Goal: Contribute content: Contribute content

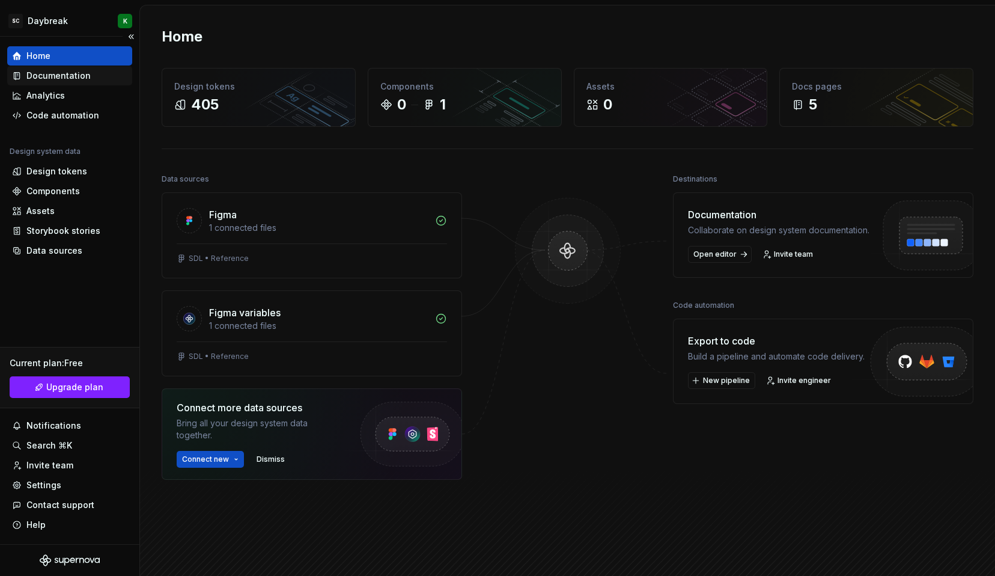
click at [49, 77] on div "Documentation" at bounding box center [58, 76] width 64 height 12
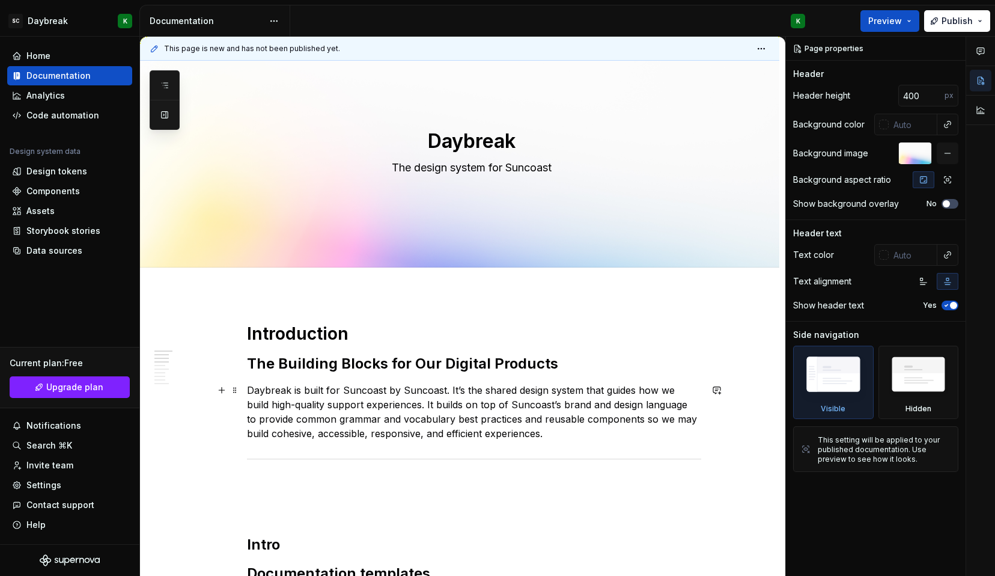
scroll to position [25, 0]
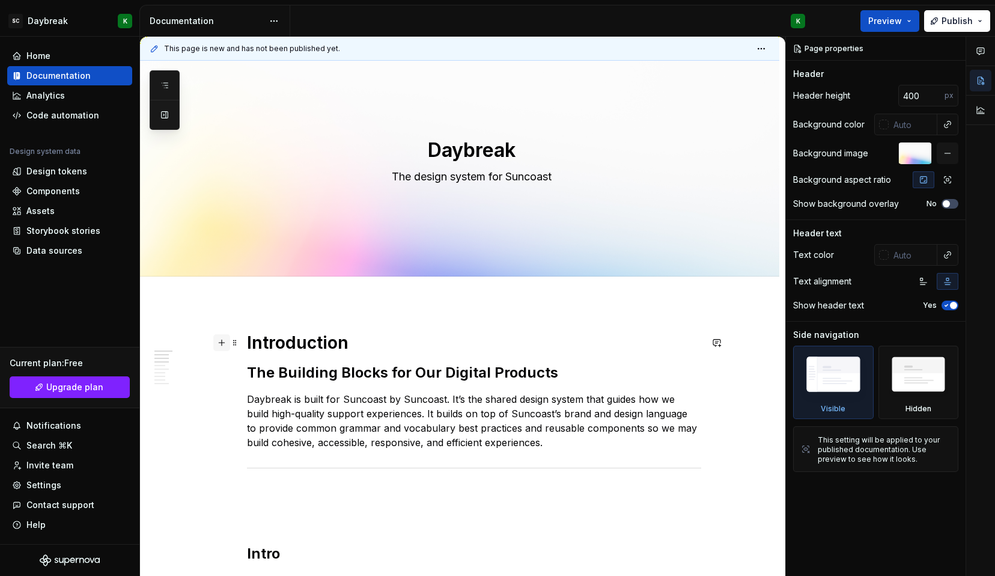
click at [225, 343] on button "button" at bounding box center [221, 342] width 17 height 17
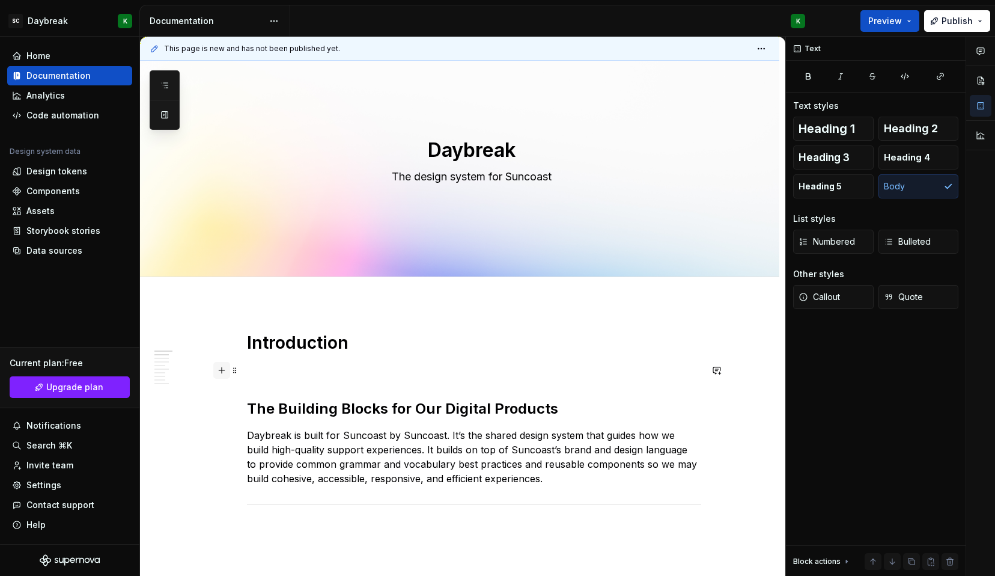
click at [219, 373] on button "button" at bounding box center [221, 370] width 17 height 17
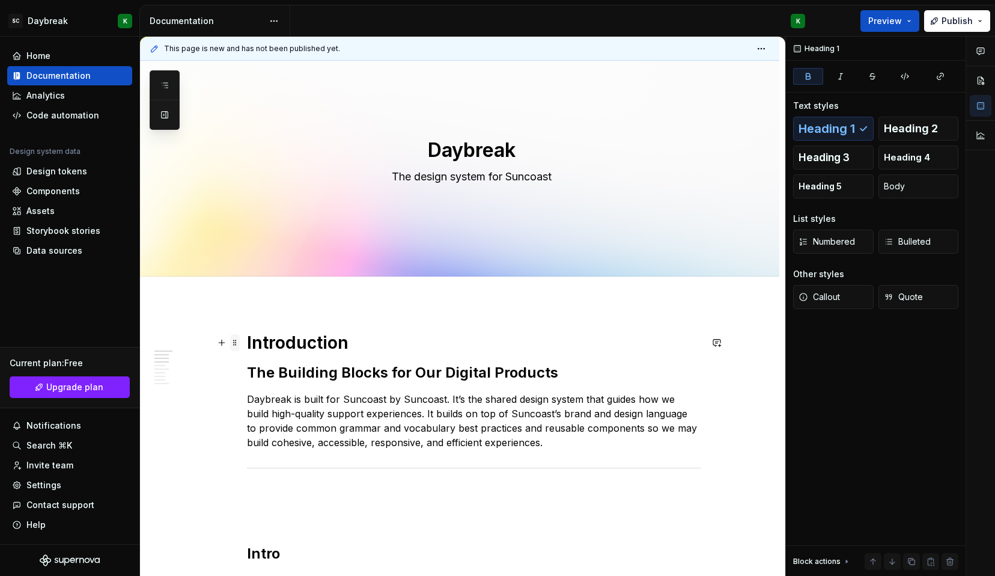
click at [234, 345] on span at bounding box center [235, 342] width 10 height 17
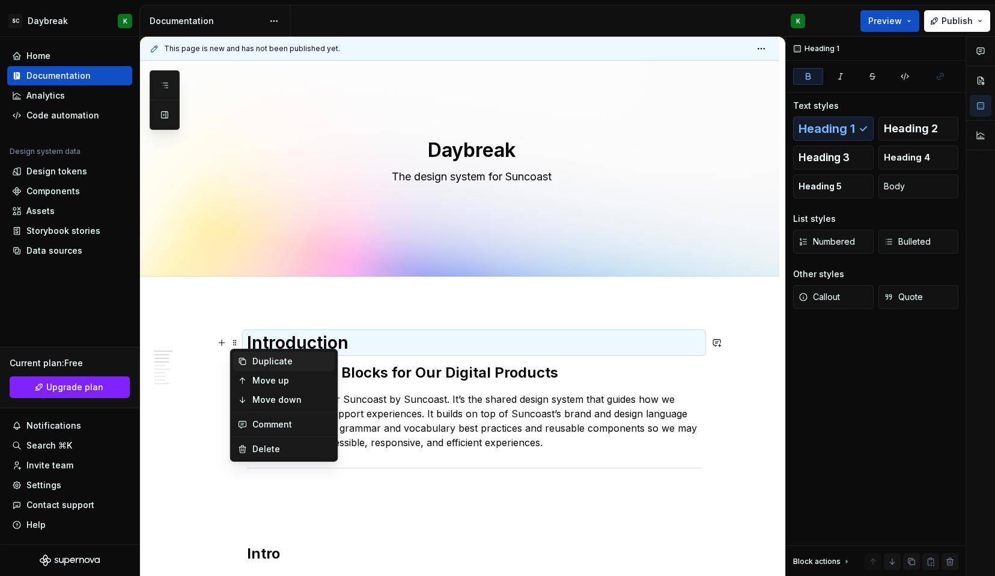
click at [244, 364] on icon at bounding box center [243, 361] width 10 height 10
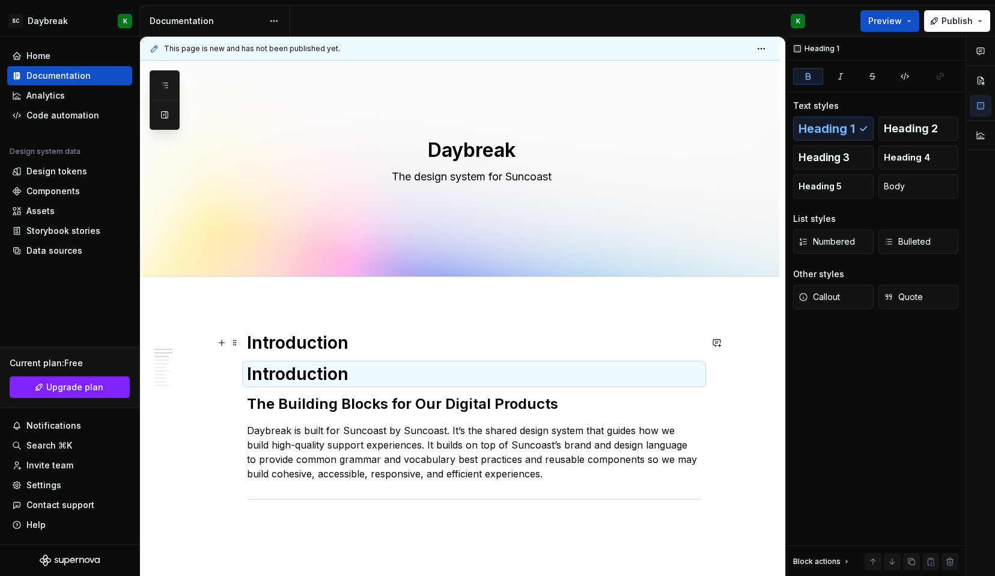
click at [261, 344] on strong "Introduction" at bounding box center [298, 342] width 102 height 20
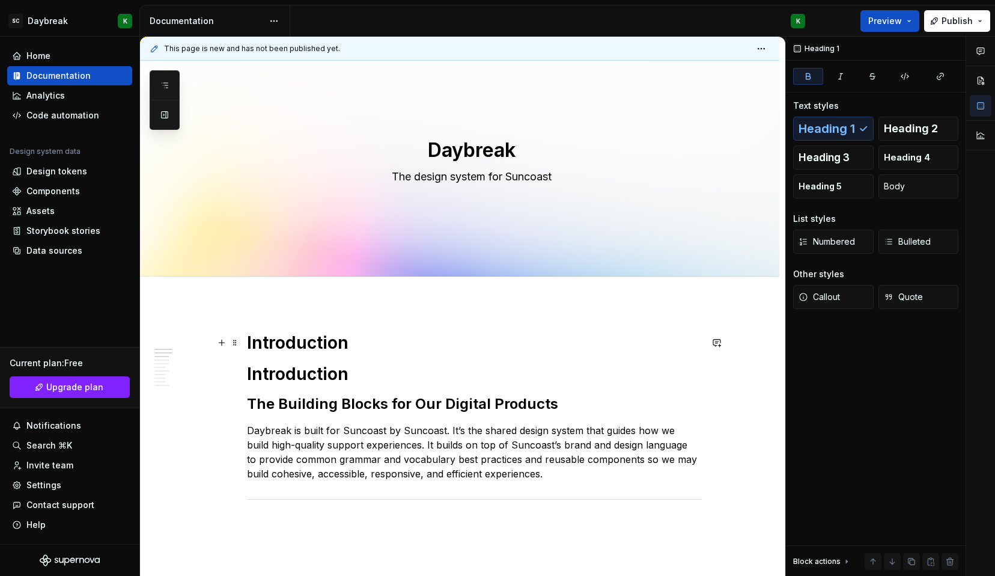
click at [261, 344] on strong "Introduction" at bounding box center [298, 342] width 102 height 20
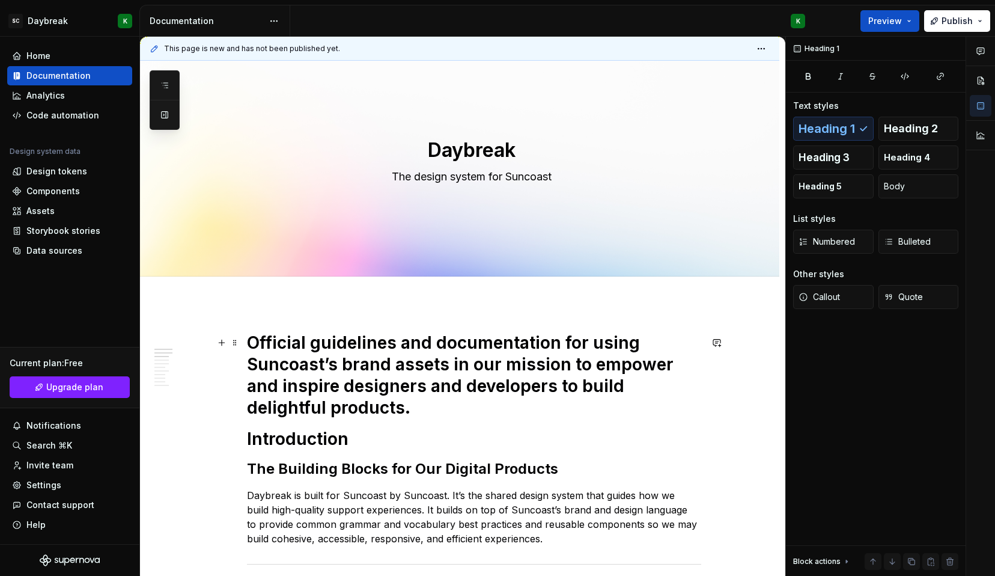
click at [273, 366] on h1 "Official guidelines and documentation for using Suncoast’s brand assets in our …" at bounding box center [474, 375] width 454 height 87
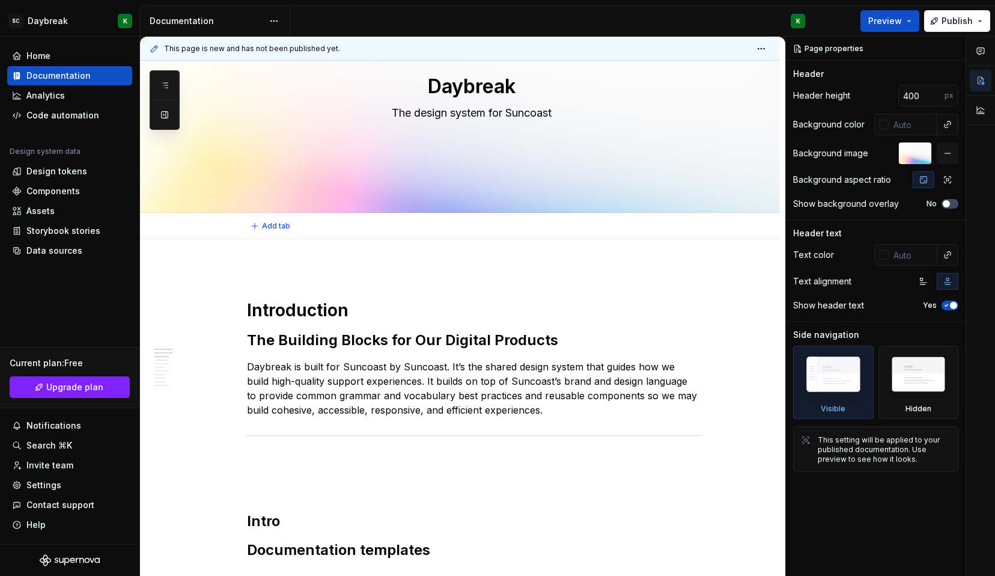
scroll to position [0, 0]
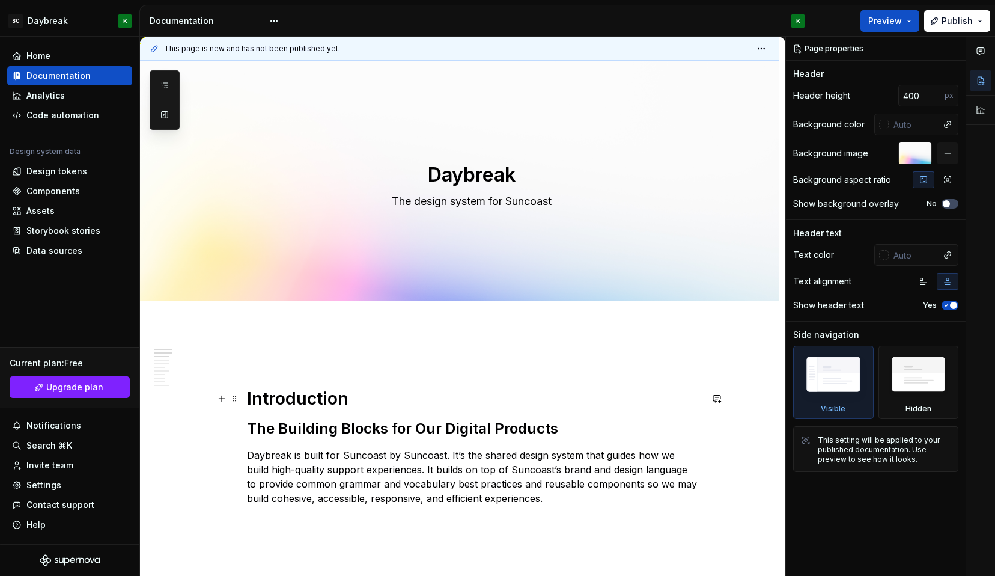
click at [252, 389] on strong "Introduction" at bounding box center [298, 398] width 102 height 20
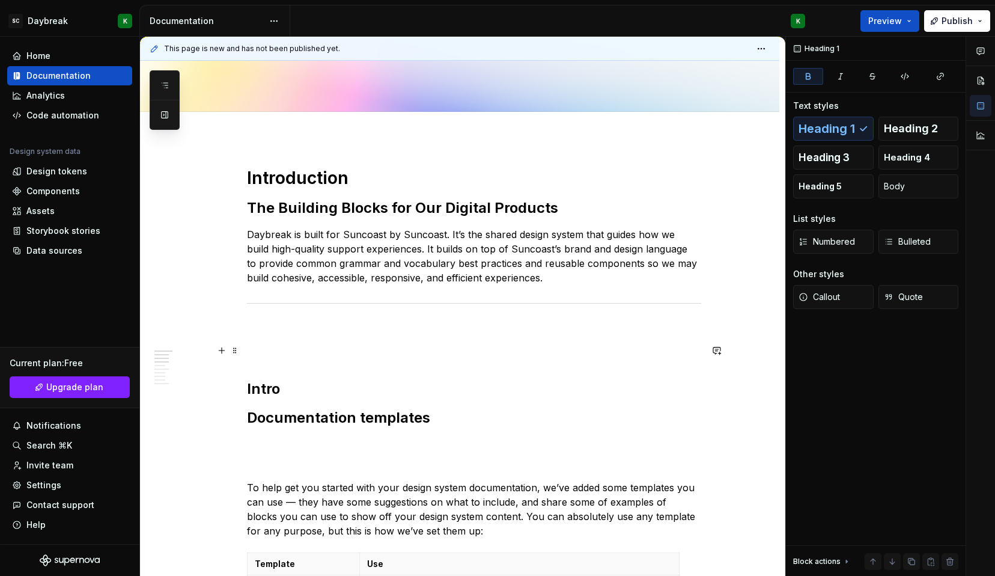
scroll to position [190, 0]
click at [403, 347] on p at bounding box center [474, 350] width 454 height 14
click at [221, 352] on button "button" at bounding box center [221, 349] width 17 height 17
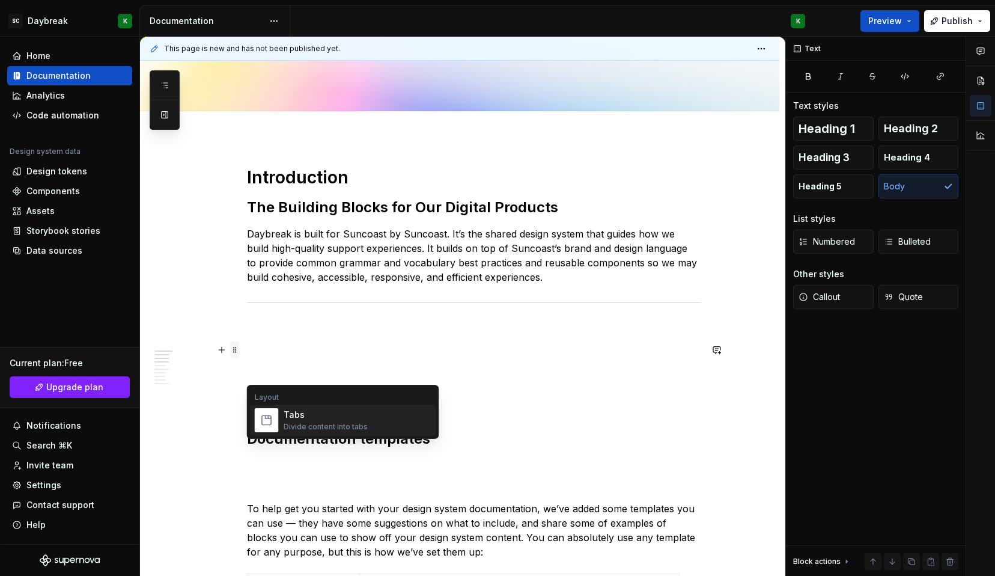
click at [237, 357] on span at bounding box center [235, 349] width 10 height 17
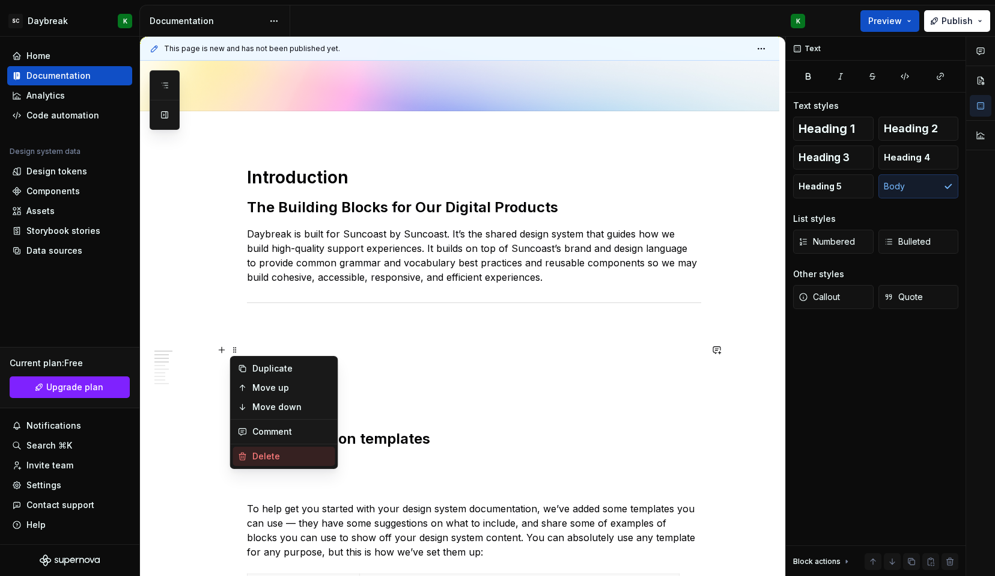
click at [251, 452] on div "Delete" at bounding box center [284, 456] width 102 height 19
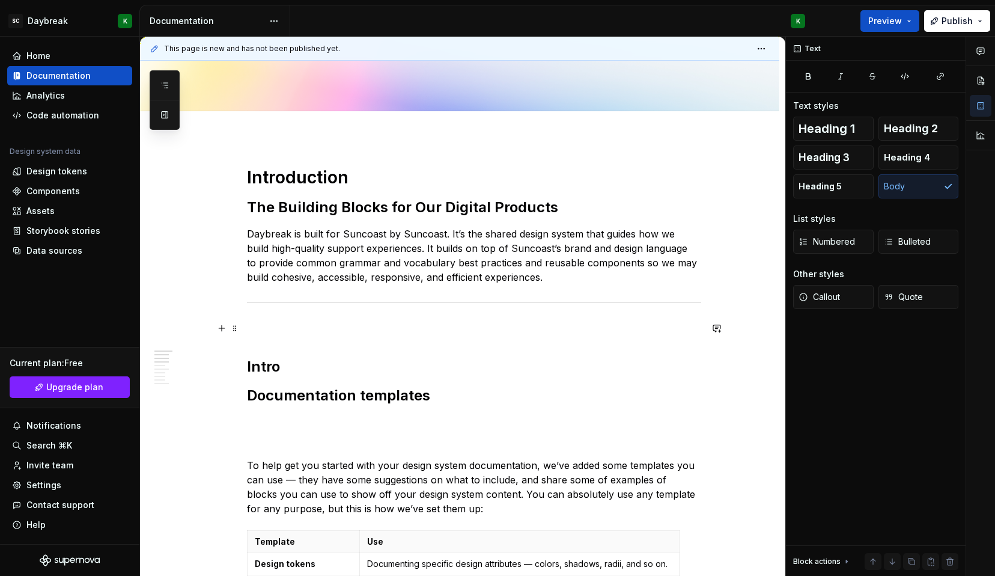
click at [664, 334] on p at bounding box center [474, 328] width 454 height 14
click at [983, 78] on button "button" at bounding box center [981, 81] width 22 height 22
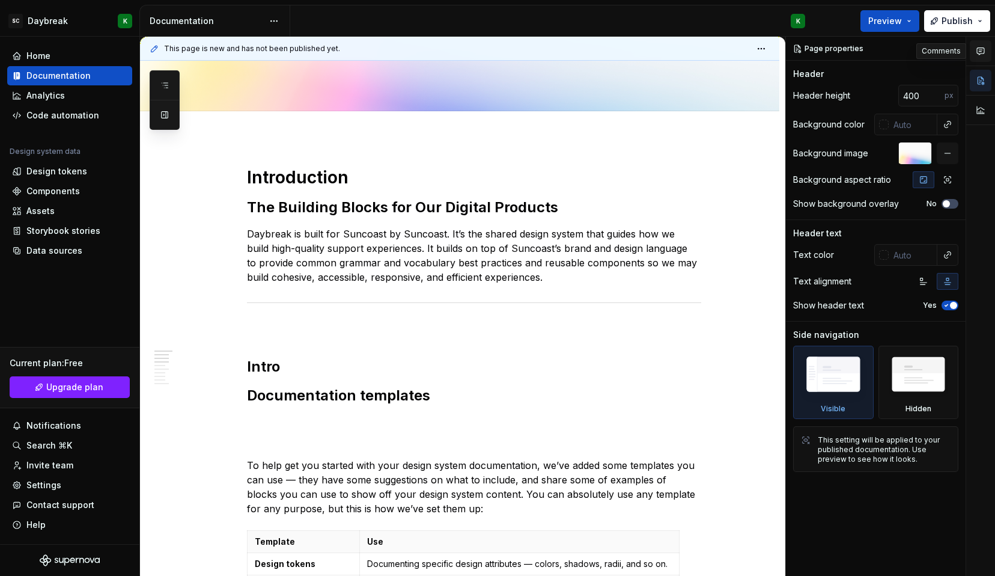
click at [980, 48] on icon "button" at bounding box center [981, 51] width 10 height 10
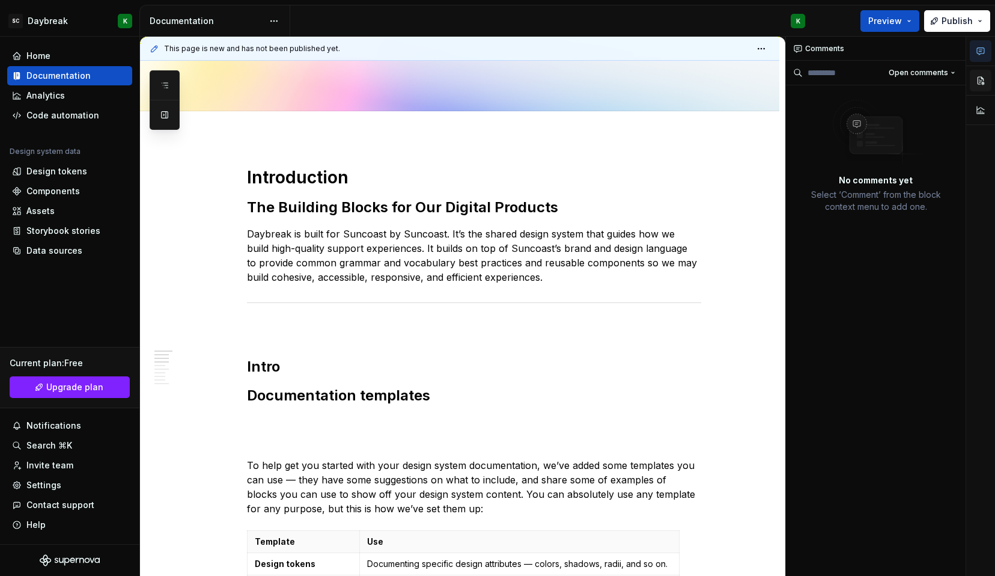
click at [980, 78] on button "button" at bounding box center [981, 81] width 22 height 22
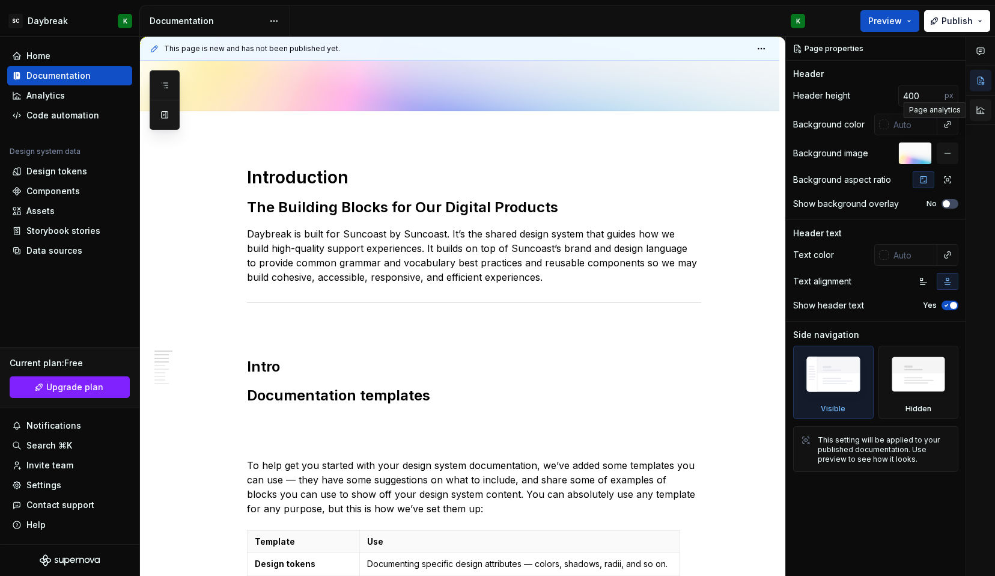
click at [977, 106] on button "button" at bounding box center [981, 110] width 22 height 22
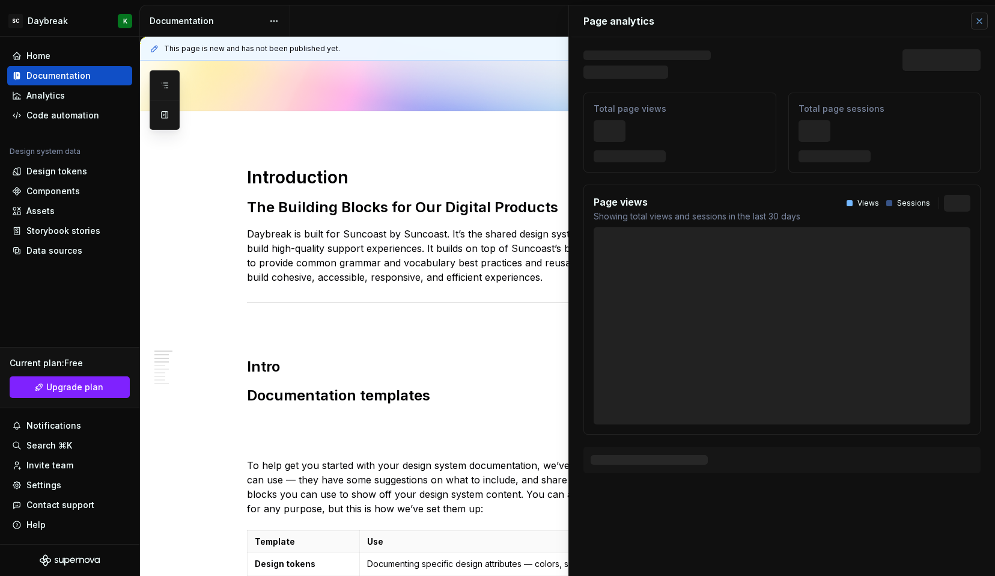
click at [980, 21] on button "button" at bounding box center [979, 21] width 17 height 17
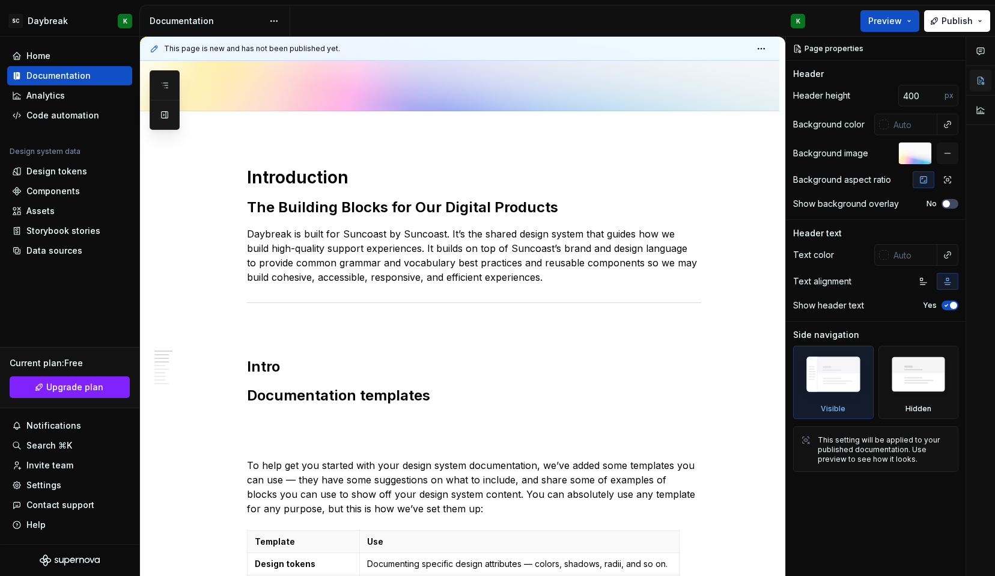
click at [981, 84] on button "button" at bounding box center [981, 81] width 22 height 22
click at [235, 326] on span at bounding box center [235, 328] width 10 height 17
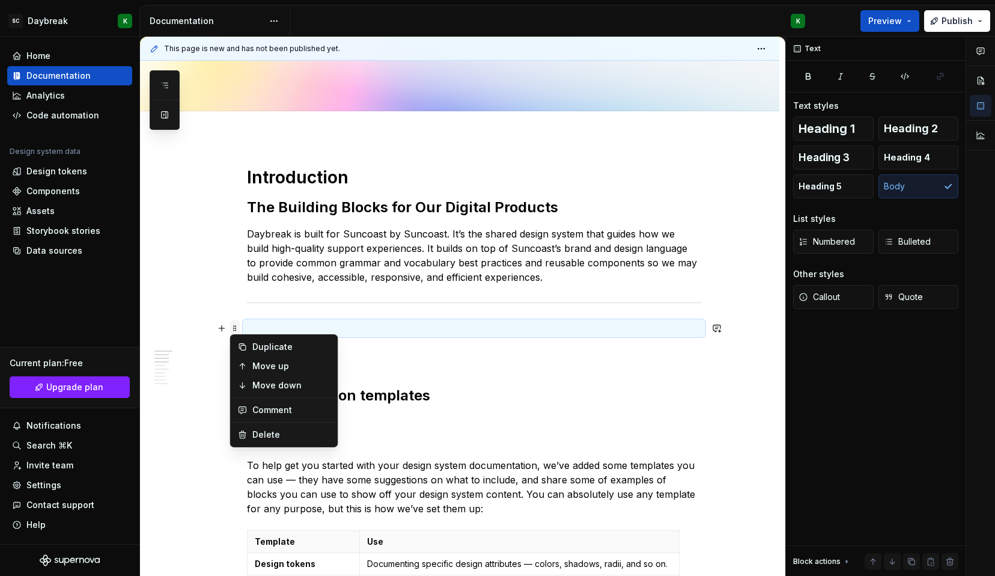
click at [238, 326] on span at bounding box center [235, 328] width 10 height 17
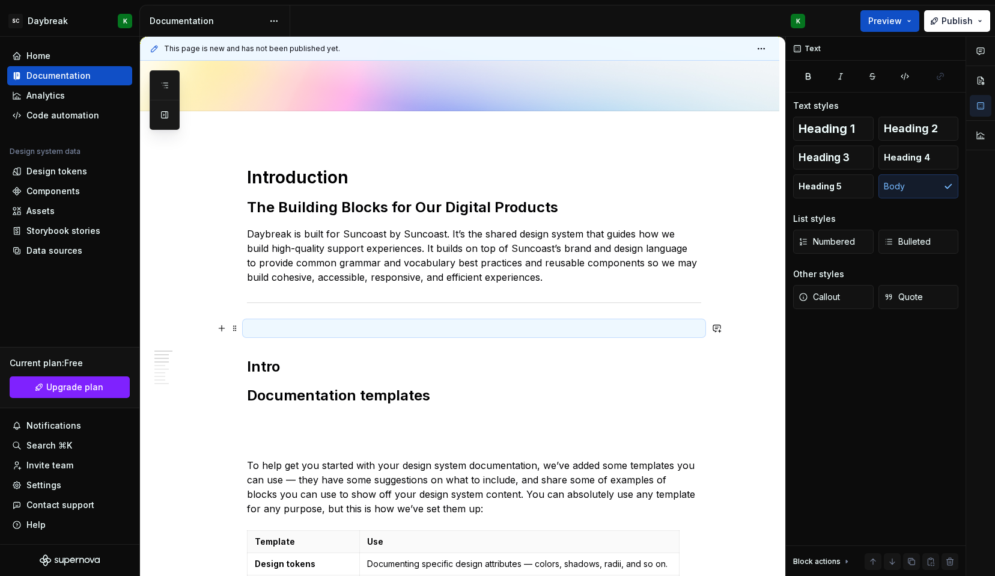
click at [251, 329] on p at bounding box center [474, 328] width 454 height 14
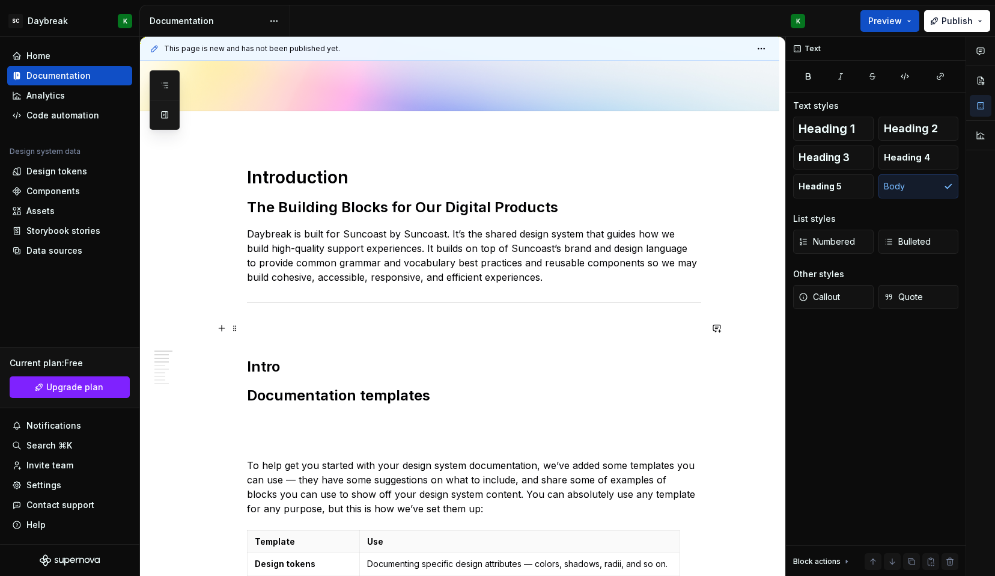
click at [251, 329] on p at bounding box center [474, 328] width 454 height 14
click at [228, 329] on button "button" at bounding box center [221, 328] width 17 height 17
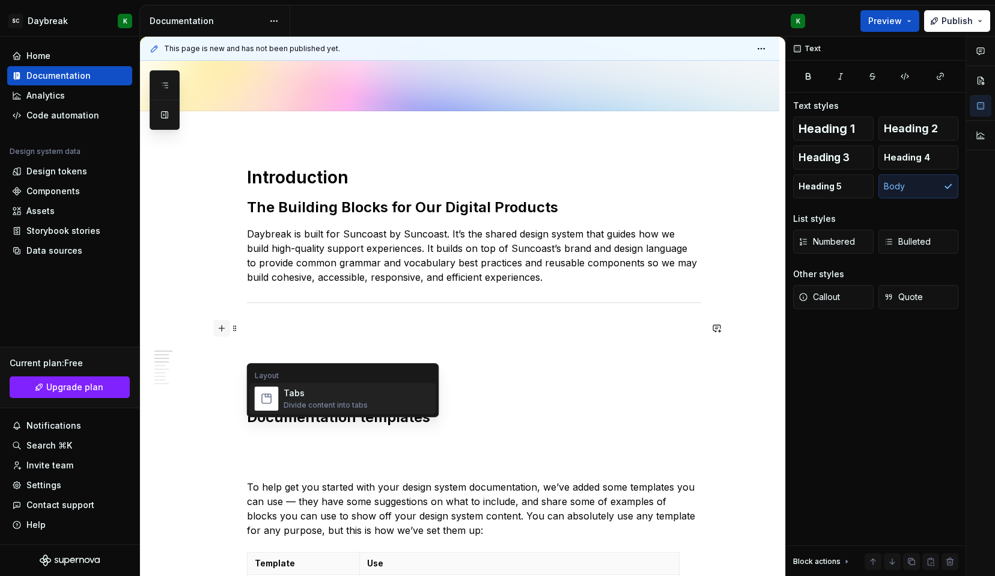
click at [228, 329] on button "button" at bounding box center [221, 328] width 17 height 17
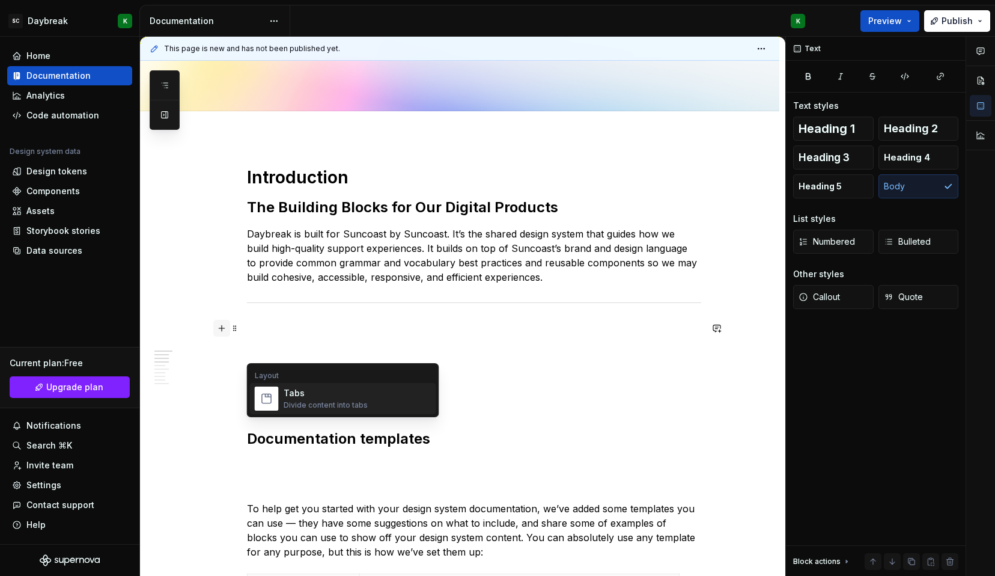
click at [228, 329] on button "button" at bounding box center [221, 328] width 17 height 17
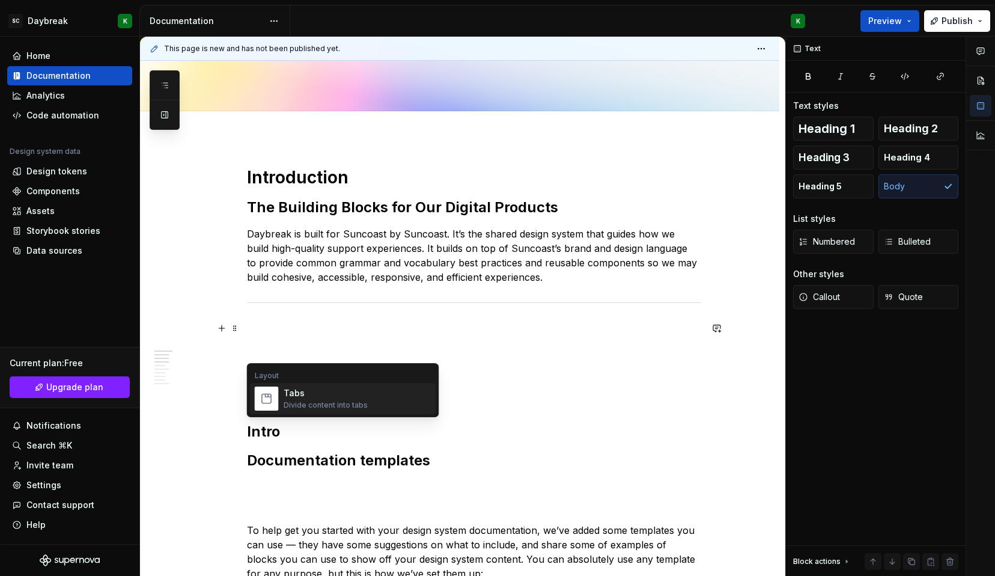
click at [264, 328] on p at bounding box center [474, 328] width 454 height 14
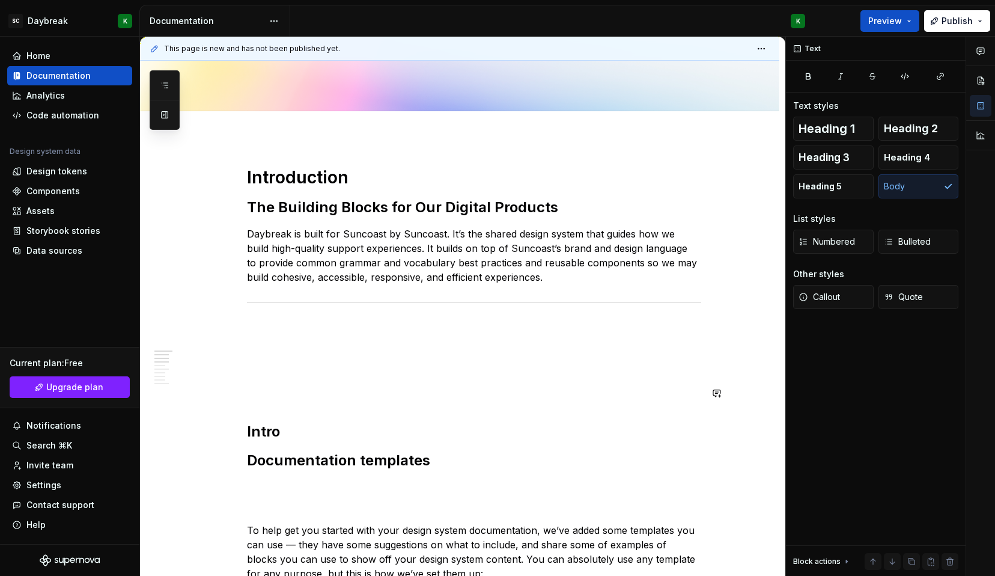
click at [275, 388] on p at bounding box center [474, 393] width 454 height 14
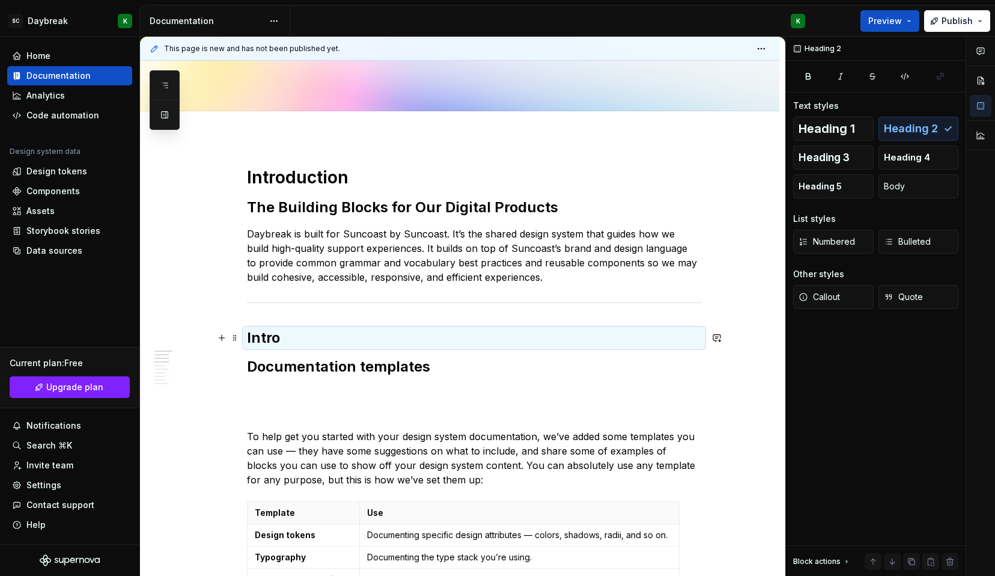
click at [258, 337] on h2 "Intro" at bounding box center [474, 337] width 454 height 19
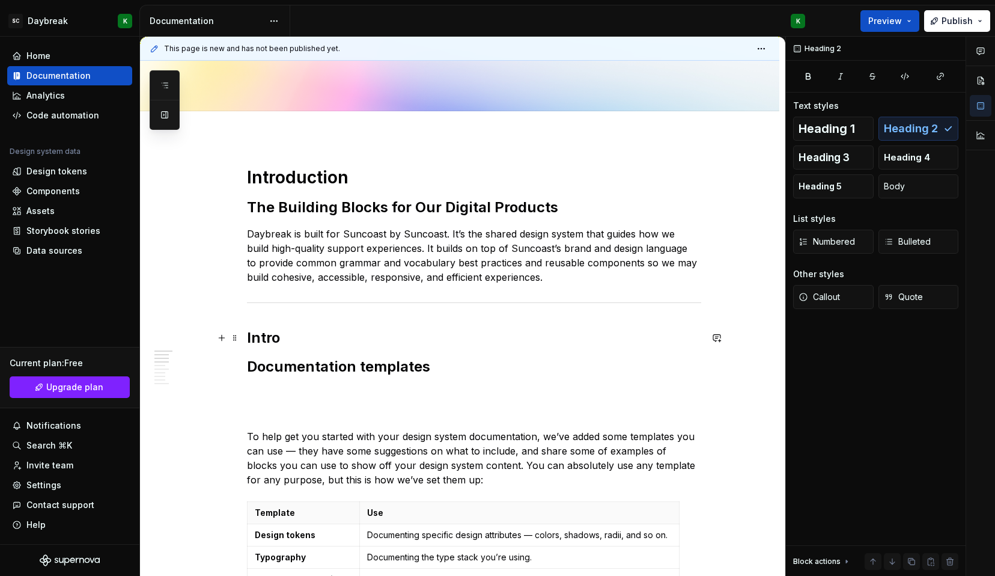
click at [258, 337] on h2 "Intro" at bounding box center [474, 337] width 454 height 19
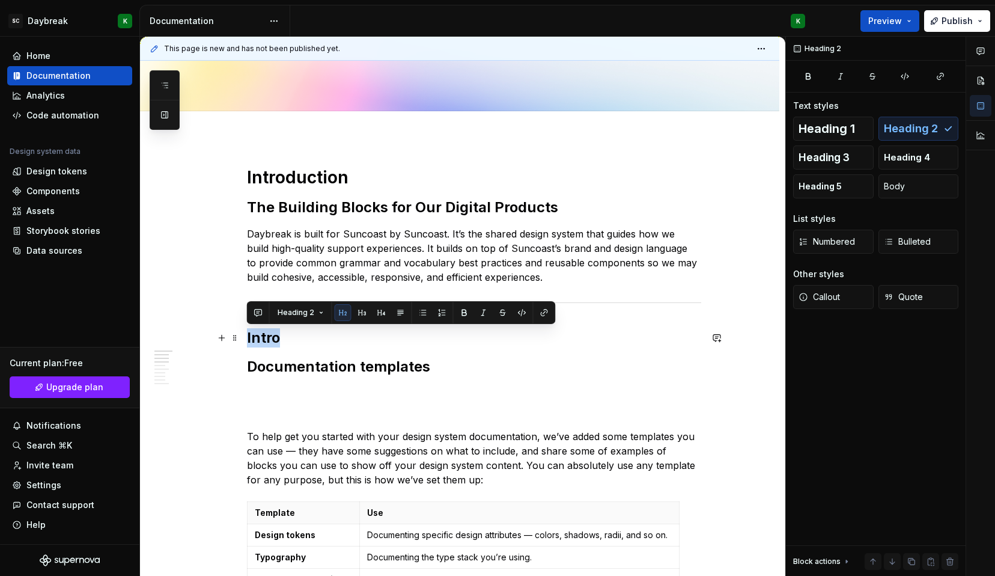
click at [258, 337] on h2 "Intro" at bounding box center [474, 337] width 454 height 19
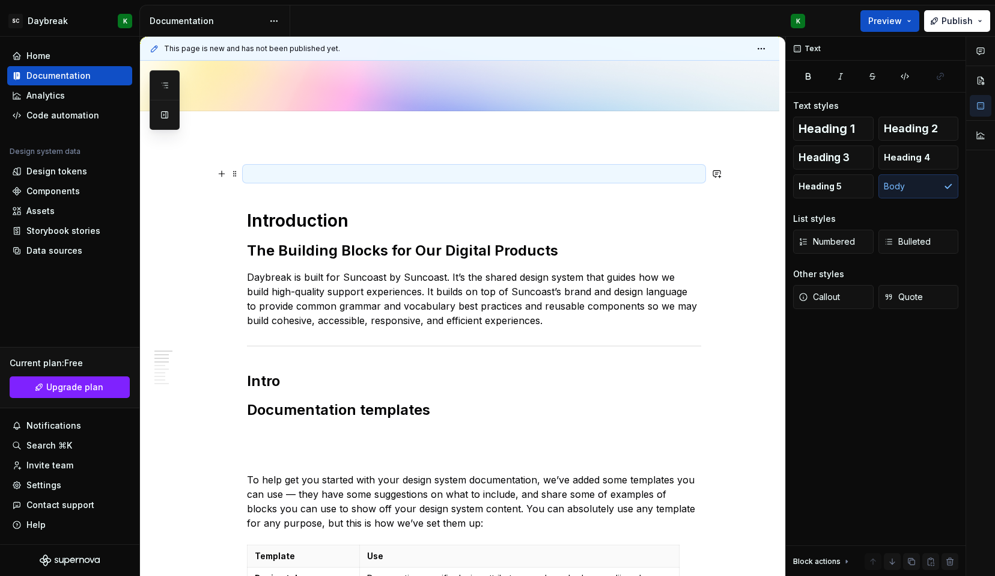
click at [270, 167] on p at bounding box center [474, 173] width 454 height 14
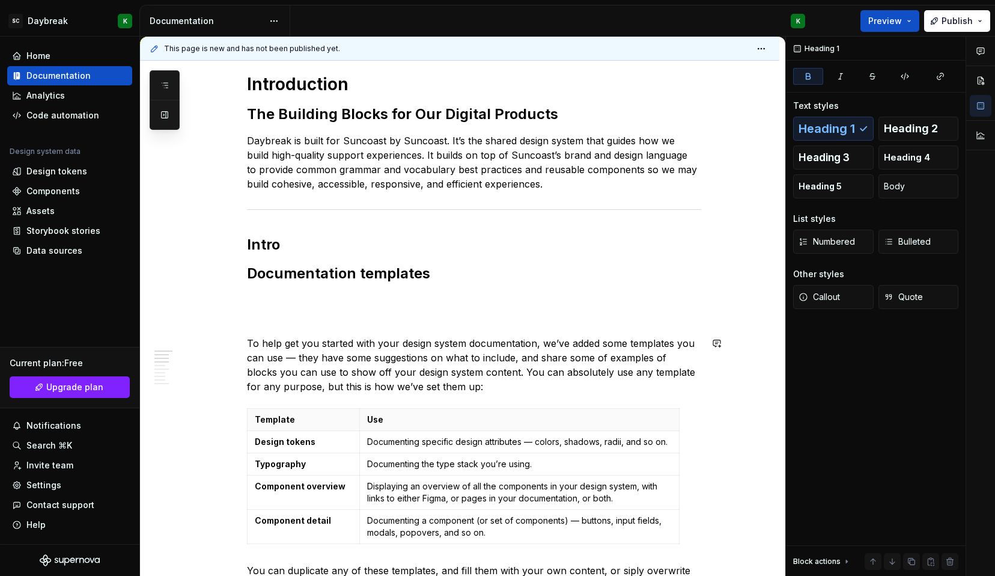
scroll to position [286, 0]
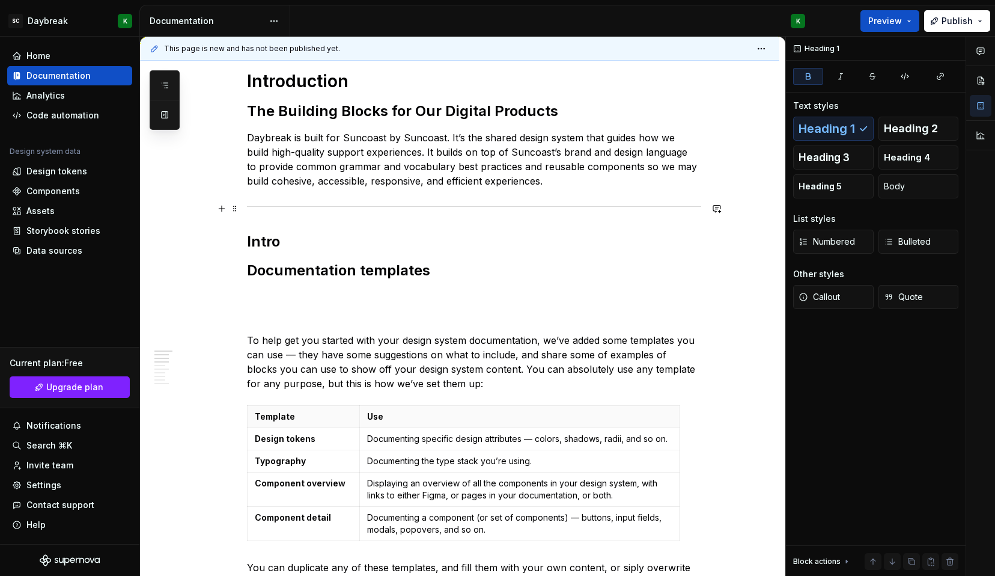
click at [256, 205] on div at bounding box center [474, 207] width 454 height 8
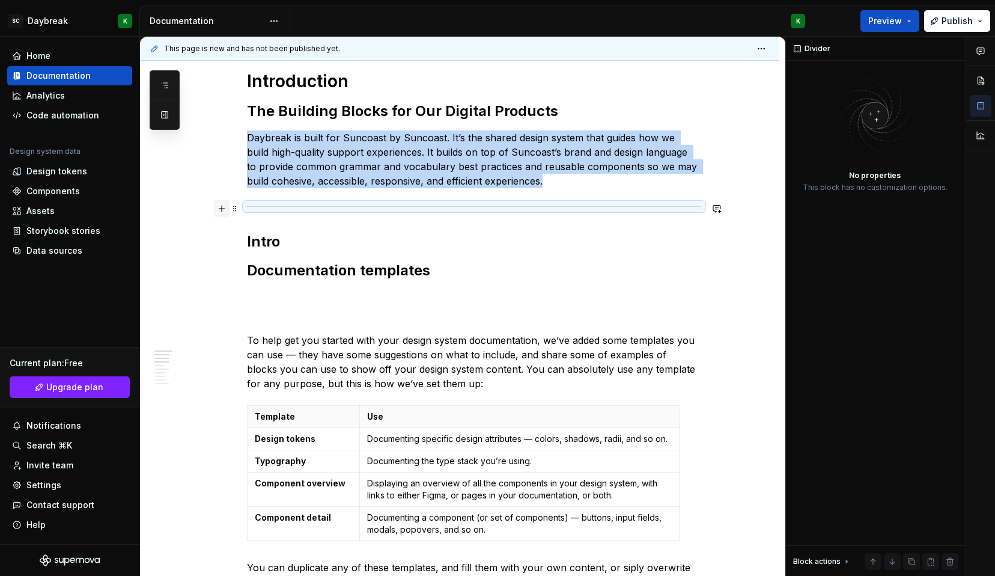
click at [217, 209] on button "button" at bounding box center [221, 208] width 17 height 17
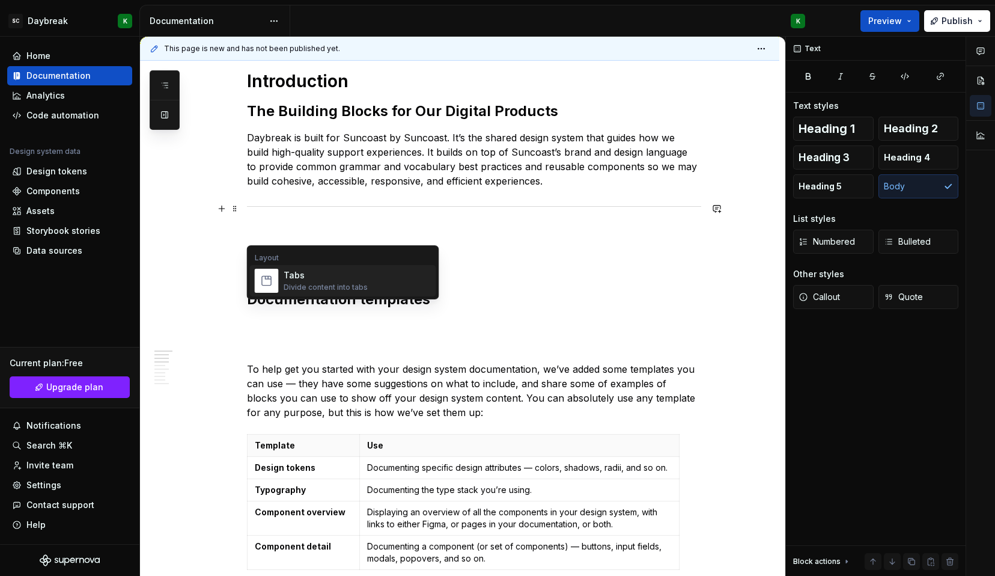
click at [269, 259] on div "Layout" at bounding box center [343, 258] width 186 height 10
click at [293, 283] on div "Divide content into tabs" at bounding box center [326, 287] width 84 height 10
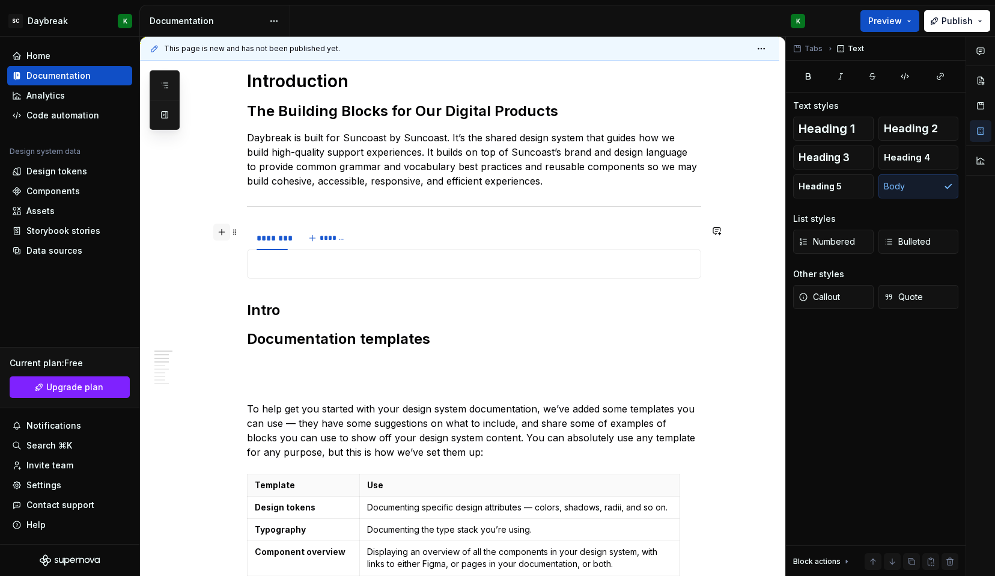
click at [228, 232] on button "button" at bounding box center [221, 232] width 17 height 17
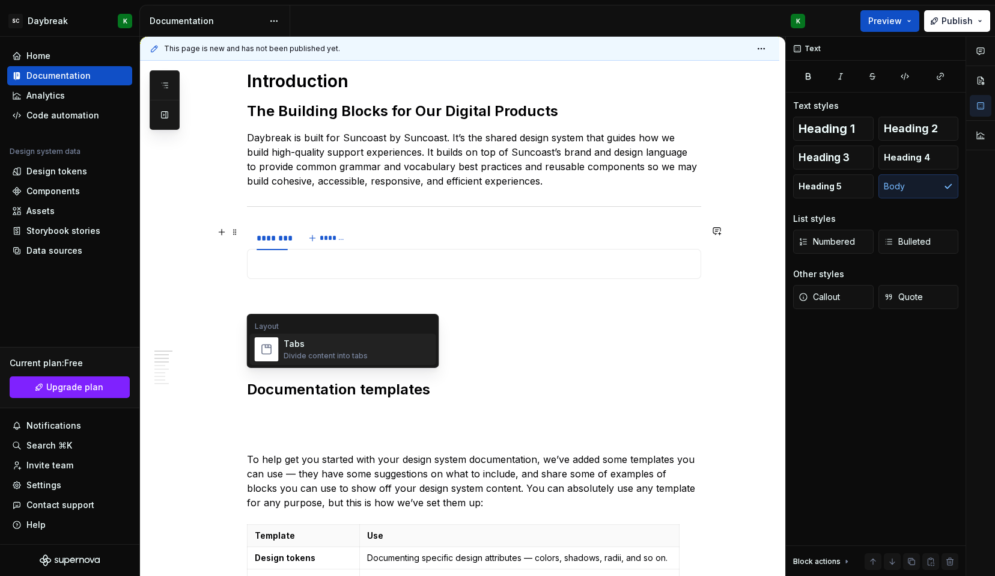
click at [275, 304] on p at bounding box center [474, 300] width 454 height 14
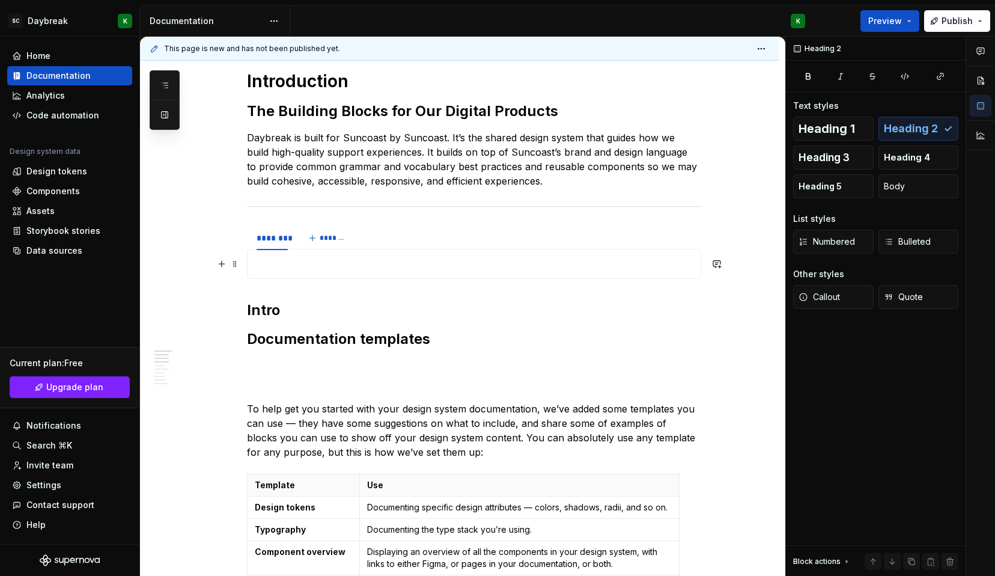
click at [292, 269] on p at bounding box center [474, 264] width 439 height 14
click at [225, 260] on button "button" at bounding box center [221, 263] width 17 height 17
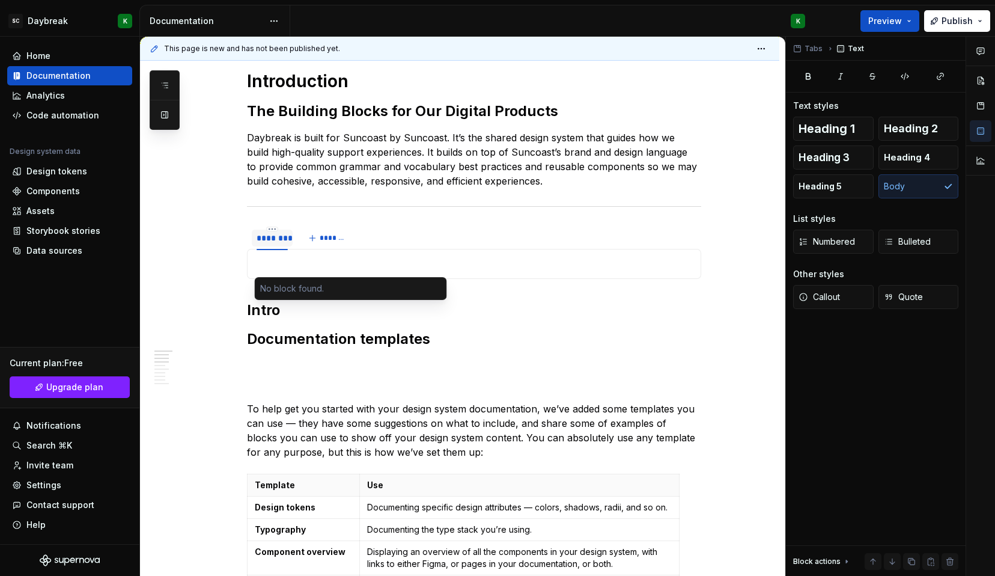
click at [269, 231] on div "********" at bounding box center [272, 238] width 41 height 17
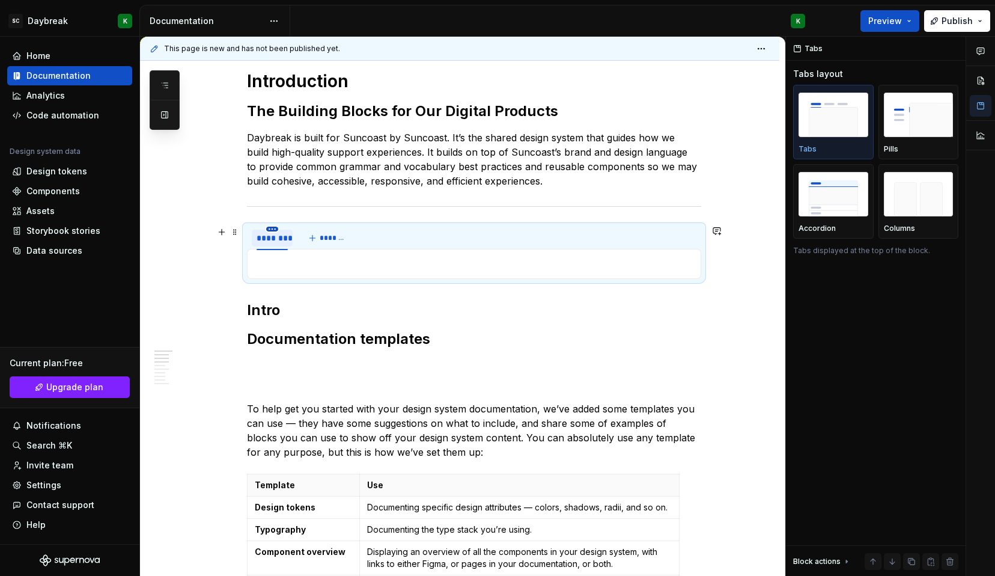
click at [273, 228] on html "SC Daybreak K Home Documentation Analytics Code automation Design system data D…" at bounding box center [497, 288] width 995 height 576
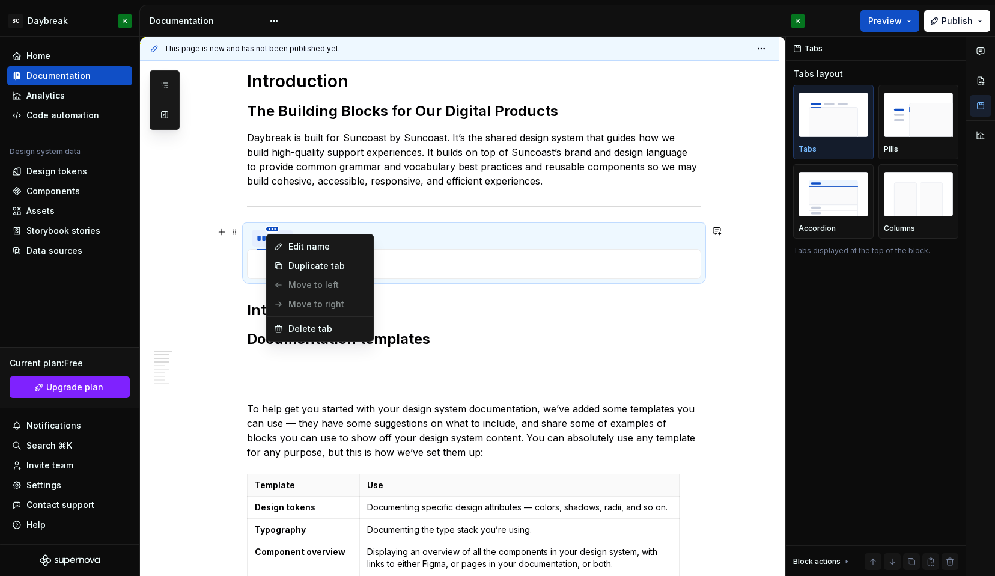
click at [273, 228] on html "SC Daybreak K Home Documentation Analytics Code automation Design system data D…" at bounding box center [497, 288] width 995 height 576
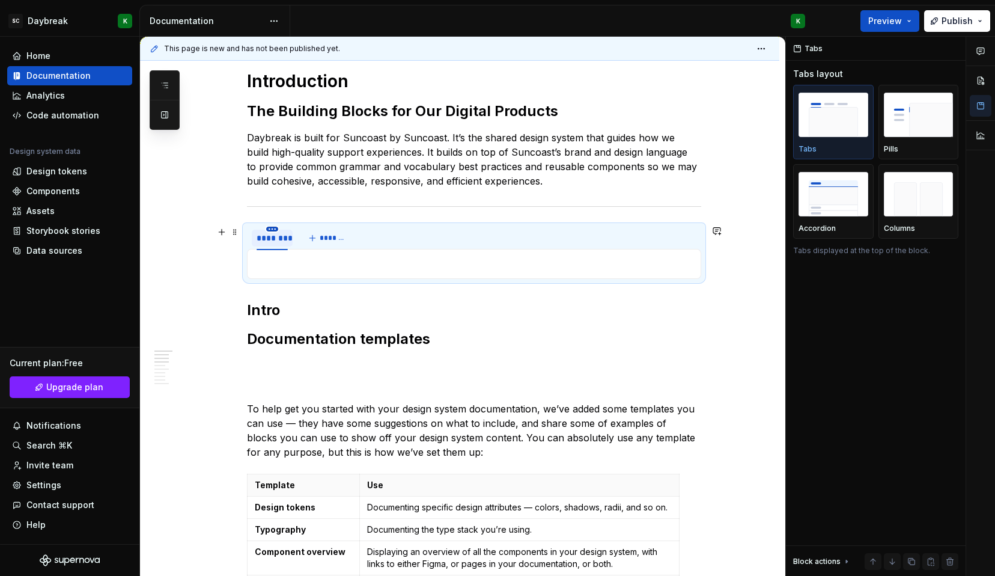
click at [273, 228] on html "SC Daybreak K Home Documentation Analytics Code automation Design system data D…" at bounding box center [497, 288] width 995 height 576
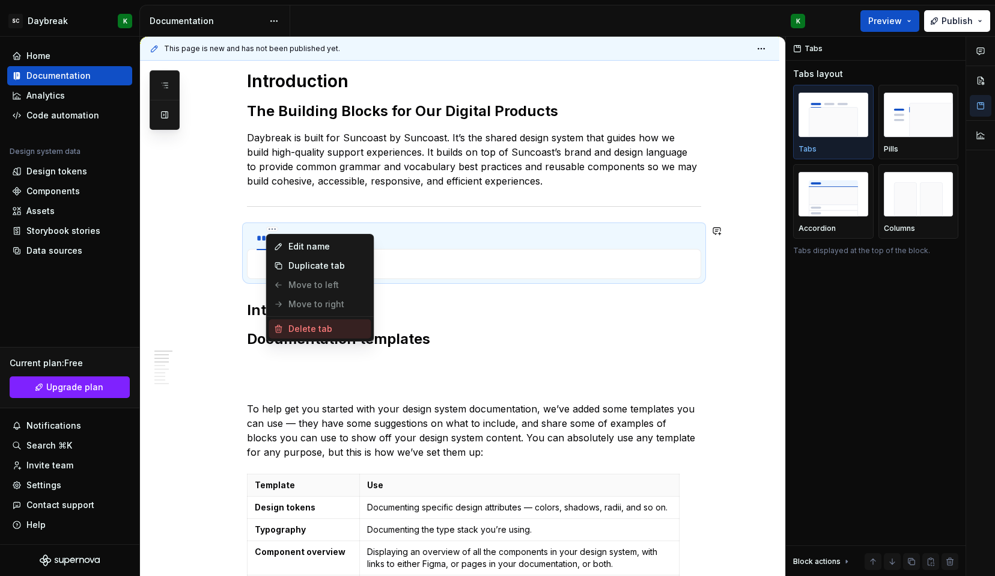
click at [288, 329] on div "Delete tab" at bounding box center [327, 329] width 78 height 12
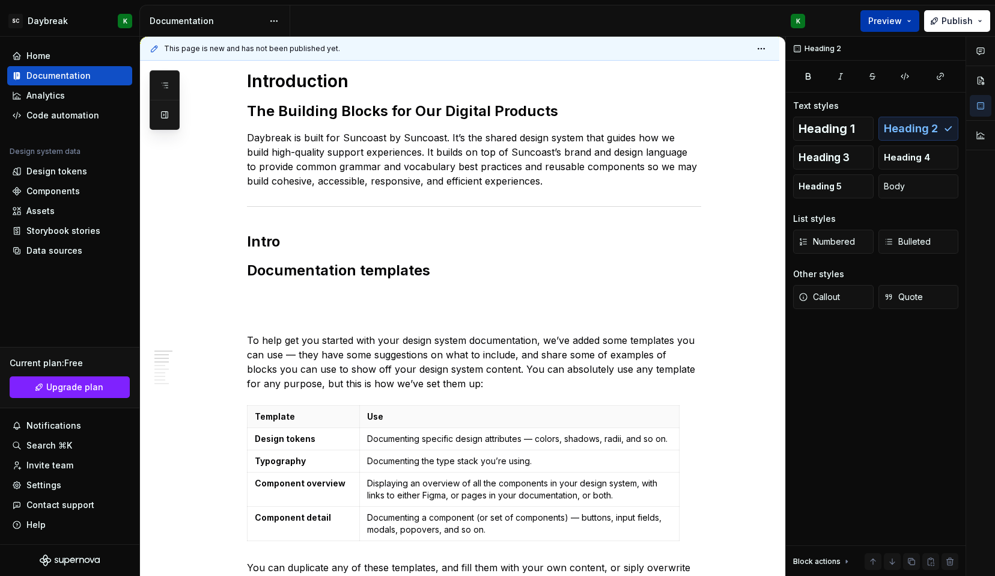
click at [897, 23] on span "Preview" at bounding box center [885, 21] width 34 height 12
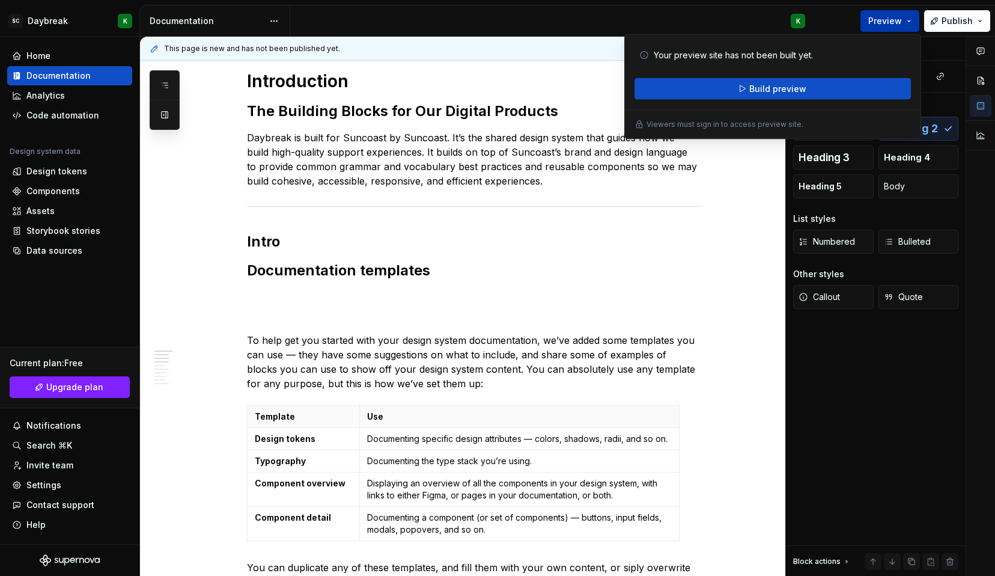
click at [897, 23] on span "Preview" at bounding box center [885, 21] width 34 height 12
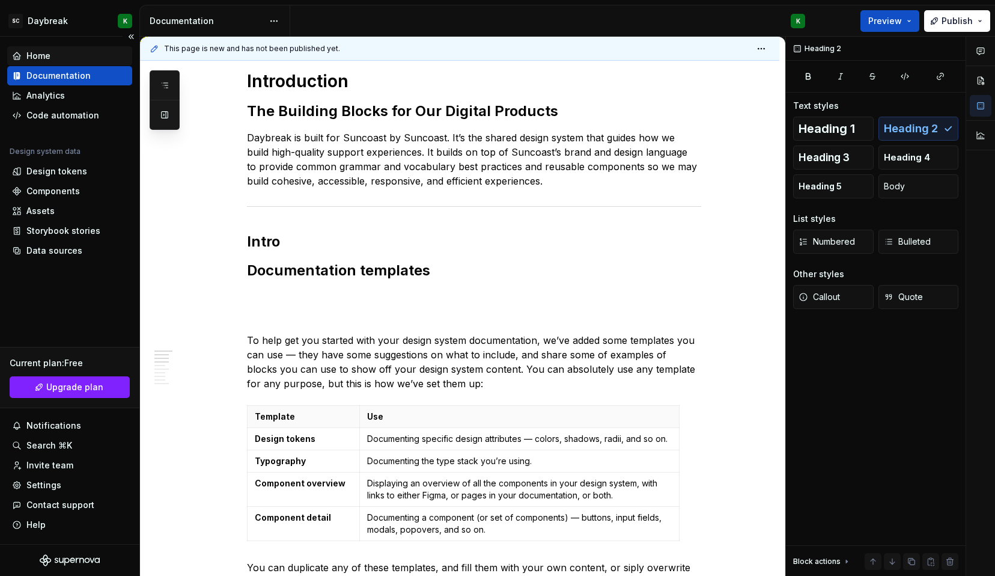
click at [31, 52] on div "Home" at bounding box center [38, 56] width 24 height 12
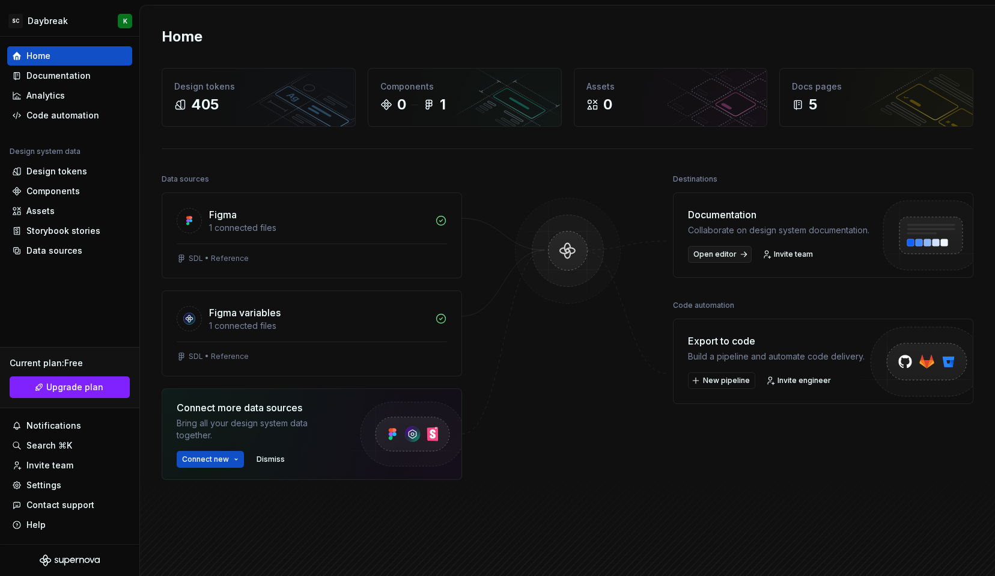
click at [695, 259] on span "Open editor" at bounding box center [715, 254] width 43 height 10
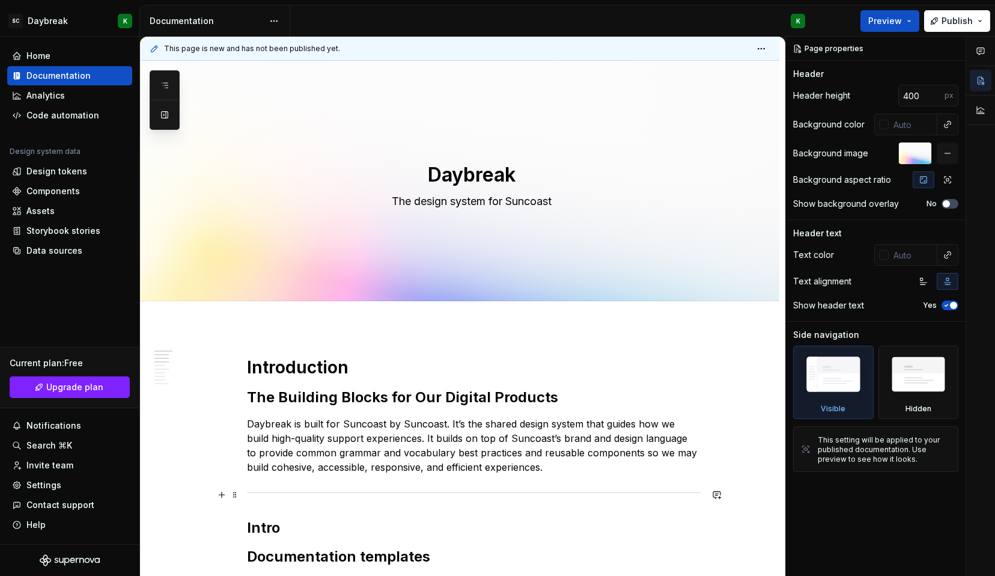
click at [249, 492] on div at bounding box center [474, 493] width 454 height 8
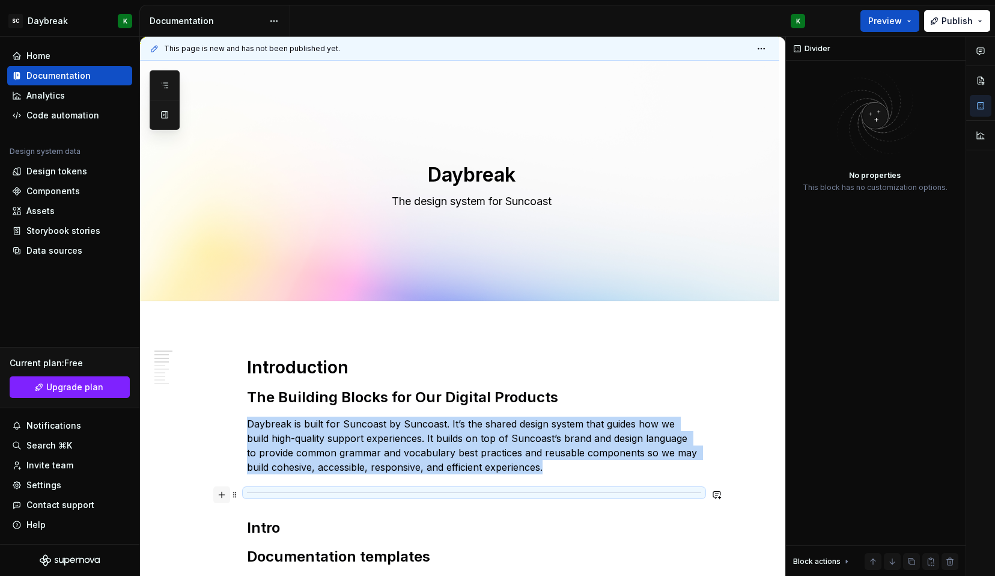
click at [222, 493] on button "button" at bounding box center [221, 494] width 17 height 17
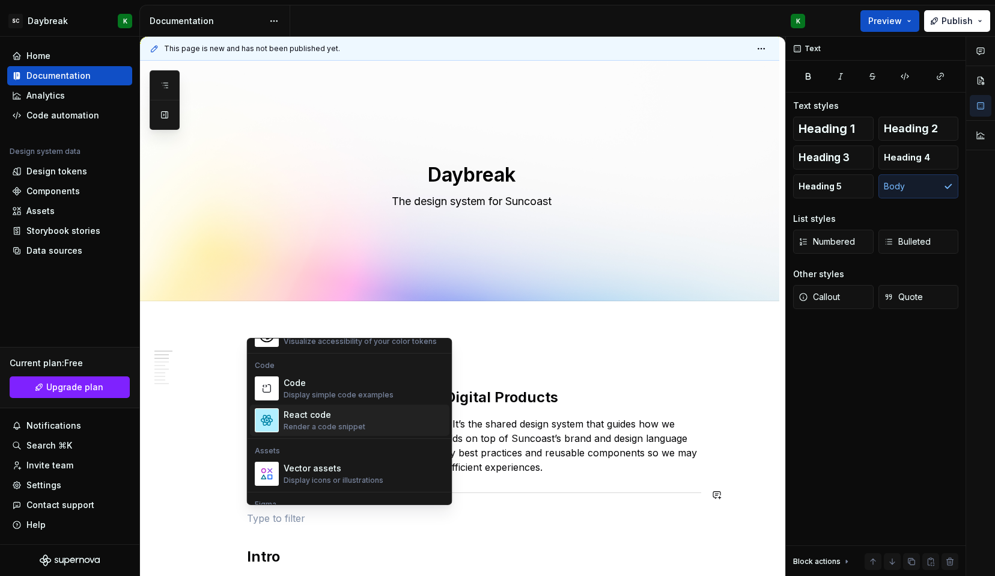
scroll to position [966, 0]
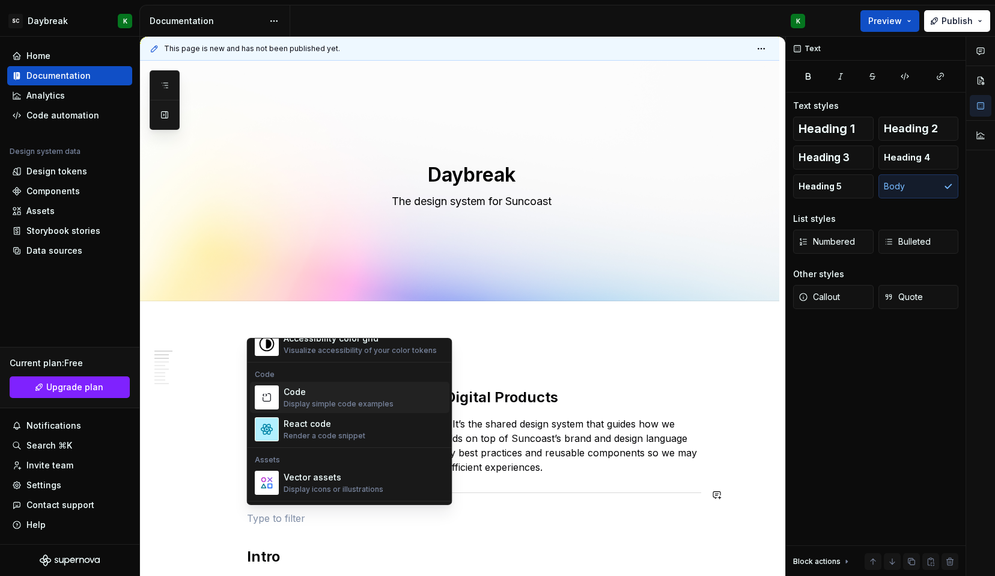
click at [294, 401] on div "Display simple code examples" at bounding box center [339, 404] width 110 height 10
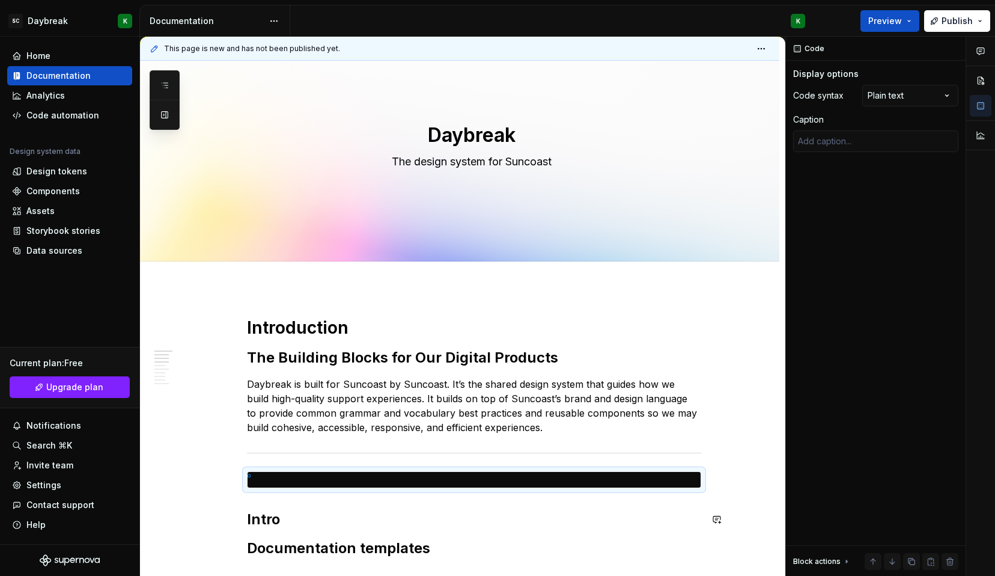
scroll to position [0, 0]
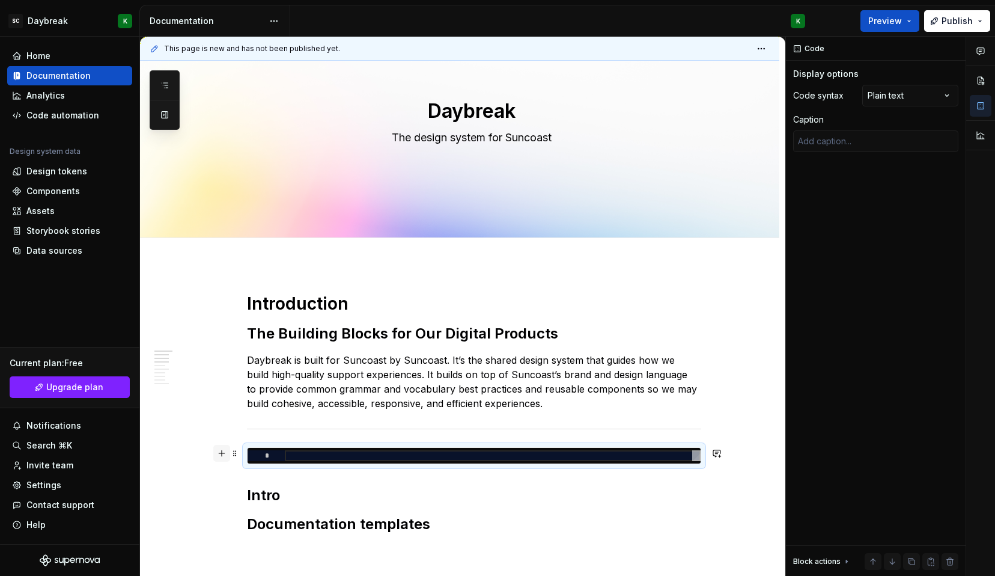
click at [223, 453] on button "button" at bounding box center [221, 453] width 17 height 17
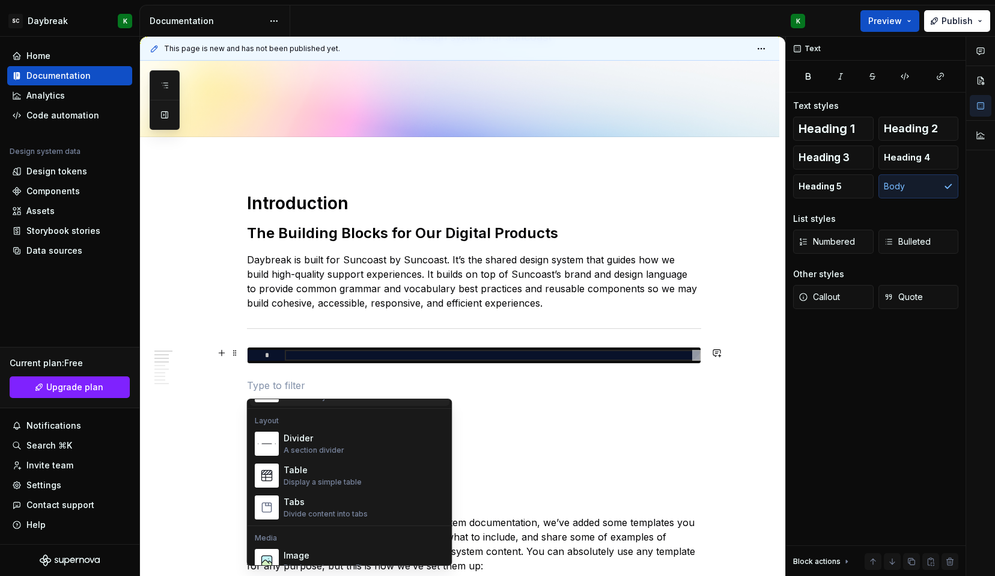
scroll to position [388, 0]
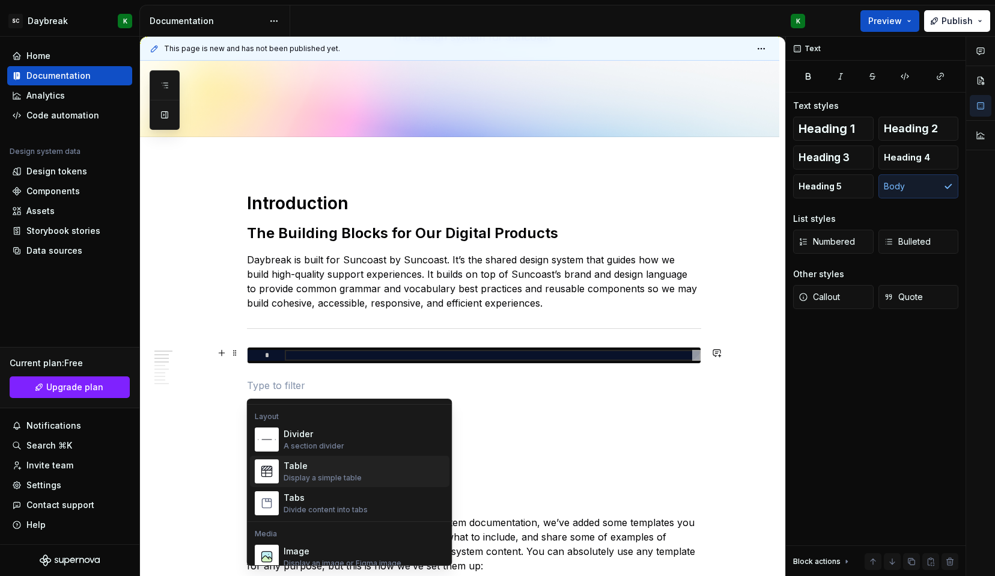
click at [295, 471] on div "Table" at bounding box center [323, 466] width 78 height 12
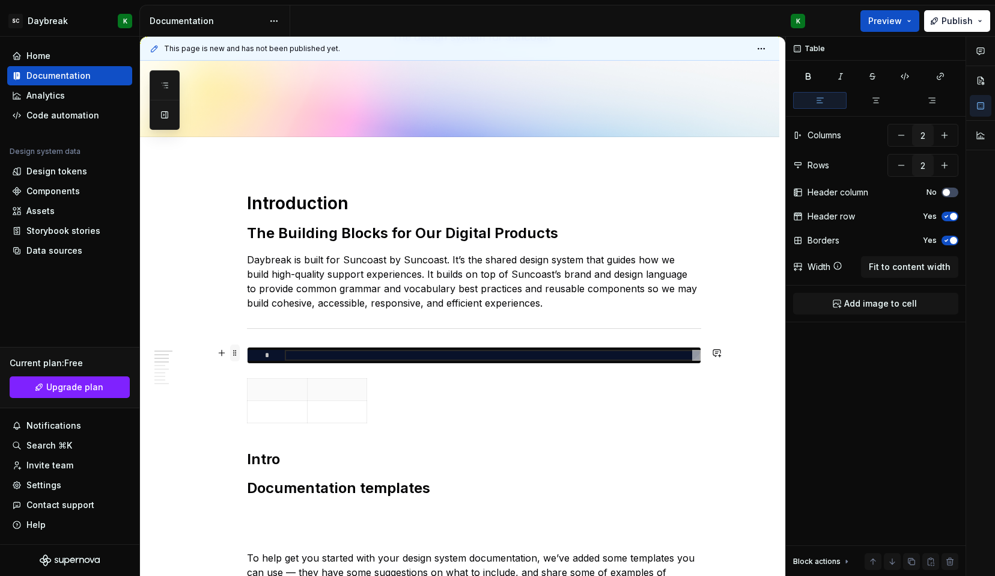
click at [234, 353] on span at bounding box center [235, 352] width 10 height 17
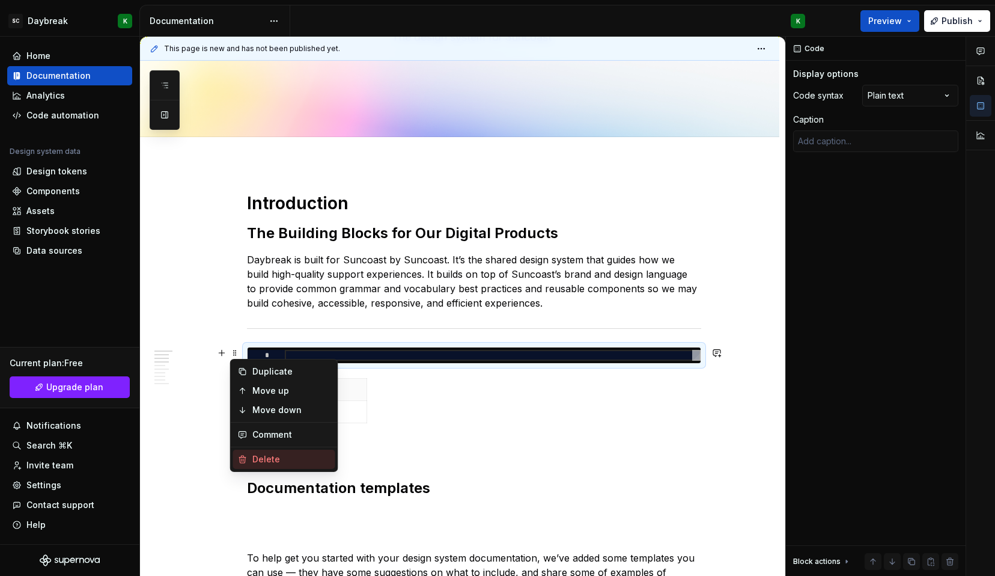
click at [259, 459] on div "Delete" at bounding box center [291, 459] width 78 height 12
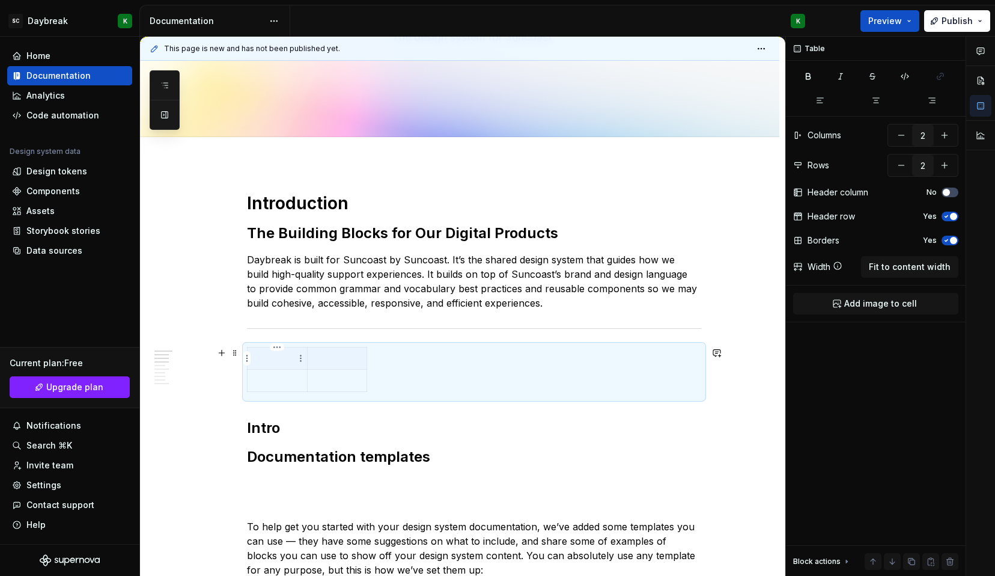
click at [284, 355] on p at bounding box center [277, 358] width 45 height 12
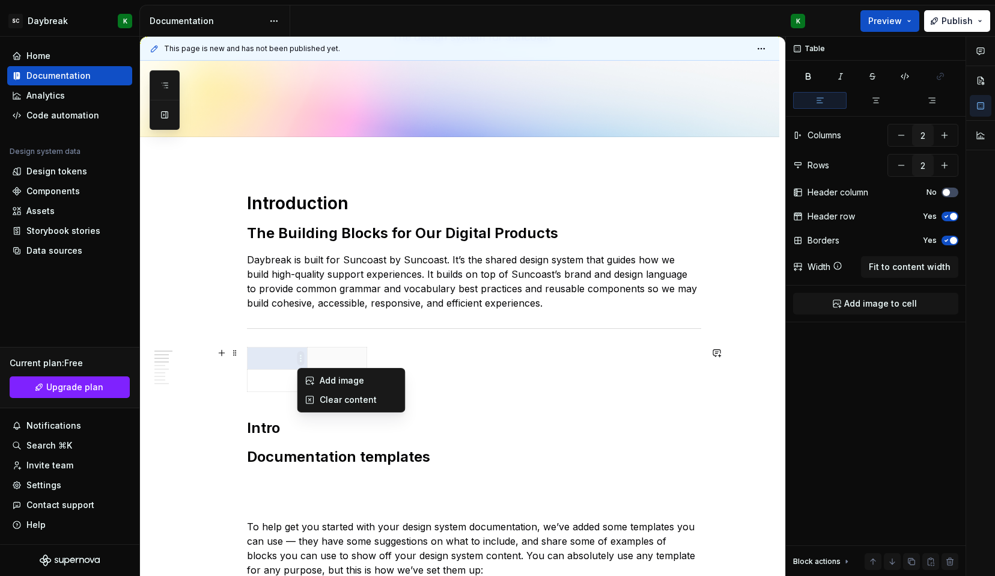
click at [325, 359] on html "SC Daybreak K Home Documentation Analytics Code automation Design system data D…" at bounding box center [497, 288] width 995 height 576
click at [243, 391] on html "SC Daybreak K Home Documentation Analytics Code automation Design system data D…" at bounding box center [497, 288] width 995 height 576
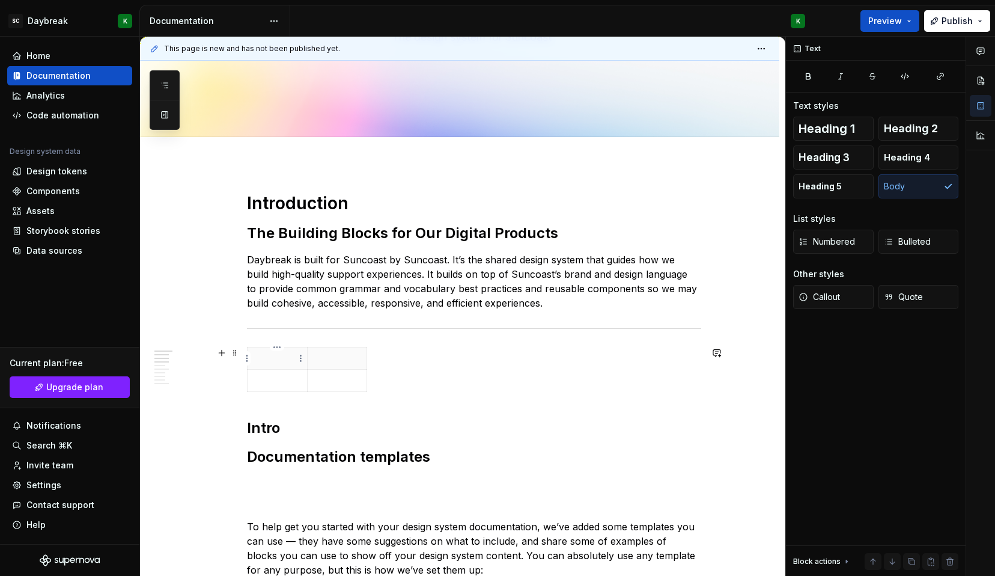
click at [266, 356] on p at bounding box center [277, 358] width 45 height 12
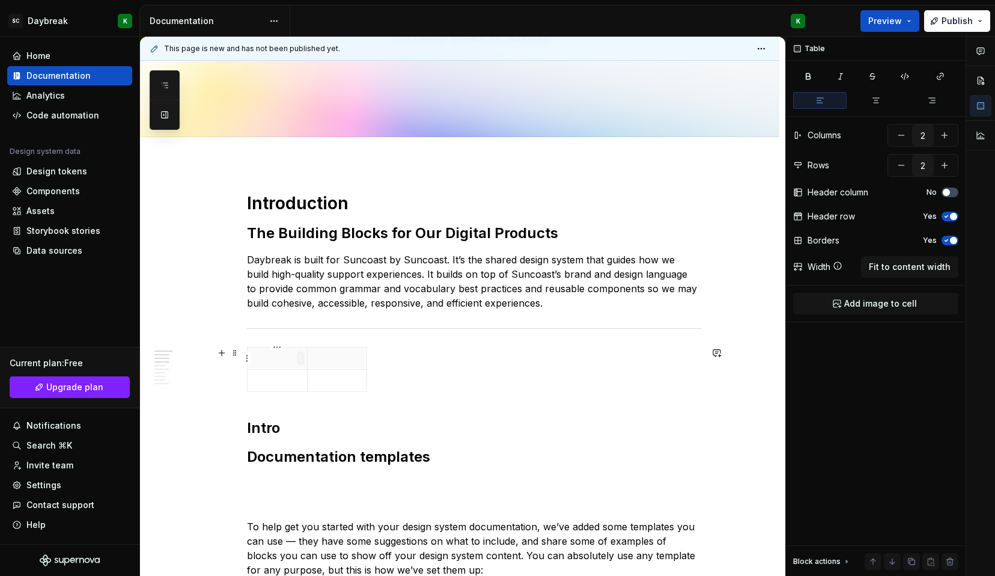
click at [299, 357] on html "SC Daybreak K Home Documentation Analytics Code automation Design system data D…" at bounding box center [497, 288] width 995 height 576
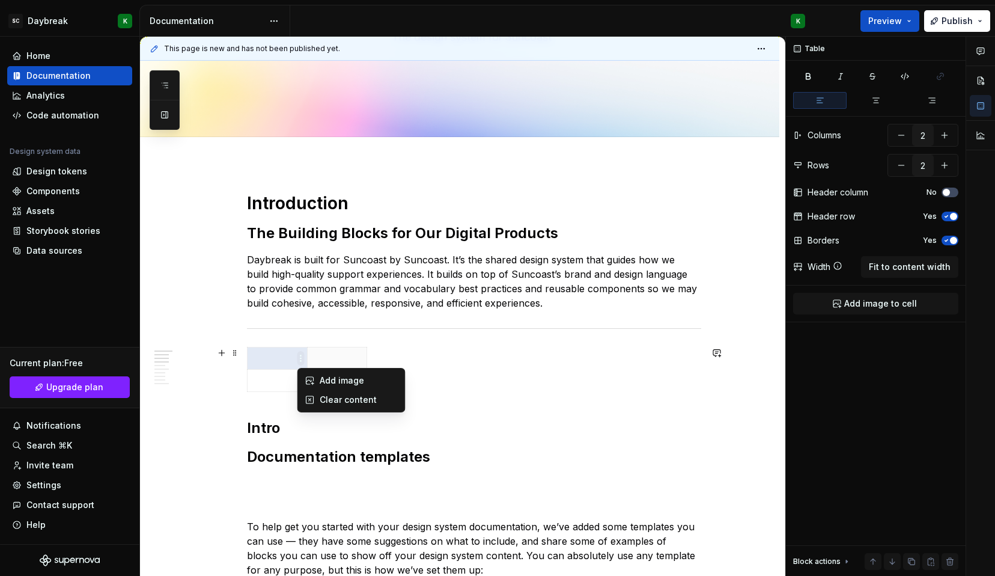
click at [299, 357] on html "SC Daybreak K Home Documentation Analytics Code automation Design system data D…" at bounding box center [497, 288] width 995 height 576
click at [270, 354] on p at bounding box center [277, 358] width 45 height 12
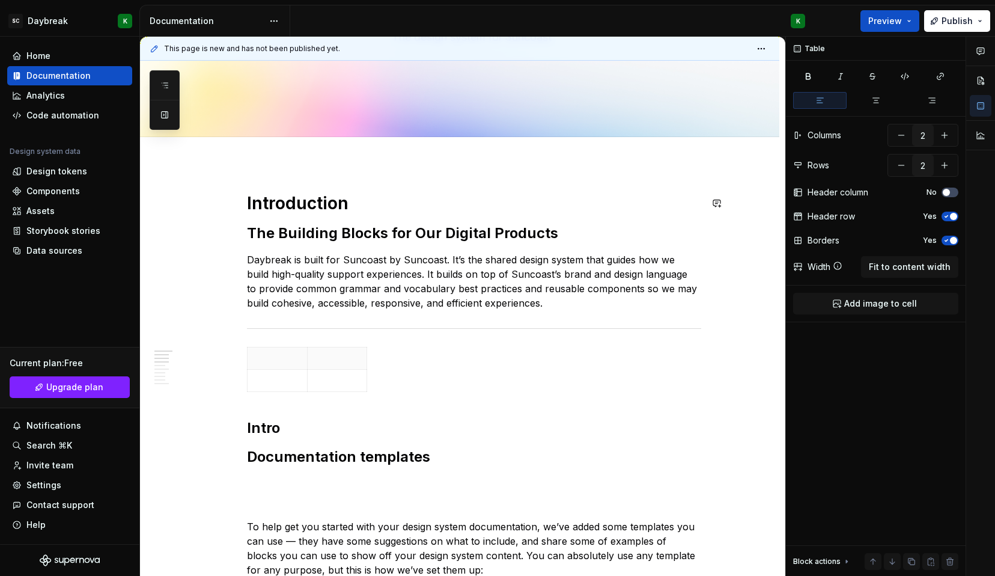
type textarea "*"
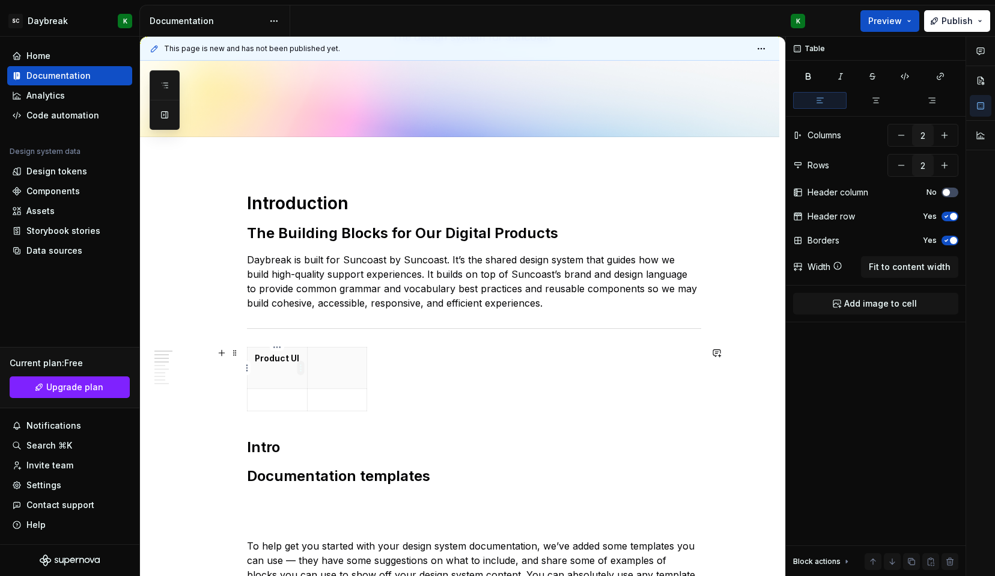
click at [302, 367] on html "SC Daybreak K Home Documentation Analytics Code automation Design system data D…" at bounding box center [497, 288] width 995 height 576
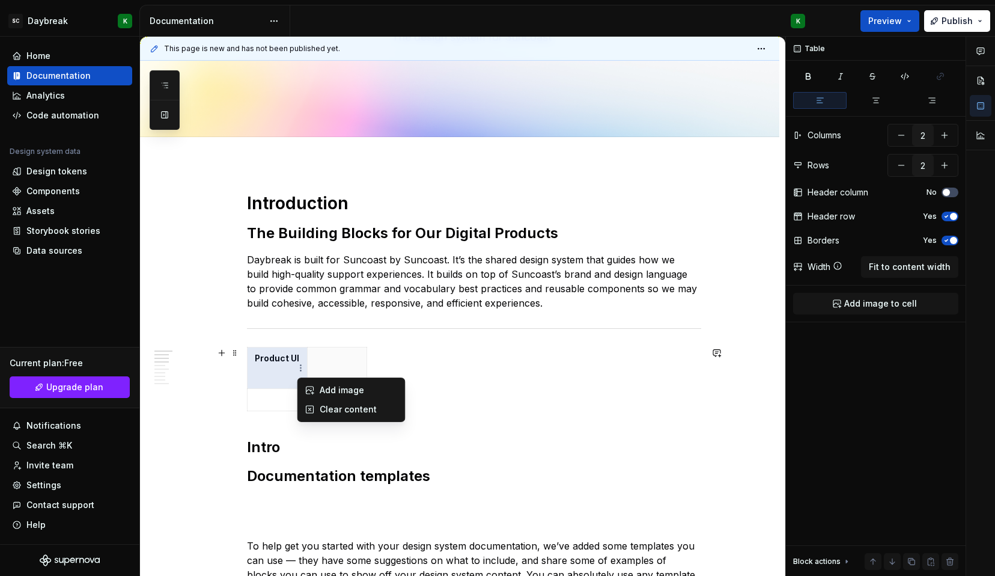
click at [261, 381] on html "SC Daybreak K Home Documentation Analytics Code automation Design system data D…" at bounding box center [497, 288] width 995 height 576
click at [263, 380] on p at bounding box center [277, 377] width 45 height 12
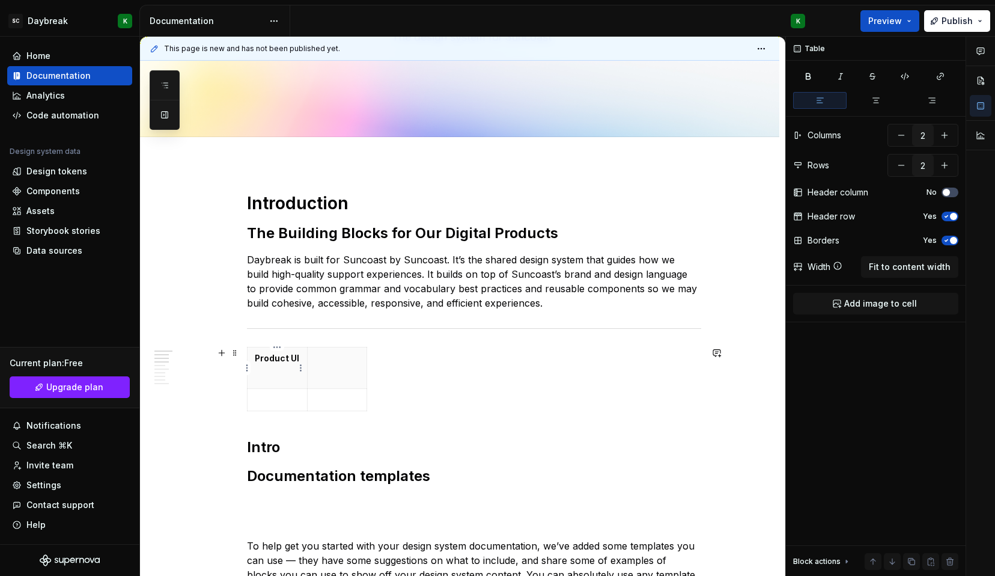
click at [268, 358] on p "Product UI" at bounding box center [277, 358] width 45 height 12
click at [325, 361] on p at bounding box center [337, 358] width 45 height 12
click at [442, 237] on h2 "The Building Blocks for Our Digital Products" at bounding box center [474, 233] width 454 height 19
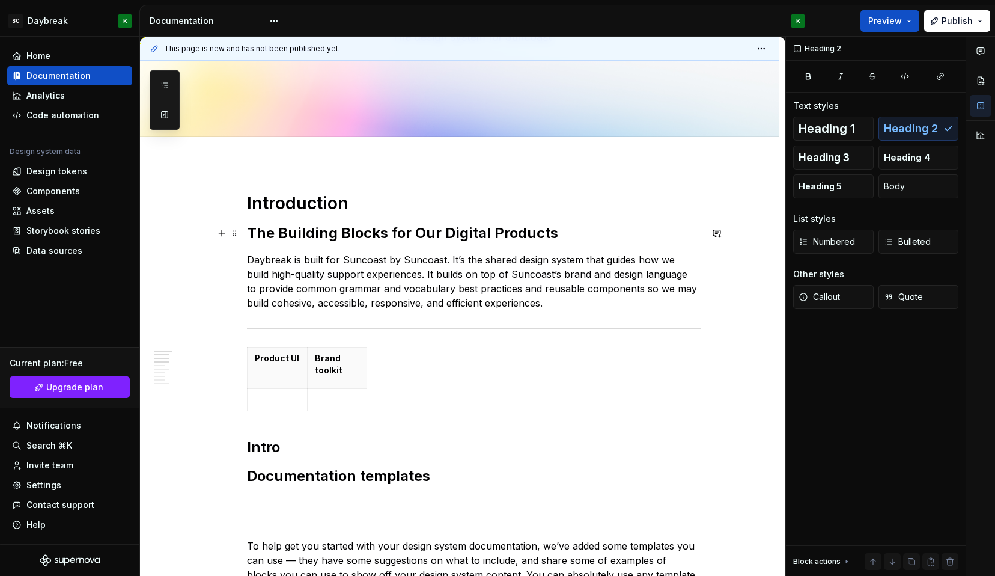
click at [297, 238] on h2 "The Building Blocks for Our Digital Products" at bounding box center [474, 233] width 454 height 19
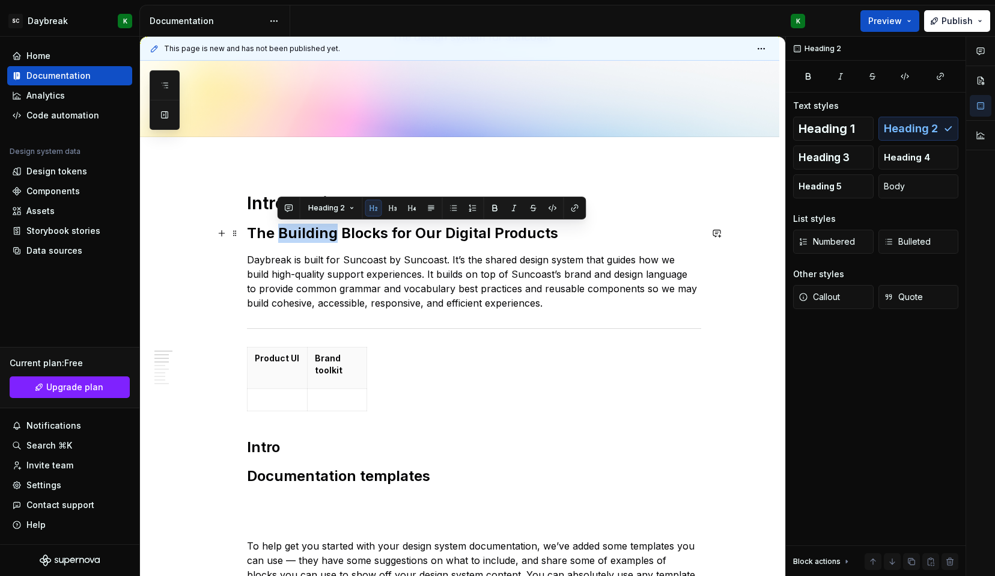
click at [297, 238] on h2 "The Building Blocks for Our Digital Products" at bounding box center [474, 233] width 454 height 19
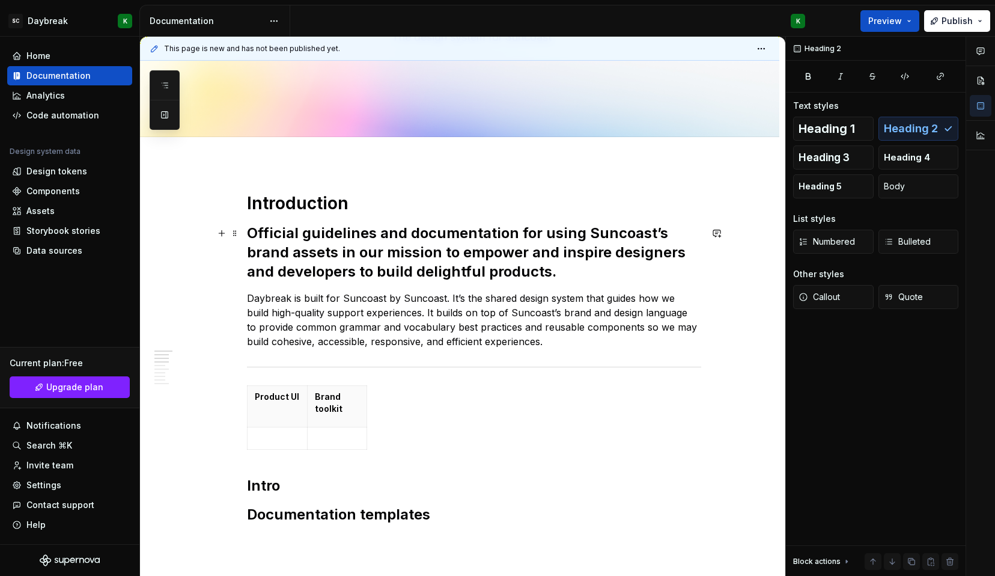
click at [370, 270] on h2 "Official guidelines and documentation for using Suncoast’s brand assets in our …" at bounding box center [474, 253] width 454 height 58
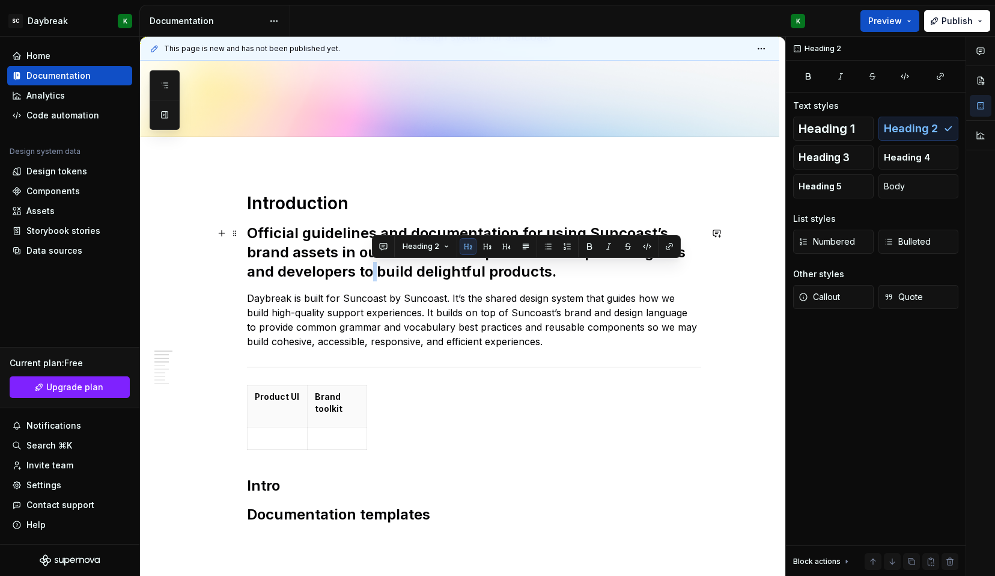
click at [370, 270] on h2 "Official guidelines and documentation for using Suncoast’s brand assets in our …" at bounding box center [474, 253] width 454 height 58
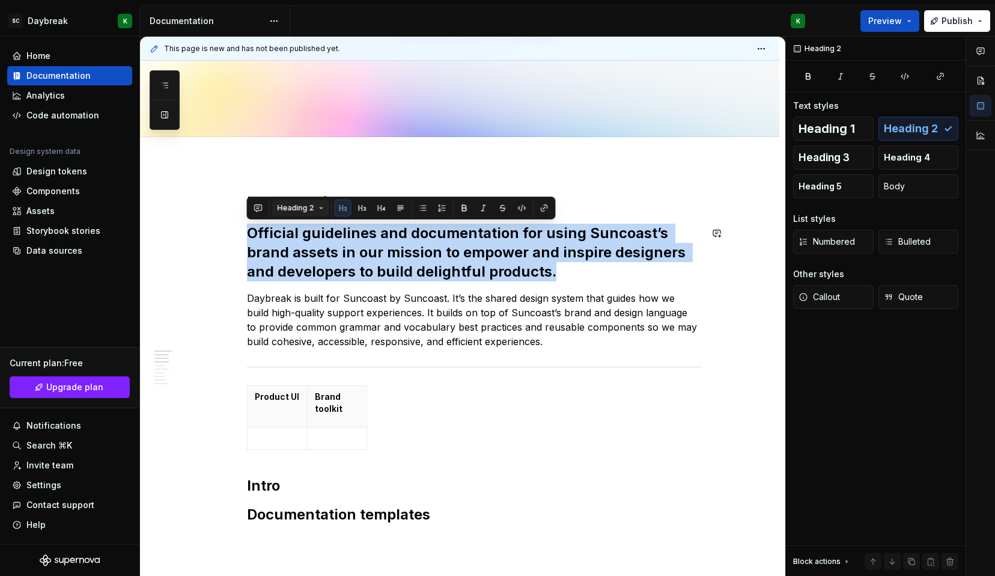
click at [302, 204] on span "Heading 2" at bounding box center [296, 208] width 37 height 10
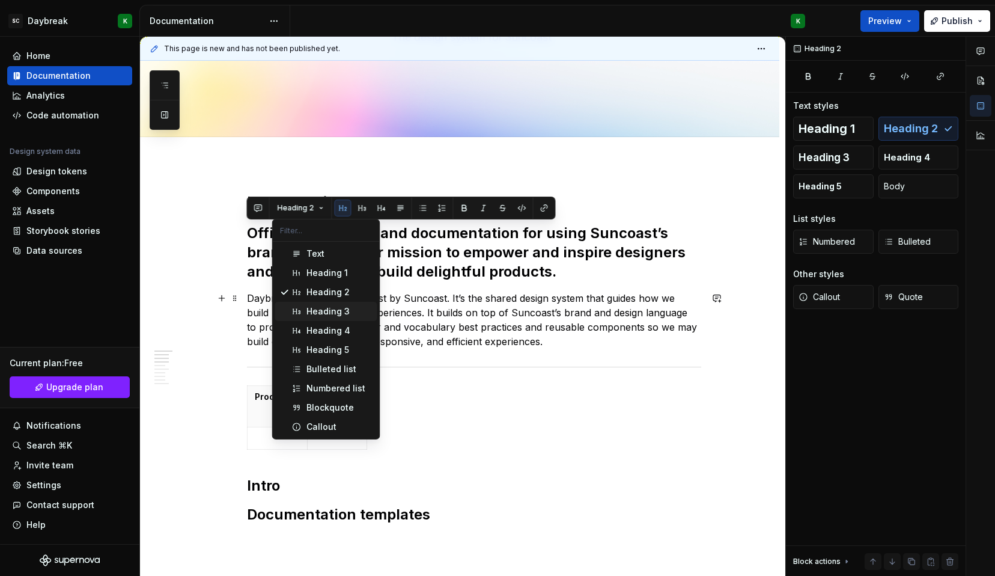
click at [299, 311] on div "Suggestions" at bounding box center [297, 312] width 10 height 10
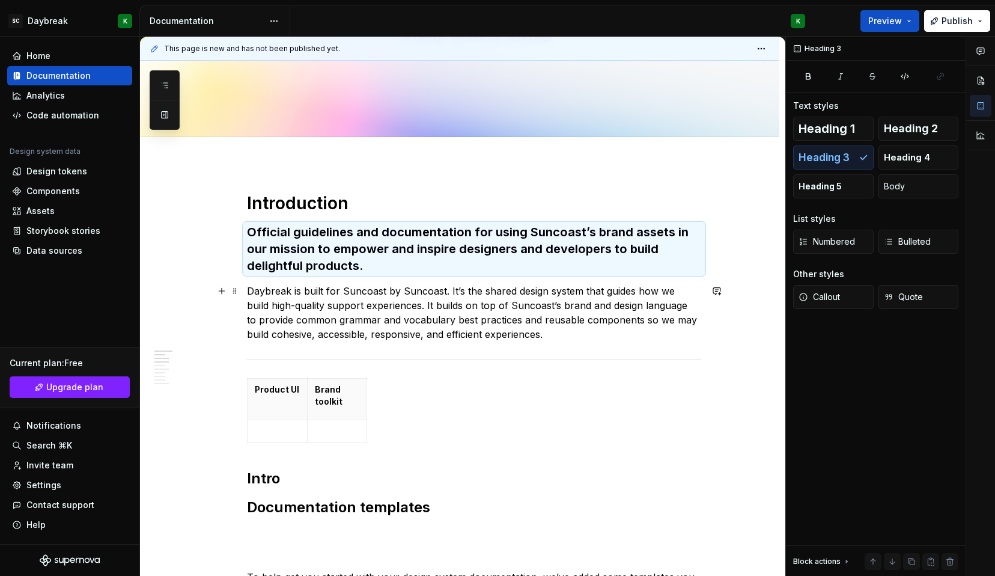
click at [419, 311] on p "Daybreak is built for Suncoast by Suncoast. It’s the shared design system that …" at bounding box center [474, 313] width 454 height 58
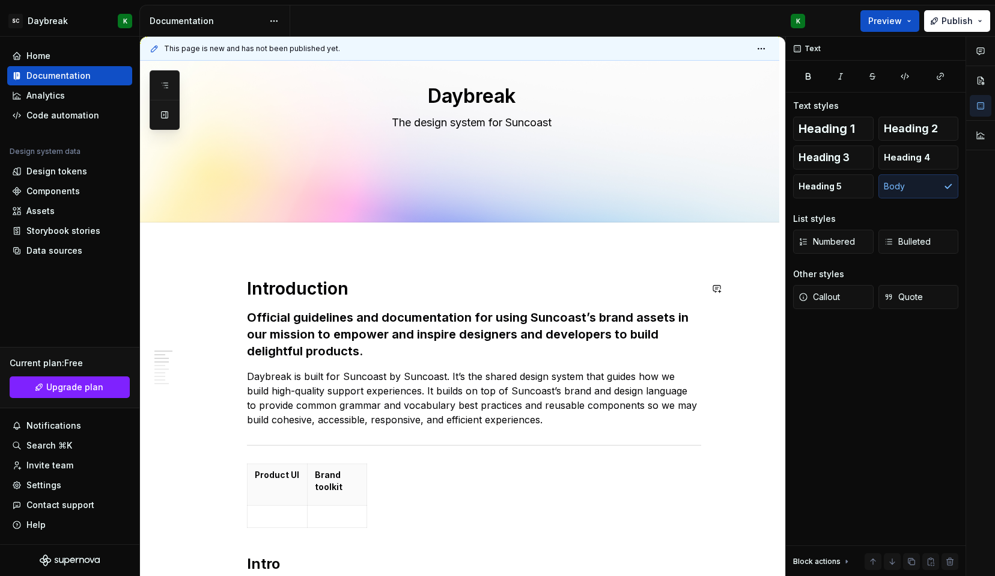
scroll to position [72, 0]
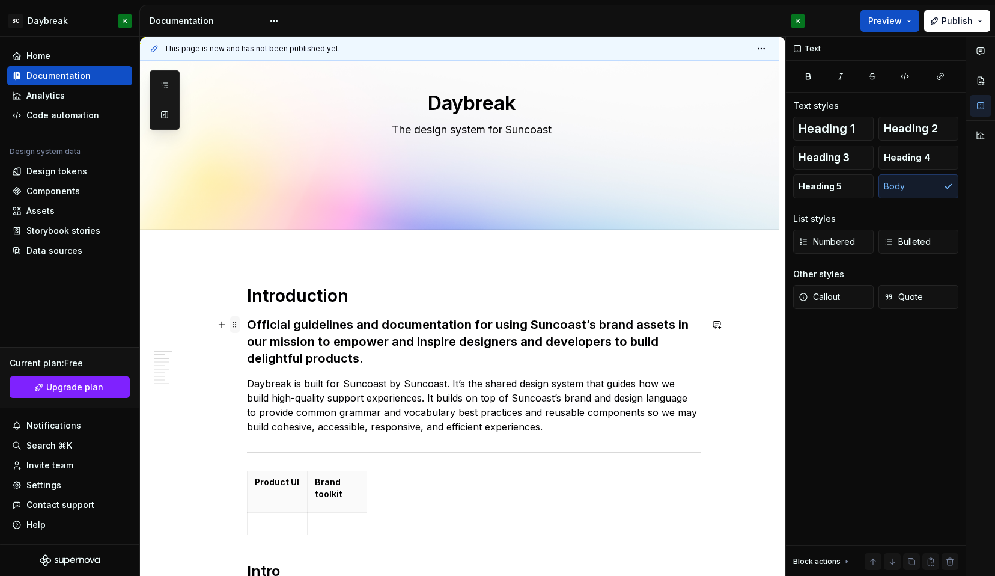
click at [236, 325] on span at bounding box center [235, 324] width 10 height 17
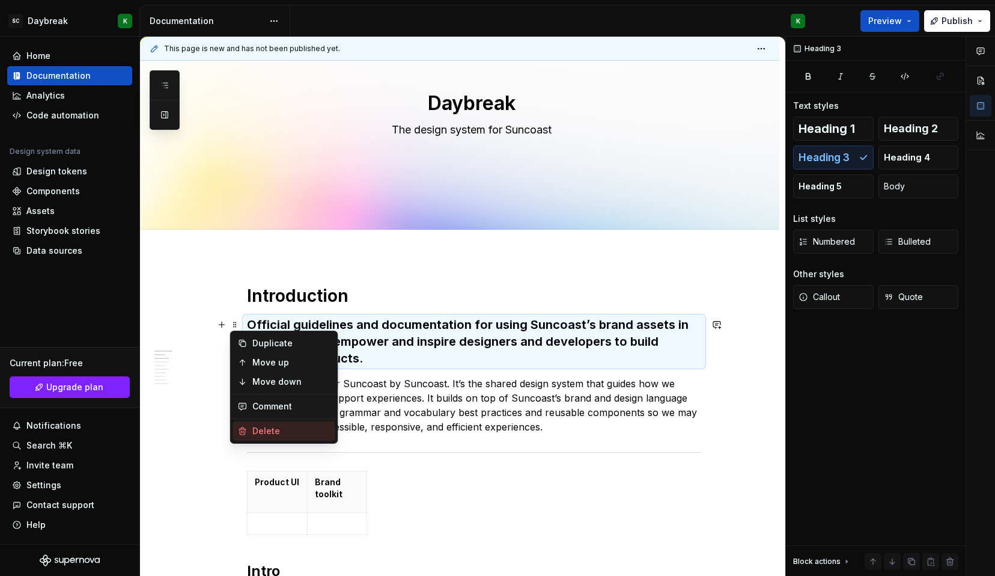
click at [243, 435] on icon at bounding box center [243, 431] width 10 height 10
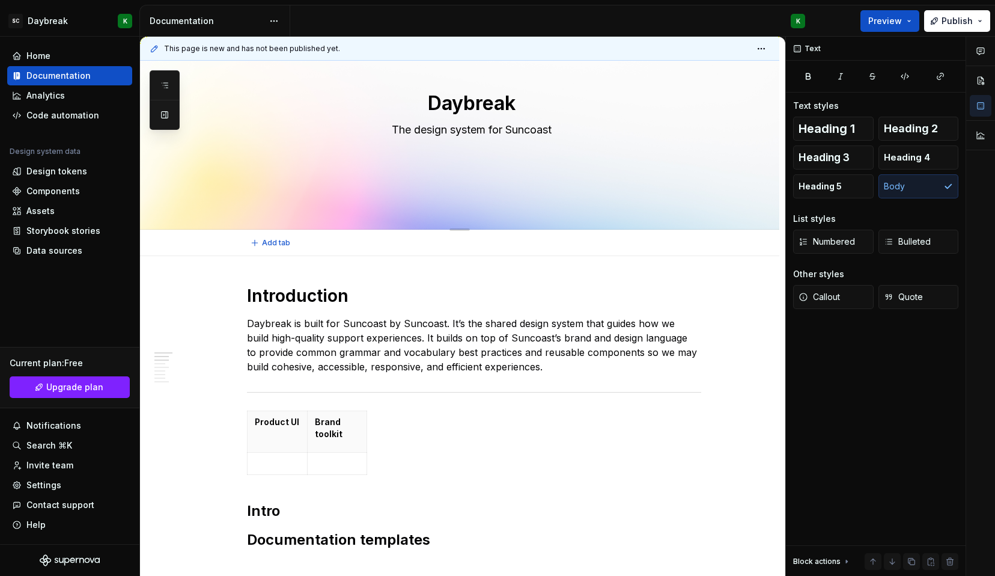
click at [468, 129] on textarea "The design system for Suncoast" at bounding box center [472, 129] width 454 height 19
click at [487, 160] on div "Daybreak The design system for Suncoast" at bounding box center [474, 109] width 454 height 118
click at [227, 294] on button "button" at bounding box center [221, 295] width 17 height 17
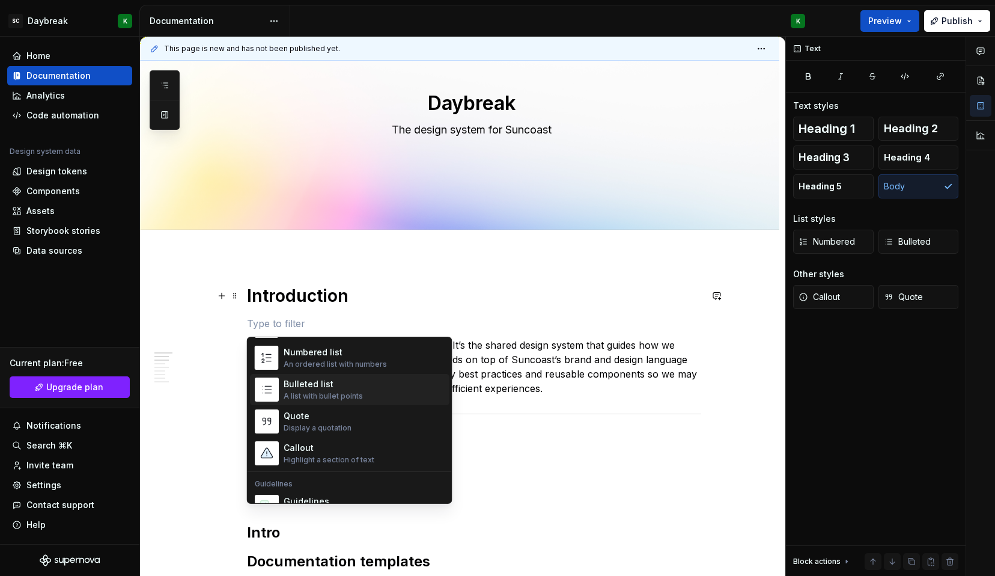
scroll to position [215, 0]
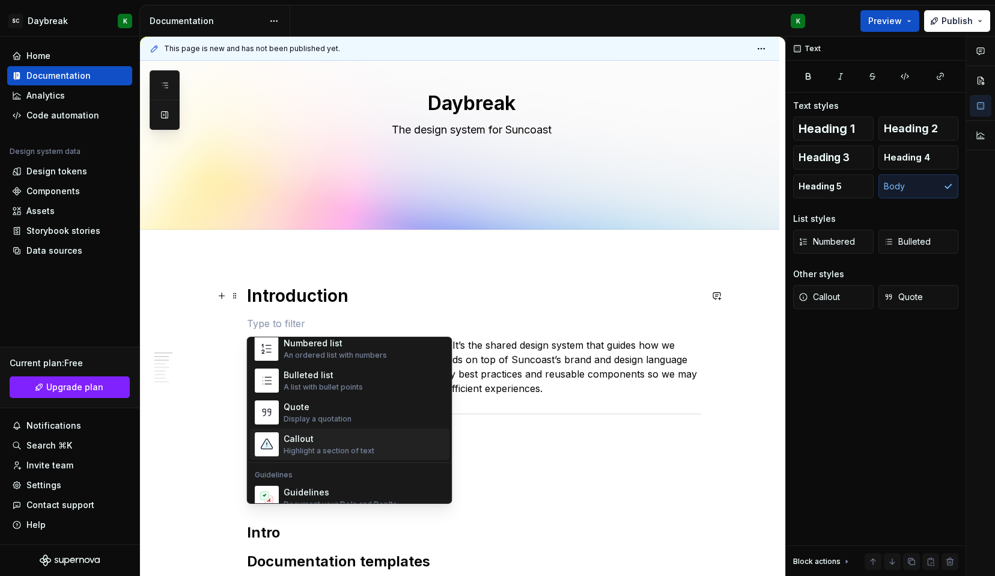
click at [292, 448] on div "Highlight a section of text" at bounding box center [329, 451] width 91 height 10
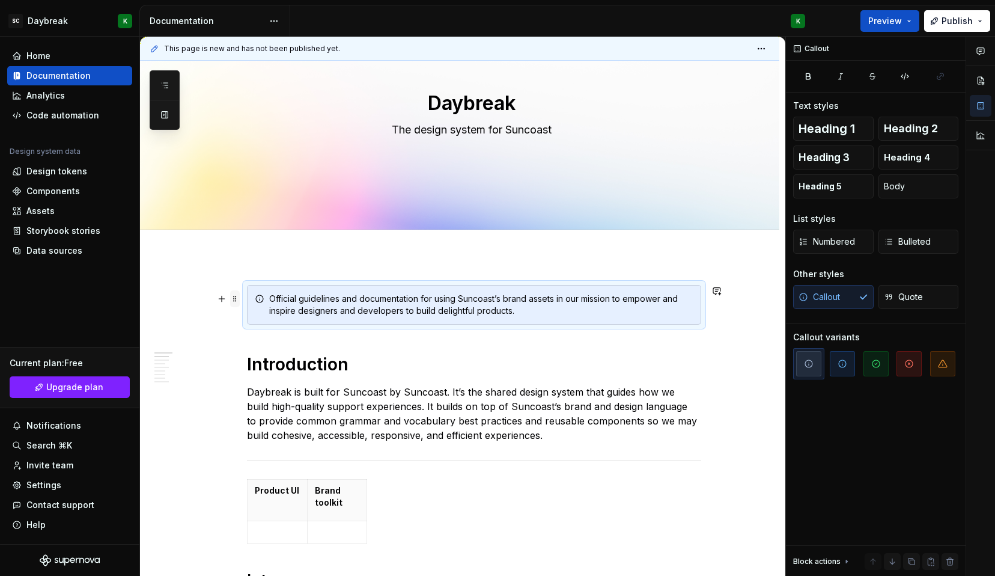
click at [234, 300] on span at bounding box center [235, 298] width 10 height 17
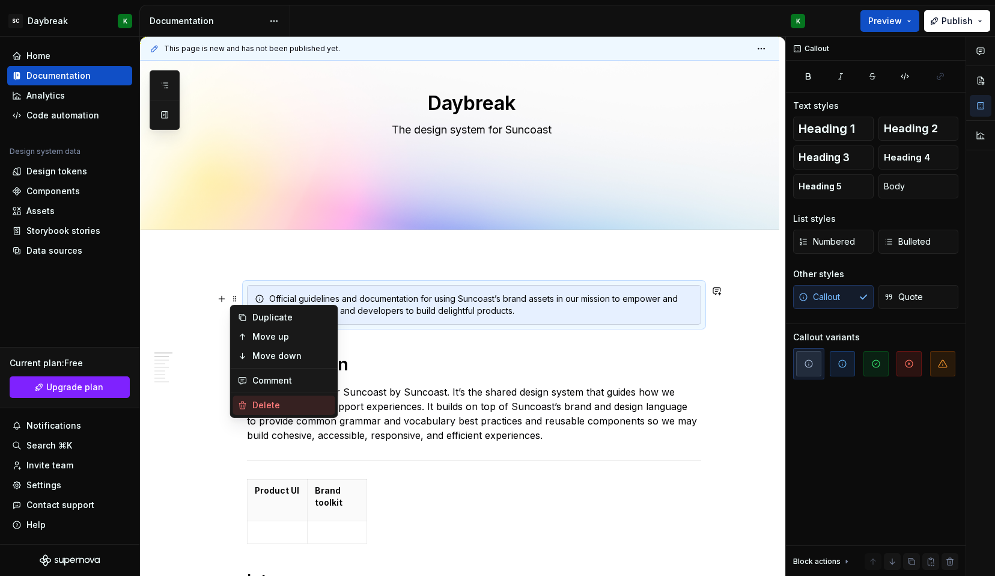
click at [246, 410] on div "Delete" at bounding box center [284, 404] width 102 height 19
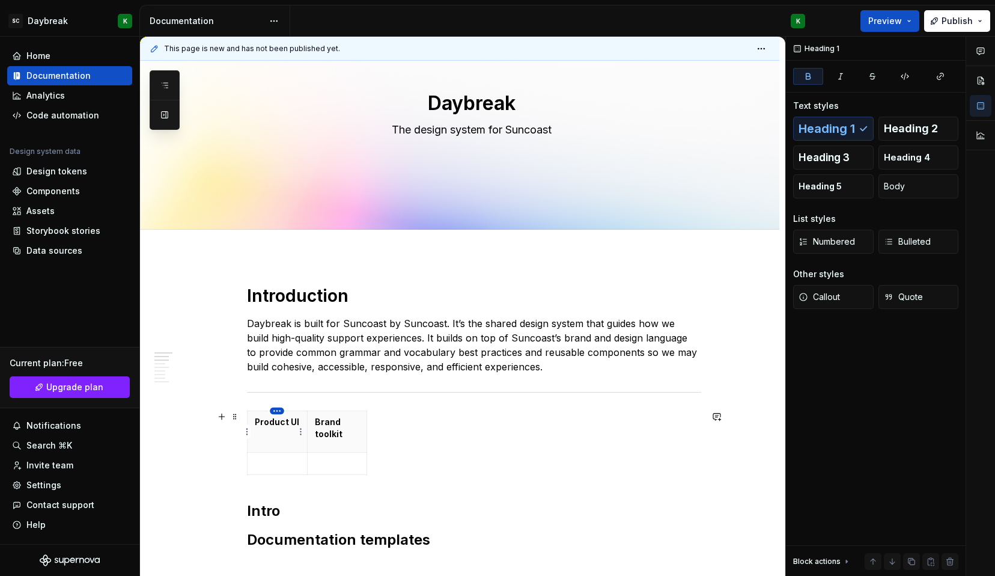
click at [277, 412] on html "SC Daybreak K Home Documentation Analytics Code automation Design system data D…" at bounding box center [497, 288] width 995 height 576
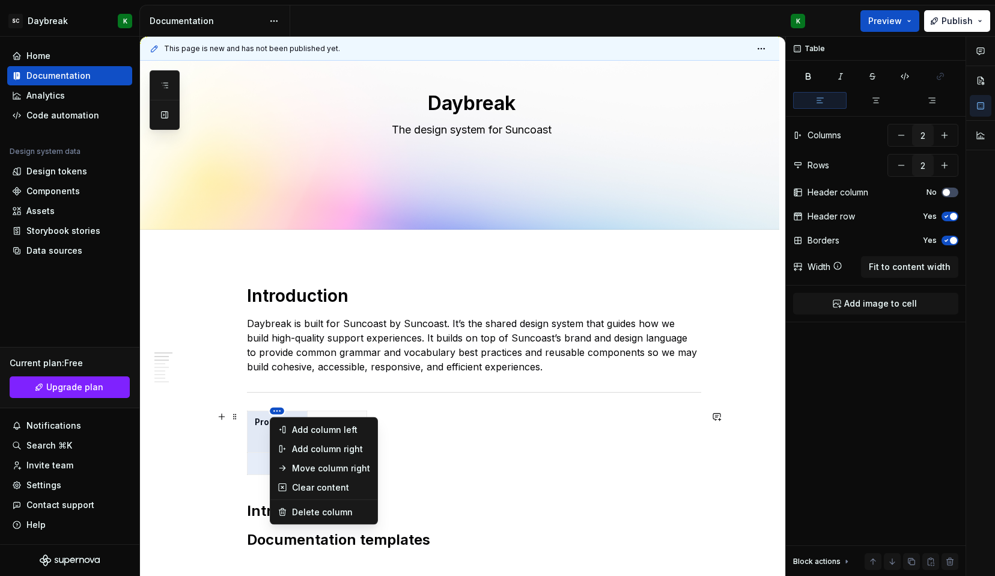
click at [277, 412] on html "SC Daybreak K Home Documentation Analytics Code automation Design system data D…" at bounding box center [497, 288] width 995 height 576
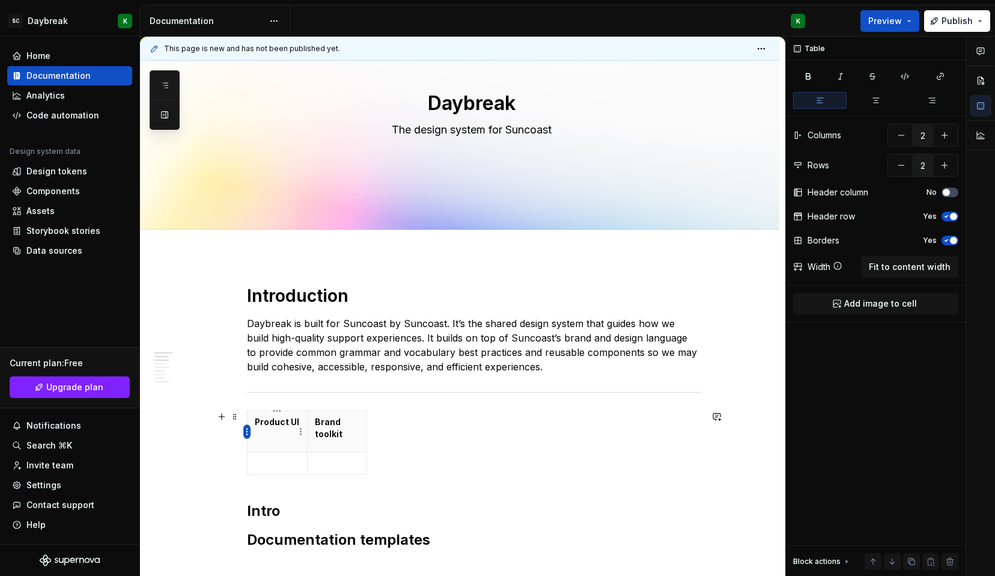
click at [248, 432] on html "SC Daybreak K Home Documentation Analytics Code automation Design system data D…" at bounding box center [497, 288] width 995 height 576
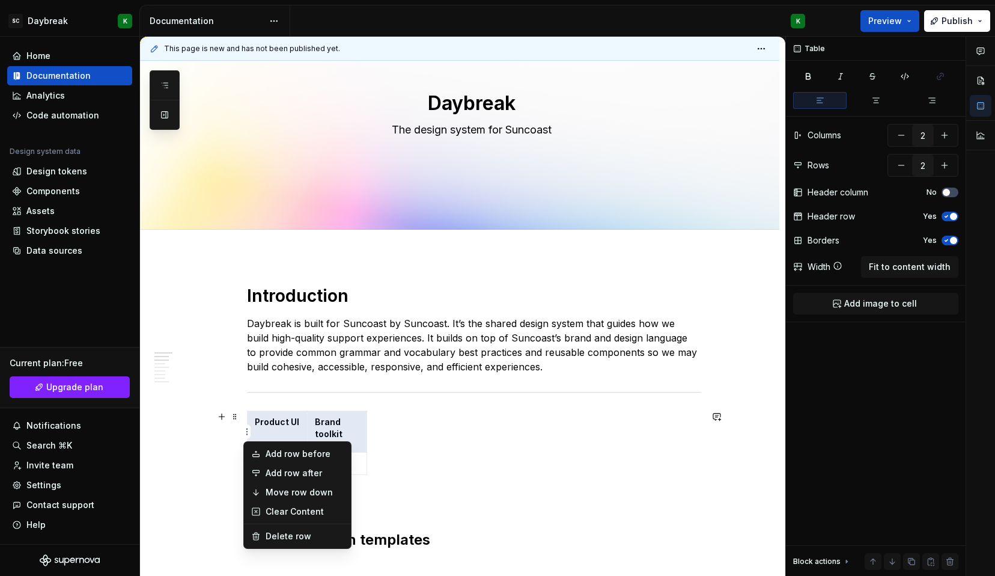
click at [267, 425] on html "SC Daybreak K Home Documentation Analytics Code automation Design system data D…" at bounding box center [497, 288] width 995 height 576
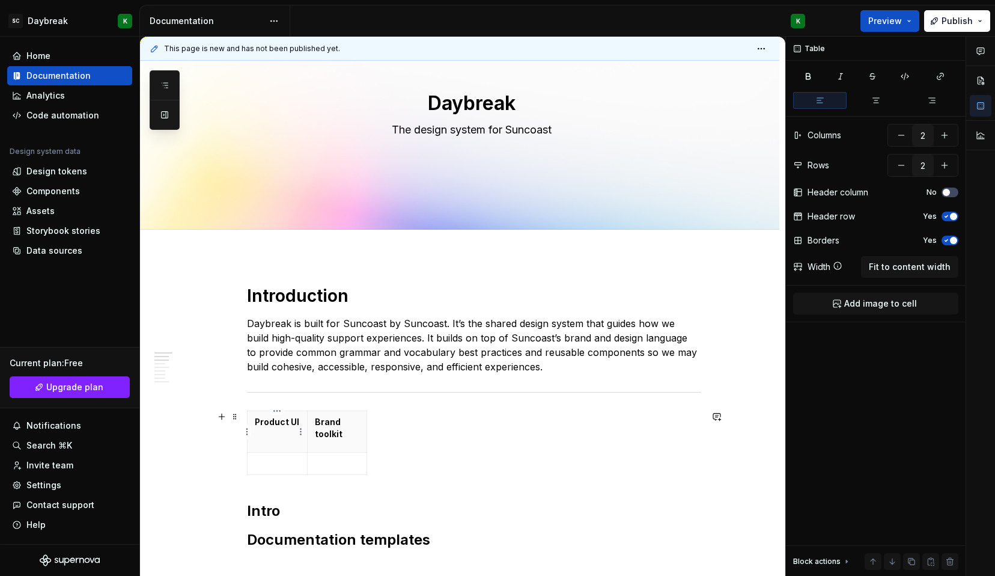
click at [287, 428] on th "Product UI" at bounding box center [278, 431] width 60 height 41
drag, startPoint x: 307, startPoint y: 453, endPoint x: 475, endPoint y: 450, distance: 168.3
click at [475, 450] on tbody "Product UI Brand toolkit" at bounding box center [392, 443] width 288 height 64
drag, startPoint x: 534, startPoint y: 466, endPoint x: 698, endPoint y: 450, distance: 164.9
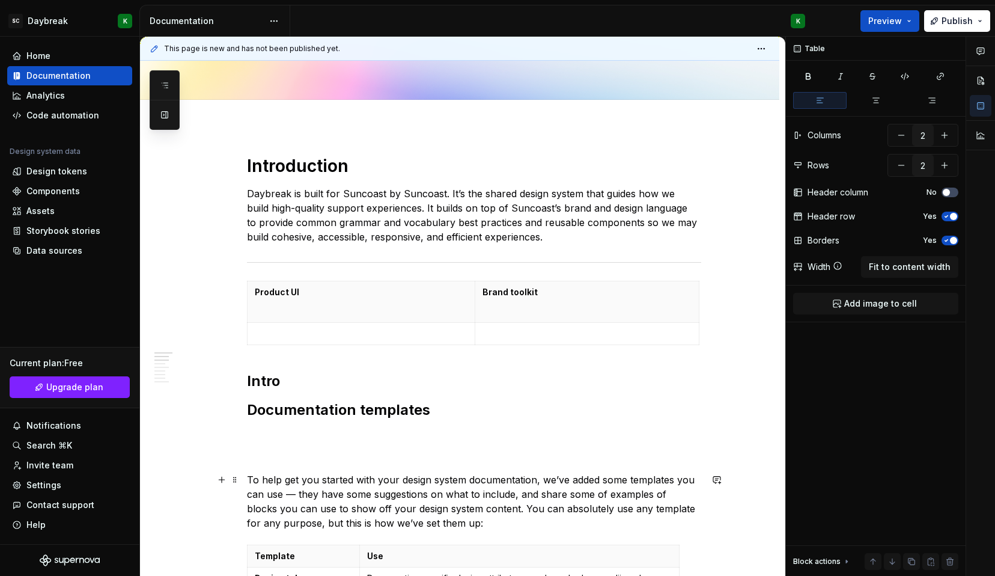
scroll to position [216, 0]
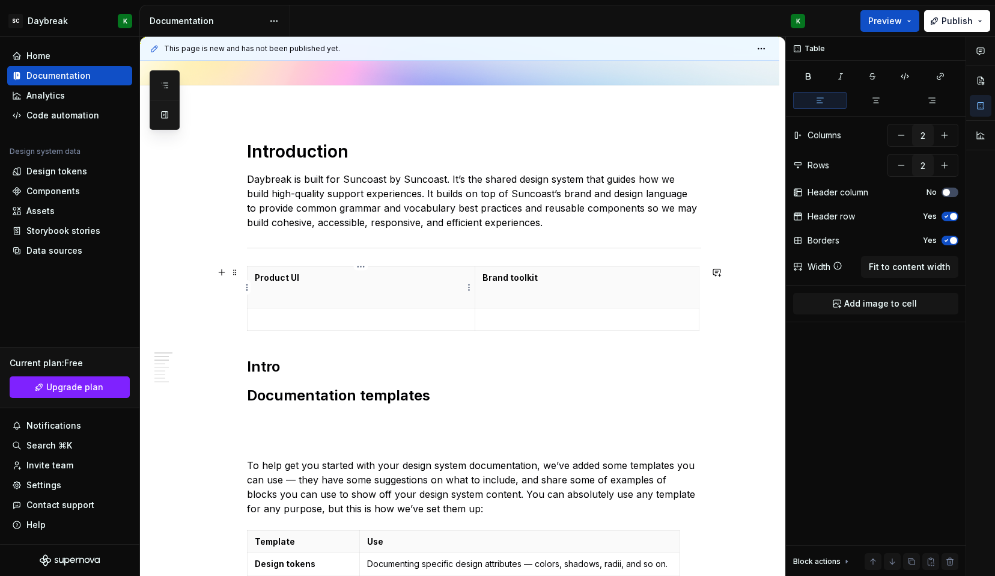
click at [272, 303] on th "Product UI" at bounding box center [362, 287] width 228 height 41
click at [467, 288] on html "SC Daybreak K Home Documentation Analytics Code automation Design system data D…" at bounding box center [497, 288] width 995 height 576
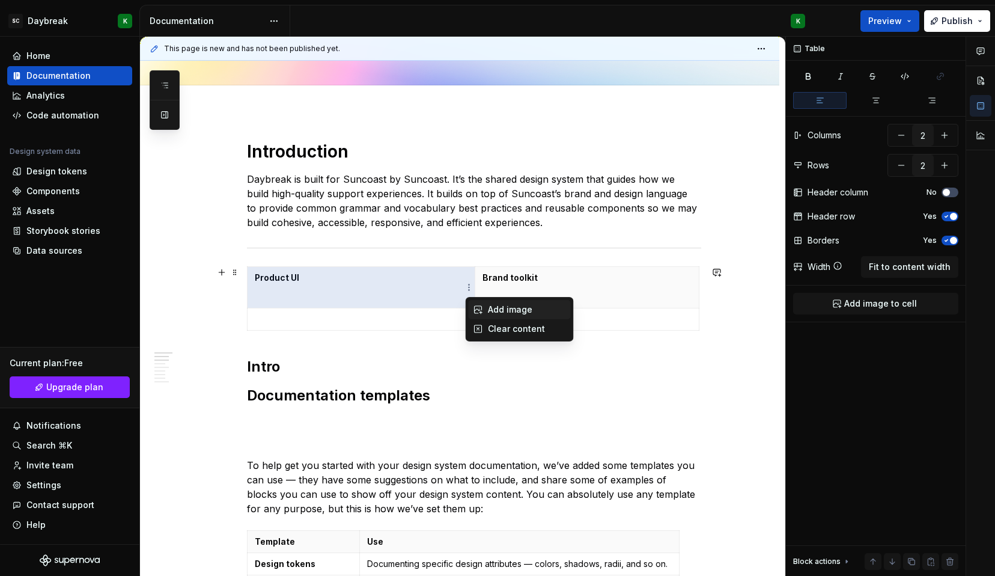
click at [476, 311] on icon at bounding box center [479, 310] width 10 height 10
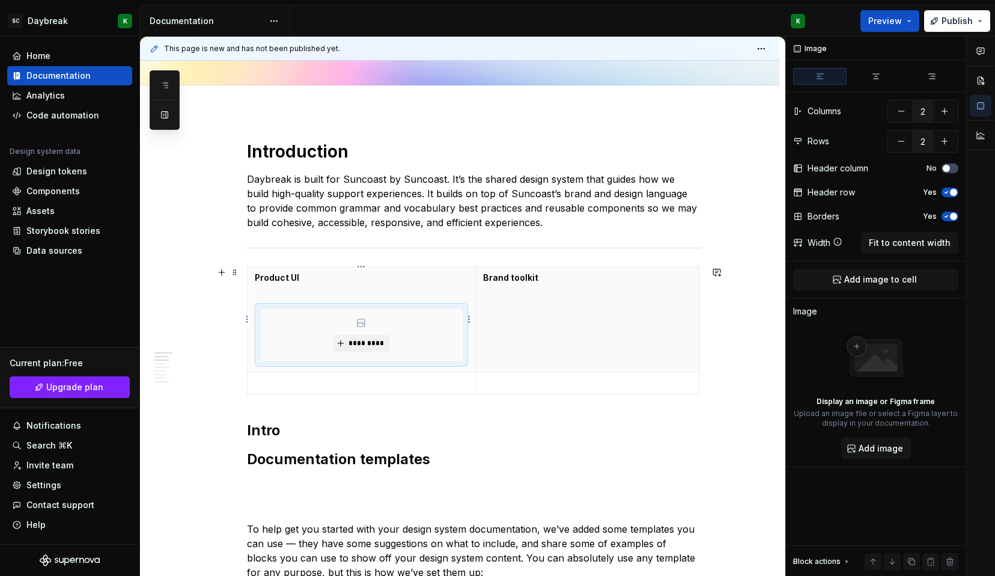
drag, startPoint x: 352, startPoint y: 307, endPoint x: 346, endPoint y: 279, distance: 28.4
click at [346, 279] on th "Product UI *********" at bounding box center [362, 319] width 228 height 105
click at [260, 319] on div "*********" at bounding box center [362, 335] width 204 height 54
click at [303, 343] on div "*********" at bounding box center [361, 334] width 203 height 53
click at [302, 370] on th "Product UI *********" at bounding box center [362, 319] width 228 height 105
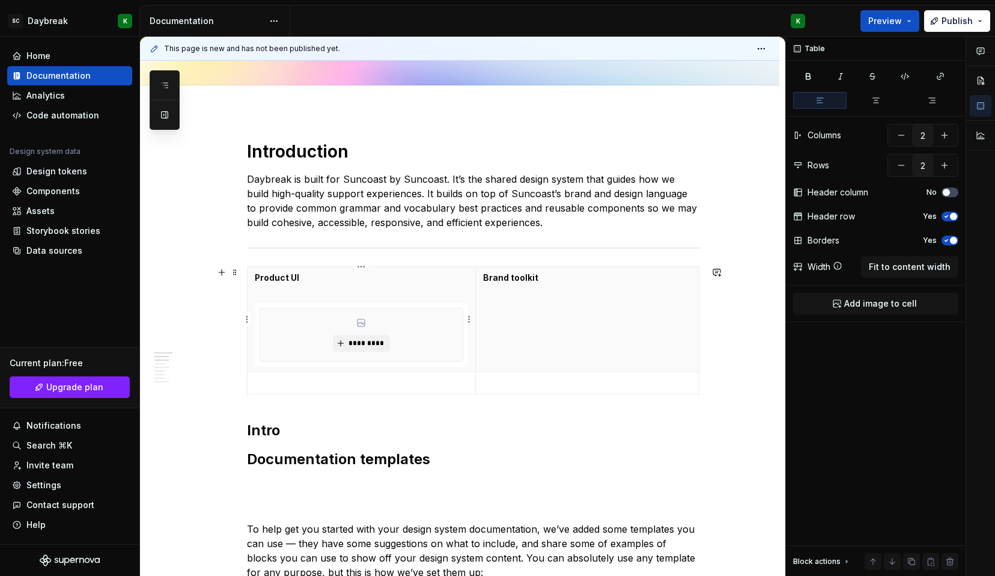
click at [311, 291] on p at bounding box center [361, 297] width 213 height 12
click at [223, 274] on button "button" at bounding box center [221, 272] width 17 height 17
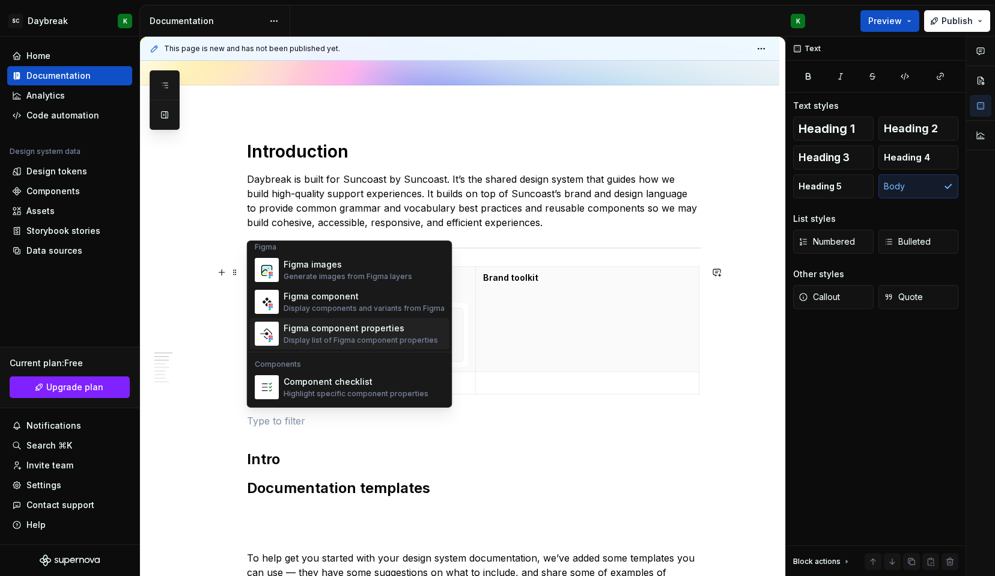
scroll to position [1121, 0]
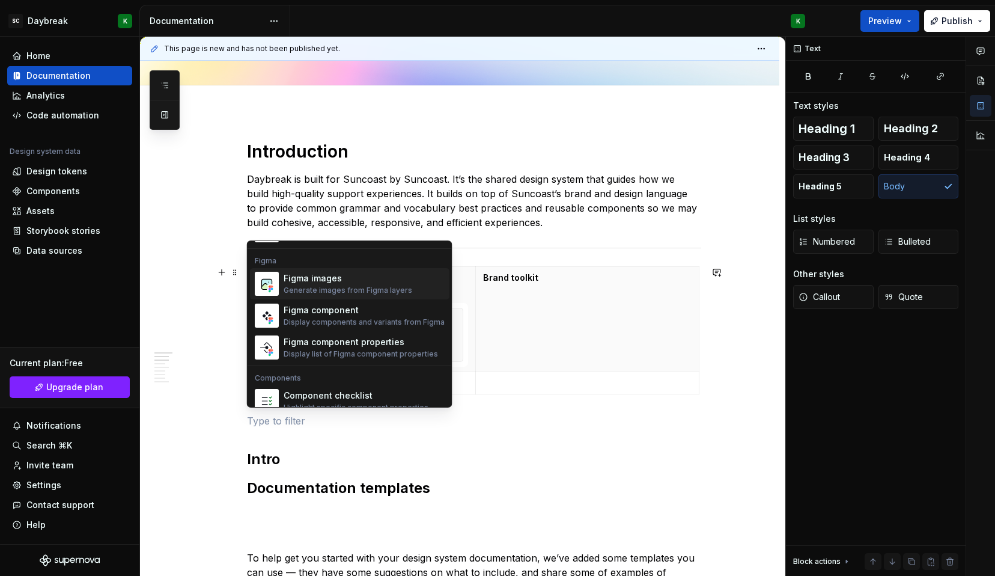
click at [333, 283] on div "Figma images" at bounding box center [348, 278] width 129 height 12
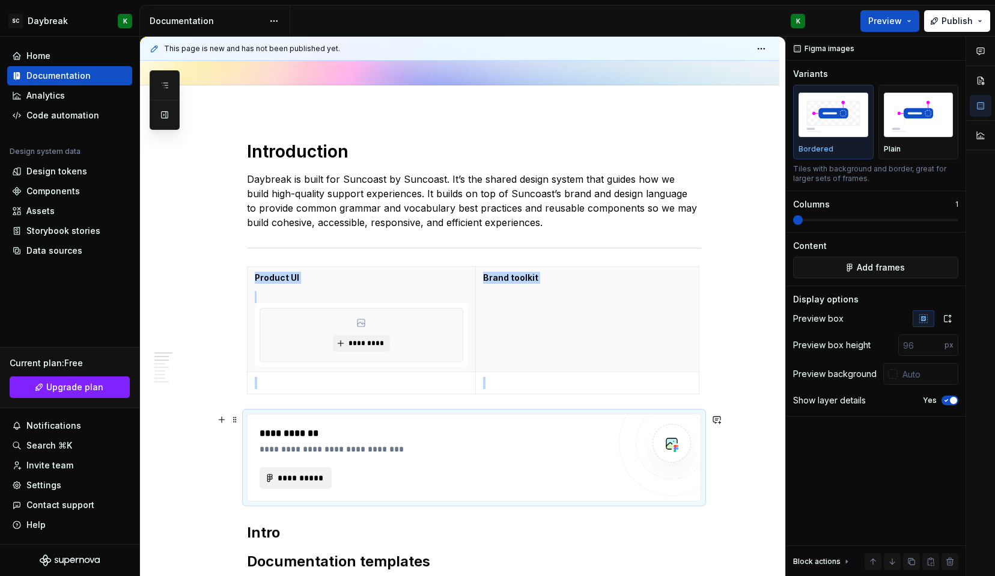
click at [294, 486] on button "**********" at bounding box center [296, 478] width 72 height 22
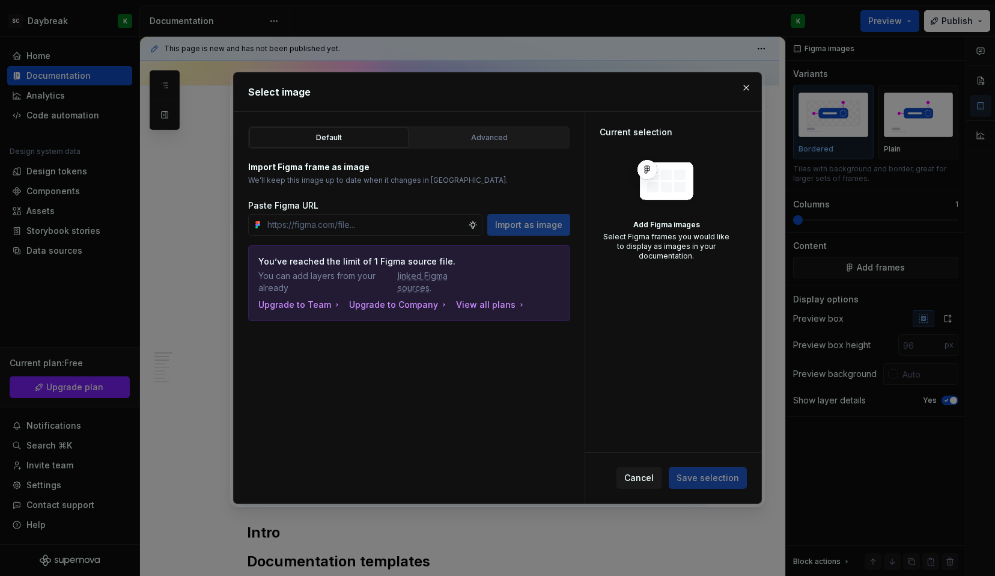
click at [332, 132] on div "Default" at bounding box center [329, 138] width 151 height 12
click at [462, 130] on button "Advanced" at bounding box center [489, 137] width 159 height 20
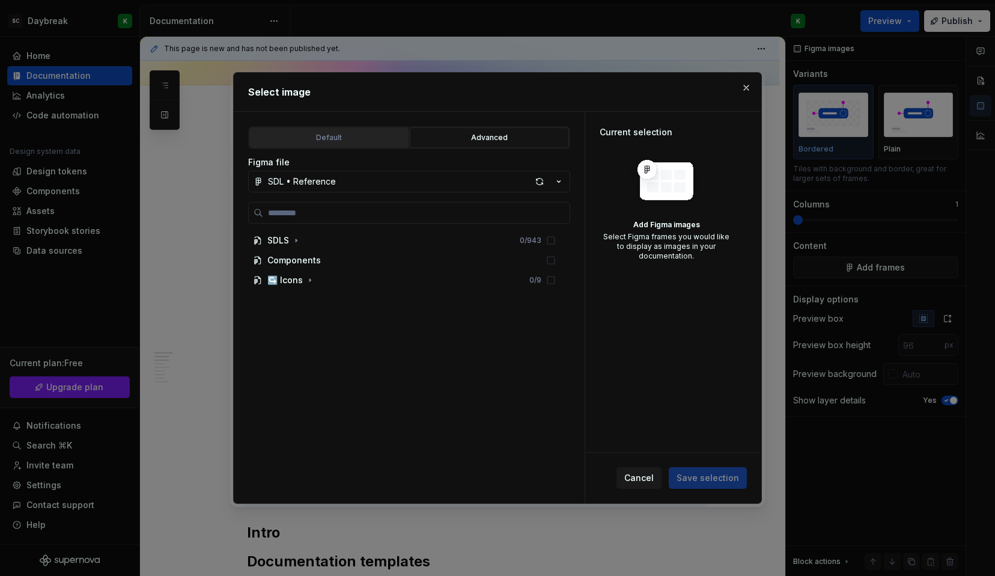
click at [368, 138] on div "Default" at bounding box center [329, 138] width 151 height 12
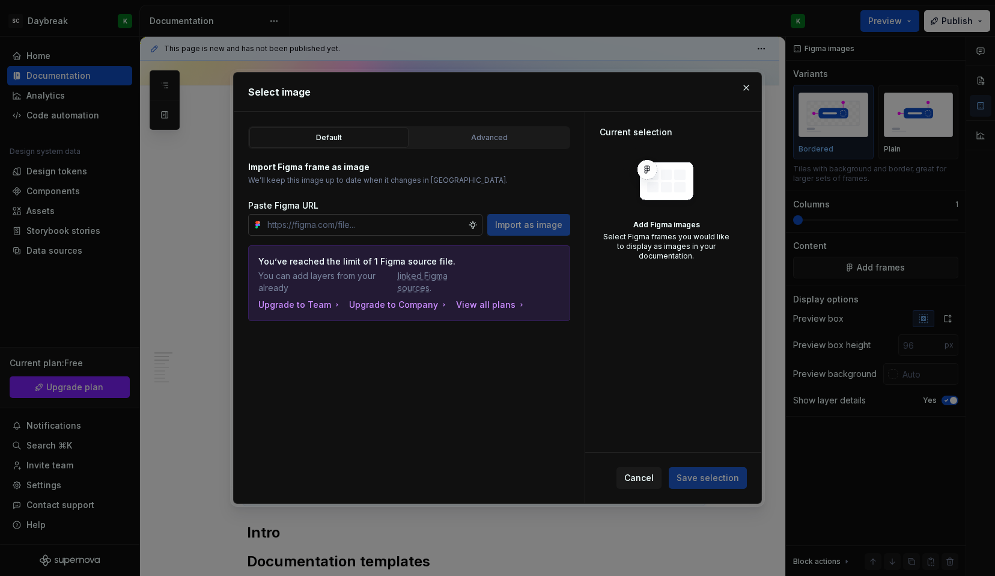
click at [340, 225] on input "text" at bounding box center [366, 225] width 206 height 22
click at [354, 212] on div "Paste Figma URL Import as image" at bounding box center [409, 218] width 322 height 36
click at [350, 220] on input "text" at bounding box center [366, 225] width 206 height 22
type textarea "*"
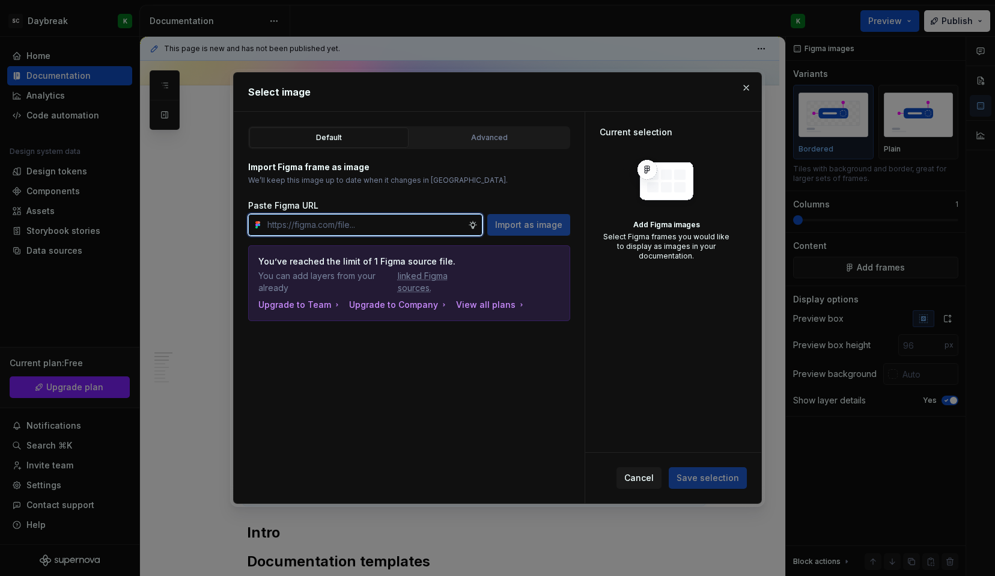
click at [367, 231] on input "text" at bounding box center [366, 225] width 206 height 22
paste input "[URL][DOMAIN_NAME]"
type input "[URL][DOMAIN_NAME]"
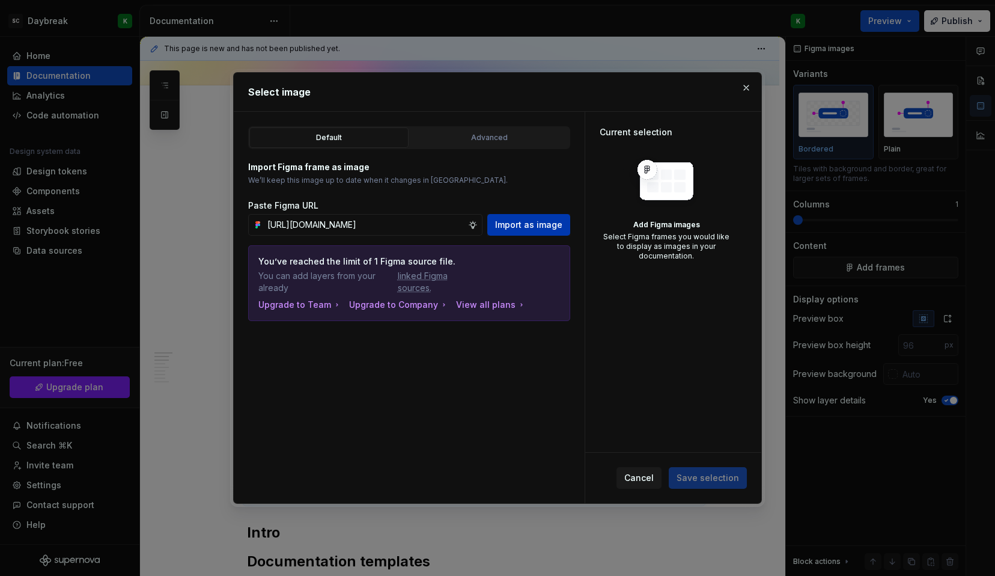
click at [525, 227] on span "Import as image" at bounding box center [528, 225] width 67 height 12
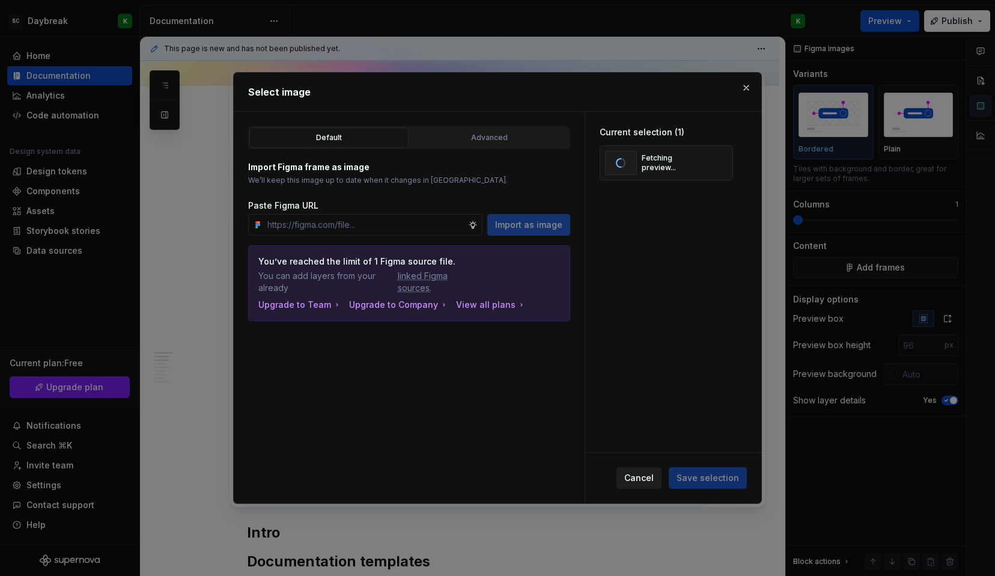
click at [635, 474] on span "Cancel" at bounding box center [638, 478] width 29 height 12
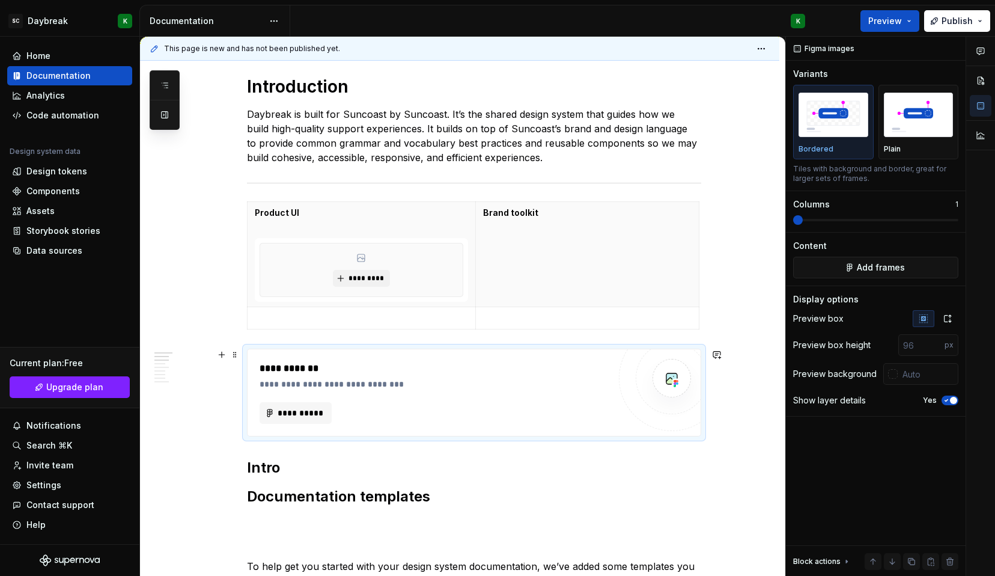
scroll to position [282, 0]
click at [271, 409] on button "**********" at bounding box center [296, 412] width 72 height 22
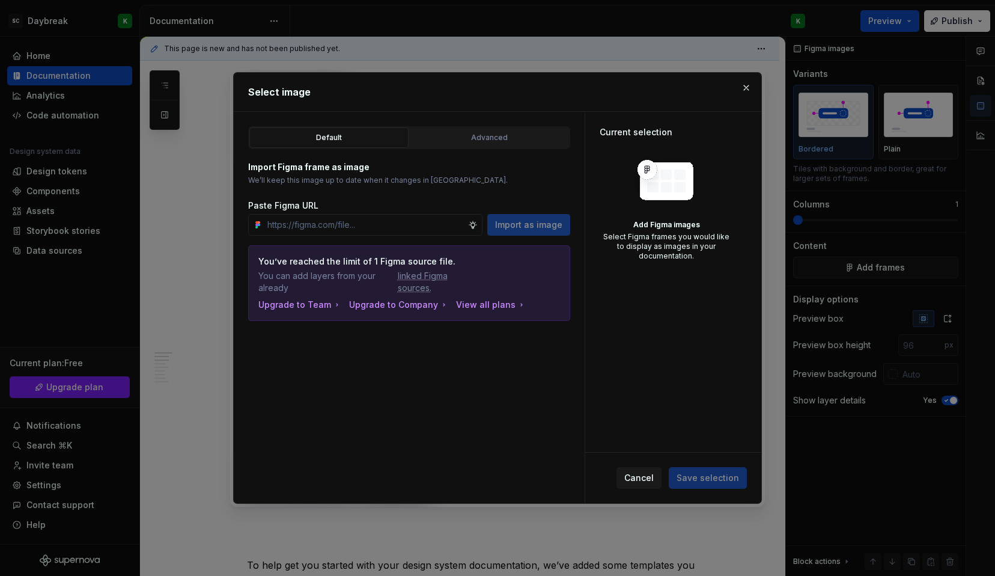
type textarea "*"
type input "[URL][DOMAIN_NAME]"
click at [516, 231] on button "Import as image" at bounding box center [528, 225] width 83 height 22
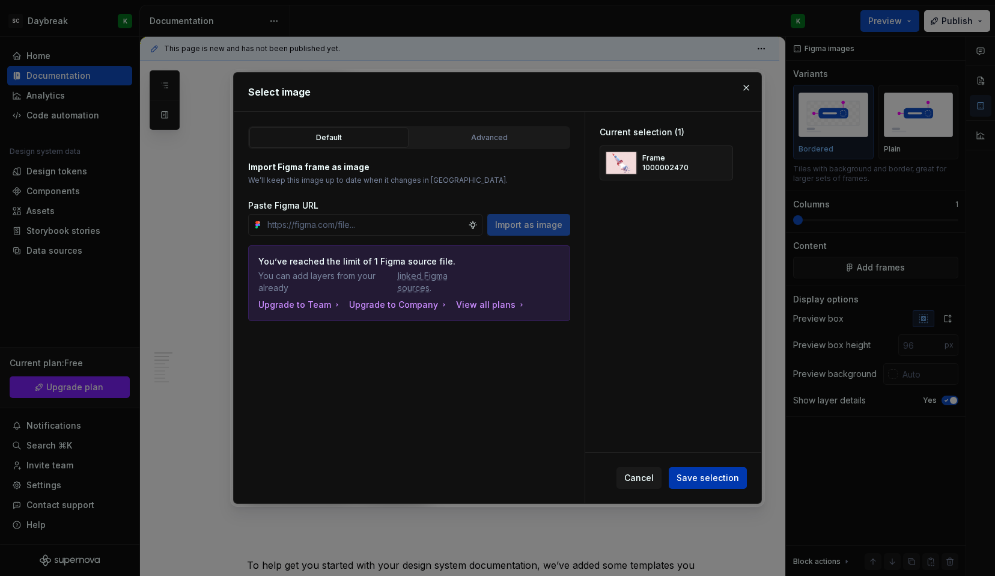
click at [697, 484] on span "Save selection" at bounding box center [708, 478] width 63 height 12
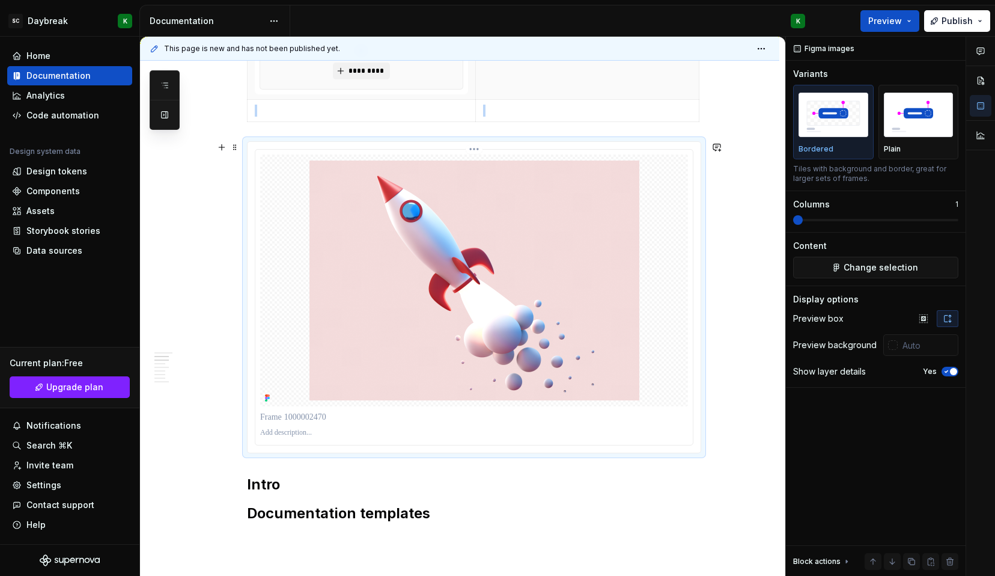
scroll to position [489, 0]
click at [528, 318] on img at bounding box center [474, 280] width 342 height 252
click at [297, 418] on p at bounding box center [474, 416] width 428 height 12
click at [294, 437] on div at bounding box center [474, 432] width 428 height 14
click at [291, 434] on p at bounding box center [474, 432] width 428 height 10
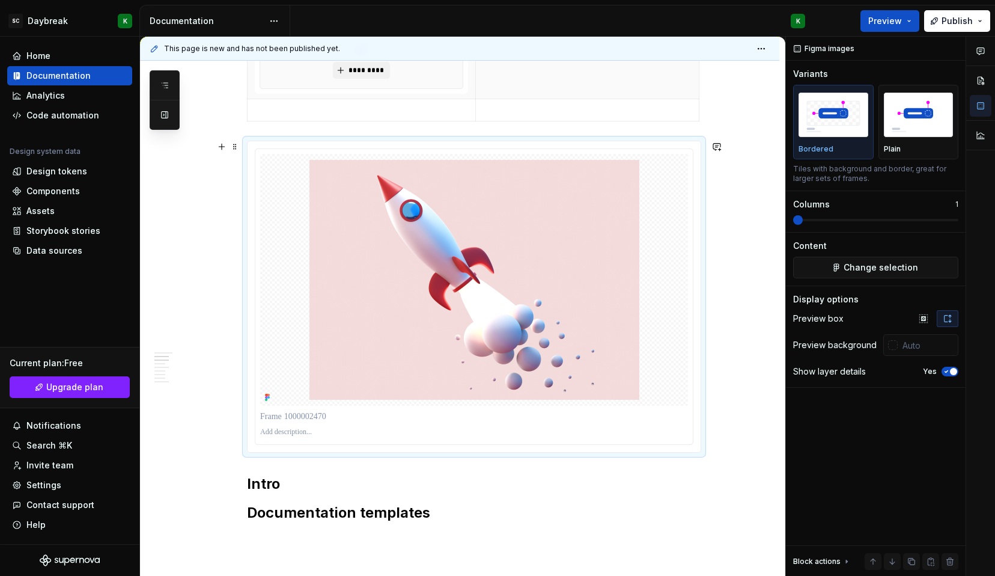
click at [701, 448] on div at bounding box center [474, 297] width 454 height 312
click at [630, 178] on img at bounding box center [474, 280] width 342 height 252
click at [472, 150] on html "SC Daybreak K Home Documentation Analytics Code automation Design system data D…" at bounding box center [497, 288] width 995 height 576
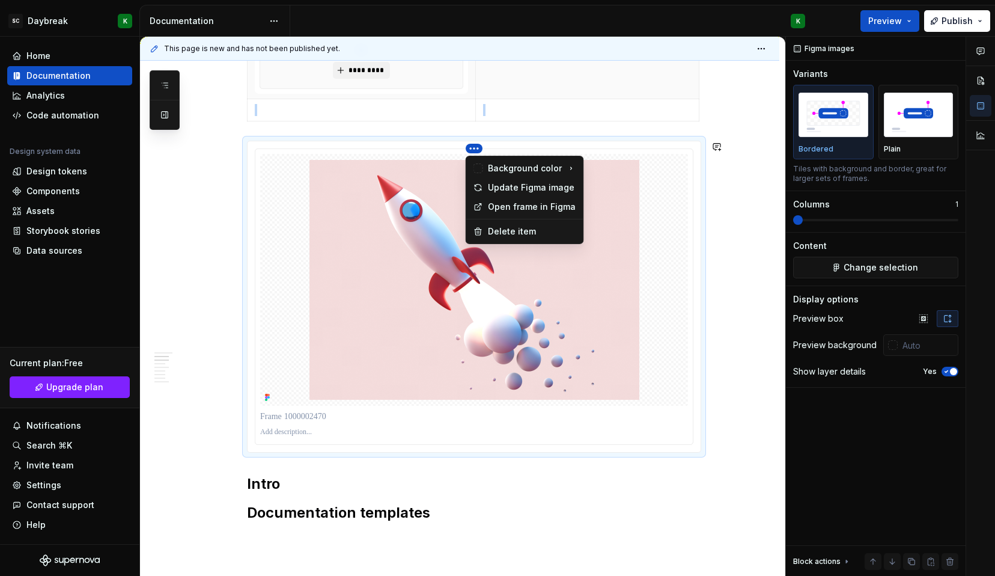
click at [472, 147] on html "SC Daybreak K Home Documentation Analytics Code automation Design system data D…" at bounding box center [497, 288] width 995 height 576
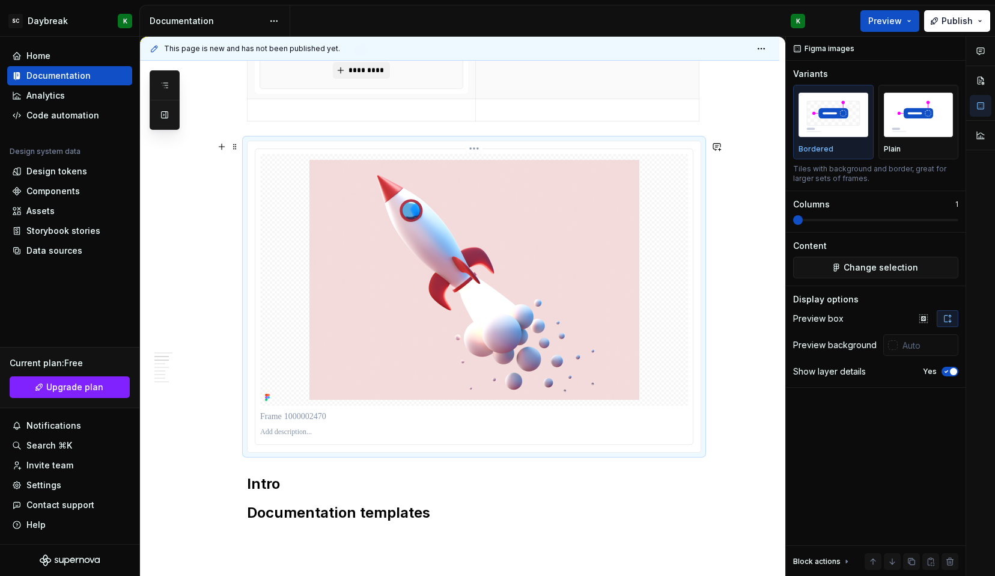
drag, startPoint x: 693, startPoint y: 310, endPoint x: 602, endPoint y: 293, distance: 92.3
click at [602, 293] on div at bounding box center [474, 296] width 453 height 311
click at [651, 334] on div at bounding box center [474, 280] width 428 height 252
click at [619, 400] on img at bounding box center [474, 280] width 342 height 252
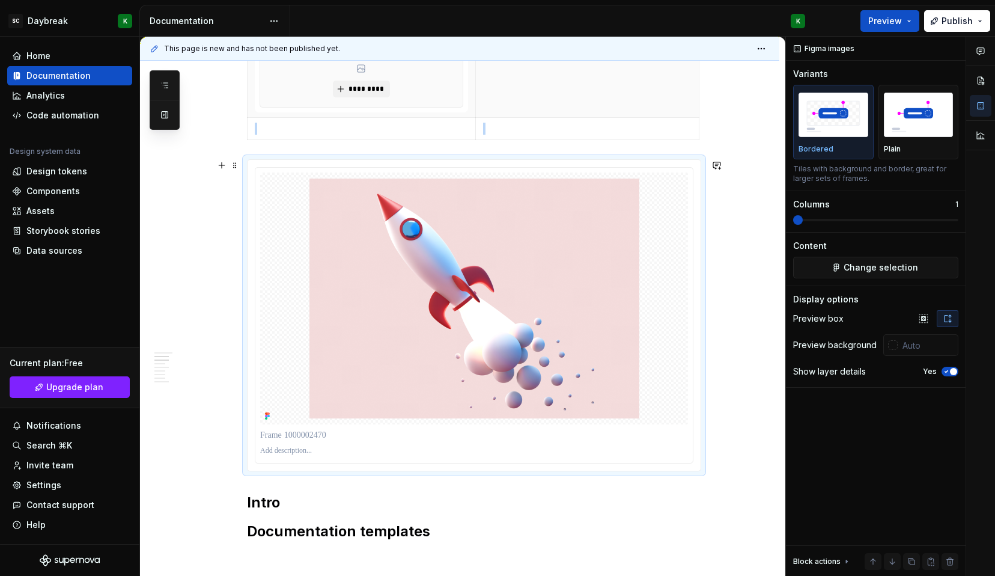
scroll to position [467, 0]
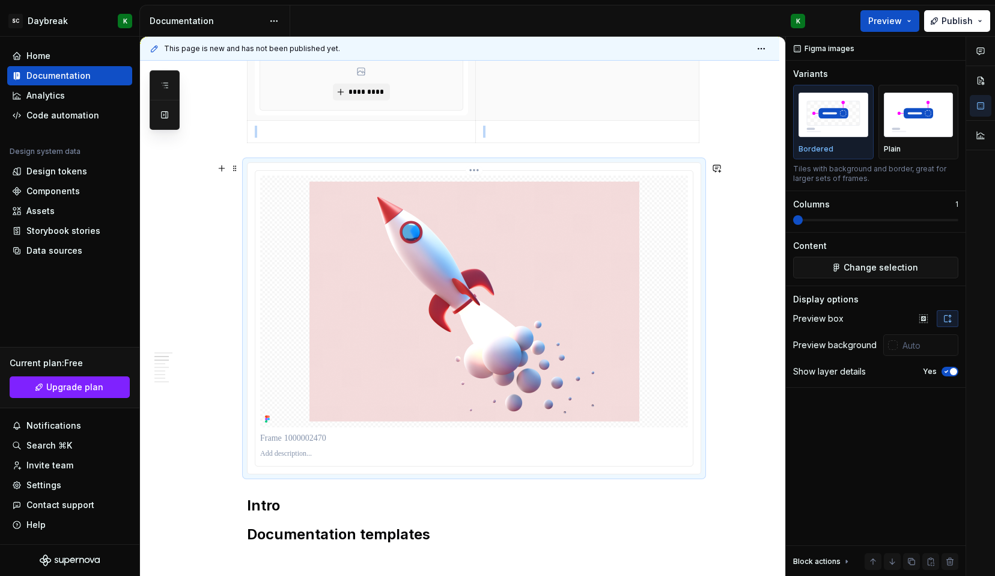
click at [473, 168] on html "SC Daybreak K Home Documentation Analytics Code automation Design system data D…" at bounding box center [497, 288] width 995 height 576
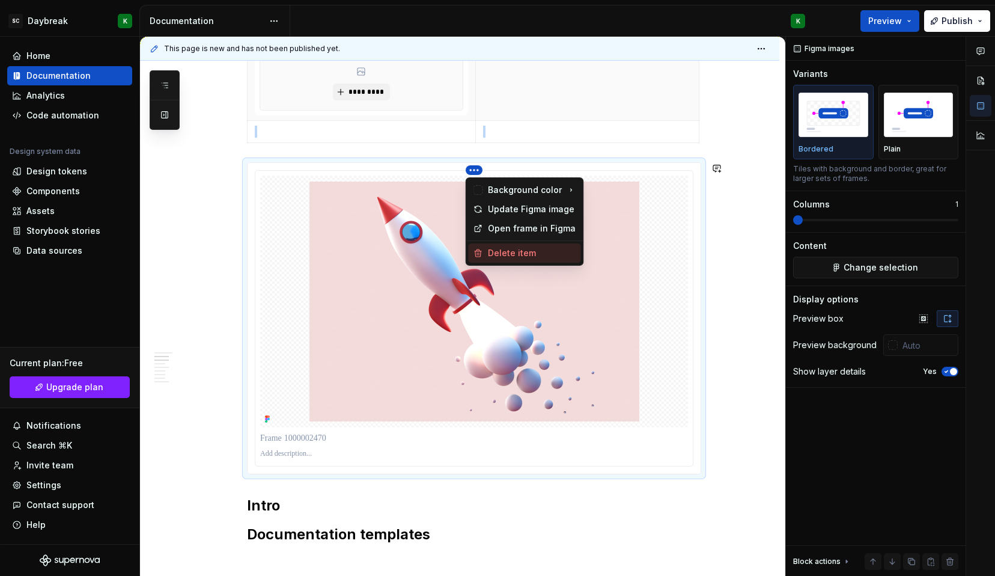
click at [480, 253] on icon at bounding box center [479, 253] width 10 height 10
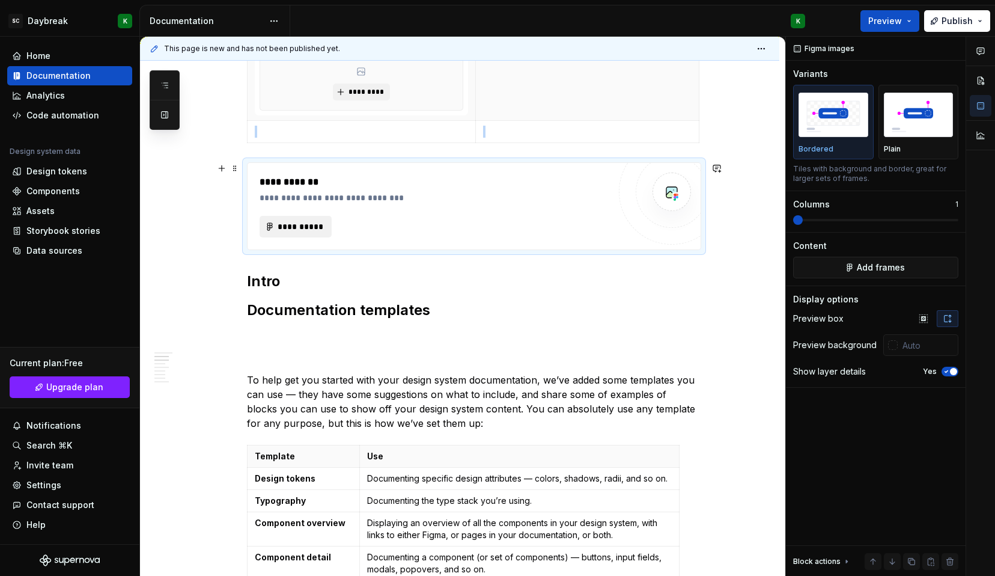
click at [297, 227] on span "**********" at bounding box center [300, 227] width 47 height 12
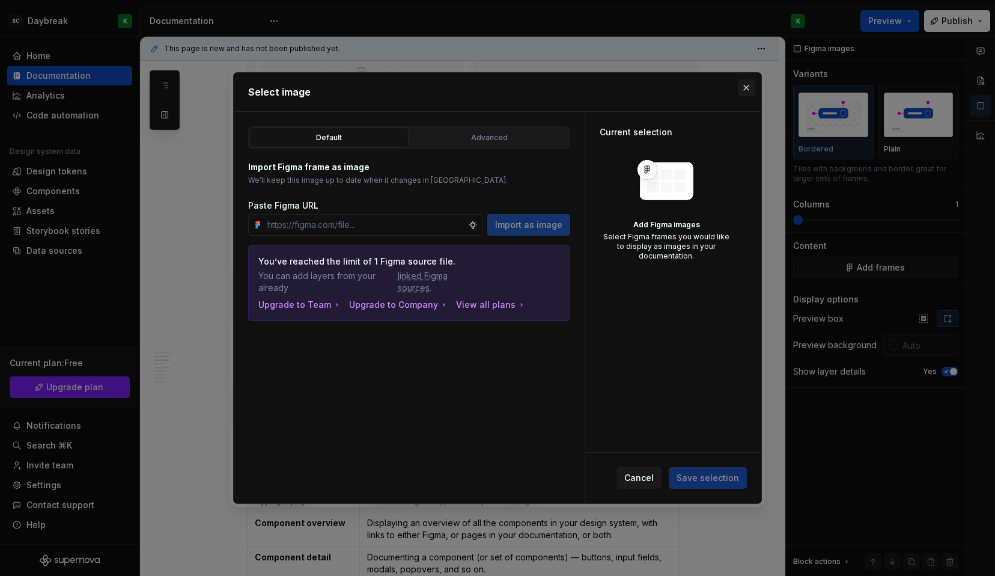
click at [745, 82] on button "button" at bounding box center [746, 87] width 17 height 17
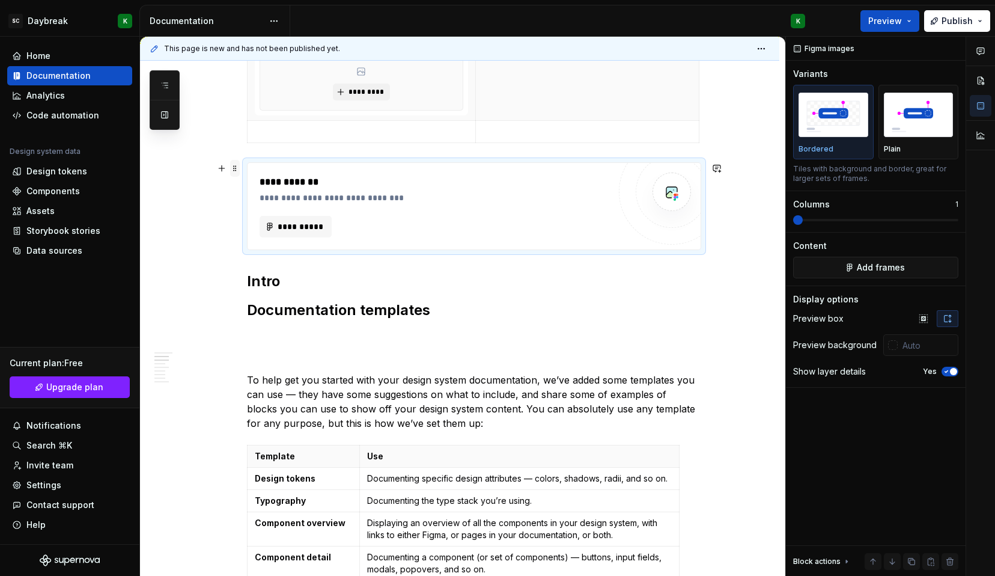
click at [236, 172] on span at bounding box center [235, 168] width 10 height 17
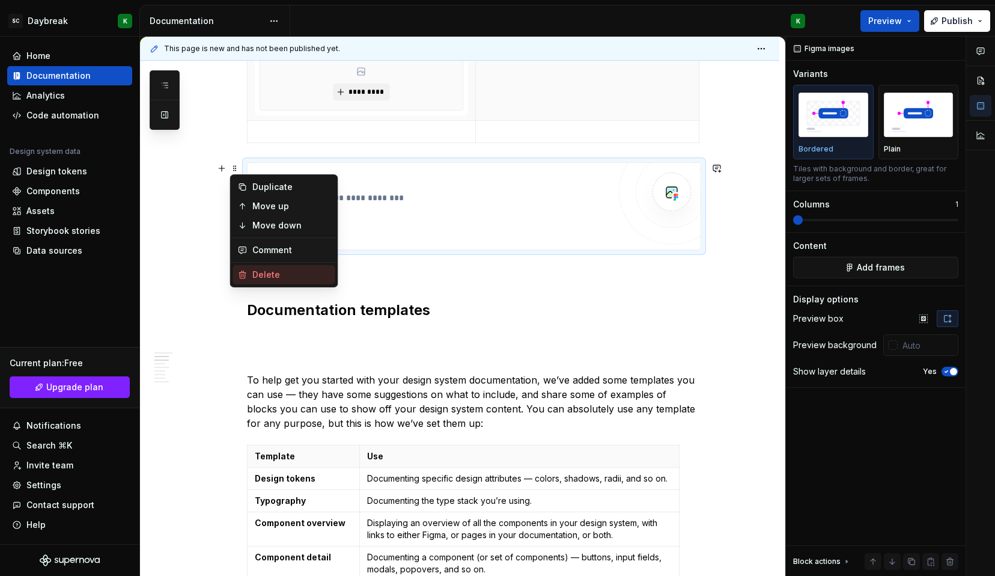
click at [264, 276] on div "Delete" at bounding box center [291, 275] width 78 height 12
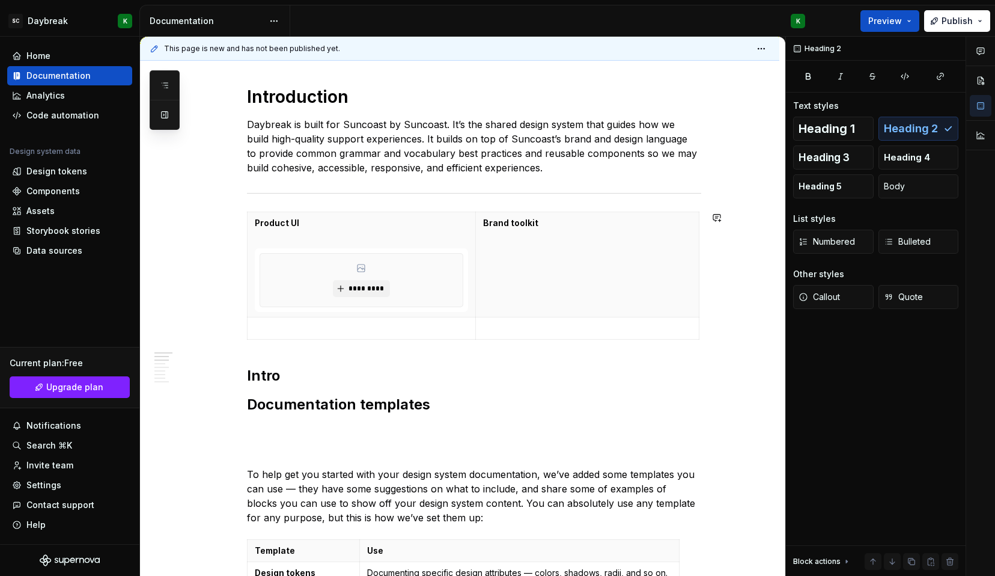
scroll to position [263, 0]
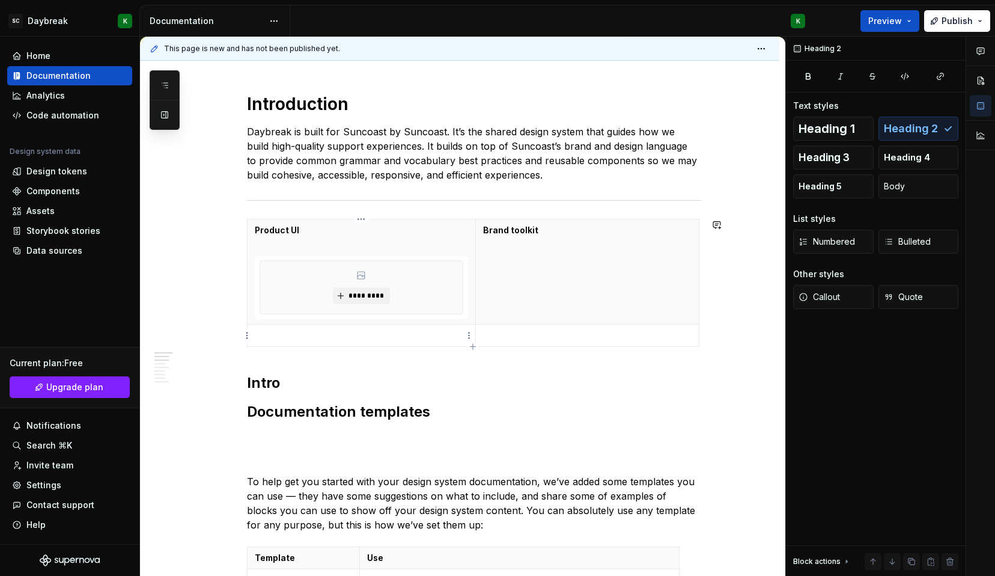
click at [351, 343] on td at bounding box center [362, 336] width 228 height 22
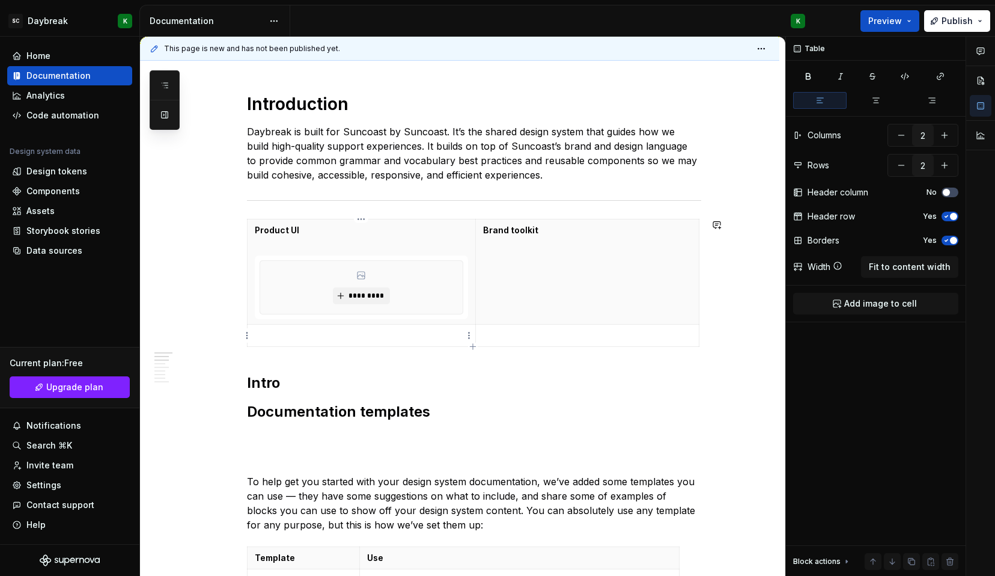
type textarea "*"
click at [474, 346] on icon "button" at bounding box center [472, 346] width 5 height 5
type input "3"
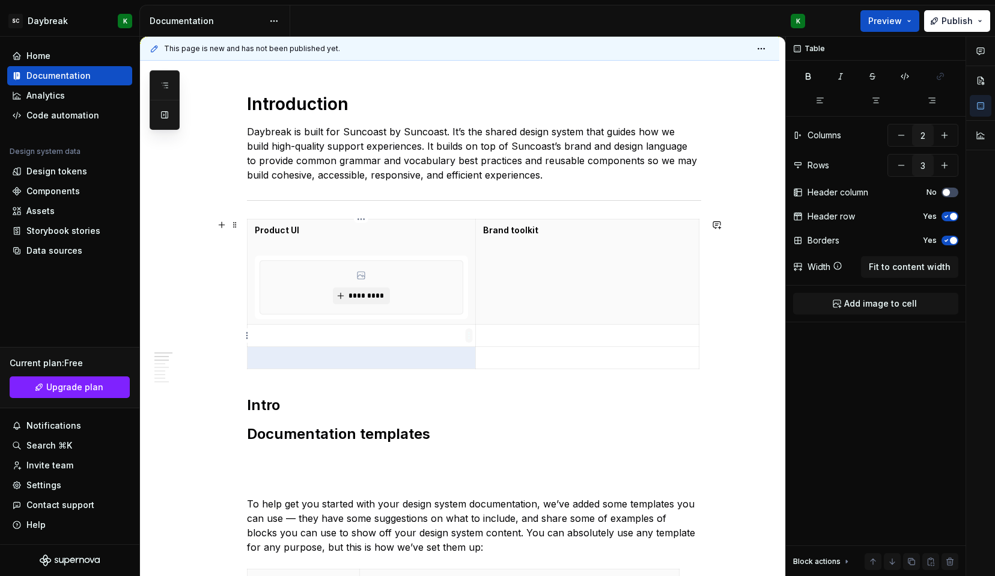
click at [468, 331] on html "SC Daybreak K Home Documentation Analytics Code automation Design system data D…" at bounding box center [497, 288] width 995 height 576
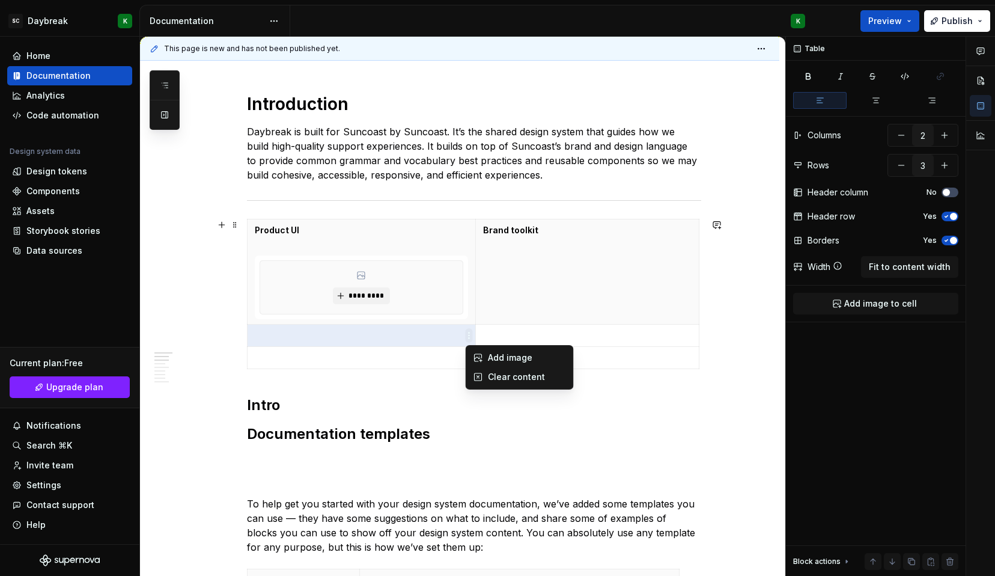
click at [468, 331] on html "SC Daybreak K Home Documentation Analytics Code automation Design system data D…" at bounding box center [497, 288] width 995 height 576
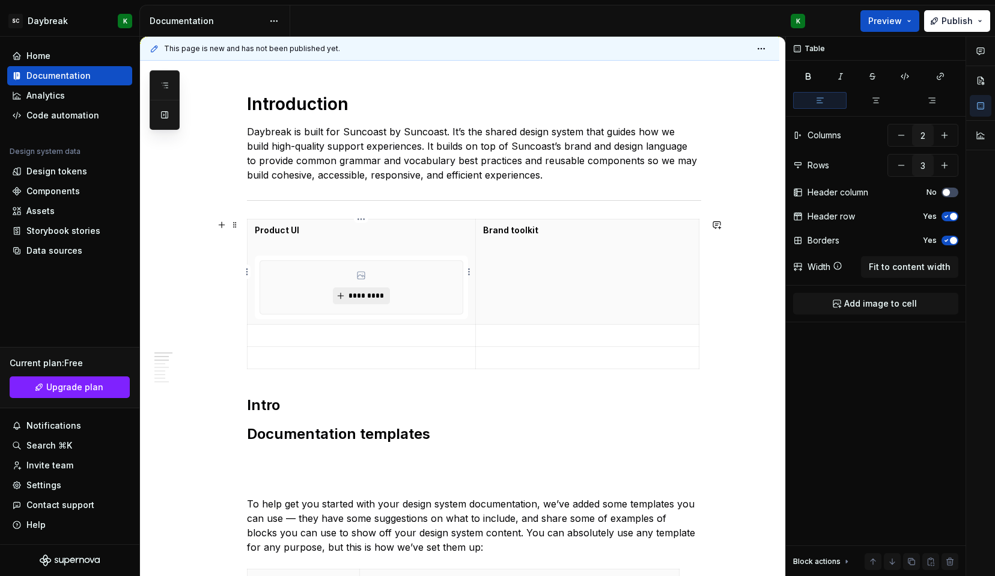
click at [352, 294] on span "*********" at bounding box center [366, 296] width 37 height 10
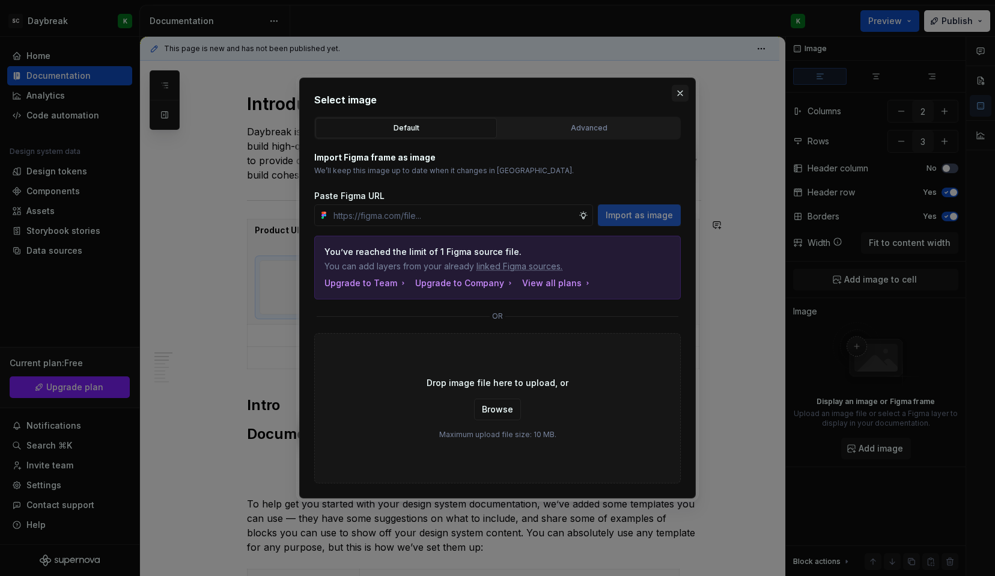
click at [681, 93] on button "button" at bounding box center [680, 93] width 17 height 17
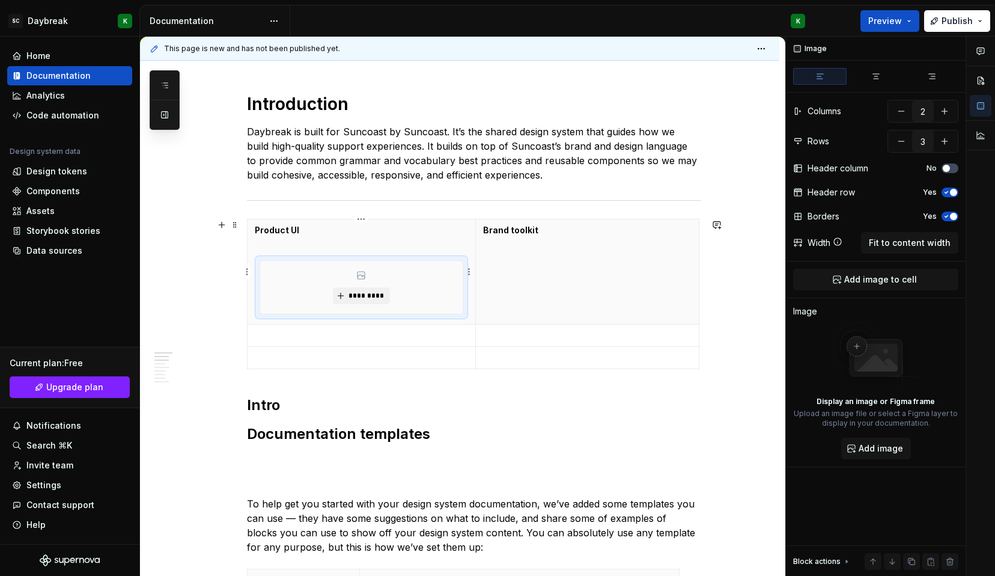
click at [472, 305] on th "Product UI *********" at bounding box center [362, 271] width 228 height 105
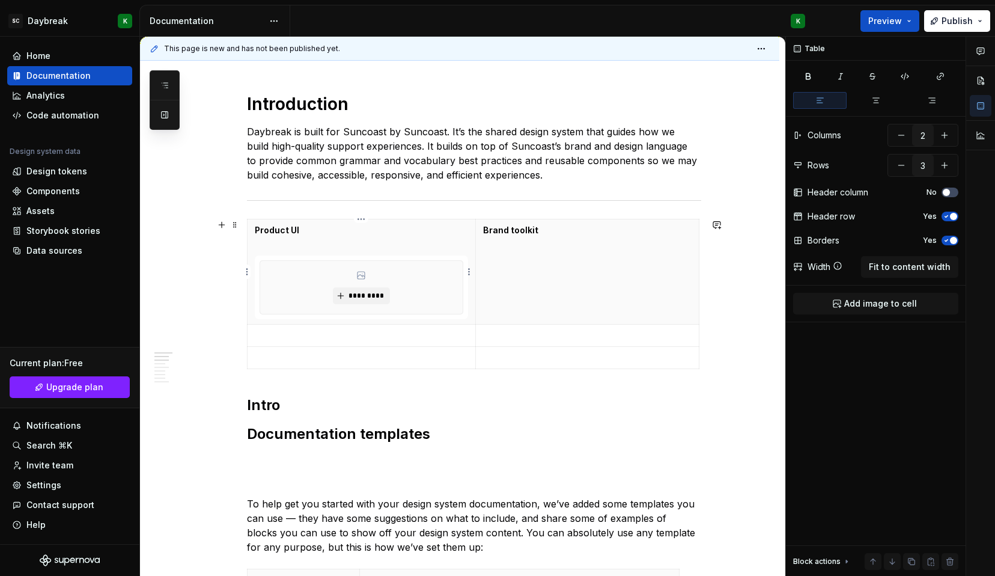
click at [436, 248] on p at bounding box center [361, 249] width 213 height 12
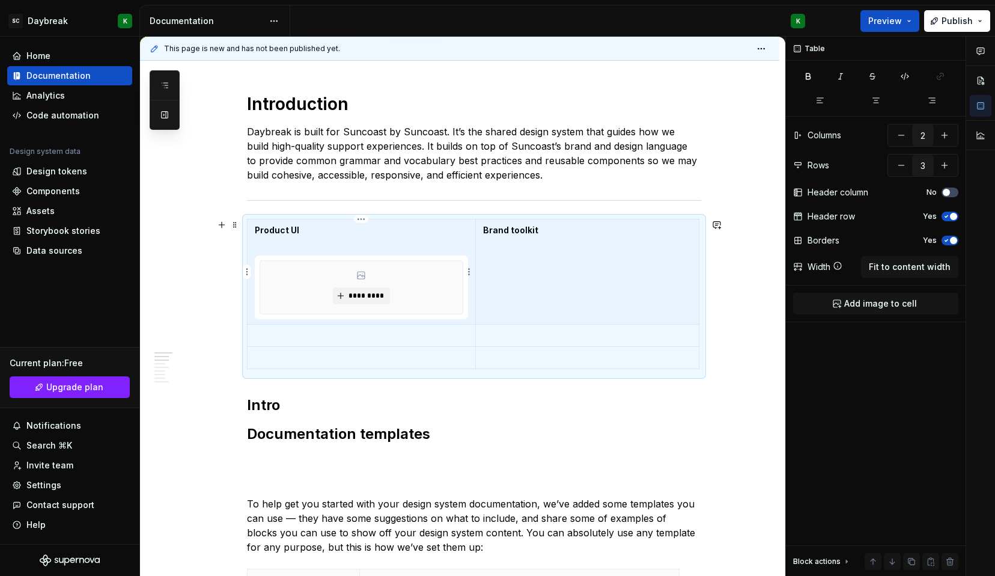
click at [401, 240] on th "Product UI *********" at bounding box center [362, 271] width 228 height 105
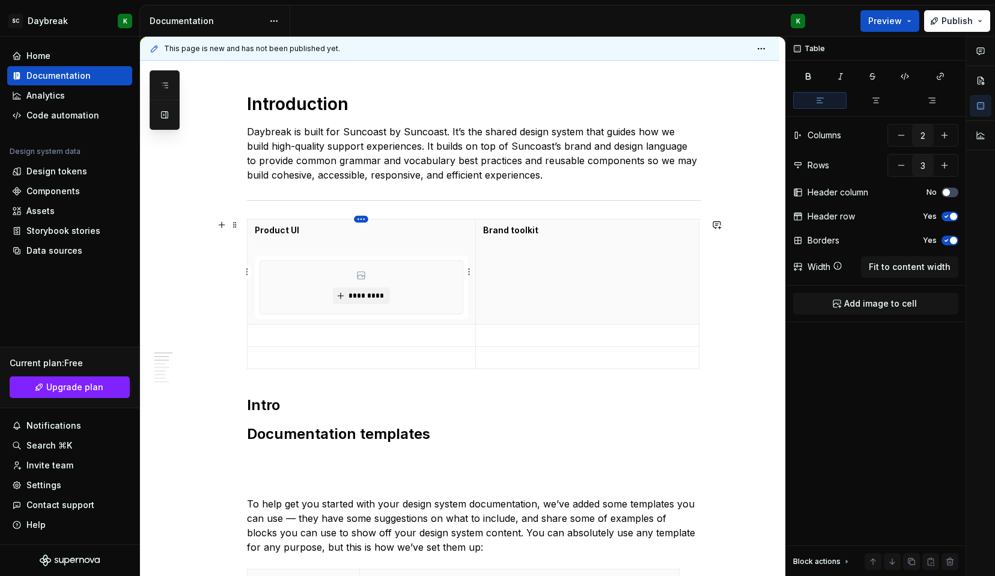
click at [361, 222] on html "SC Daybreak K Home Documentation Analytics Code automation Design system data D…" at bounding box center [497, 288] width 995 height 576
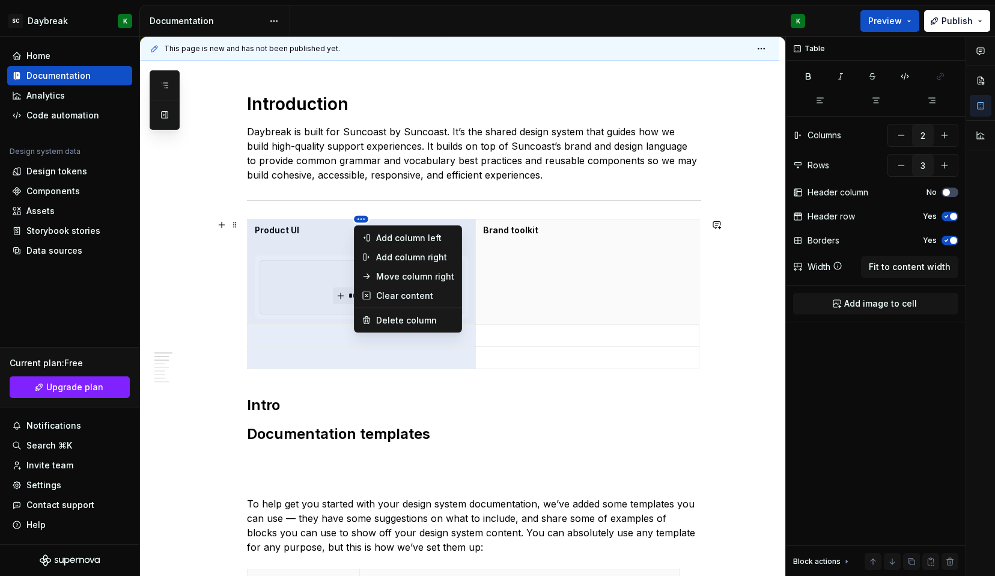
click at [361, 222] on html "SC Daybreak K Home Documentation Analytics Code automation Design system data D…" at bounding box center [497, 288] width 995 height 576
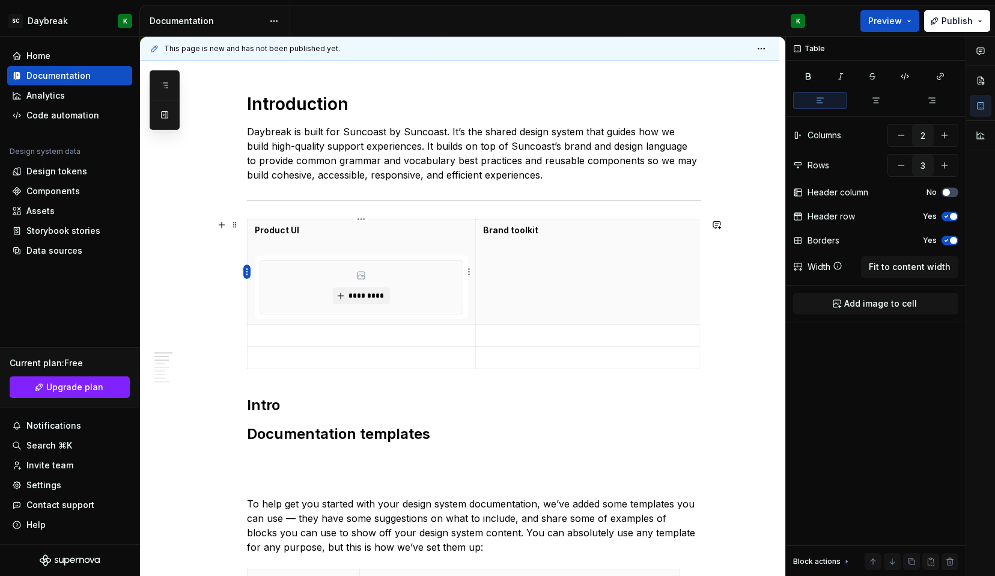
click at [248, 274] on html "SC Daybreak K Home Documentation Analytics Code automation Design system data D…" at bounding box center [497, 288] width 995 height 576
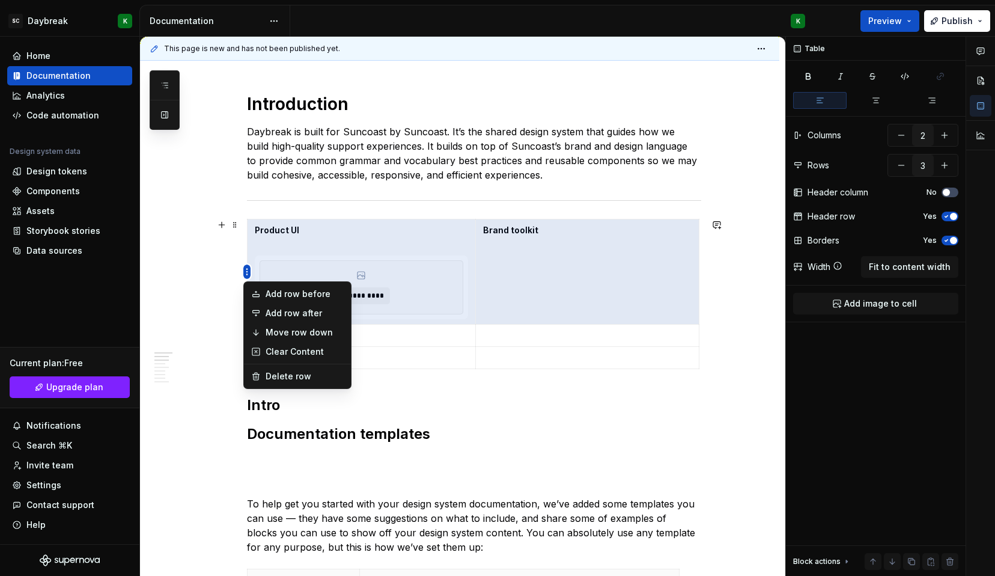
click at [248, 274] on html "SC Daybreak K Home Documentation Analytics Code automation Design system data D…" at bounding box center [497, 288] width 995 height 576
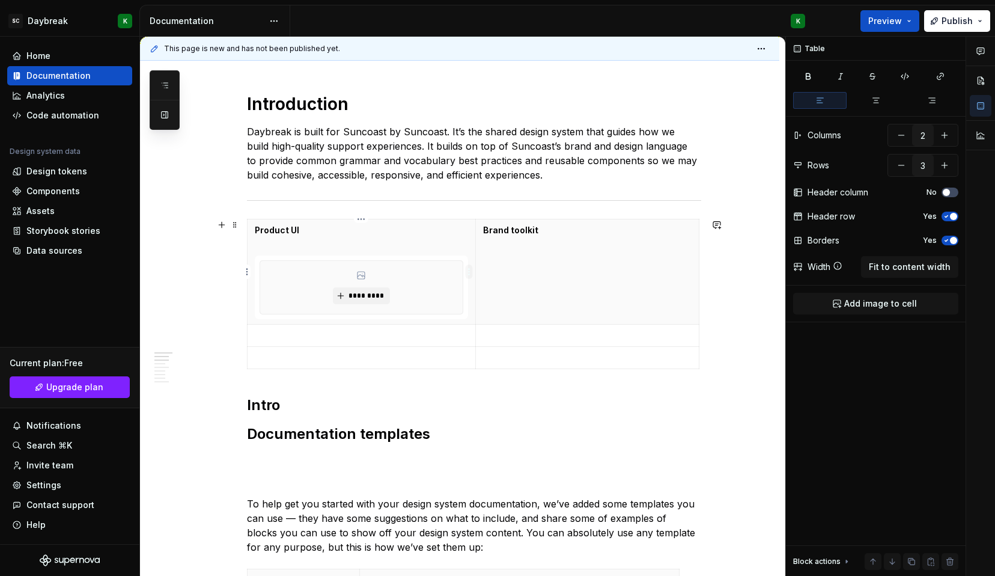
click at [468, 272] on html "SC Daybreak K Home Documentation Analytics Code automation Design system data D…" at bounding box center [497, 288] width 995 height 576
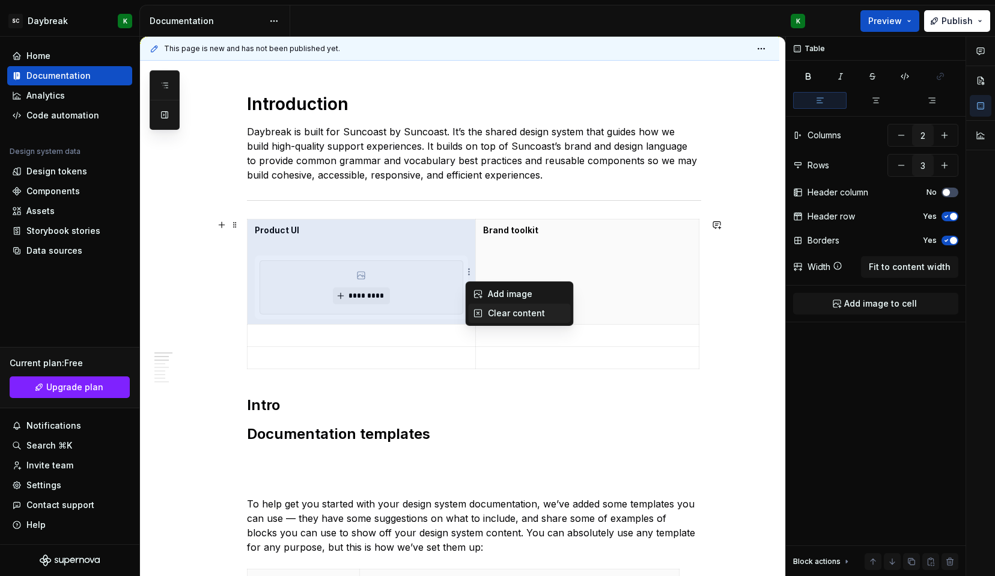
click at [480, 307] on div "Clear content" at bounding box center [520, 312] width 102 height 19
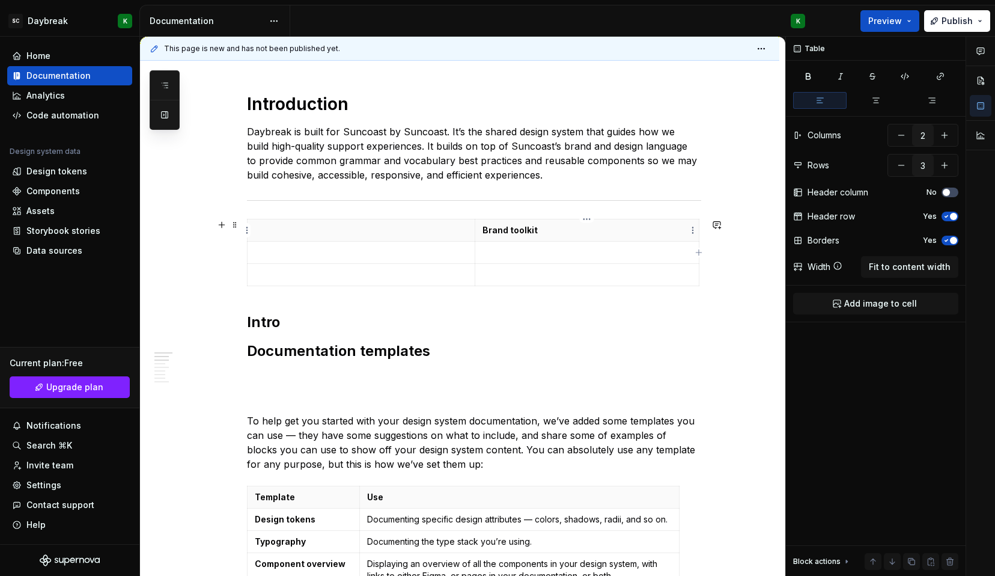
click at [513, 225] on p "Brand toolkit" at bounding box center [587, 230] width 209 height 12
click at [527, 233] on p "Brand toolkit" at bounding box center [587, 230] width 209 height 12
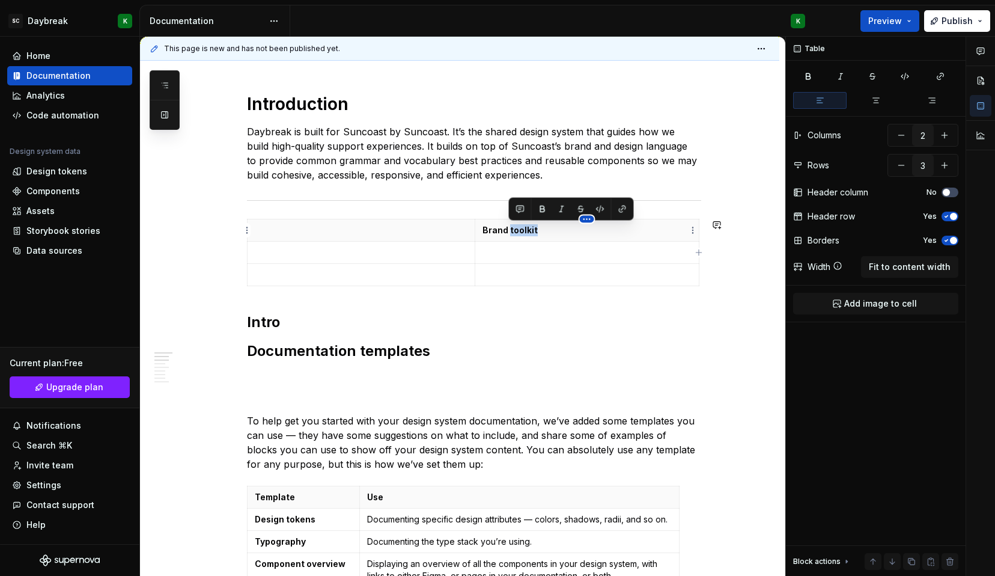
click at [591, 215] on html "SC Daybreak K Home Documentation Analytics Code automation Design system data D…" at bounding box center [497, 288] width 995 height 576
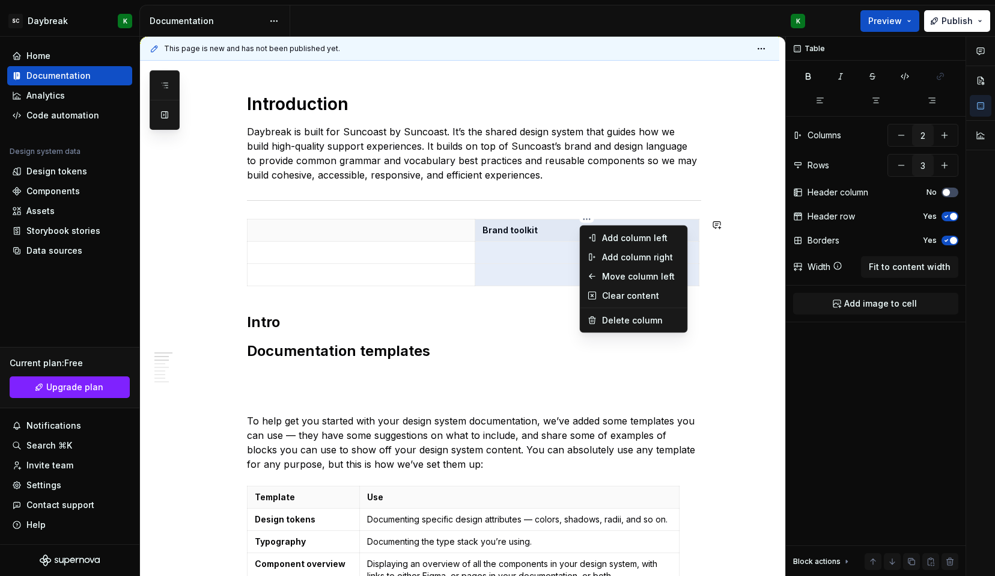
click at [517, 228] on html "SC Daybreak K Home Documentation Analytics Code automation Design system data D…" at bounding box center [497, 288] width 995 height 576
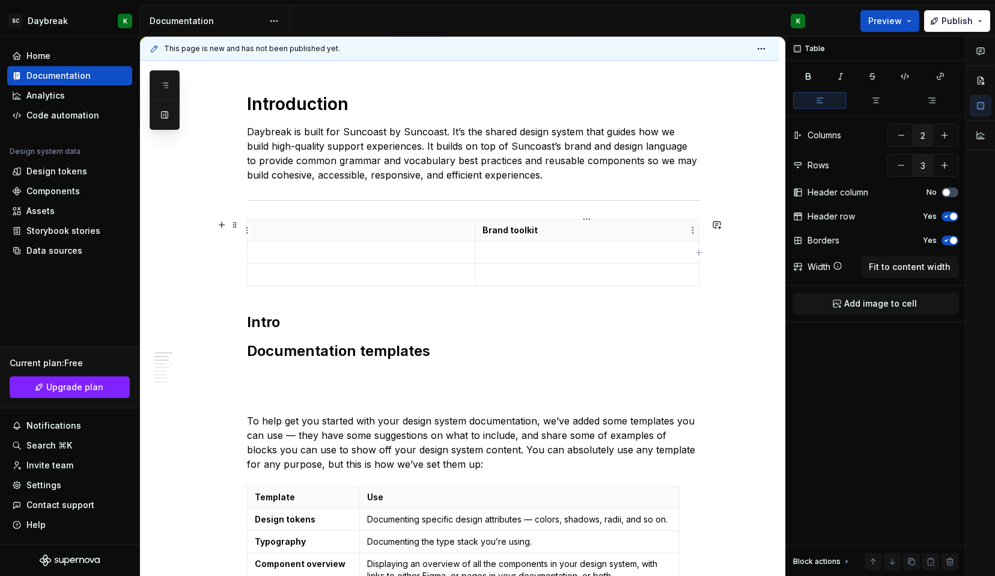
click at [514, 230] on p "Brand toolkit" at bounding box center [587, 230] width 209 height 12
click at [600, 210] on button "button" at bounding box center [600, 209] width 17 height 17
click at [570, 231] on p "Brand toolkit" at bounding box center [587, 230] width 209 height 12
click at [520, 231] on p "Brand toolkit" at bounding box center [587, 230] width 209 height 12
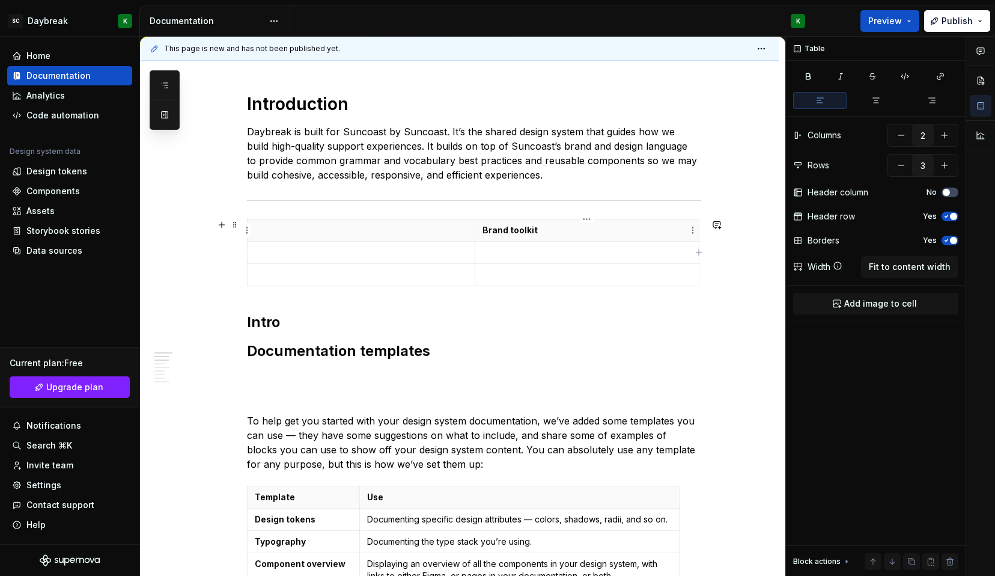
click at [520, 231] on p "Brand toolkit" at bounding box center [587, 230] width 209 height 12
click at [628, 208] on button "button" at bounding box center [622, 209] width 17 height 17
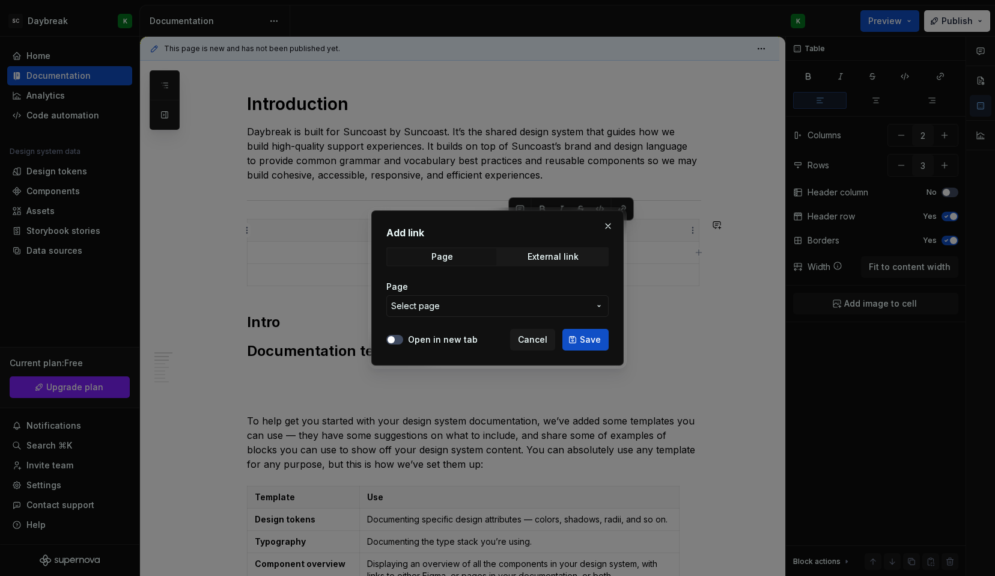
click at [454, 313] on button "Select page" at bounding box center [497, 306] width 222 height 22
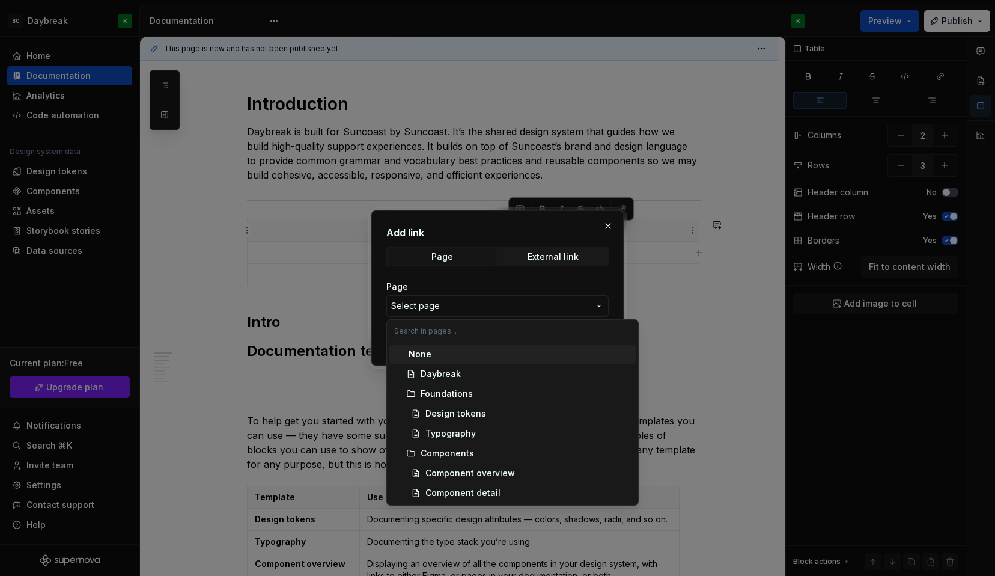
click at [437, 282] on div "Add link Page External link Page Select page Open in new tab Cancel Save" at bounding box center [497, 288] width 995 height 576
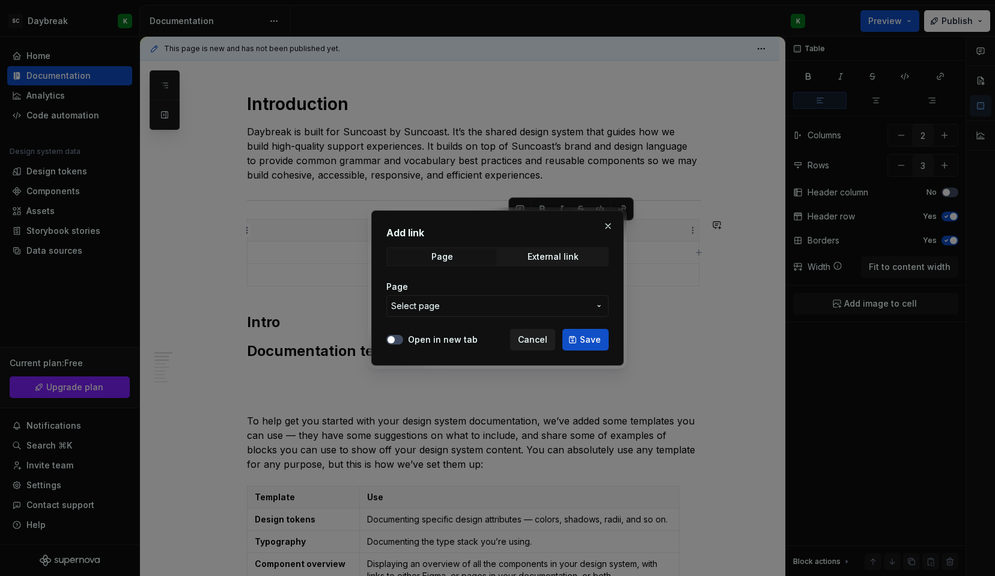
click at [533, 336] on span "Cancel" at bounding box center [532, 340] width 29 height 12
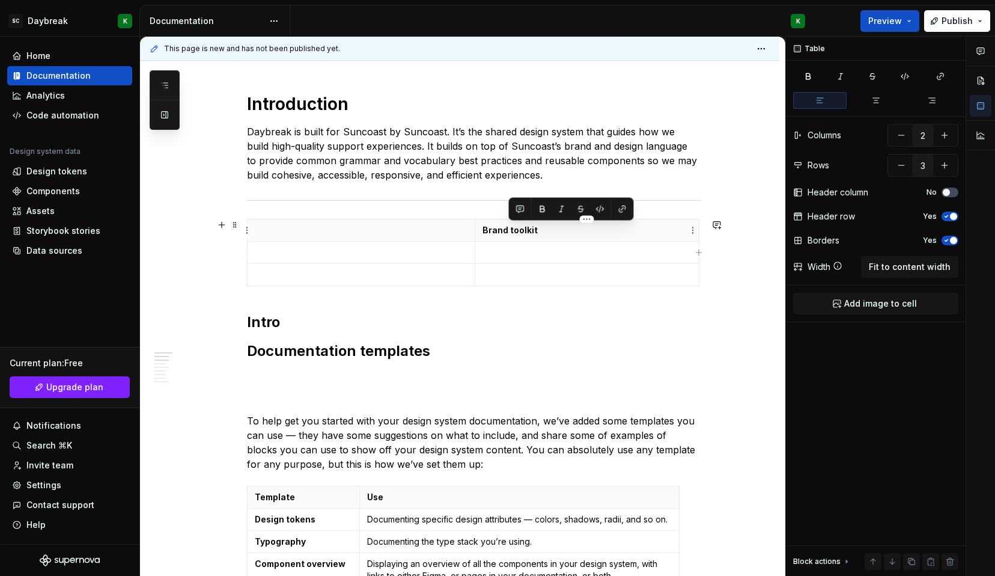
click at [579, 234] on p "Brand toolkit" at bounding box center [587, 230] width 209 height 12
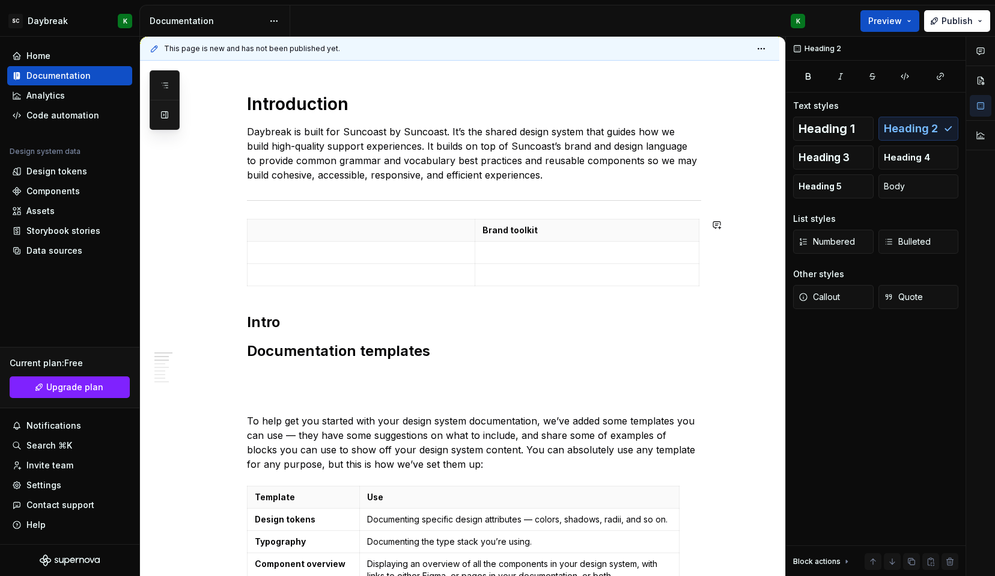
click at [223, 225] on button "button" at bounding box center [221, 224] width 17 height 17
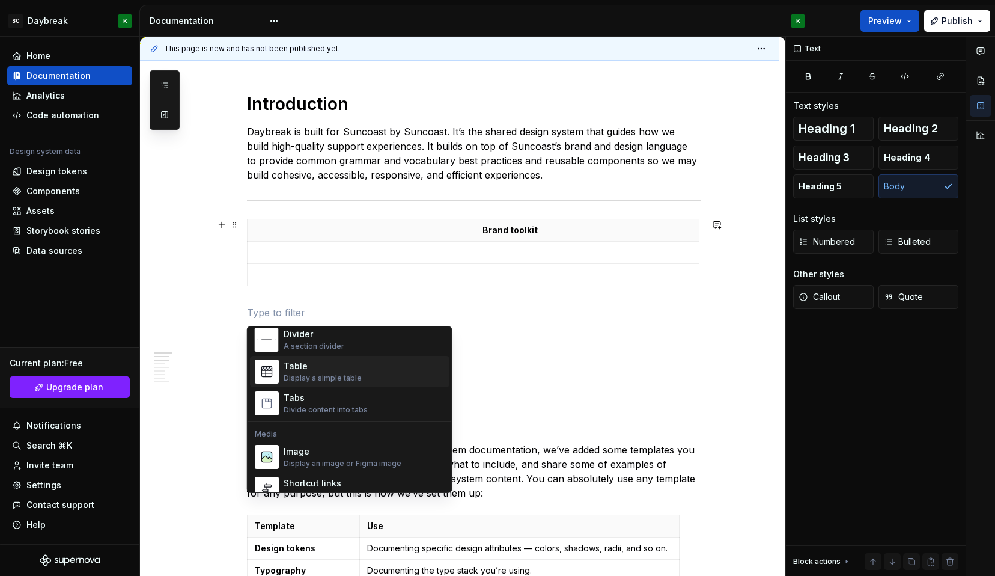
scroll to position [416, 0]
click at [28, 213] on div "Assets" at bounding box center [40, 211] width 28 height 12
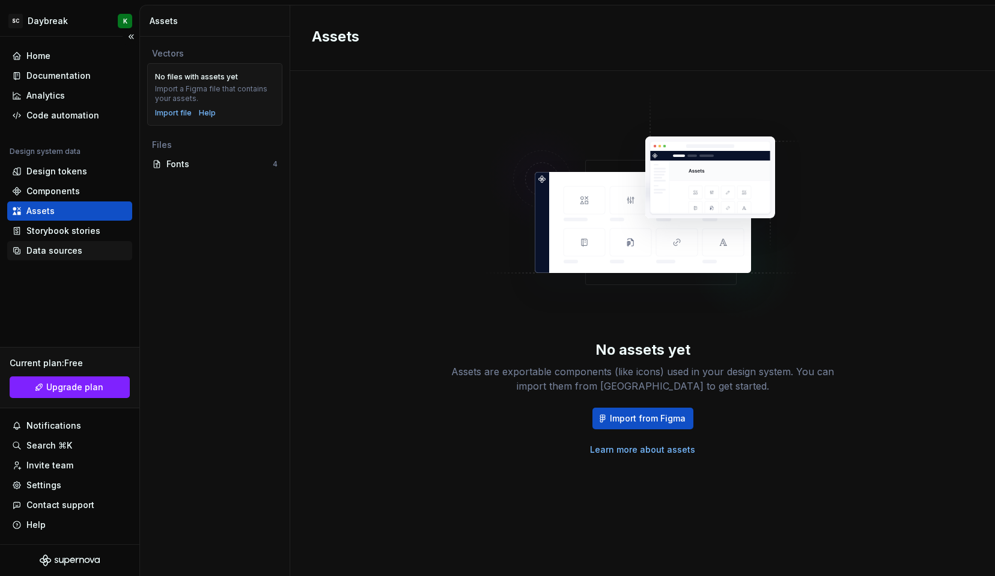
click at [51, 249] on div "Data sources" at bounding box center [54, 251] width 56 height 12
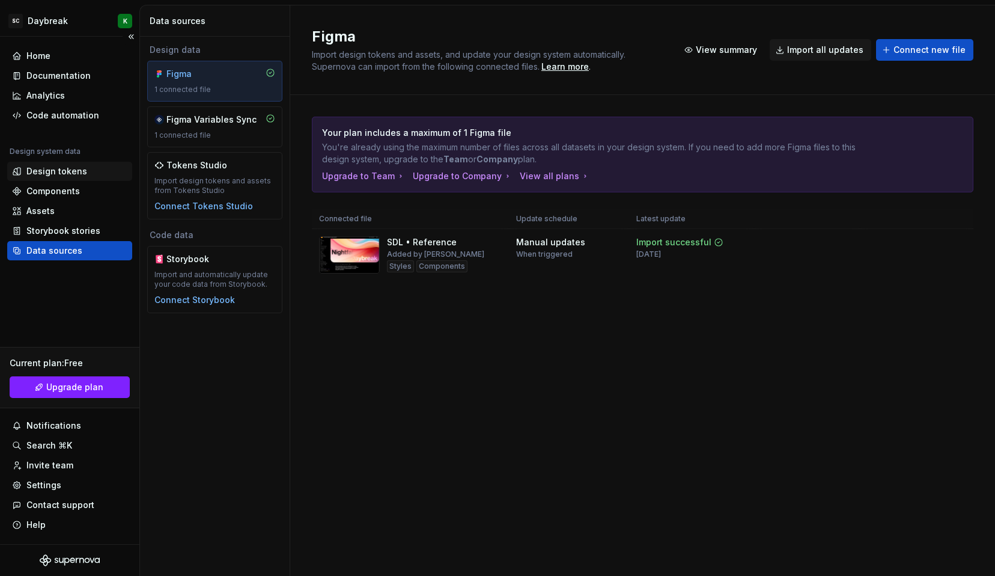
click at [31, 173] on div "Design tokens" at bounding box center [56, 171] width 61 height 12
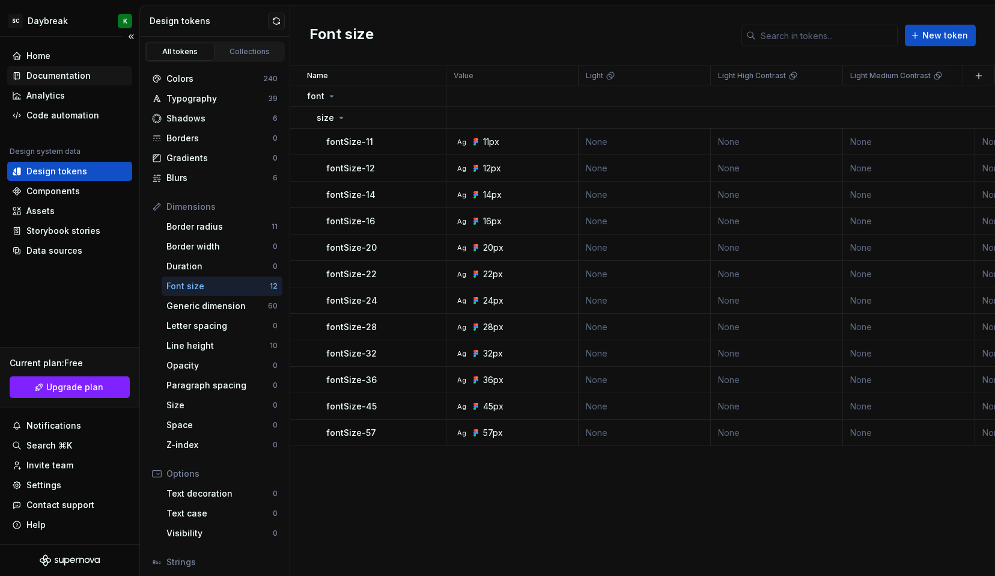
click at [33, 67] on div "Documentation" at bounding box center [69, 75] width 125 height 19
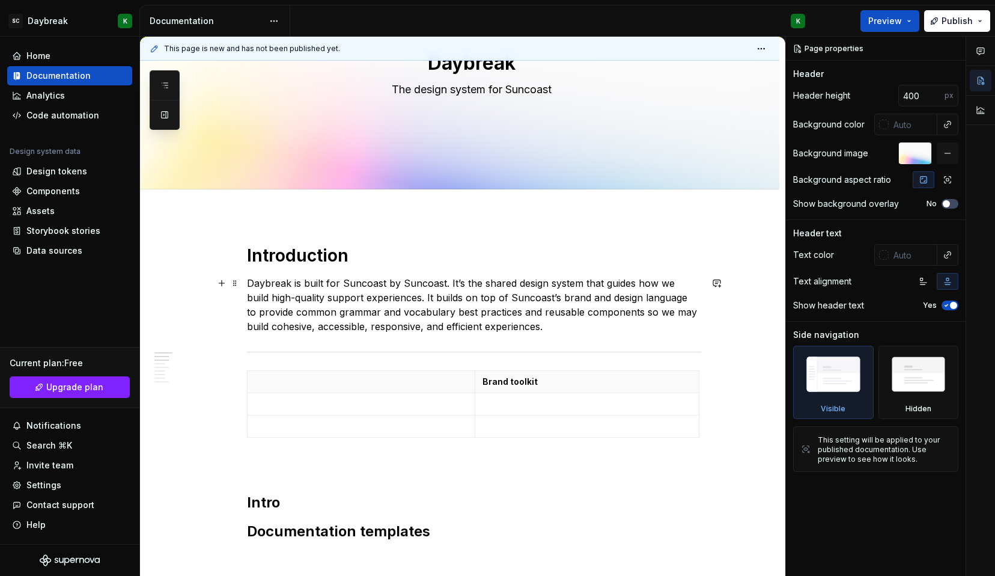
scroll to position [125, 0]
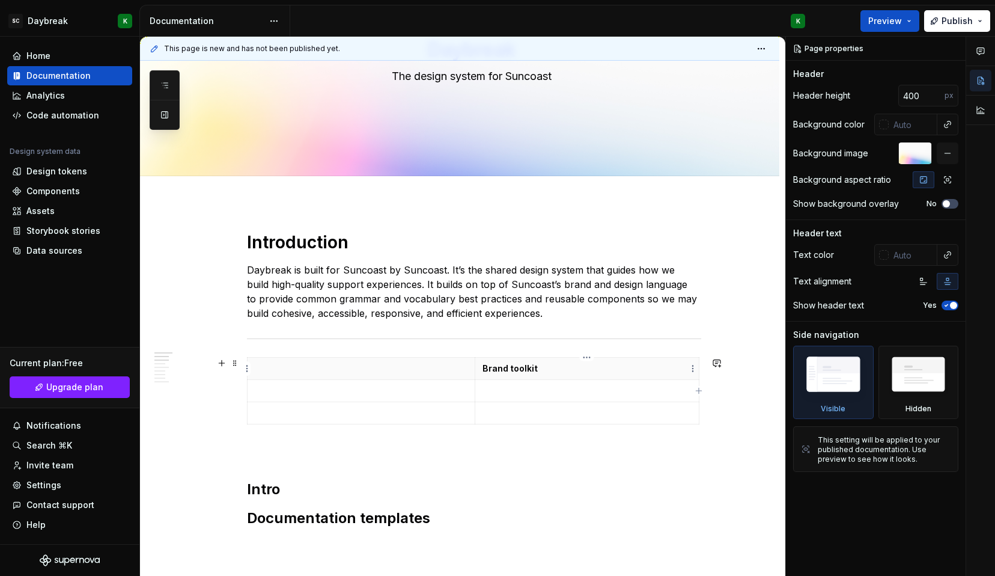
click at [532, 368] on p "Brand toolkit" at bounding box center [587, 368] width 209 height 12
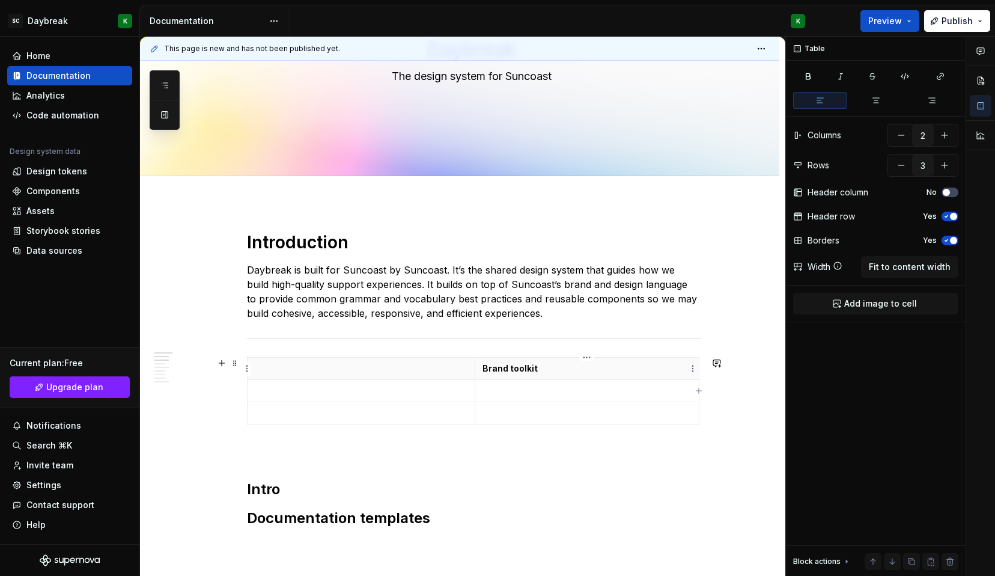
click at [532, 368] on p "Brand toolkit" at bounding box center [587, 368] width 209 height 12
click at [615, 347] on button "button" at bounding box center [622, 347] width 17 height 17
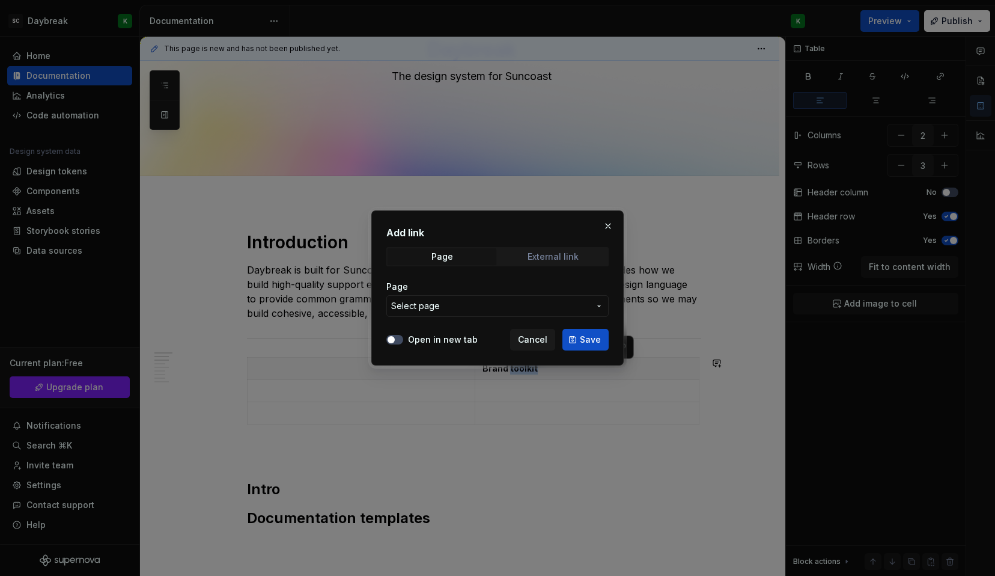
click at [520, 253] on span "External link" at bounding box center [553, 256] width 109 height 17
click at [466, 262] on span "Page" at bounding box center [442, 256] width 109 height 17
click at [607, 223] on button "button" at bounding box center [608, 226] width 17 height 17
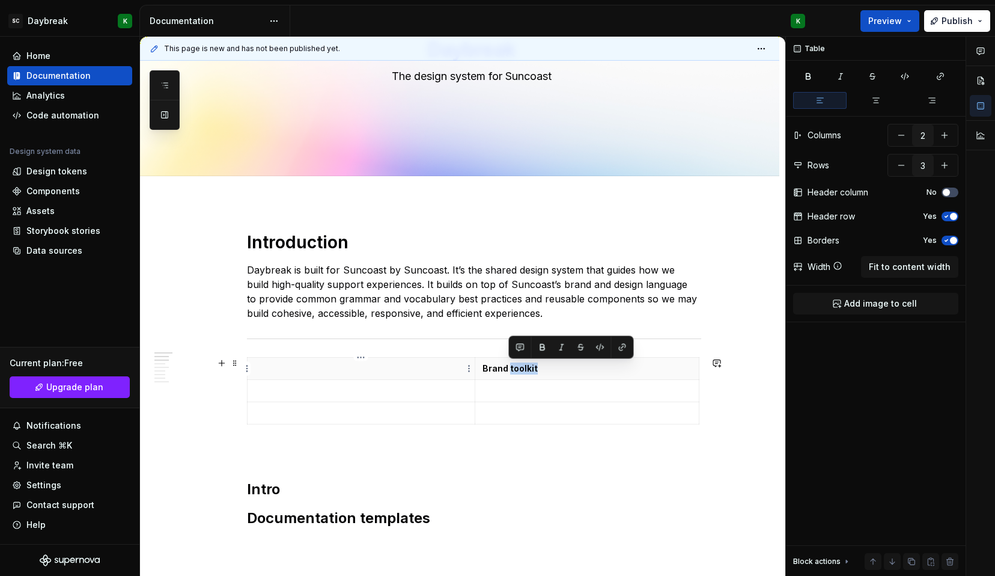
click at [296, 376] on th at bounding box center [362, 369] width 228 height 22
click at [876, 304] on span "Add image to cell" at bounding box center [880, 303] width 73 height 12
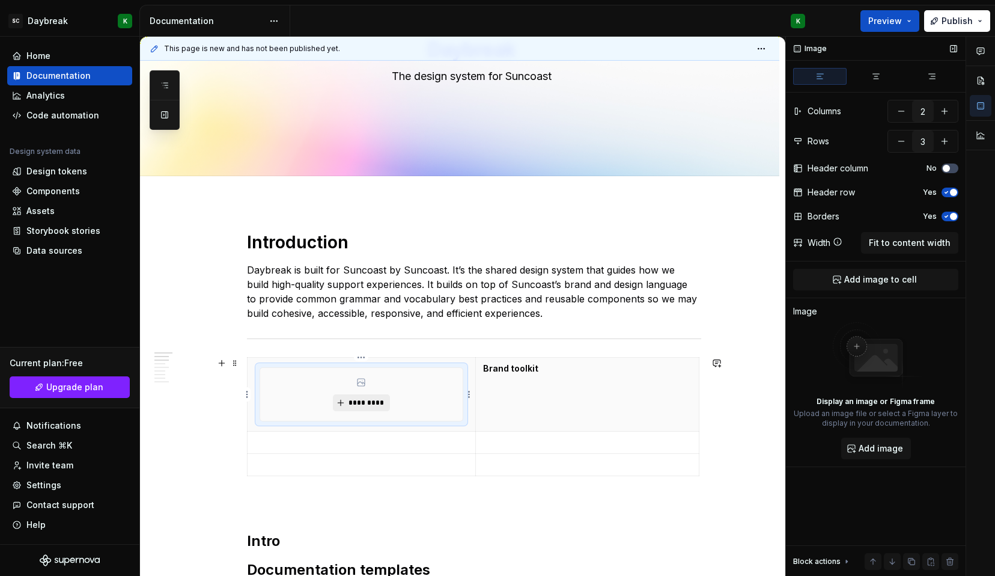
click at [355, 407] on span "*********" at bounding box center [366, 403] width 37 height 10
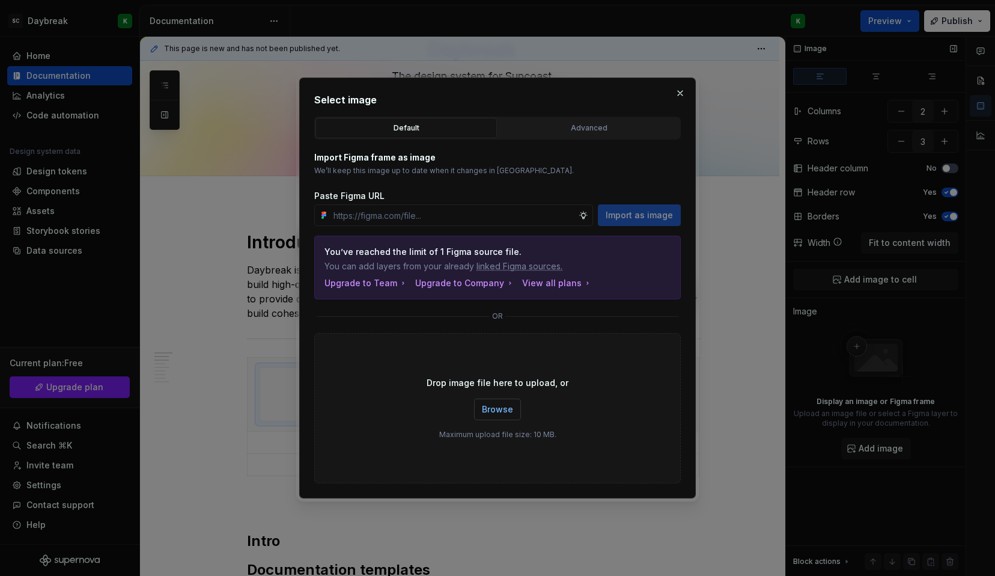
click at [498, 409] on span "Browse" at bounding box center [497, 409] width 31 height 12
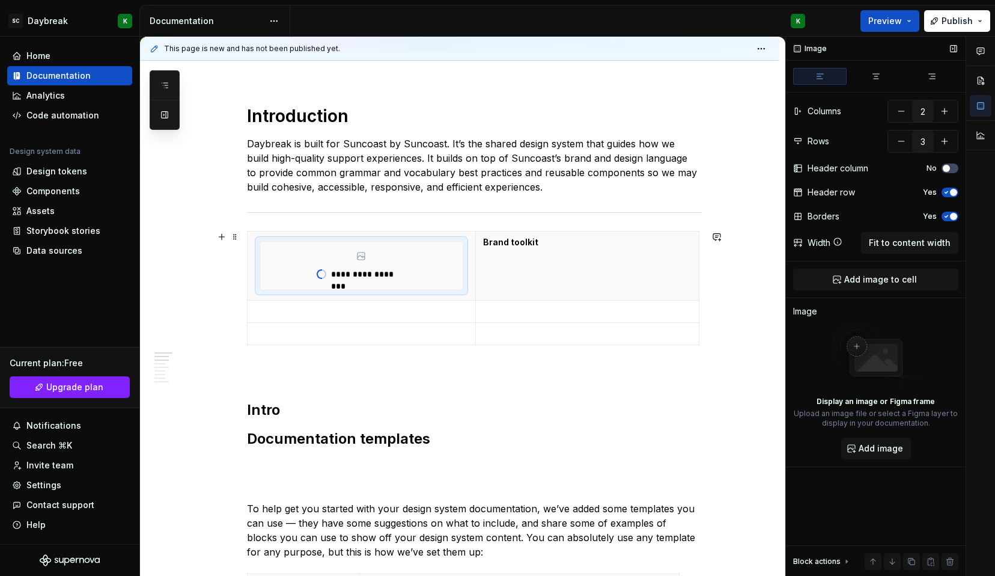
scroll to position [255, 0]
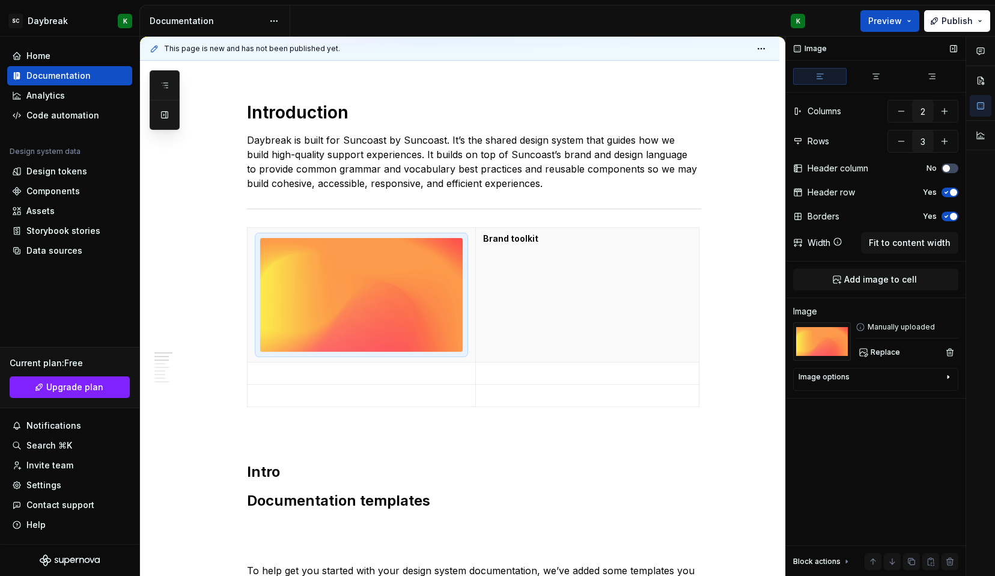
click at [898, 326] on div "Manually uploaded" at bounding box center [907, 327] width 103 height 10
click at [861, 374] on div "Image options" at bounding box center [871, 379] width 145 height 14
click at [829, 496] on textarea at bounding box center [876, 486] width 154 height 22
type textarea "*"
type textarea "T"
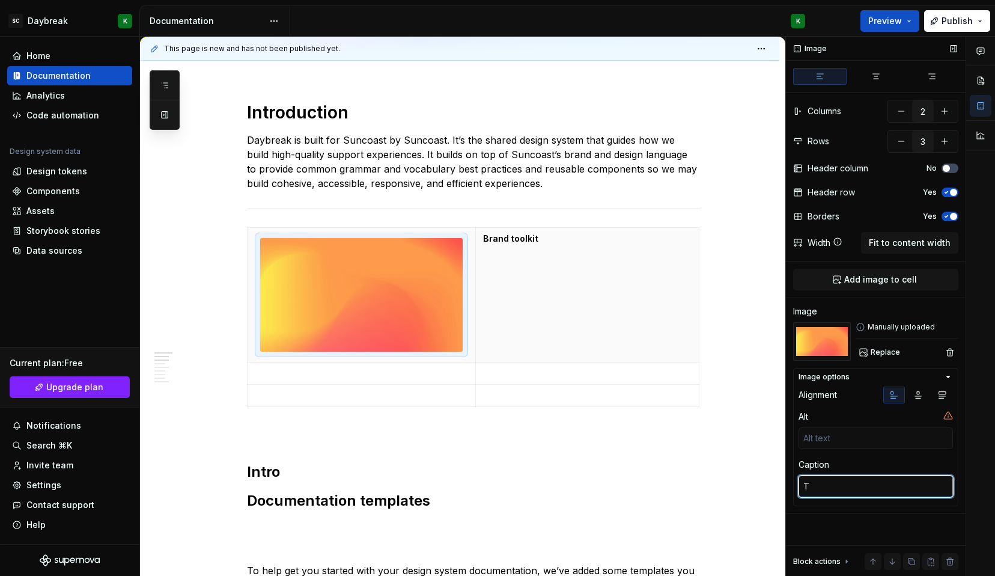
type textarea "*"
type textarea "Th"
type textarea "*"
type textarea "Thi"
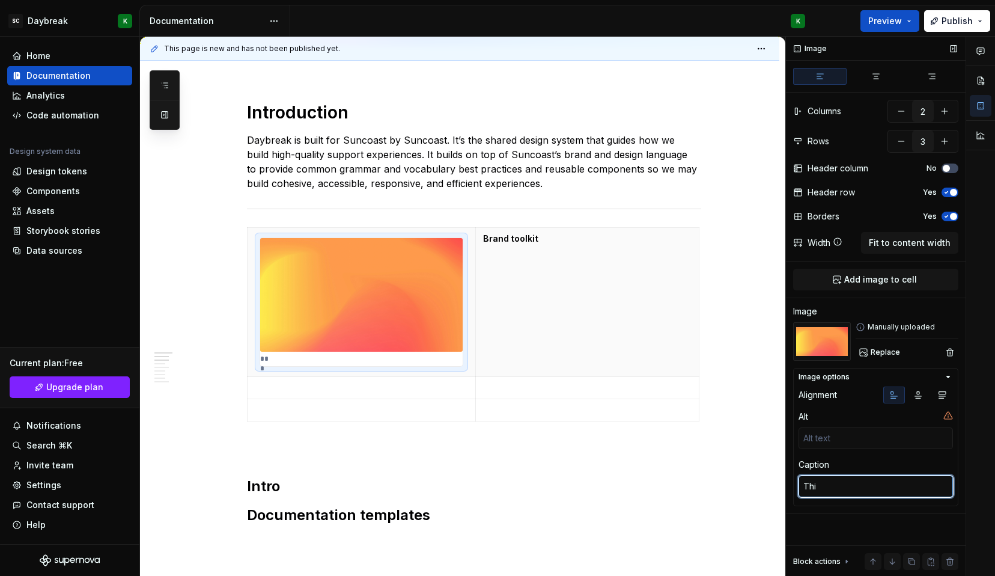
type textarea "*"
type textarea "This"
type textarea "*"
type textarea "This"
type textarea "*"
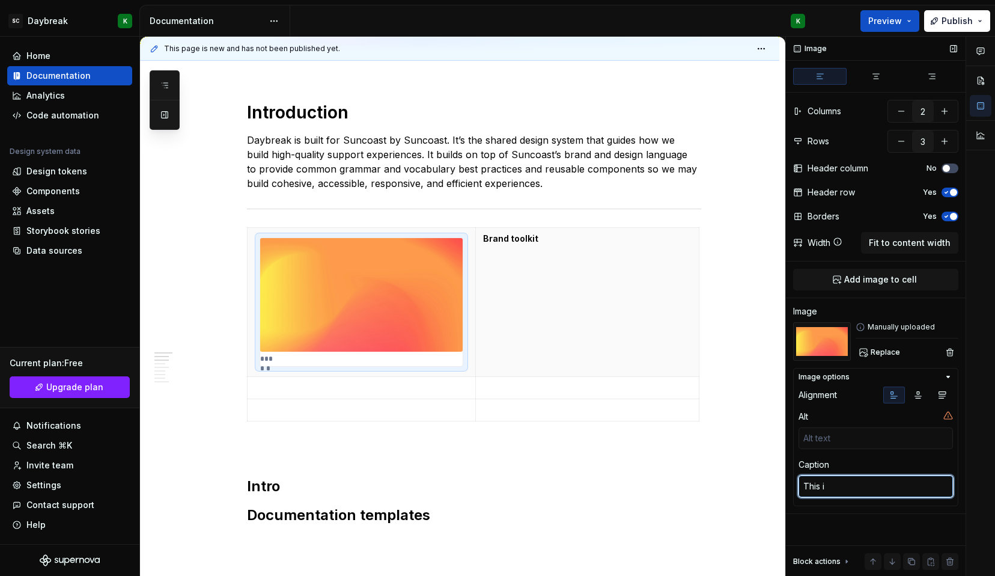
type textarea "This is"
type textarea "*"
type textarea "This is a"
type textarea "*"
type textarea "This is a c"
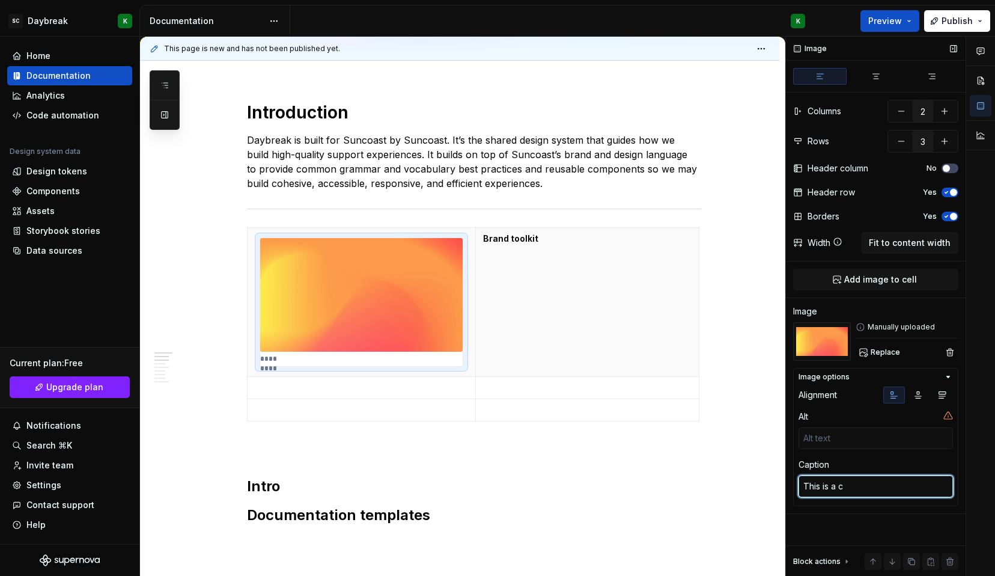
type textarea "*"
type textarea "This is a cap"
type textarea "*"
type textarea "This is a capt"
type textarea "*"
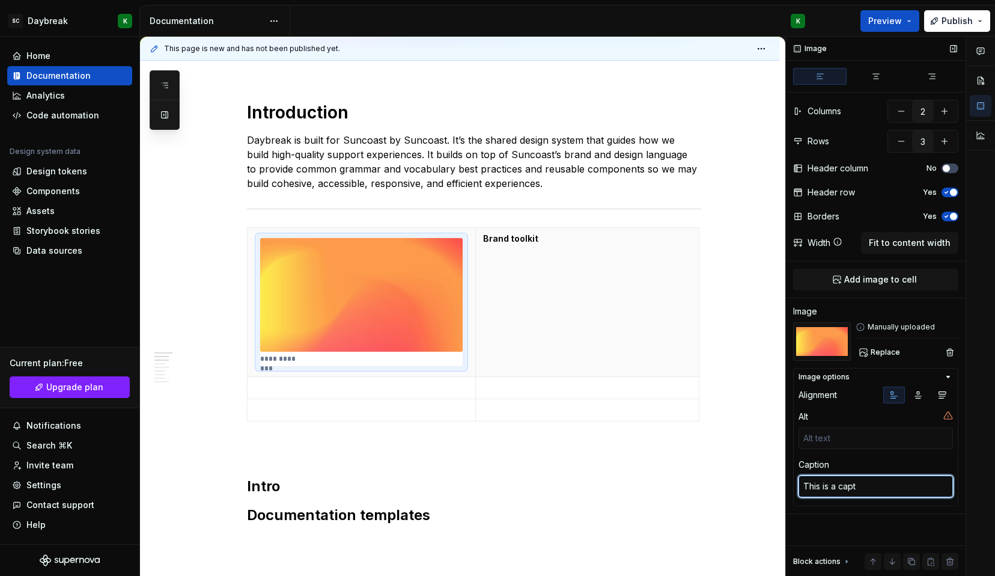
type textarea "This is a capti"
type textarea "*"
type textarea "This is a captio"
type textarea "*"
type textarea "This is a caption"
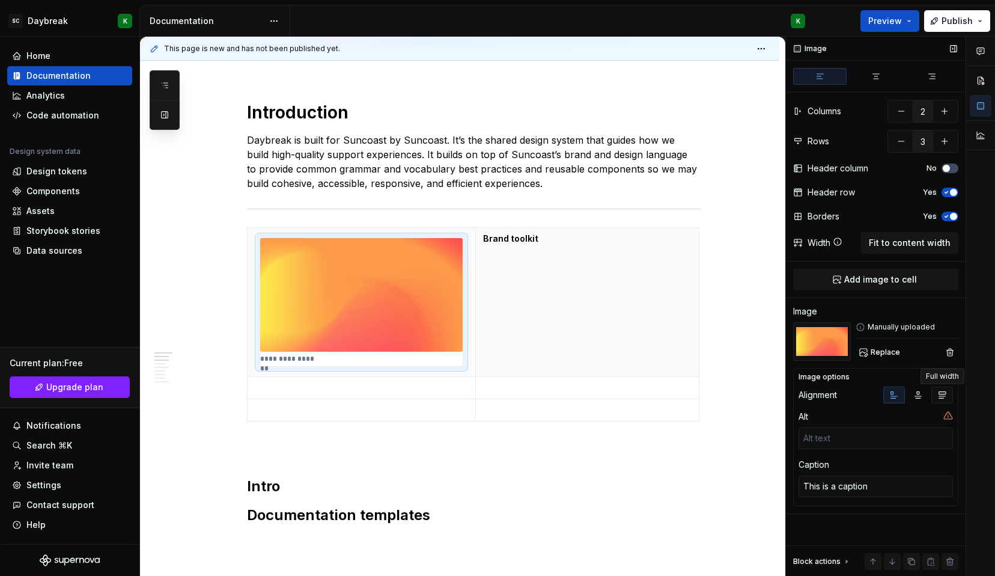
click at [941, 392] on icon "button" at bounding box center [942, 395] width 7 height 7
click at [891, 393] on icon "button" at bounding box center [894, 395] width 7 height 7
click at [903, 436] on textarea at bounding box center [876, 438] width 154 height 22
click at [950, 172] on button "No" at bounding box center [950, 168] width 17 height 10
click at [950, 172] on button "Yes" at bounding box center [950, 168] width 17 height 10
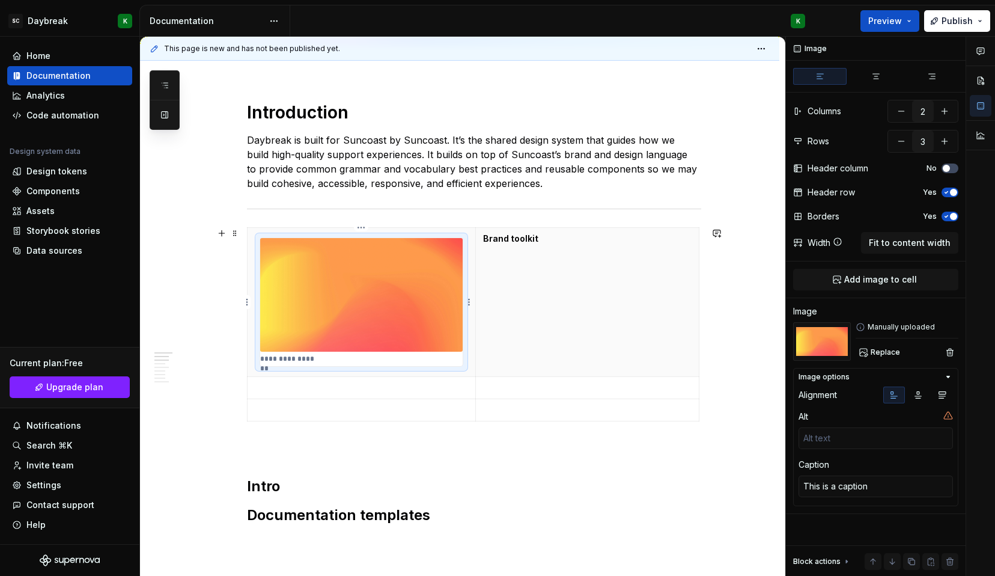
click at [275, 360] on p "**********" at bounding box center [287, 359] width 55 height 10
click at [823, 495] on textarea "This is a caption" at bounding box center [876, 486] width 154 height 22
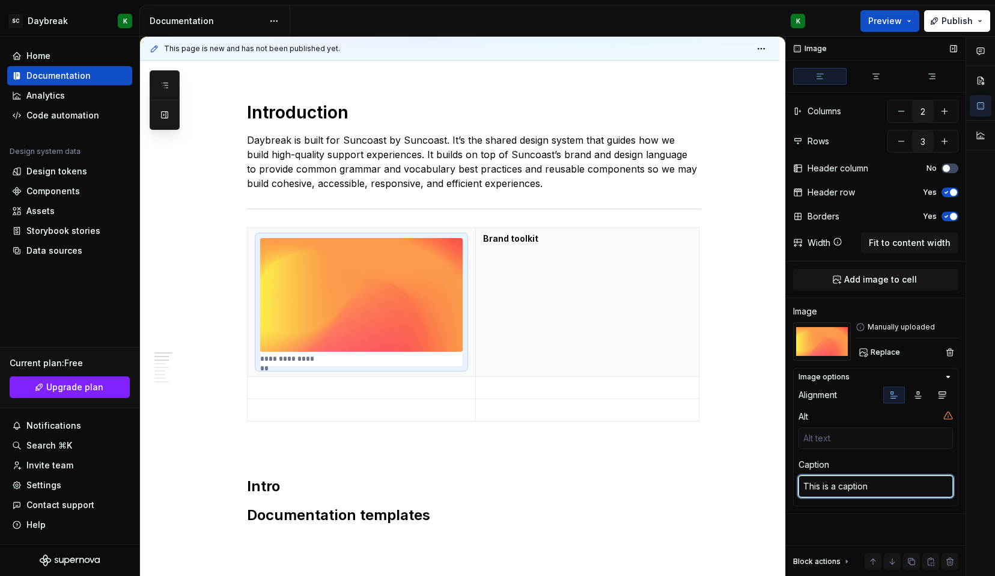
click at [823, 495] on textarea "This is a caption" at bounding box center [876, 486] width 154 height 22
click at [828, 564] on div "Block actions" at bounding box center [816, 562] width 47 height 10
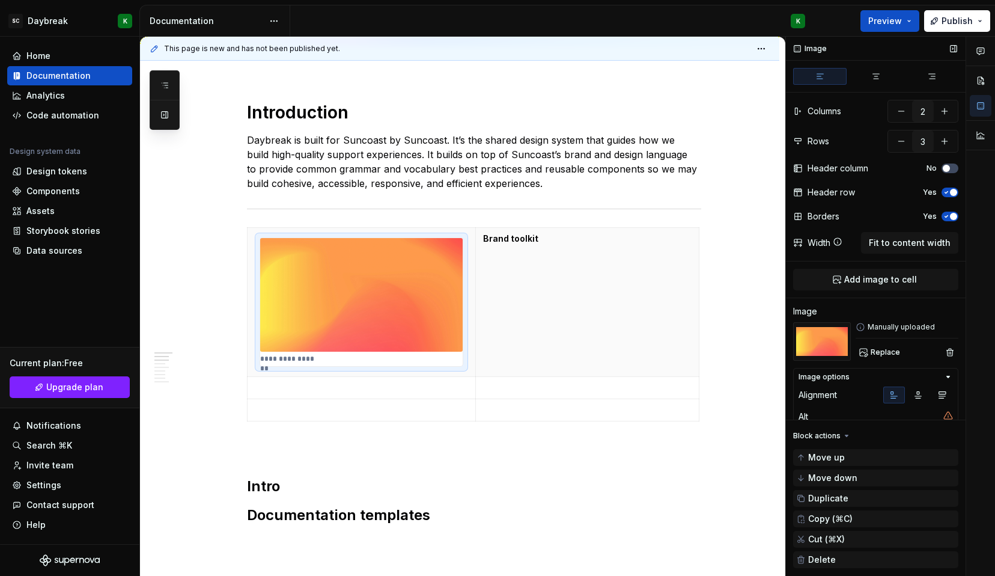
click at [814, 416] on div "Alt" at bounding box center [870, 416] width 142 height 12
click at [828, 432] on div "Block actions" at bounding box center [816, 436] width 47 height 10
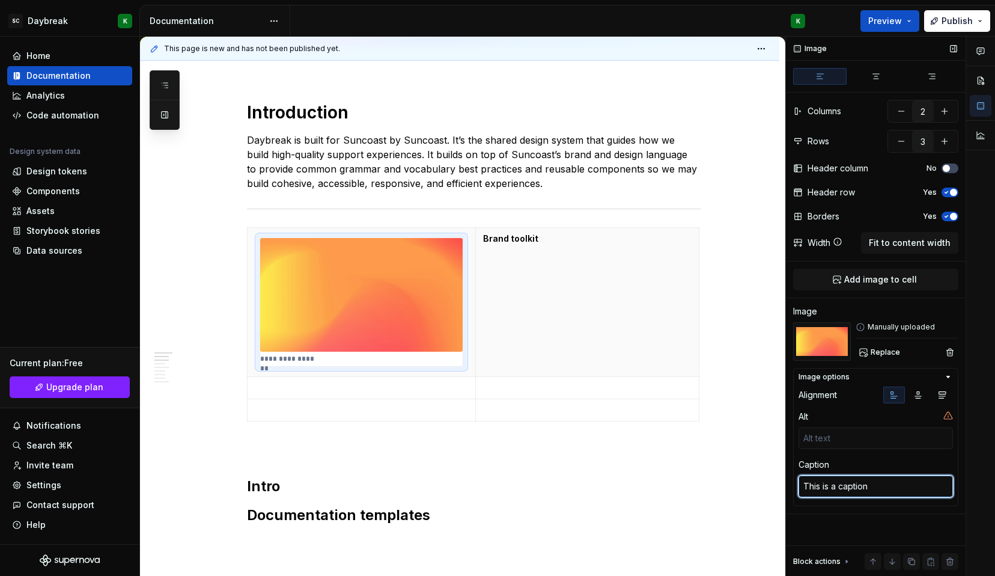
click at [869, 494] on textarea "This is a caption" at bounding box center [876, 486] width 154 height 22
click at [867, 502] on div "Image options Alignment Alt [PERSON_NAME] is a caption" at bounding box center [875, 437] width 165 height 138
click at [947, 379] on icon "button" at bounding box center [949, 377] width 10 height 10
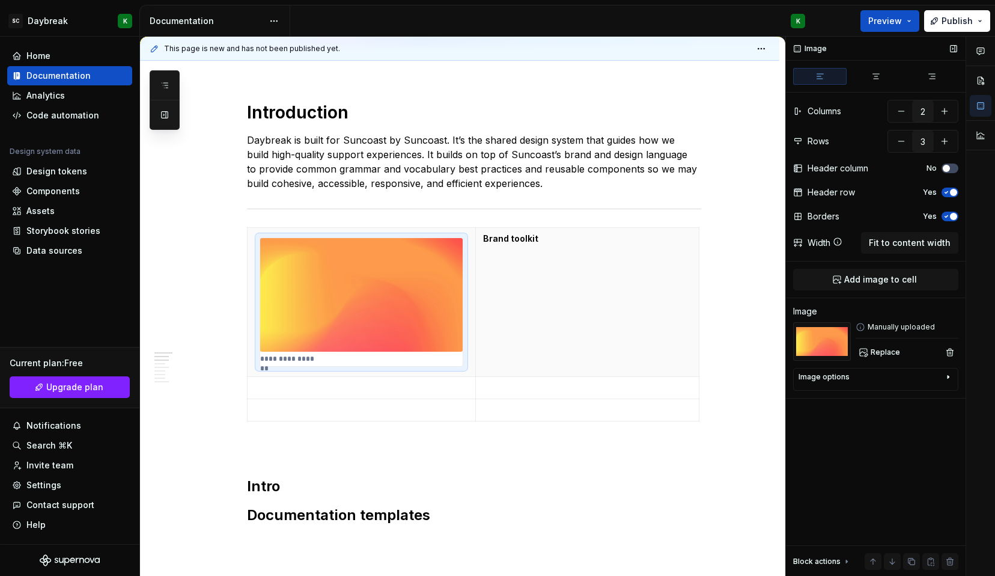
click at [947, 379] on icon "button" at bounding box center [949, 377] width 10 height 10
click at [343, 362] on div "**********" at bounding box center [361, 302] width 203 height 128
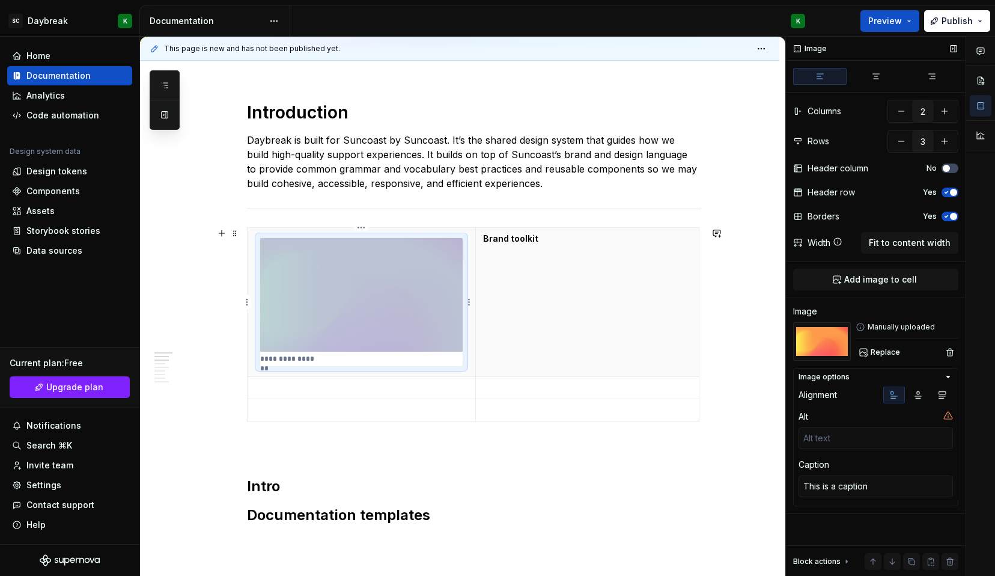
click at [302, 355] on p "**********" at bounding box center [287, 359] width 55 height 10
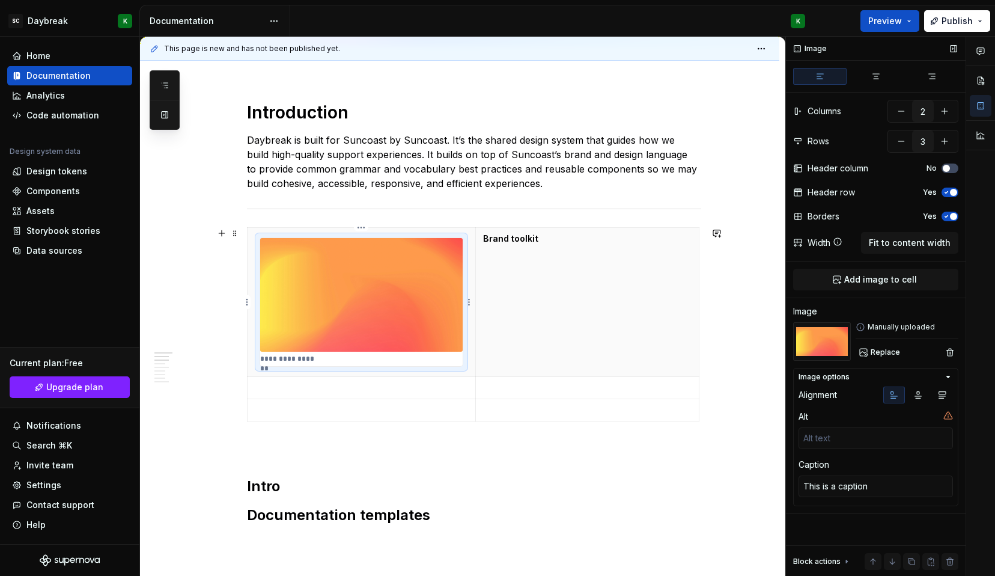
click at [302, 355] on p "**********" at bounding box center [287, 359] width 55 height 10
click at [862, 327] on icon at bounding box center [861, 327] width 10 height 10
click at [948, 213] on icon "button" at bounding box center [947, 216] width 10 height 7
click at [950, 195] on icon "button" at bounding box center [947, 192] width 10 height 7
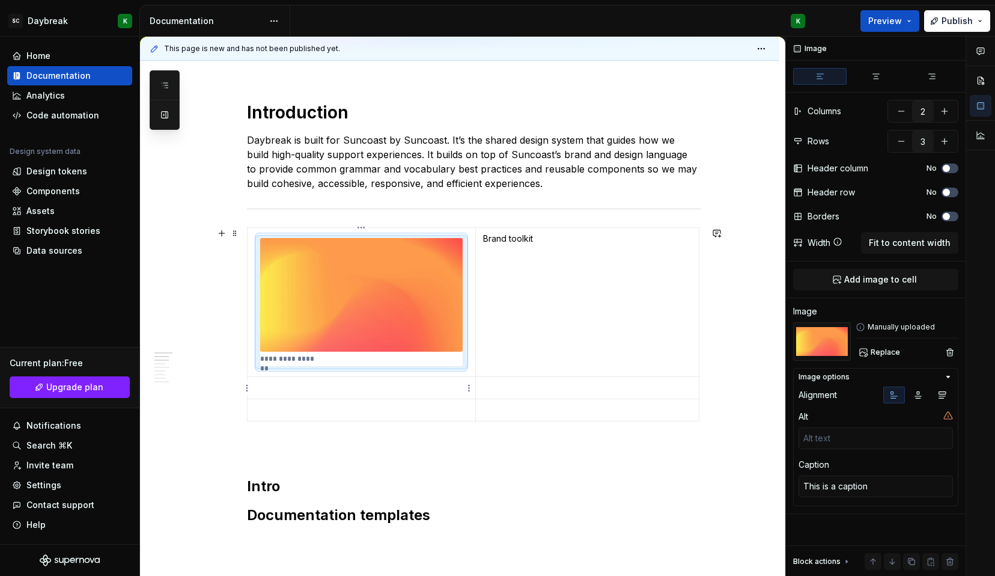
click at [289, 394] on td at bounding box center [362, 388] width 228 height 22
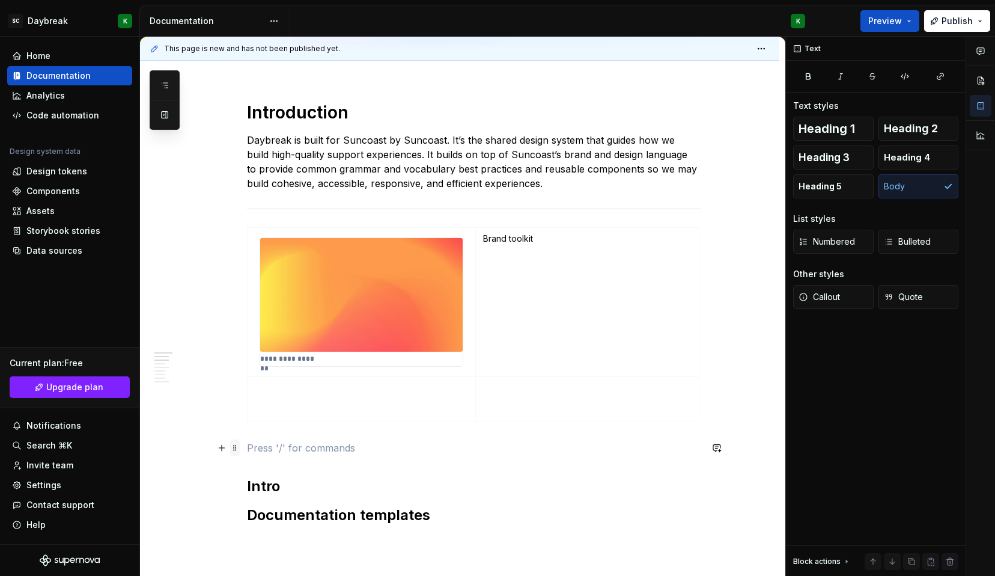
click at [236, 445] on span at bounding box center [235, 447] width 10 height 17
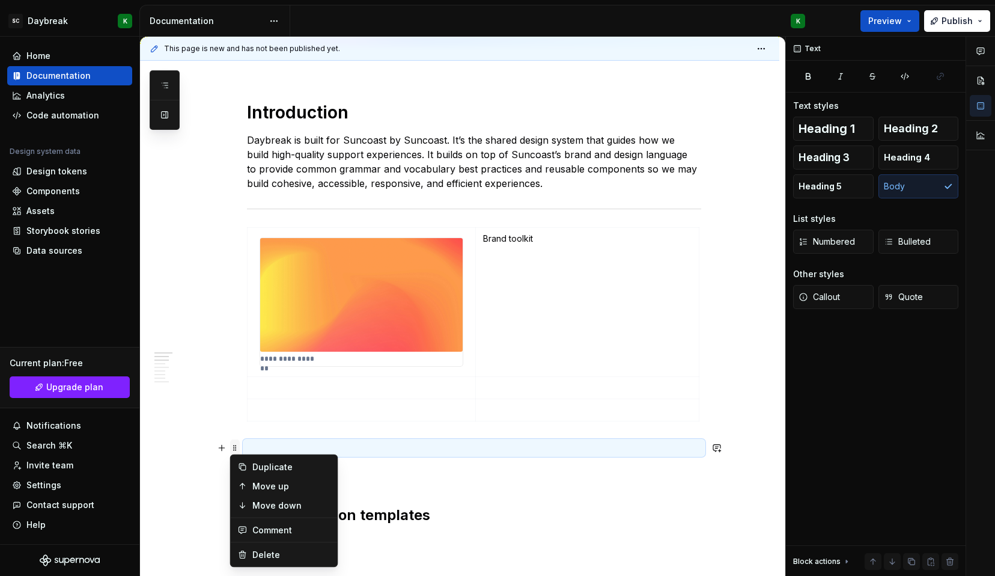
click at [236, 445] on span at bounding box center [235, 447] width 10 height 17
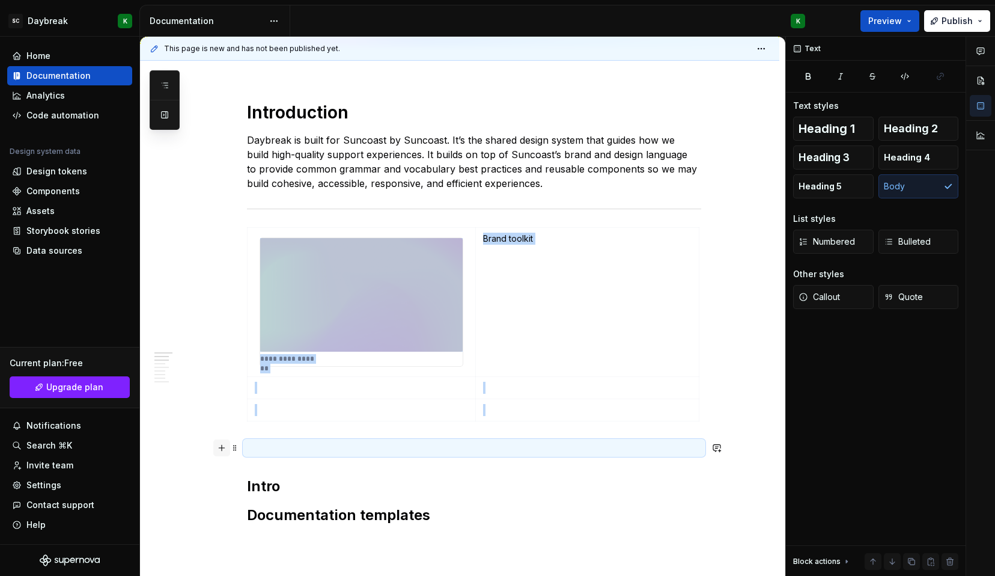
click at [227, 447] on button "button" at bounding box center [221, 447] width 17 height 17
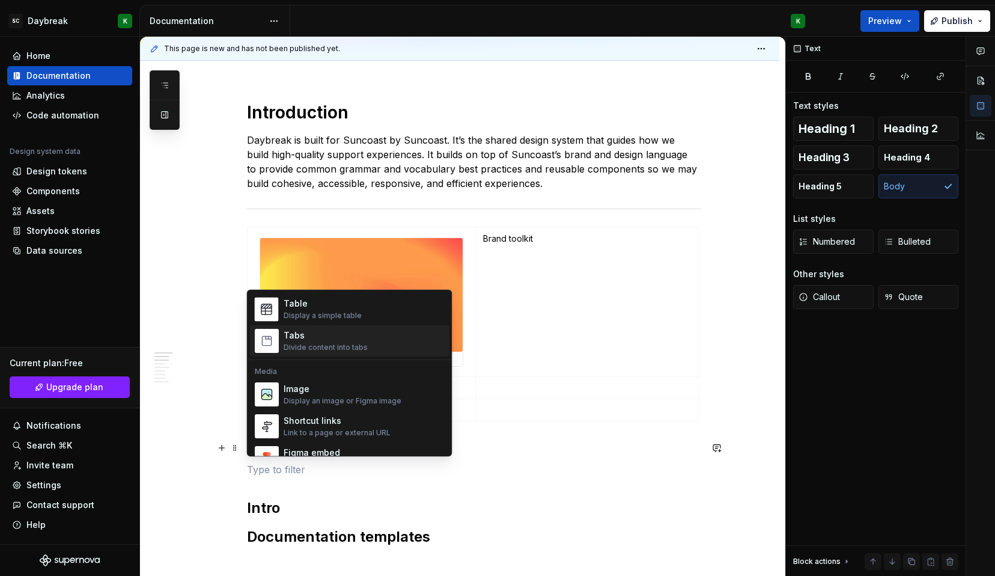
scroll to position [447, 0]
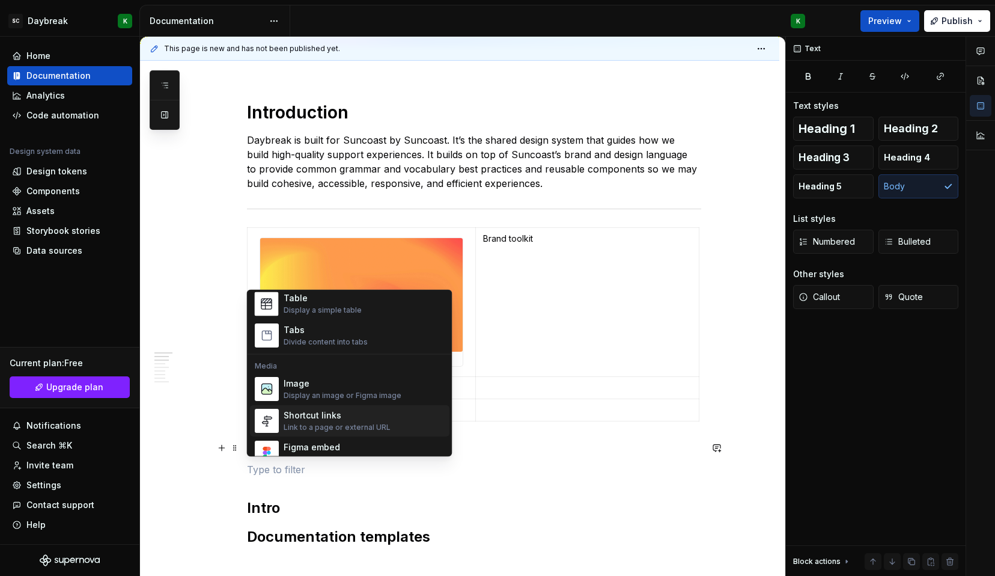
click at [331, 413] on div "Shortcut links" at bounding box center [337, 416] width 107 height 12
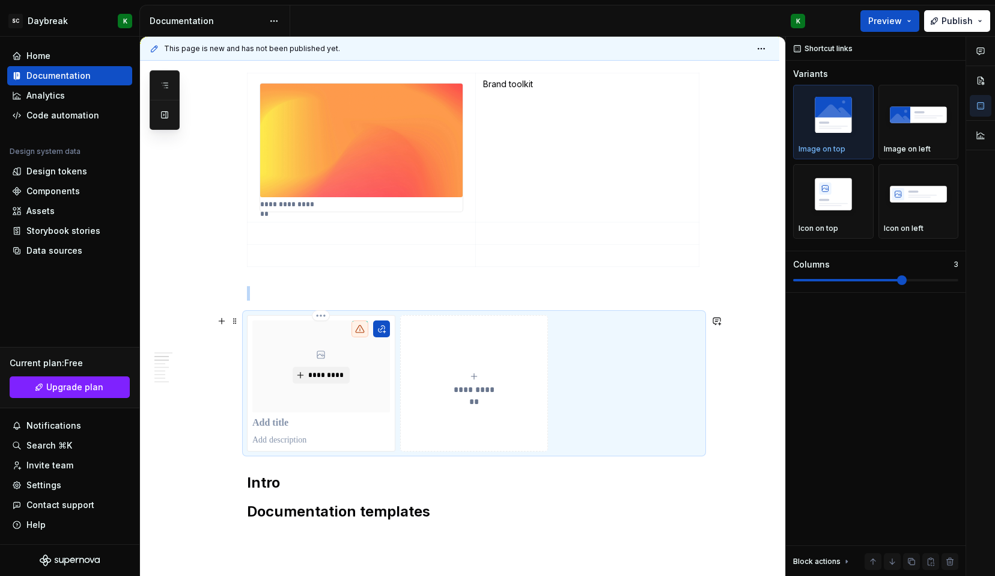
scroll to position [420, 0]
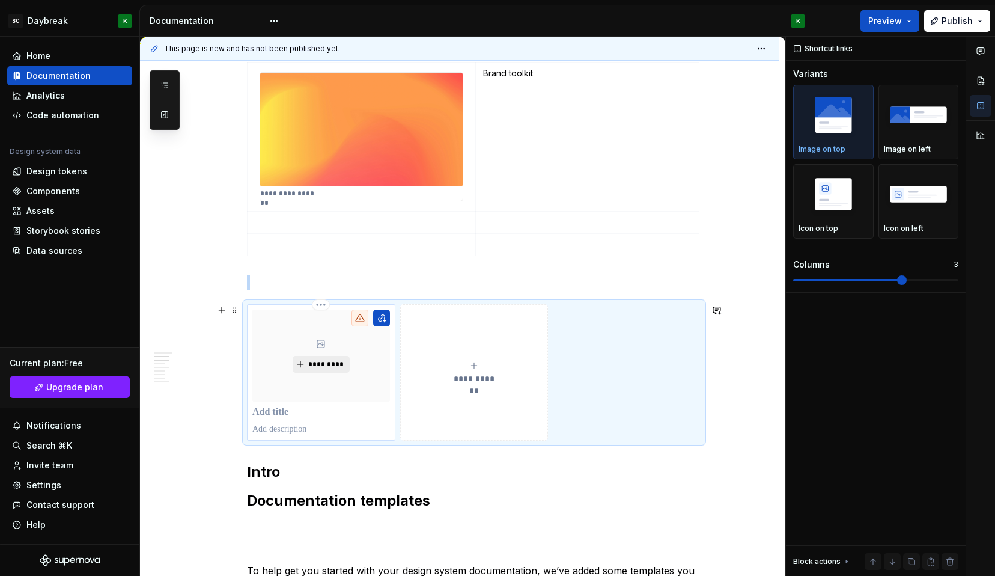
click at [316, 362] on span "*********" at bounding box center [326, 364] width 37 height 10
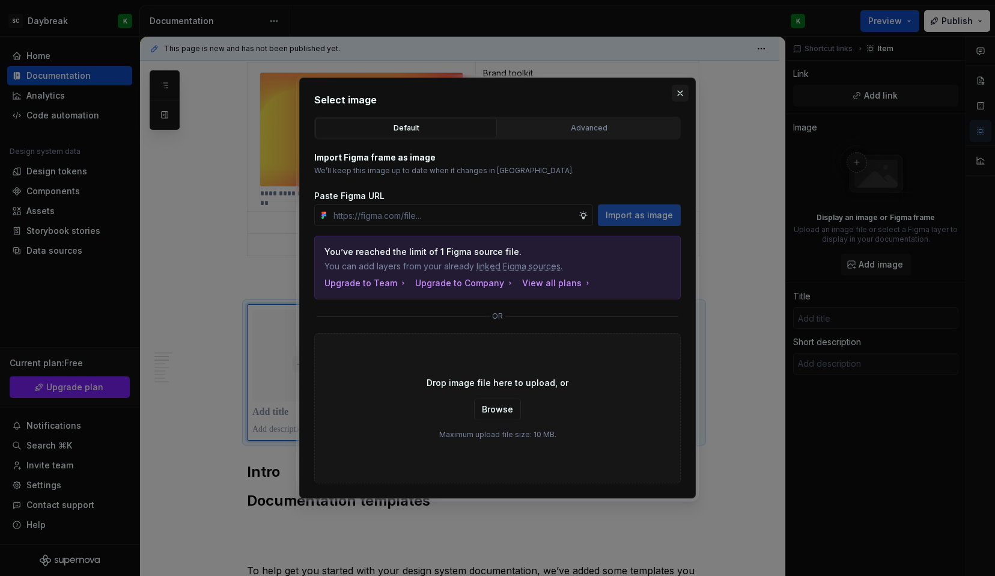
click at [685, 94] on button "button" at bounding box center [680, 93] width 17 height 17
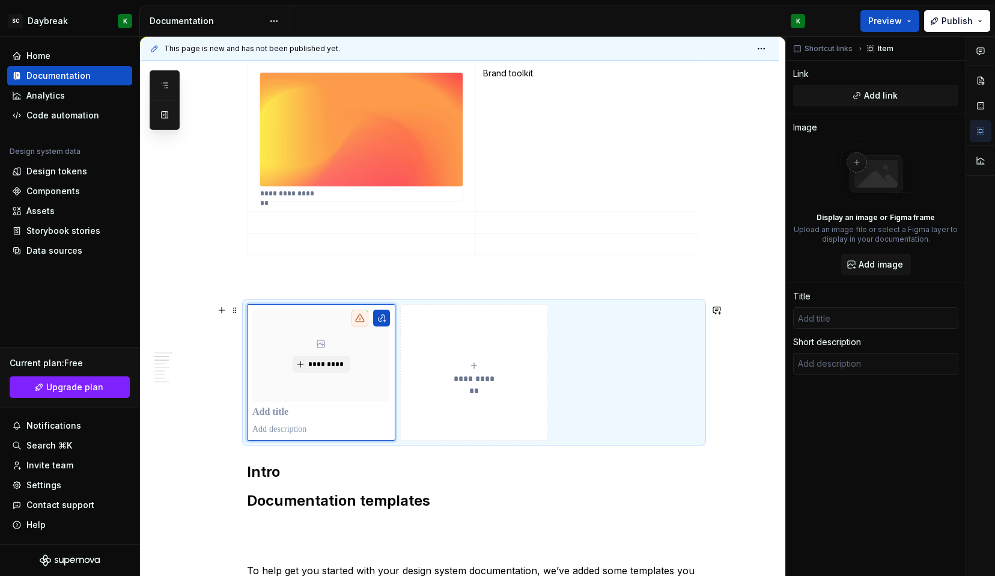
click at [472, 366] on icon "submit" at bounding box center [474, 366] width 10 height 10
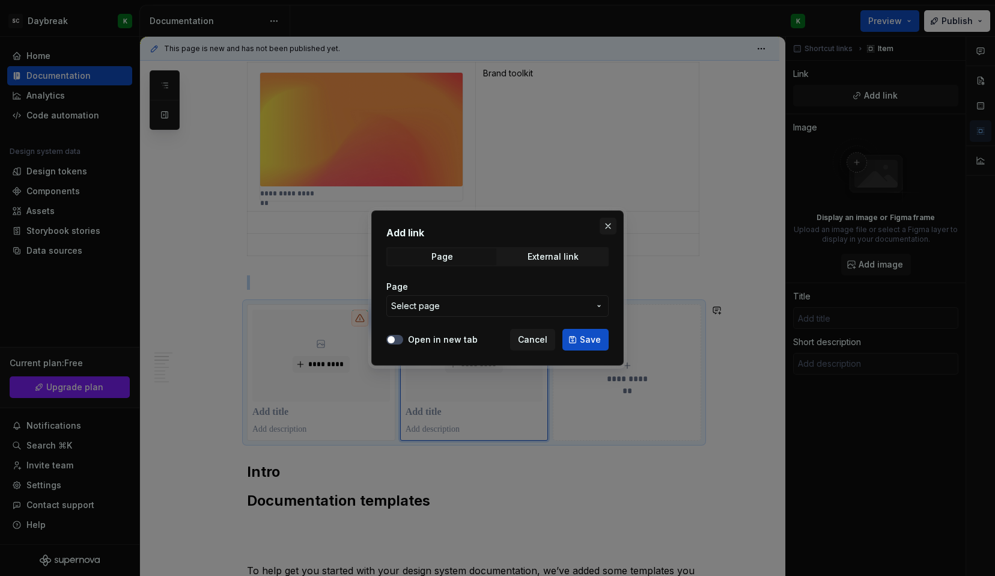
click at [607, 227] on button "button" at bounding box center [608, 226] width 17 height 17
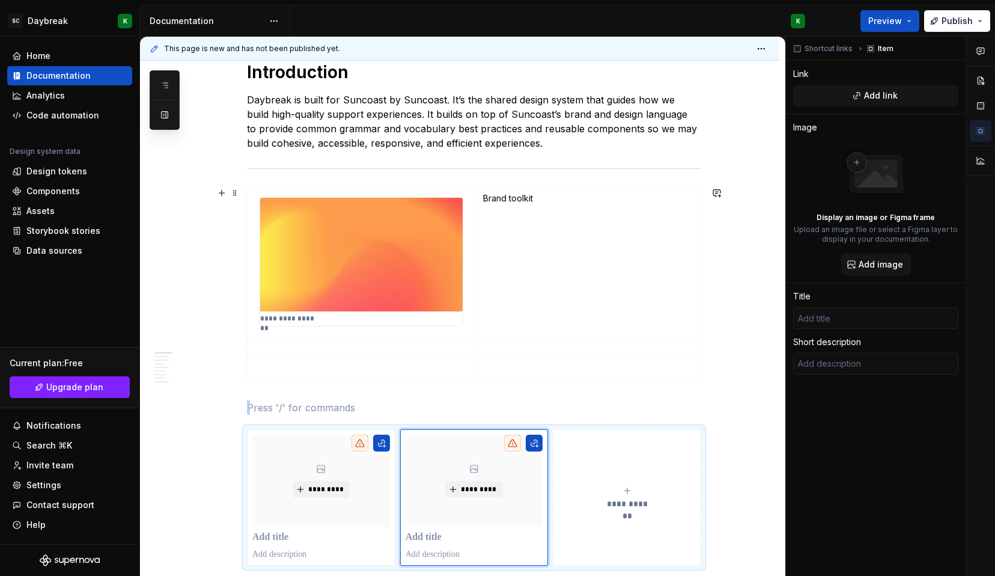
scroll to position [268, 0]
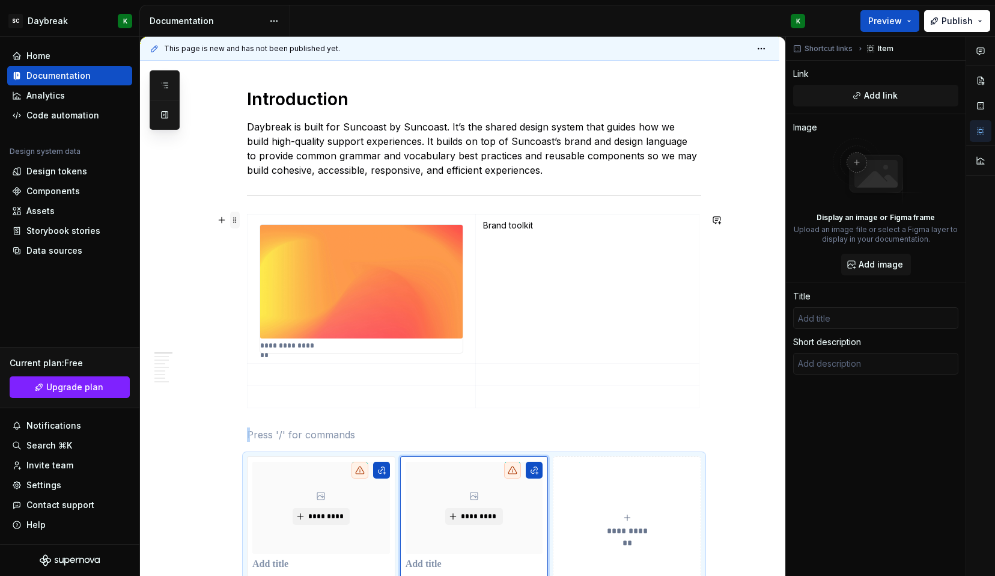
click at [233, 218] on span at bounding box center [235, 220] width 10 height 17
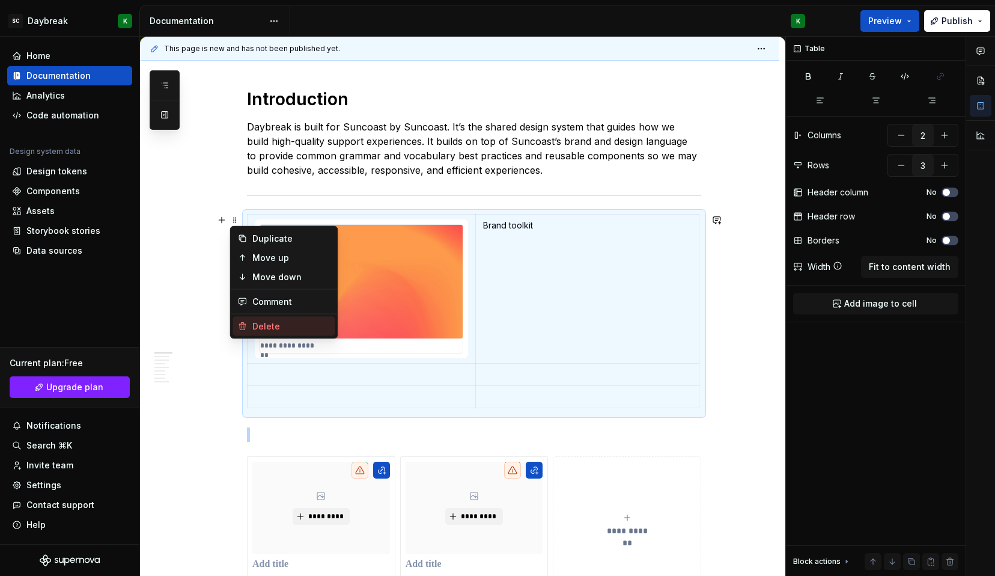
click at [252, 322] on div "Delete" at bounding box center [291, 326] width 78 height 12
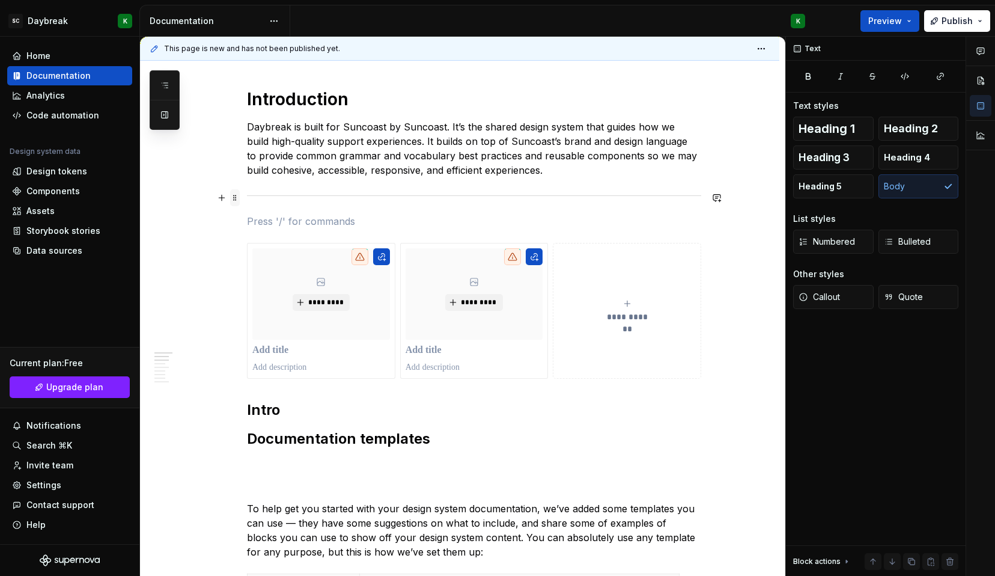
click at [239, 194] on span at bounding box center [235, 197] width 10 height 17
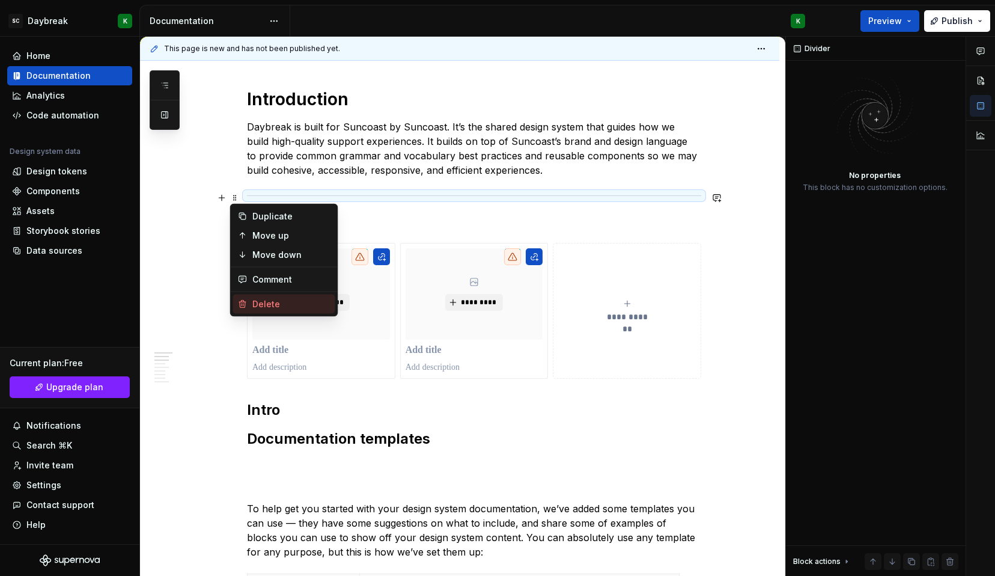
click at [261, 300] on div "Delete" at bounding box center [291, 304] width 78 height 12
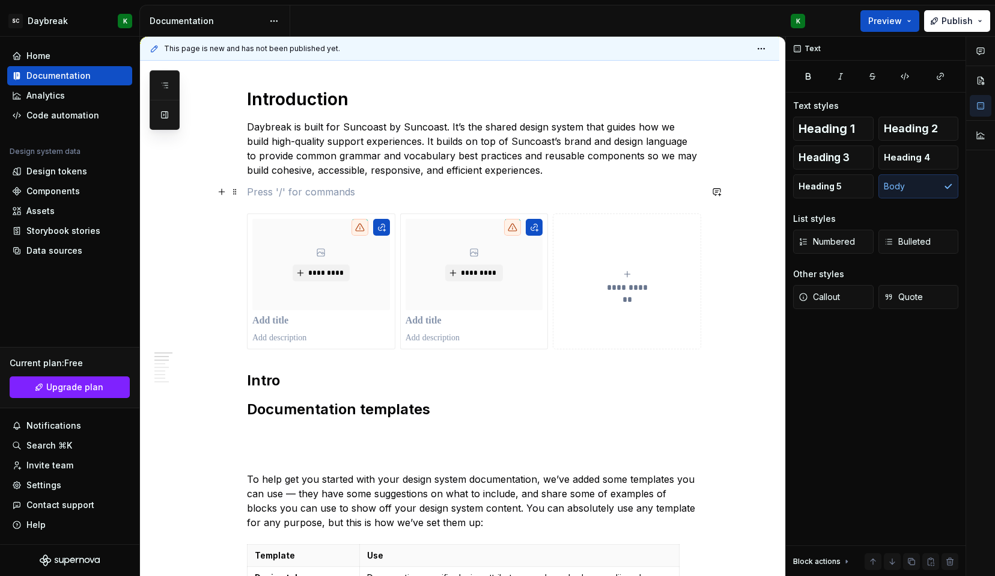
click at [247, 193] on p at bounding box center [474, 192] width 454 height 14
click at [270, 323] on p at bounding box center [321, 321] width 138 height 12
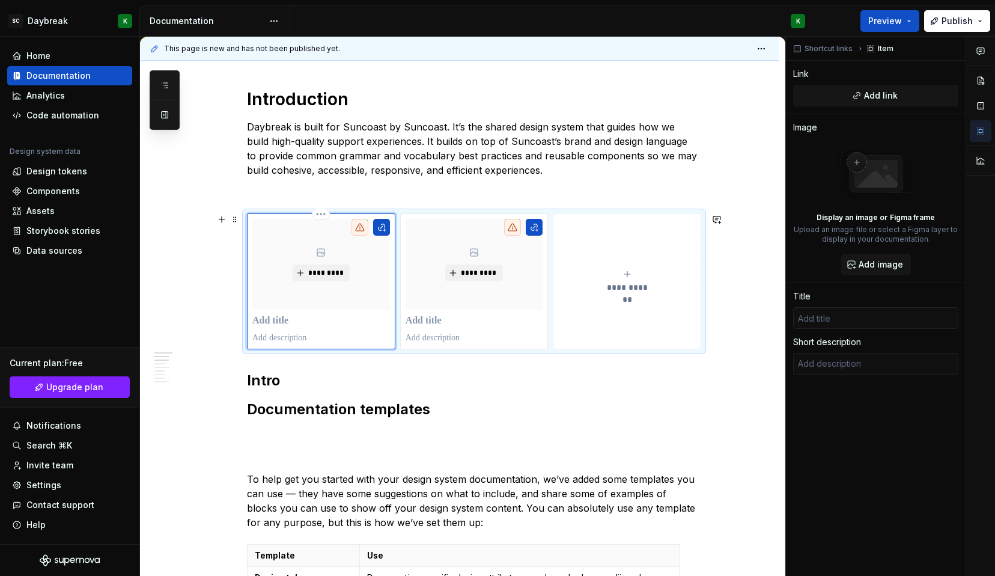
type textarea "*"
type input "D"
type textarea "*"
type input "Do"
type textarea "*"
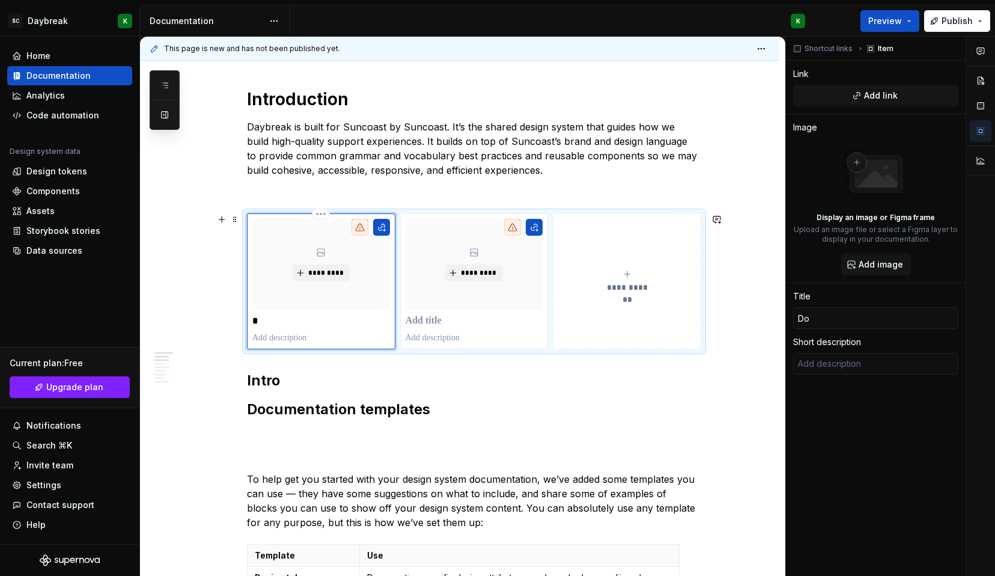
type input "Dou"
type textarea "*"
type input "Doun"
type textarea "*"
type input "Dou"
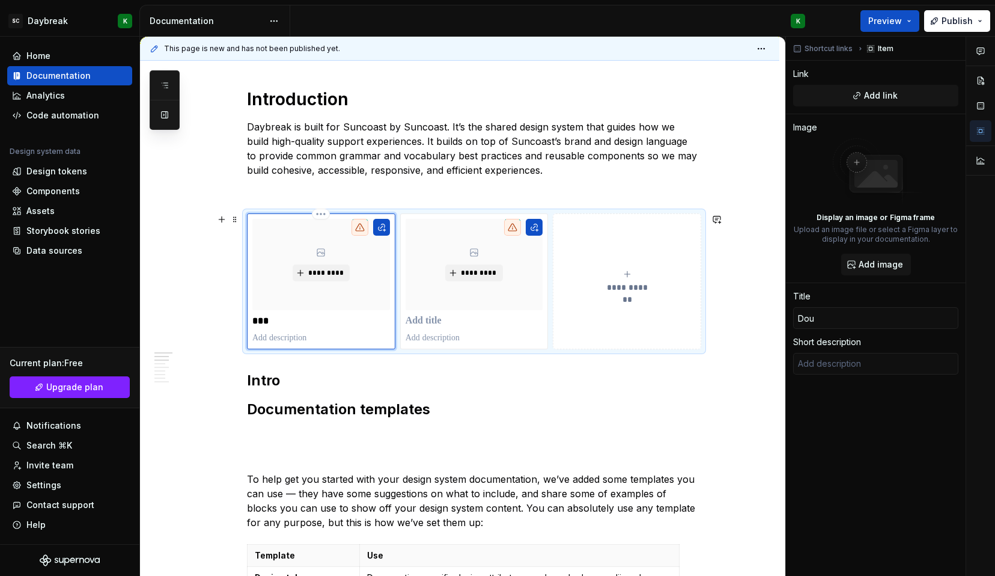
type textarea "*"
type input "Do"
type textarea "*"
type input "D"
type textarea "*"
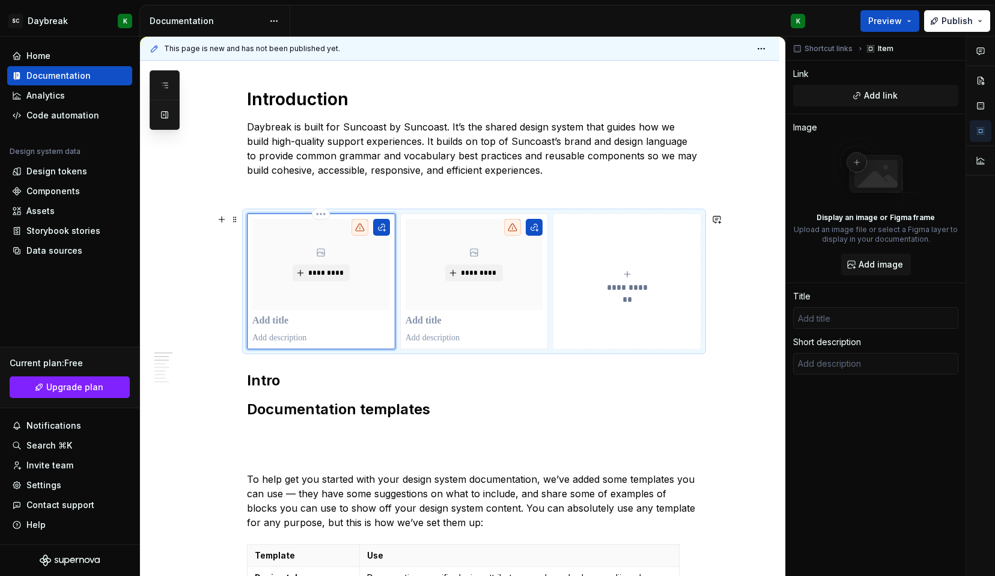
type textarea "*"
type input "F"
type textarea "*"
type input "Fo"
type textarea "*"
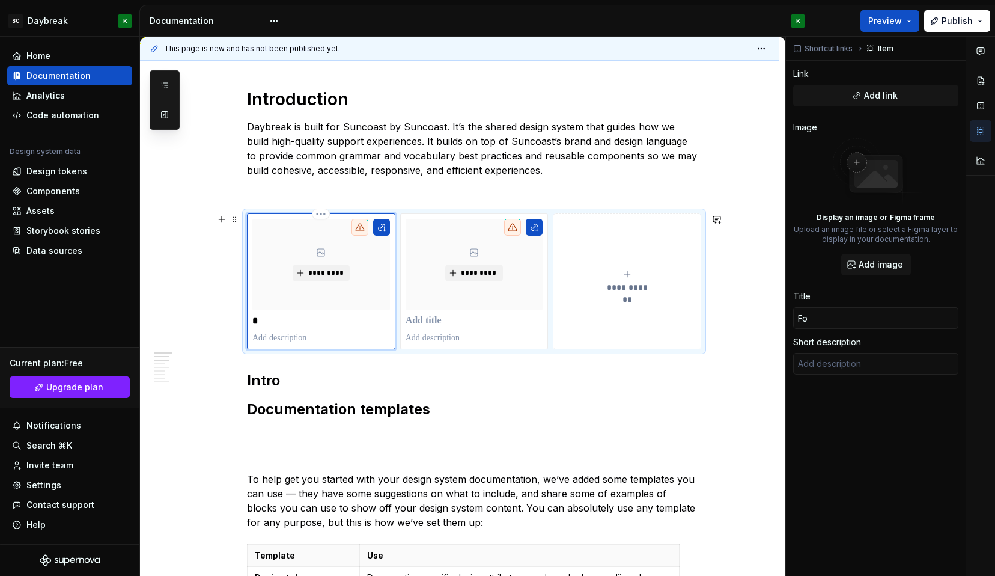
type input "Fou"
type textarea "*"
type input "Foun"
type textarea "*"
type input "Found"
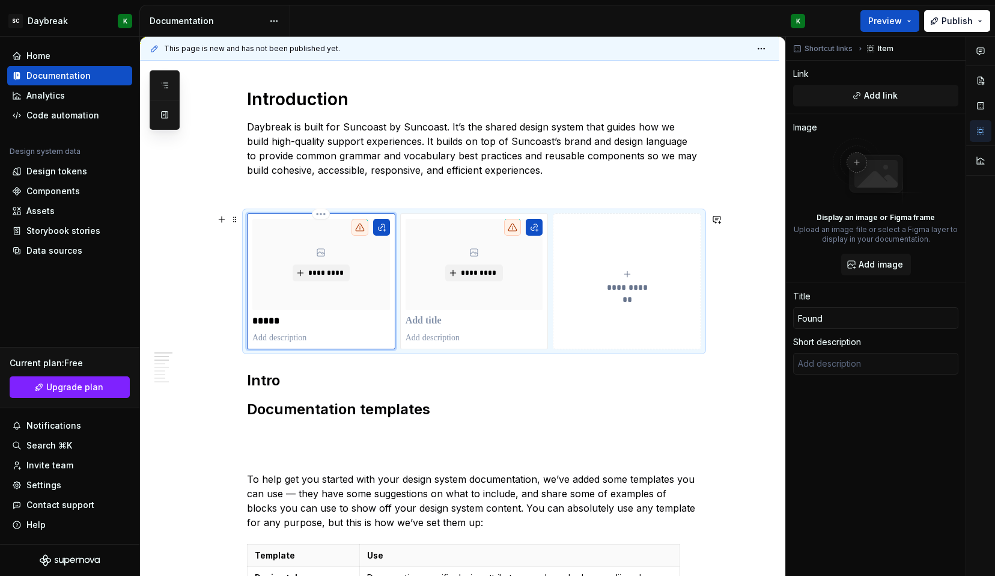
type textarea "*"
type input "Founda"
type textarea "*"
type input "Foundat"
type textarea "*"
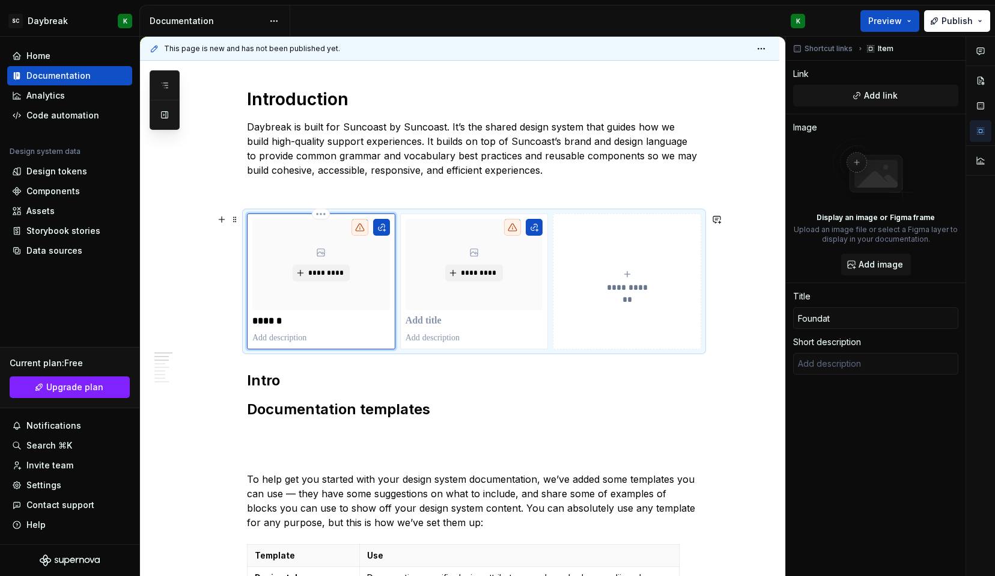
type input "Foundati"
type textarea "*"
type input "Foundatio"
type textarea "*"
type input "Foundation"
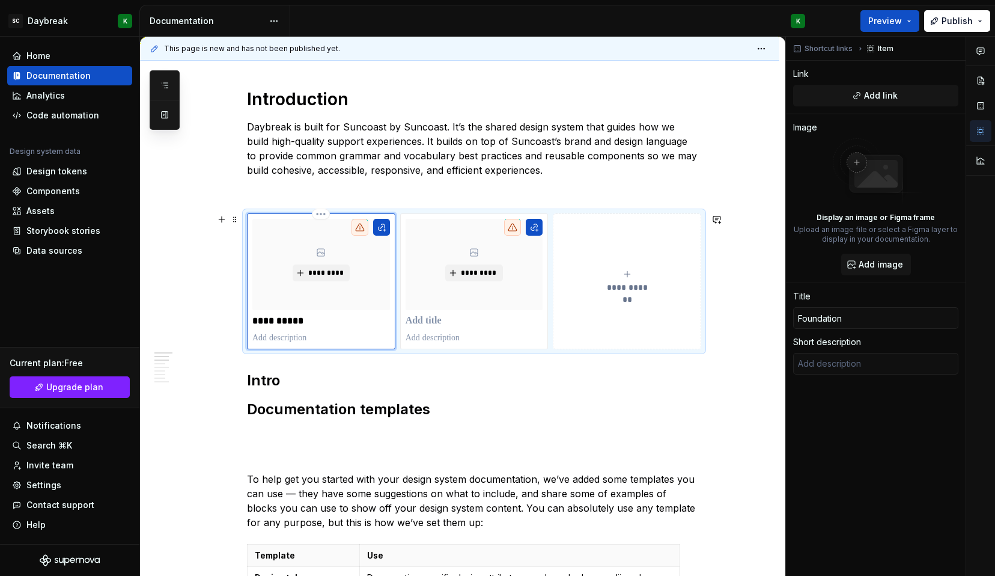
type textarea "*"
type input "Foundations"
click at [408, 322] on p at bounding box center [475, 321] width 138 height 12
type textarea "*"
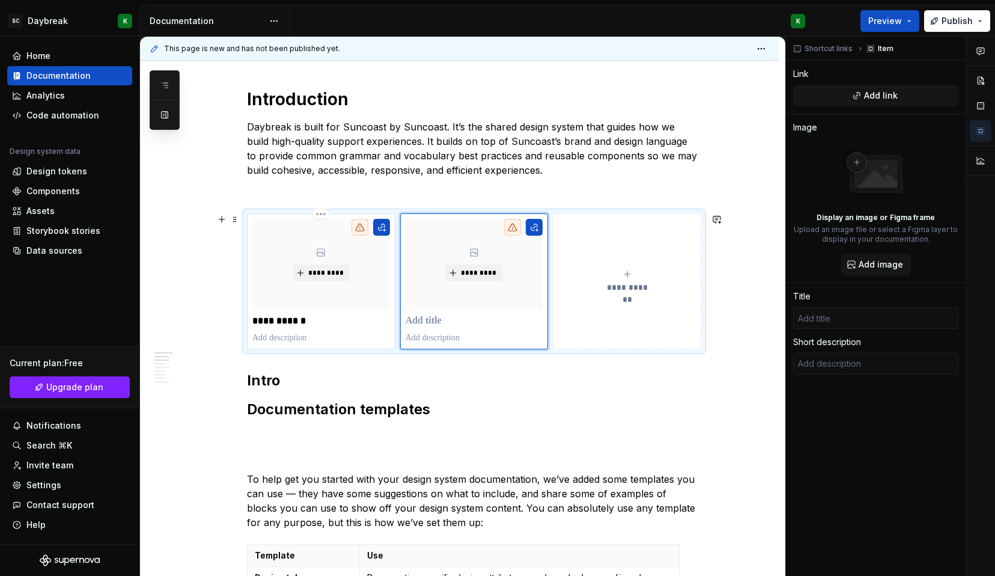
click at [302, 332] on p at bounding box center [321, 338] width 138 height 12
type textarea "*"
type input "Foundations"
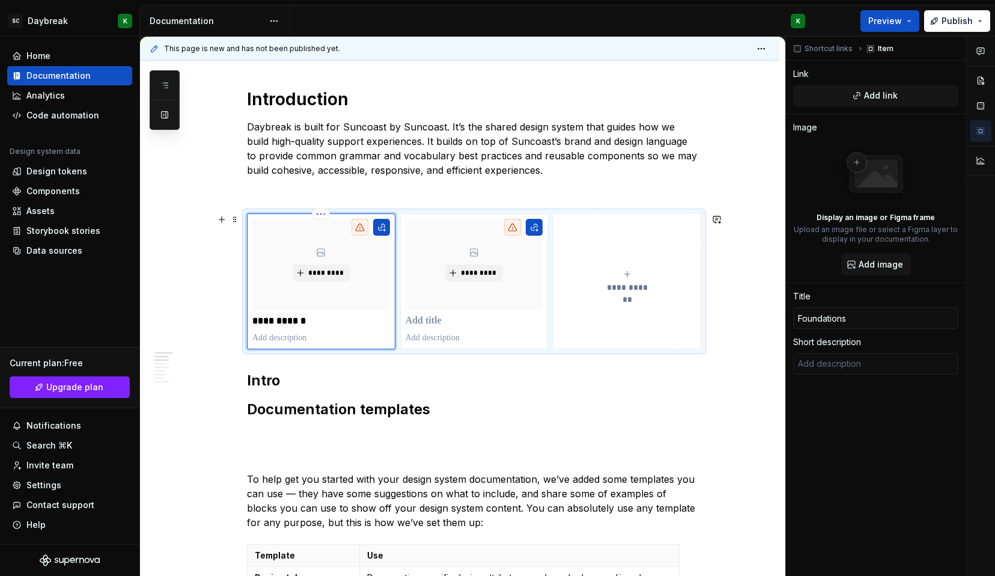
type textarea "*"
type textarea "f"
type textarea "*"
type textarea "fi"
type textarea "*"
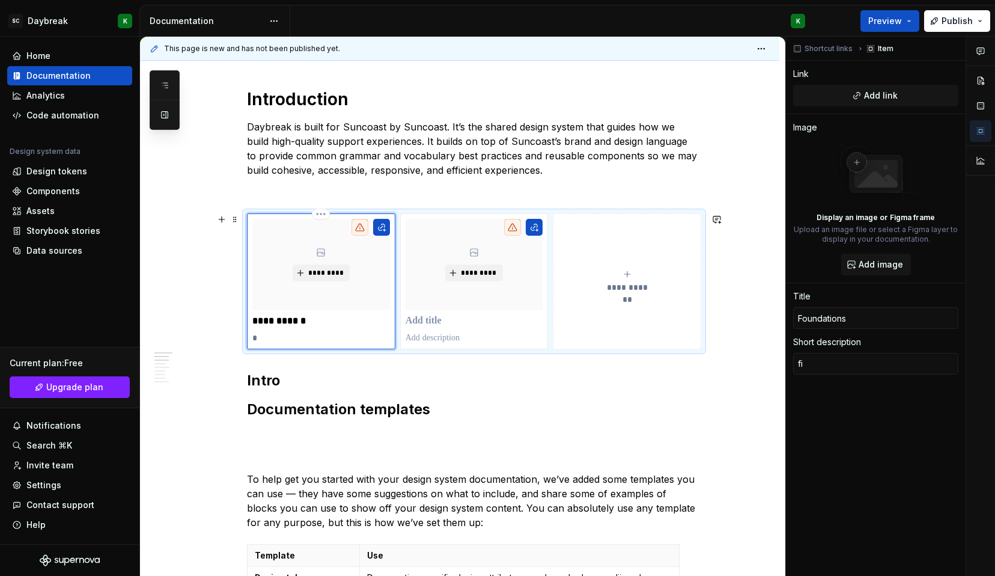
type textarea "fin"
type textarea "*"
type textarea "find"
type textarea "*"
type textarea "find"
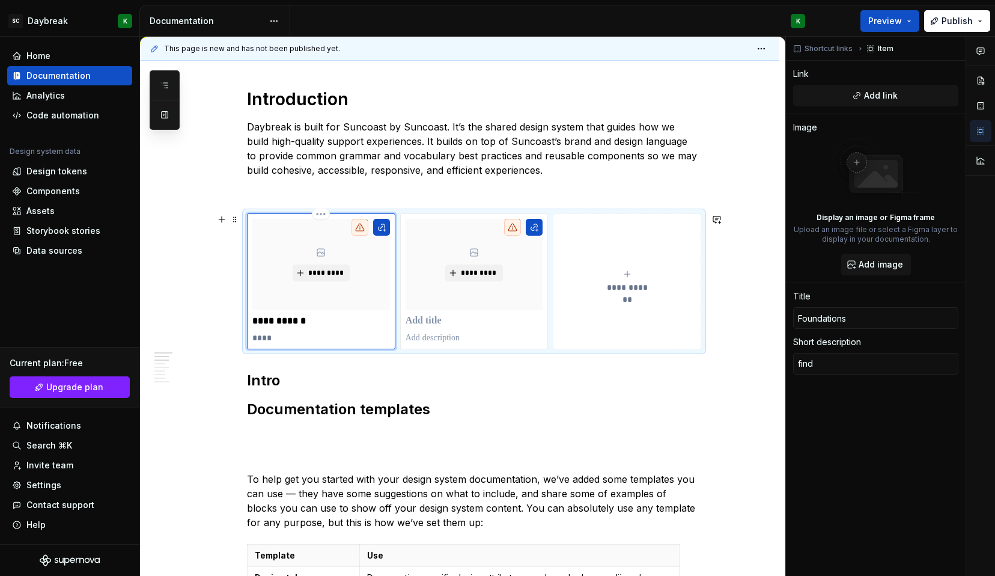
type textarea "*"
type textarea "find"
type textarea "*"
type textarea "fin"
type textarea "*"
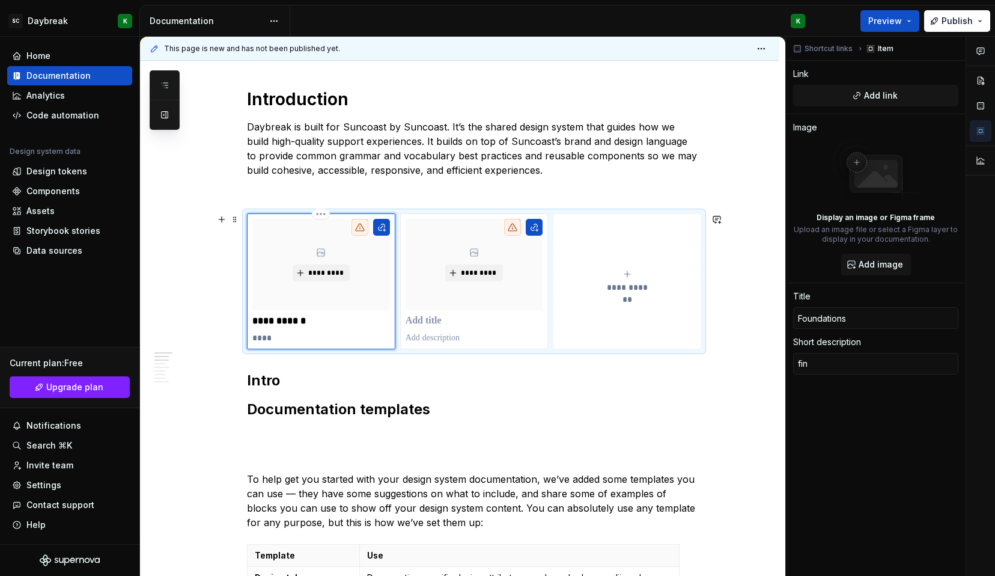
type textarea "fi"
type textarea "*"
type textarea "f"
type textarea "*"
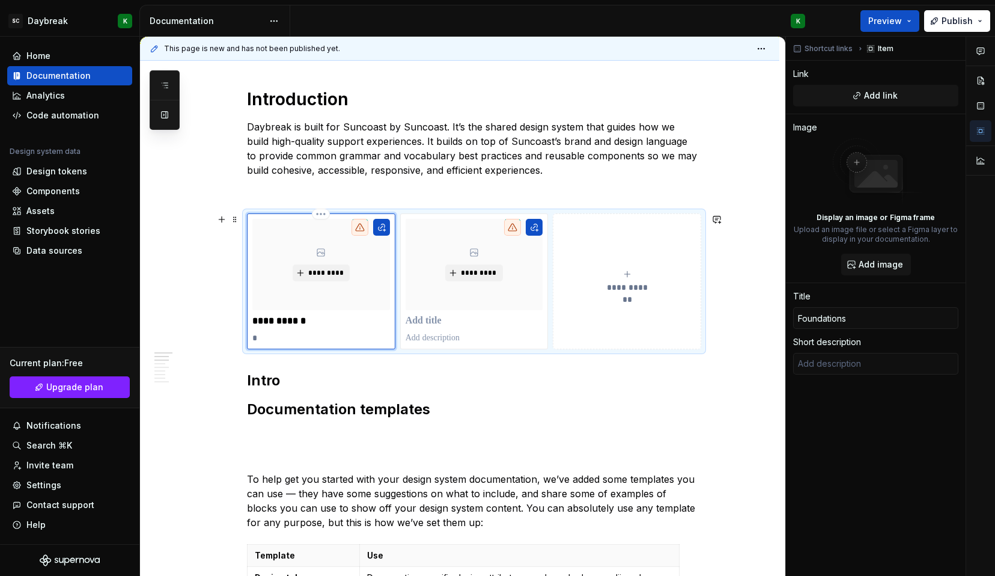
type textarea "F"
type textarea "*"
type textarea "Fi"
type textarea "*"
type textarea "Fin"
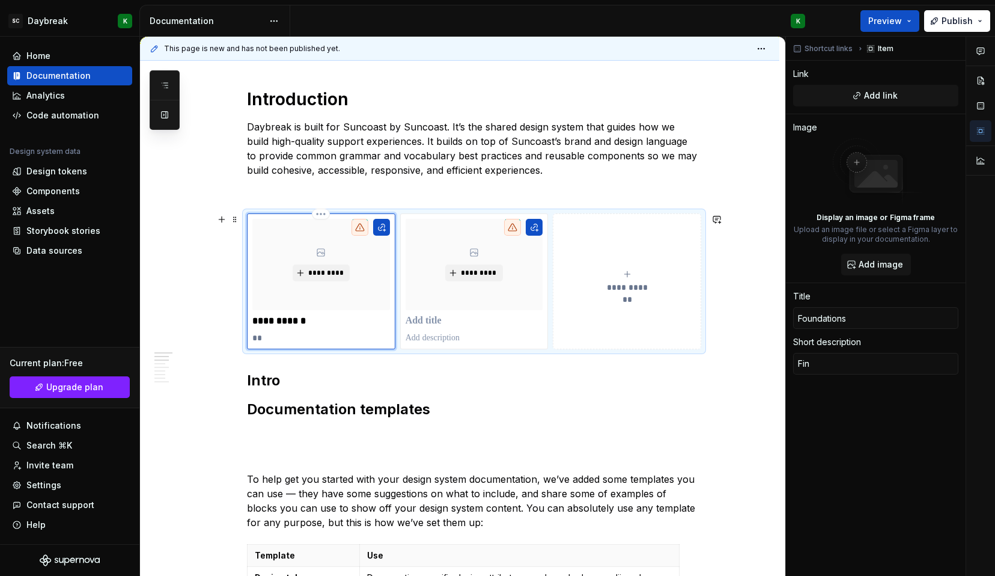
type textarea "*"
type textarea "Find"
type textarea "*"
type textarea "Find"
type textarea "*"
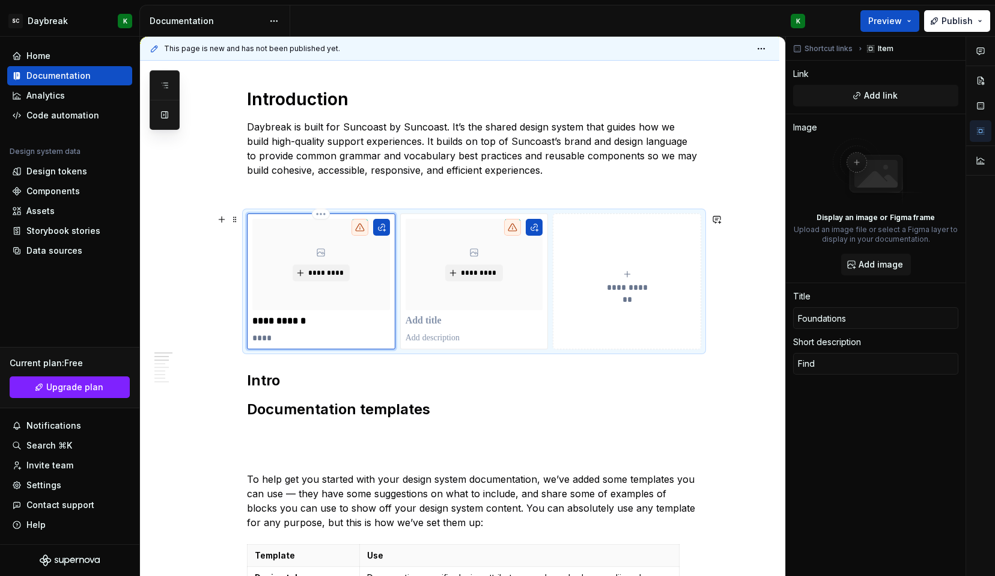
type textarea "Find v"
type textarea "*"
type textarea "Find vi"
type textarea "*"
type textarea "Find vid"
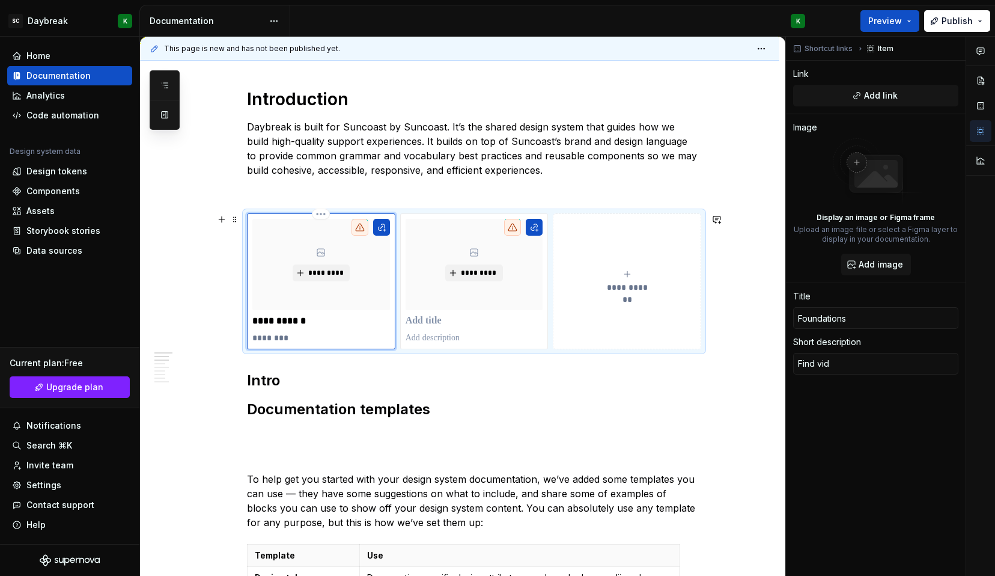
type textarea "*"
type textarea "Find vidu"
type textarea "*"
type textarea "Find vid"
type textarea "*"
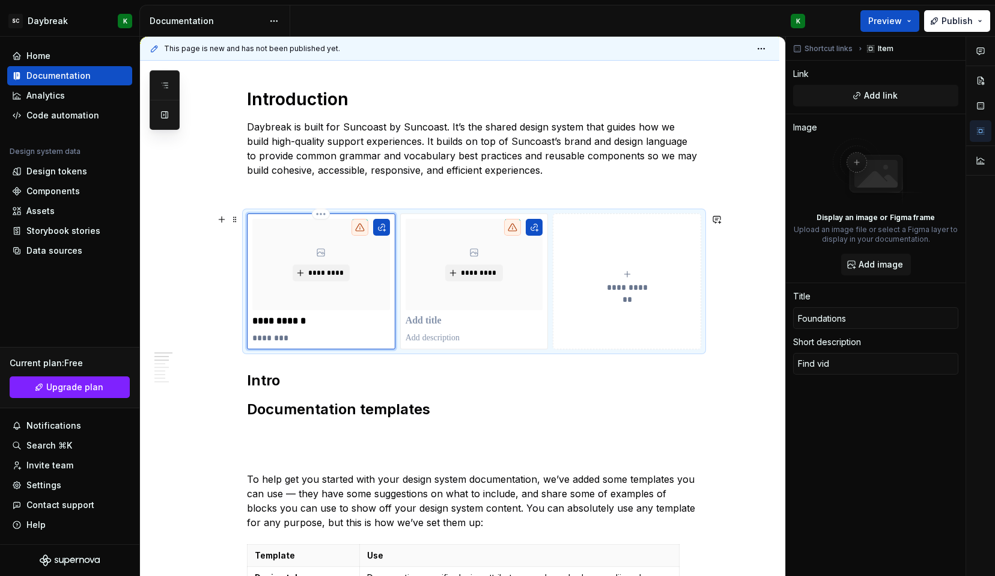
type textarea "Find vi"
type textarea "*"
type textarea "Find vis"
type textarea "*"
type textarea "Find visu"
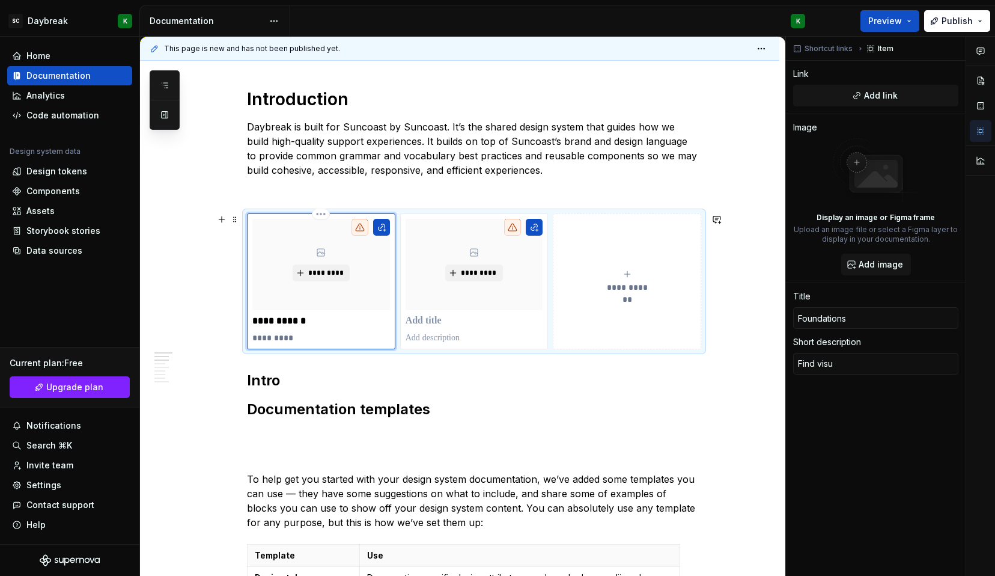
type textarea "*"
type textarea "Find visua"
type textarea "*"
type textarea "Find visual"
type textarea "*"
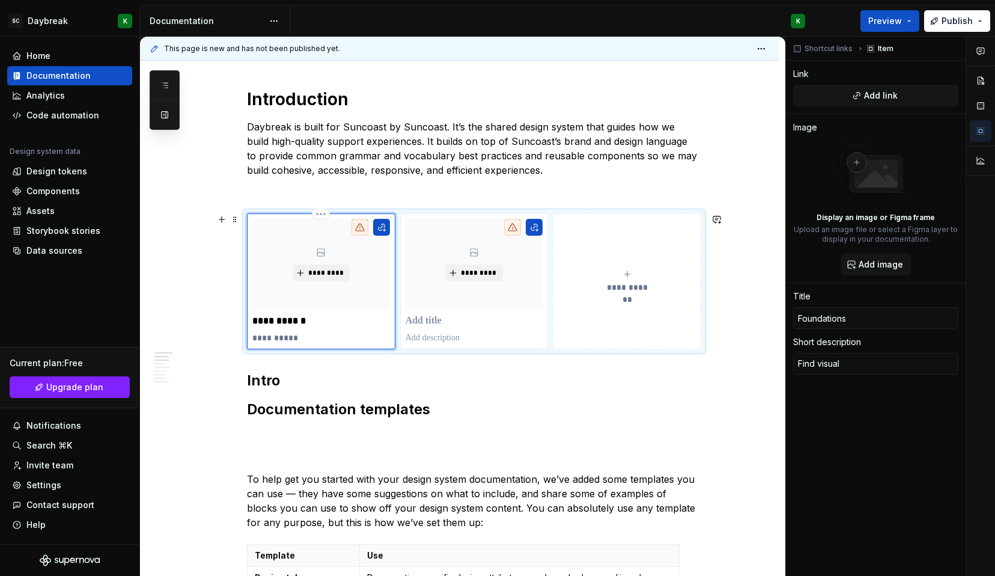
type textarea "Find visual"
type textarea "*"
type textarea "Find visual g"
type textarea "*"
type textarea "Find visual gu"
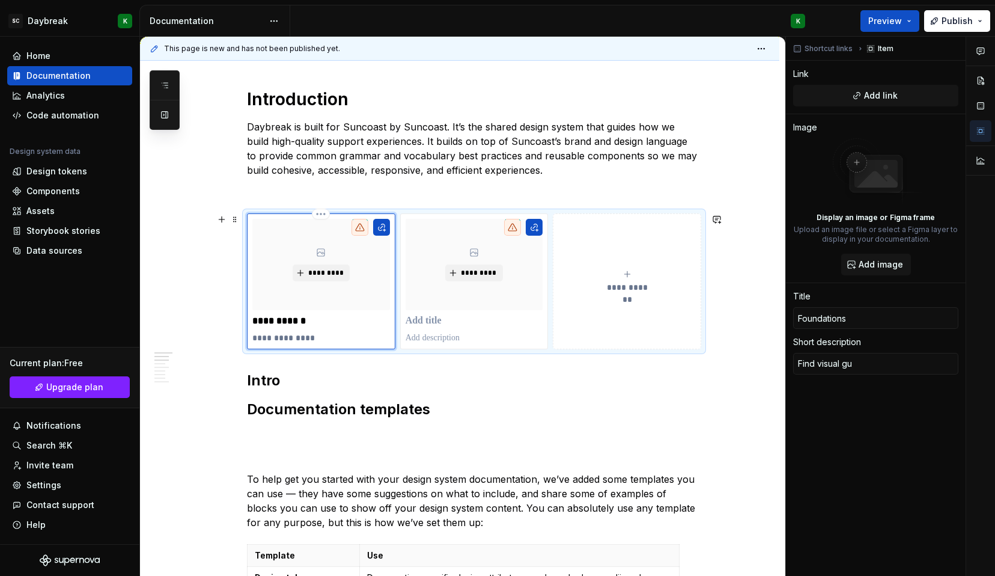
type textarea "*"
type textarea "Find visual gui"
type textarea "*"
type textarea "Find visual guid"
type textarea "*"
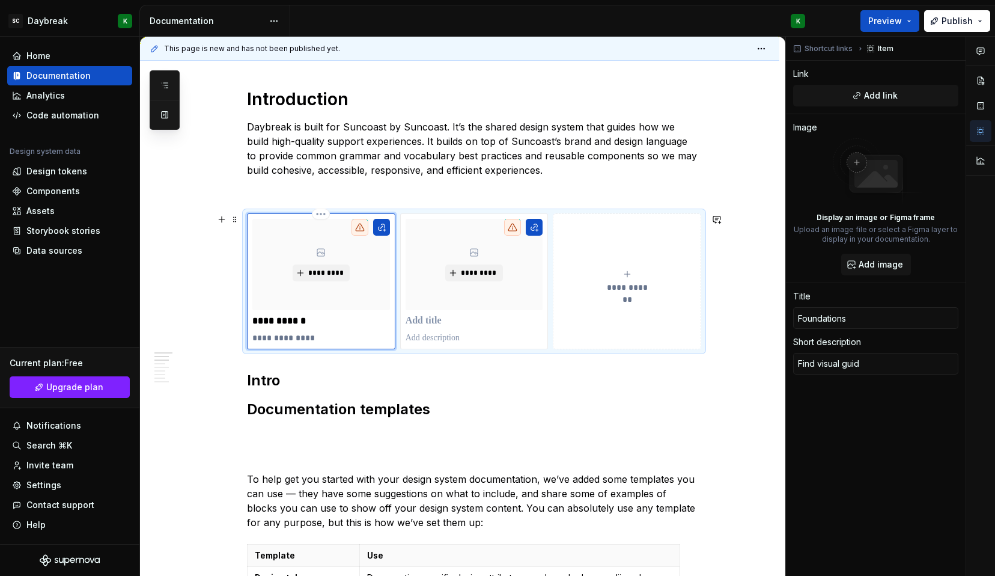
type textarea "Find visual guide"
type textarea "*"
type textarea "Find visual guidel"
type textarea "*"
type textarea "Find visual guideli"
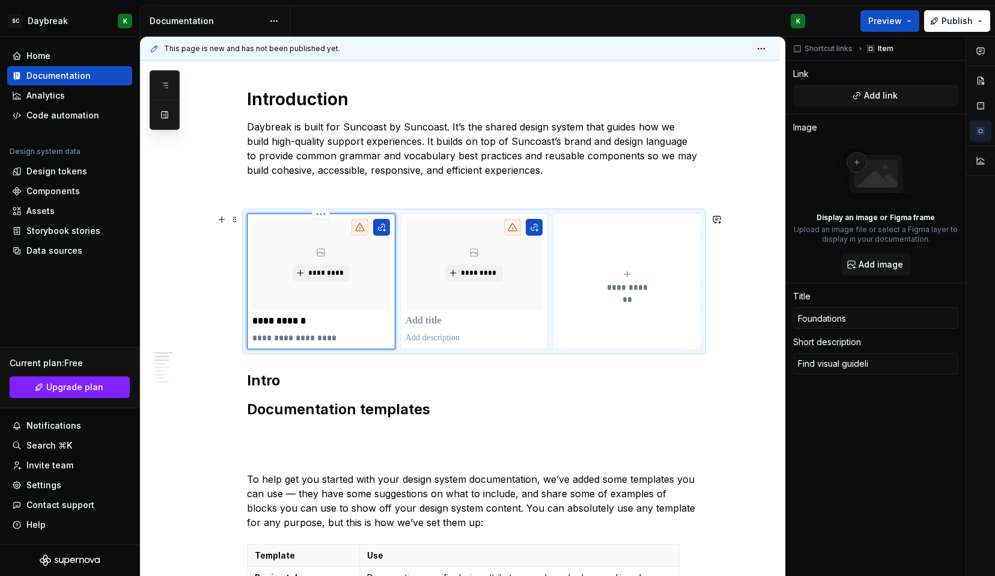
type textarea "*"
type textarea "Find visual guidelin"
type textarea "*"
type textarea "Find visual guideline"
type textarea "*"
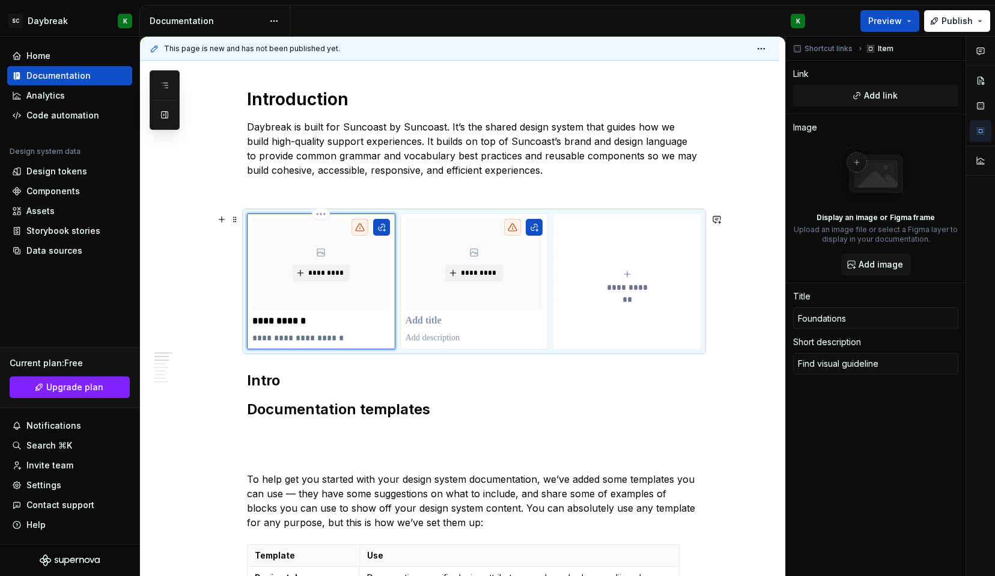
type textarea "Find visual guidelines"
type textarea "*"
type textarea "Find visual guidelines"
click at [284, 340] on p "**********" at bounding box center [321, 338] width 138 height 12
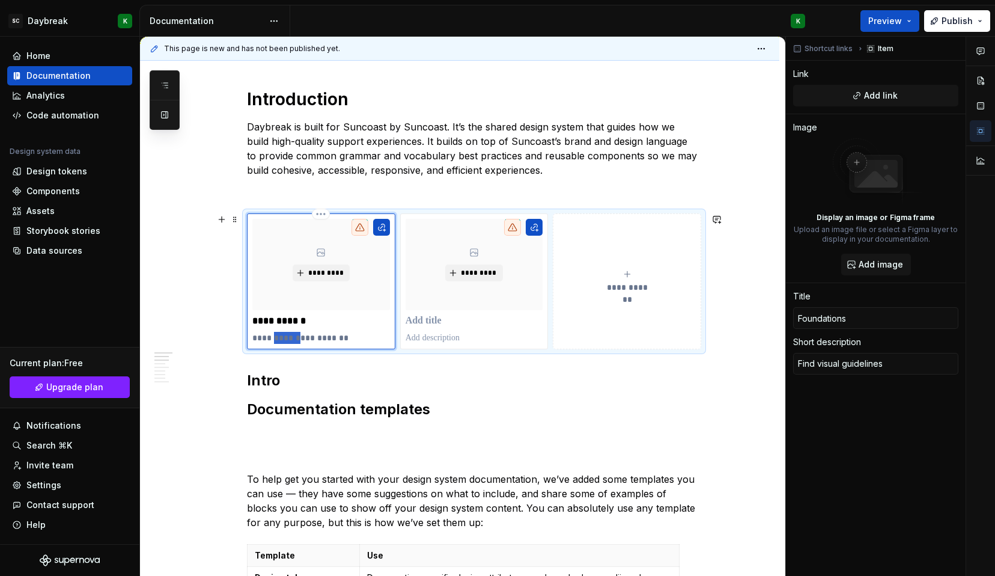
type textarea "*"
type textarea "Find guidelines"
type textarea "*"
type textarea "Find guidelines"
click at [347, 334] on p "**********" at bounding box center [321, 338] width 138 height 12
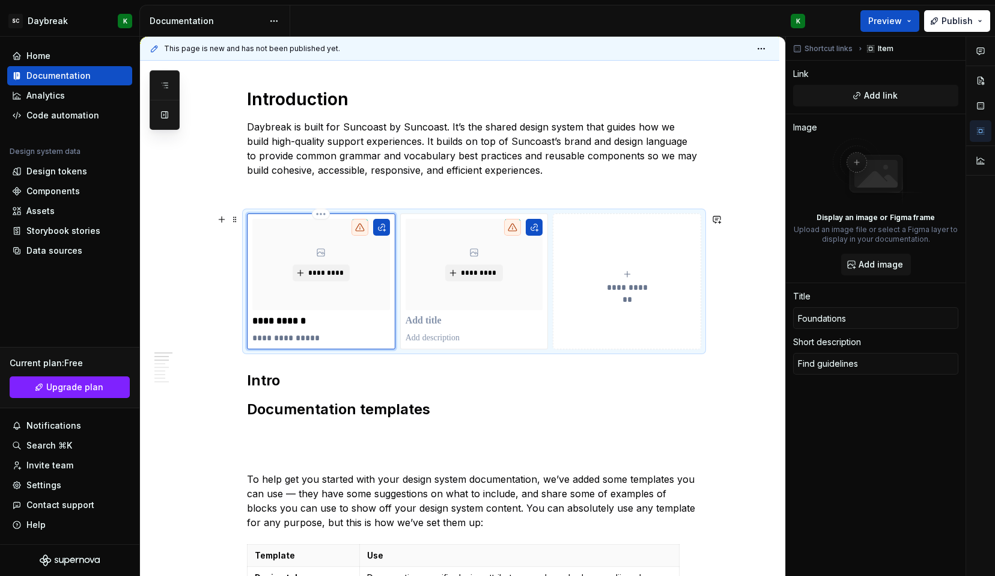
type textarea "*"
type textarea "Find guidelines f"
type textarea "*"
type textarea "Find guidelines fo"
type textarea "*"
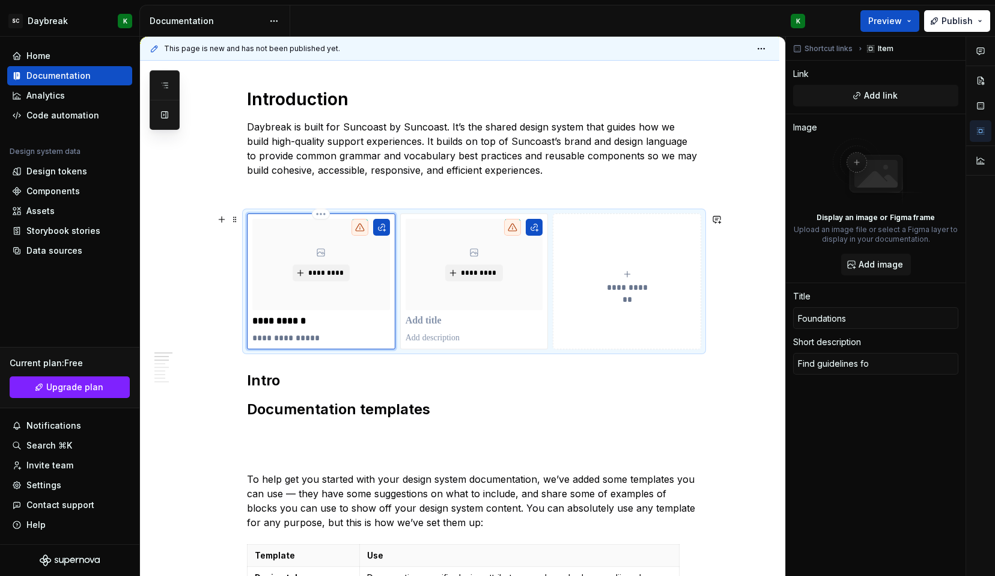
type textarea "Find guidelines for"
type textarea "*"
type textarea "Find guidelines for"
type textarea "*"
type textarea "Find guidelines for h"
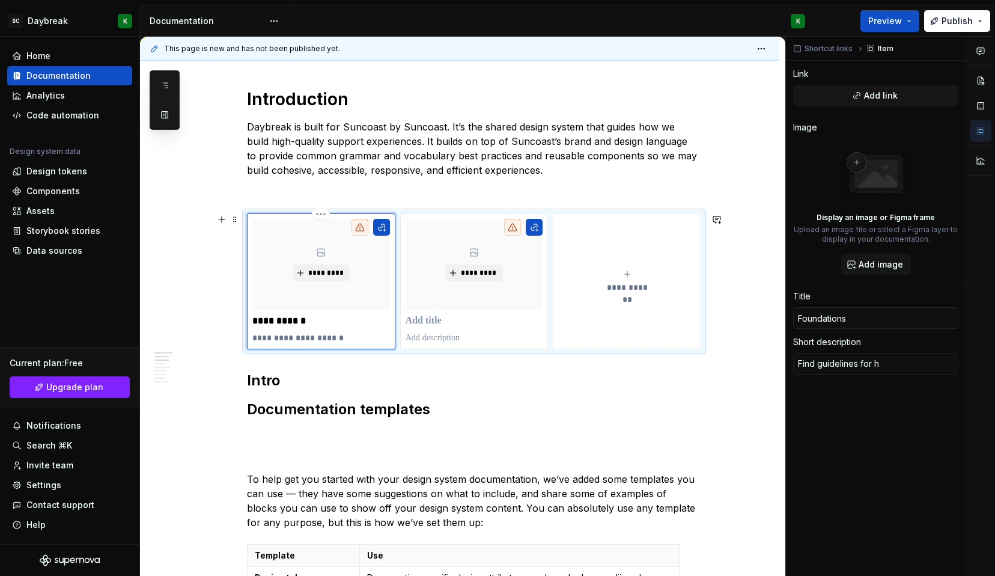
type textarea "*"
type textarea "Find guidelines for he"
type textarea "*"
type textarea "Find guidelines for h"
type textarea "*"
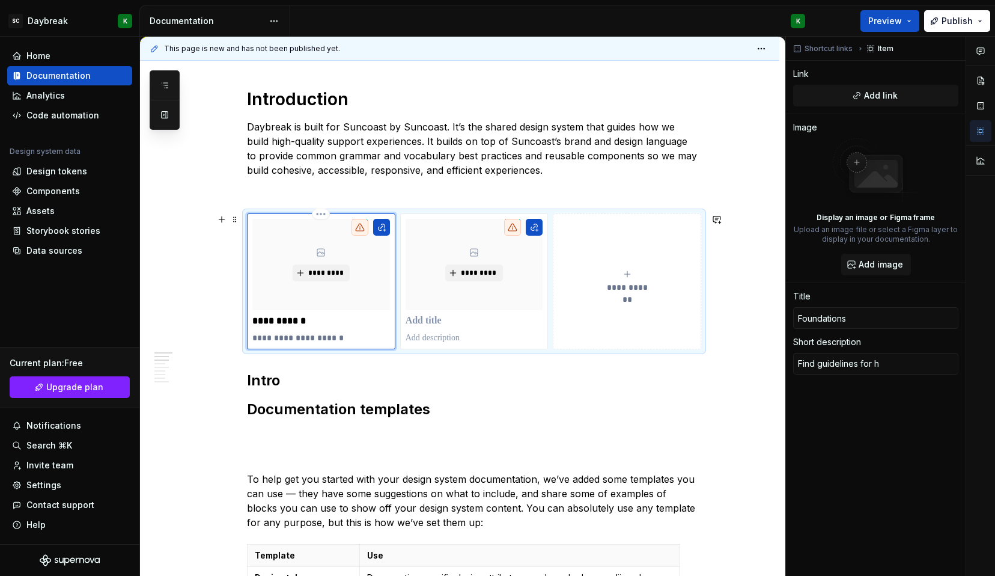
type textarea "Find guidelines for"
type textarea "*"
type textarea "Find guidelines for t"
type textarea "*"
type textarea "Find guidelines for th"
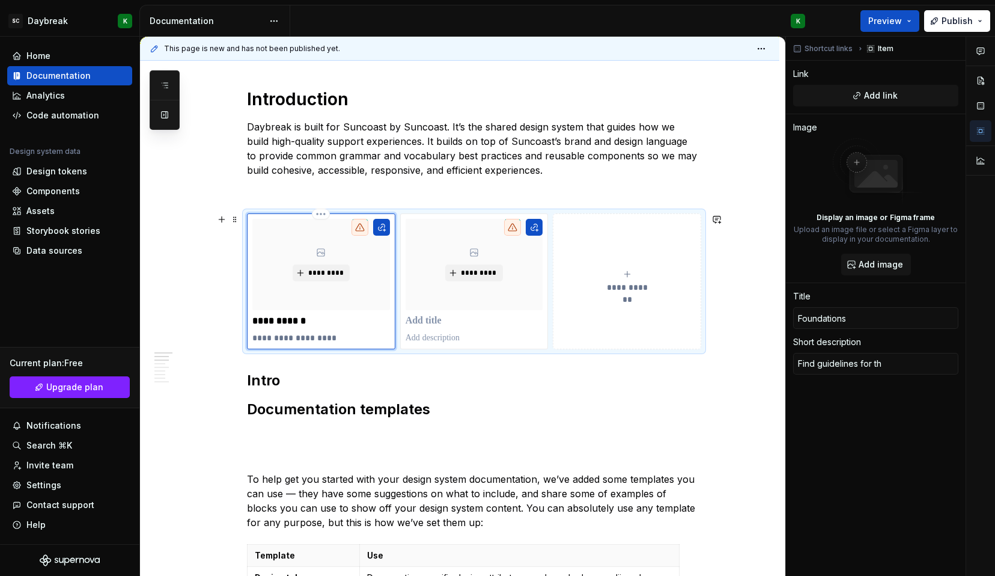
type textarea "*"
type textarea "Find guidelines for the"
type textarea "*"
type textarea "Find guidelines for the"
type textarea "*"
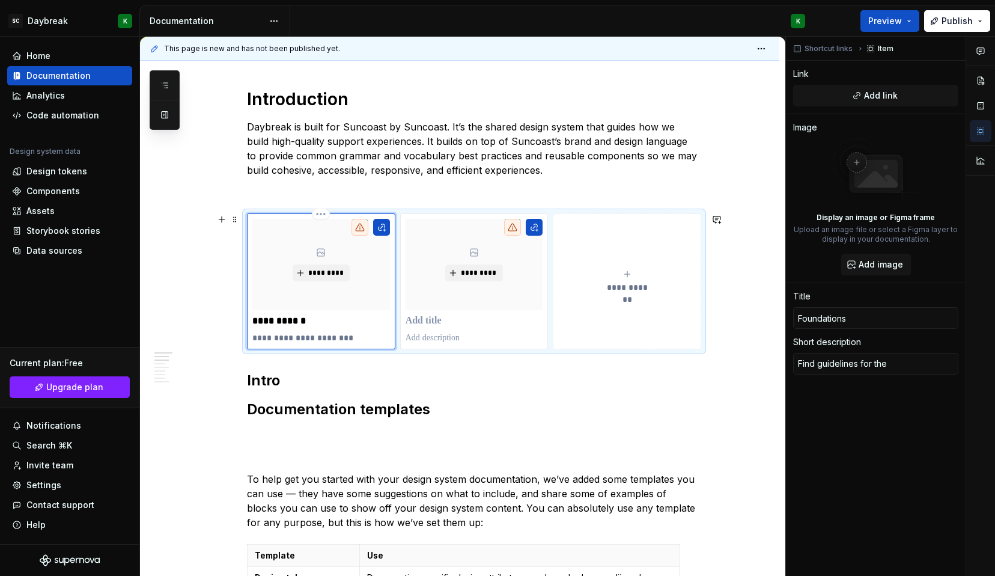
type textarea "Find guidelines for the v"
type textarea "*"
type textarea "Find guidelines for the vi"
type textarea "*"
type textarea "Find guidelines for the vis"
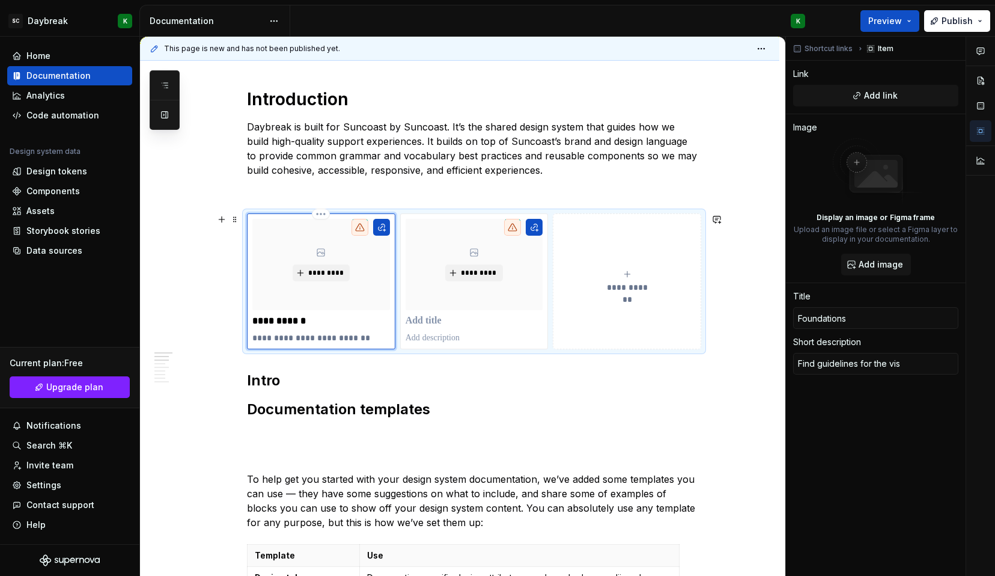
type textarea "*"
type textarea "Find guidelines for the visu"
type textarea "*"
type textarea "Find guidelines for the visua"
type textarea "*"
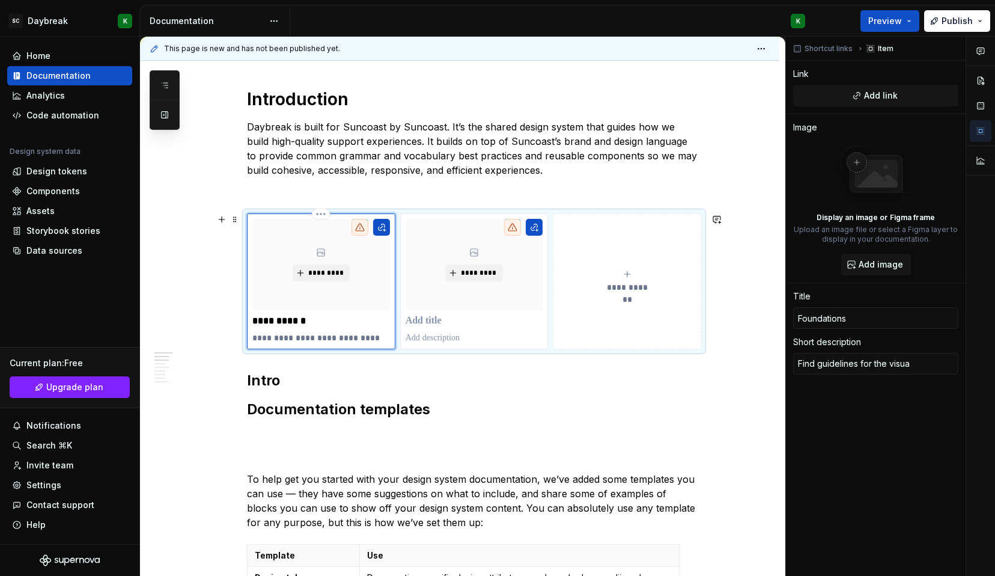
type textarea "Find guidelines for the visual"
type textarea "*"
type textarea "Find guidelines for the visual"
type textarea "*"
type textarea "Find guidelines for the visual a"
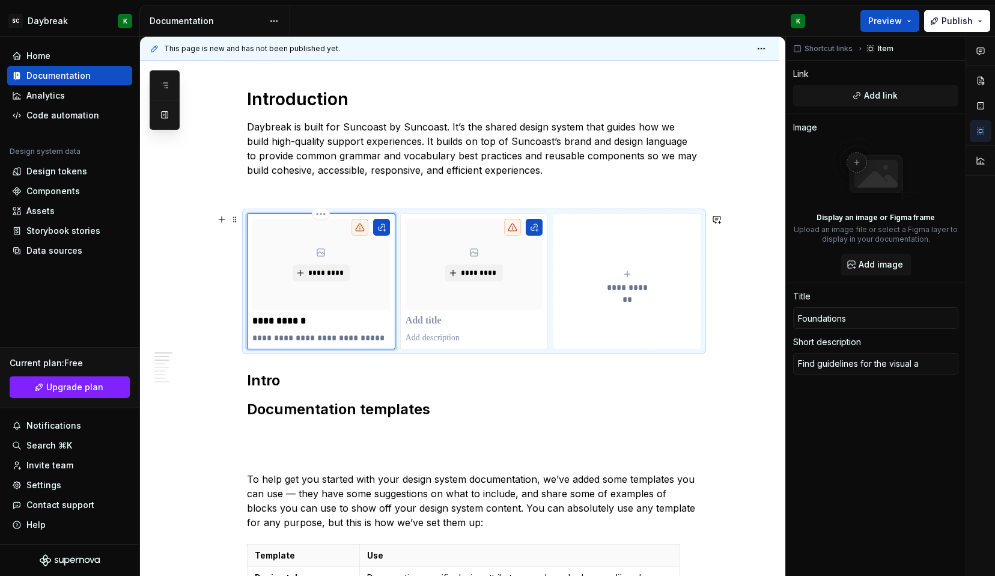
type textarea "*"
type textarea "Find guidelines for the visual an"
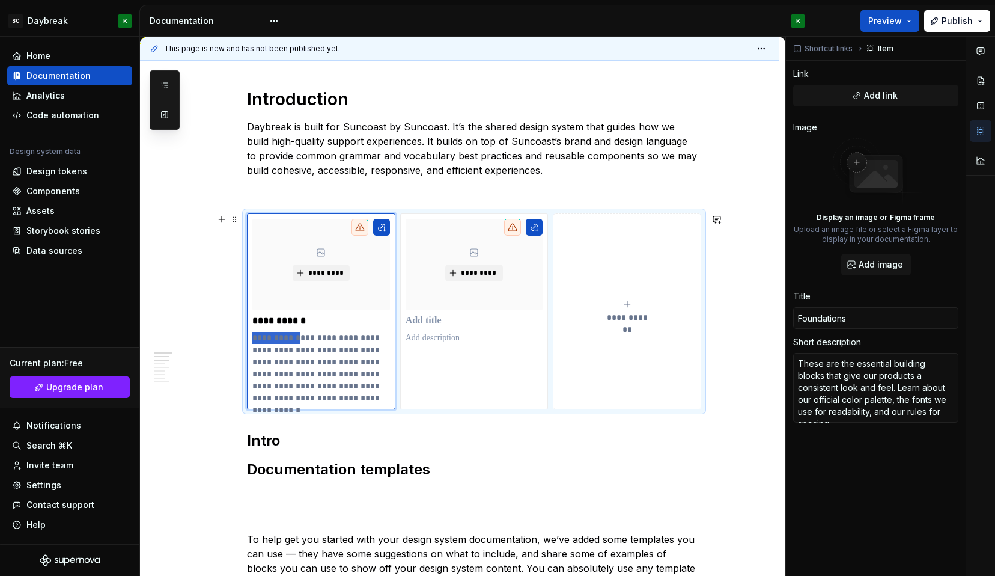
drag, startPoint x: 297, startPoint y: 337, endPoint x: 241, endPoint y: 337, distance: 56.5
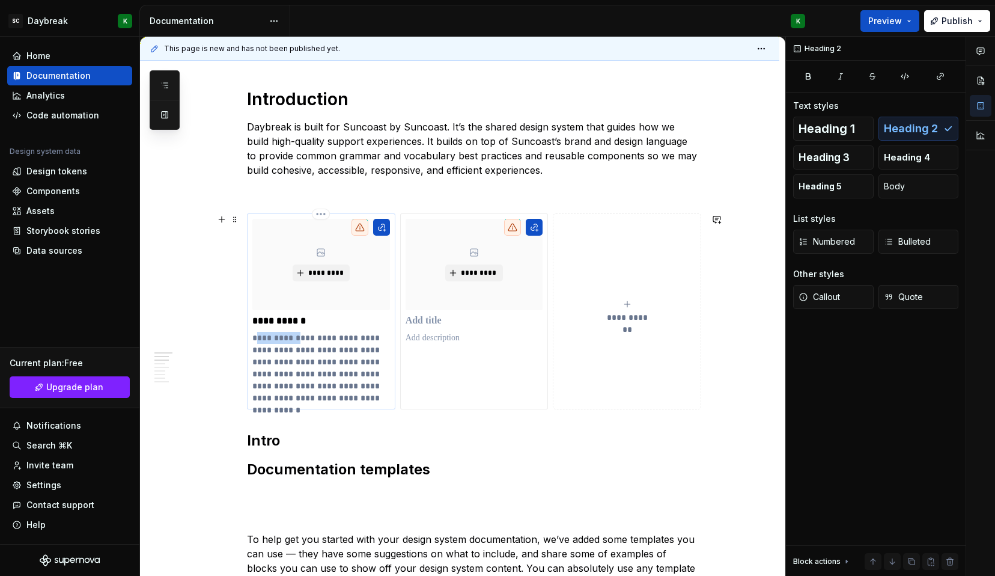
drag, startPoint x: 297, startPoint y: 339, endPoint x: 256, endPoint y: 341, distance: 40.9
click at [256, 341] on p "**********" at bounding box center [321, 368] width 138 height 72
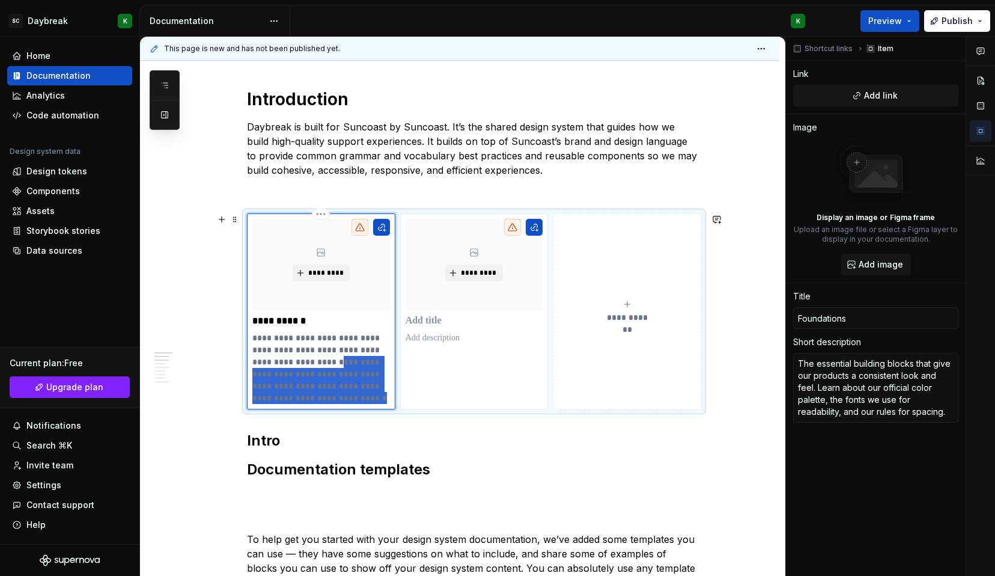
drag, startPoint x: 307, startPoint y: 361, endPoint x: 330, endPoint y: 399, distance: 44.7
click at [330, 399] on p "**********" at bounding box center [321, 368] width 138 height 72
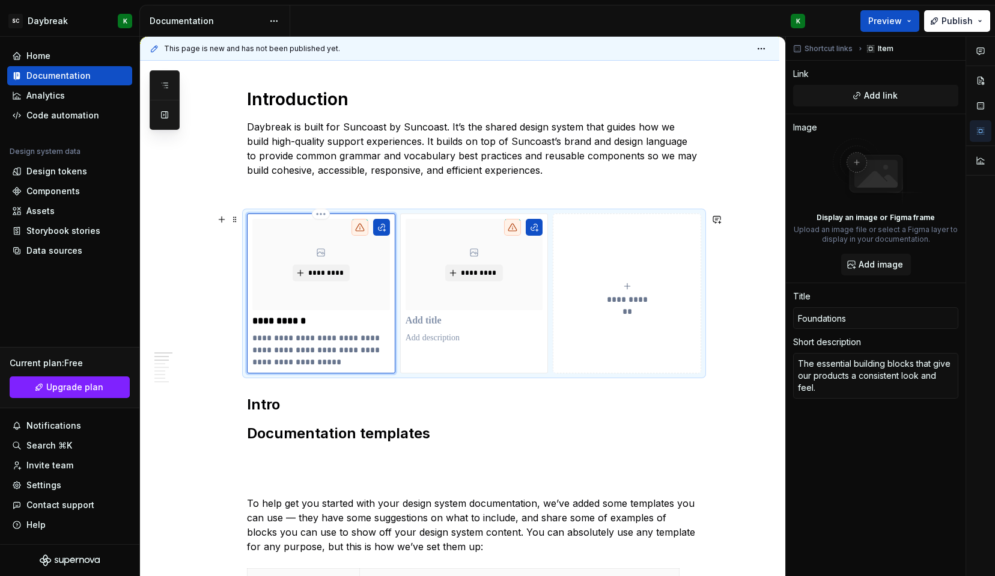
click at [287, 325] on p "**********" at bounding box center [321, 321] width 138 height 12
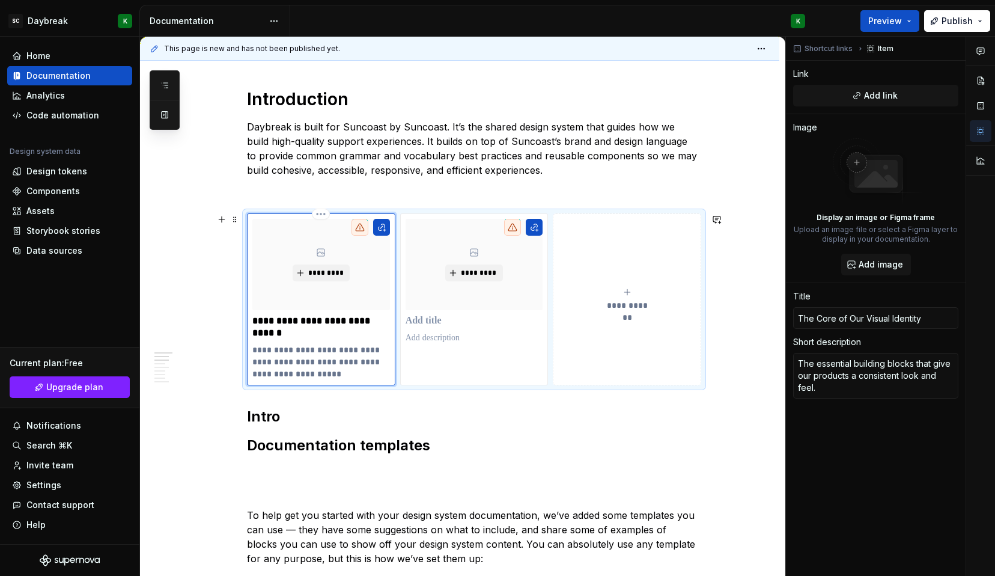
click at [279, 322] on p "**********" at bounding box center [321, 327] width 138 height 24
click at [316, 320] on p "**********" at bounding box center [321, 327] width 138 height 24
click at [330, 324] on p "**********" at bounding box center [321, 327] width 138 height 24
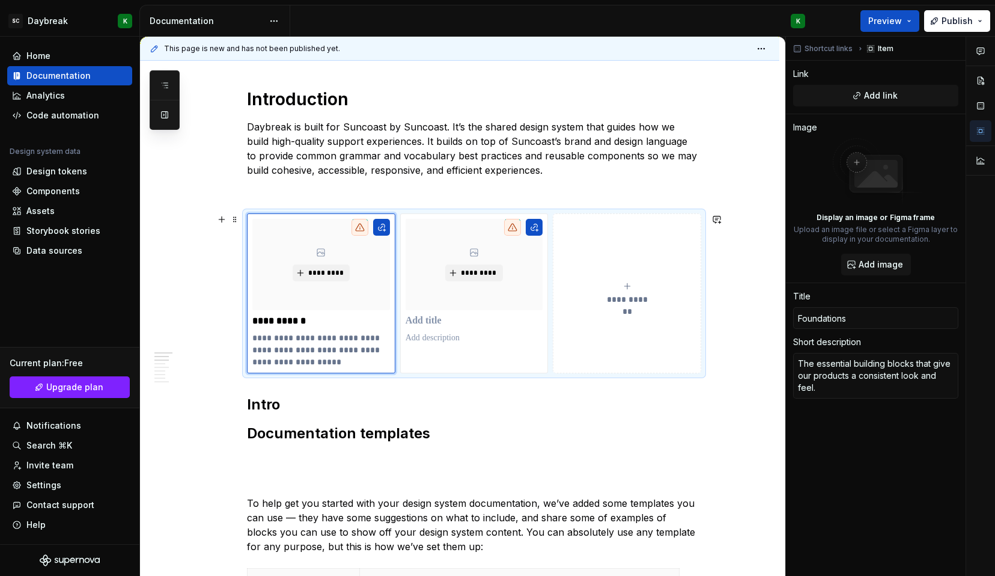
click at [614, 286] on div "**********" at bounding box center [627, 293] width 138 height 24
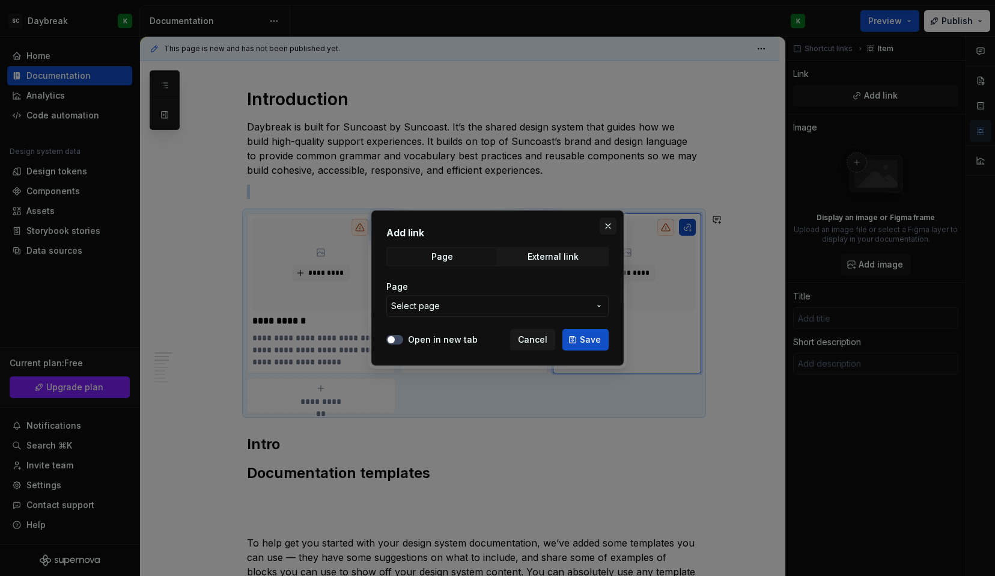
click at [614, 224] on button "button" at bounding box center [608, 226] width 17 height 17
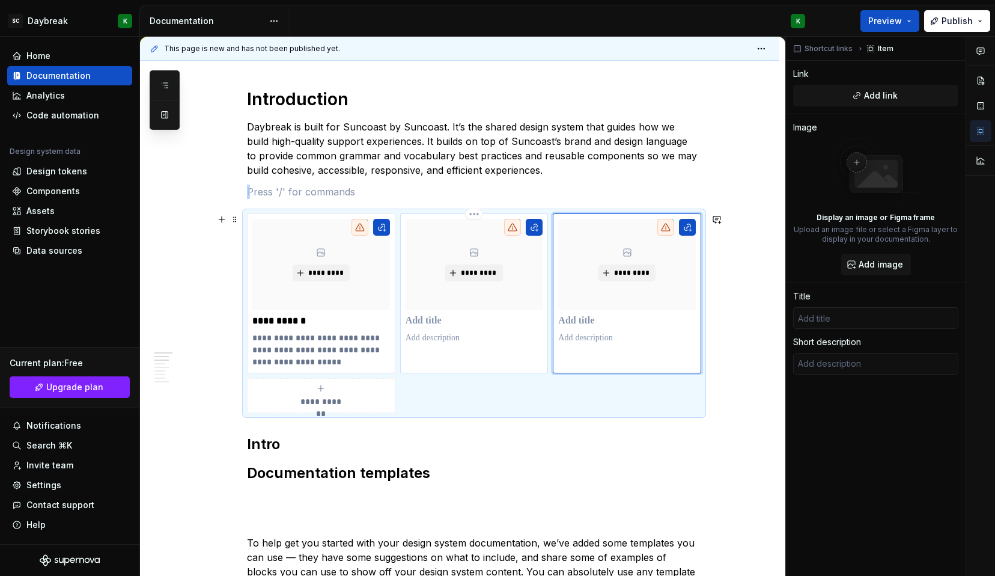
click at [441, 328] on div "*********" at bounding box center [475, 281] width 138 height 125
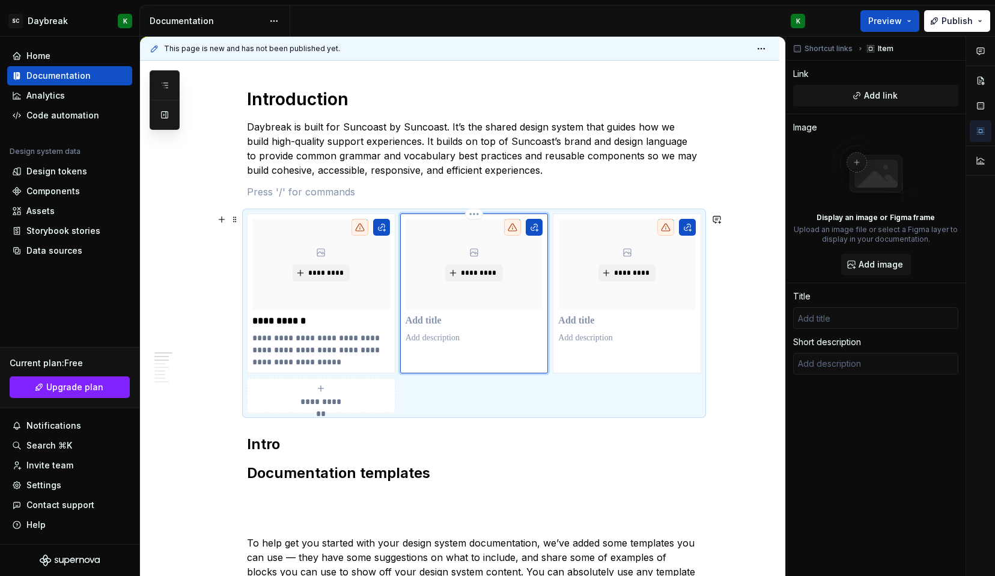
click at [430, 324] on p at bounding box center [475, 321] width 138 height 12
click at [302, 330] on div "**********" at bounding box center [321, 293] width 138 height 149
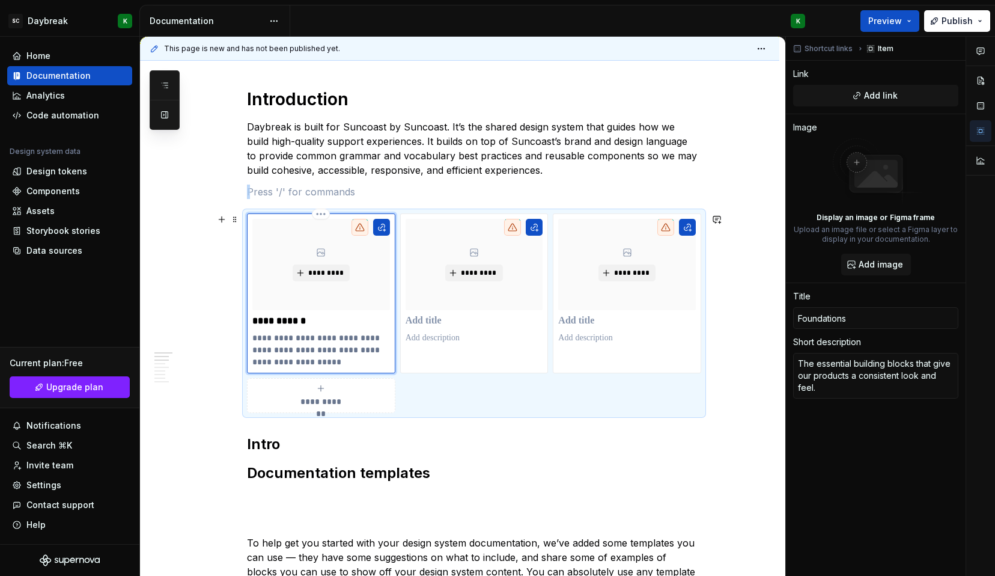
click at [302, 341] on p "**********" at bounding box center [321, 350] width 138 height 36
click at [308, 354] on p "**********" at bounding box center [321, 350] width 138 height 36
click at [452, 332] on p at bounding box center [475, 338] width 138 height 12
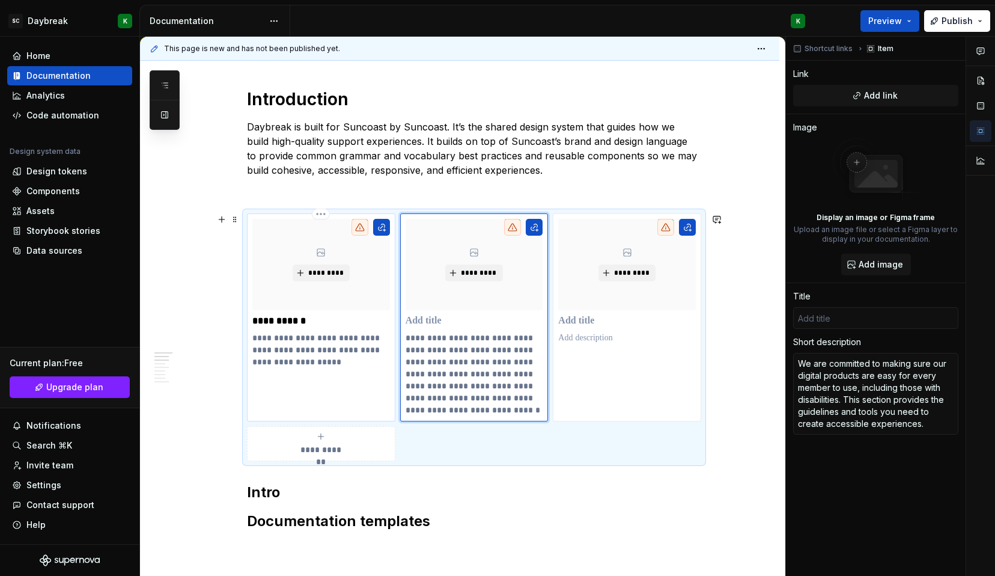
click at [321, 323] on p "**********" at bounding box center [321, 321] width 138 height 12
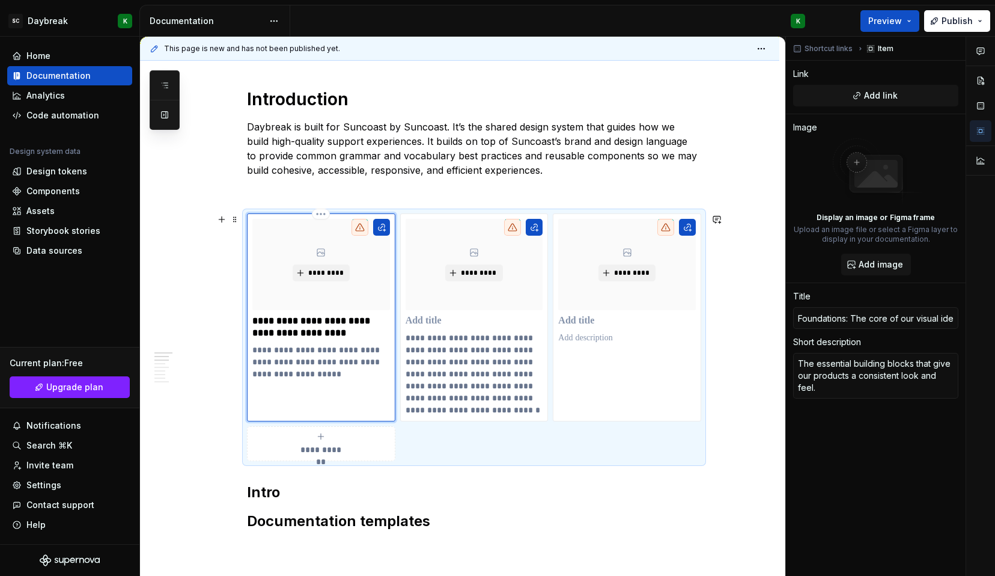
click at [317, 317] on p "**********" at bounding box center [321, 327] width 138 height 24
click at [305, 324] on p "**********" at bounding box center [321, 327] width 138 height 24
click at [313, 320] on p "**********" at bounding box center [321, 327] width 138 height 24
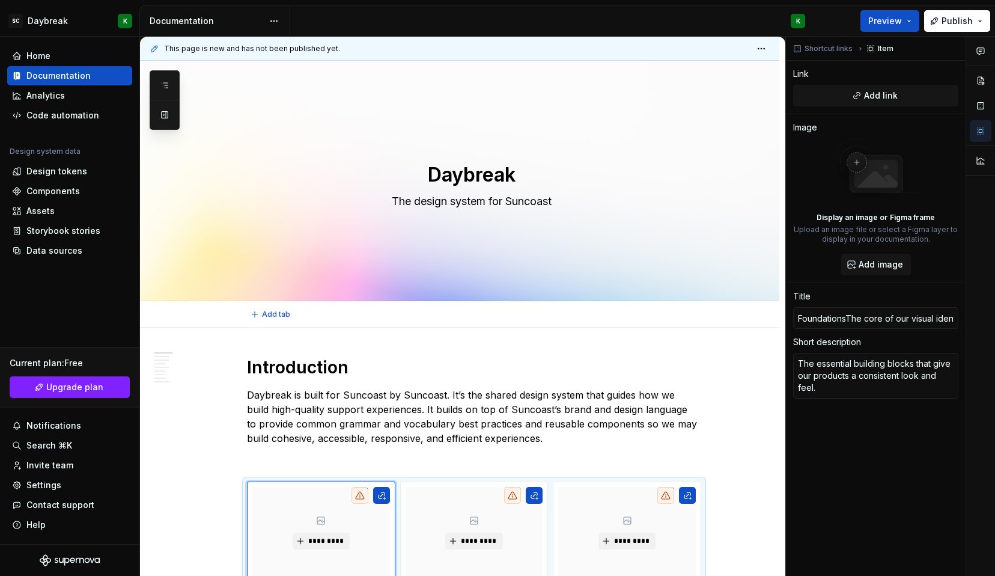
scroll to position [240, 0]
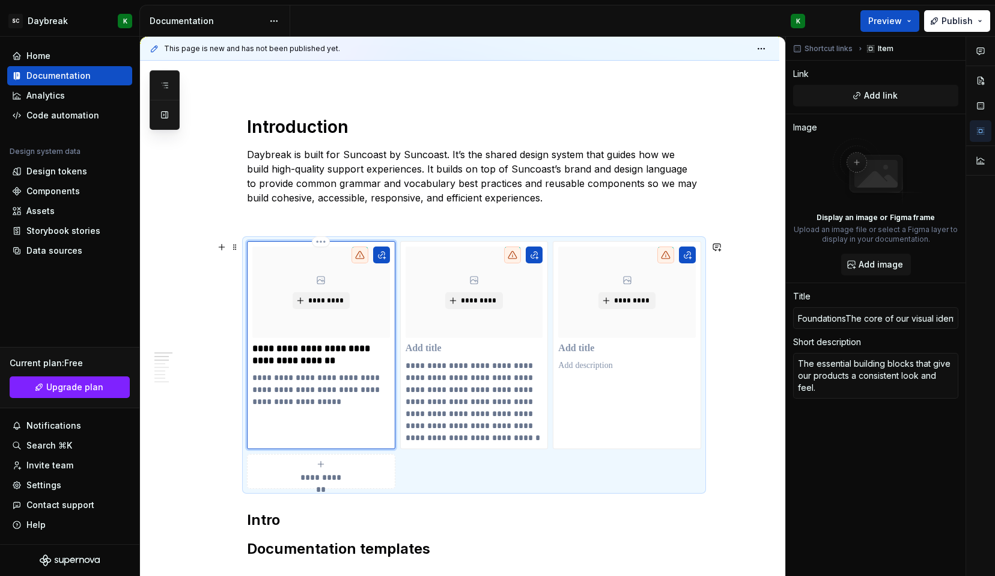
click at [314, 345] on p "**********" at bounding box center [321, 355] width 138 height 24
drag, startPoint x: 322, startPoint y: 362, endPoint x: 314, endPoint y: 350, distance: 14.7
click at [314, 350] on p "**********" at bounding box center [321, 355] width 138 height 24
click at [419, 351] on p at bounding box center [475, 349] width 138 height 12
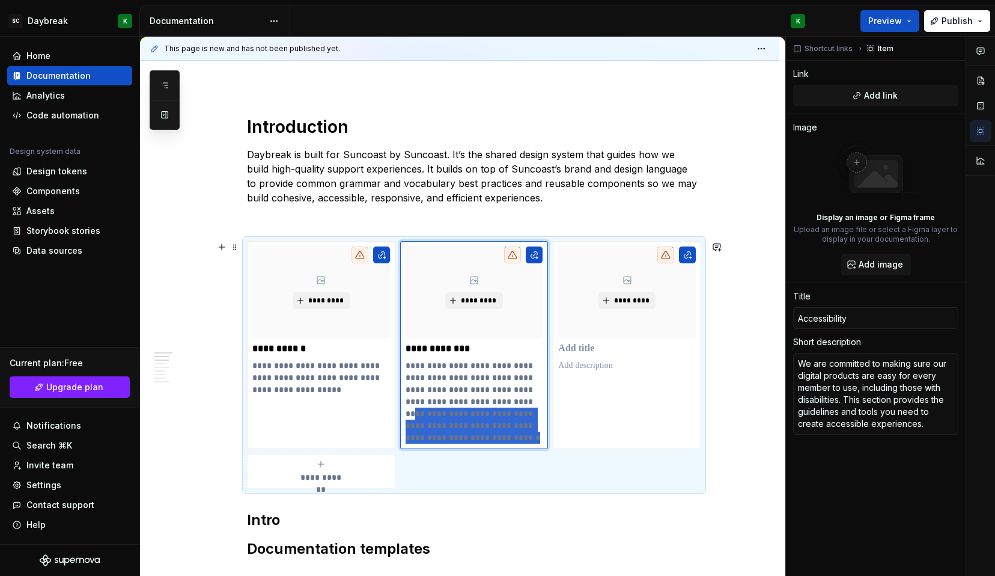
drag, startPoint x: 495, startPoint y: 403, endPoint x: 522, endPoint y: 451, distance: 54.6
click at [522, 451] on div "**********" at bounding box center [474, 365] width 454 height 248
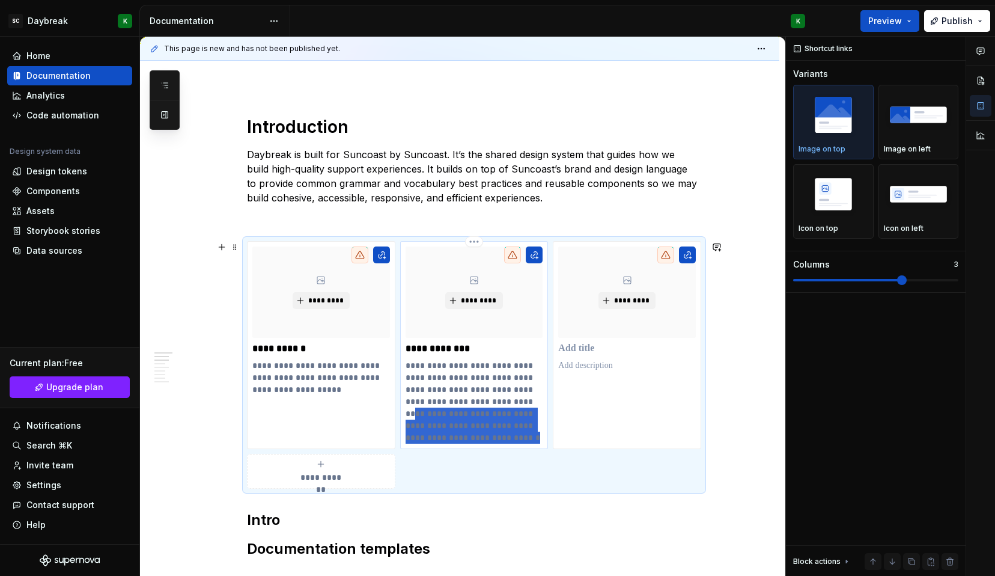
drag, startPoint x: 495, startPoint y: 398, endPoint x: 511, endPoint y: 437, distance: 41.7
click at [511, 437] on p "**********" at bounding box center [475, 401] width 138 height 84
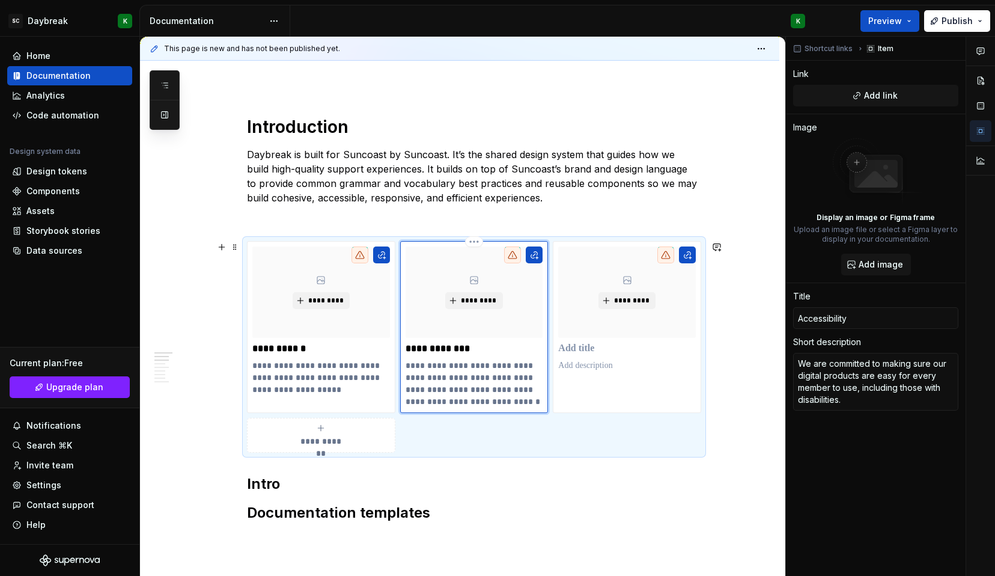
click at [489, 364] on p "**********" at bounding box center [475, 383] width 138 height 48
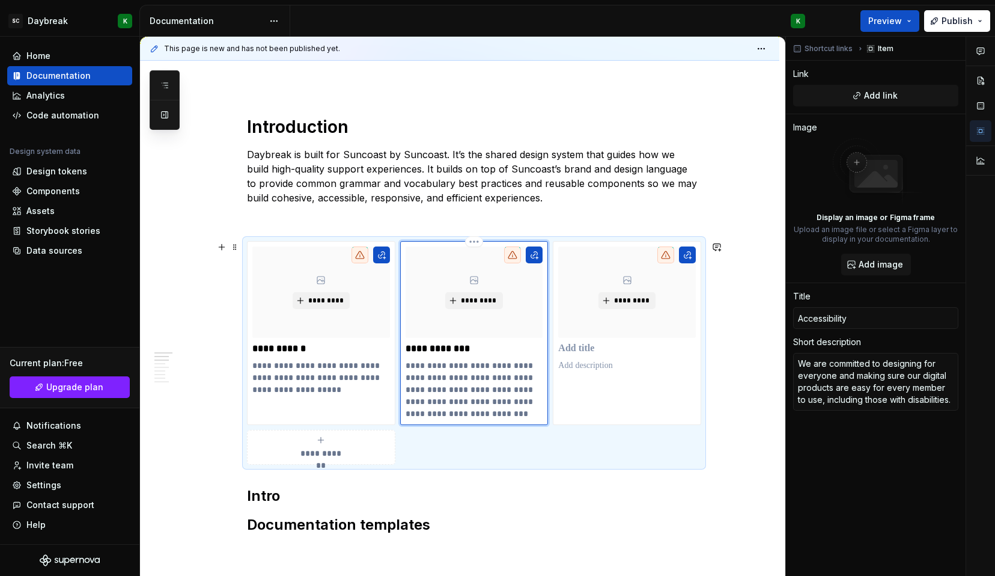
click at [406, 389] on p "**********" at bounding box center [475, 389] width 138 height 60
drag, startPoint x: 406, startPoint y: 402, endPoint x: 480, endPoint y: 421, distance: 77.0
click at [480, 421] on div "**********" at bounding box center [474, 333] width 148 height 184
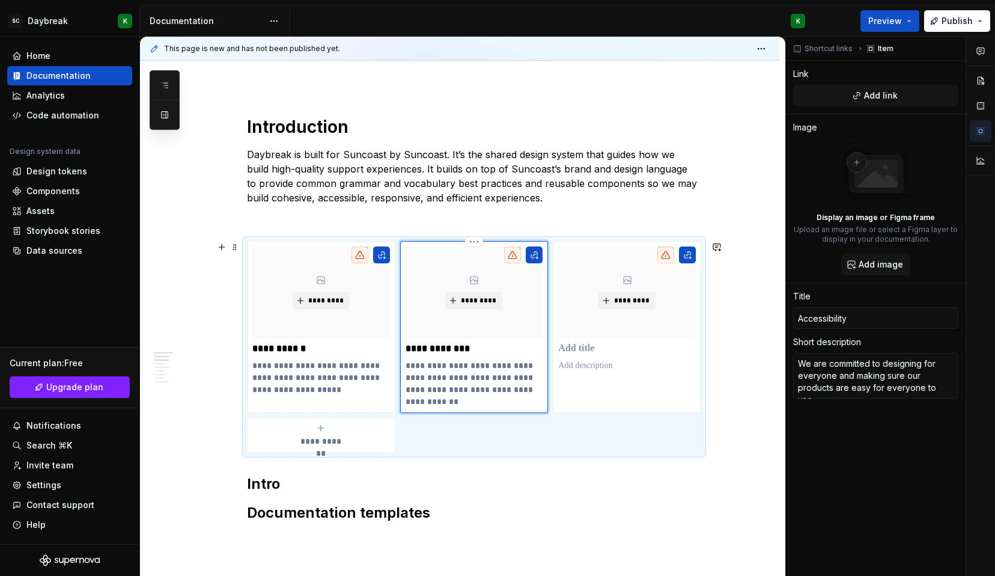
click at [514, 388] on p "**********" at bounding box center [475, 383] width 138 height 48
click at [423, 365] on p "**********" at bounding box center [475, 383] width 138 height 48
click at [587, 347] on p at bounding box center [627, 349] width 138 height 12
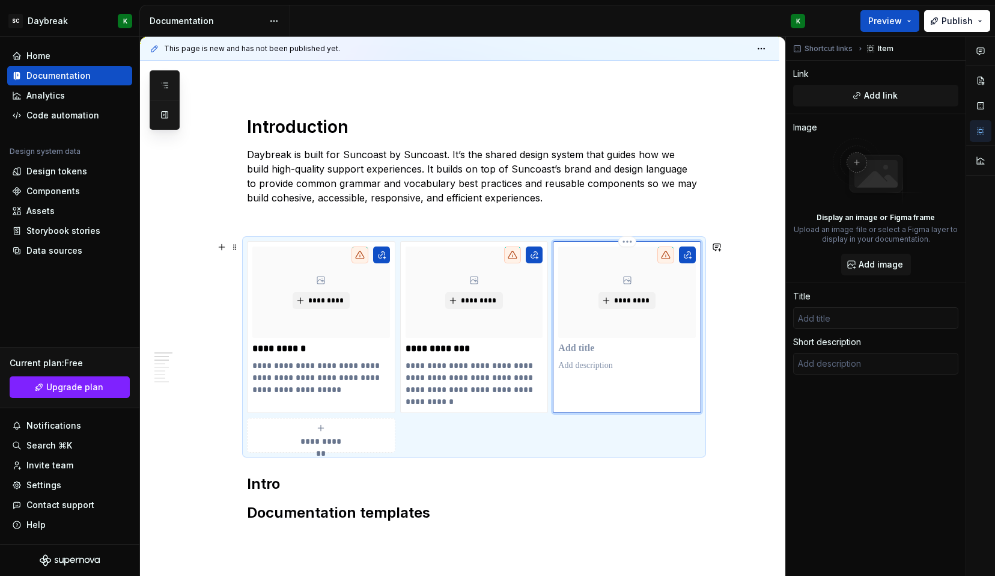
click at [576, 345] on p at bounding box center [627, 349] width 138 height 12
click at [581, 370] on p at bounding box center [627, 365] width 138 height 12
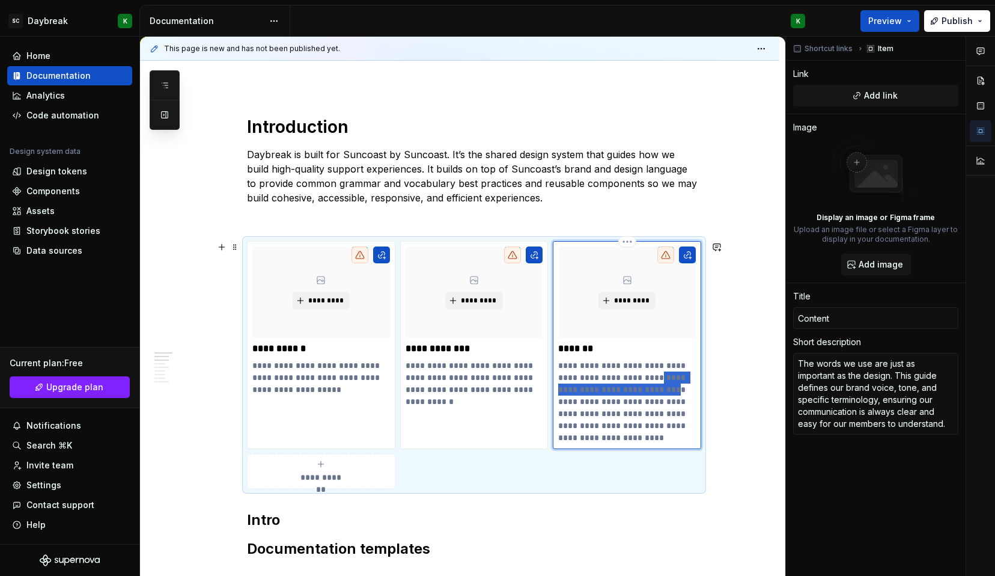
drag, startPoint x: 657, startPoint y: 376, endPoint x: 675, endPoint y: 392, distance: 23.8
click at [675, 392] on p "**********" at bounding box center [627, 401] width 138 height 84
click at [660, 401] on p "**********" at bounding box center [627, 401] width 138 height 84
click at [657, 377] on p "**********" at bounding box center [627, 401] width 138 height 84
click at [653, 436] on p "**********" at bounding box center [627, 401] width 138 height 84
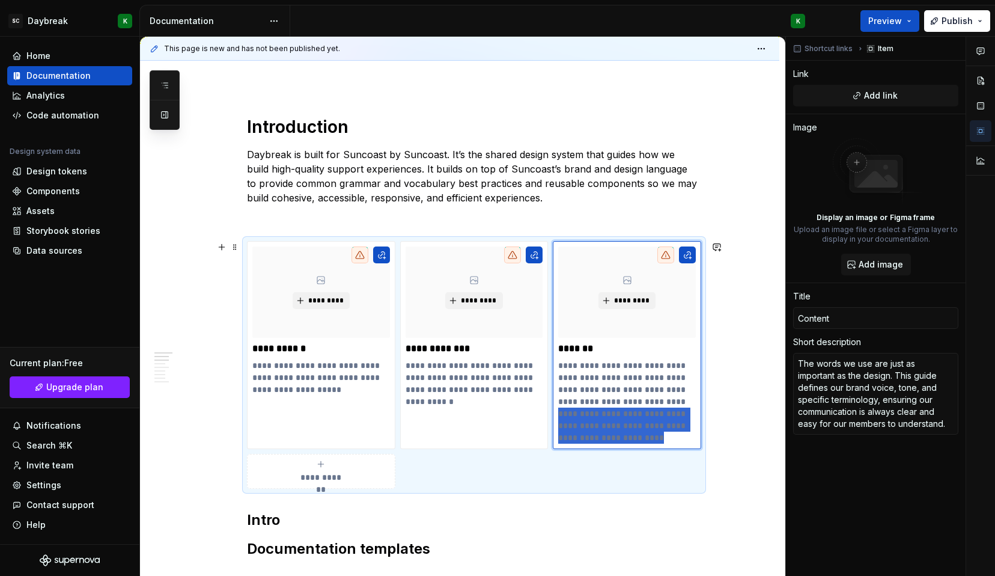
drag, startPoint x: 679, startPoint y: 404, endPoint x: 682, endPoint y: 450, distance: 46.4
click at [682, 450] on div "**********" at bounding box center [474, 365] width 454 height 248
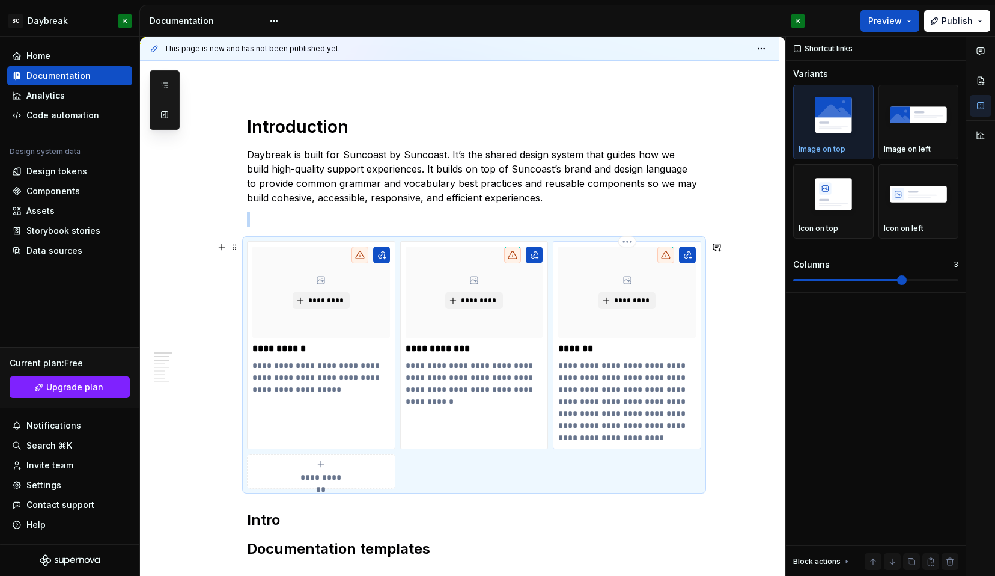
click at [679, 403] on p "**********" at bounding box center [627, 401] width 138 height 84
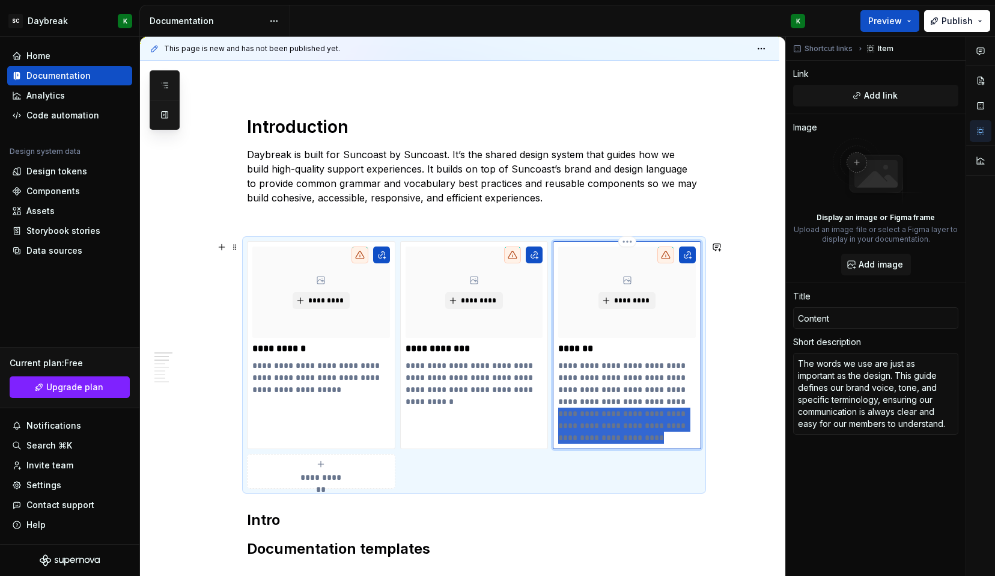
drag, startPoint x: 679, startPoint y: 403, endPoint x: 685, endPoint y: 439, distance: 36.5
click at [685, 439] on p "**********" at bounding box center [627, 401] width 138 height 84
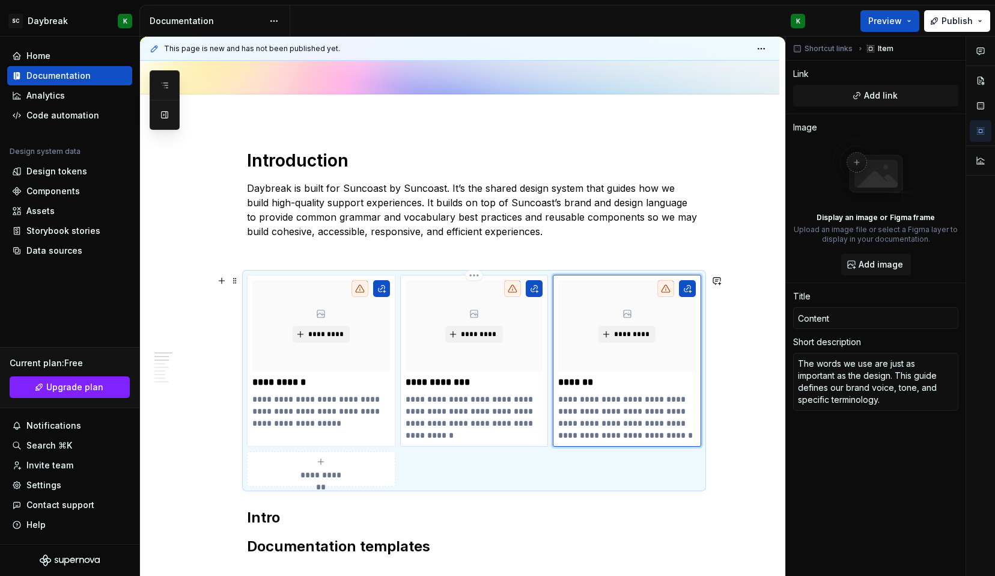
scroll to position [203, 0]
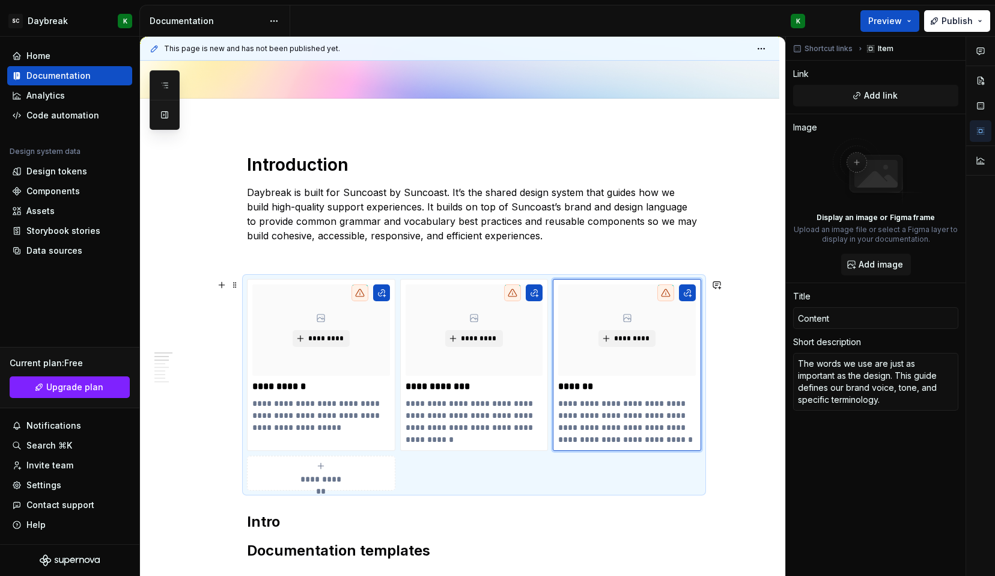
click at [313, 475] on span "**********" at bounding box center [321, 479] width 52 height 12
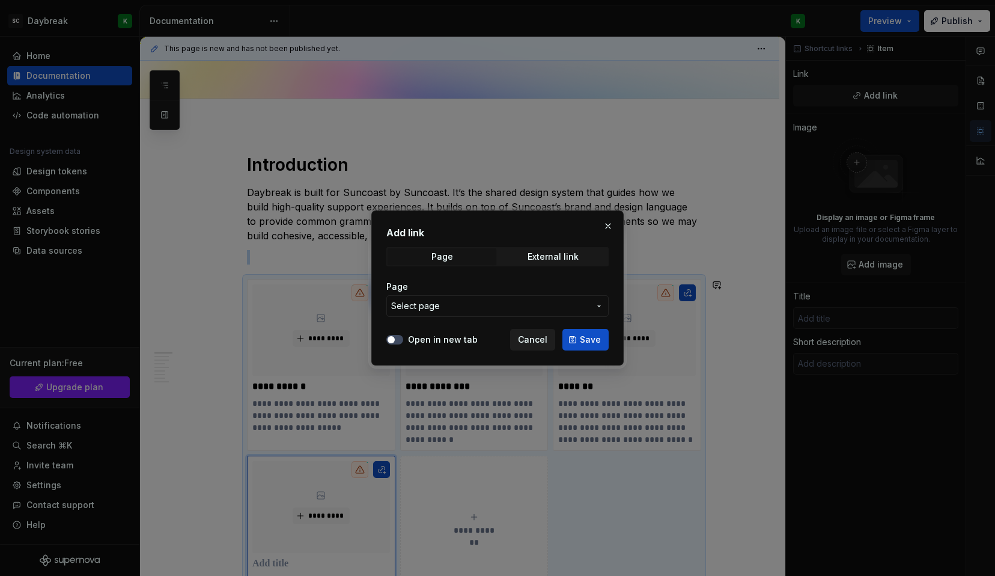
click at [535, 332] on button "Cancel" at bounding box center [532, 340] width 45 height 22
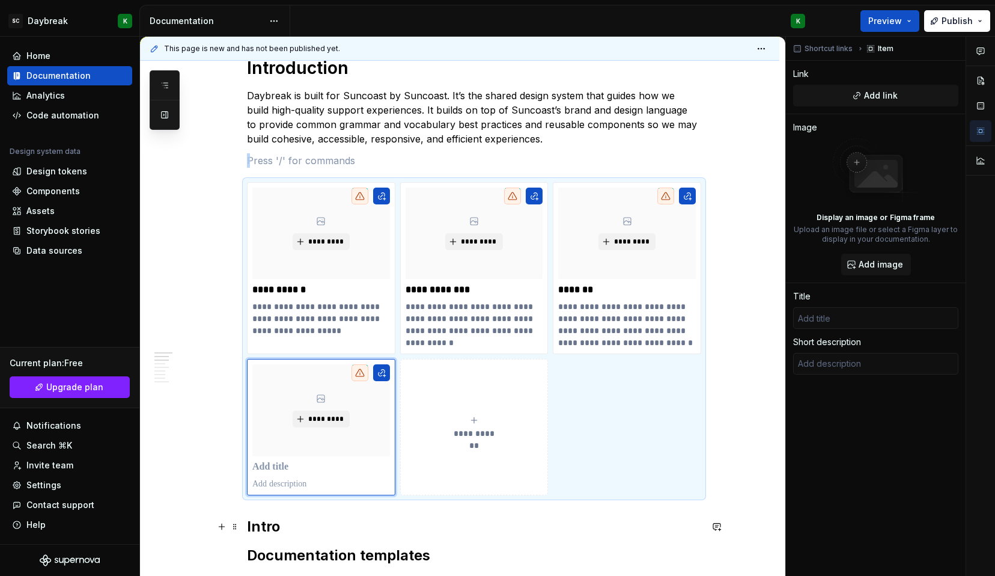
scroll to position [300, 0]
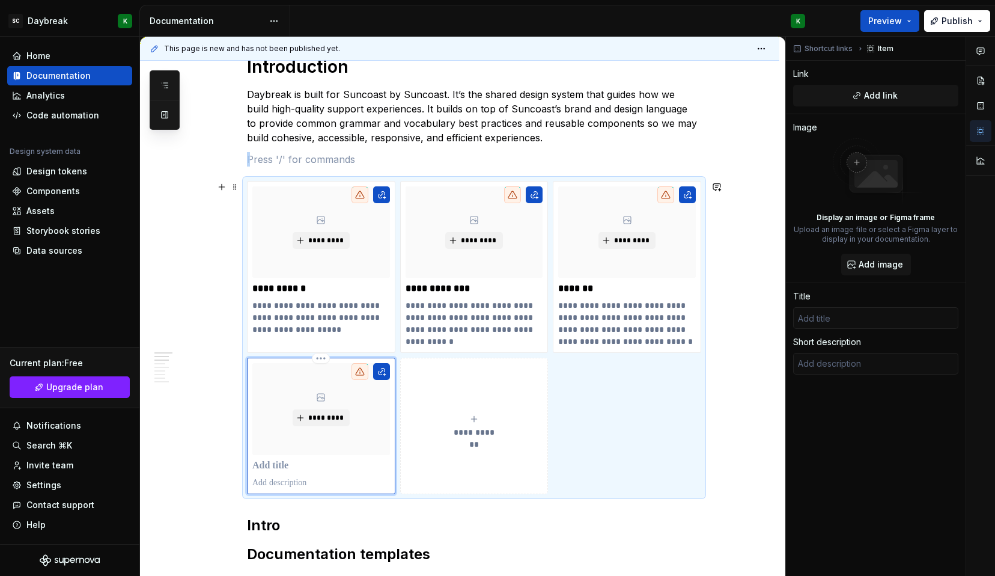
click at [257, 462] on p at bounding box center [321, 466] width 138 height 12
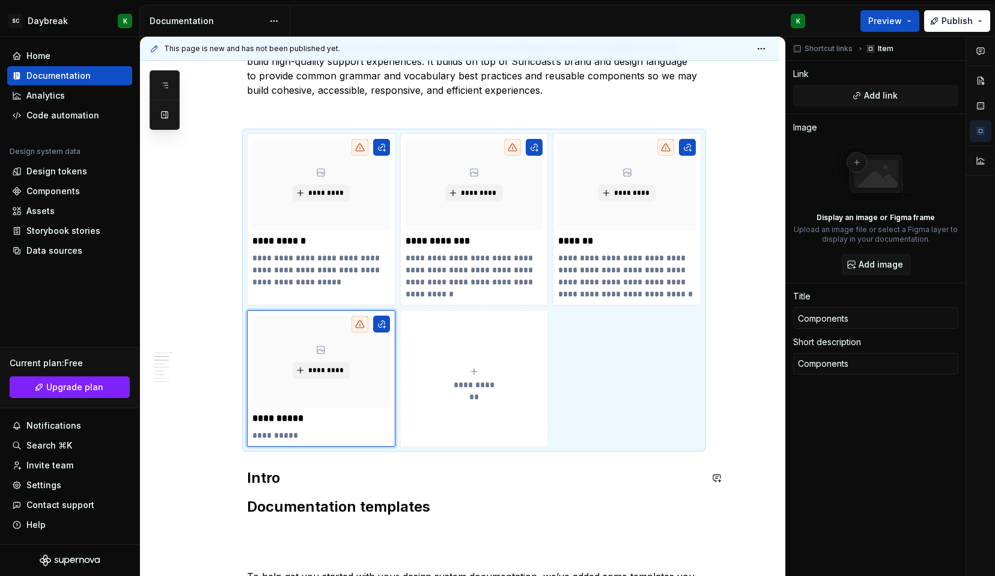
scroll to position [350, 0]
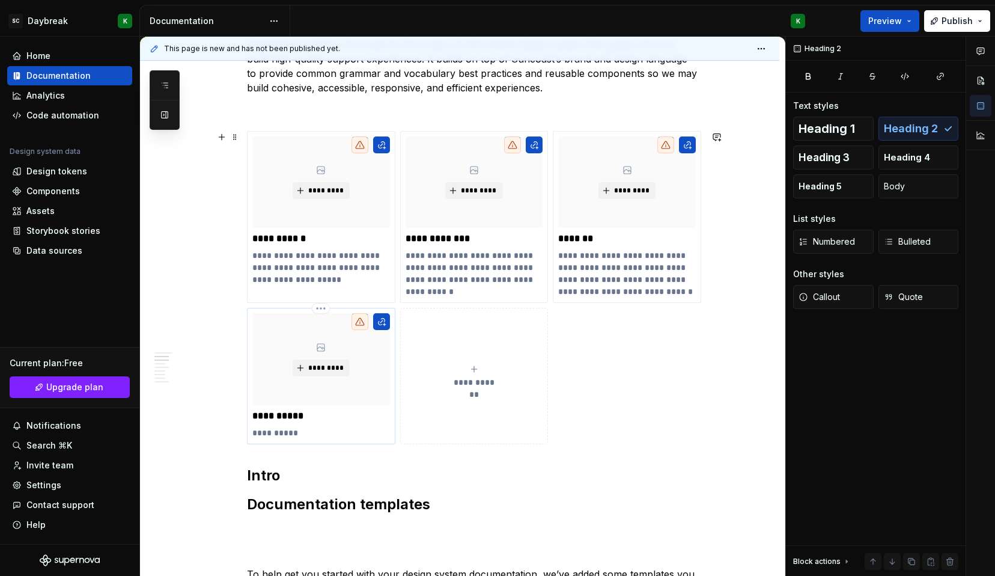
click at [284, 429] on p "**********" at bounding box center [321, 433] width 138 height 12
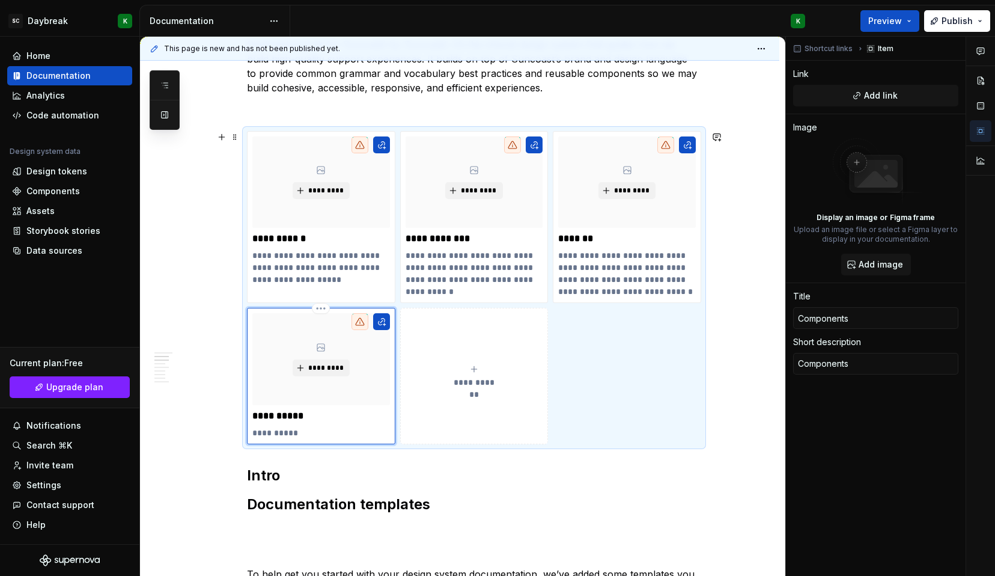
click at [284, 429] on p "**********" at bounding box center [321, 433] width 138 height 12
click at [279, 439] on div "**********" at bounding box center [321, 376] width 148 height 136
click at [275, 435] on p at bounding box center [321, 433] width 138 height 12
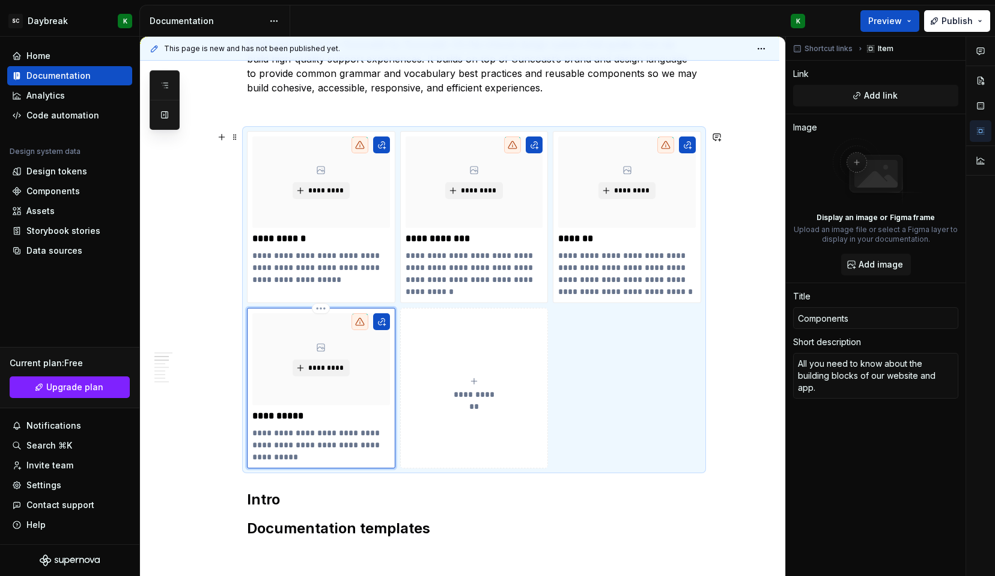
click at [346, 445] on p "**********" at bounding box center [321, 445] width 138 height 36
click at [341, 445] on p "**********" at bounding box center [321, 445] width 138 height 36
drag, startPoint x: 341, startPoint y: 445, endPoint x: 341, endPoint y: 465, distance: 20.4
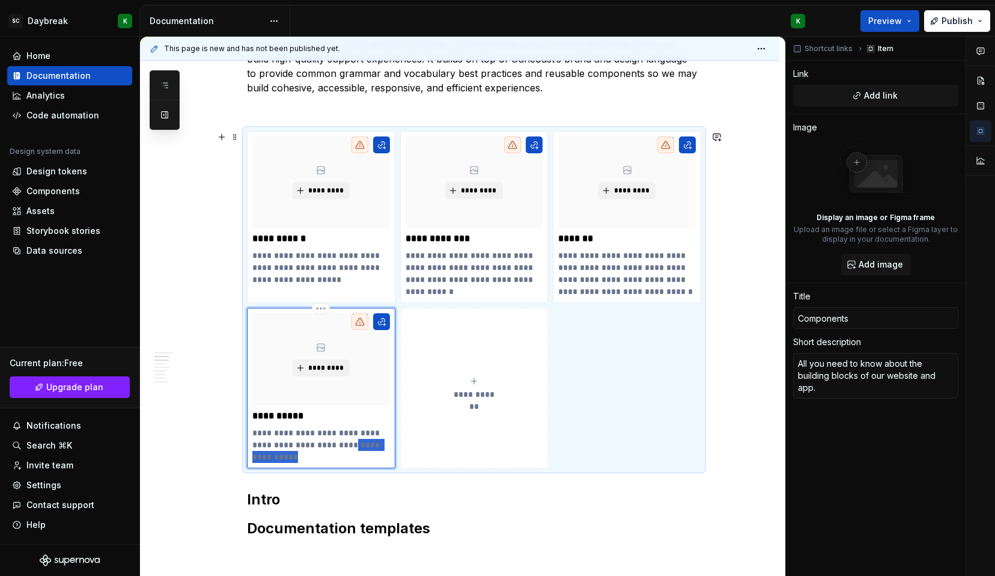
click at [341, 465] on div "**********" at bounding box center [321, 388] width 148 height 160
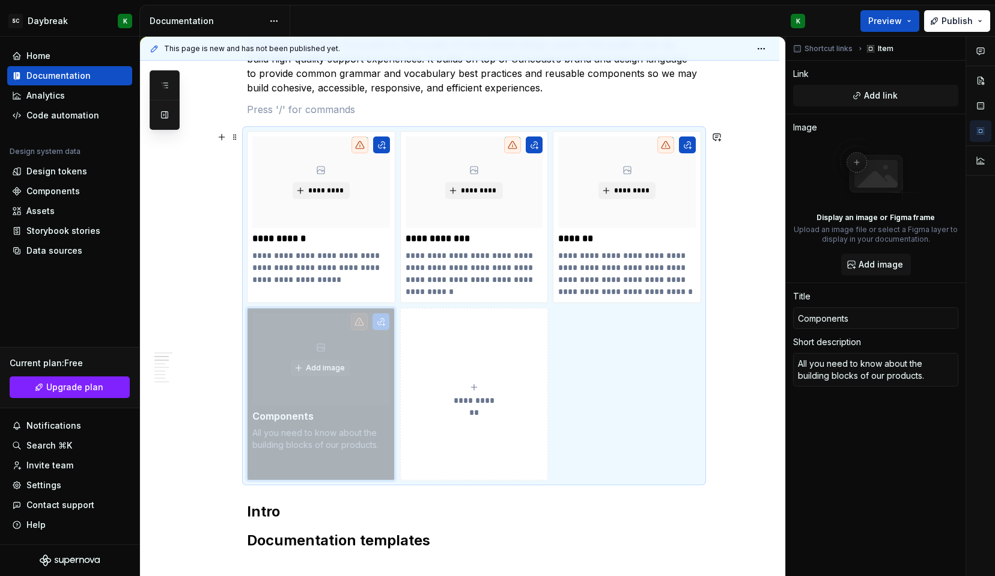
drag, startPoint x: 362, startPoint y: 372, endPoint x: 372, endPoint y: 367, distance: 11.0
click at [372, 367] on body "SC Daybreak K Home Documentation Analytics Code automation Design system data D…" at bounding box center [497, 288] width 995 height 576
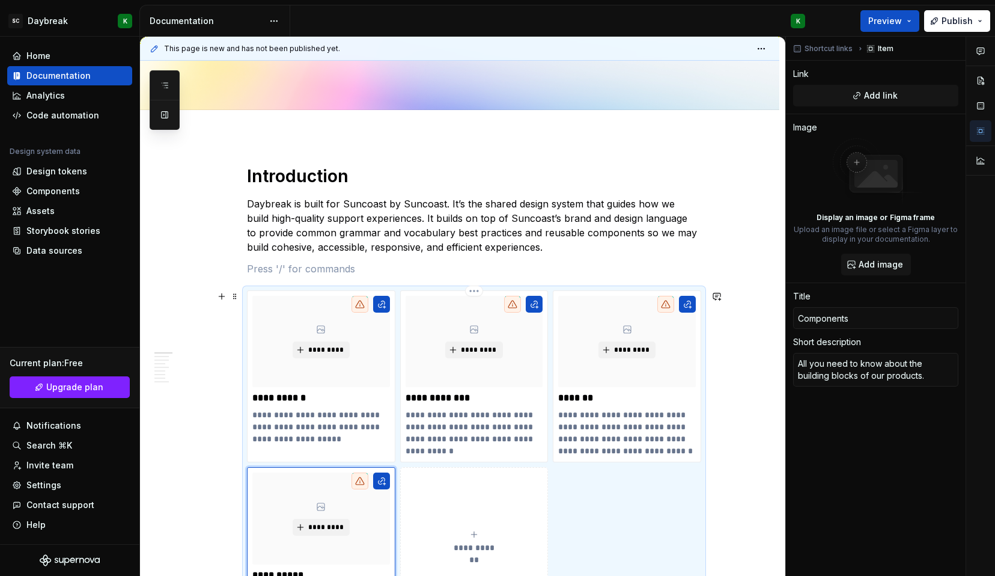
scroll to position [190, 0]
click at [166, 115] on button "button" at bounding box center [165, 115] width 22 height 22
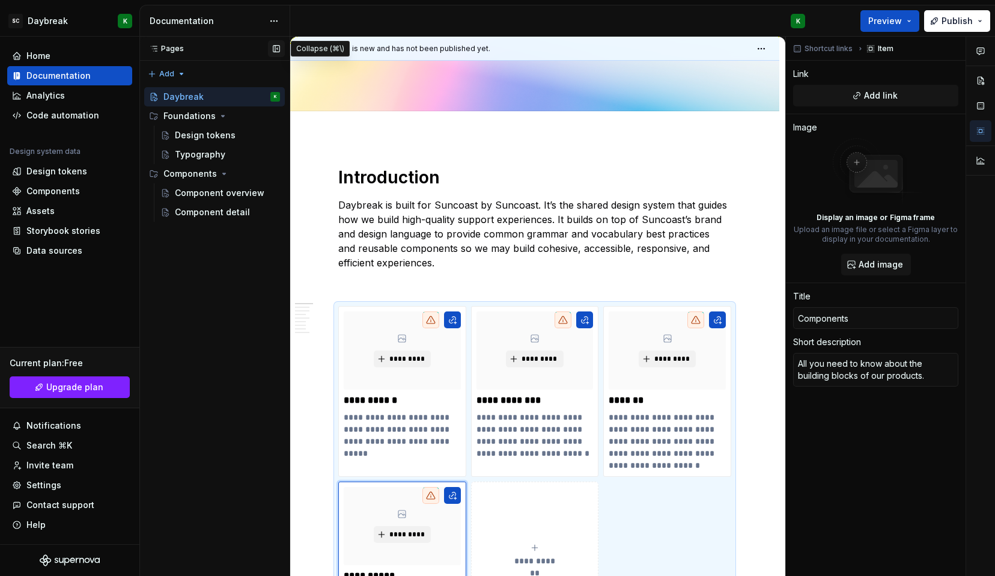
click at [276, 46] on button "button" at bounding box center [276, 48] width 17 height 17
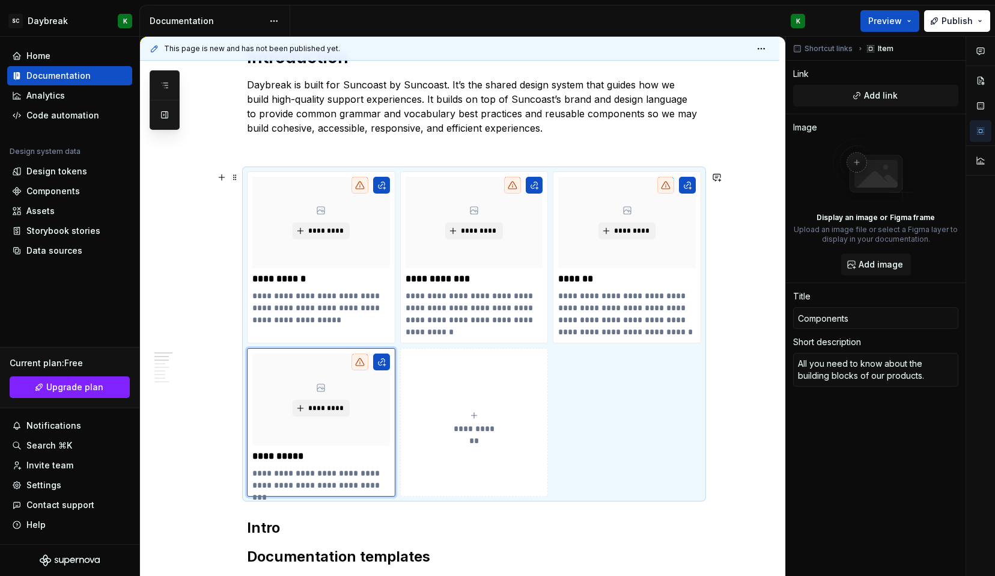
scroll to position [312, 0]
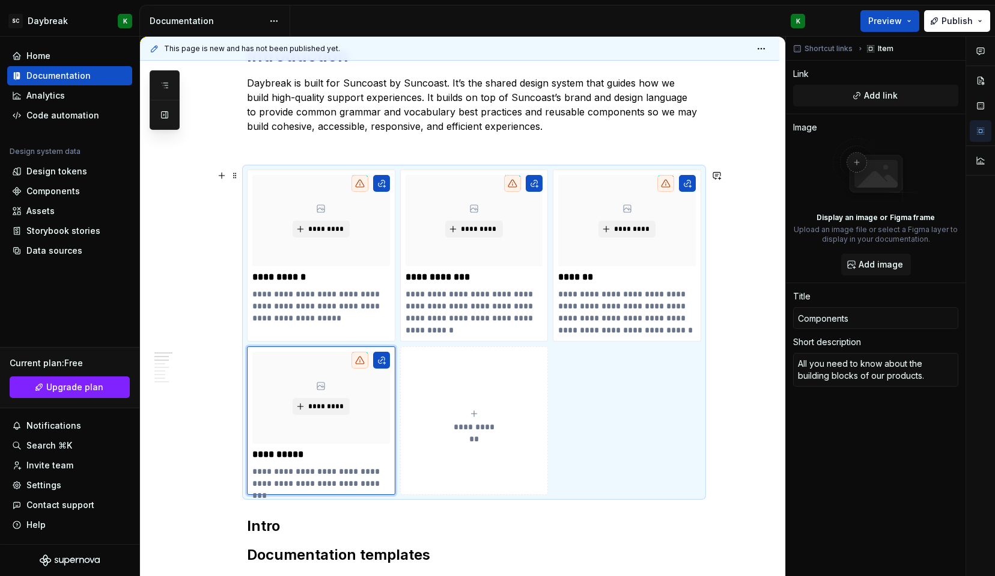
click at [467, 424] on span "**********" at bounding box center [474, 427] width 52 height 12
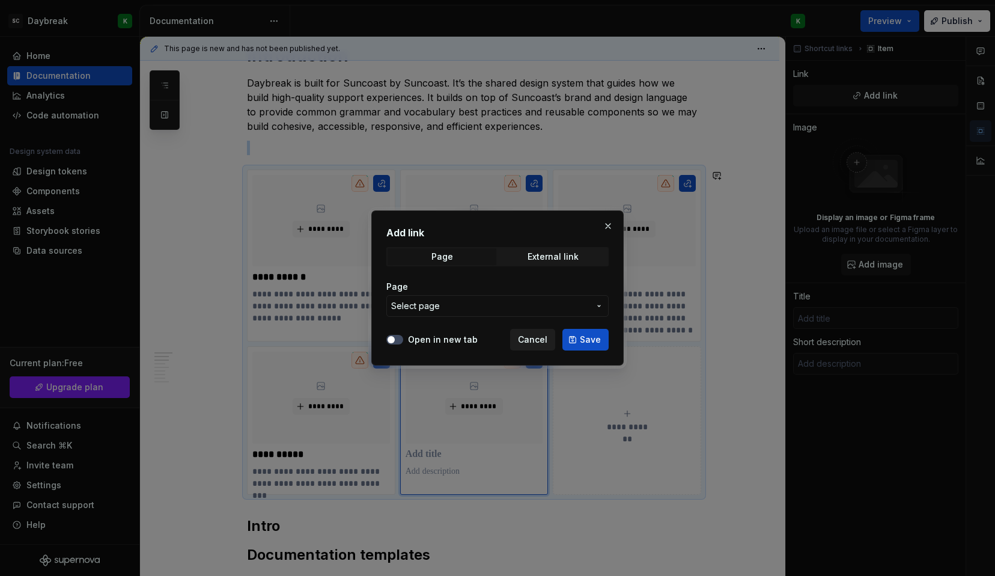
click at [532, 340] on span "Cancel" at bounding box center [532, 340] width 29 height 12
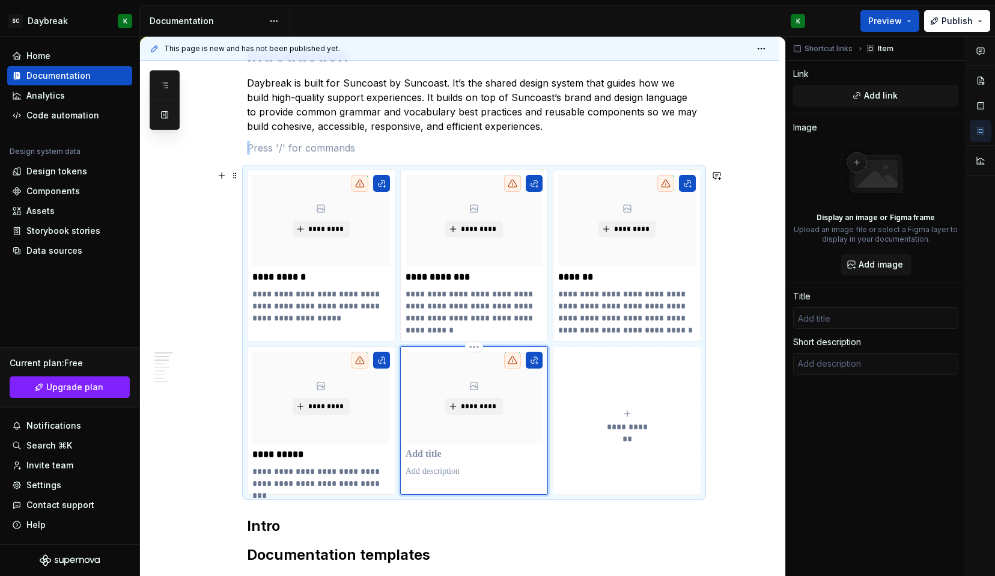
click at [426, 451] on p at bounding box center [475, 454] width 138 height 12
click at [439, 471] on p at bounding box center [475, 471] width 138 height 12
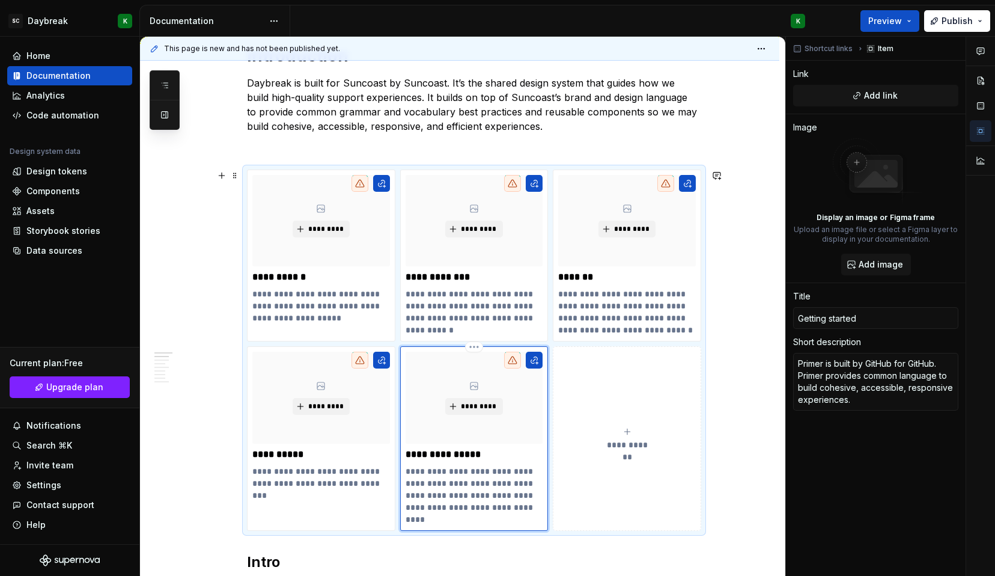
click at [421, 470] on p "**********" at bounding box center [475, 495] width 138 height 60
click at [499, 473] on p "**********" at bounding box center [475, 495] width 138 height 60
click at [407, 485] on p "**********" at bounding box center [475, 495] width 138 height 60
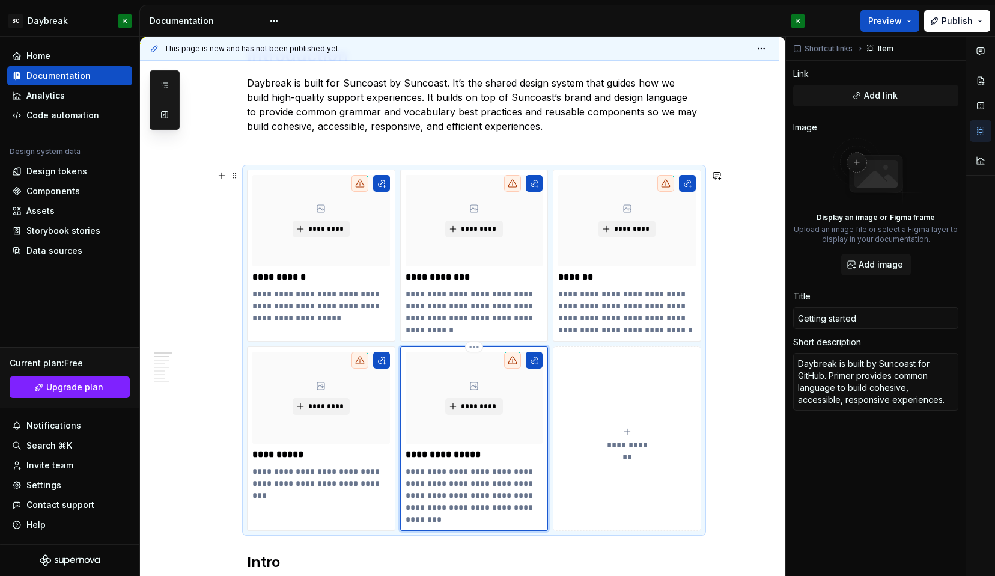
click at [407, 485] on p "**********" at bounding box center [475, 495] width 138 height 60
click at [463, 486] on p "**********" at bounding box center [475, 495] width 138 height 60
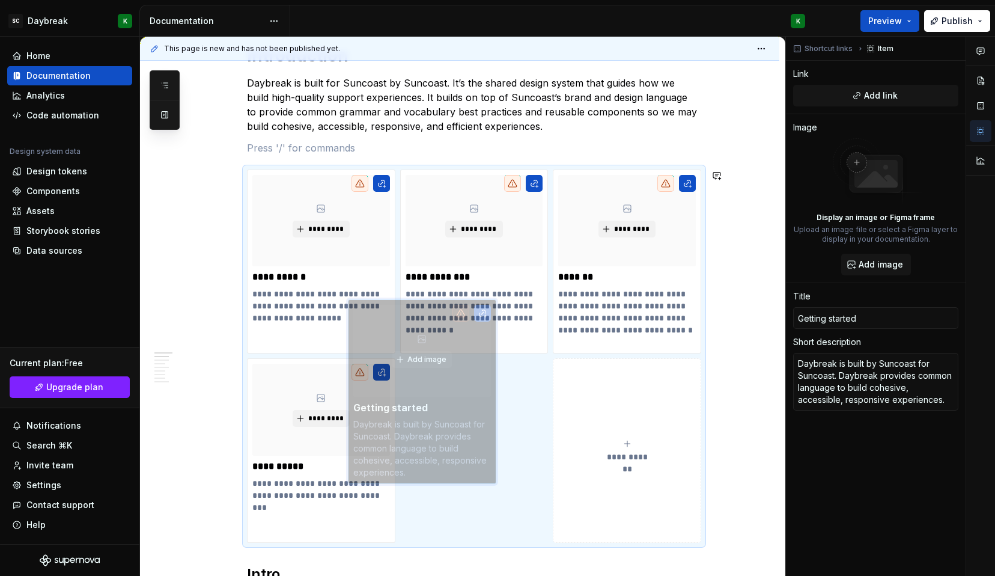
scroll to position [324, 0]
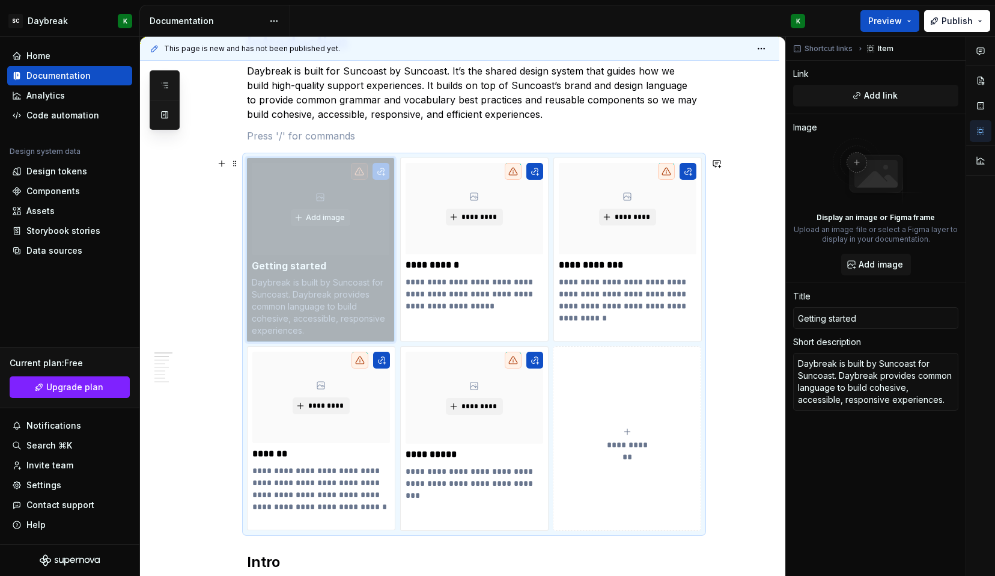
drag, startPoint x: 535, startPoint y: 404, endPoint x: 367, endPoint y: 209, distance: 257.8
click at [367, 209] on body "SC Daybreak K Home Documentation Analytics Code automation Design system data D…" at bounding box center [497, 288] width 995 height 576
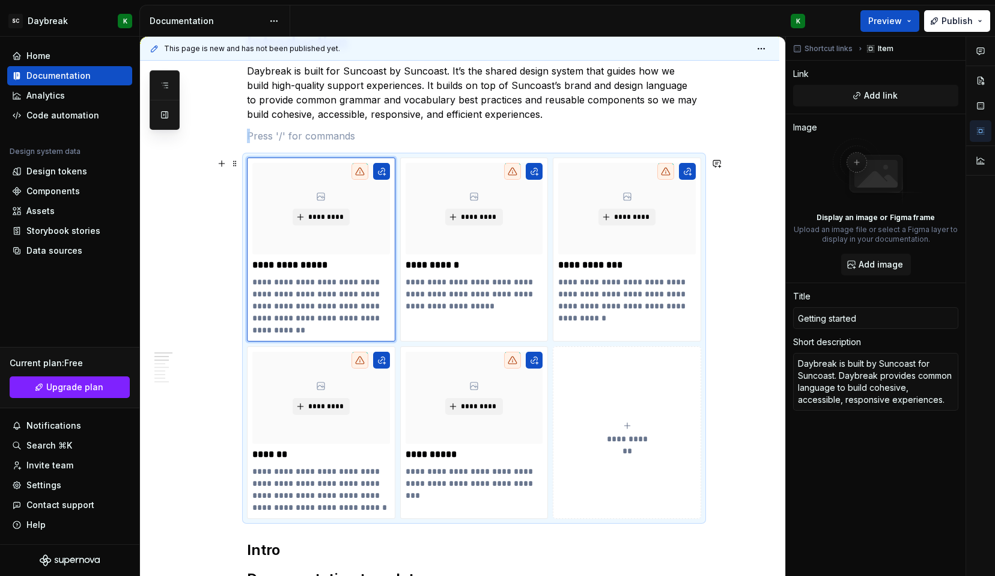
click at [617, 425] on div "**********" at bounding box center [627, 433] width 138 height 24
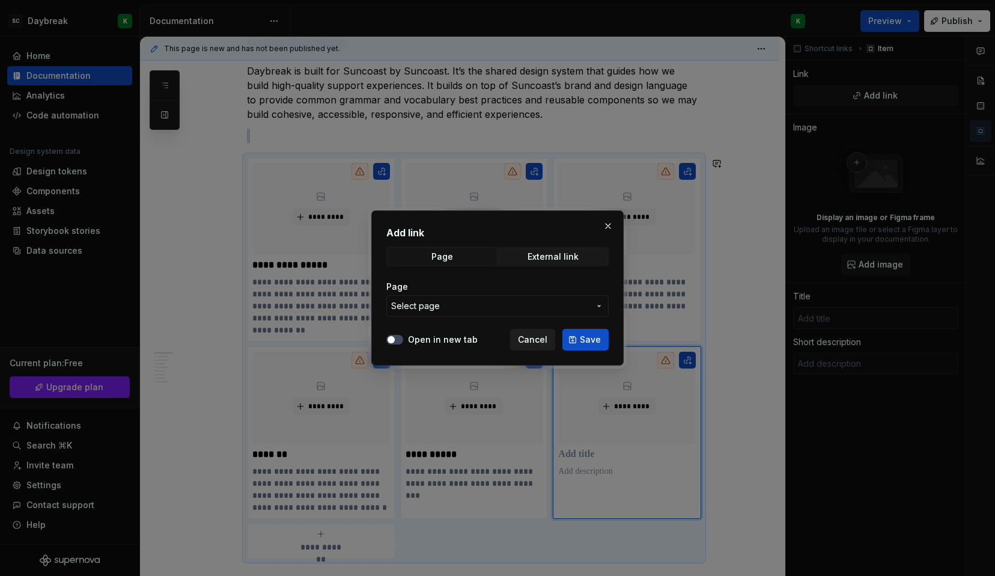
click at [530, 332] on button "Cancel" at bounding box center [532, 340] width 45 height 22
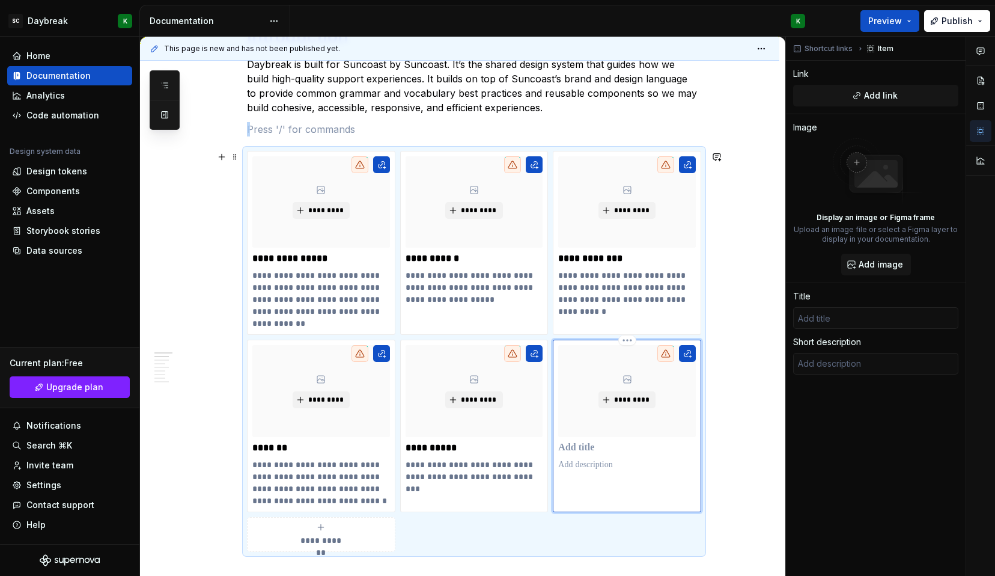
click at [584, 451] on p at bounding box center [627, 448] width 138 height 12
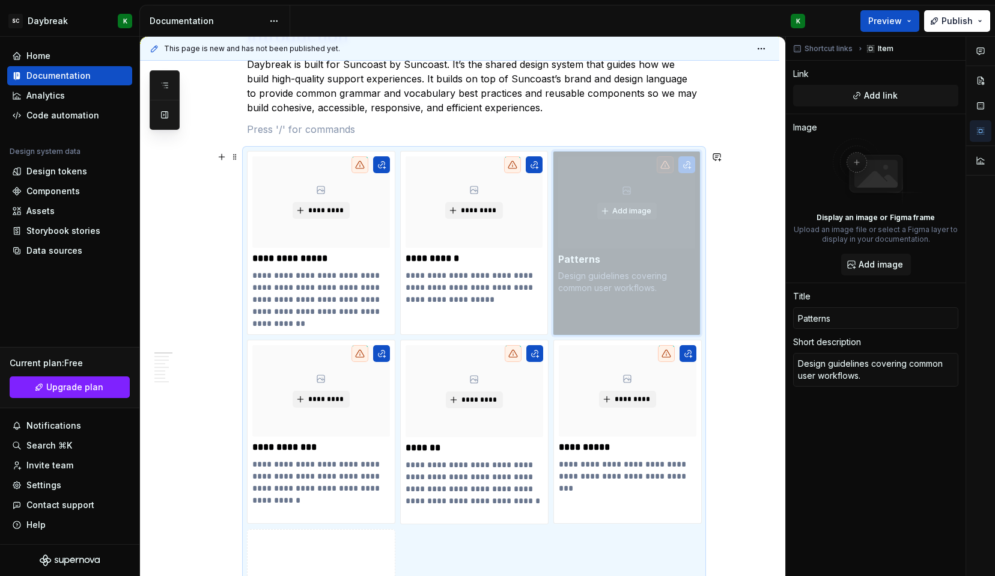
drag, startPoint x: 643, startPoint y: 429, endPoint x: 629, endPoint y: 251, distance: 179.1
click at [629, 251] on body "SC Daybreak K Home Documentation Analytics Code automation Design system data D…" at bounding box center [497, 288] width 995 height 576
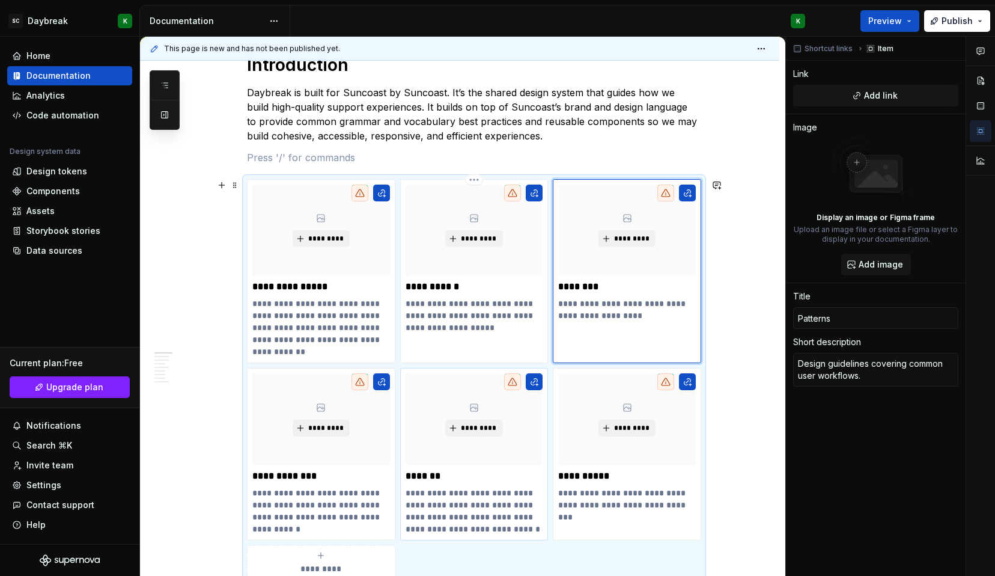
scroll to position [322, 0]
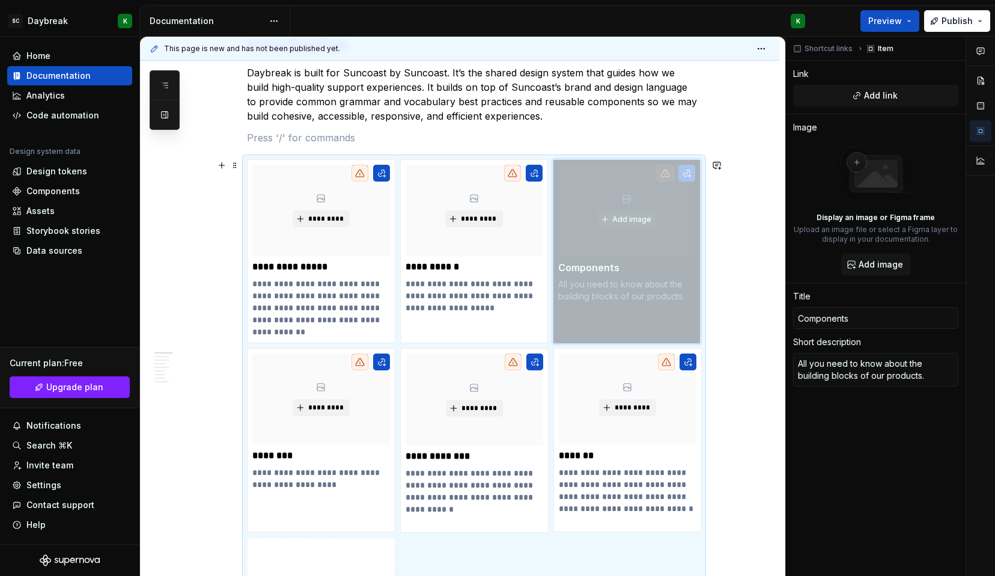
drag, startPoint x: 602, startPoint y: 438, endPoint x: 591, endPoint y: 236, distance: 201.6
click at [591, 236] on body "SC Daybreak K Home Documentation Analytics Code automation Design system data D…" at bounding box center [497, 288] width 995 height 576
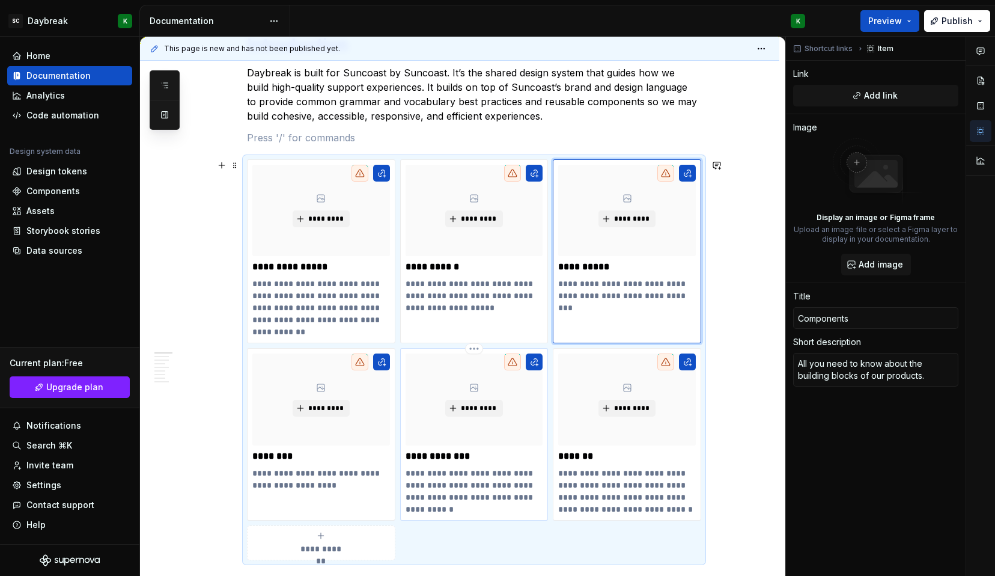
click at [523, 418] on div "*********" at bounding box center [475, 398] width 138 height 91
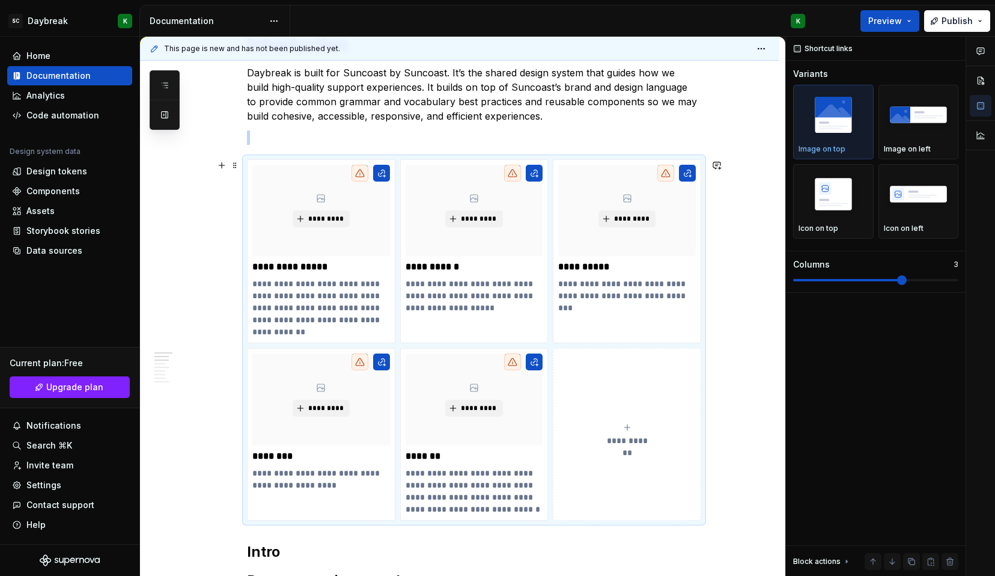
click at [608, 437] on span "**********" at bounding box center [627, 441] width 52 height 12
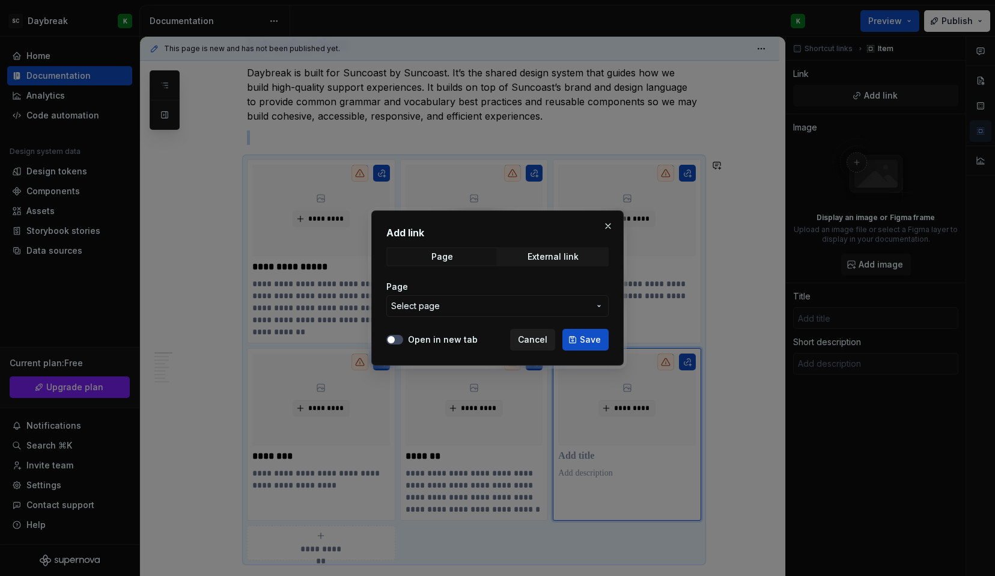
click at [531, 344] on span "Cancel" at bounding box center [532, 340] width 29 height 12
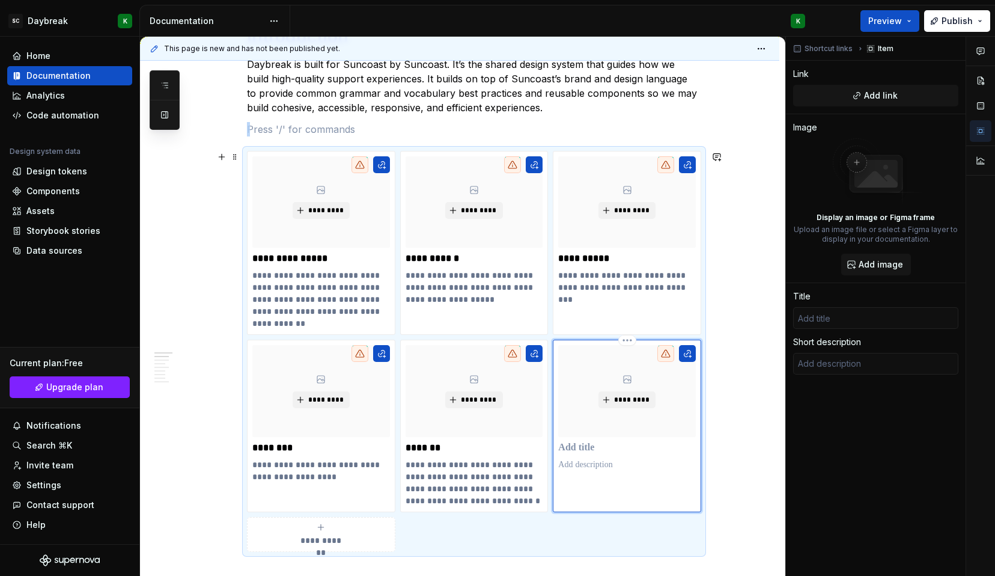
click at [575, 439] on div "*********" at bounding box center [627, 407] width 138 height 125
click at [575, 442] on p at bounding box center [627, 448] width 138 height 12
paste div
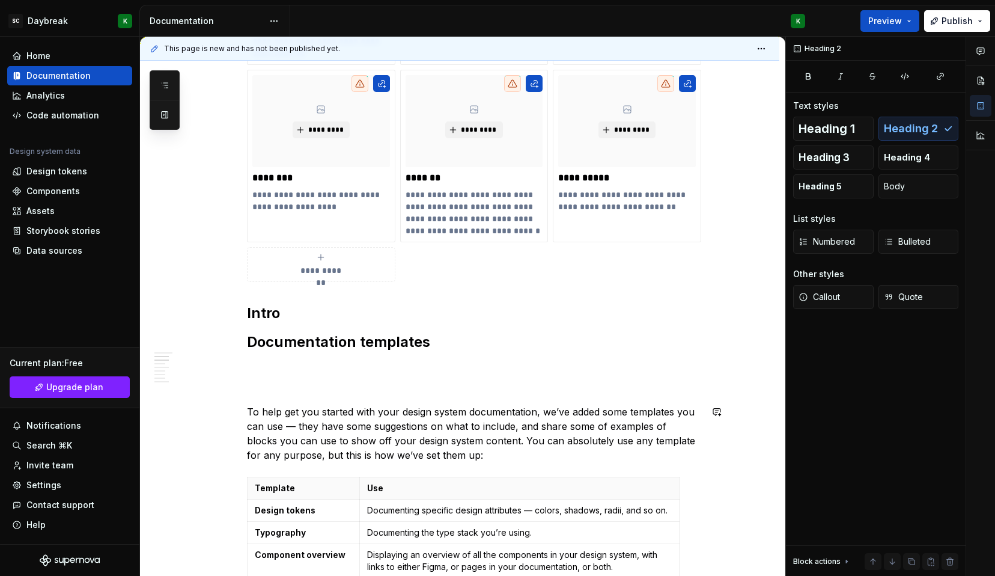
scroll to position [613, 0]
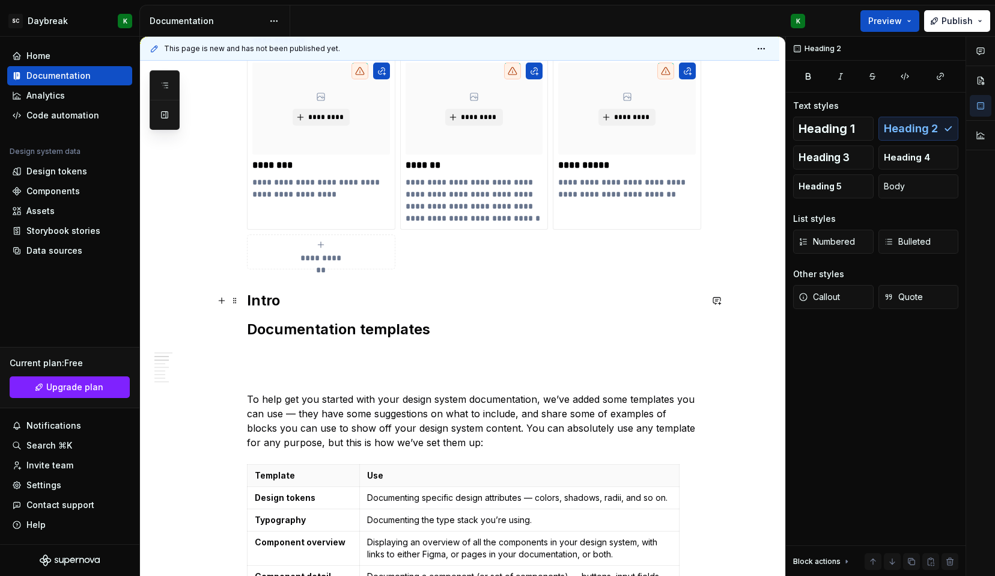
click at [261, 303] on h2 "Intro" at bounding box center [474, 300] width 454 height 19
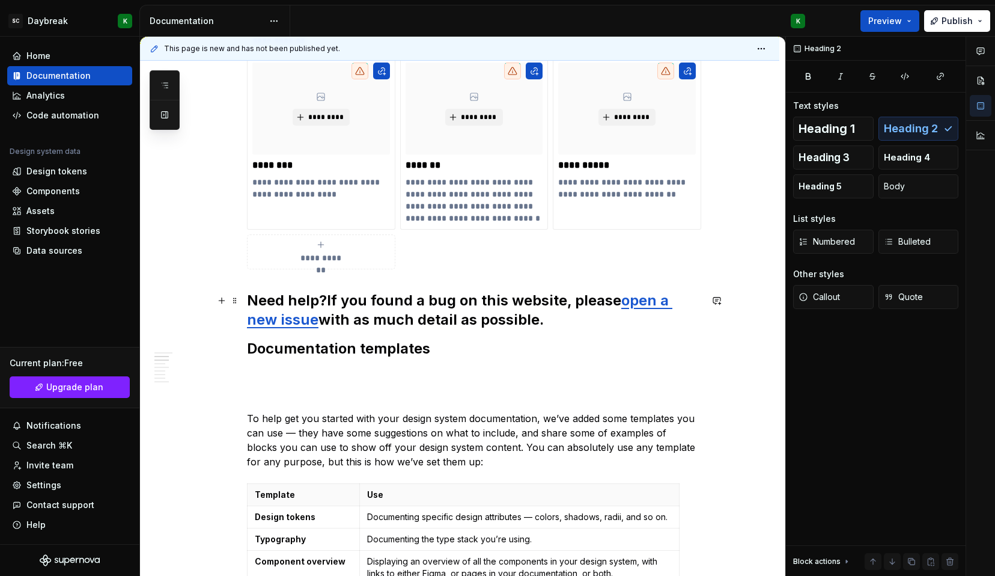
click at [321, 322] on h2 "Need help? If you found a bug on this website, please open a new issue with as …" at bounding box center [474, 310] width 454 height 38
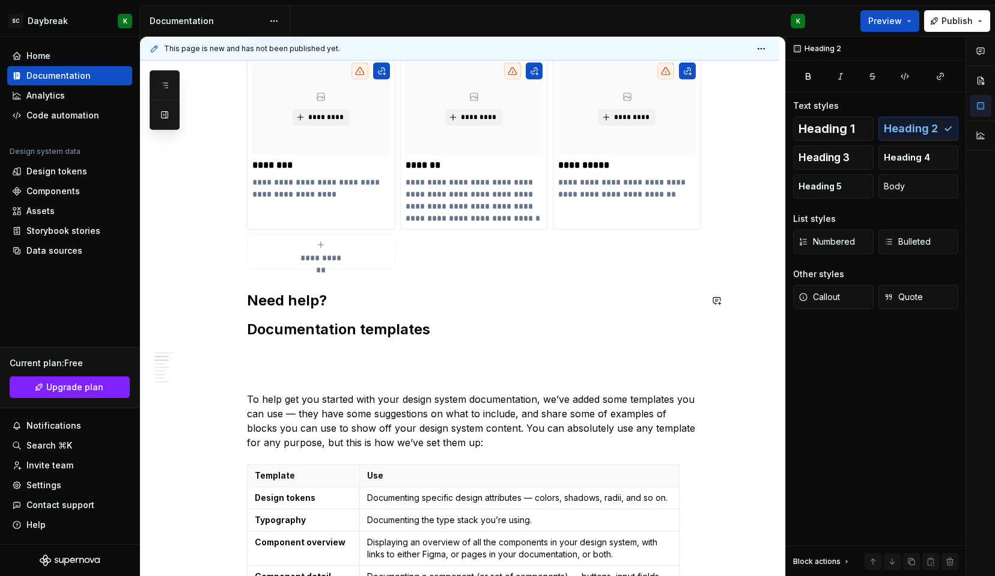
drag, startPoint x: 326, startPoint y: 300, endPoint x: 556, endPoint y: 328, distance: 231.2
click at [556, 328] on div "**********" at bounding box center [474, 558] width 454 height 1631
click at [325, 334] on h2 "Documentation templates" at bounding box center [474, 329] width 454 height 19
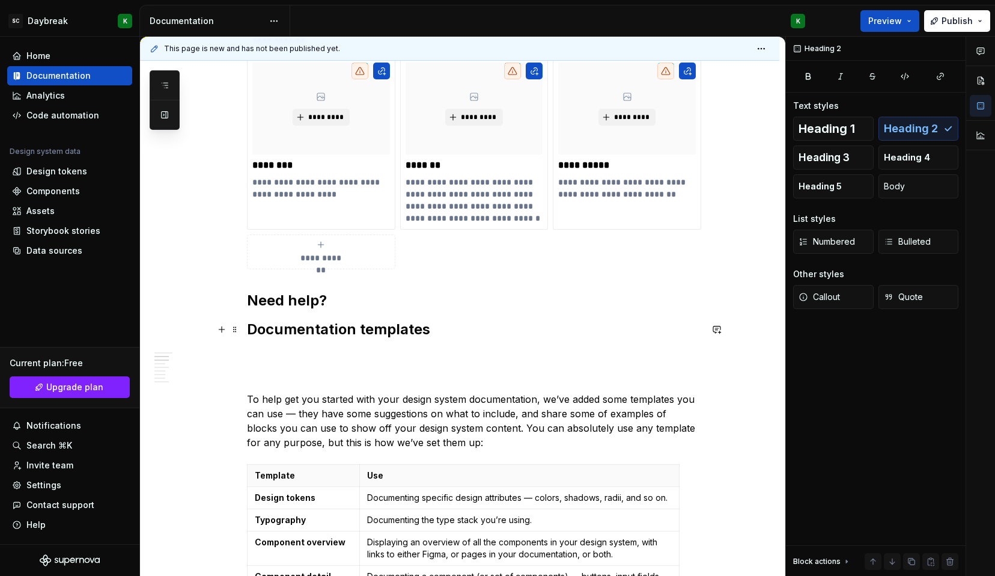
click at [301, 323] on h2 "Documentation templates" at bounding box center [474, 329] width 454 height 19
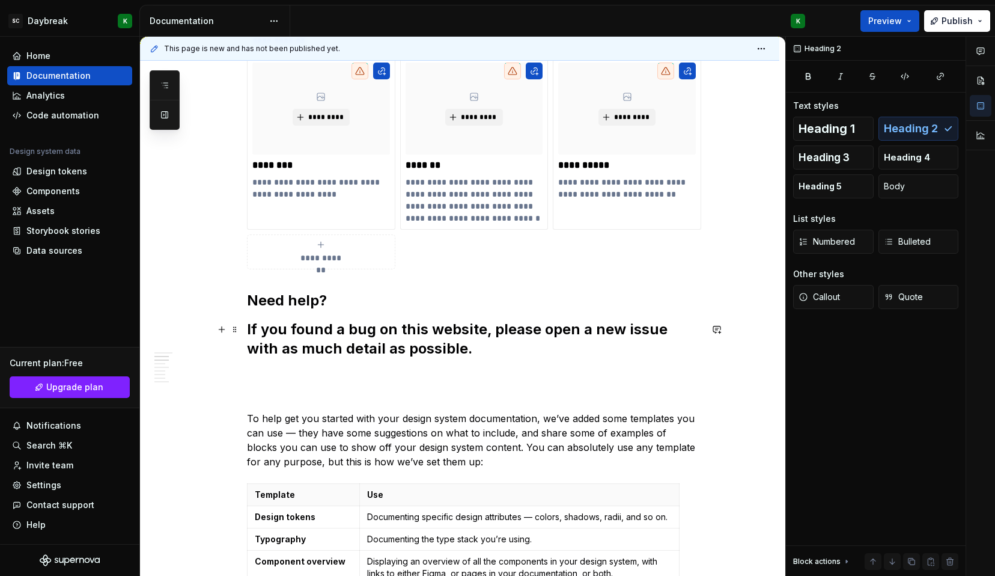
click at [300, 338] on h2 "If you found a bug on this website, please open a new issue with as much detail…" at bounding box center [474, 339] width 454 height 38
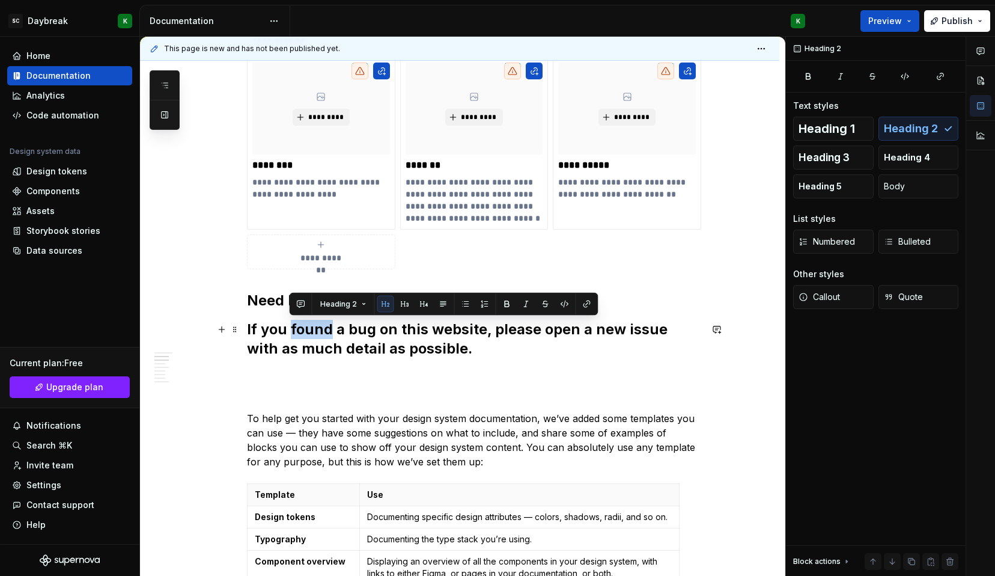
click at [300, 338] on h2 "If you found a bug on this website, please open a new issue with as much detail…" at bounding box center [474, 339] width 454 height 38
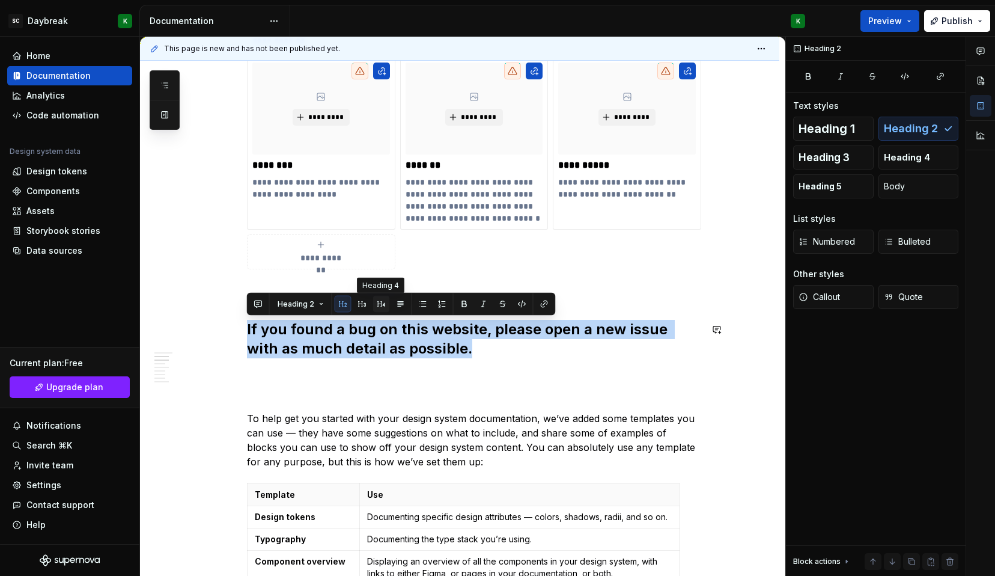
click at [384, 302] on button "button" at bounding box center [381, 304] width 17 height 17
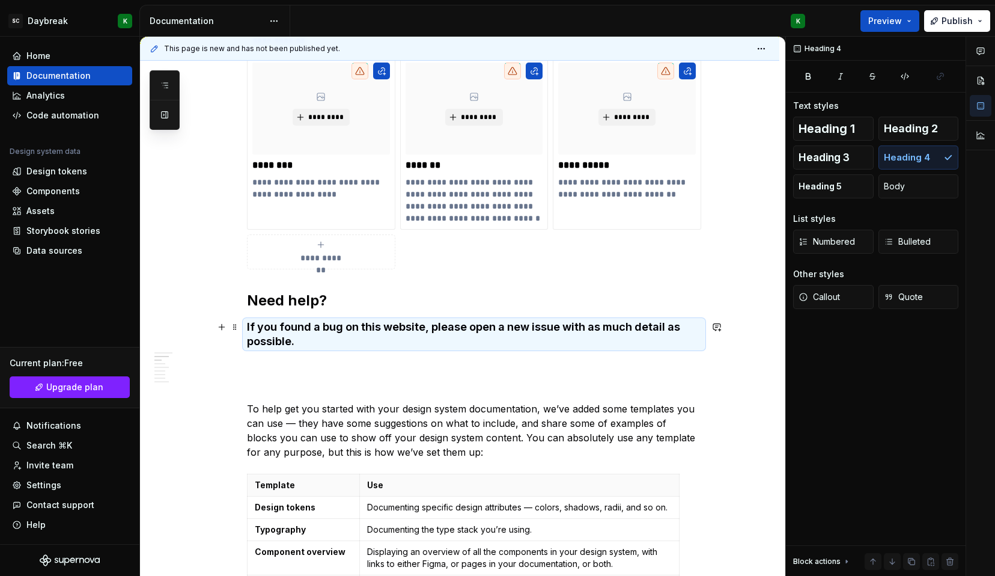
click at [287, 343] on h4 "If you found a bug on this website, please open a new issue with as much detail…" at bounding box center [474, 334] width 454 height 29
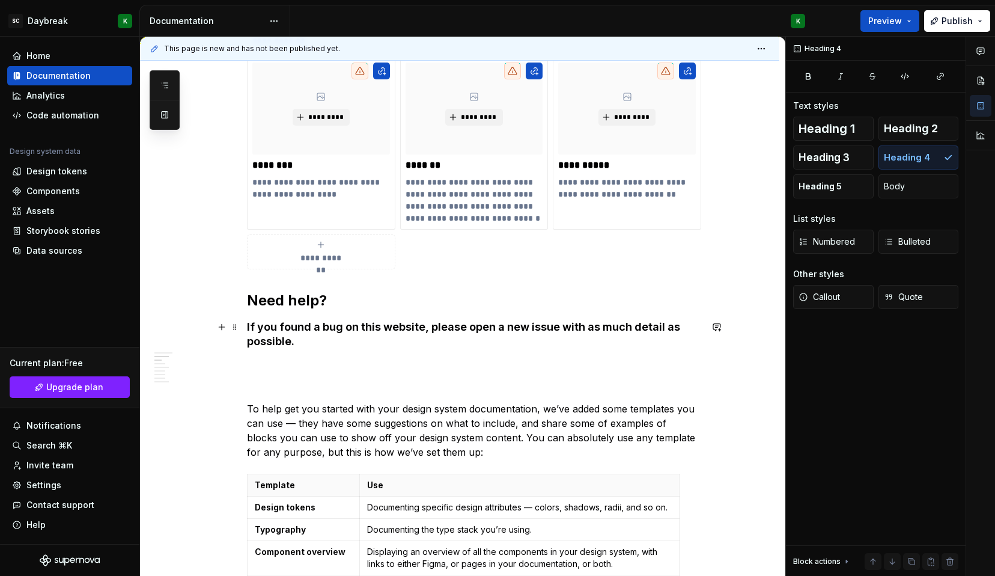
click at [287, 343] on h4 "If you found a bug on this website, please open a new issue with as much detail…" at bounding box center [474, 334] width 454 height 29
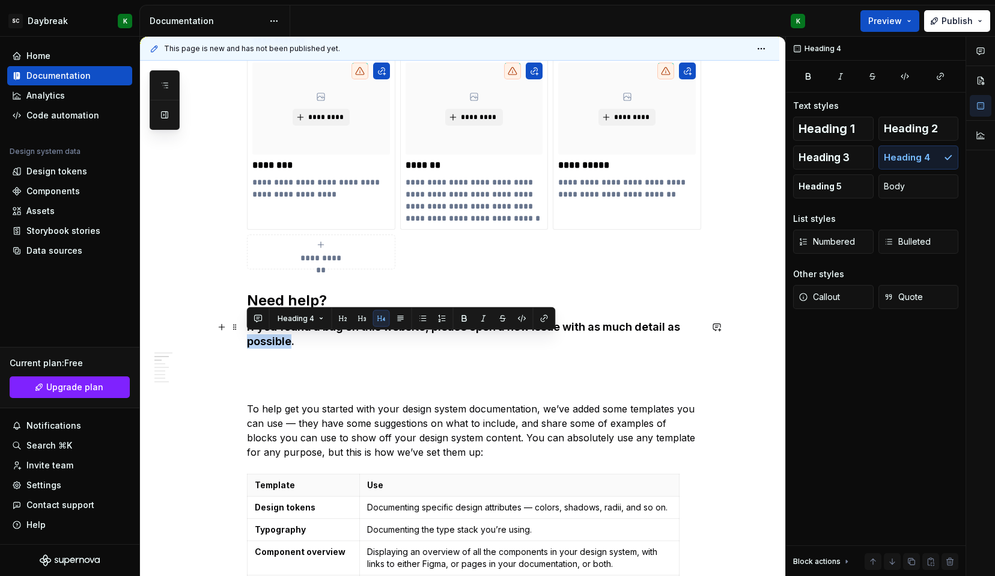
click at [287, 343] on h4 "If you found a bug on this website, please open a new issue with as much detail…" at bounding box center [474, 334] width 454 height 29
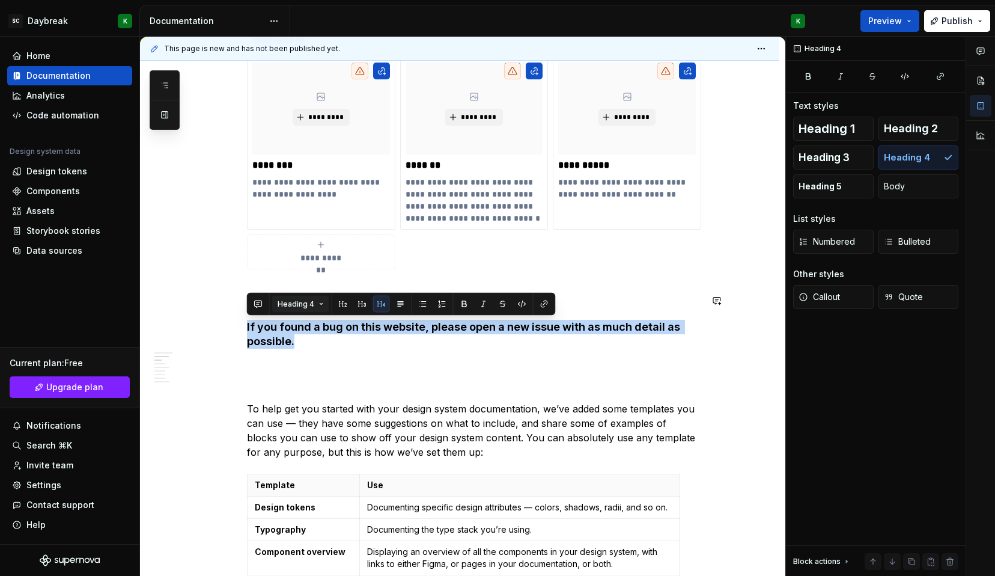
click at [306, 305] on span "Heading 4" at bounding box center [296, 304] width 37 height 10
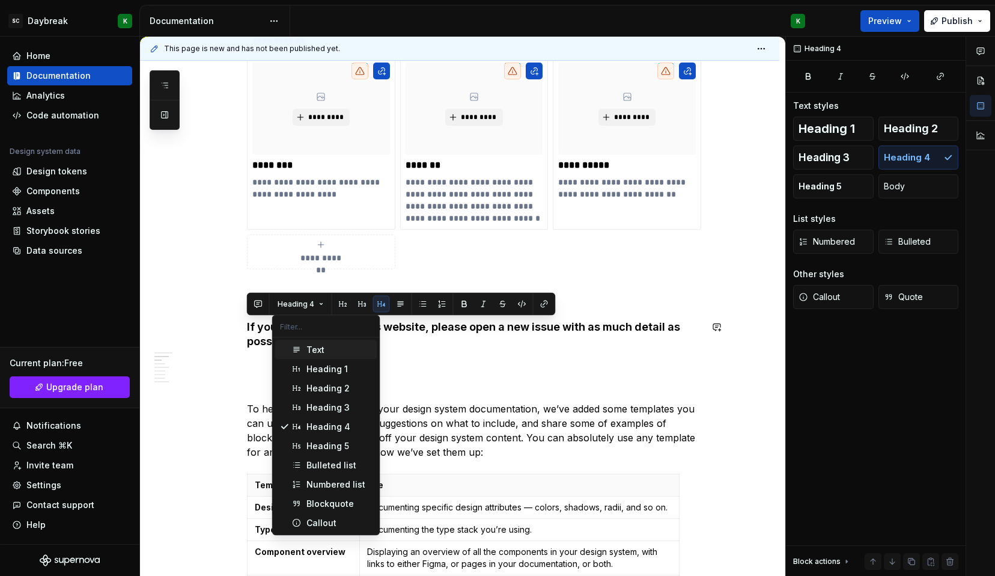
click at [307, 355] on div "Text" at bounding box center [316, 350] width 18 height 12
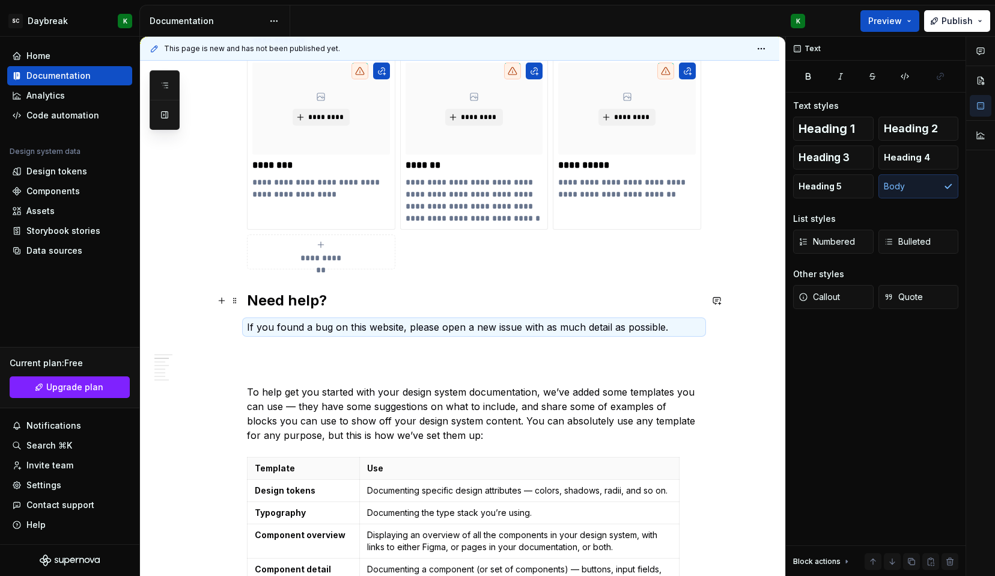
click at [278, 301] on strong "Need help?" at bounding box center [287, 299] width 80 height 17
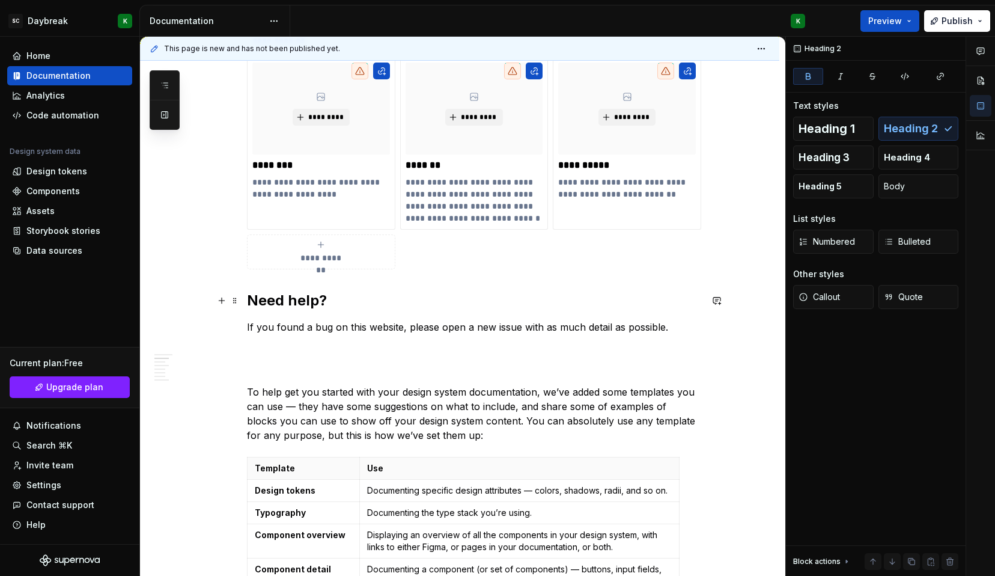
click at [278, 301] on strong "Need help?" at bounding box center [287, 299] width 80 height 17
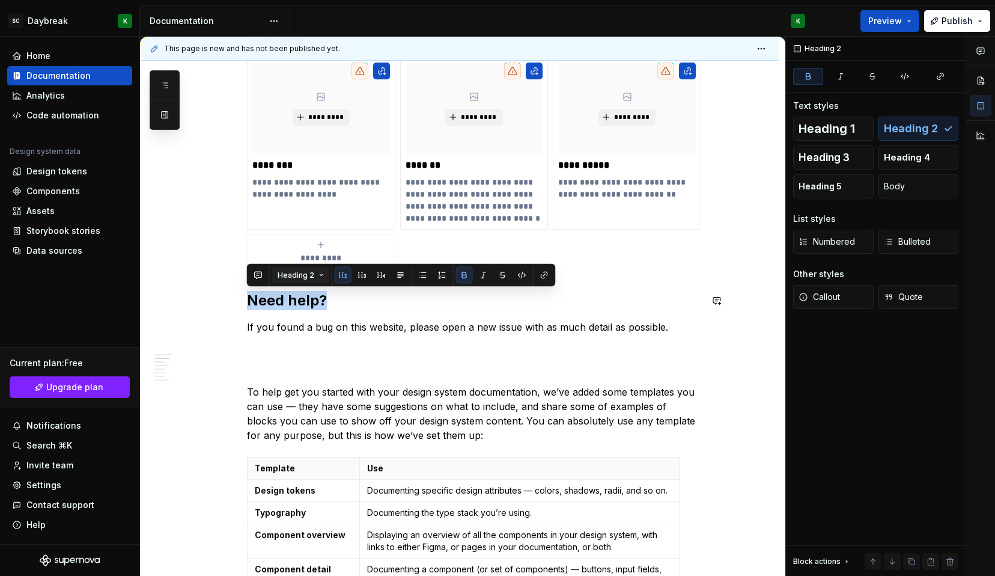
click at [300, 281] on button "Heading 2" at bounding box center [300, 275] width 57 height 17
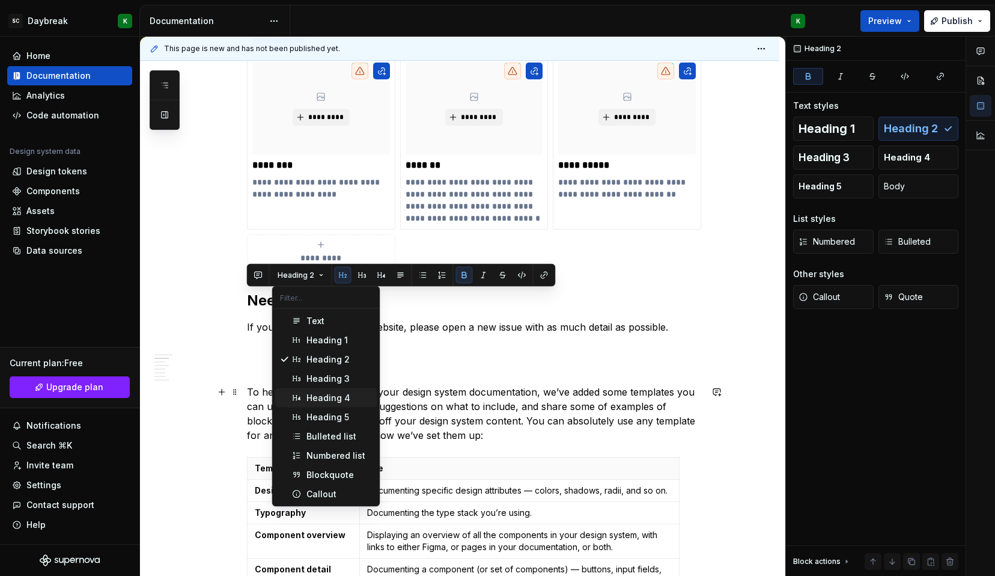
click at [300, 397] on div "Suggestions" at bounding box center [297, 398] width 10 height 10
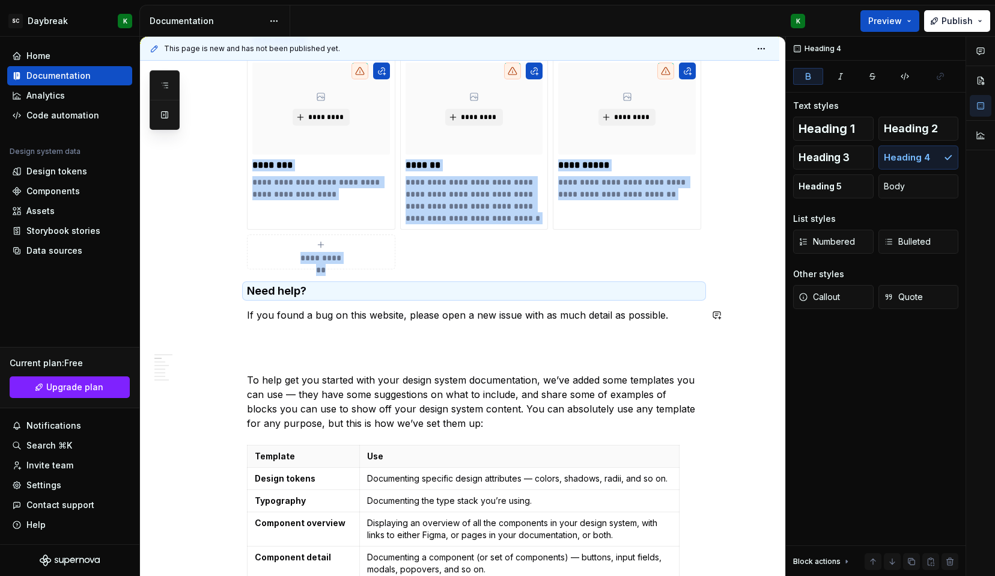
click at [377, 325] on div "**********" at bounding box center [474, 549] width 454 height 1612
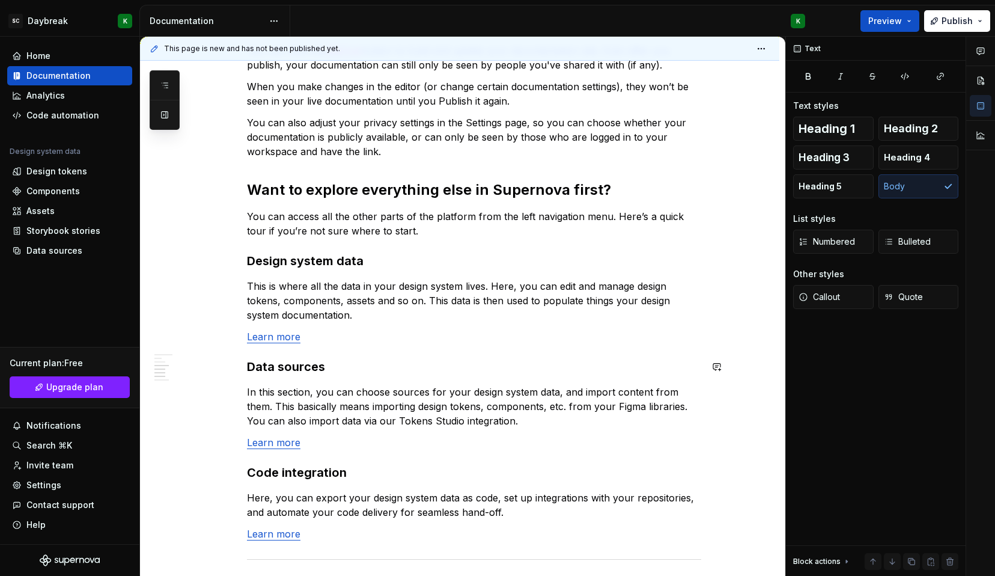
scroll to position [1298, 0]
click at [331, 383] on p "In this section, you can choose sources for your design system data, and import…" at bounding box center [474, 404] width 454 height 43
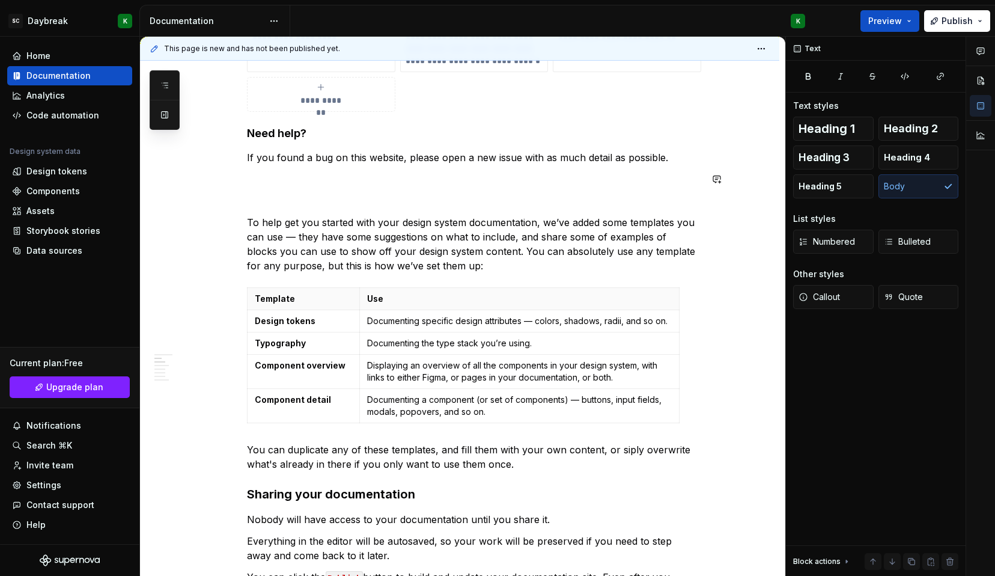
scroll to position [769, 0]
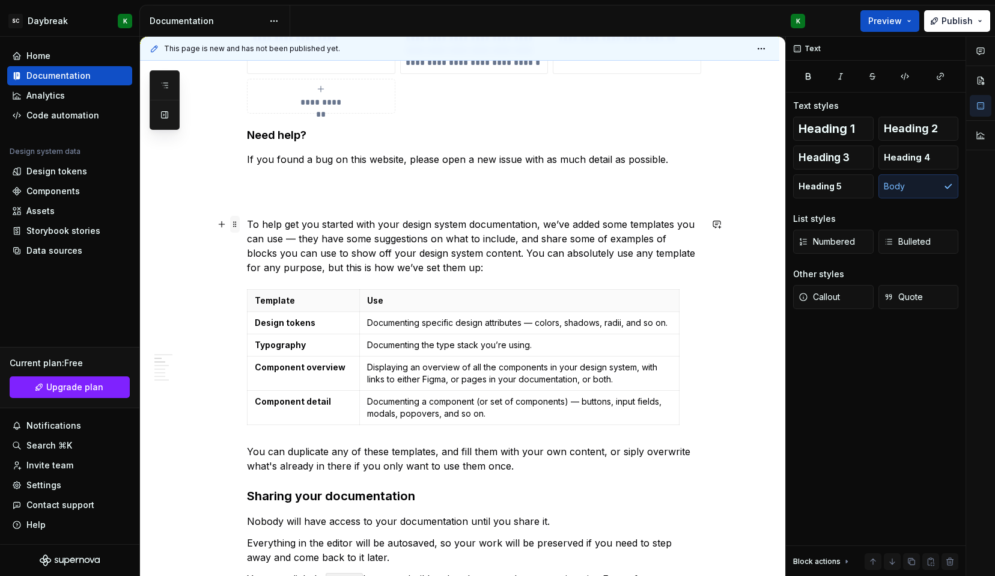
click at [234, 225] on span at bounding box center [235, 224] width 10 height 17
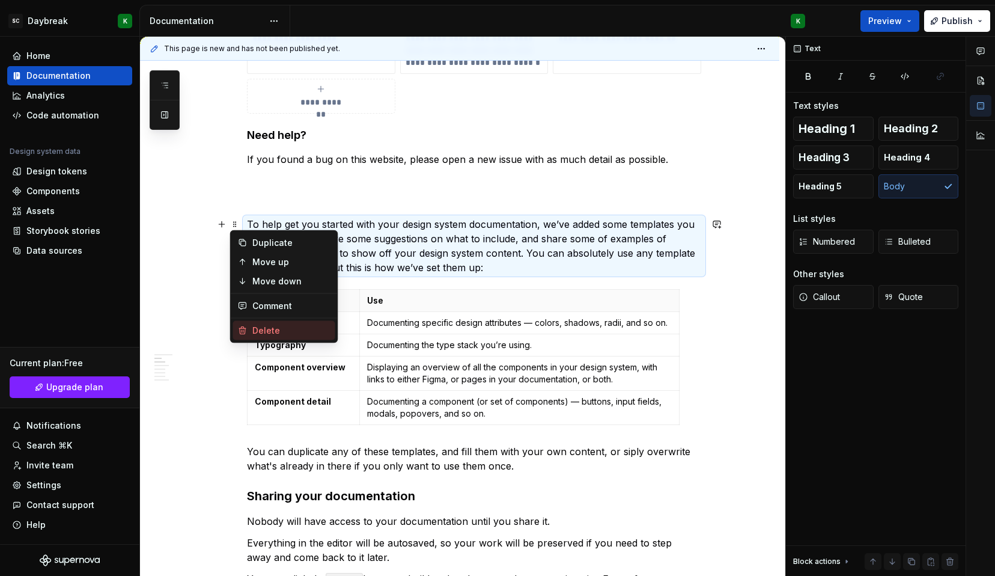
click at [241, 329] on icon at bounding box center [243, 331] width 10 height 10
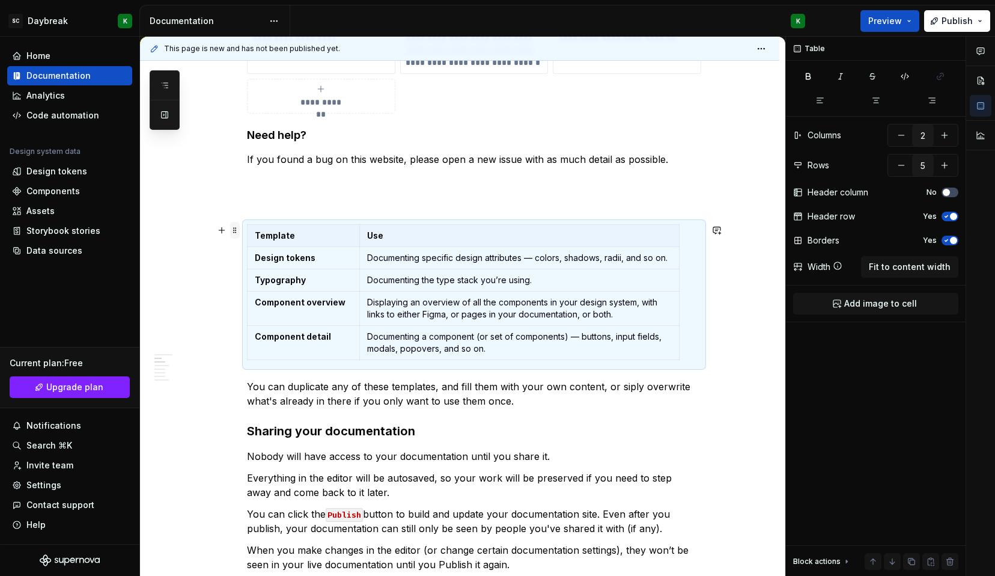
click at [236, 228] on span at bounding box center [235, 230] width 10 height 17
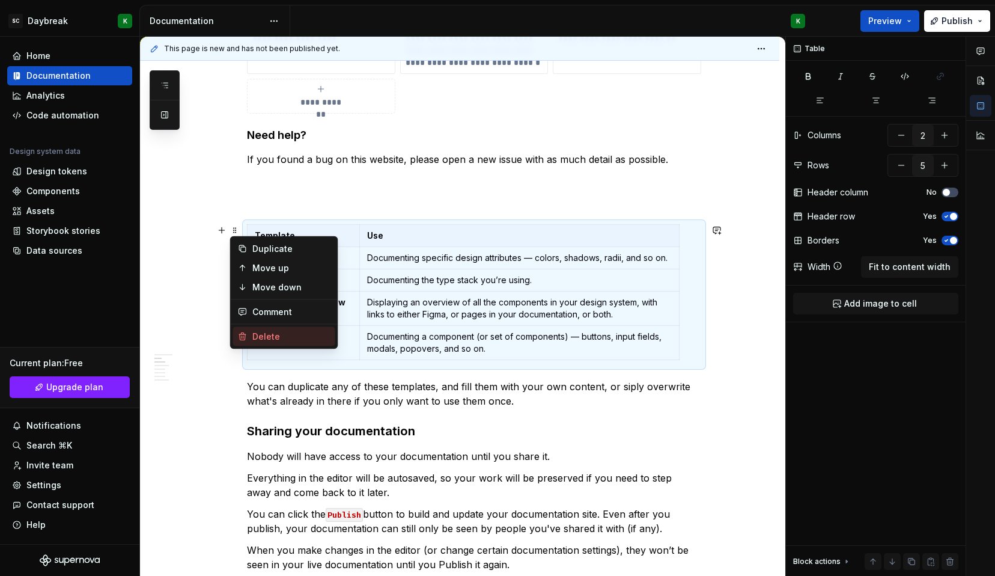
click at [261, 332] on div "Delete" at bounding box center [291, 337] width 78 height 12
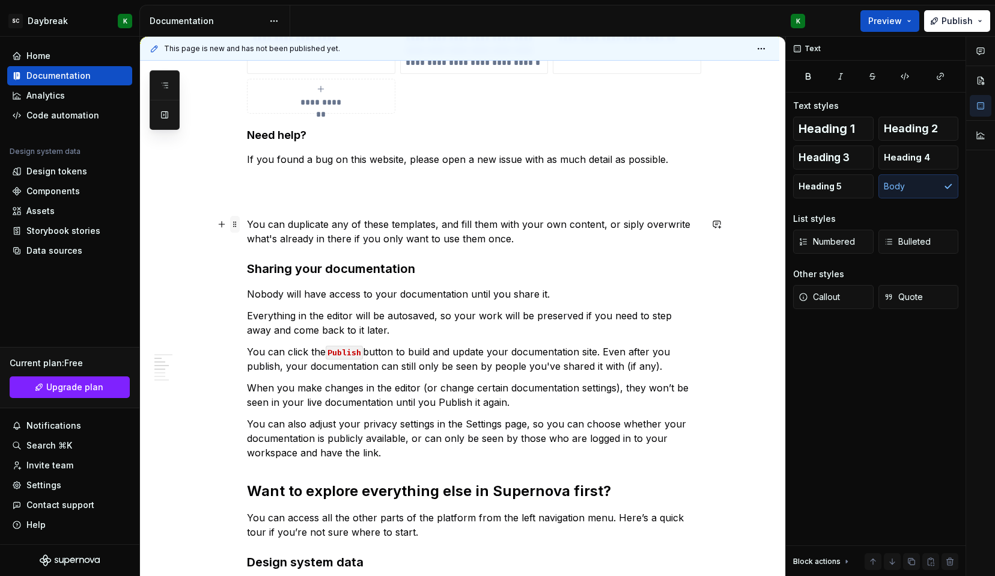
click at [237, 223] on span at bounding box center [235, 224] width 10 height 17
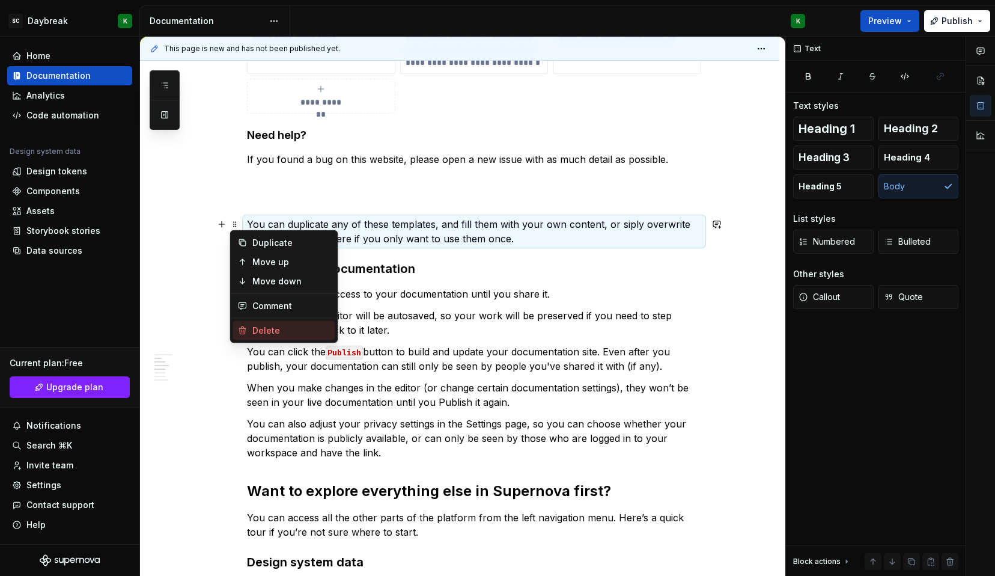
click at [258, 328] on div "Delete" at bounding box center [291, 331] width 78 height 12
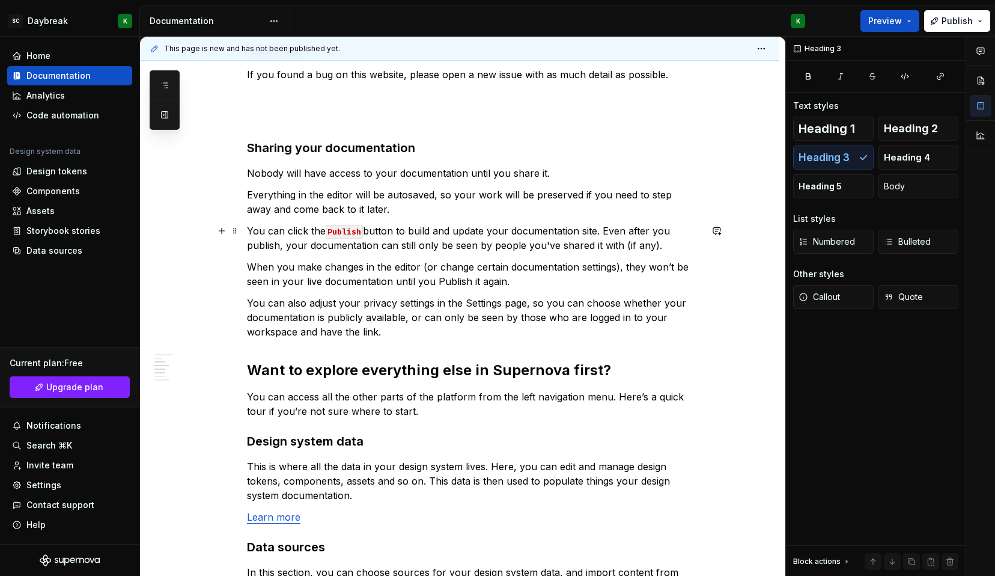
scroll to position [843, 0]
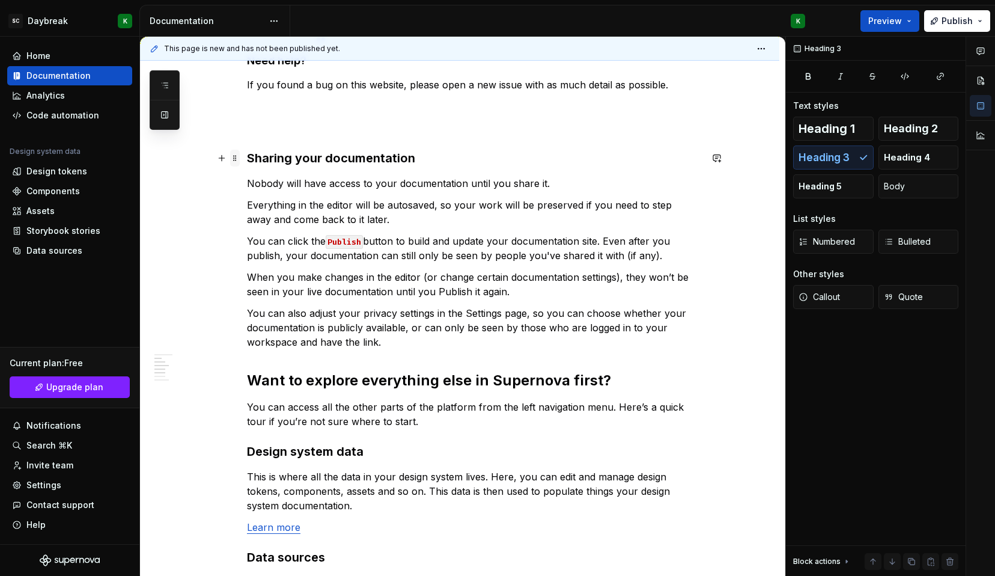
click at [236, 156] on span at bounding box center [235, 158] width 10 height 17
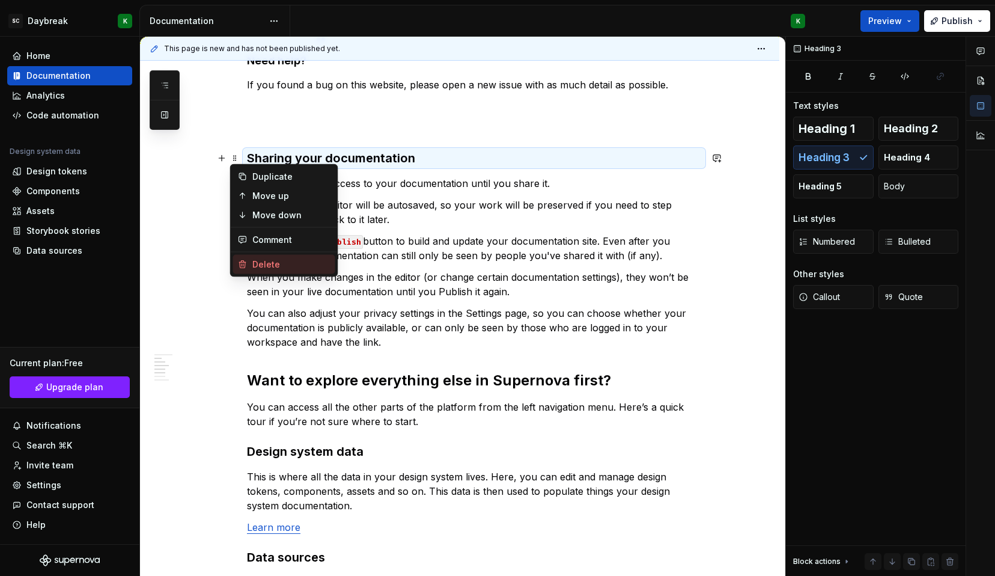
click at [252, 268] on div "Delete" at bounding box center [291, 264] width 78 height 12
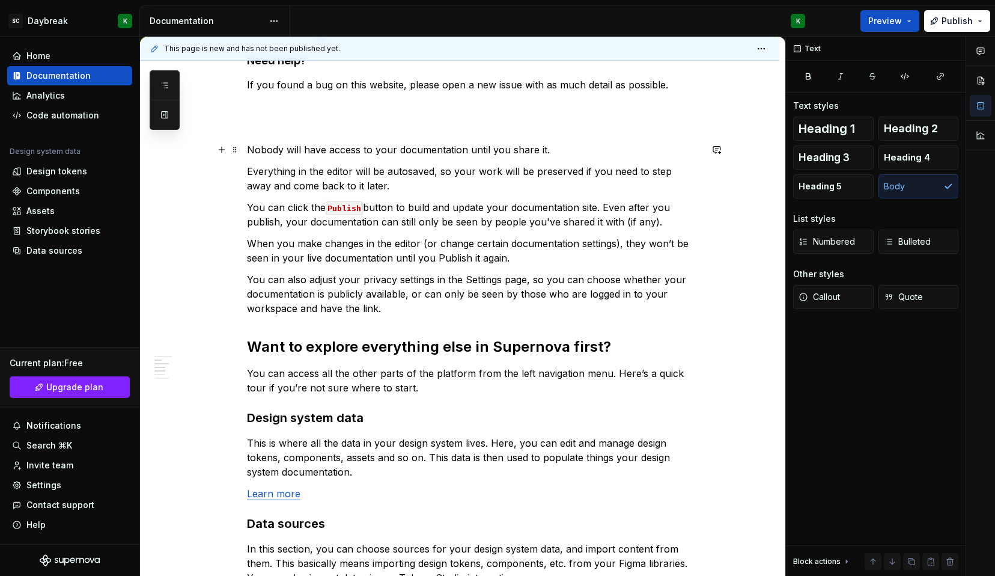
click at [236, 152] on span at bounding box center [235, 149] width 10 height 17
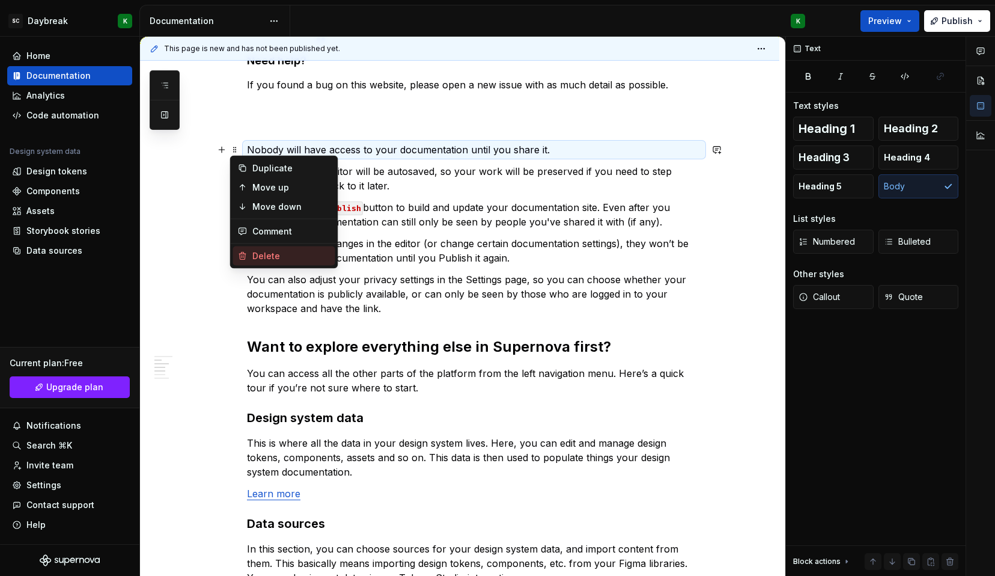
click at [244, 258] on icon at bounding box center [243, 256] width 10 height 10
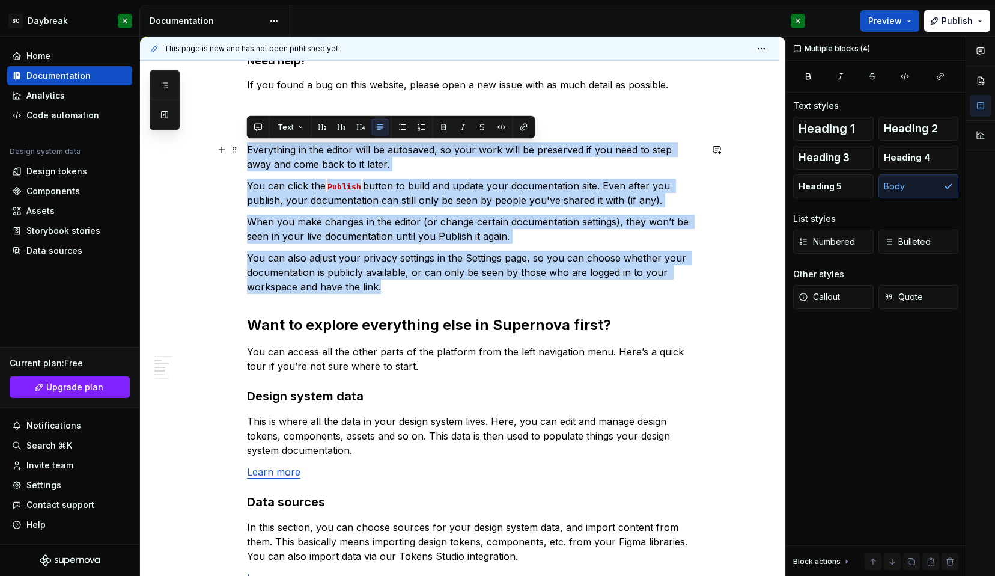
drag, startPoint x: 386, startPoint y: 289, endPoint x: 243, endPoint y: 149, distance: 200.2
click at [243, 149] on div "**********" at bounding box center [459, 238] width 639 height 1509
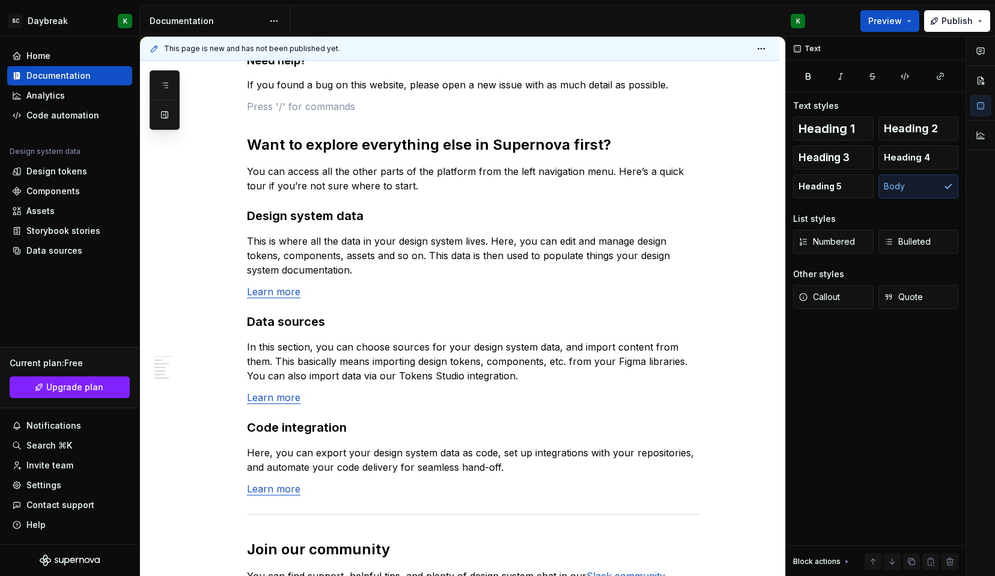
scroll to position [822, 0]
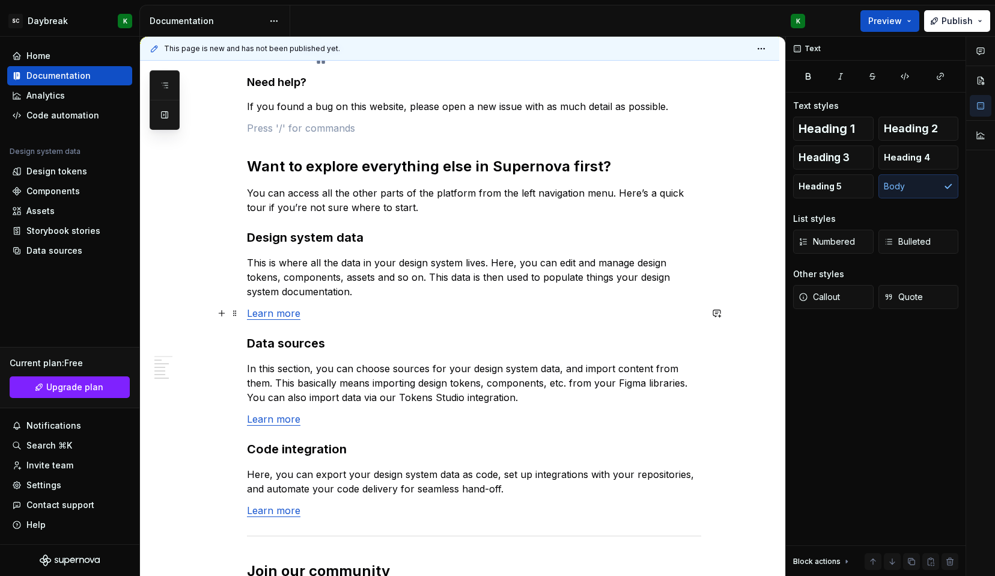
click at [266, 310] on link "Learn more" at bounding box center [273, 313] width 53 height 12
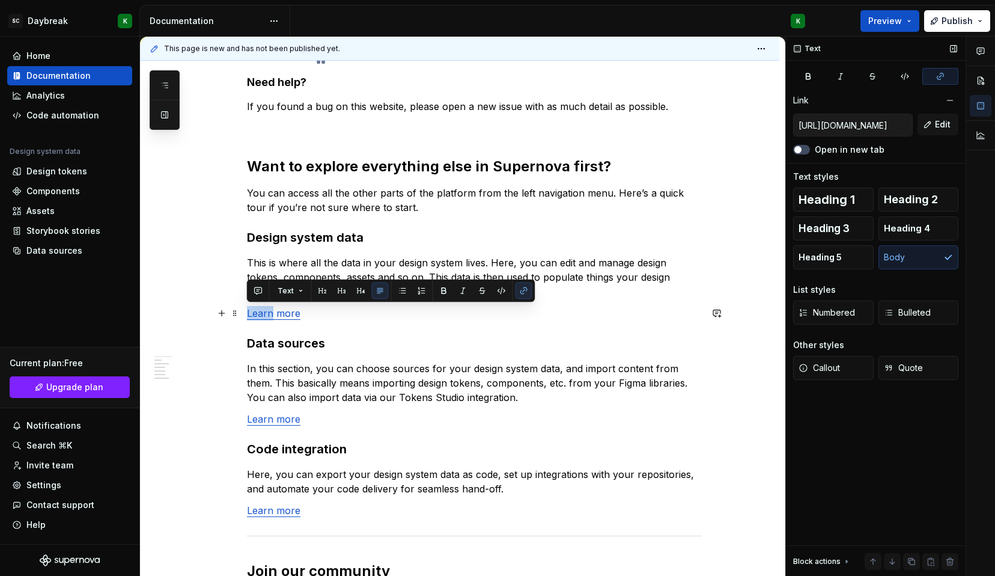
click at [879, 121] on input "[URL][DOMAIN_NAME]" at bounding box center [853, 125] width 118 height 22
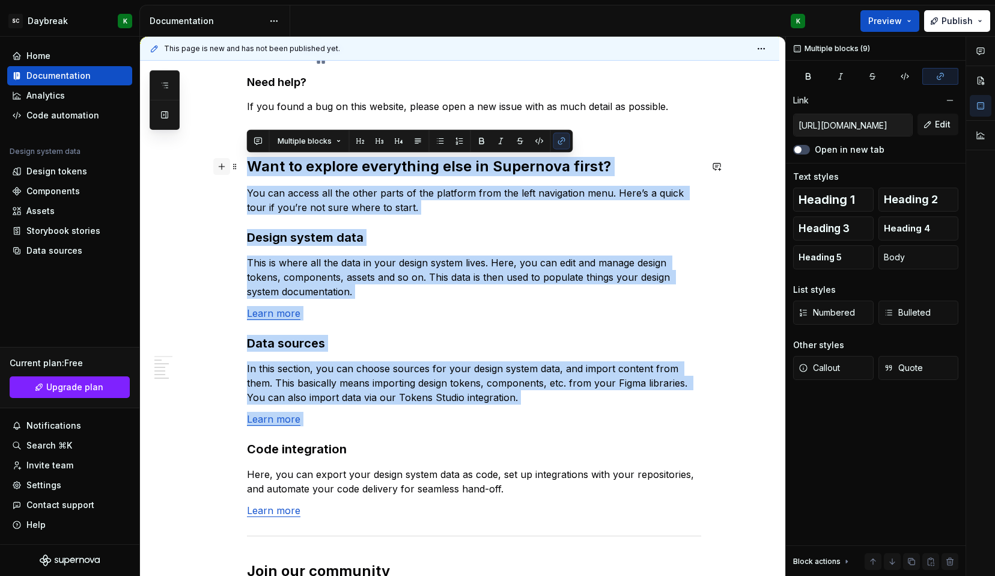
drag, startPoint x: 326, startPoint y: 426, endPoint x: 227, endPoint y: 167, distance: 277.1
click at [247, 167] on div "**********" at bounding box center [474, 98] width 454 height 1127
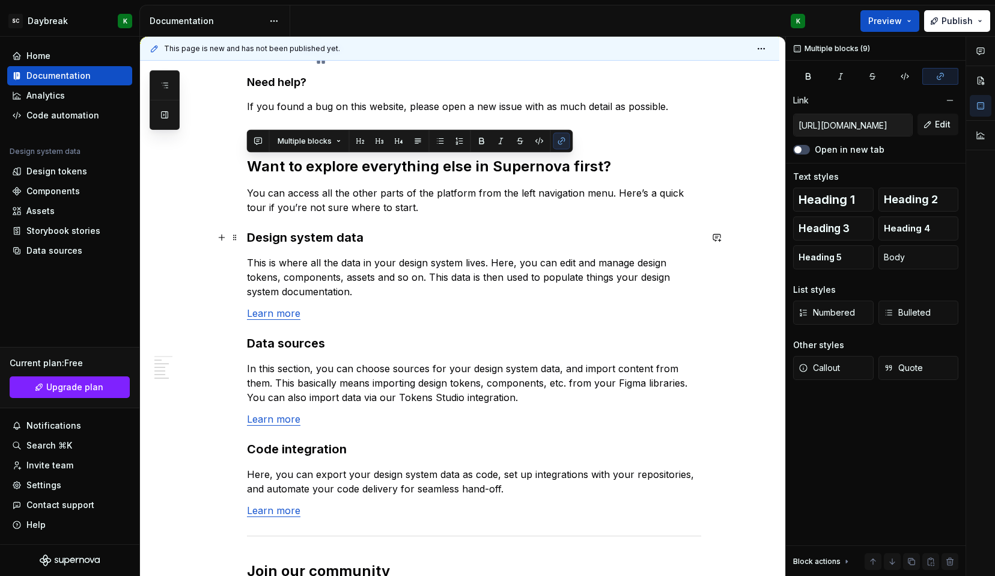
scroll to position [789, 0]
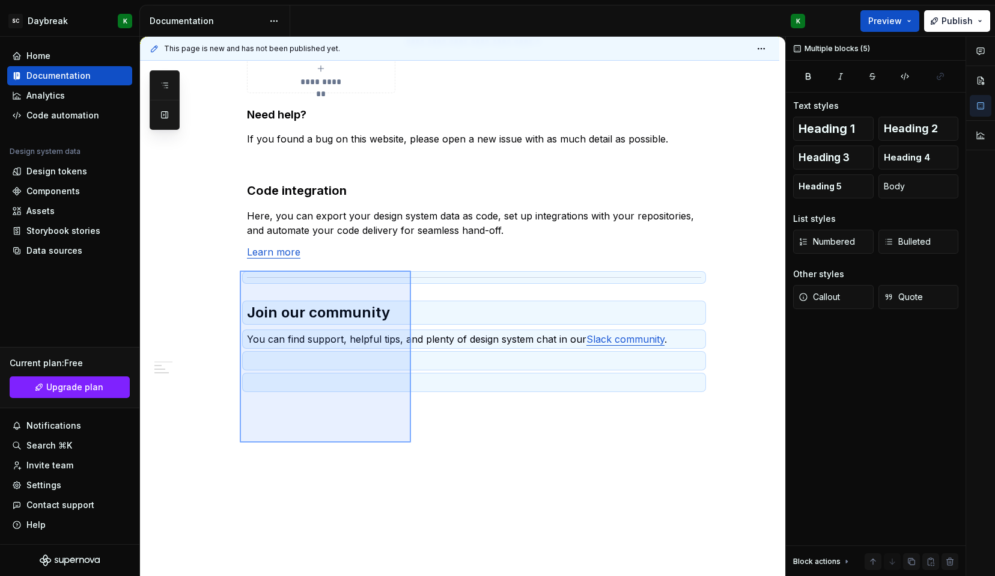
drag, startPoint x: 411, startPoint y: 442, endPoint x: 240, endPoint y: 270, distance: 242.7
click at [240, 270] on div "**********" at bounding box center [462, 307] width 645 height 540
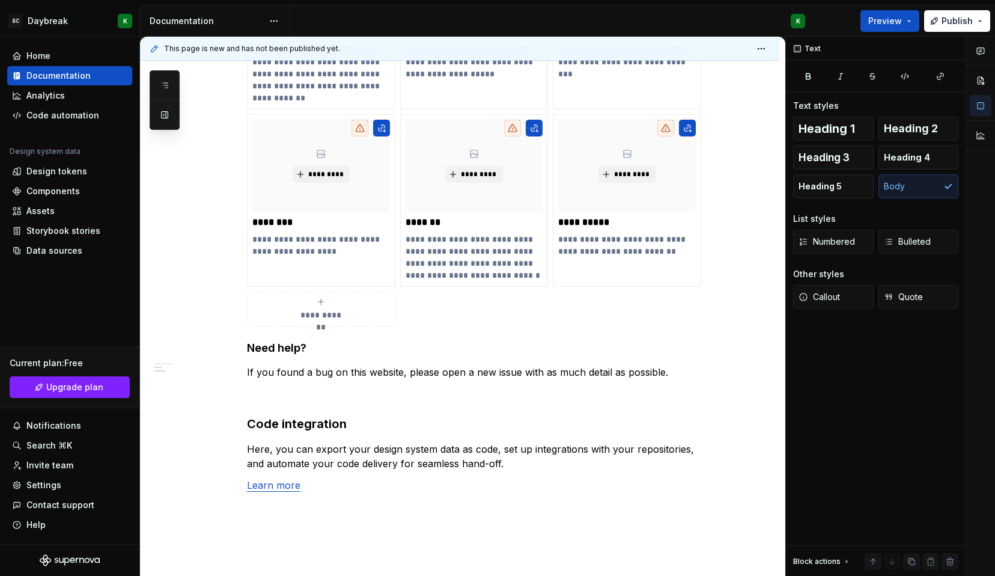
scroll to position [554, 0]
click at [235, 347] on span at bounding box center [235, 349] width 10 height 17
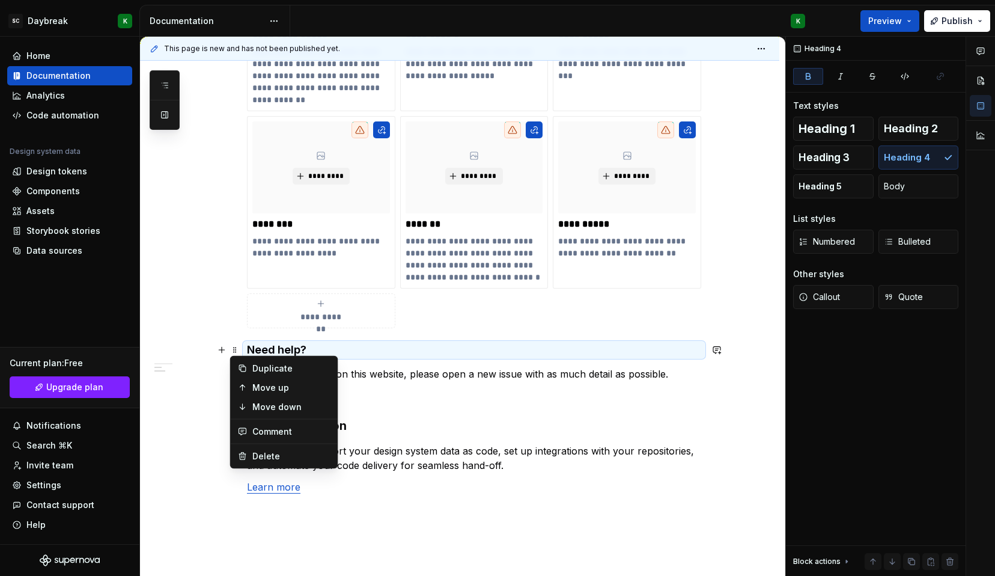
click at [235, 347] on span at bounding box center [235, 349] width 10 height 17
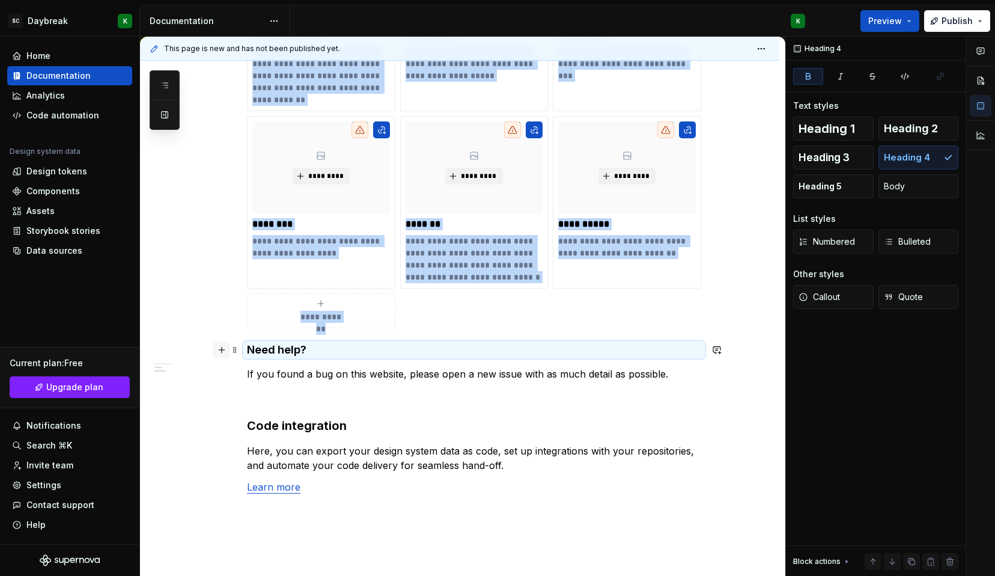
click at [224, 352] on button "button" at bounding box center [221, 349] width 17 height 17
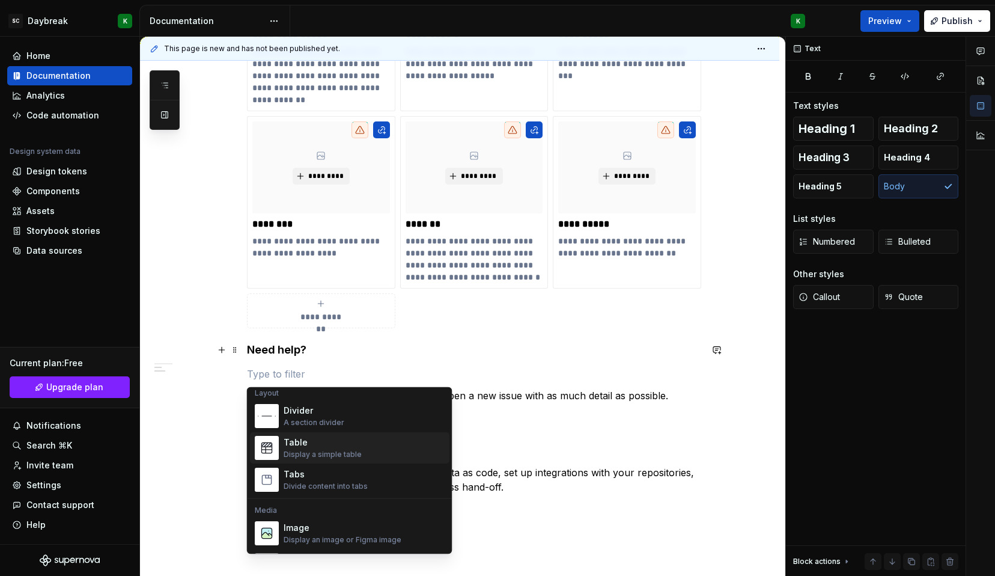
scroll to position [389, 0]
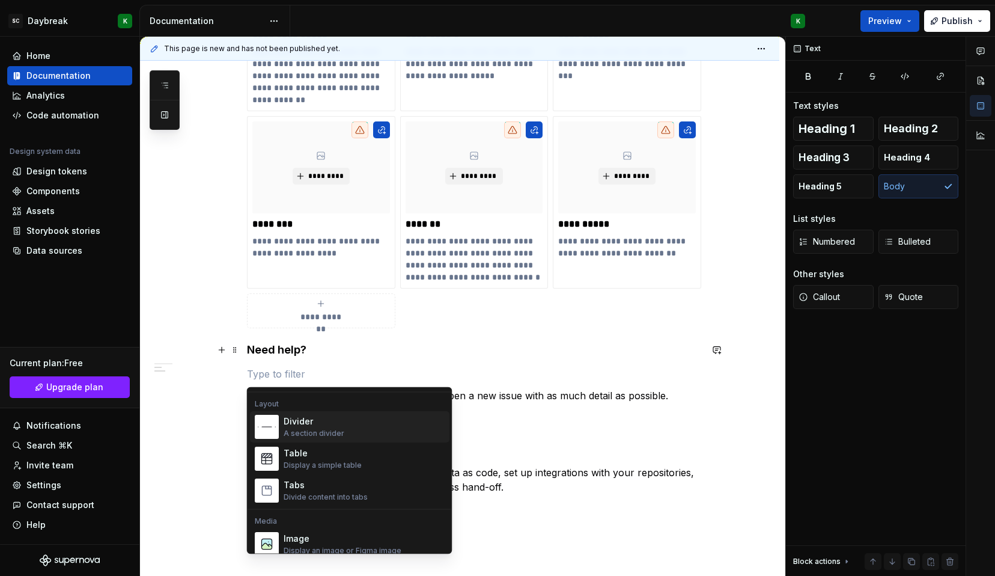
click at [288, 426] on div "Divider" at bounding box center [314, 422] width 61 height 12
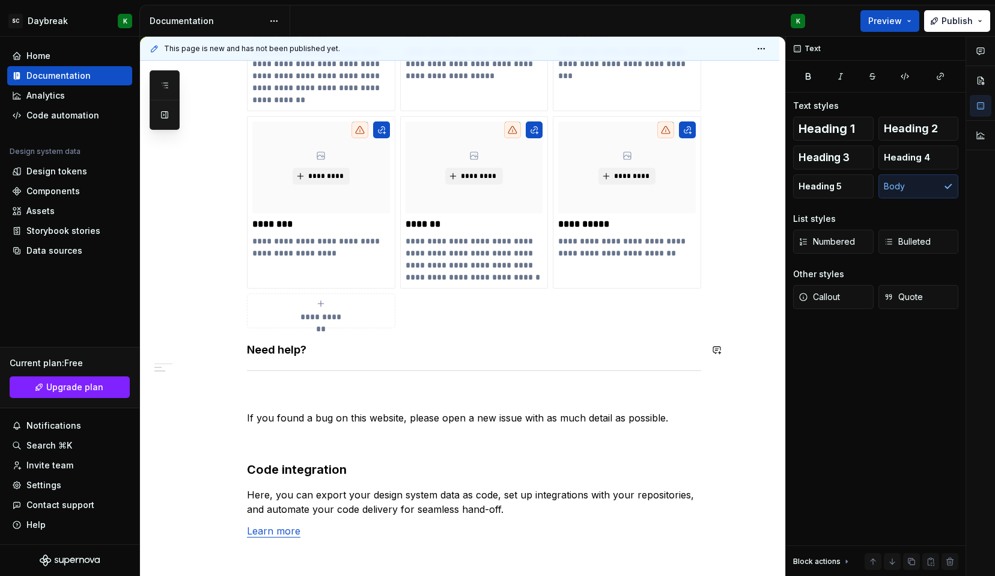
drag, startPoint x: 232, startPoint y: 369, endPoint x: 242, endPoint y: 363, distance: 11.3
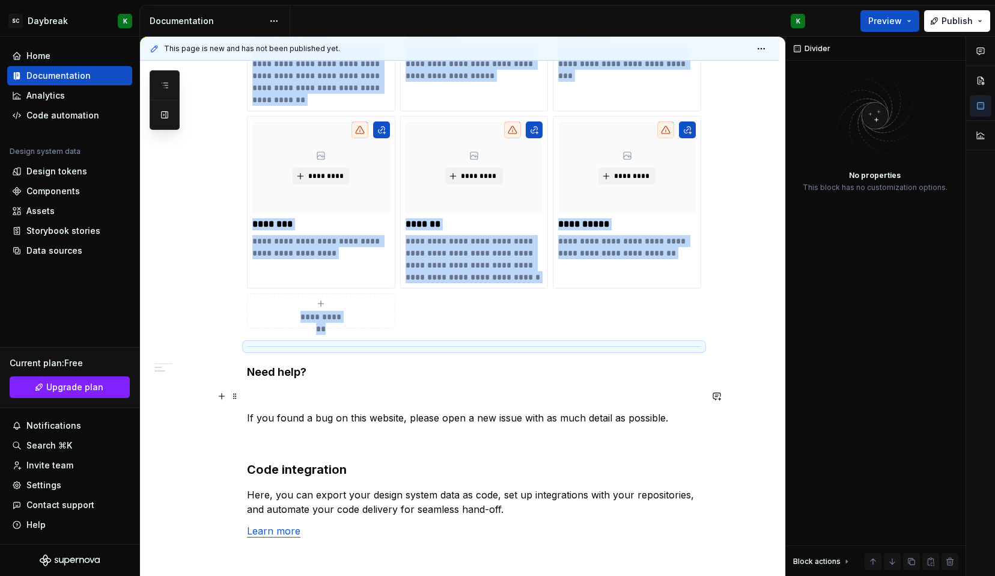
click at [272, 395] on p at bounding box center [474, 396] width 454 height 14
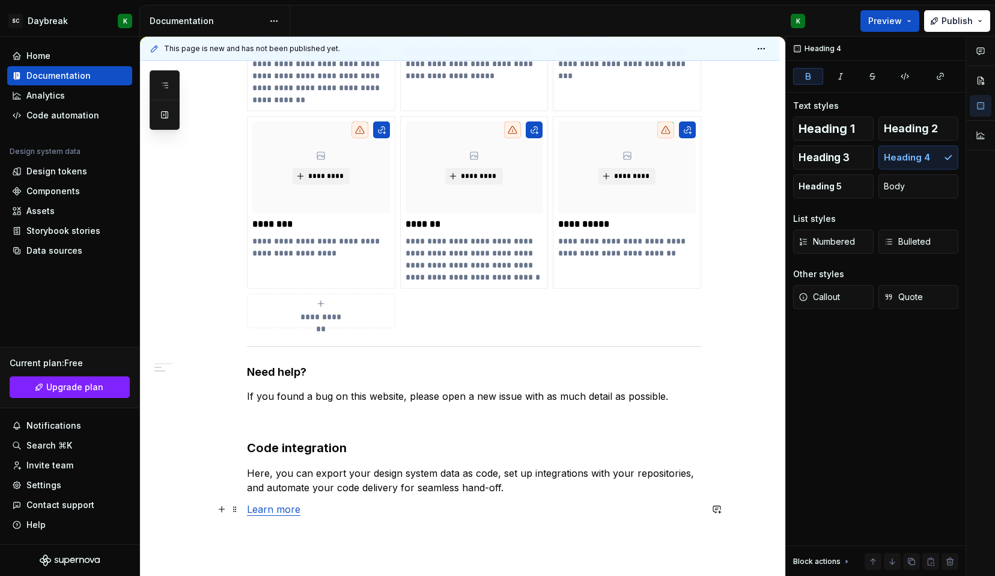
click at [287, 508] on link "Learn more" at bounding box center [273, 509] width 53 height 12
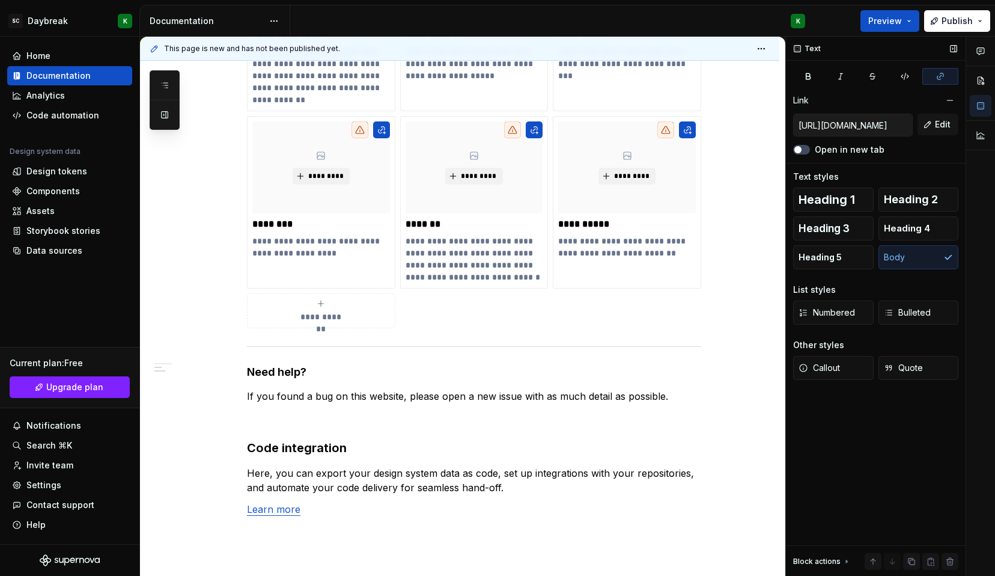
click at [857, 132] on input "[URL][DOMAIN_NAME]" at bounding box center [853, 125] width 118 height 22
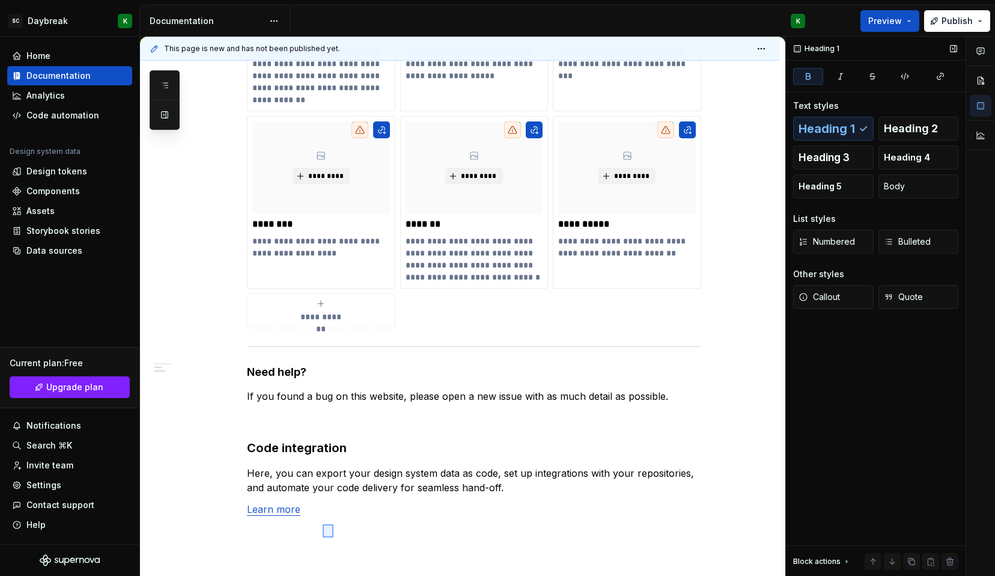
scroll to position [560, 0]
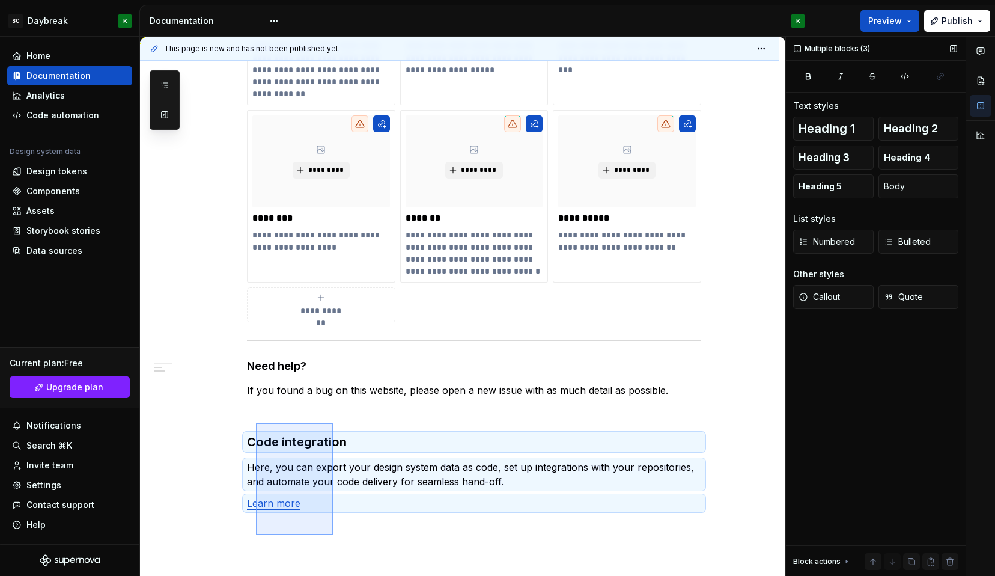
drag, startPoint x: 334, startPoint y: 541, endPoint x: 256, endPoint y: 422, distance: 141.5
click at [256, 422] on div "**********" at bounding box center [462, 307] width 645 height 540
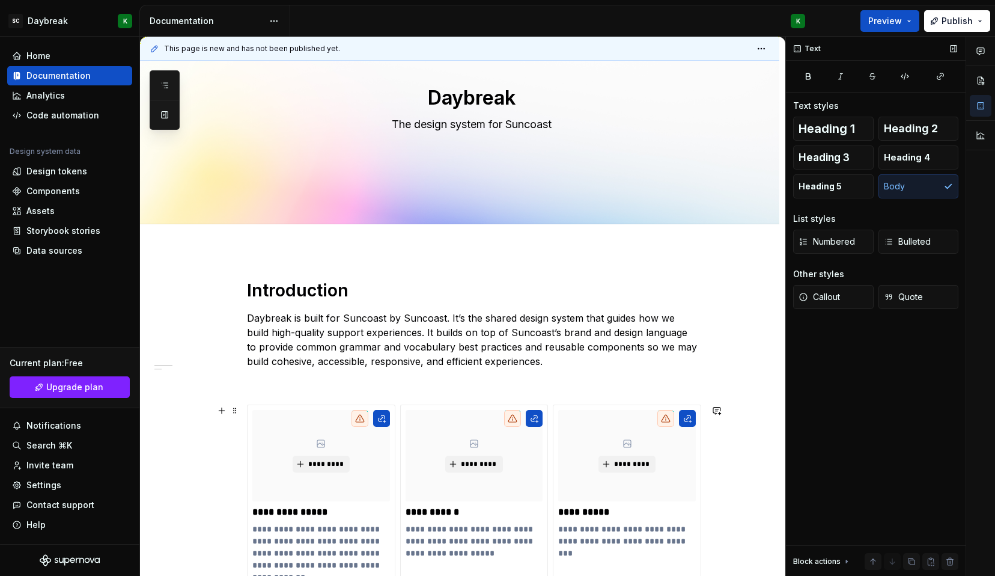
scroll to position [132, 0]
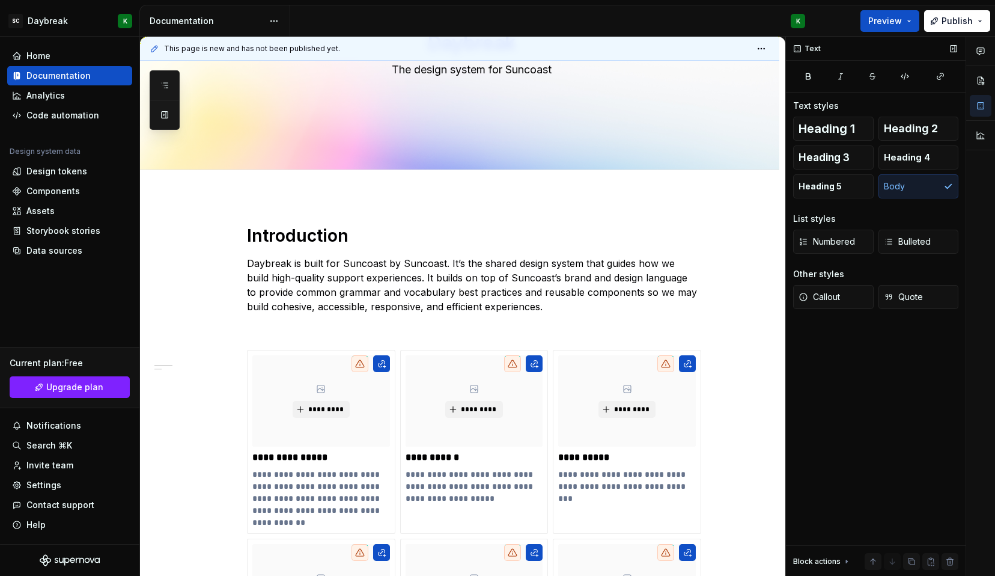
click at [272, 335] on p at bounding box center [474, 328] width 454 height 14
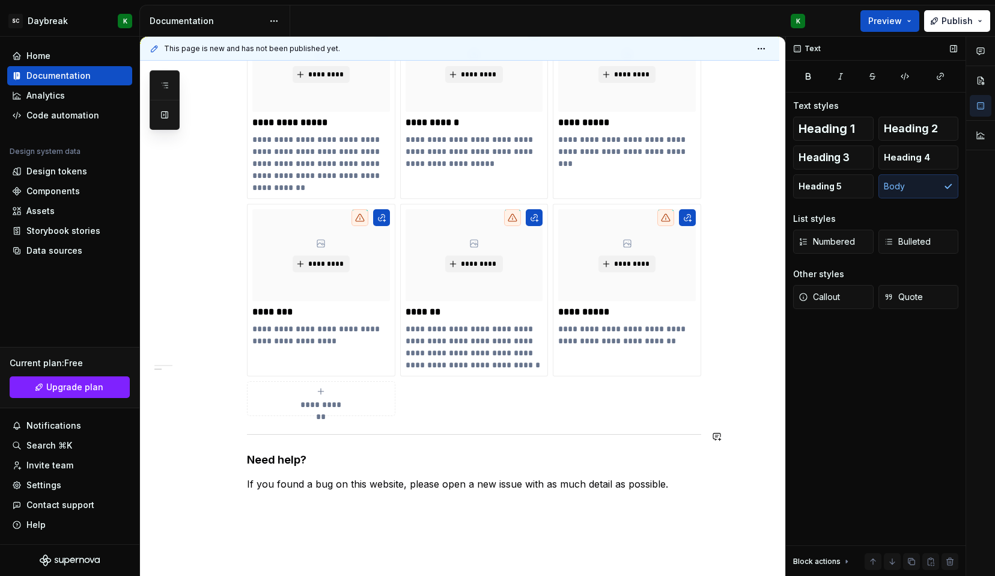
scroll to position [445, 0]
click at [272, 423] on div "**********" at bounding box center [474, 200] width 454 height 579
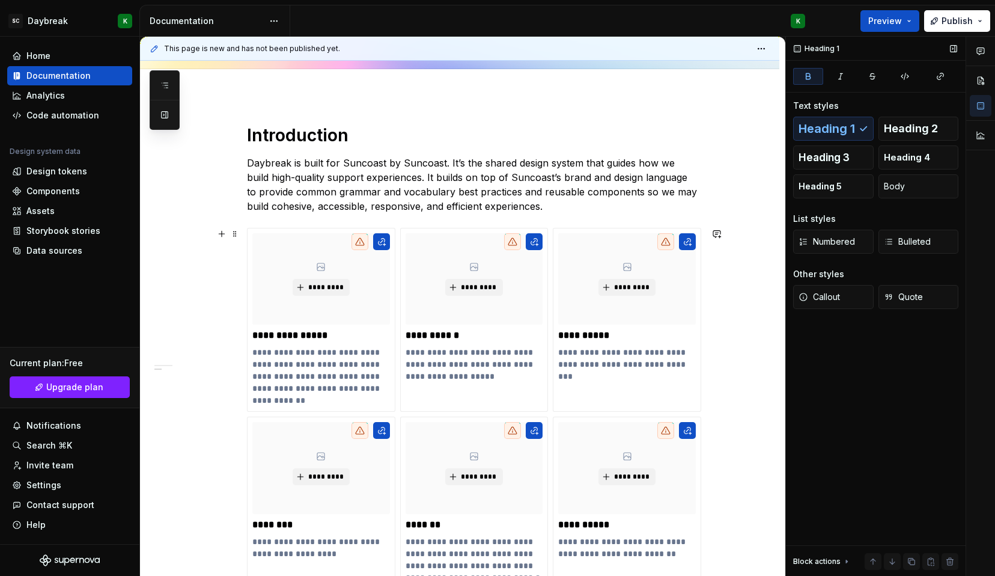
scroll to position [0, 0]
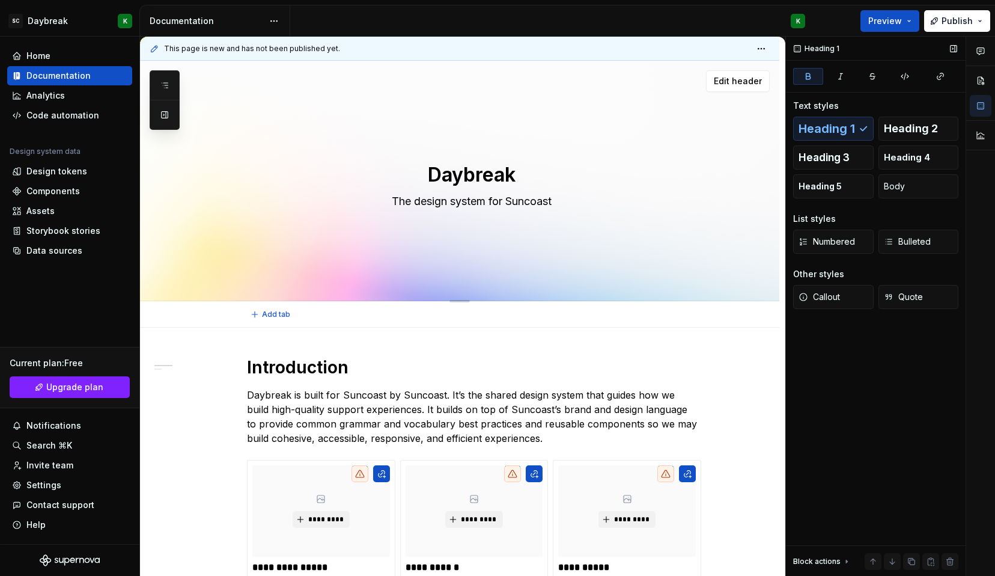
click at [457, 177] on textarea "Daybreak" at bounding box center [472, 174] width 454 height 29
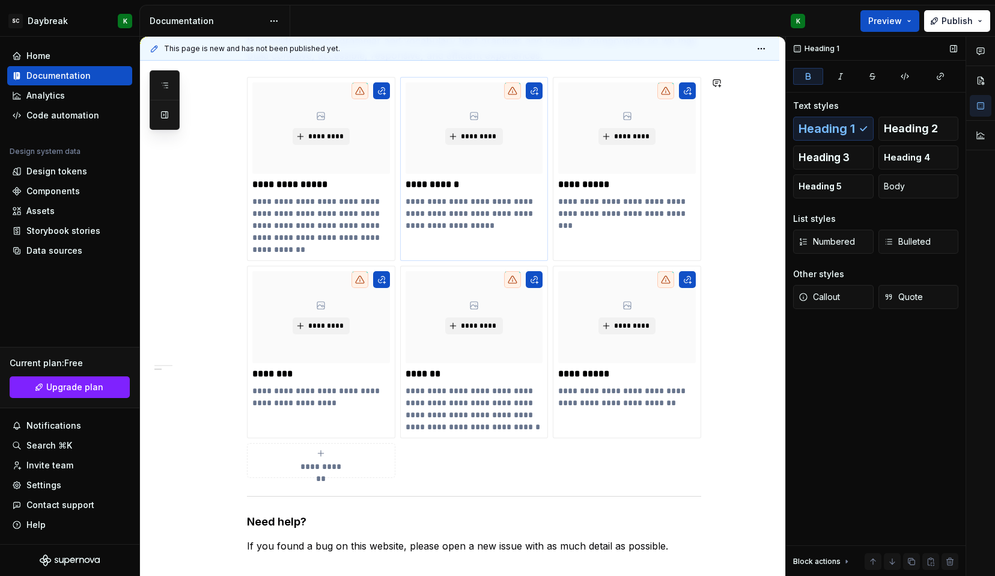
scroll to position [383, 0]
click at [687, 457] on div "**********" at bounding box center [474, 276] width 454 height 401
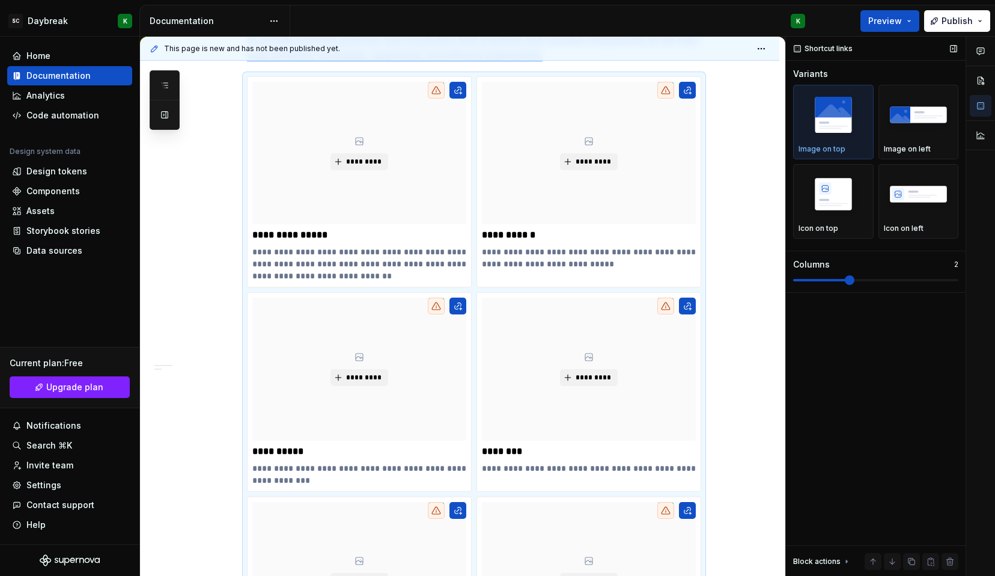
scroll to position [423, 0]
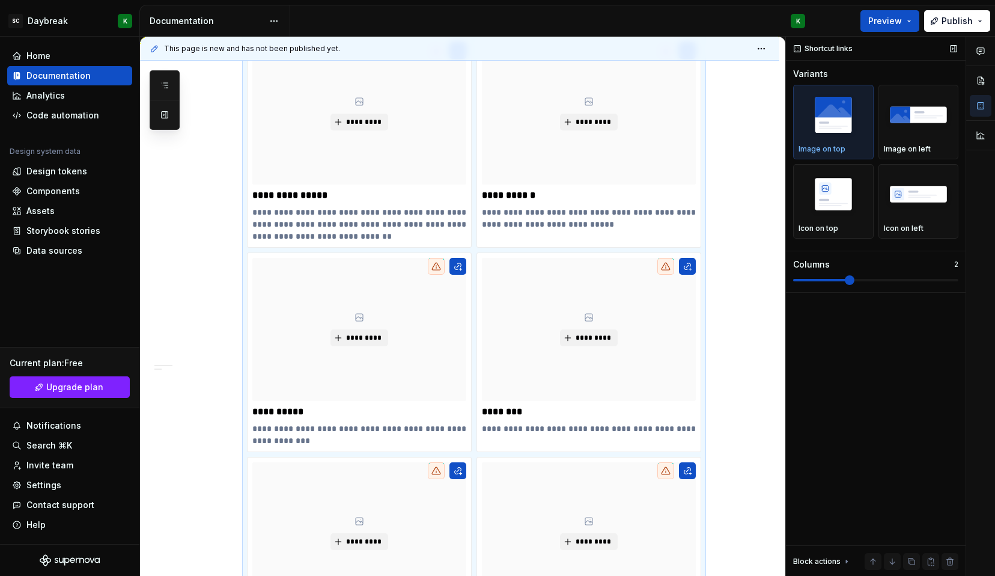
click at [855, 280] on span at bounding box center [850, 280] width 10 height 10
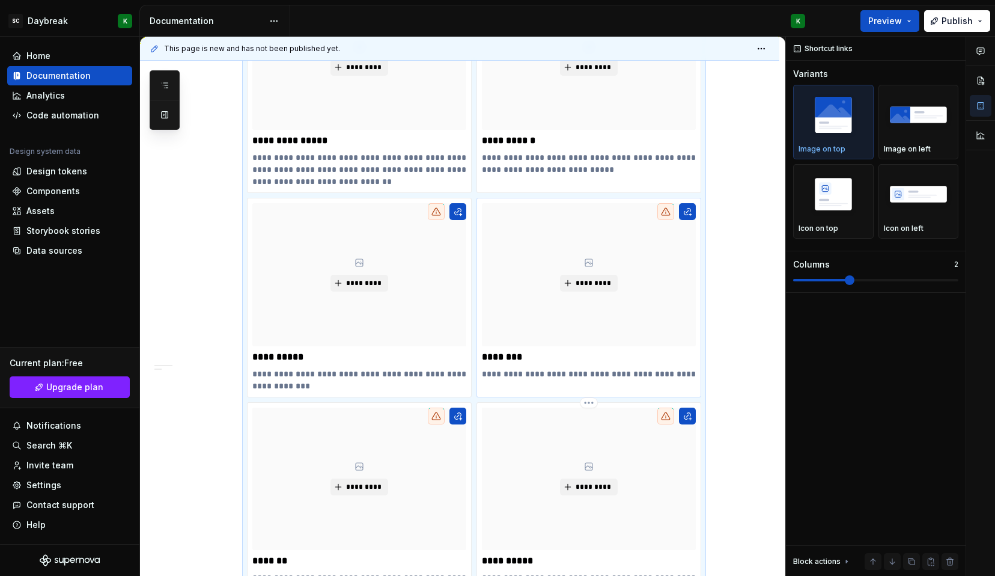
scroll to position [416, 0]
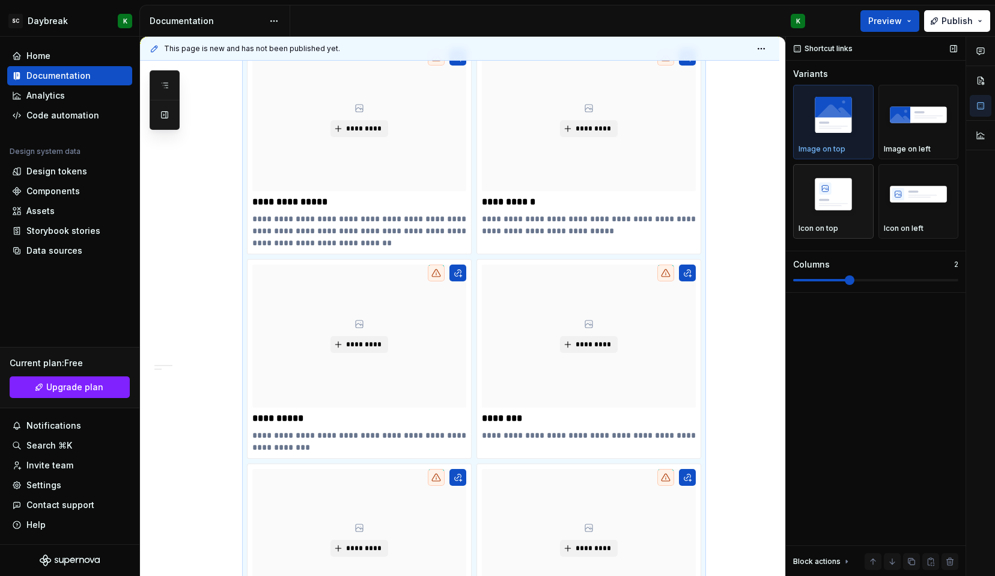
click at [819, 208] on img "button" at bounding box center [834, 194] width 70 height 44
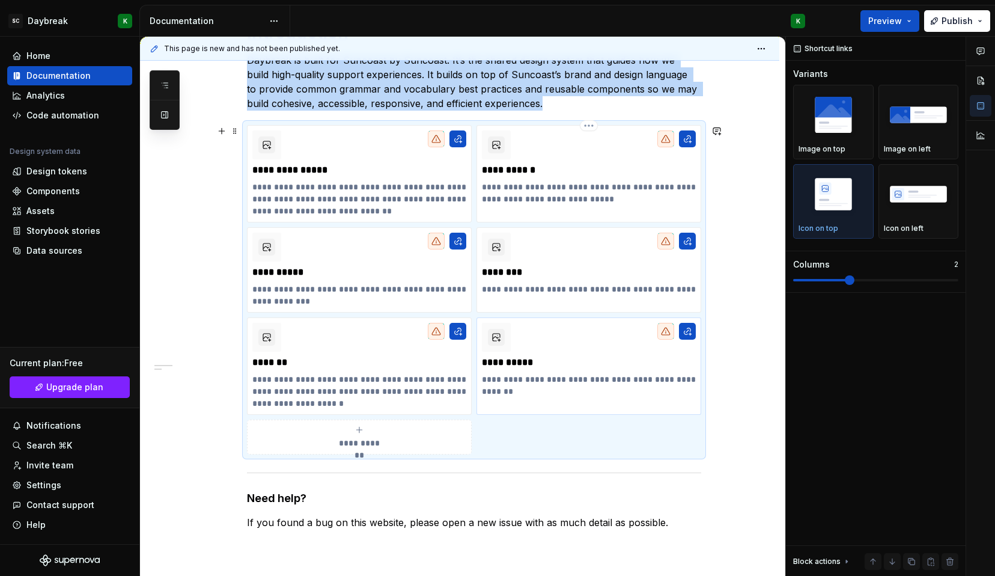
scroll to position [266, 0]
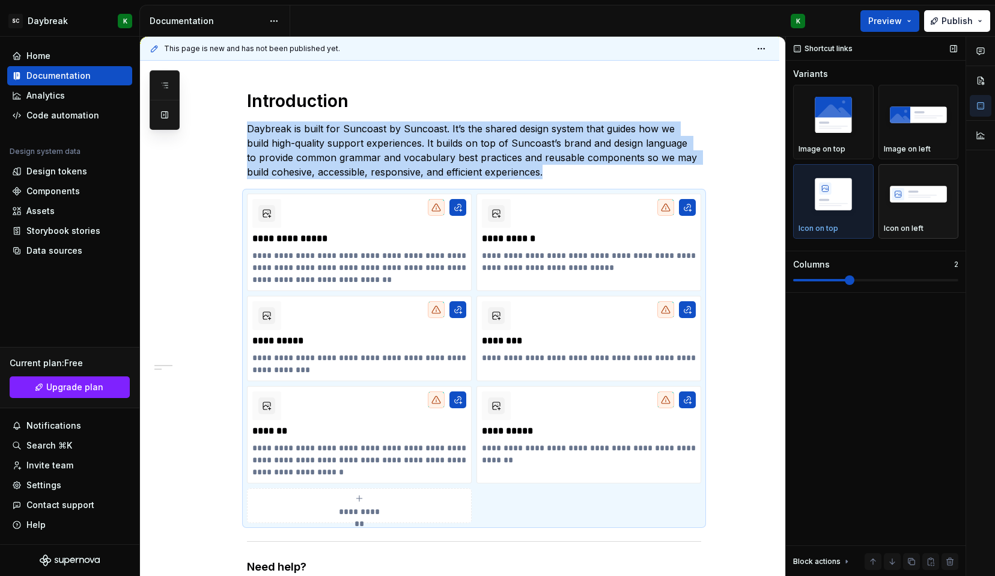
click at [925, 181] on img "button" at bounding box center [919, 194] width 70 height 44
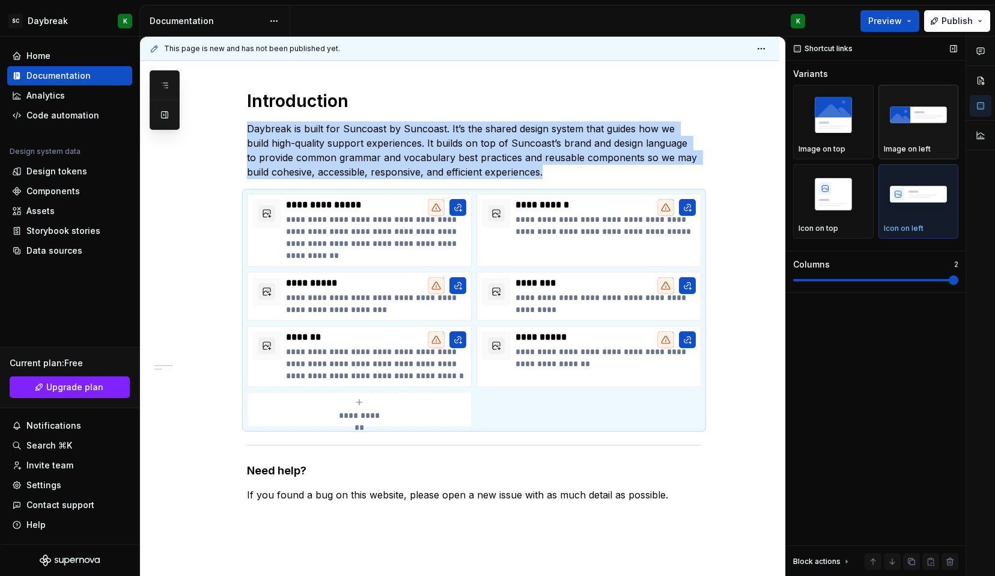
click at [910, 133] on img "button" at bounding box center [919, 115] width 70 height 44
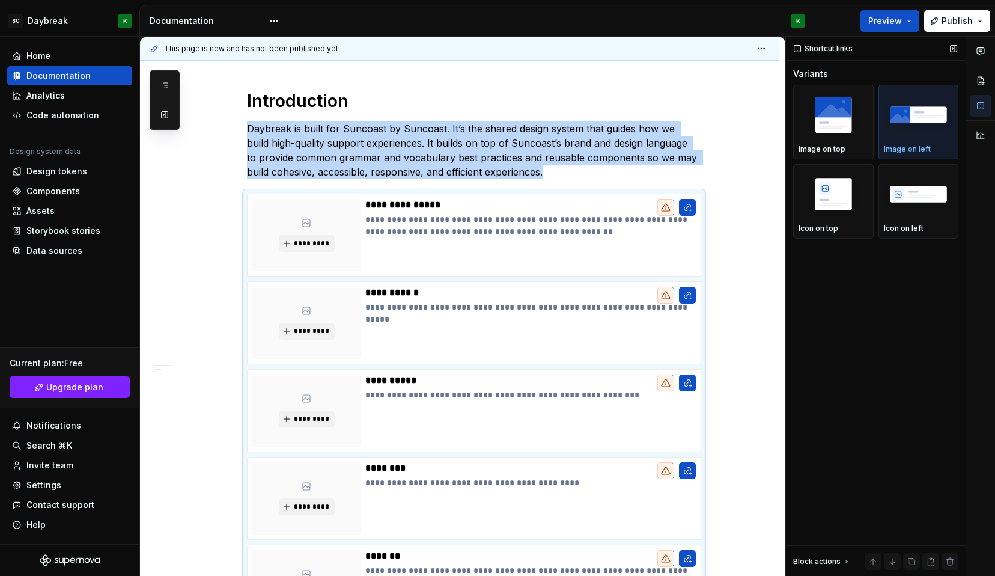
scroll to position [423, 0]
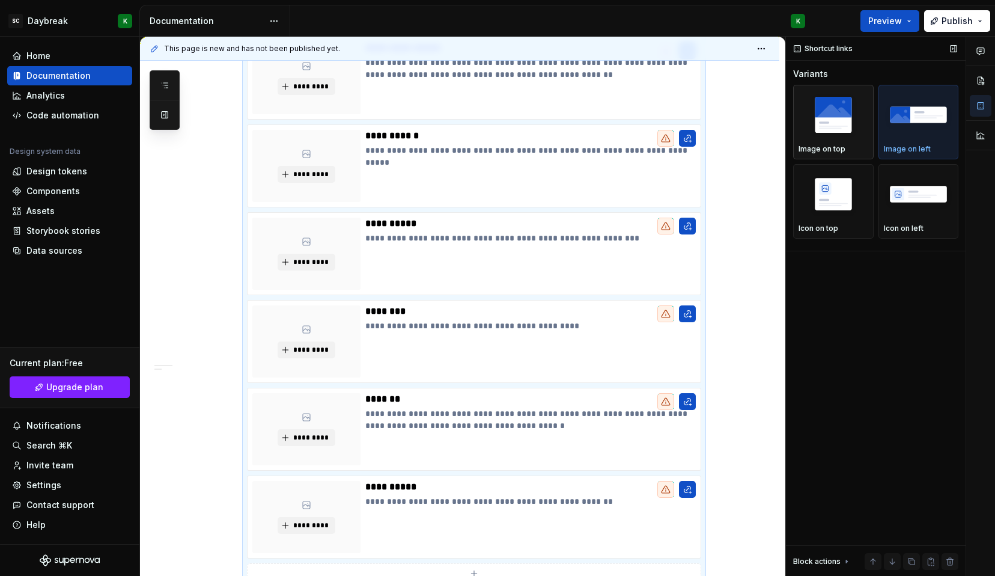
click at [829, 122] on img "button" at bounding box center [834, 115] width 70 height 44
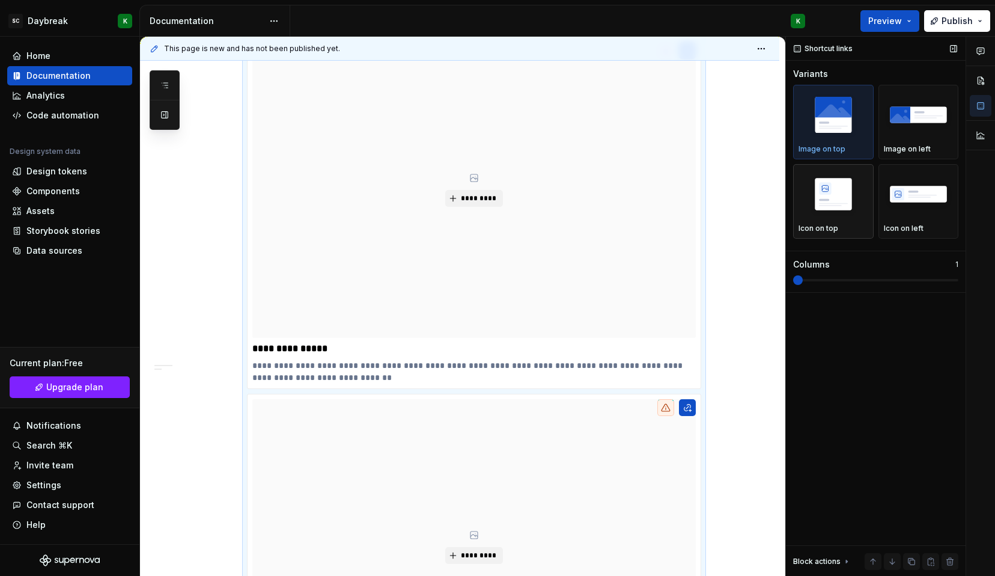
click at [829, 209] on img "button" at bounding box center [834, 194] width 70 height 44
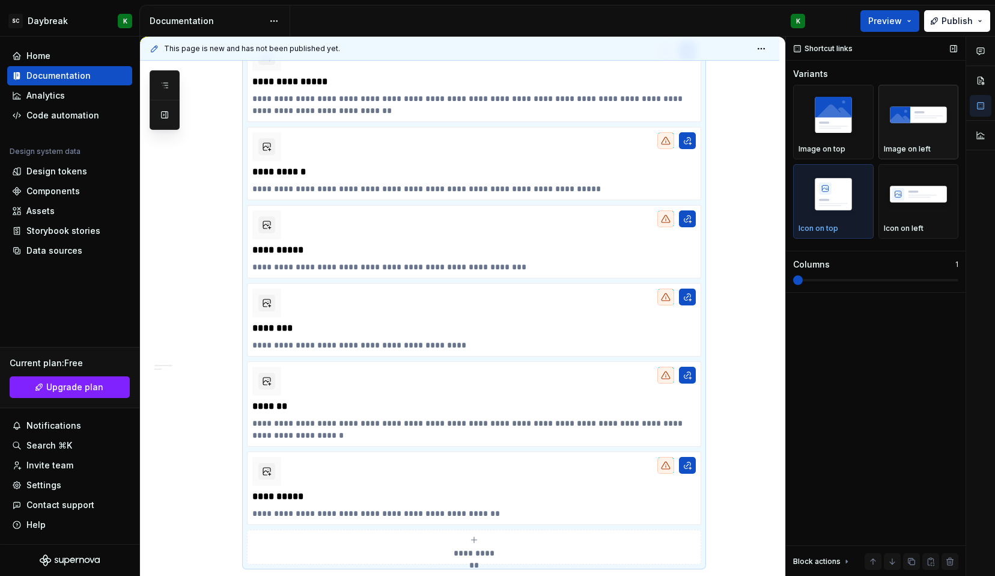
click at [897, 130] on img "button" at bounding box center [919, 115] width 70 height 44
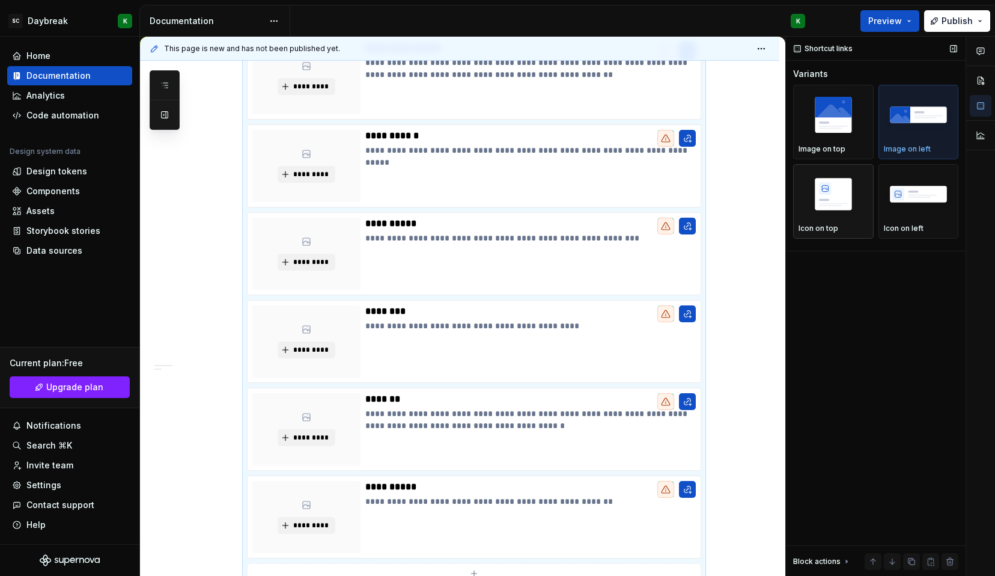
click at [832, 181] on img "button" at bounding box center [834, 194] width 70 height 44
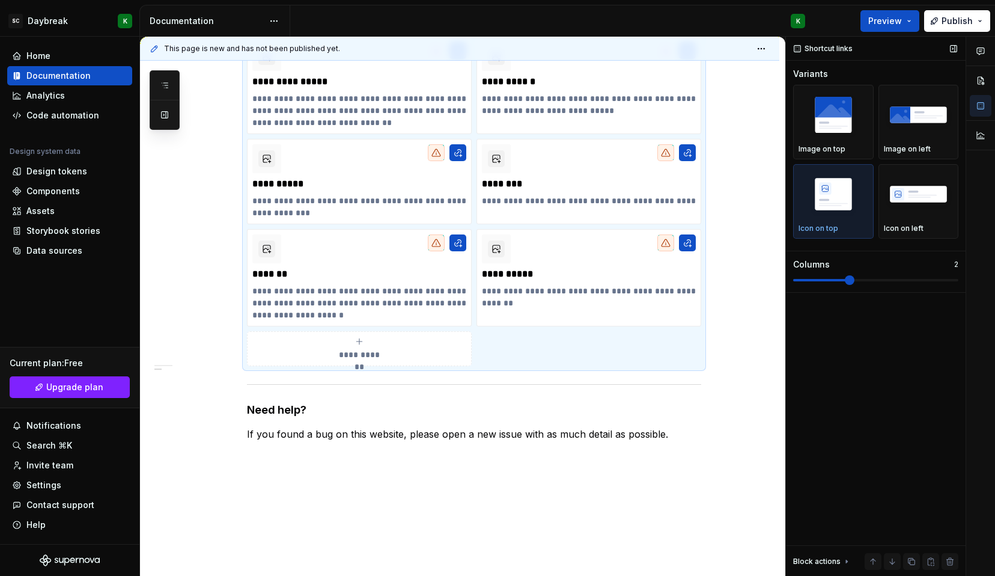
scroll to position [421, 0]
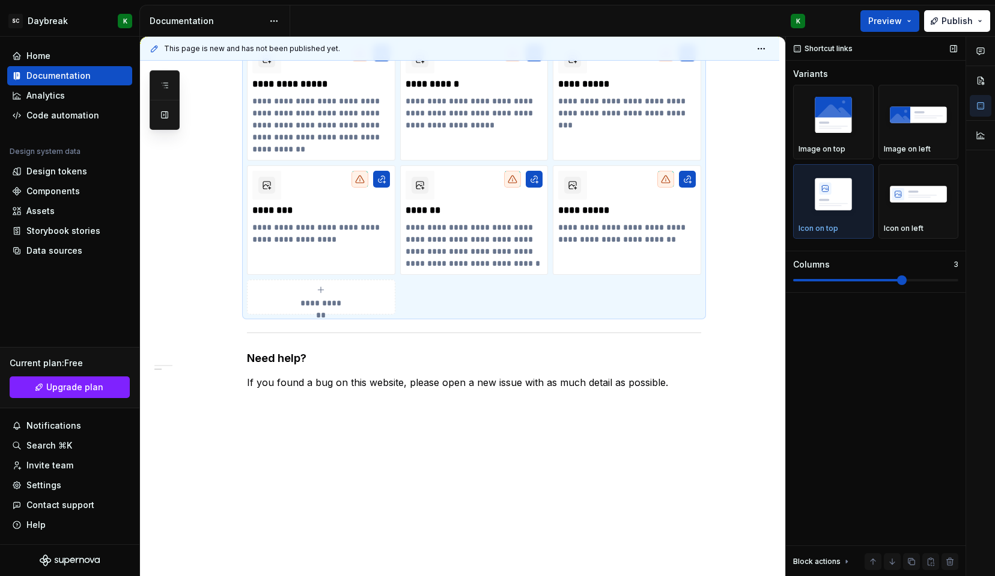
click at [897, 278] on span at bounding box center [902, 280] width 10 height 10
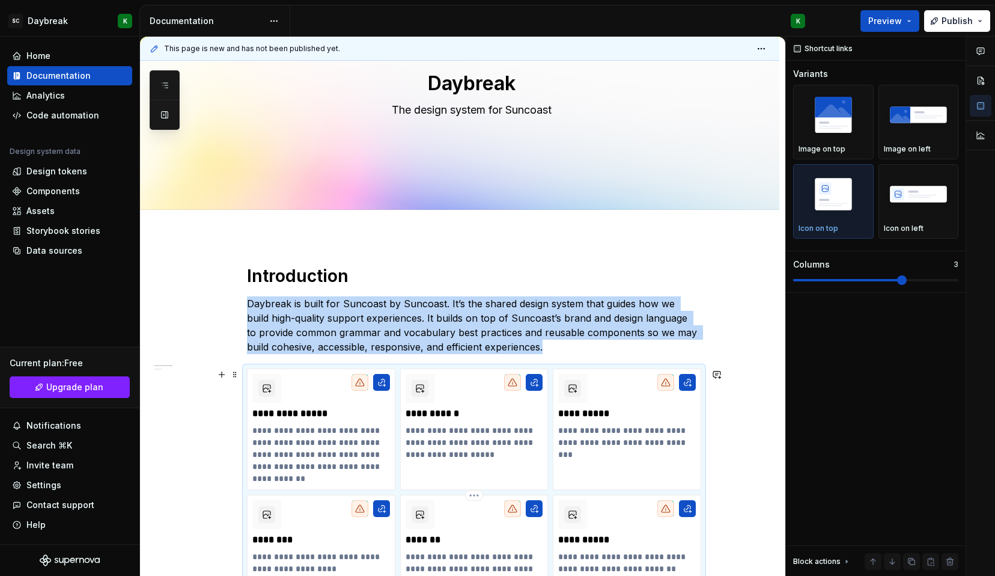
scroll to position [89, 0]
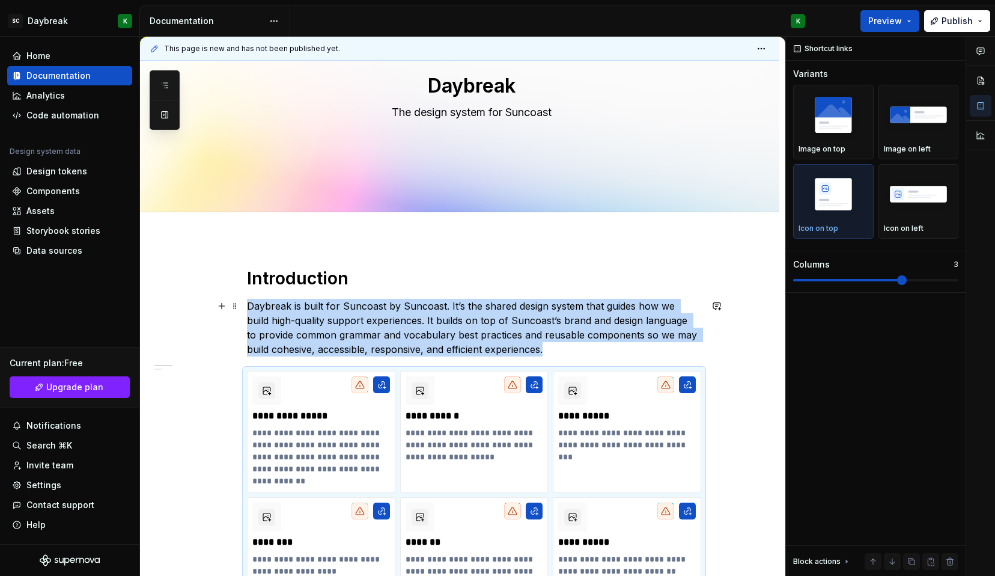
click at [569, 353] on p "Daybreak is built for Suncoast by Suncoast. It’s the shared design system that …" at bounding box center [474, 328] width 454 height 58
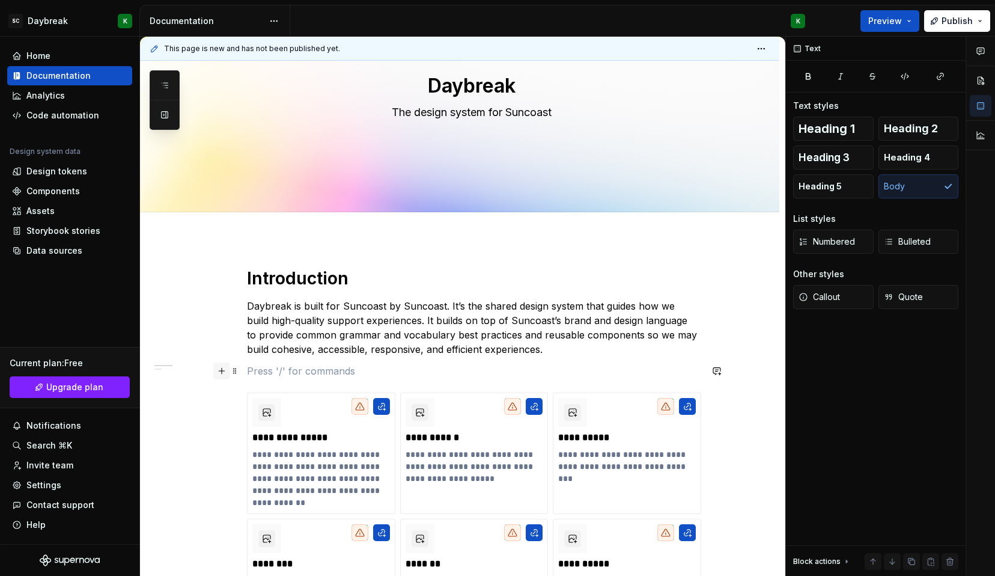
click at [221, 367] on button "button" at bounding box center [221, 370] width 17 height 17
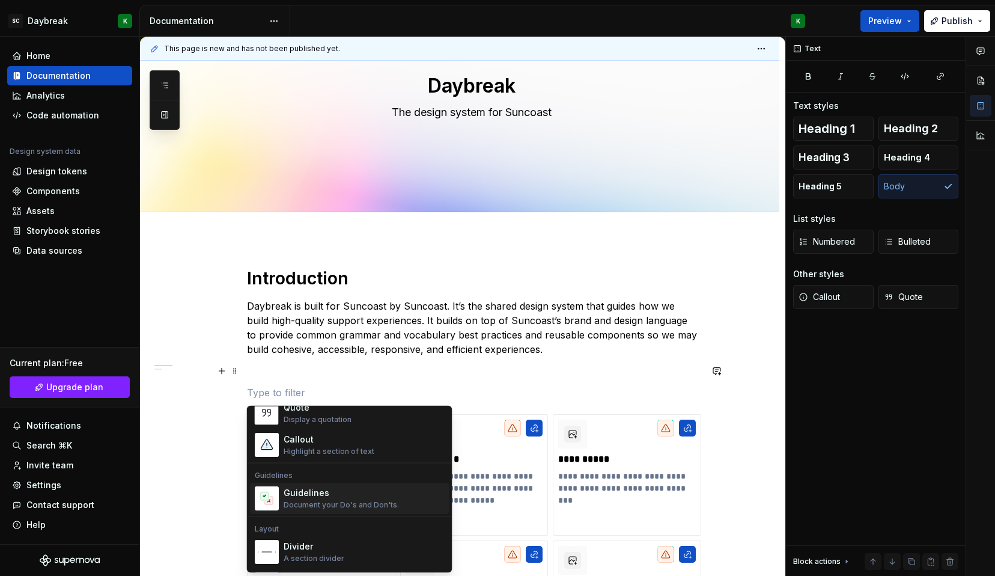
scroll to position [239, 0]
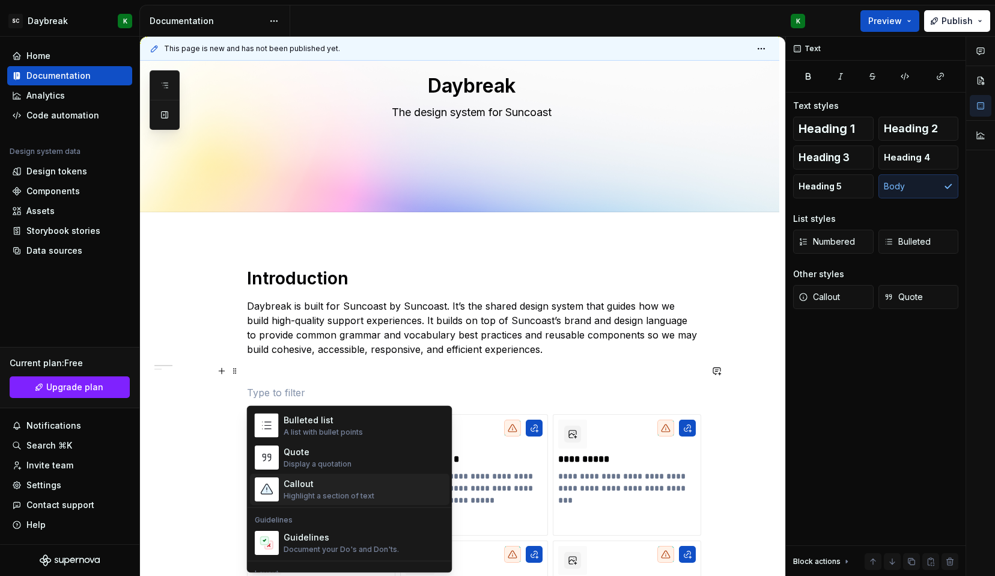
click at [299, 492] on div "Highlight a section of text" at bounding box center [329, 496] width 91 height 10
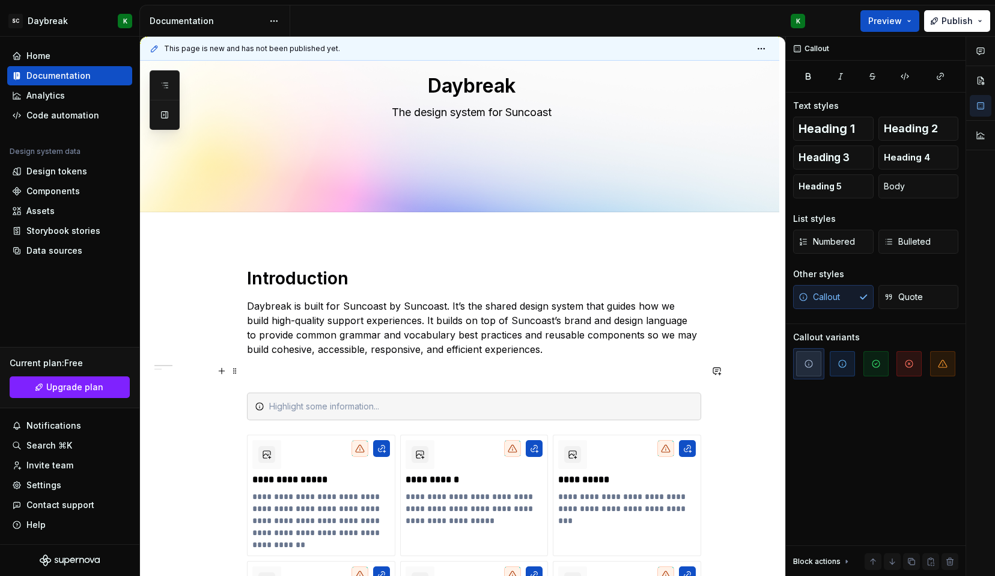
click at [290, 377] on p at bounding box center [474, 371] width 454 height 14
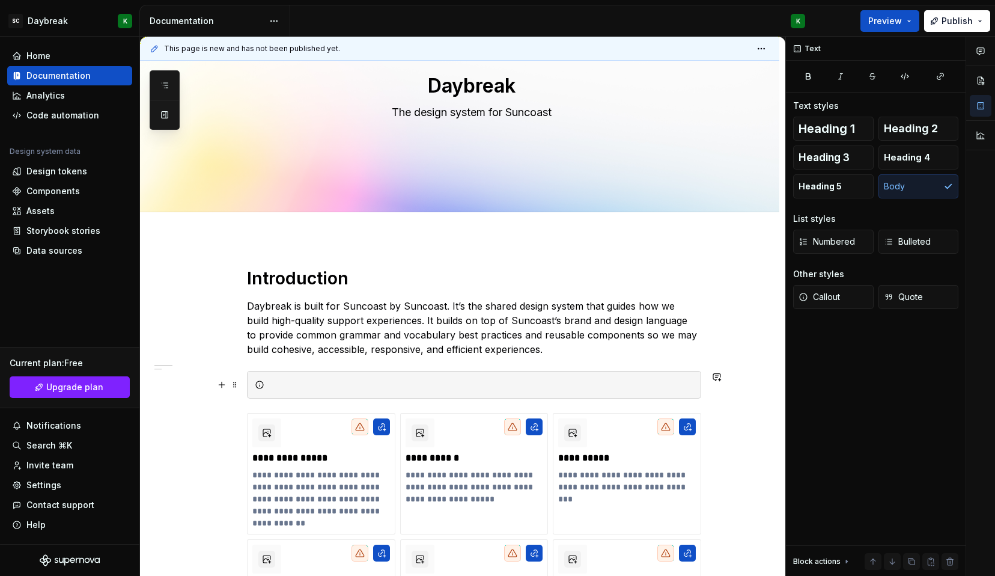
click at [404, 380] on div at bounding box center [481, 385] width 424 height 12
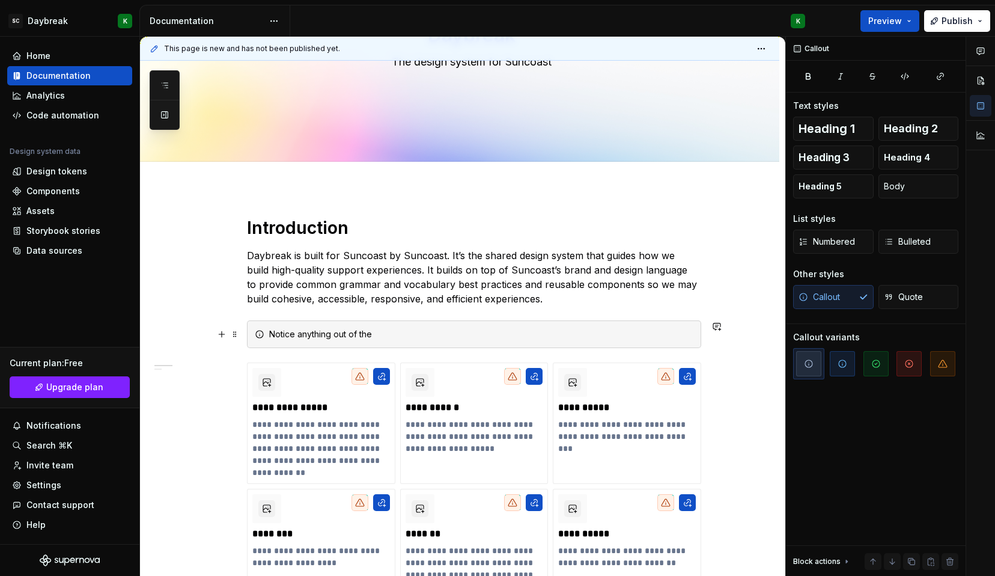
scroll to position [152, 0]
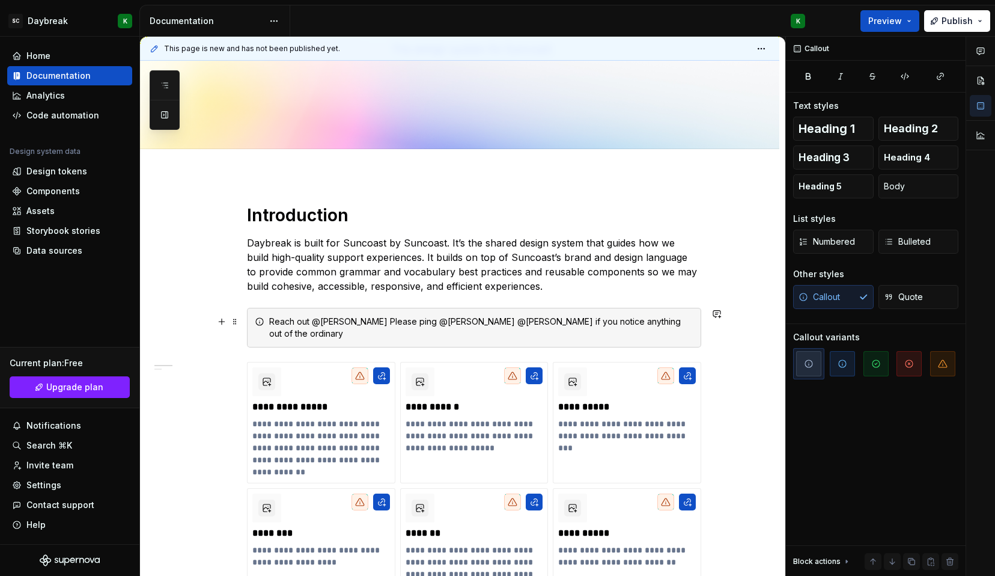
click at [287, 322] on div "Reach out @[PERSON_NAME] Please ping @[PERSON_NAME] @[PERSON_NAME] if you notic…" at bounding box center [481, 328] width 424 height 24
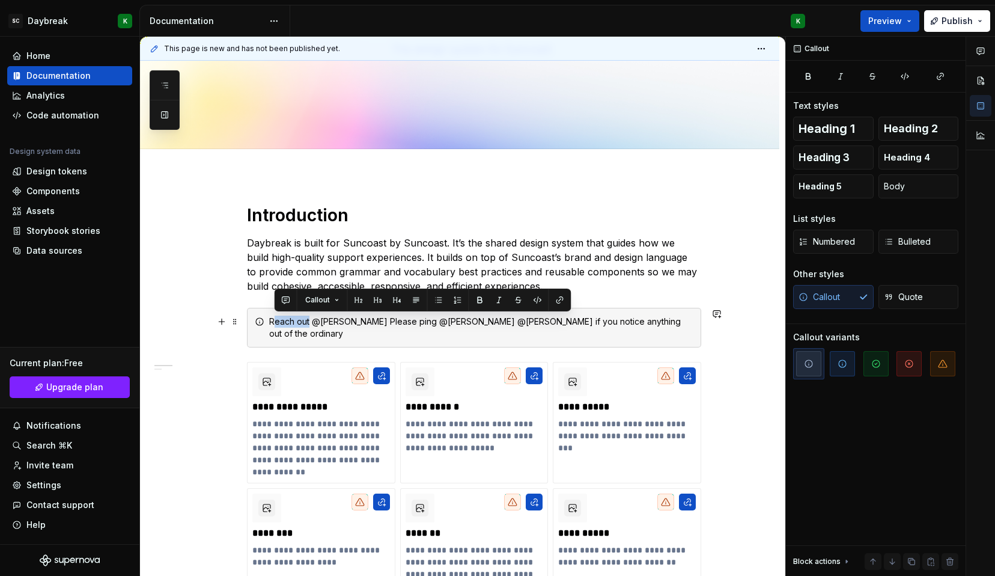
drag, startPoint x: 308, startPoint y: 320, endPoint x: 275, endPoint y: 326, distance: 34.3
click at [275, 326] on div "Reach out @[PERSON_NAME] Please ping @[PERSON_NAME] @[PERSON_NAME] if you notic…" at bounding box center [481, 328] width 424 height 24
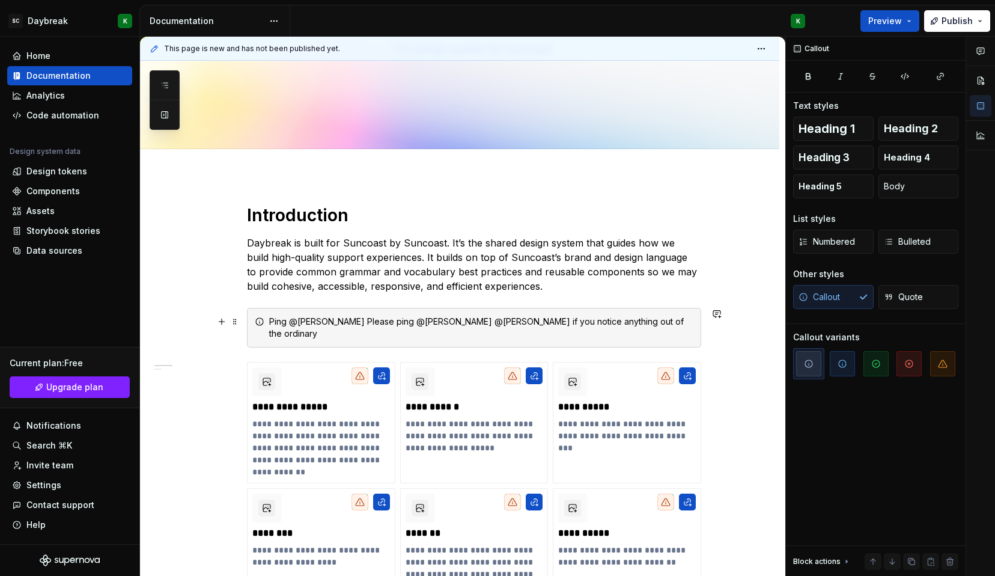
click at [304, 320] on div "Ping @[PERSON_NAME] Please ping @[PERSON_NAME] @[PERSON_NAME] if you notice any…" at bounding box center [481, 328] width 424 height 24
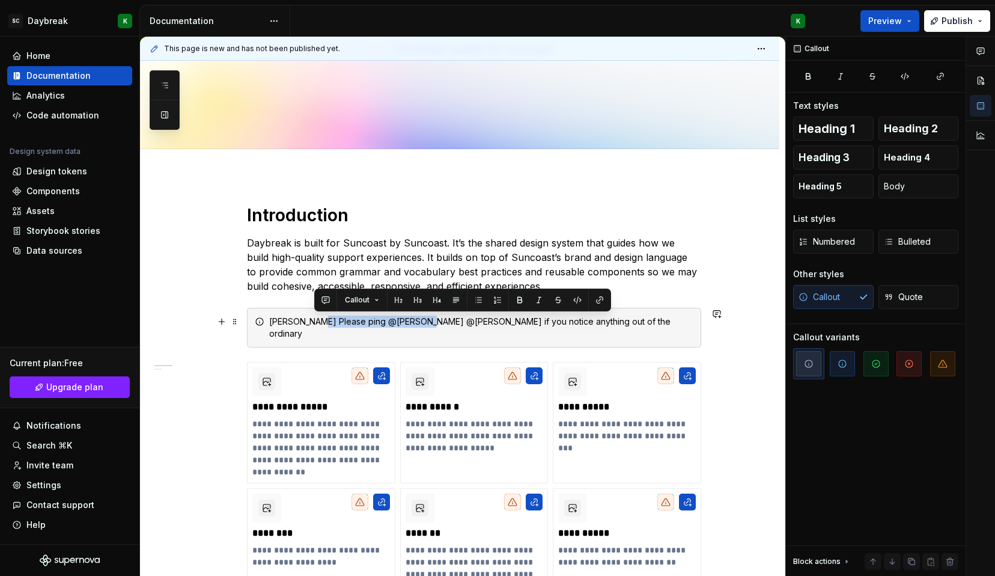
drag, startPoint x: 316, startPoint y: 319, endPoint x: 419, endPoint y: 318, distance: 102.8
click at [419, 318] on div "[PERSON_NAME] Please ping @[PERSON_NAME] @[PERSON_NAME] if you notice anything …" at bounding box center [481, 328] width 424 height 24
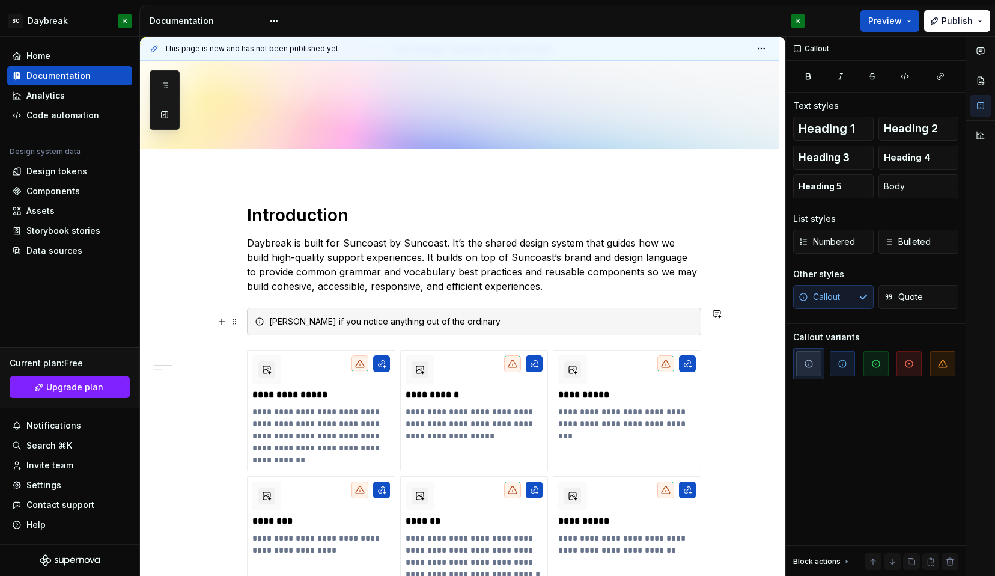
click at [337, 320] on div "[PERSON_NAME] if you notice anything out of the ordinary" at bounding box center [481, 322] width 424 height 12
click at [612, 314] on div "[PERSON_NAME] if you have any questions…or if you notice anything out of the or…" at bounding box center [474, 322] width 454 height 28
click at [605, 322] on div "[PERSON_NAME] if you have any questions…or if you notice anything out of the or…" at bounding box center [481, 322] width 424 height 12
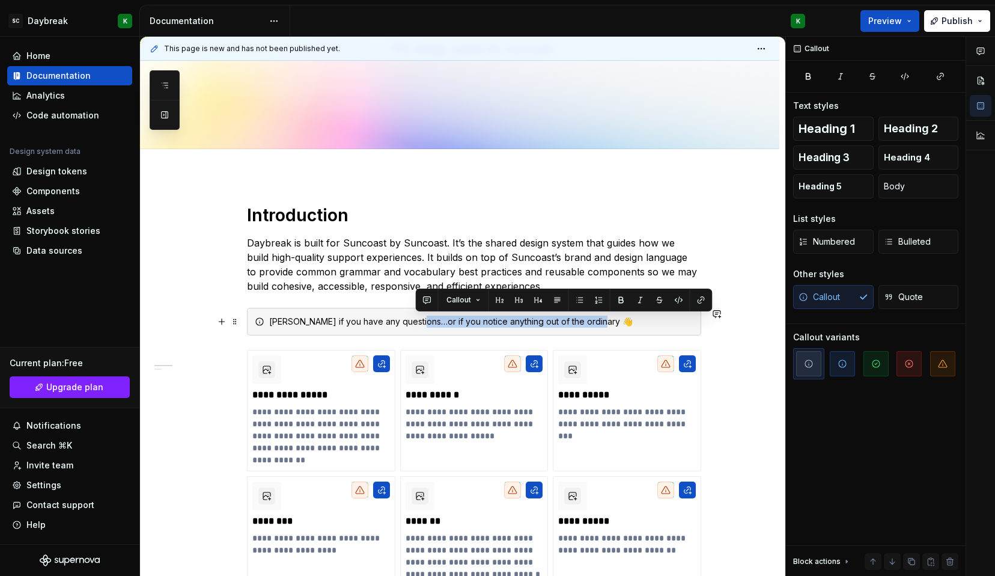
drag, startPoint x: 596, startPoint y: 319, endPoint x: 414, endPoint y: 322, distance: 181.5
click at [414, 322] on div "[PERSON_NAME] if you have any questions…or if you notice anything out of the or…" at bounding box center [481, 322] width 424 height 12
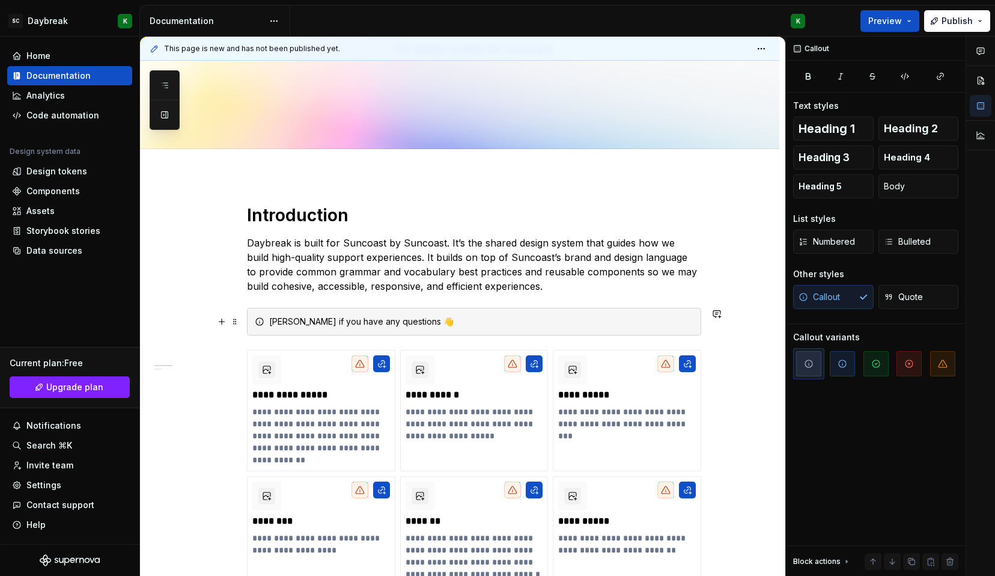
click at [257, 322] on icon at bounding box center [260, 322] width 10 height 10
click at [624, 329] on div "[PERSON_NAME] if you have any questions 👋" at bounding box center [474, 322] width 454 height 28
click at [870, 367] on span "button" at bounding box center [876, 363] width 25 height 25
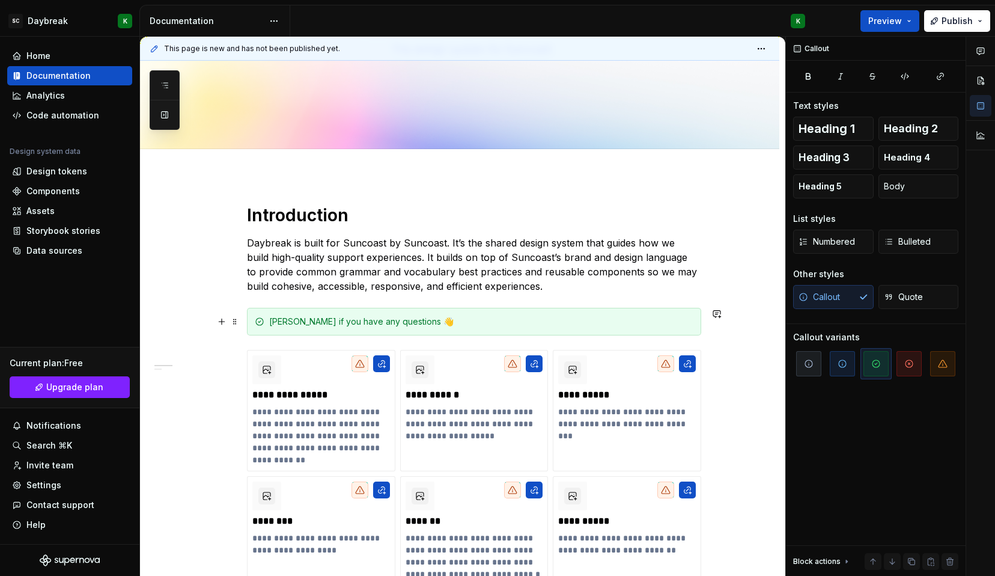
click at [739, 334] on div "**********" at bounding box center [459, 531] width 639 height 712
click at [310, 323] on div "[PERSON_NAME] if you have any questions 👋" at bounding box center [481, 322] width 424 height 12
click at [293, 319] on div "[PERSON_NAME] if you have any questions 👋" at bounding box center [481, 322] width 424 height 12
click at [247, 359] on div "**********" at bounding box center [474, 487] width 454 height 275
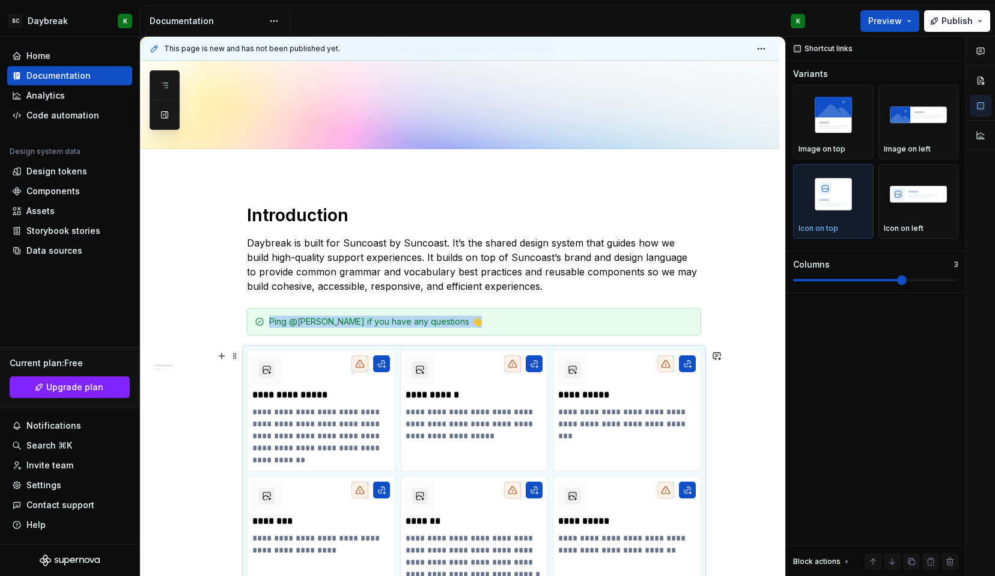
click at [200, 398] on div "**********" at bounding box center [459, 531] width 639 height 712
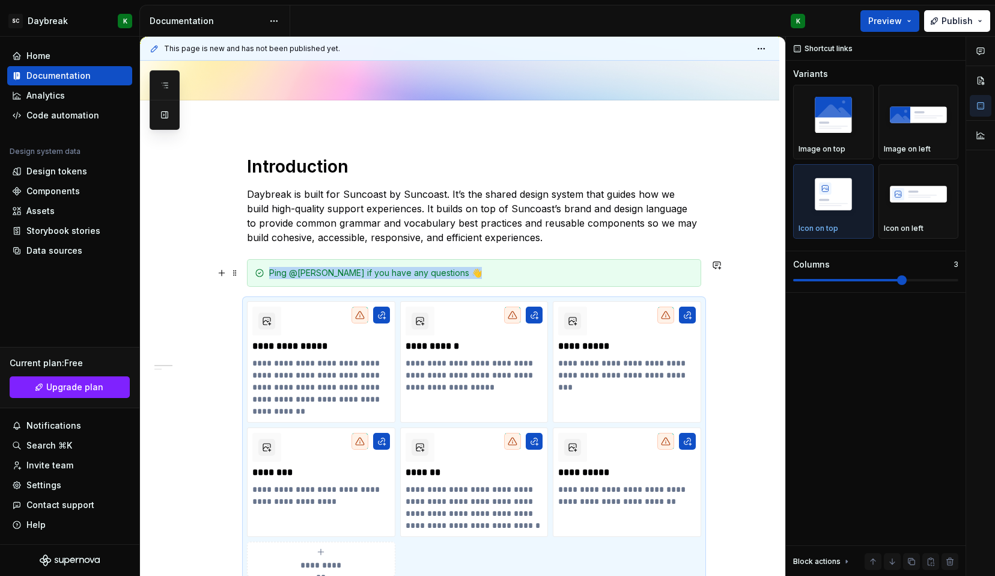
click at [481, 273] on div "Ping @[PERSON_NAME] if you have any questions 👋" at bounding box center [481, 273] width 424 height 12
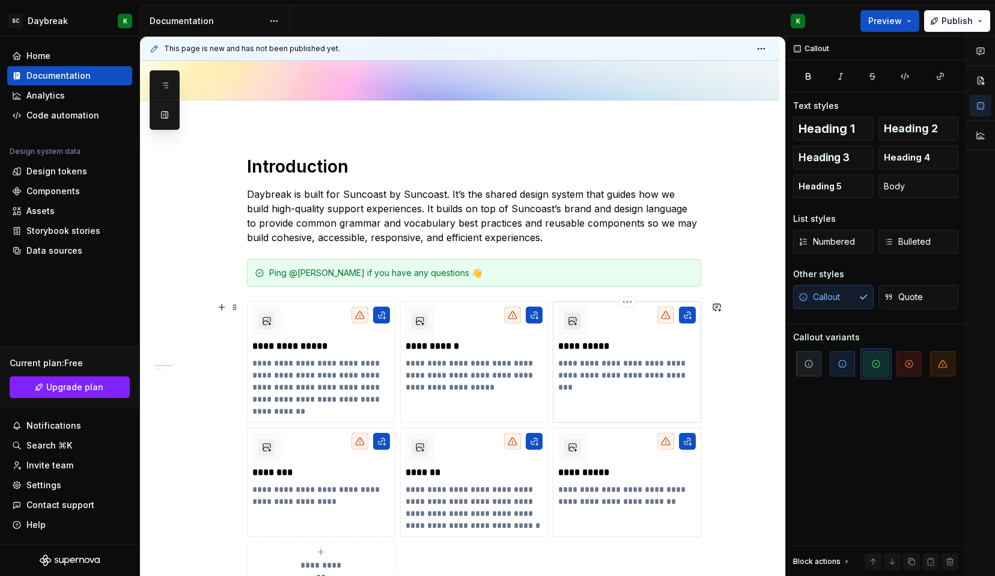
click at [576, 324] on button "button" at bounding box center [572, 321] width 17 height 17
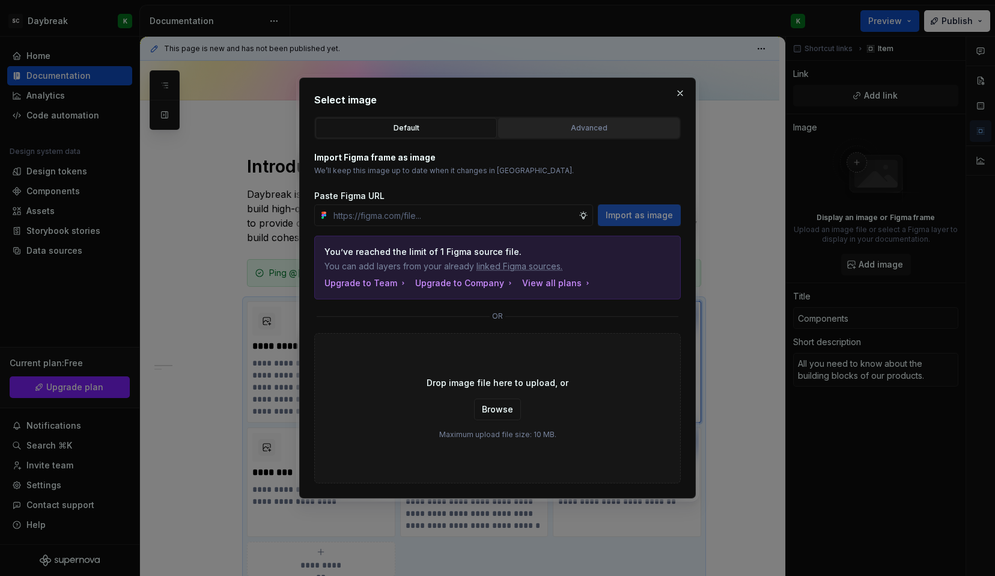
click at [621, 126] on div "Advanced" at bounding box center [588, 128] width 173 height 12
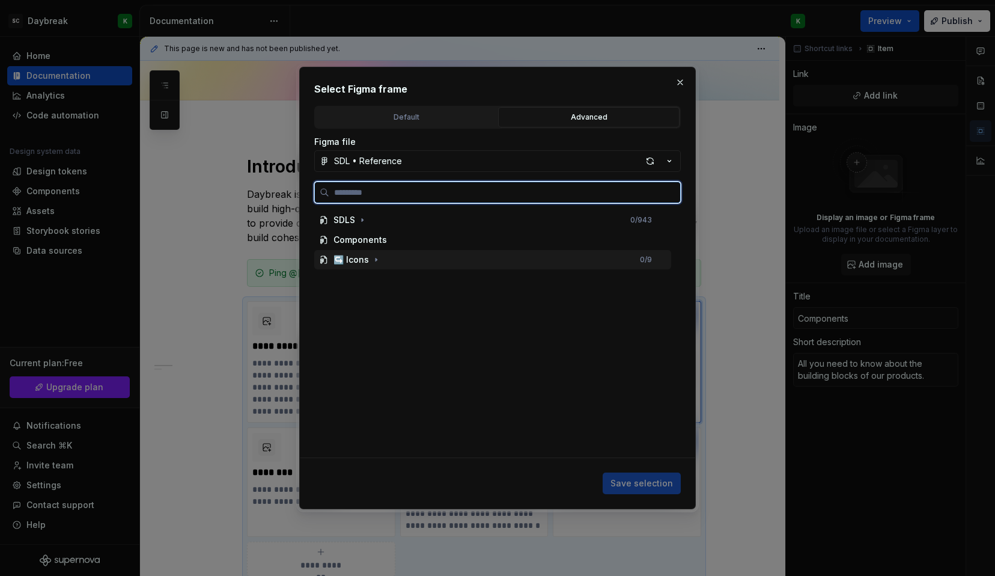
click at [389, 268] on div "↪️ Icons 0 / 9" at bounding box center [492, 259] width 357 height 19
click at [374, 282] on div "Frame 1" at bounding box center [361, 279] width 32 height 12
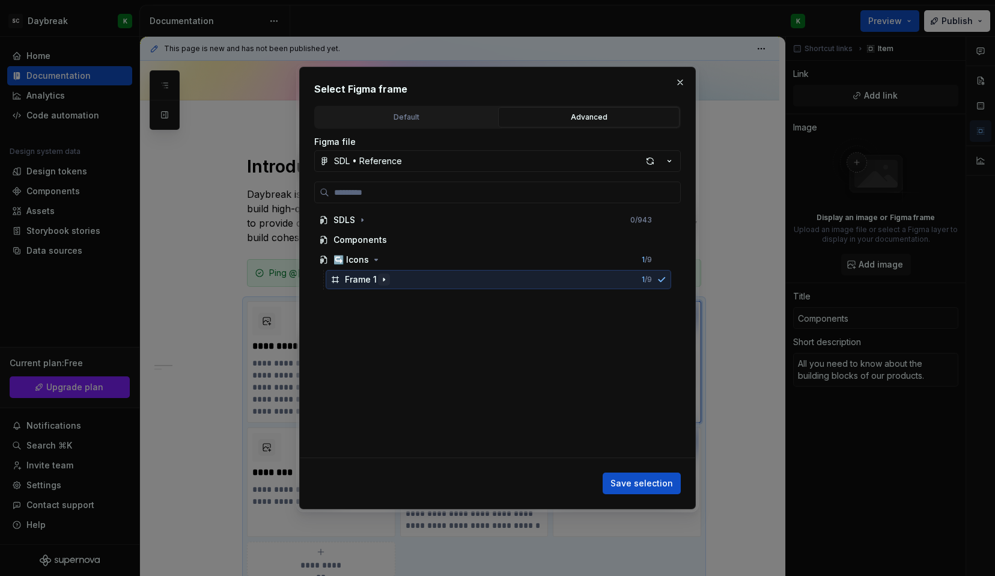
click at [385, 277] on icon "button" at bounding box center [384, 280] width 10 height 10
click at [377, 298] on icon "button" at bounding box center [382, 299] width 10 height 10
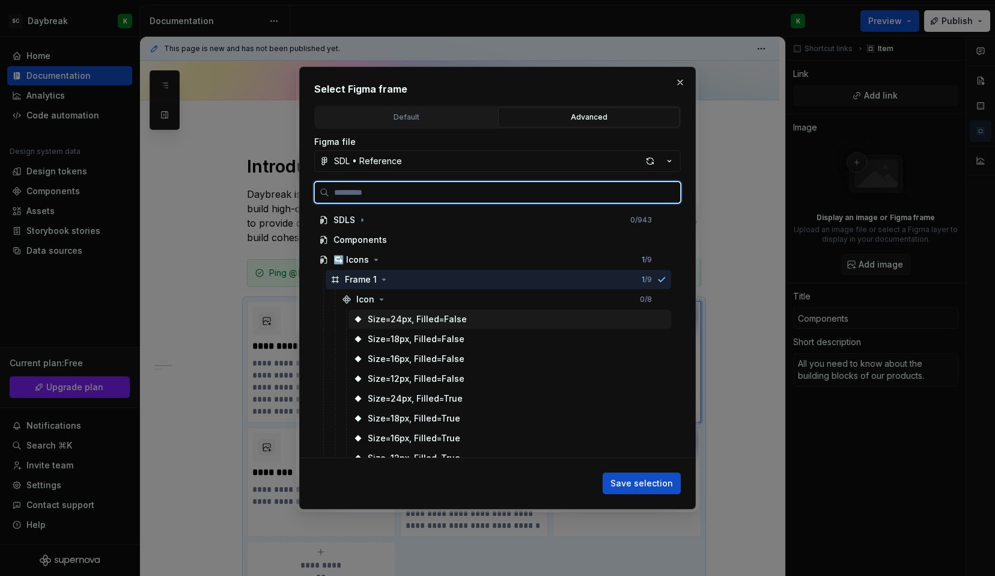
click at [397, 314] on div "Size=24px, Filled=False" at bounding box center [417, 319] width 99 height 12
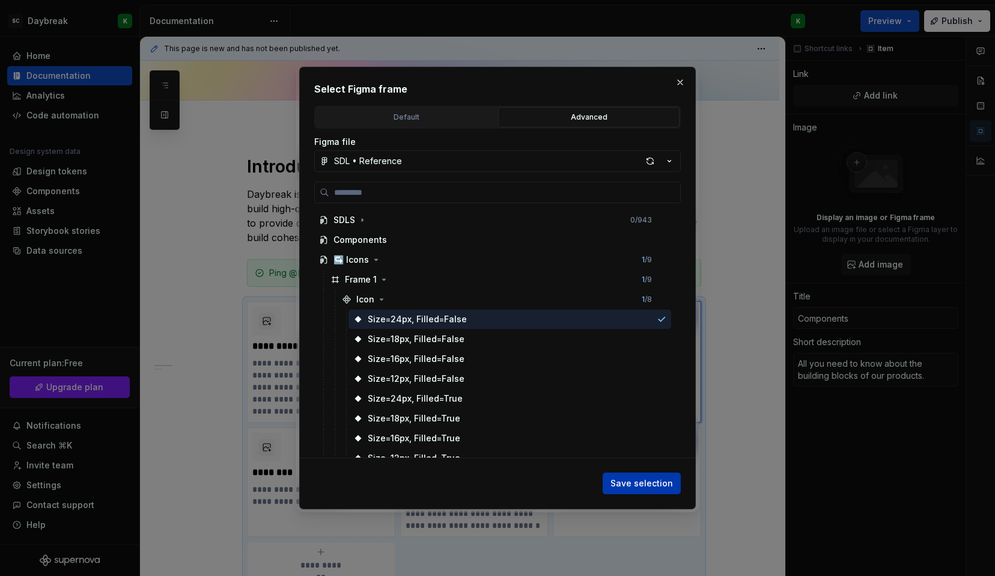
click at [647, 487] on span "Save selection" at bounding box center [642, 483] width 63 height 12
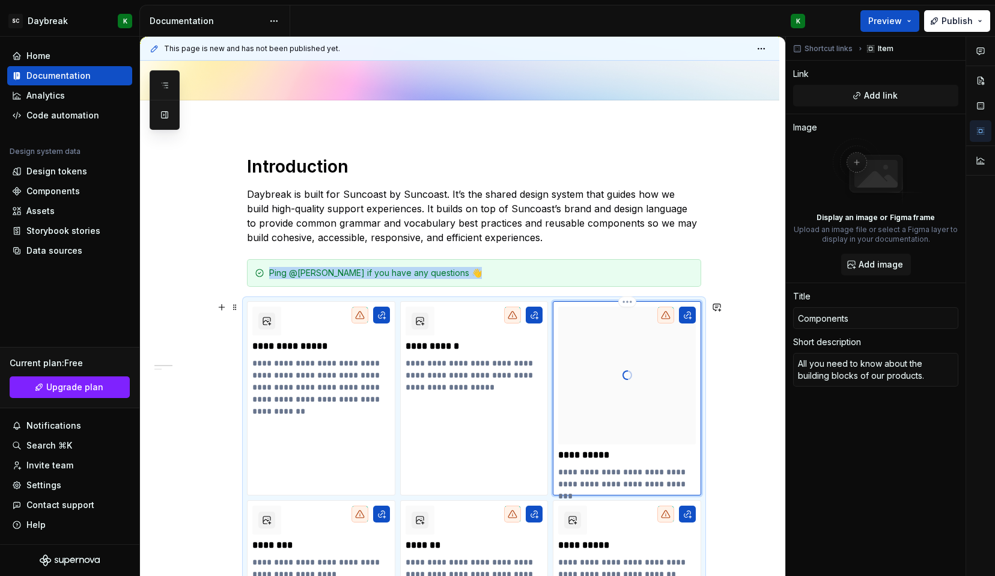
scroll to position [254, 0]
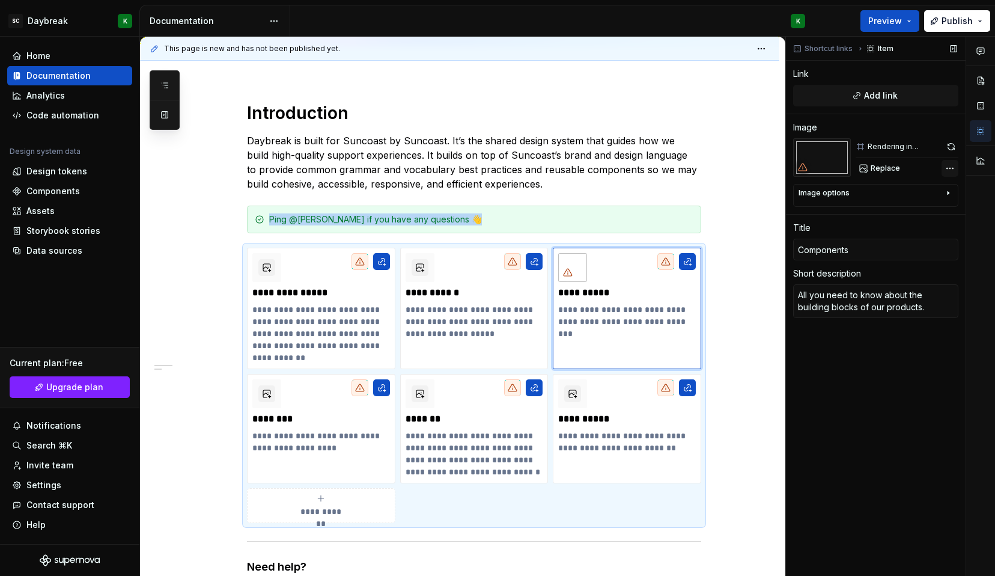
click at [949, 165] on div "Comments Open comments No comments yet Select ‘Comment’ from the block context …" at bounding box center [890, 307] width 209 height 540
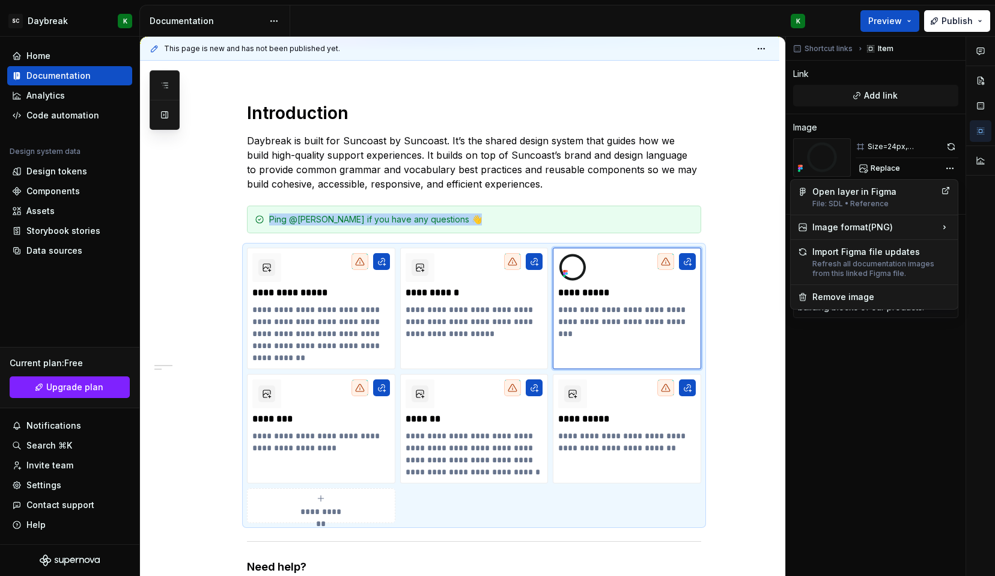
click at [869, 398] on div "Comments Open comments No comments yet Select ‘Comment’ from the block context …" at bounding box center [890, 307] width 209 height 540
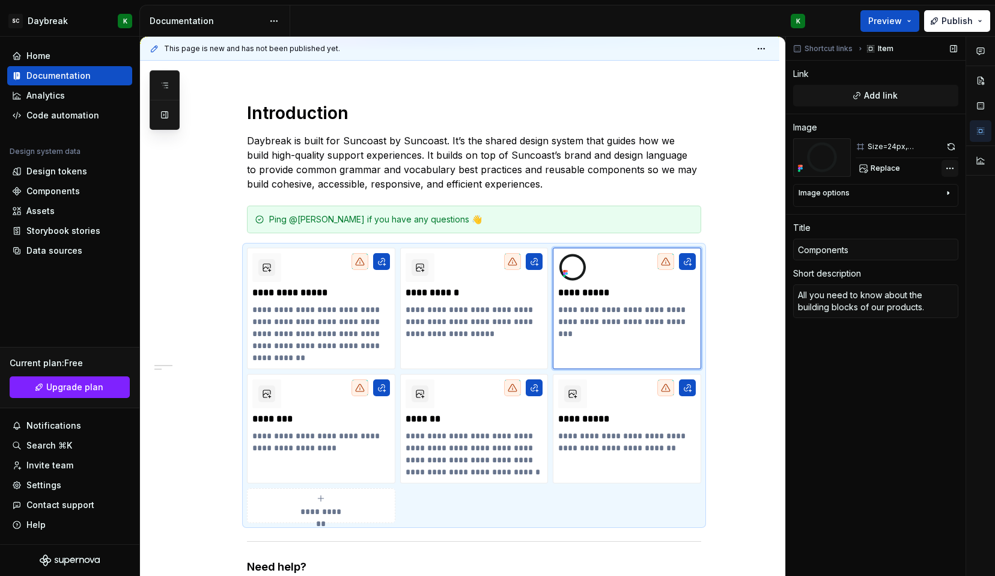
click at [951, 168] on div "Comments Open comments No comments yet Select ‘Comment’ from the block context …" at bounding box center [890, 307] width 209 height 540
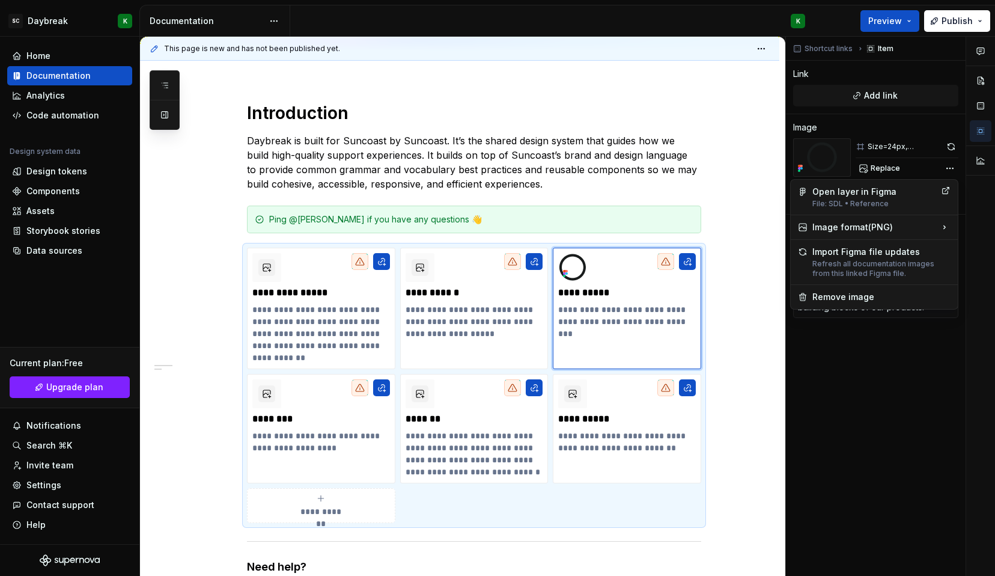
click at [938, 430] on div "Comments Open comments No comments yet Select ‘Comment’ from the block context …" at bounding box center [890, 307] width 209 height 540
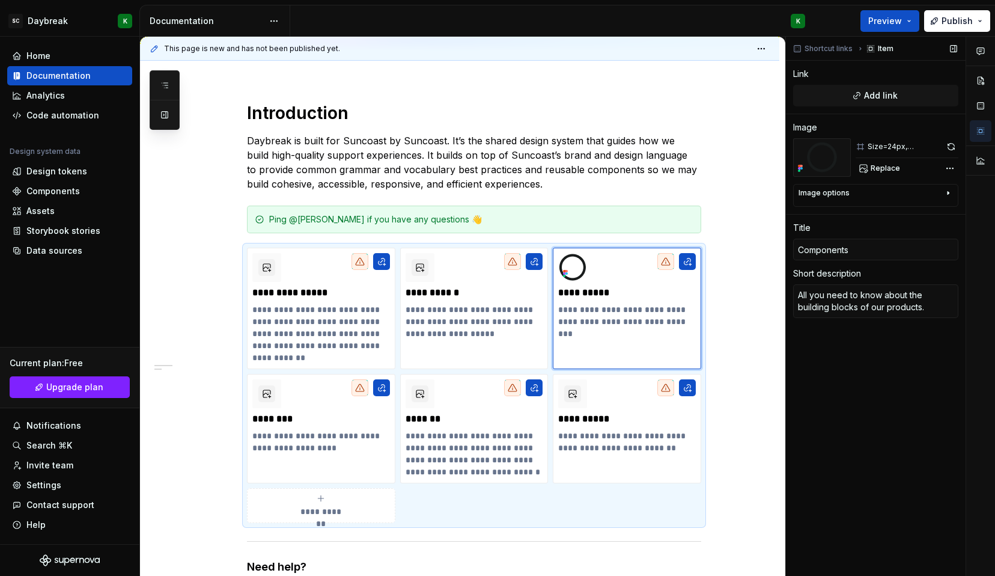
click at [824, 194] on div "Image options" at bounding box center [824, 193] width 51 height 10
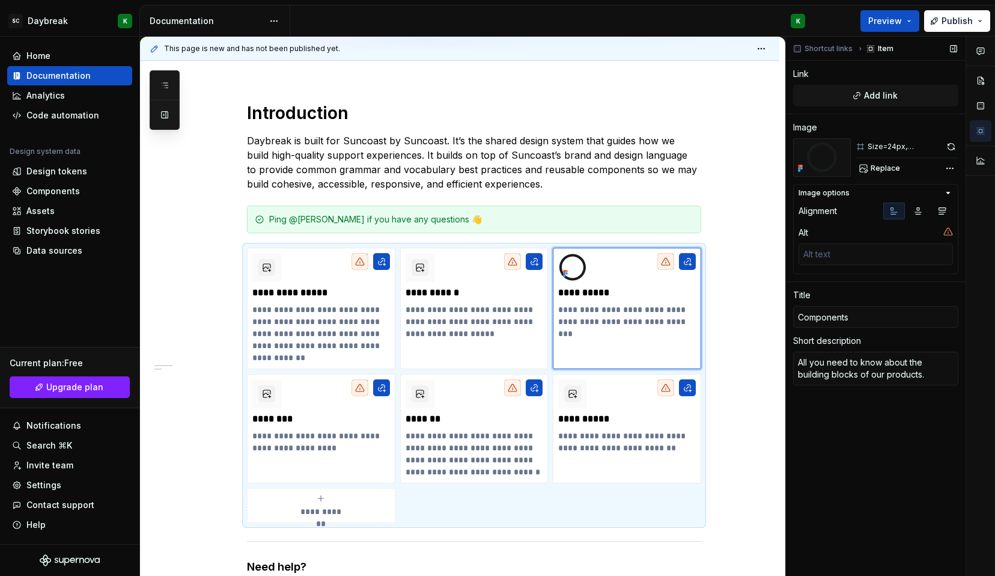
click at [824, 194] on div "Image options" at bounding box center [824, 193] width 51 height 10
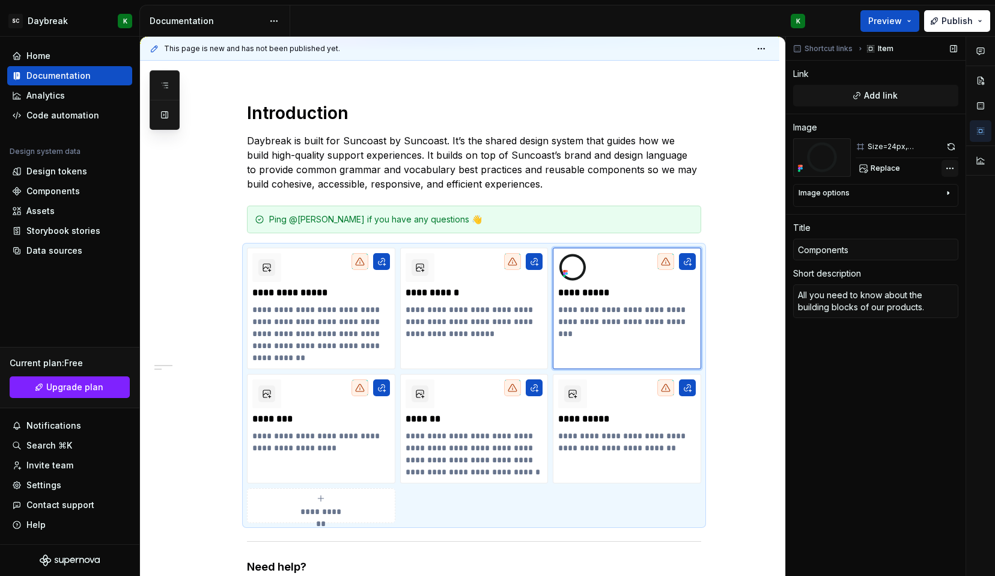
click at [951, 168] on div "Comments Open comments No comments yet Select ‘Comment’ from the block context …" at bounding box center [890, 307] width 209 height 540
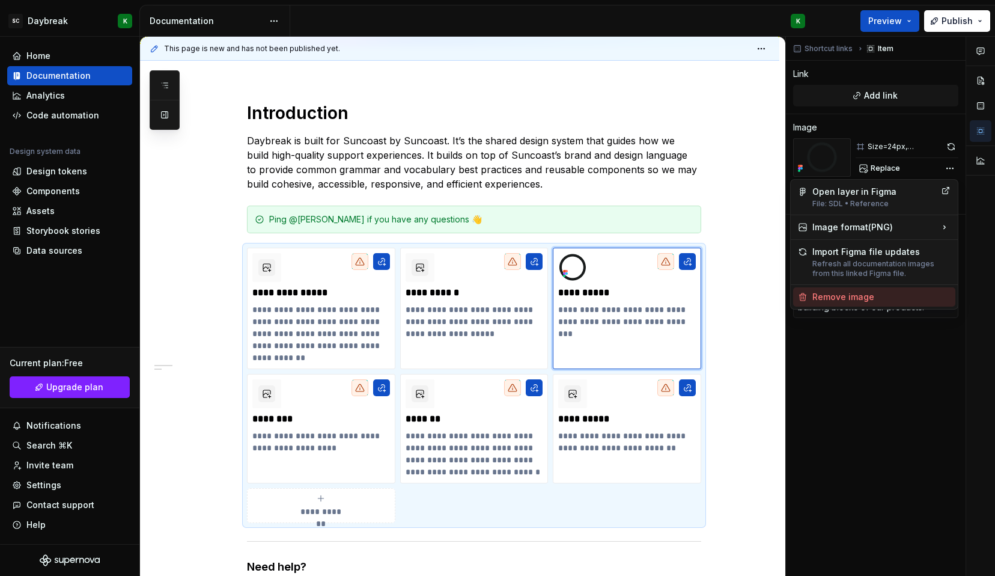
click at [834, 301] on div "Remove image" at bounding box center [882, 297] width 138 height 12
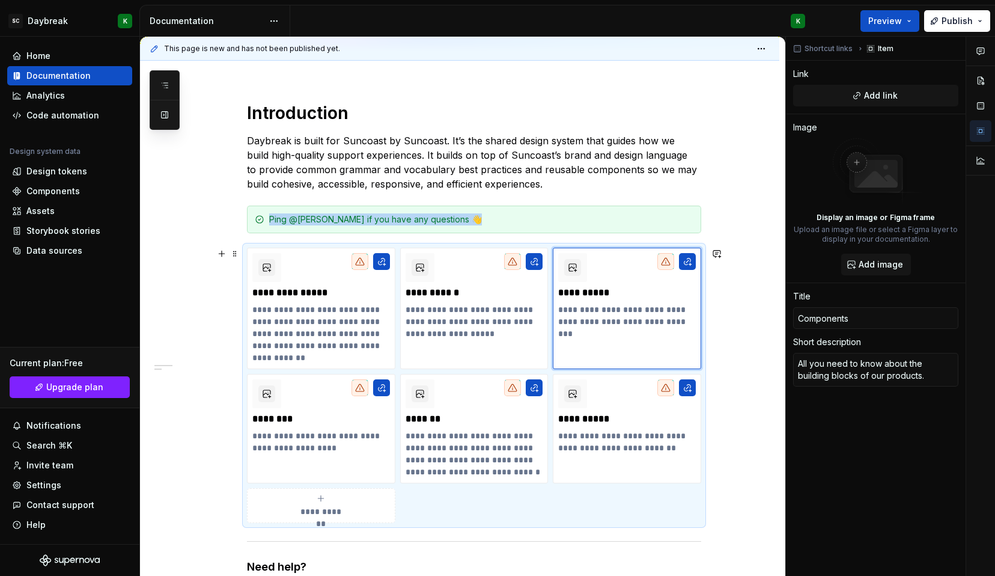
click at [731, 320] on div "**********" at bounding box center [459, 429] width 639 height 712
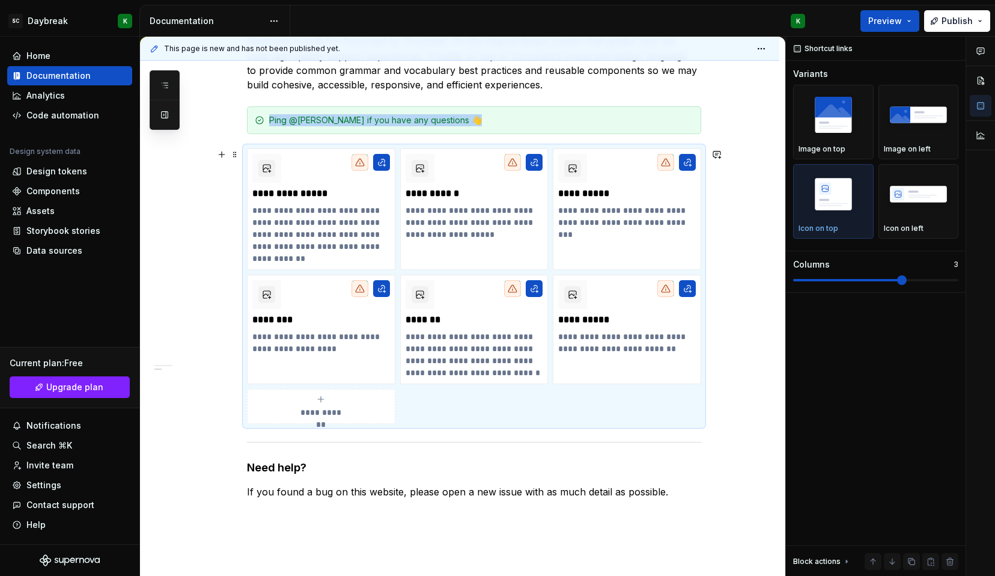
scroll to position [355, 0]
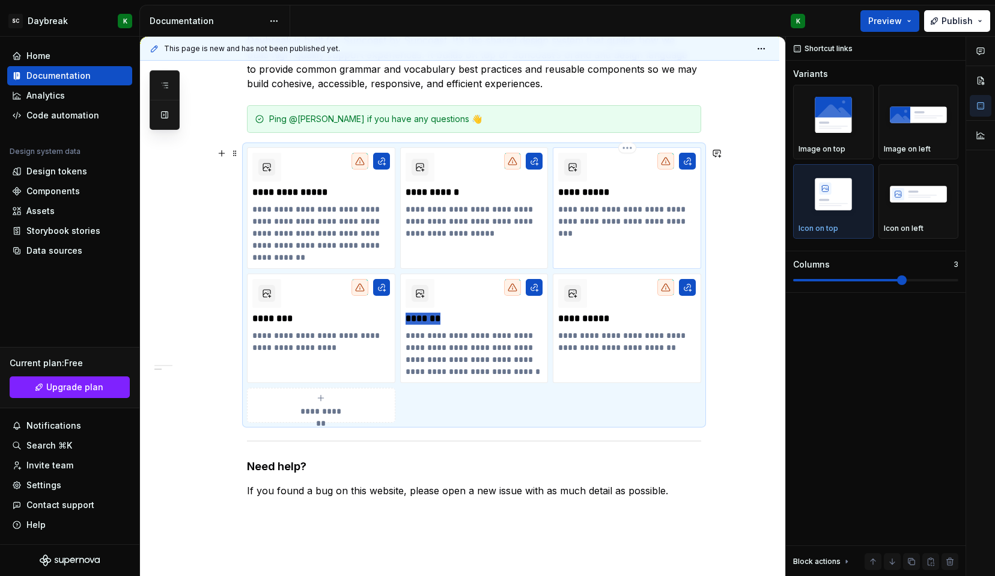
drag, startPoint x: 517, startPoint y: 317, endPoint x: 609, endPoint y: 188, distance: 158.6
click at [609, 188] on div "**********" at bounding box center [474, 284] width 454 height 275
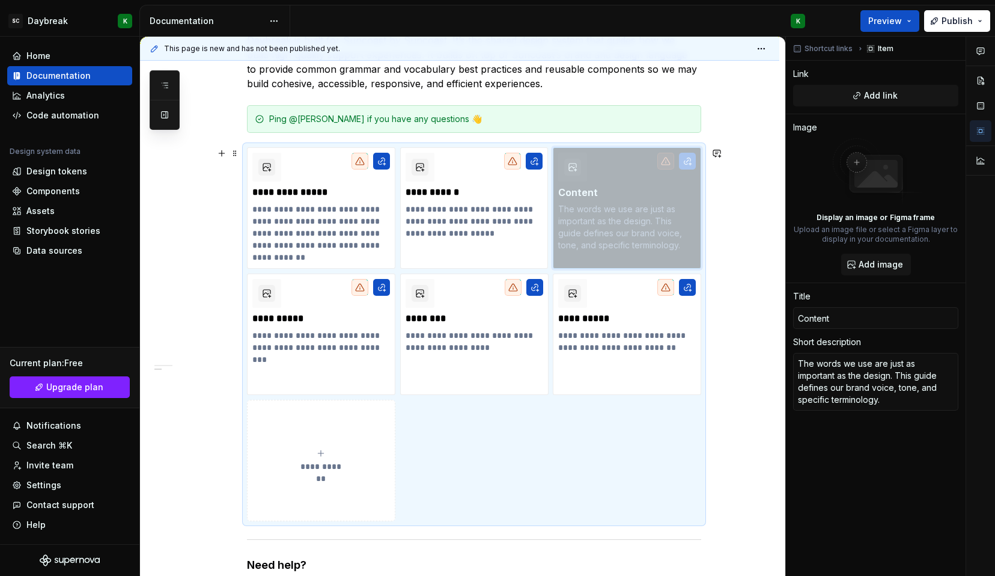
drag, startPoint x: 450, startPoint y: 291, endPoint x: 620, endPoint y: 158, distance: 216.6
click at [620, 158] on body "SC Daybreak K Home Documentation Analytics Code automation Design system data D…" at bounding box center [497, 288] width 995 height 576
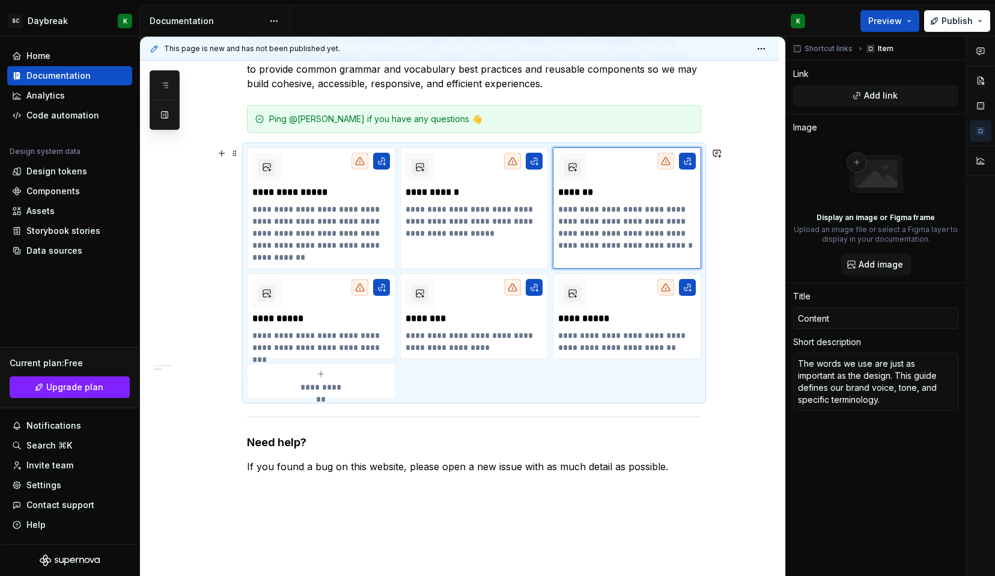
click at [751, 264] on div "**********" at bounding box center [459, 317] width 639 height 688
drag, startPoint x: 294, startPoint y: 218, endPoint x: 251, endPoint y: 212, distance: 43.7
click at [251, 212] on div "**********" at bounding box center [321, 207] width 148 height 121
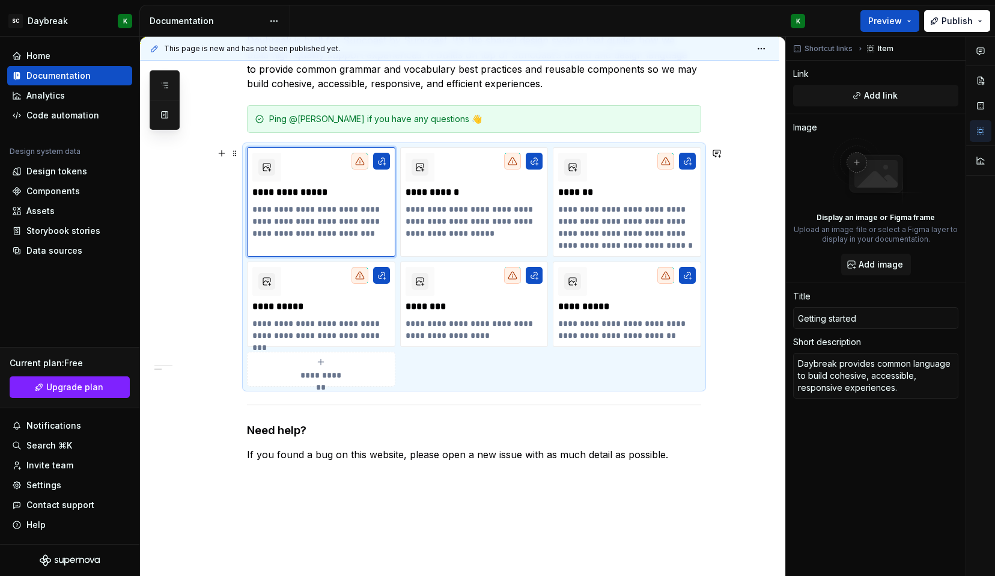
click at [736, 257] on div "**********" at bounding box center [459, 311] width 639 height 676
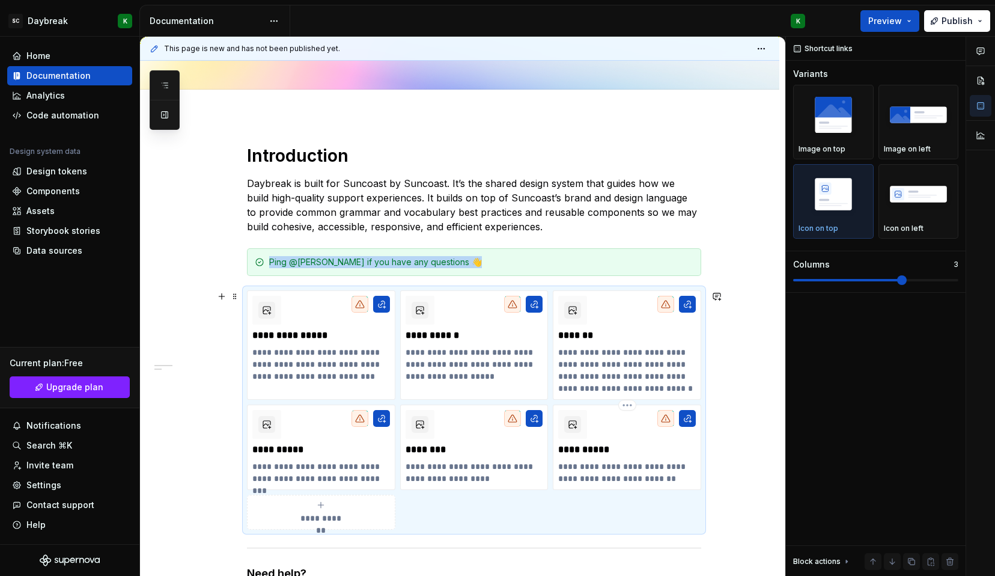
scroll to position [280, 0]
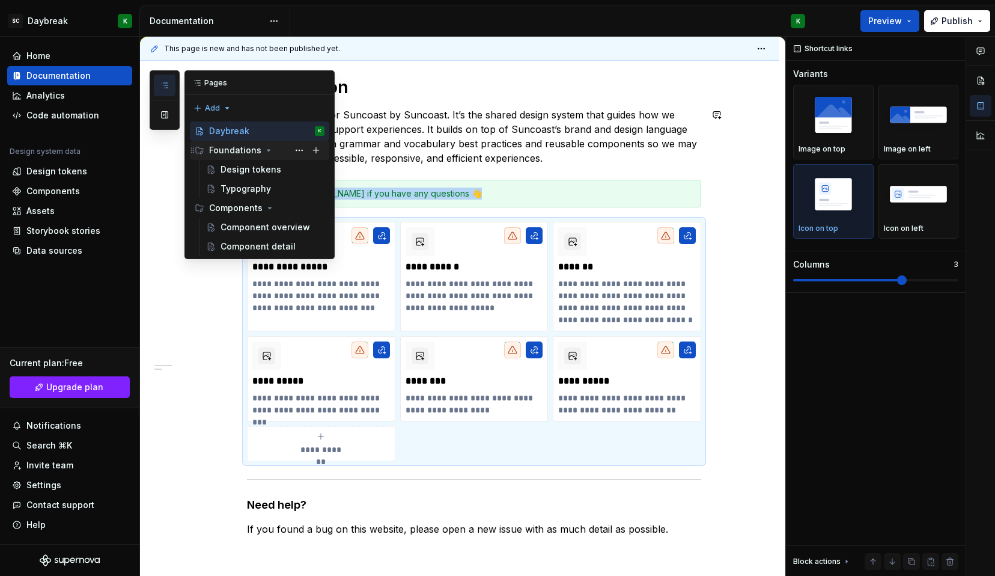
click at [241, 149] on div "Foundations" at bounding box center [235, 150] width 52 height 12
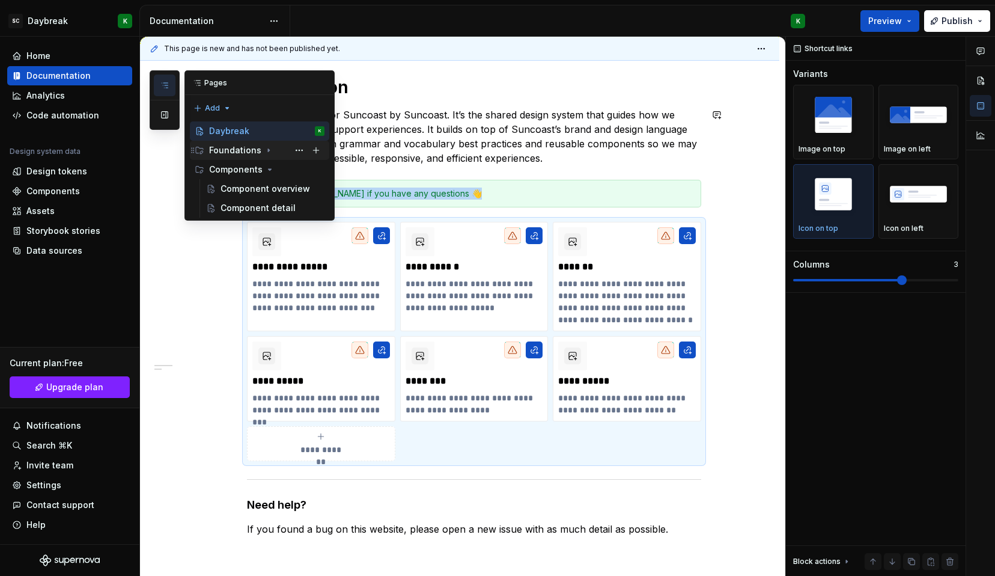
click at [241, 149] on div "Foundations" at bounding box center [235, 150] width 52 height 12
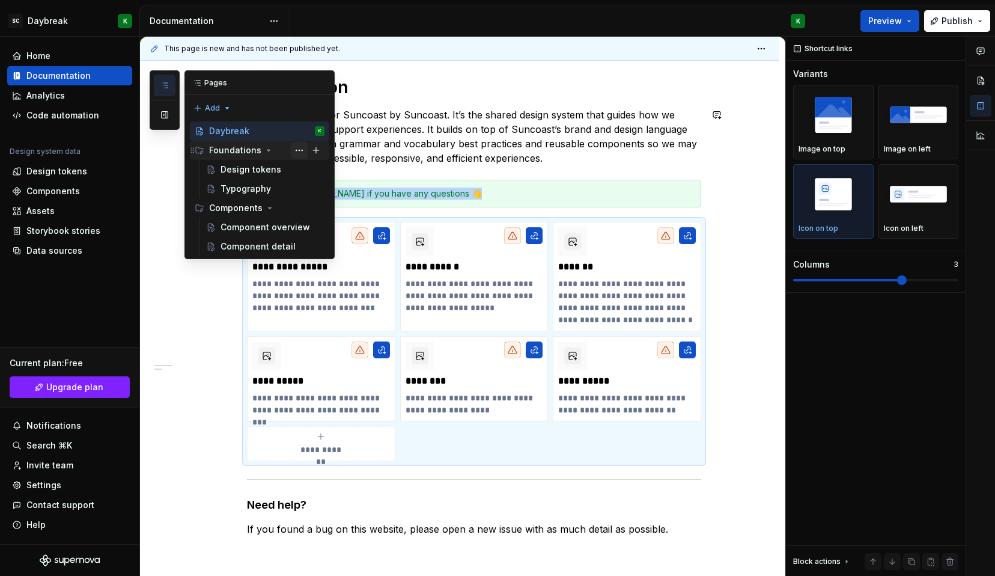
click at [303, 148] on button "Page tree" at bounding box center [299, 150] width 17 height 17
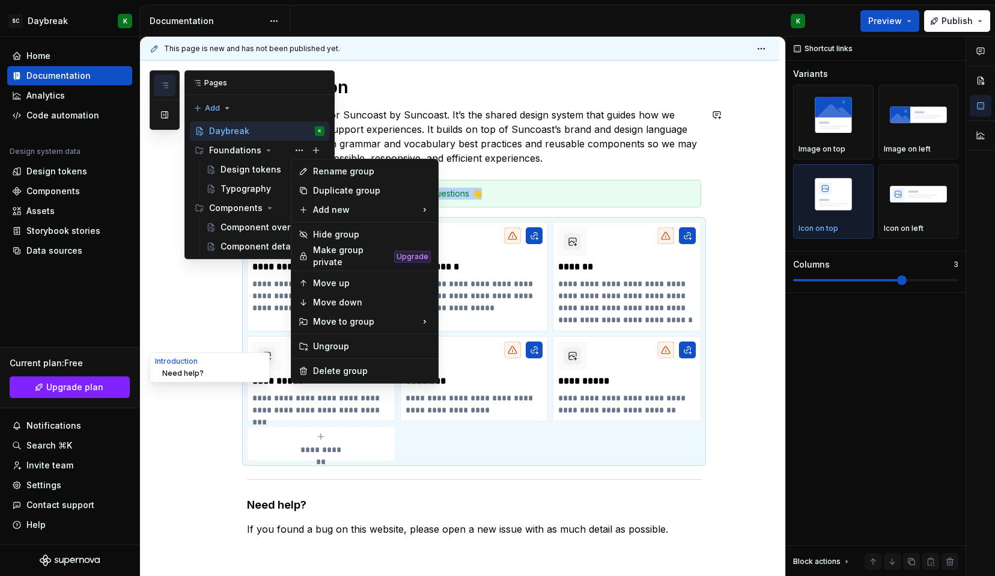
click at [174, 374] on button "Need help?" at bounding box center [210, 373] width 114 height 12
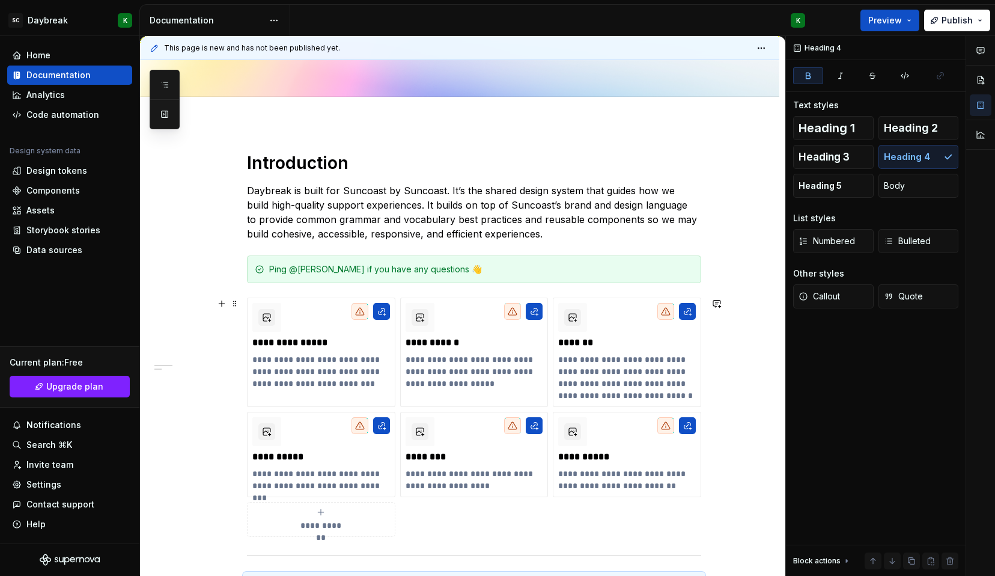
scroll to position [206, 0]
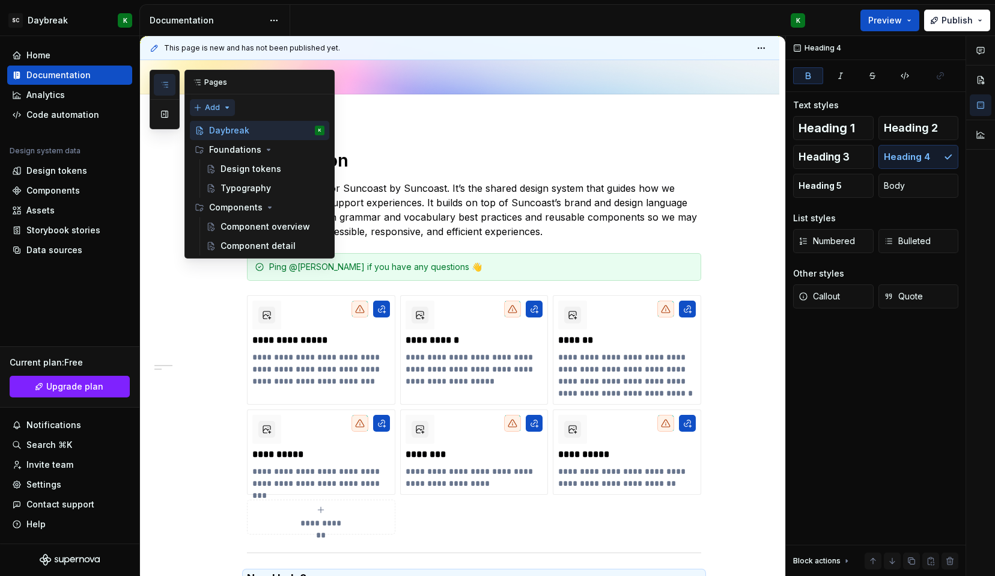
click at [218, 106] on div "Pages Add Accessibility guide for tree Page tree. Navigate the tree with the ar…" at bounding box center [242, 164] width 185 height 189
click at [197, 338] on html "SC Daybreak K Home Documentation Analytics Code automation Design system data D…" at bounding box center [497, 288] width 995 height 576
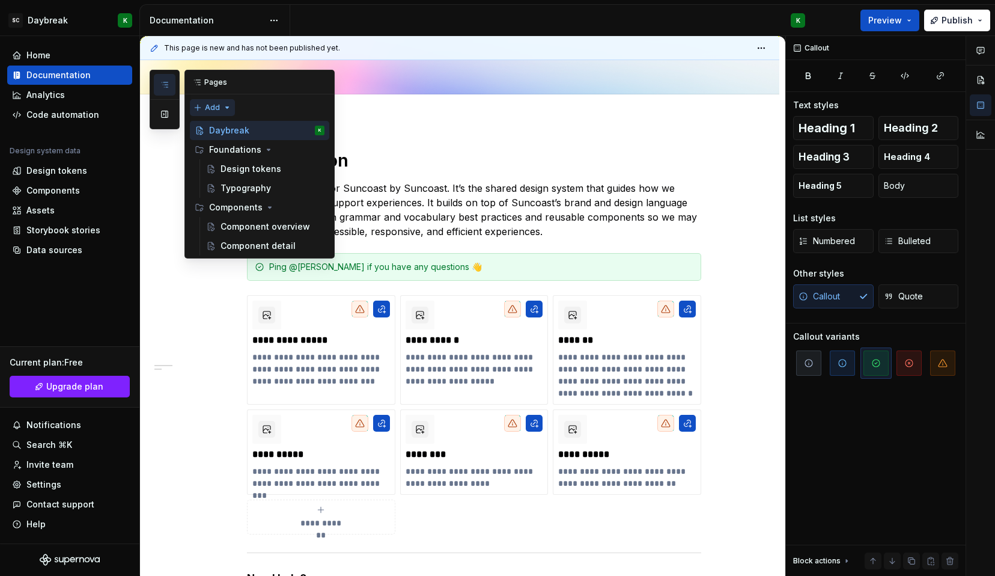
click at [222, 105] on div "Pages Add Accessibility guide for tree Page tree. Navigate the tree with the ar…" at bounding box center [242, 164] width 185 height 189
click at [225, 157] on div "New group" at bounding box center [244, 150] width 102 height 19
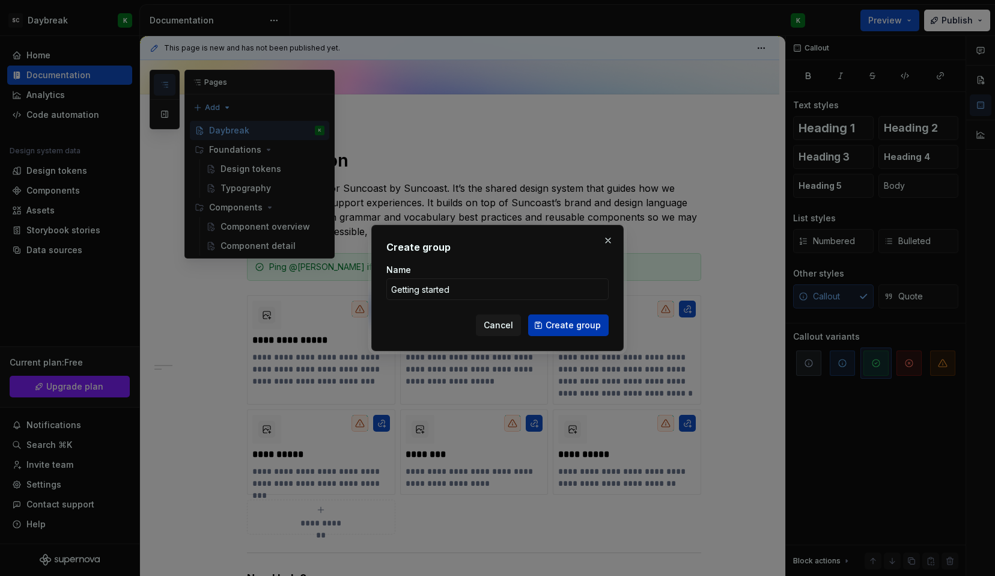
click at [548, 317] on button "Create group" at bounding box center [568, 325] width 81 height 22
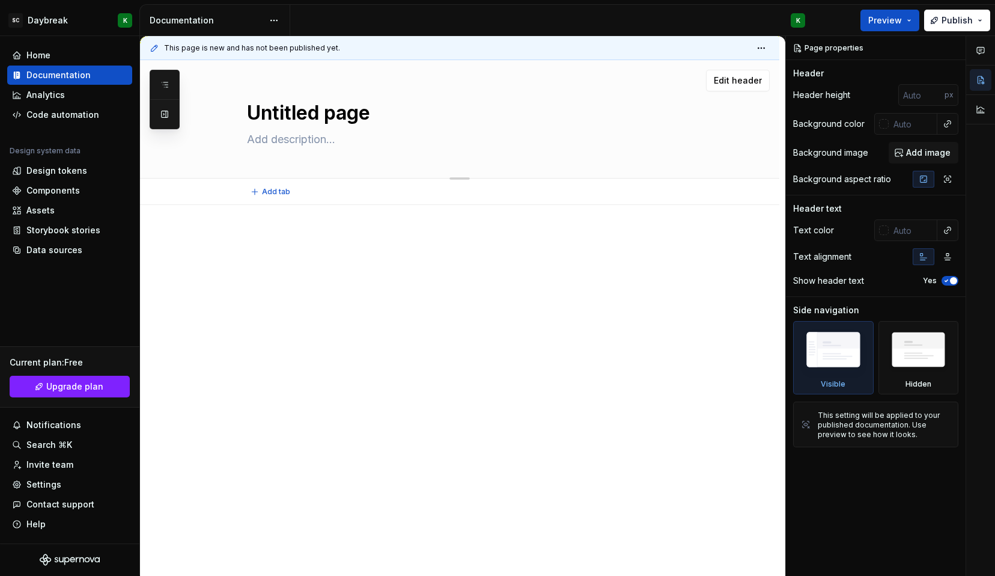
click at [291, 102] on textarea "Untitled page" at bounding box center [472, 113] width 454 height 29
paste textarea "Primer is built by GitHub for GitHub. Primer provides common language to build …"
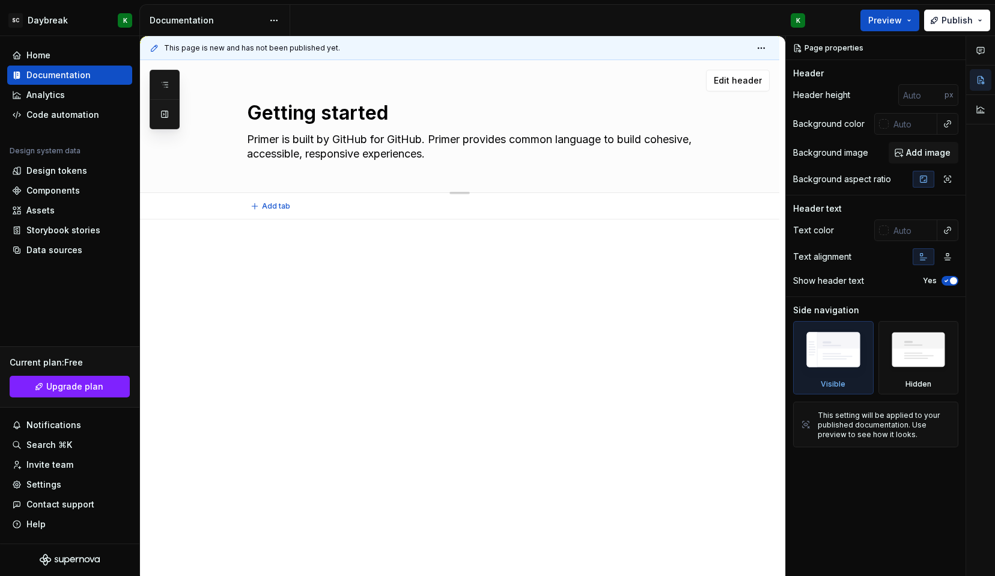
click at [264, 136] on textarea "Primer is built by GitHub for GitHub. Primer provides common language to build …" at bounding box center [472, 147] width 454 height 34
click at [367, 142] on textarea "Daybreak is built by GitHub for GitHub. Primer provides common language to buil…" at bounding box center [472, 147] width 454 height 34
click at [433, 139] on textarea "Daybreak is built by Suncoast for GitHub. Primer provides common language to bu…" at bounding box center [472, 147] width 454 height 34
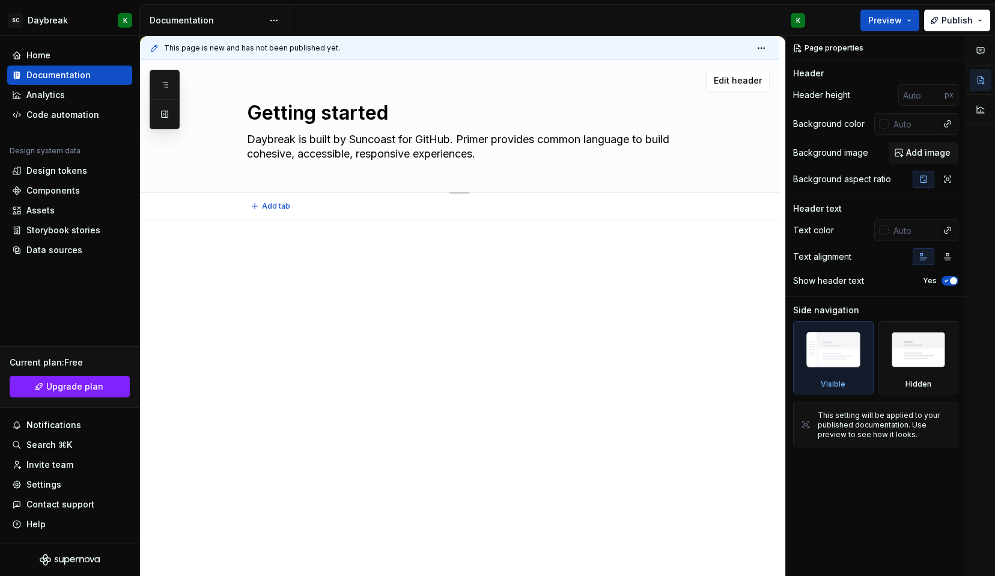
click at [433, 139] on textarea "Daybreak is built by Suncoast for GitHub. Primer provides common language to bu…" at bounding box center [472, 147] width 454 height 34
click at [481, 139] on textarea "Daybreak is built by Suncoast for Suncoast. Primer provides common language to …" at bounding box center [472, 147] width 454 height 34
click at [450, 273] on div at bounding box center [474, 271] width 454 height 46
click at [303, 135] on textarea "Daybreak is built by Suncoast for Suncoast. Daybreak provides common language t…" at bounding box center [472, 147] width 454 height 34
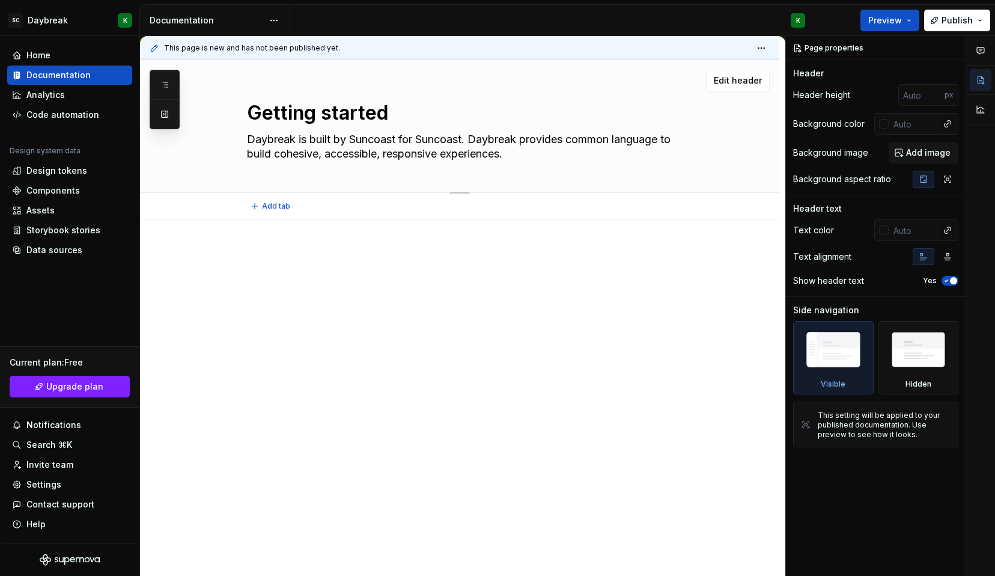
paste textarea "SDLS is built for Suncoast by Suncoast. It’s the shared language that guides ho…"
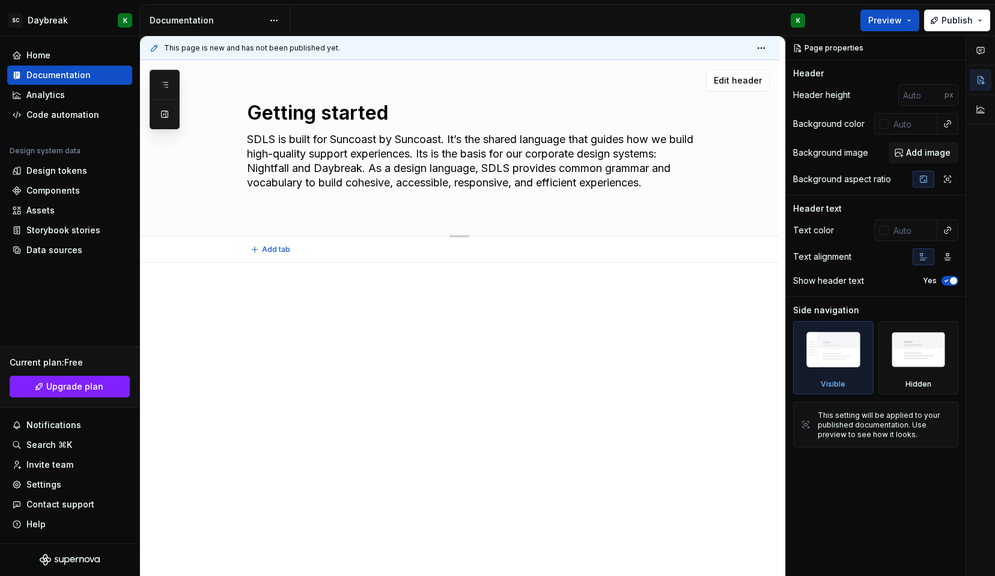
click at [259, 139] on textarea "SDLS is built for Suncoast by Suncoast. It’s the shared language that guides ho…" at bounding box center [472, 168] width 454 height 77
drag, startPoint x: 583, startPoint y: 154, endPoint x: 410, endPoint y: 169, distance: 173.1
click at [410, 169] on textarea "Daybreak is built for Suncoast by Suncoast. It’s the shared language that guide…" at bounding box center [472, 168] width 454 height 77
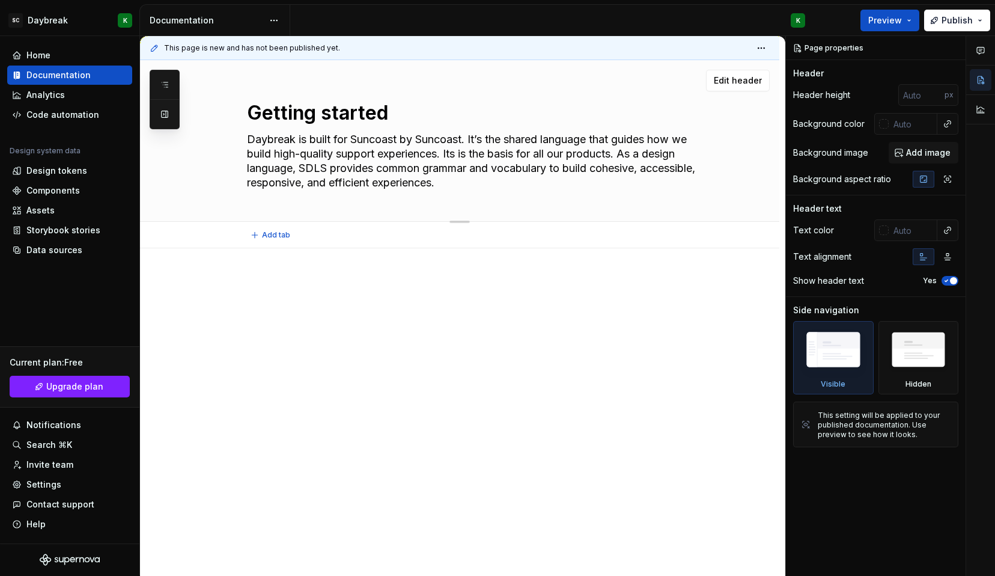
drag, startPoint x: 650, startPoint y: 155, endPoint x: 366, endPoint y: 172, distance: 284.2
click at [366, 172] on textarea "Daybreak is built for Suncoast by Suncoast. It’s the shared language that guide…" at bounding box center [472, 161] width 454 height 63
click at [519, 199] on div "Getting started Daybreak is built for Suncoast by Suncoast. It’s the shared lan…" at bounding box center [474, 140] width 454 height 161
click at [648, 154] on textarea "Daybreak is built for Suncoast by Suncoast. It’s the shared language that guide…" at bounding box center [472, 161] width 454 height 63
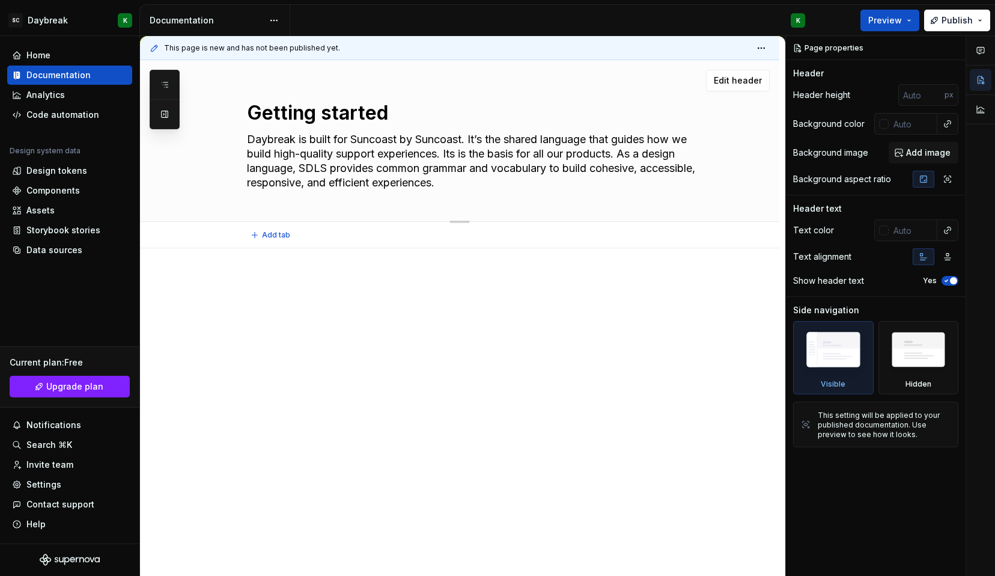
drag, startPoint x: 648, startPoint y: 154, endPoint x: 367, endPoint y: 171, distance: 281.7
click at [367, 171] on textarea "Daybreak is built for Suncoast by Suncoast. It’s the shared language that guide…" at bounding box center [472, 161] width 454 height 63
click at [385, 188] on textarea "Daybreak is built for Suncoast by Suncoast. It’s the shared language that guide…" at bounding box center [472, 161] width 454 height 63
click at [382, 286] on p at bounding box center [474, 284] width 454 height 14
click at [289, 236] on button "Add tab" at bounding box center [271, 235] width 49 height 17
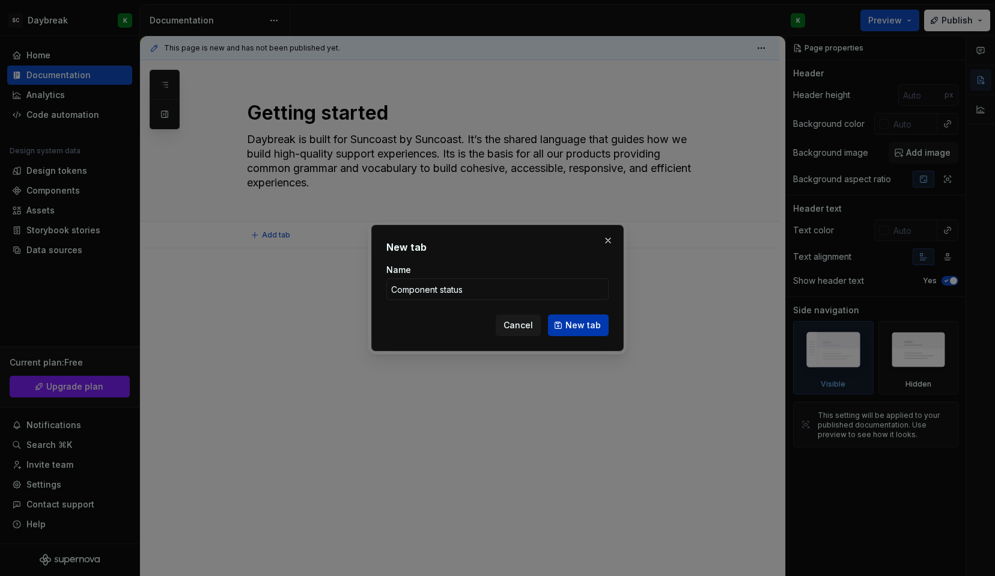
click at [578, 327] on span "New tab" at bounding box center [583, 325] width 35 height 12
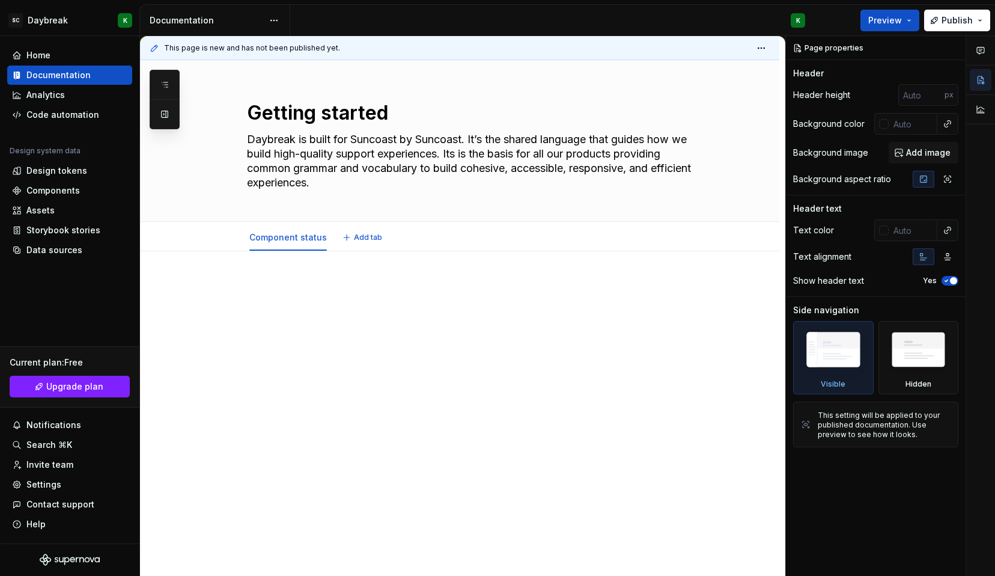
click at [346, 242] on button "Add tab" at bounding box center [363, 237] width 49 height 17
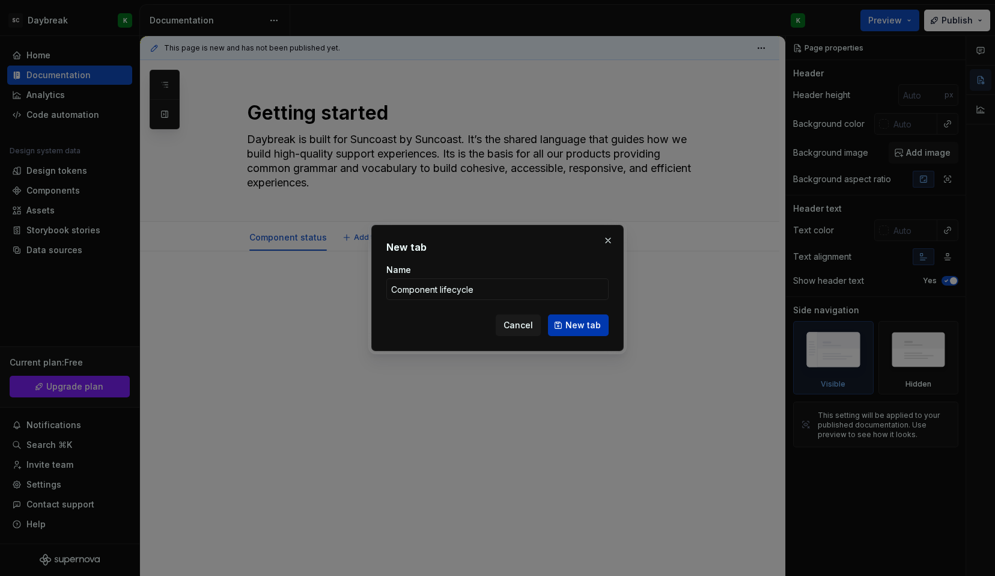
click at [594, 321] on span "New tab" at bounding box center [583, 325] width 35 height 12
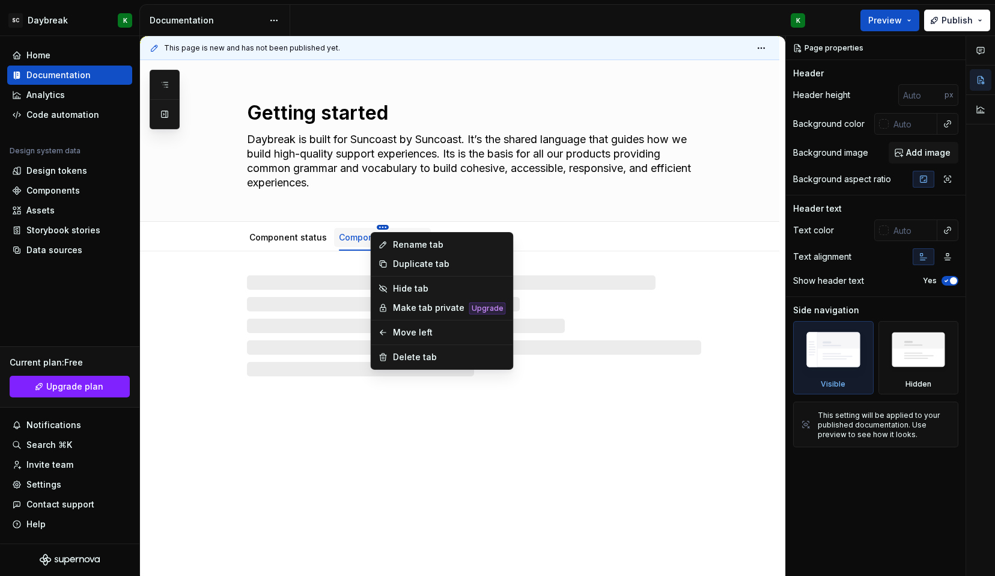
click at [316, 227] on html "SC Daybreak K Home Documentation Analytics Code automation Design system data D…" at bounding box center [497, 288] width 995 height 576
click at [357, 238] on html "SC Daybreak K Home Documentation Analytics Code automation Design system data D…" at bounding box center [497, 288] width 995 height 576
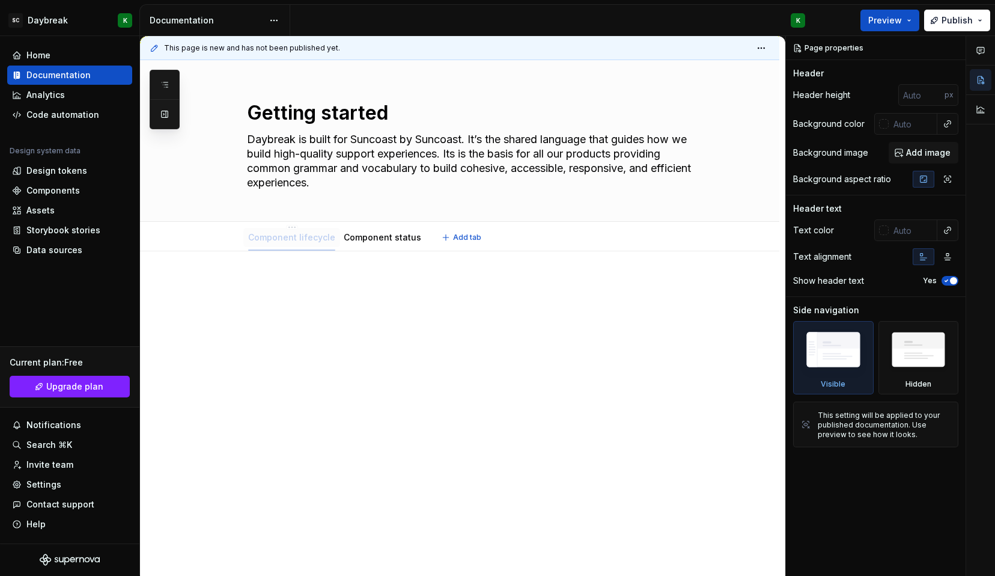
drag, startPoint x: 376, startPoint y: 239, endPoint x: 282, endPoint y: 241, distance: 93.8
drag, startPoint x: 313, startPoint y: 242, endPoint x: 398, endPoint y: 239, distance: 84.8
click at [458, 237] on span "Add tab" at bounding box center [467, 238] width 28 height 10
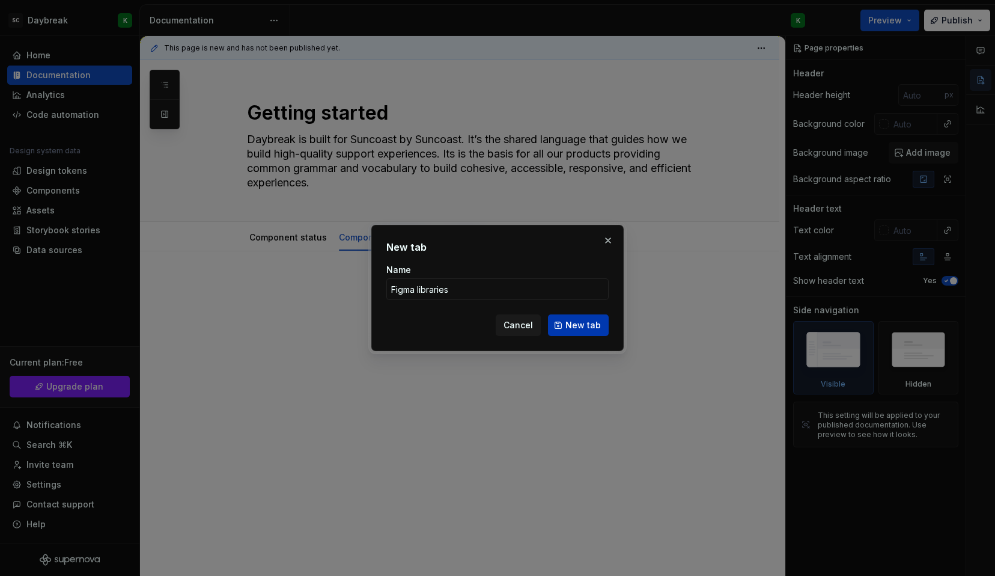
click at [585, 321] on span "New tab" at bounding box center [583, 325] width 35 height 12
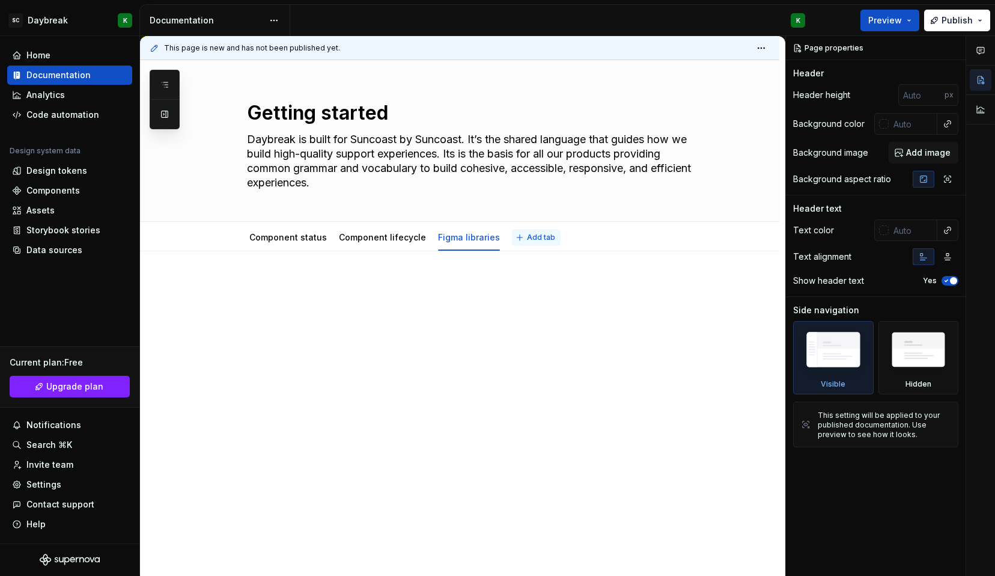
click at [512, 231] on button "Add tab" at bounding box center [536, 237] width 49 height 17
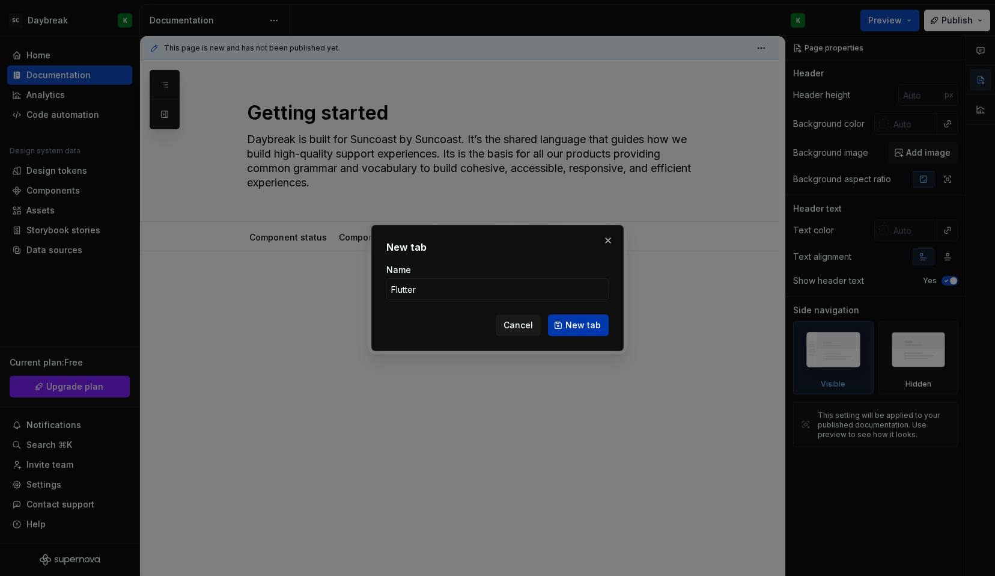
click at [579, 320] on span "New tab" at bounding box center [583, 325] width 35 height 12
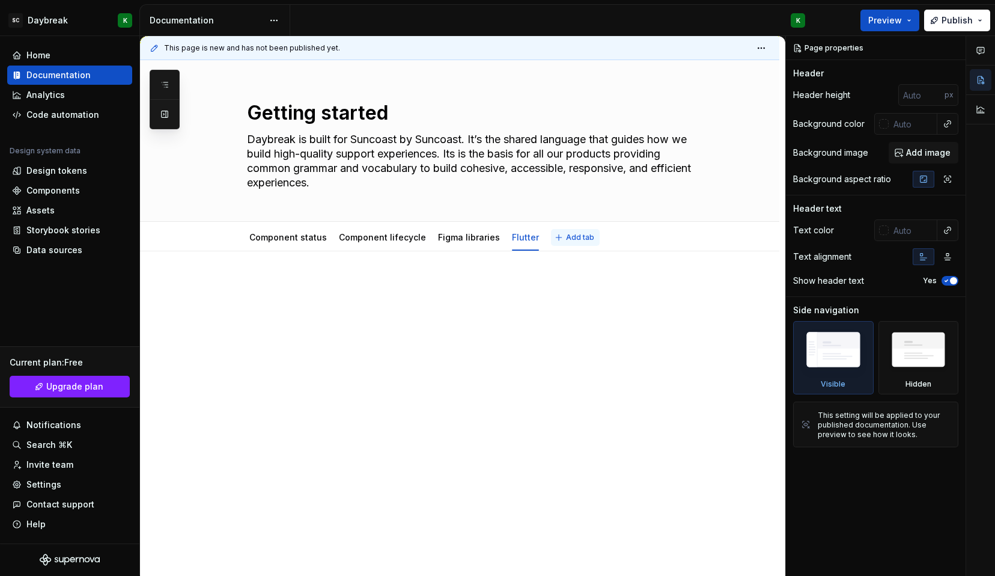
click at [566, 239] on span "Add tab" at bounding box center [580, 238] width 28 height 10
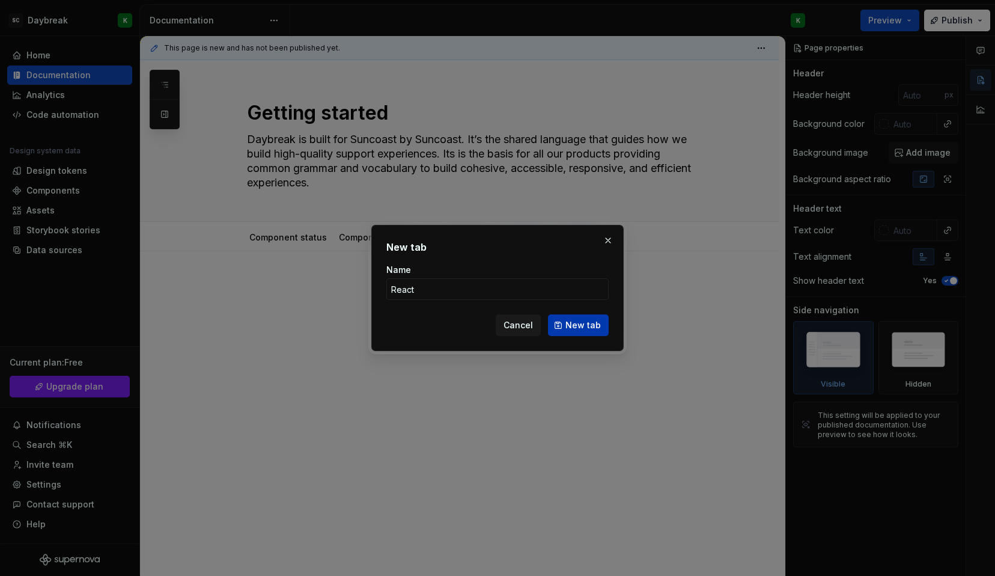
click at [597, 334] on button "New tab" at bounding box center [578, 325] width 61 height 22
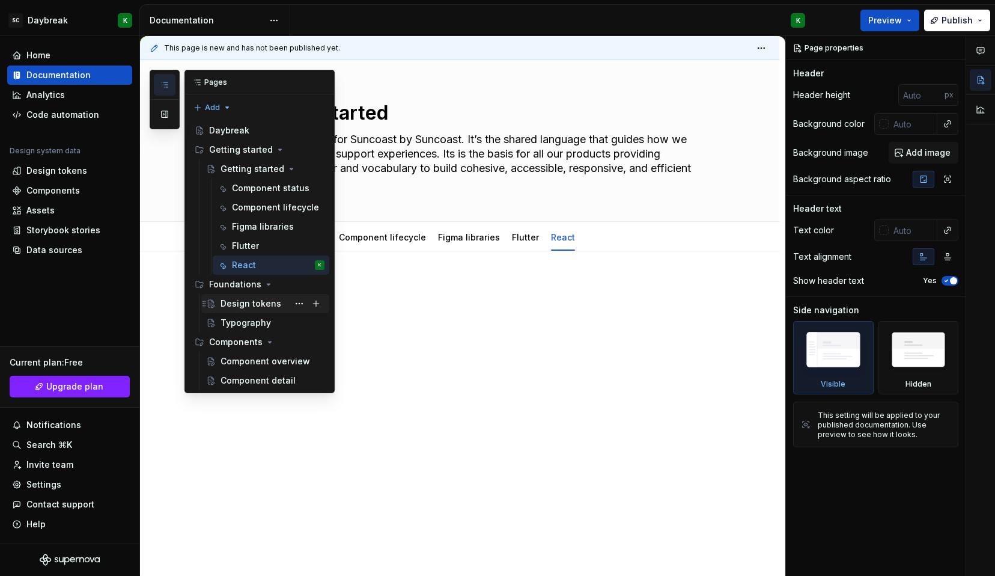
click at [247, 305] on div "Design tokens" at bounding box center [251, 303] width 61 height 12
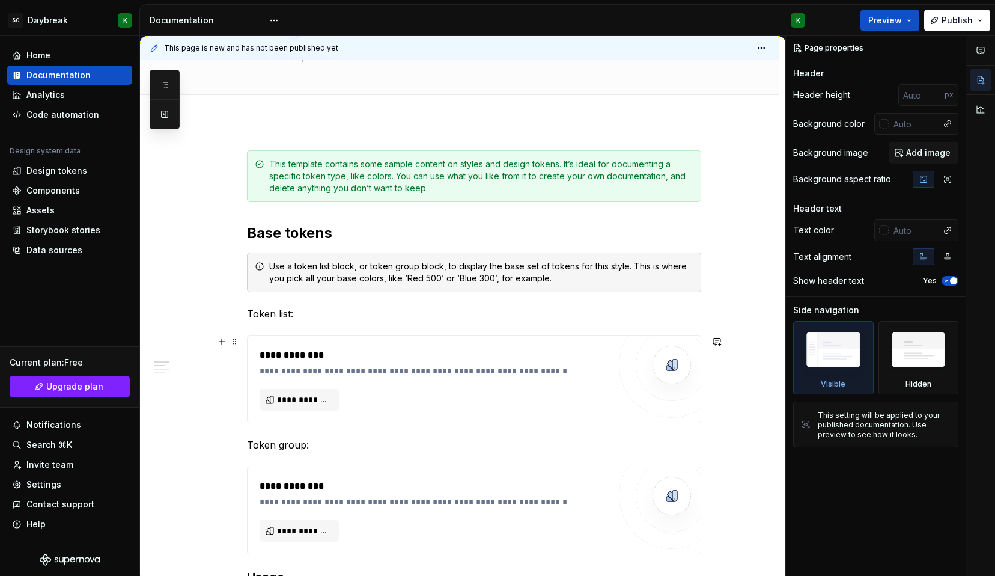
scroll to position [227, 0]
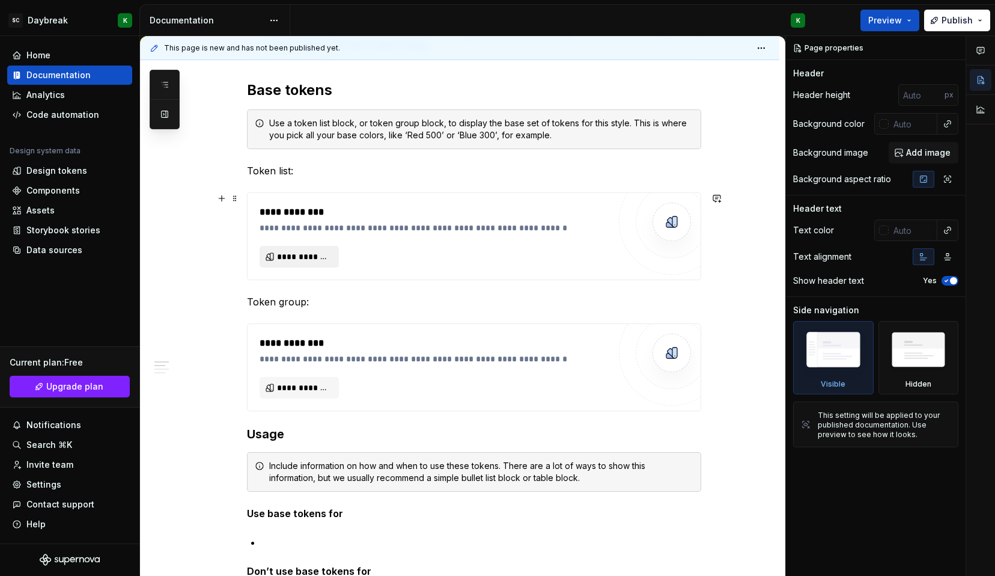
click at [287, 257] on span "**********" at bounding box center [304, 257] width 54 height 12
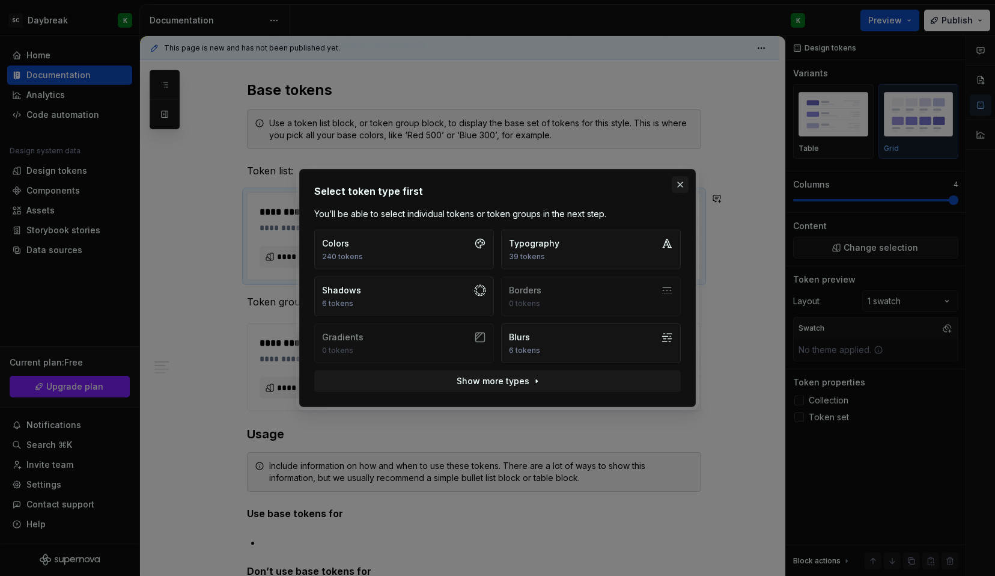
click at [676, 178] on button "button" at bounding box center [680, 184] width 17 height 17
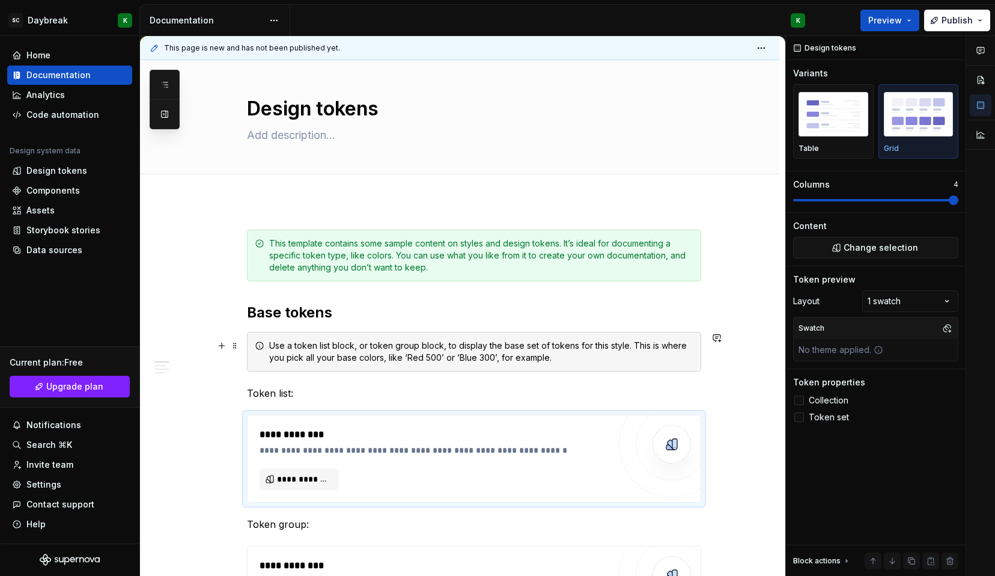
scroll to position [0, 0]
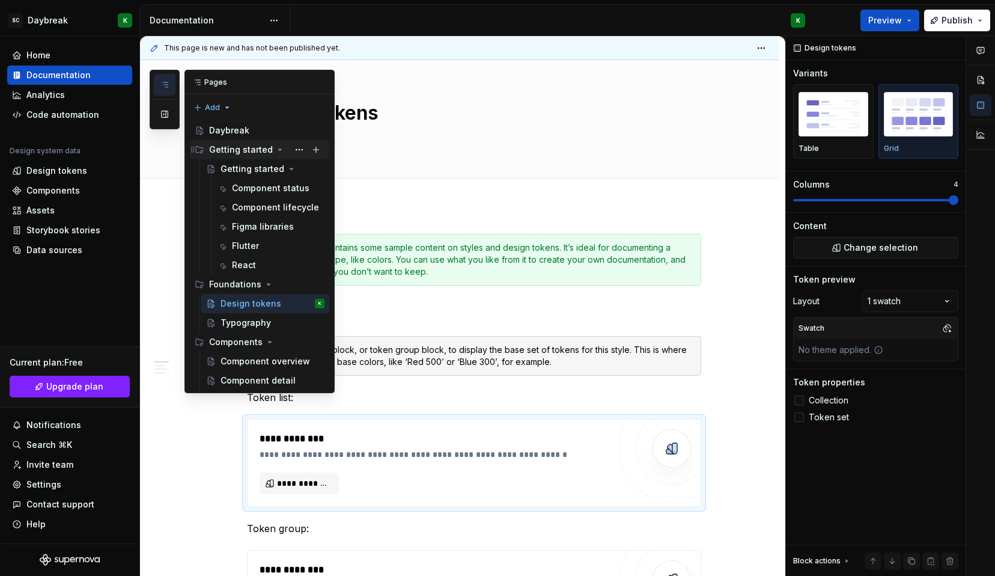
click at [222, 150] on div "Getting started" at bounding box center [241, 150] width 64 height 12
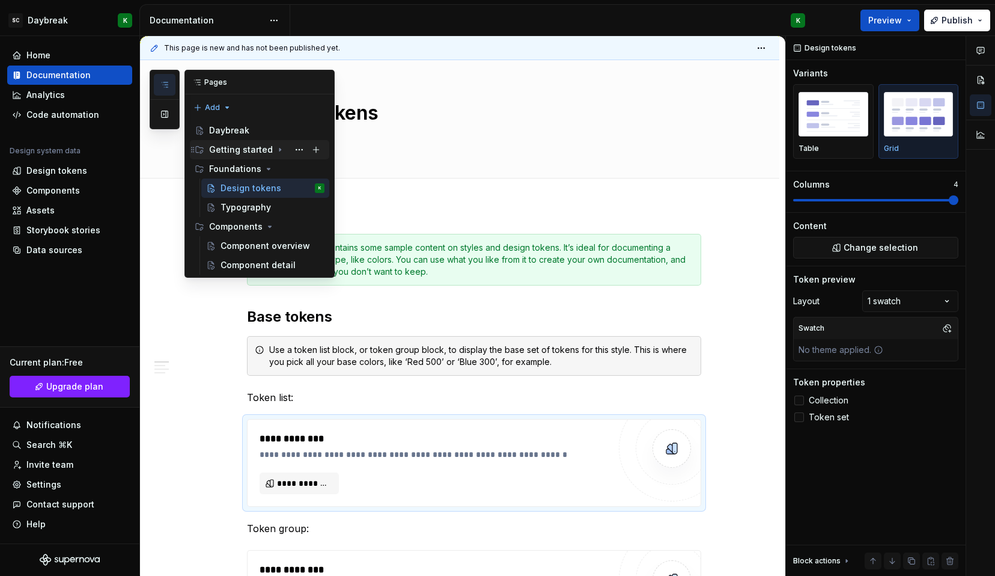
click at [222, 150] on div "Getting started" at bounding box center [241, 150] width 64 height 12
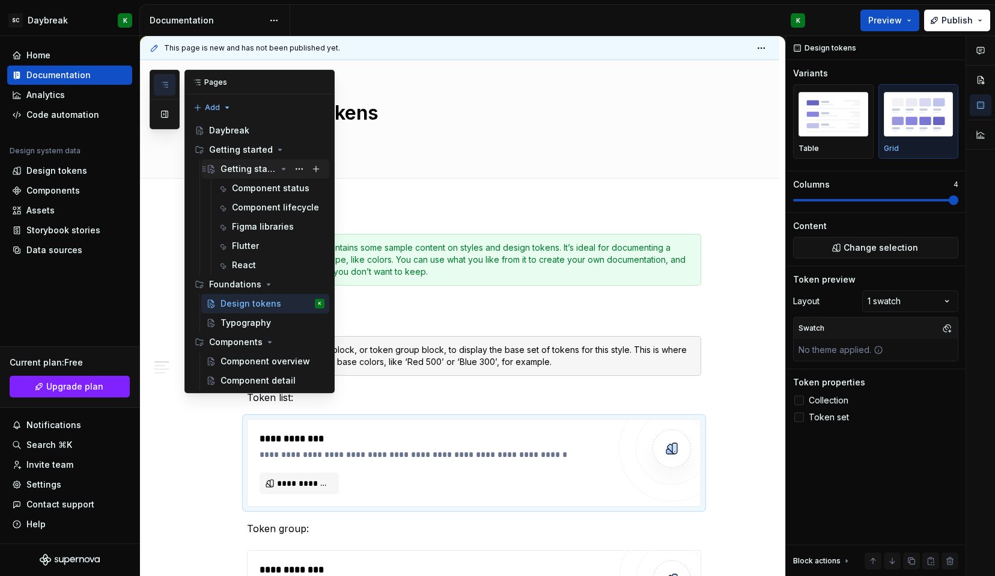
click at [241, 169] on div "Getting started" at bounding box center [249, 169] width 56 height 12
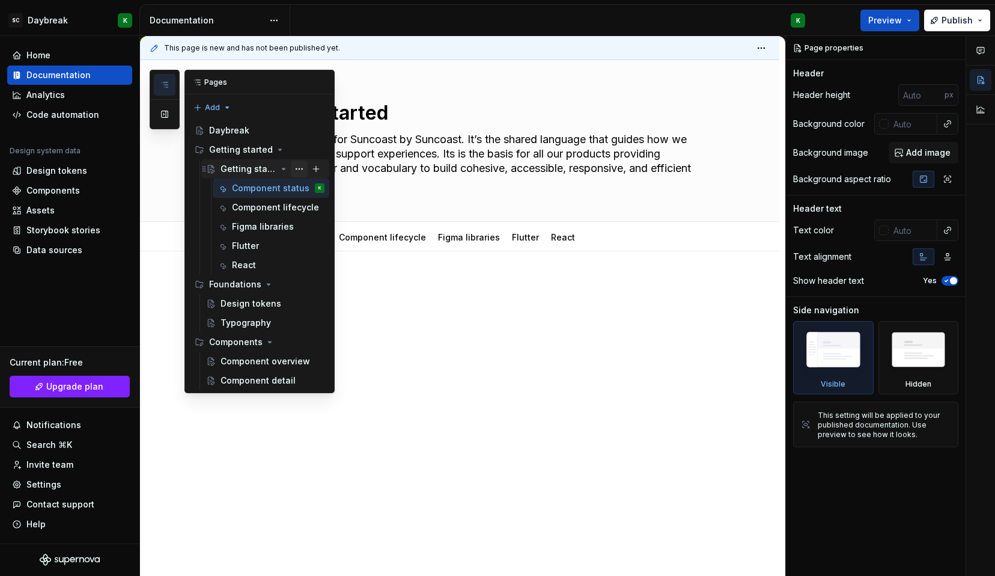
click at [300, 168] on button "Page tree" at bounding box center [299, 168] width 17 height 17
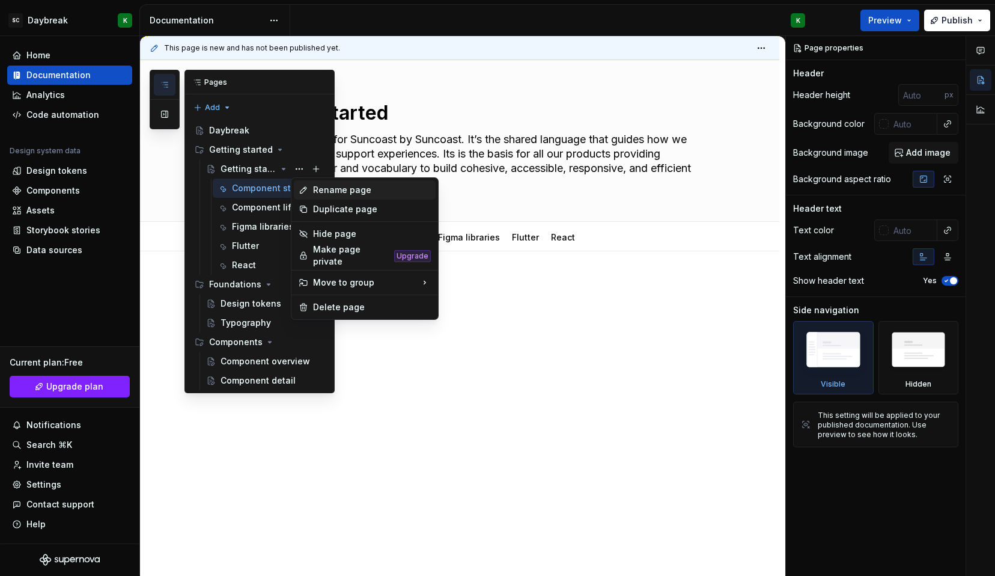
click at [318, 192] on div "Rename page" at bounding box center [372, 190] width 118 height 12
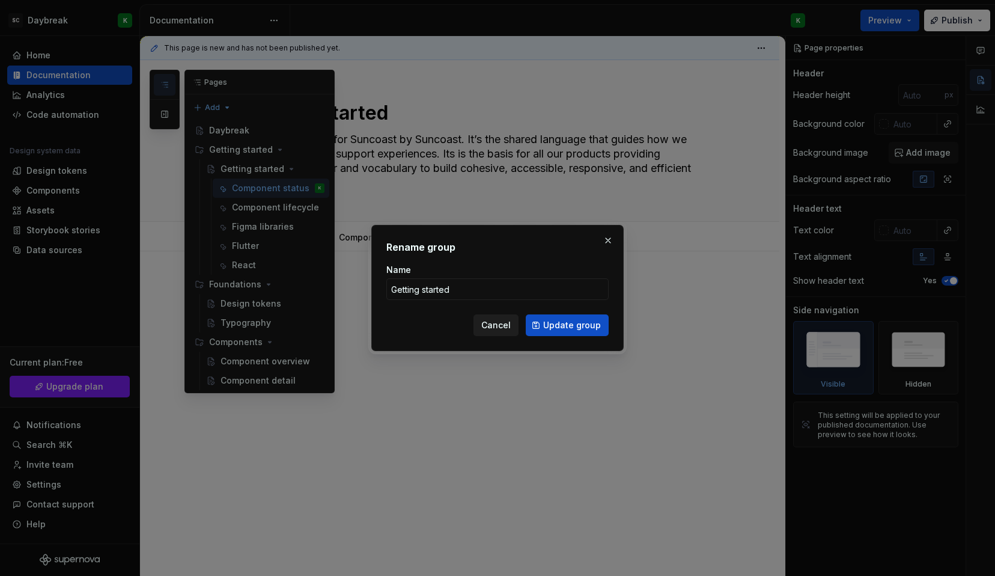
click at [502, 325] on span "Cancel" at bounding box center [495, 325] width 29 height 12
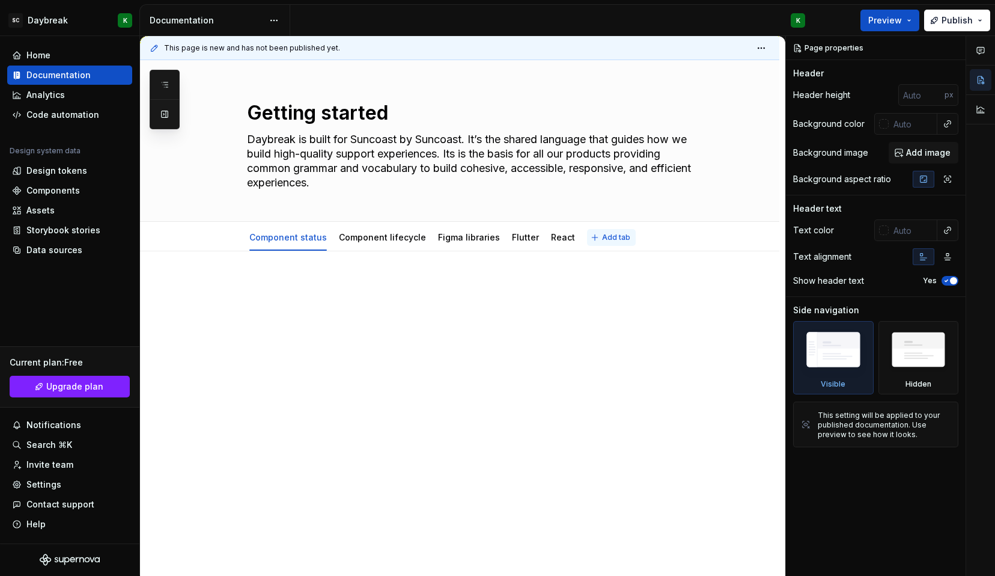
click at [587, 239] on button "Add tab" at bounding box center [611, 237] width 49 height 17
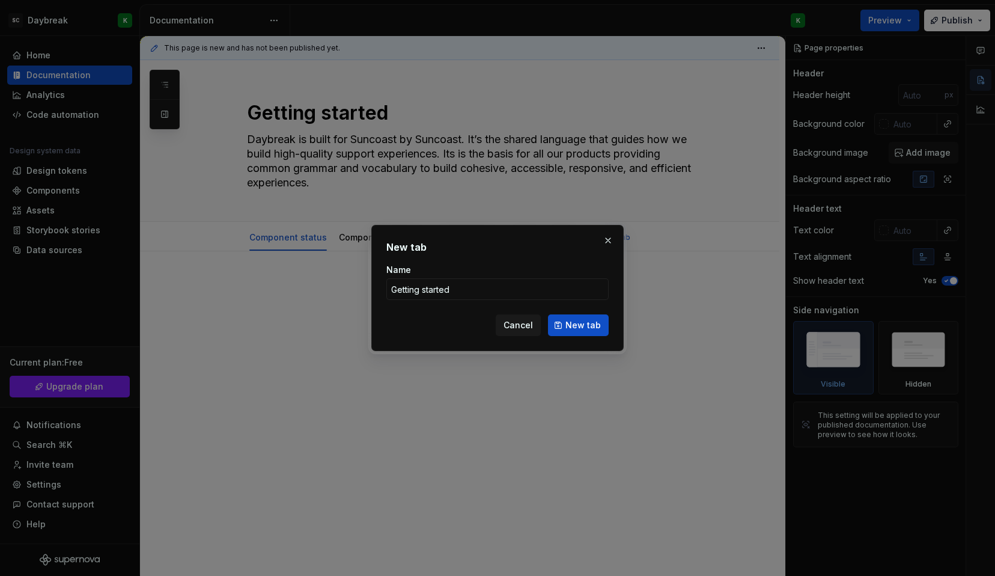
click button "New tab" at bounding box center [578, 325] width 61 height 22
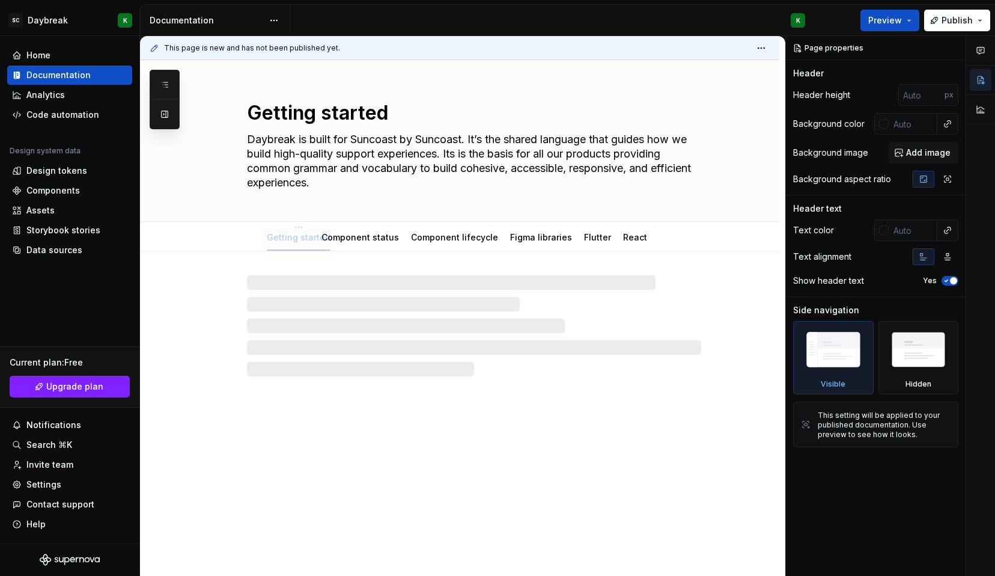
drag, startPoint x: 603, startPoint y: 239, endPoint x: 284, endPoint y: 258, distance: 320.3
click at [296, 115] on textarea "Getting started" at bounding box center [472, 113] width 454 height 29
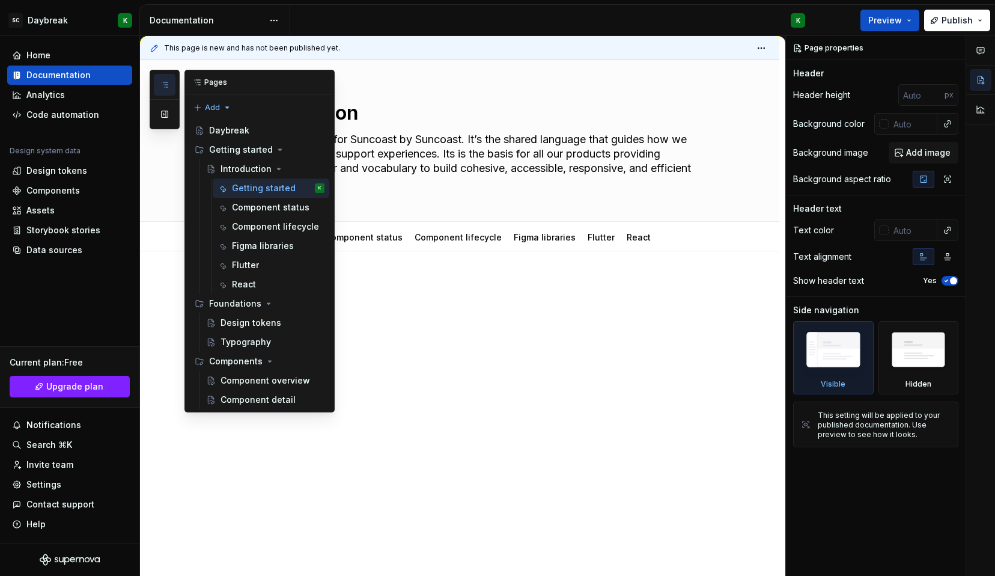
click at [157, 84] on button "button" at bounding box center [165, 85] width 22 height 22
click at [439, 142] on textarea "Daybreak is built for Suncoast by Suncoast. It’s the shared language that guide…" at bounding box center [472, 161] width 454 height 63
click at [421, 184] on textarea "Daybreak is built for Suncoast by Suncoast. It’s the shared language that guide…" at bounding box center [472, 161] width 454 height 63
click at [172, 87] on button "button" at bounding box center [165, 85] width 22 height 22
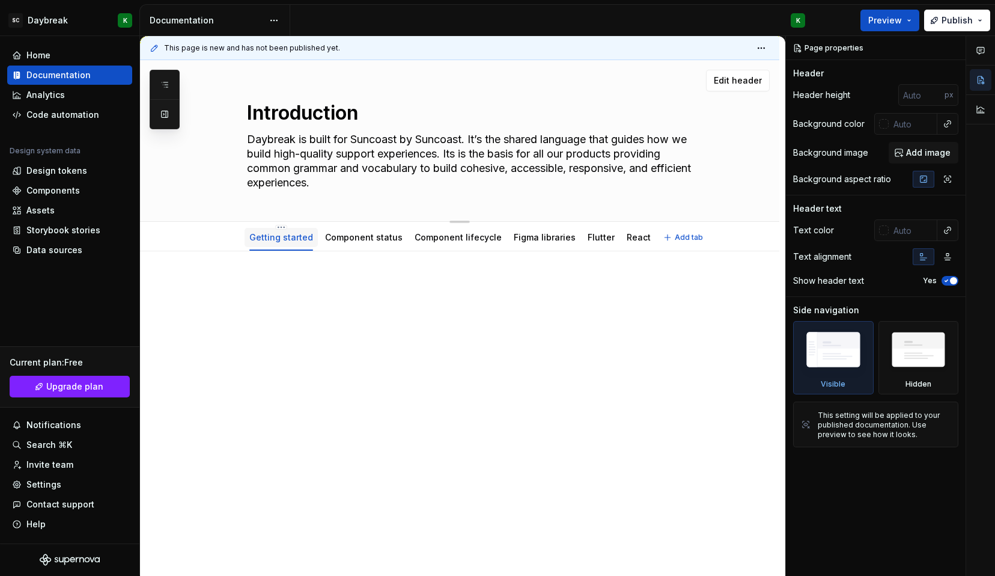
click at [161, 69] on div "Introduction Daybreak is built for Suncoast by Suncoast. It’s the shared langua…" at bounding box center [459, 141] width 639 height 162
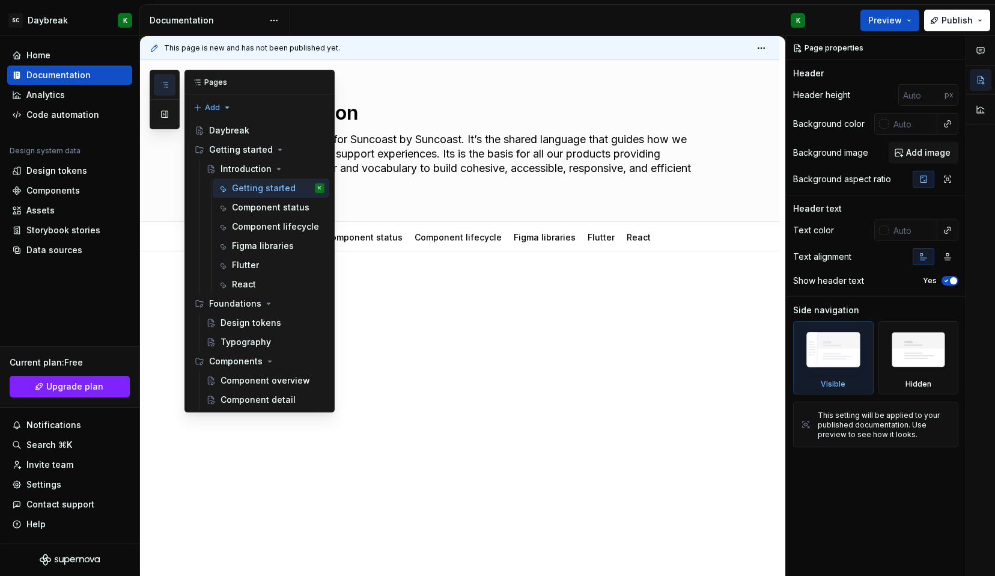
click at [166, 82] on icon "button" at bounding box center [165, 84] width 6 height 5
click at [374, 282] on p at bounding box center [474, 287] width 454 height 14
click at [319, 82] on button "button" at bounding box center [322, 82] width 17 height 17
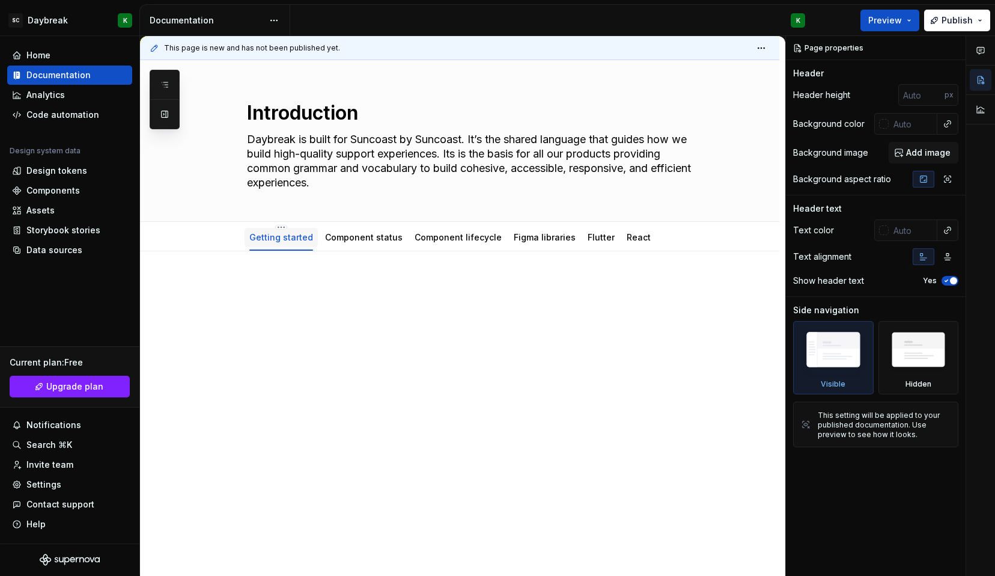
click at [275, 309] on div at bounding box center [474, 303] width 454 height 46
click at [261, 273] on div at bounding box center [459, 381] width 639 height 261
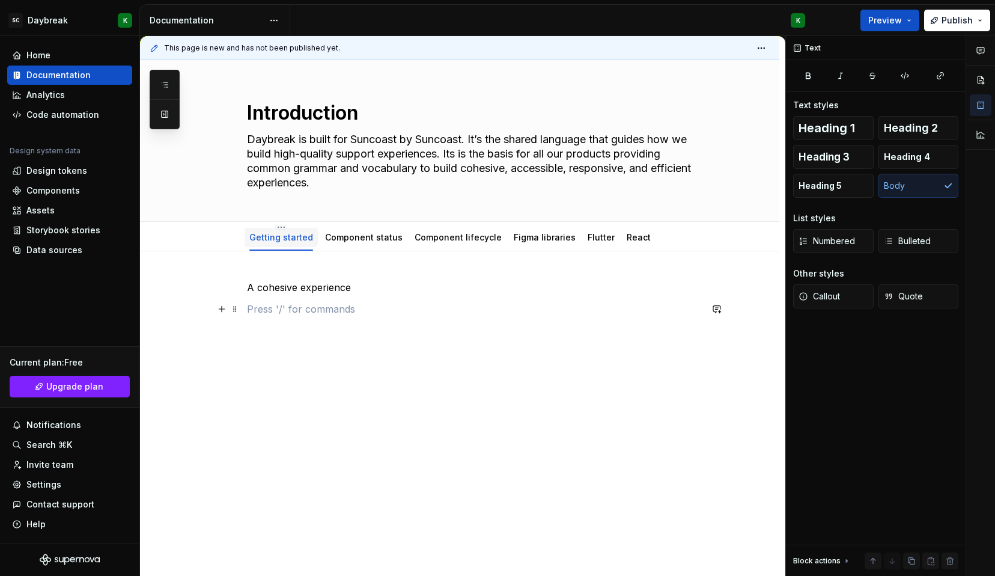
click at [264, 308] on p at bounding box center [474, 309] width 454 height 14
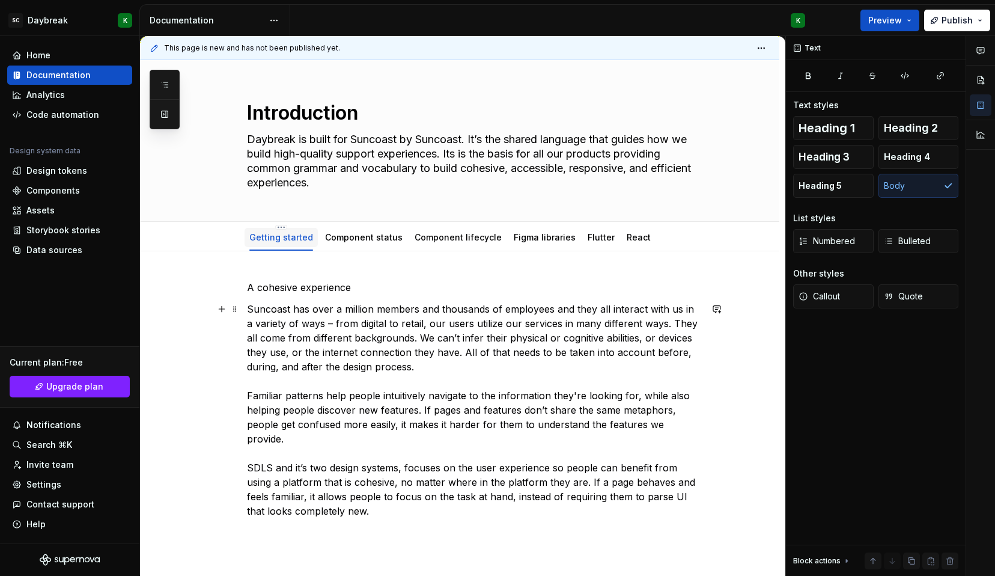
click at [251, 403] on p "Suncoast has over a million members and thousands of employees and they all int…" at bounding box center [474, 410] width 454 height 216
click at [250, 379] on p "Suncoast has over a million members and thousands of employees and they all int…" at bounding box center [474, 410] width 454 height 216
click at [267, 286] on p "A cohesive experience" at bounding box center [474, 287] width 454 height 14
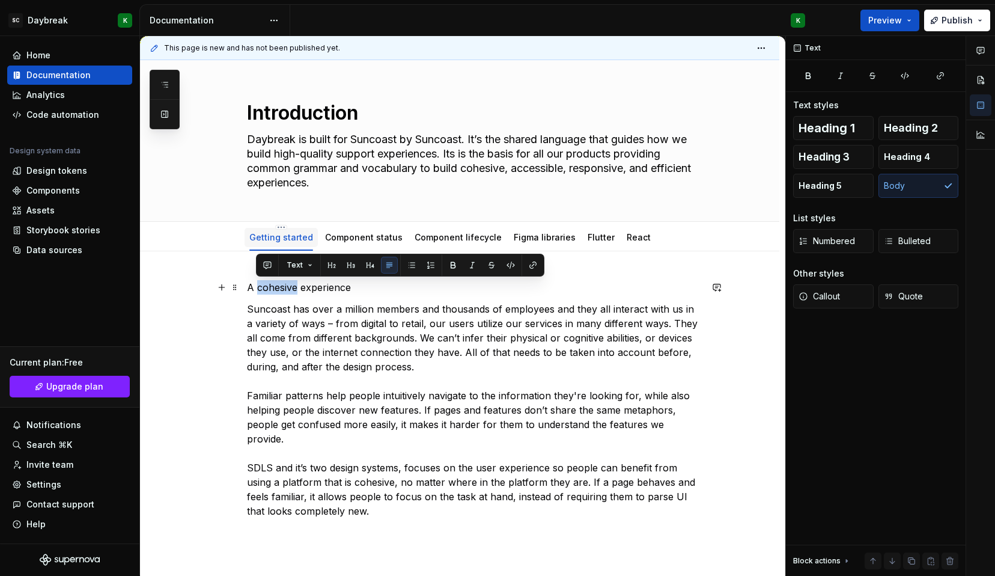
click at [267, 286] on p "A cohesive experience" at bounding box center [474, 287] width 454 height 14
click at [288, 263] on span "Text" at bounding box center [286, 265] width 16 height 10
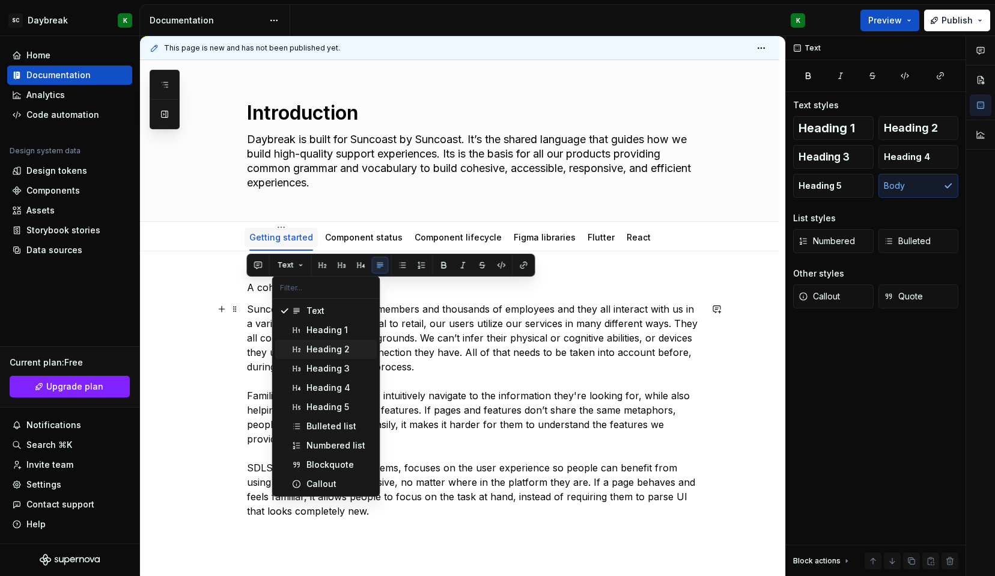
click at [302, 347] on span "Heading 2" at bounding box center [326, 349] width 102 height 19
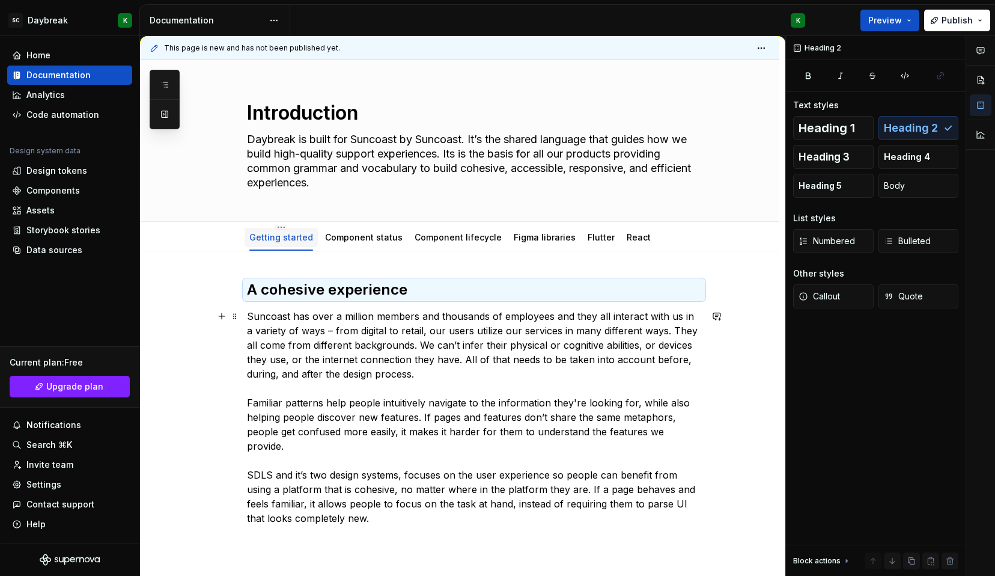
click at [272, 370] on p "Suncoast has over a million members and thousands of employees and they all int…" at bounding box center [474, 417] width 454 height 216
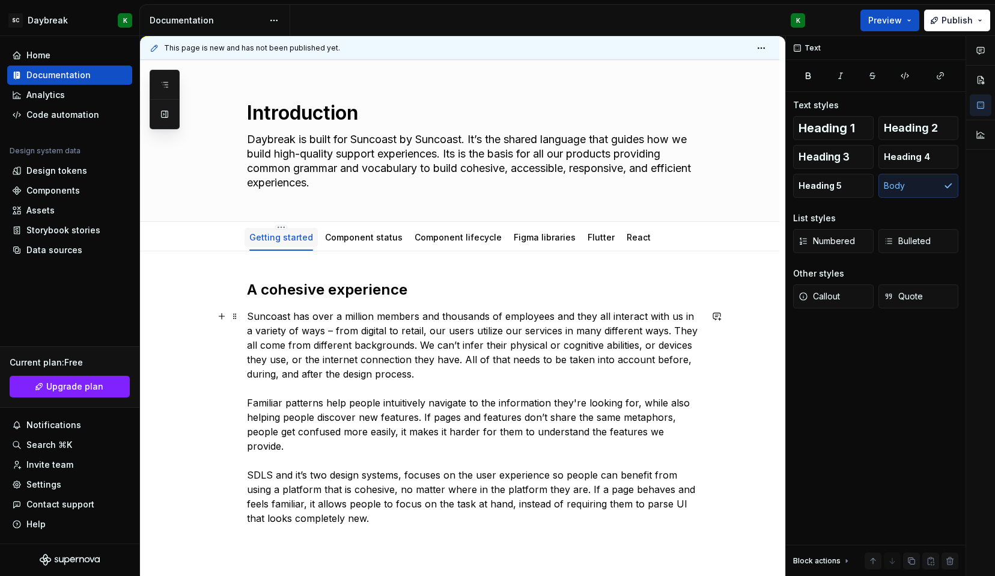
click at [181, 406] on div "A cohesive experience Suncoast has over a million members and thousands of empl…" at bounding box center [459, 481] width 639 height 461
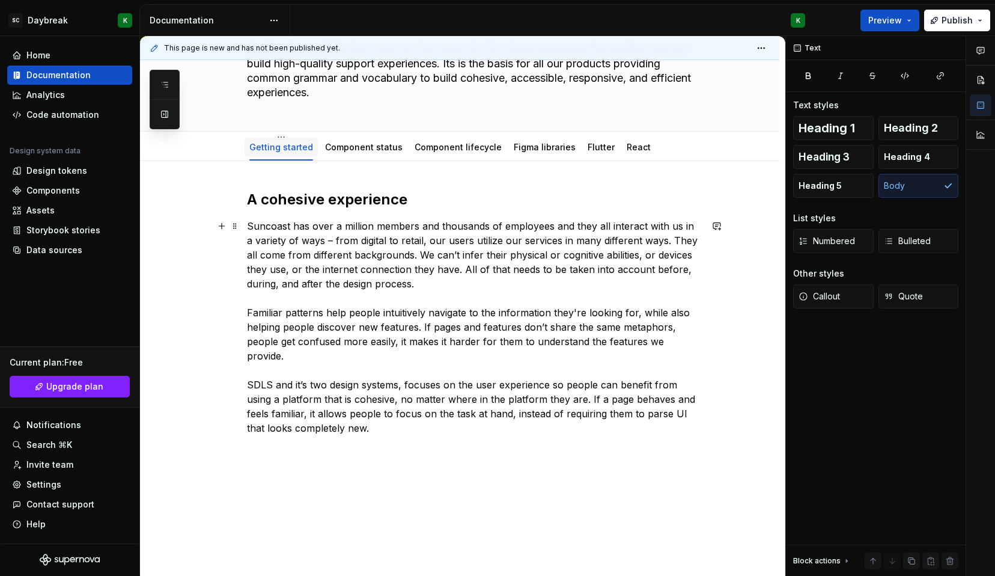
scroll to position [122, 0]
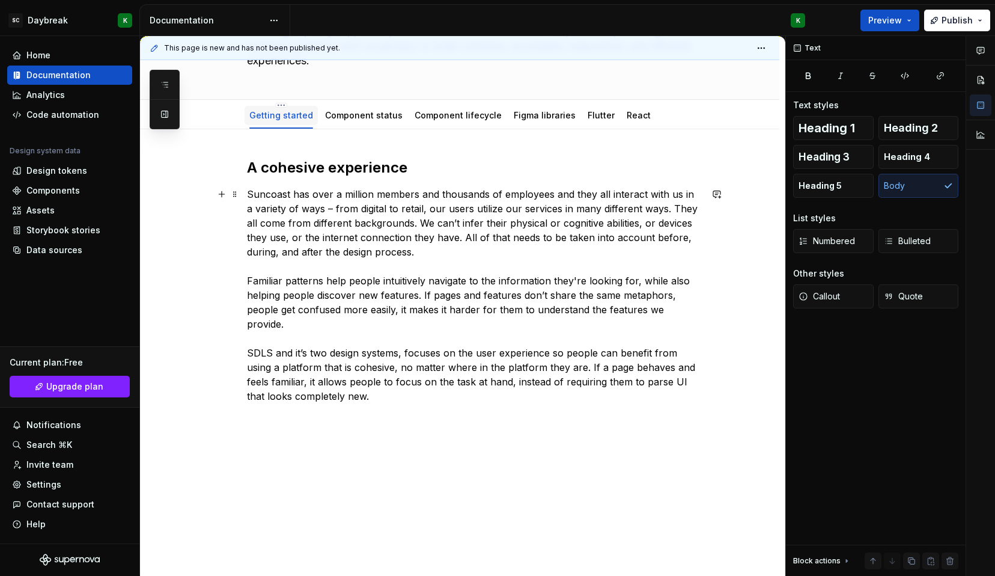
click at [258, 341] on p "Suncoast has over a million members and thousands of employees and they all int…" at bounding box center [474, 295] width 454 height 216
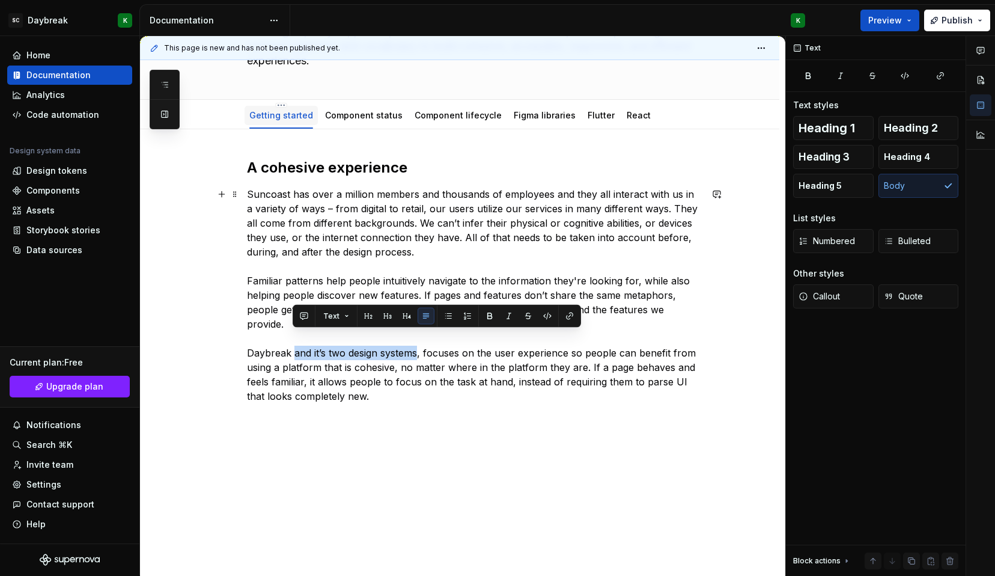
drag, startPoint x: 291, startPoint y: 337, endPoint x: 418, endPoint y: 335, distance: 126.8
click at [418, 335] on p "Suncoast has over a million members and thousands of employees and they all int…" at bounding box center [474, 295] width 454 height 216
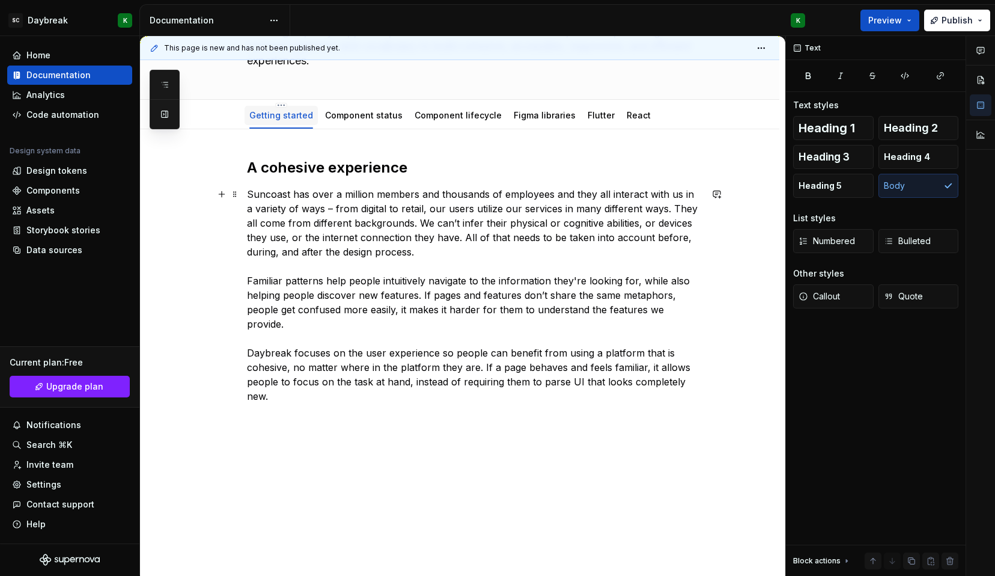
click at [397, 380] on p "Suncoast has over a million members and thousands of employees and they all int…" at bounding box center [474, 295] width 454 height 216
click at [232, 401] on div "A cohesive experience Suncoast has over a million members and thousands of empl…" at bounding box center [459, 359] width 639 height 461
click at [225, 404] on button "button" at bounding box center [221, 403] width 17 height 17
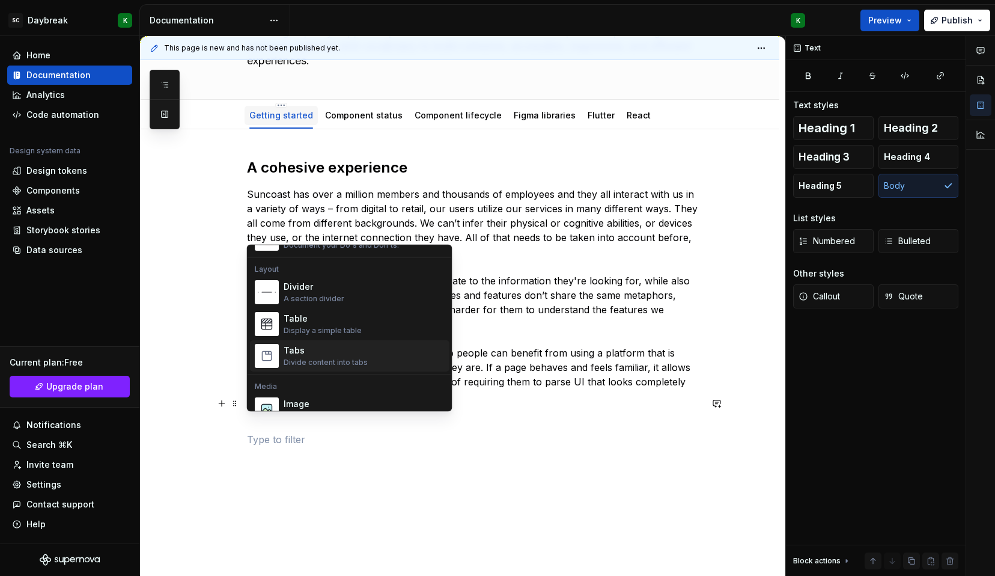
scroll to position [388, 0]
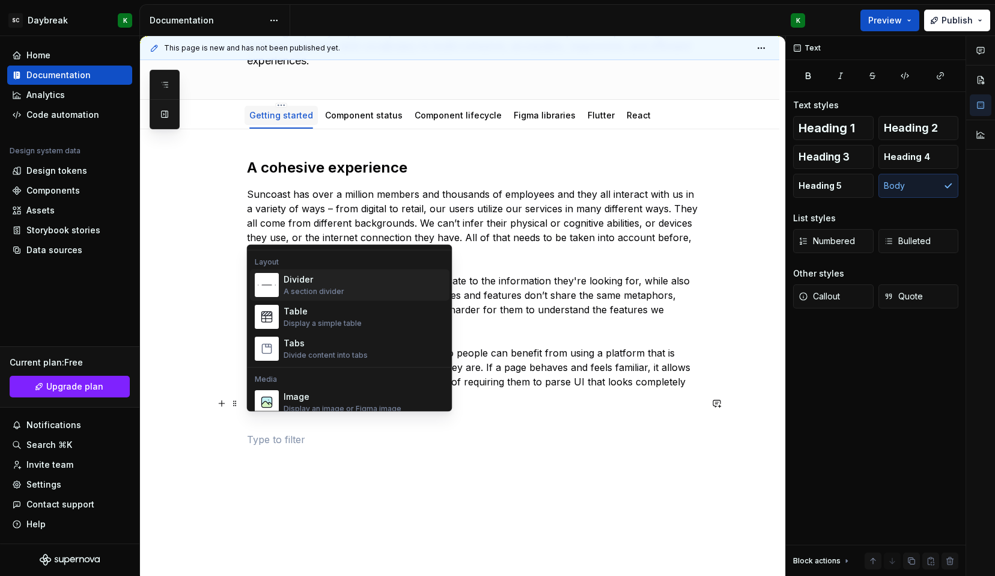
click at [303, 275] on div "Divider" at bounding box center [314, 280] width 61 height 12
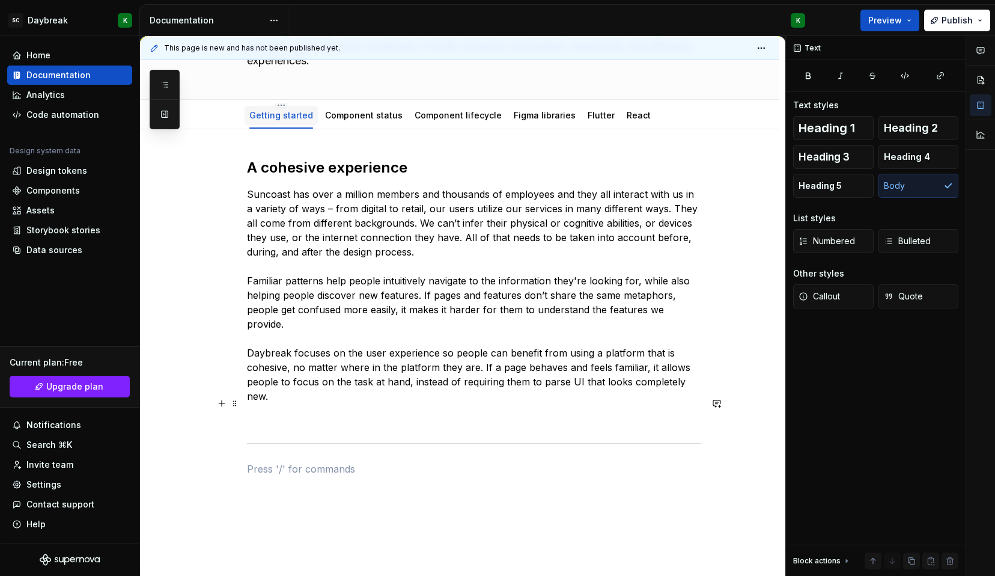
click at [251, 410] on p at bounding box center [474, 417] width 454 height 14
click at [269, 440] on p at bounding box center [474, 447] width 454 height 14
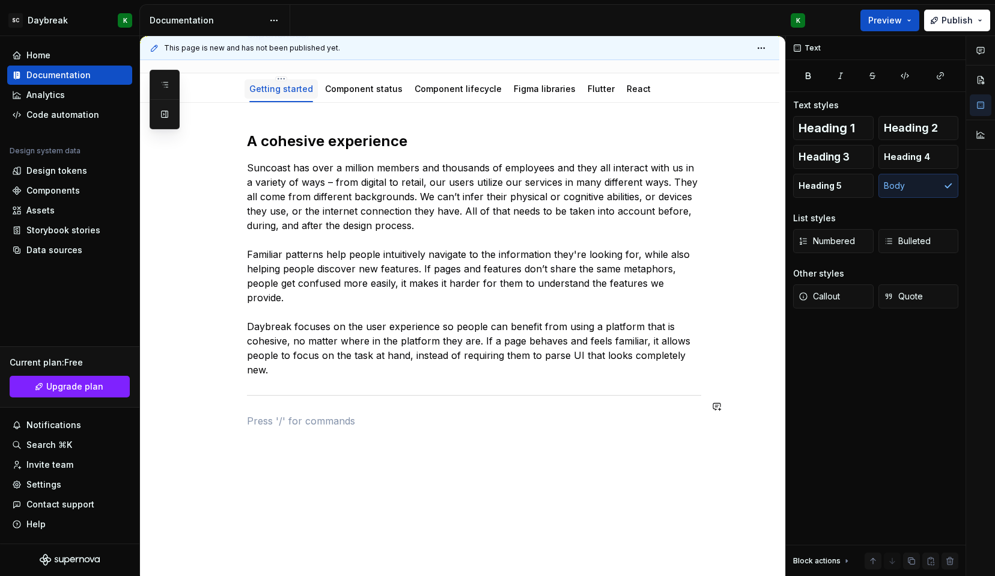
scroll to position [173, 0]
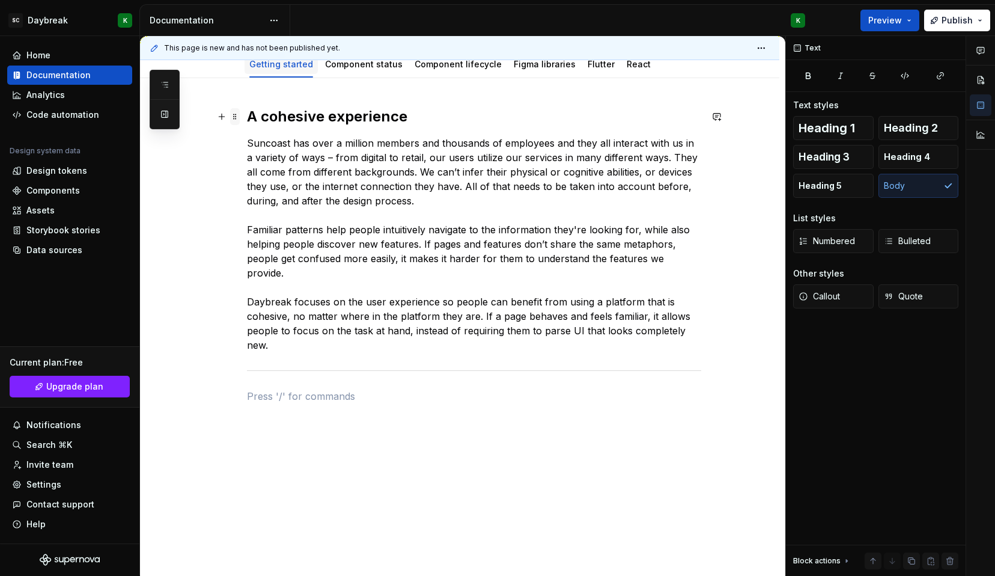
click at [236, 116] on span at bounding box center [235, 116] width 10 height 17
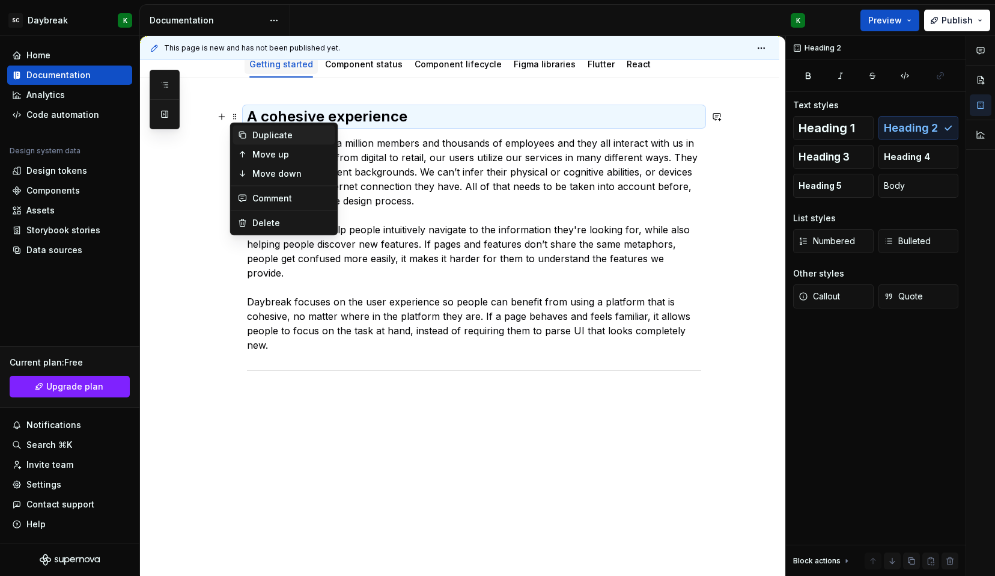
click at [245, 136] on icon at bounding box center [243, 135] width 10 height 10
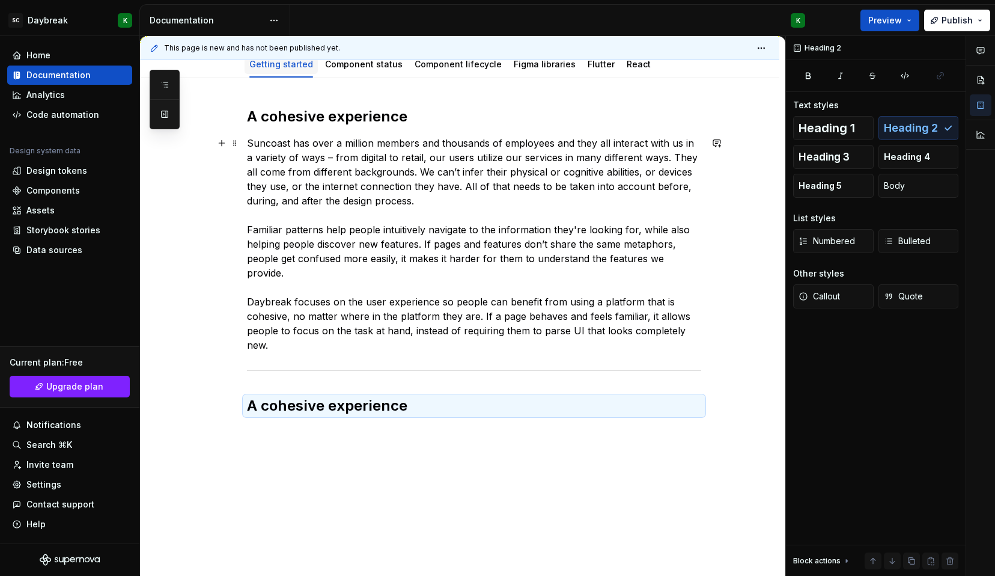
click at [234, 141] on span at bounding box center [235, 143] width 10 height 17
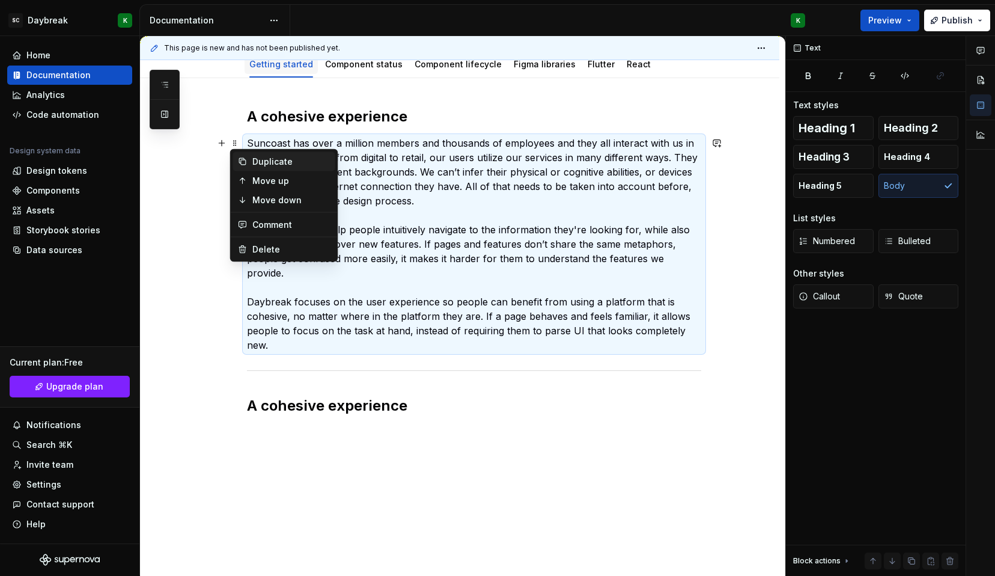
click at [255, 160] on div "Duplicate" at bounding box center [291, 162] width 78 height 12
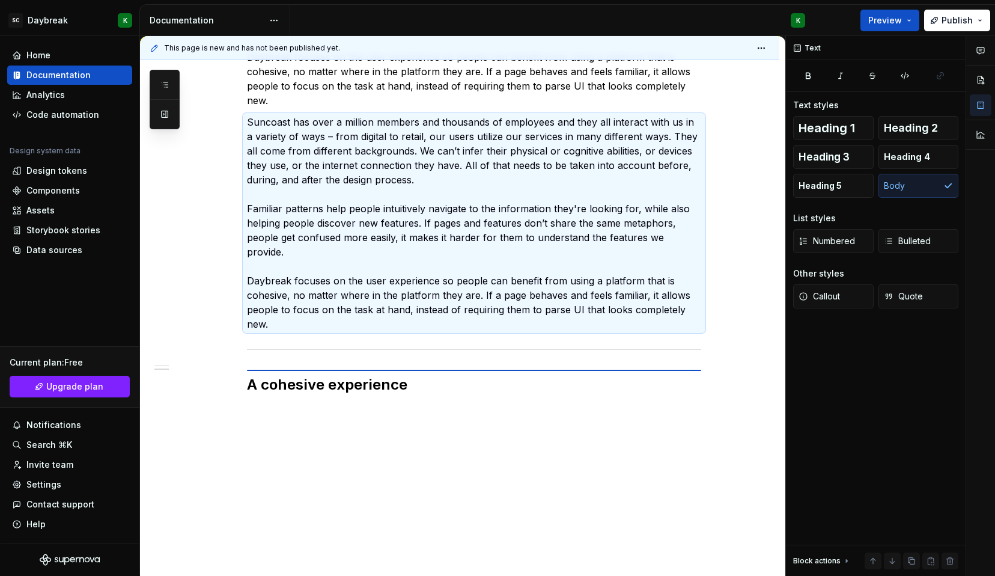
scroll to position [209, 0]
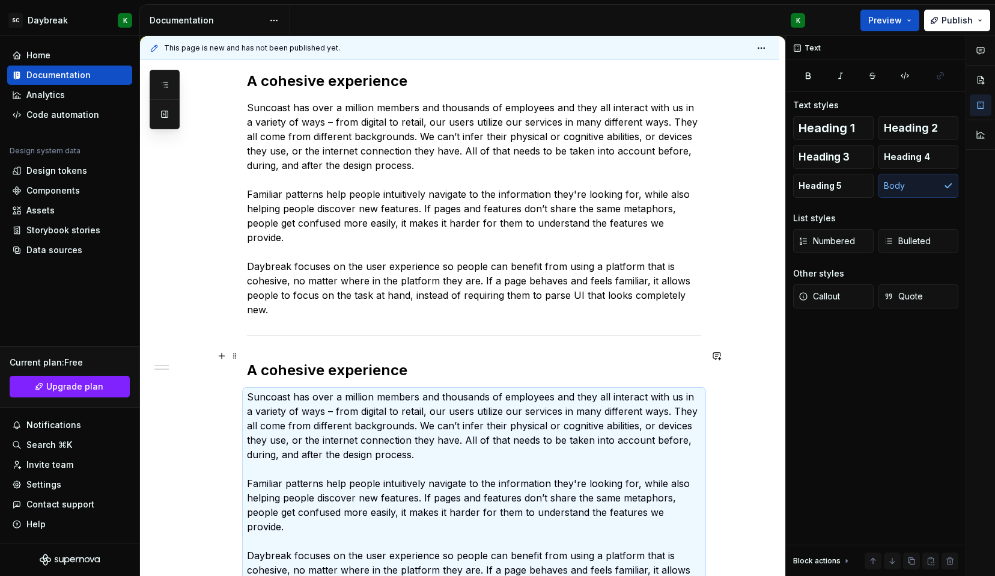
click at [270, 361] on h2 "A cohesive experience" at bounding box center [474, 370] width 454 height 19
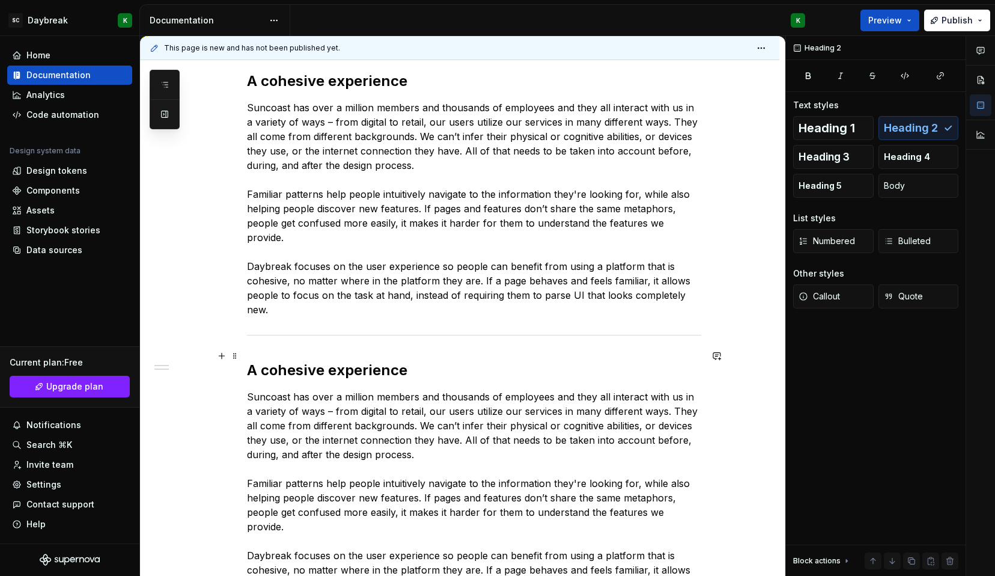
click at [270, 361] on h2 "A cohesive experience" at bounding box center [474, 370] width 454 height 19
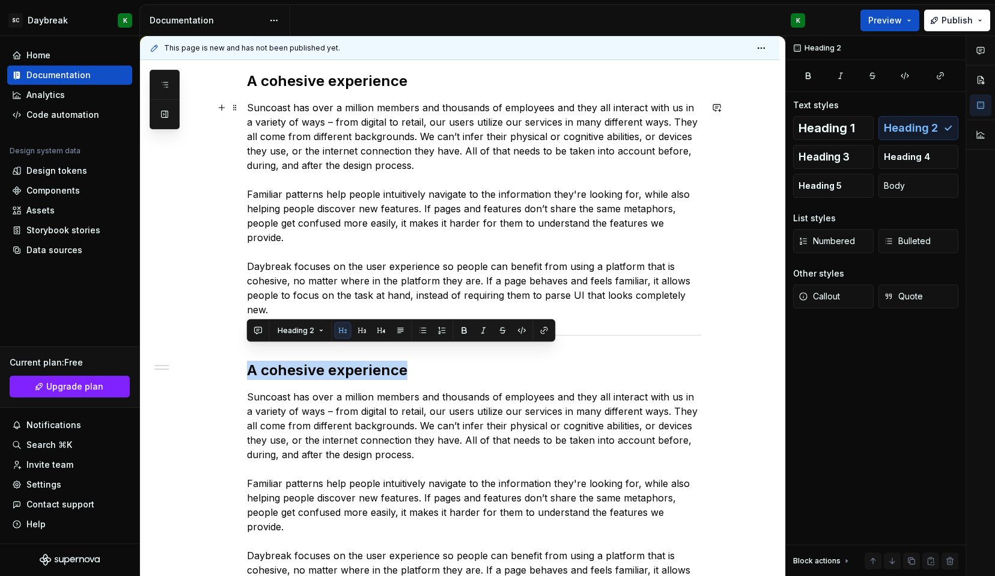
click at [311, 361] on h2 "A cohesive experience" at bounding box center [474, 370] width 454 height 19
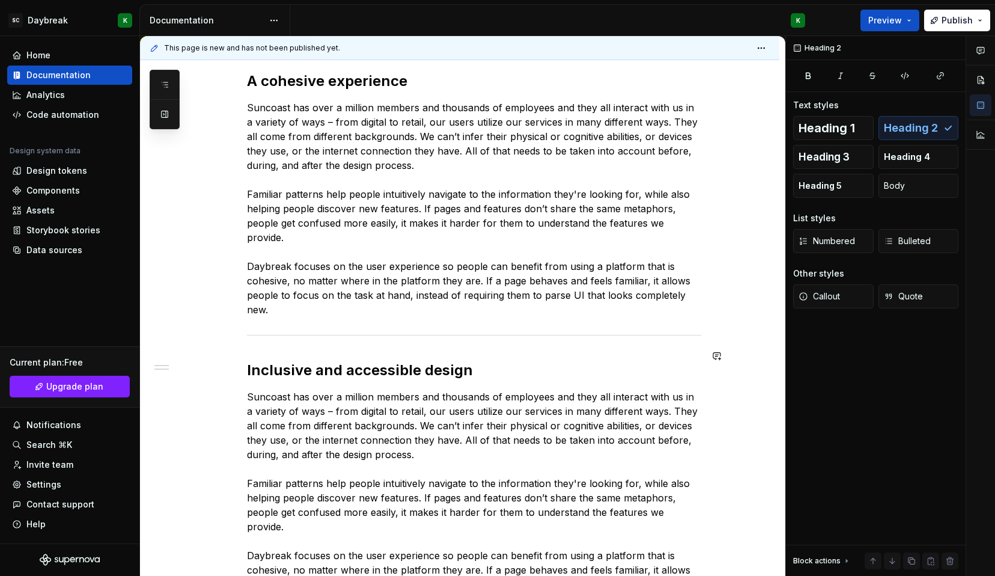
click at [328, 406] on p "Suncoast has over a million members and thousands of employees and they all int…" at bounding box center [474, 497] width 454 height 216
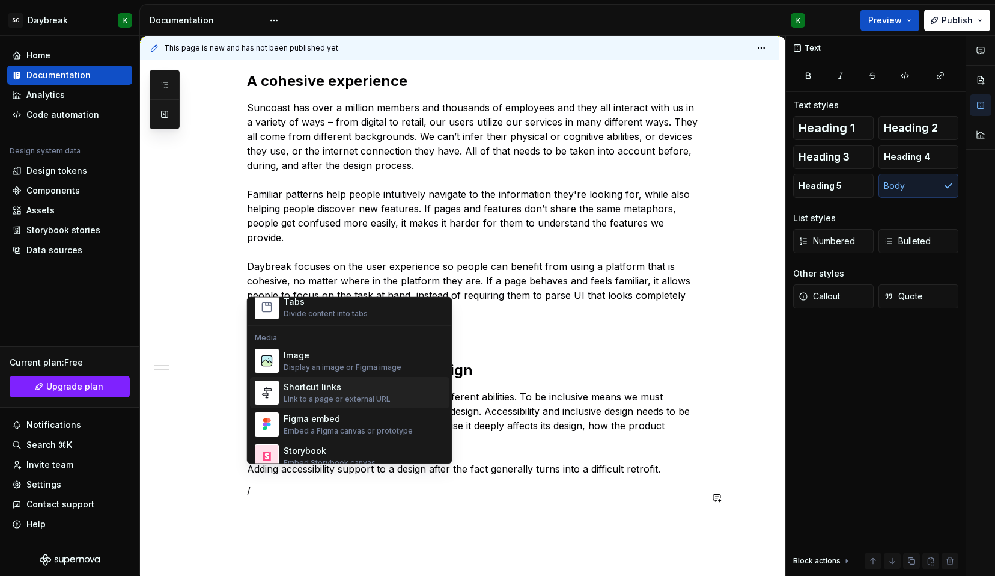
scroll to position [484, 0]
click at [300, 393] on div "Link to a page or external URL" at bounding box center [337, 398] width 107 height 10
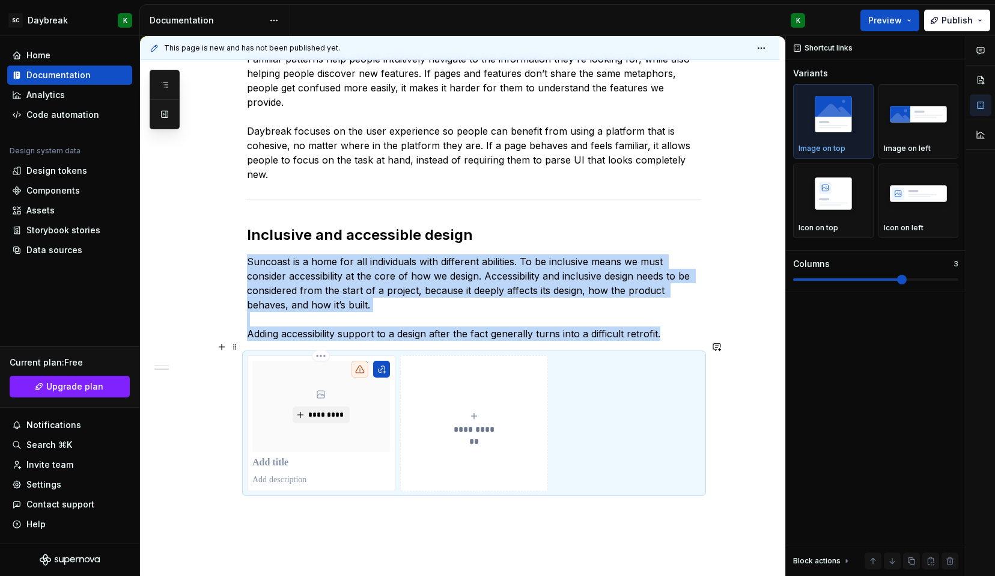
scroll to position [359, 0]
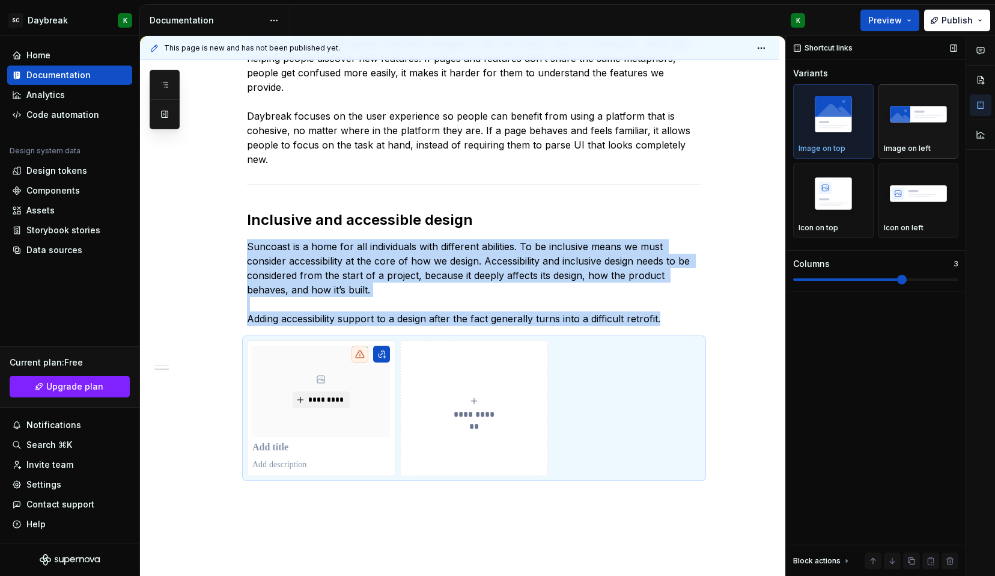
click at [907, 117] on img "button" at bounding box center [919, 114] width 70 height 44
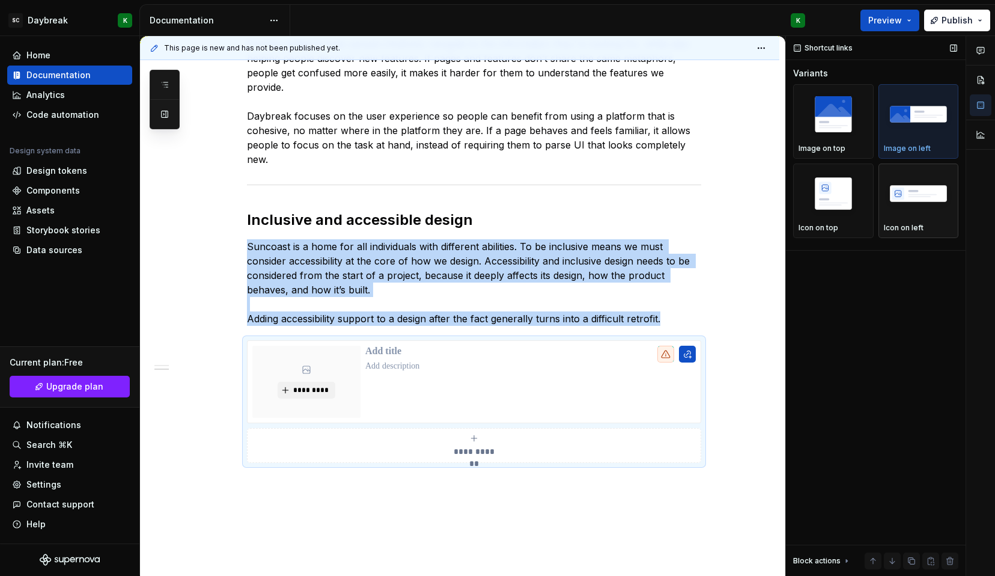
click at [901, 195] on img "button" at bounding box center [919, 193] width 70 height 44
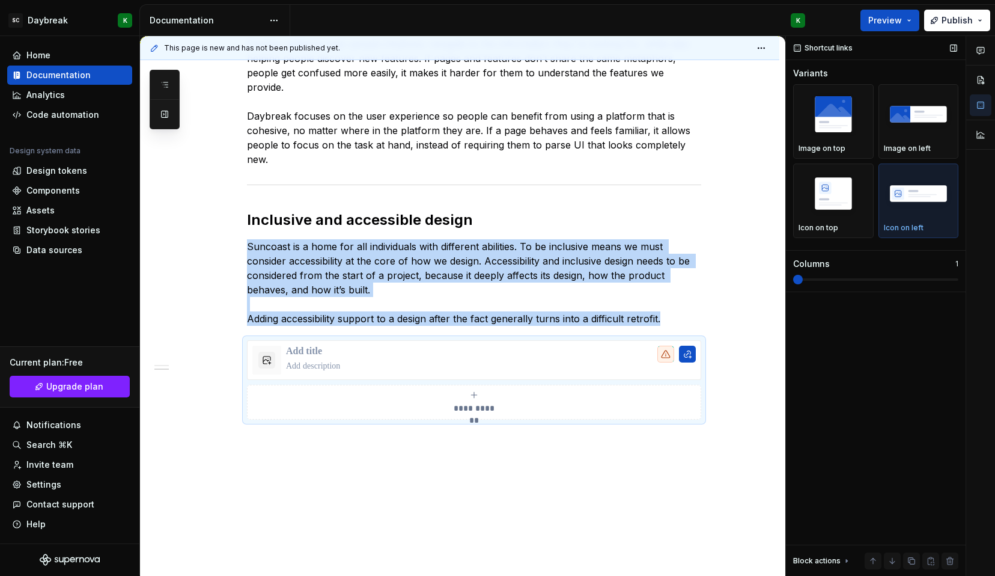
click at [803, 282] on span at bounding box center [798, 280] width 10 height 10
click at [811, 279] on span at bounding box center [875, 279] width 165 height 2
click at [915, 179] on img "button" at bounding box center [919, 193] width 70 height 44
click at [849, 203] on img "button" at bounding box center [834, 193] width 70 height 44
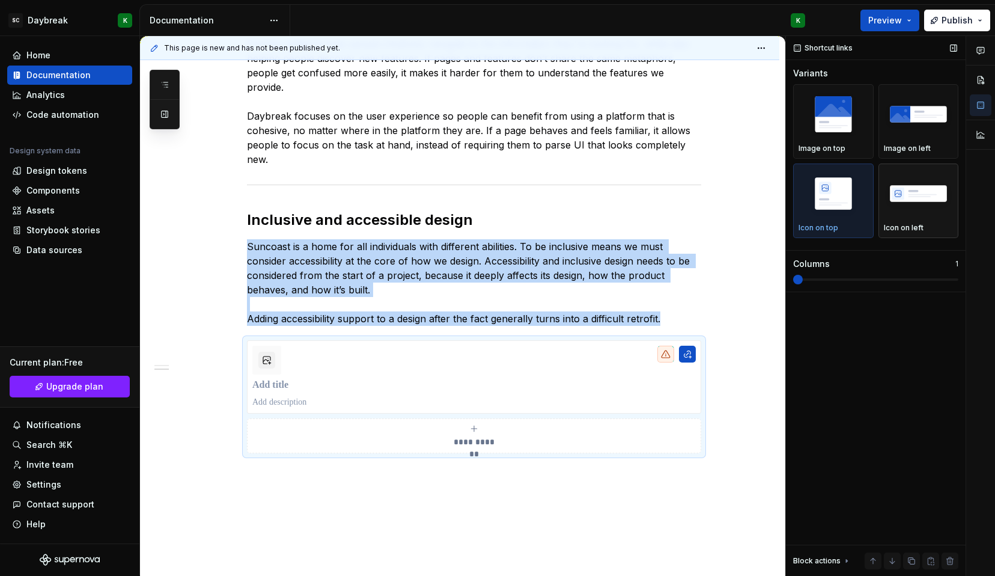
click at [895, 197] on img "button" at bounding box center [919, 193] width 70 height 44
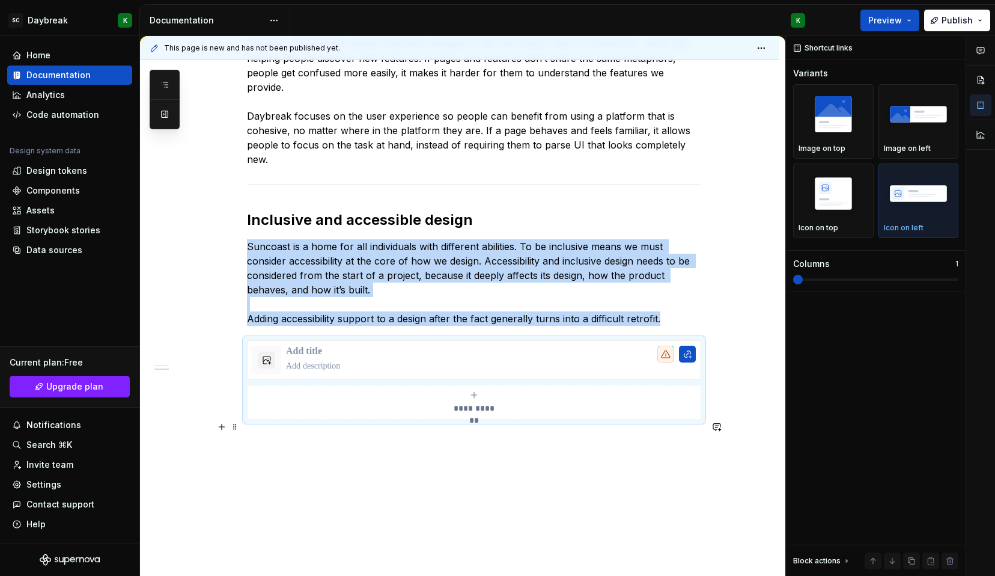
click at [318, 434] on p at bounding box center [474, 441] width 454 height 14
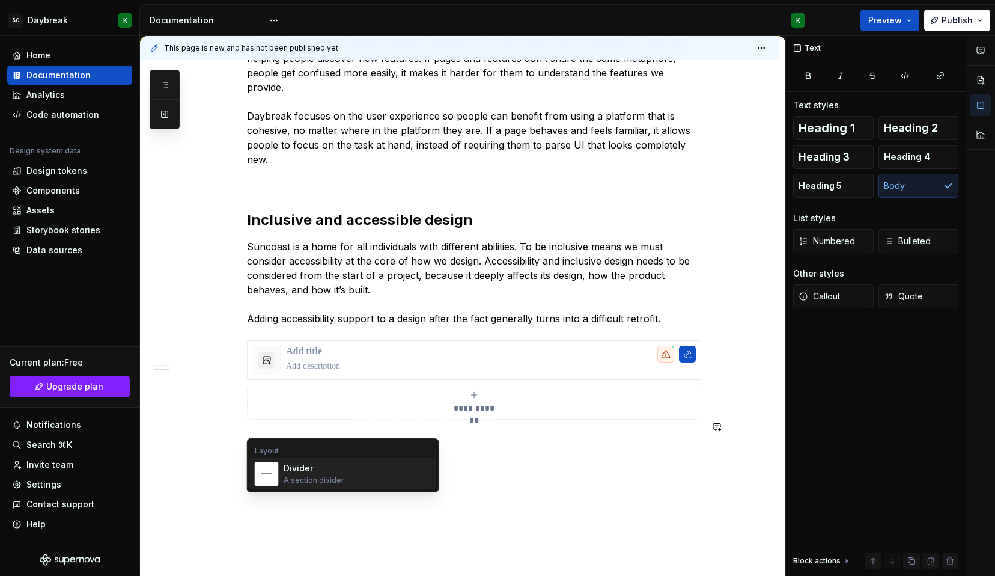
click at [297, 472] on div "Divider" at bounding box center [314, 468] width 61 height 12
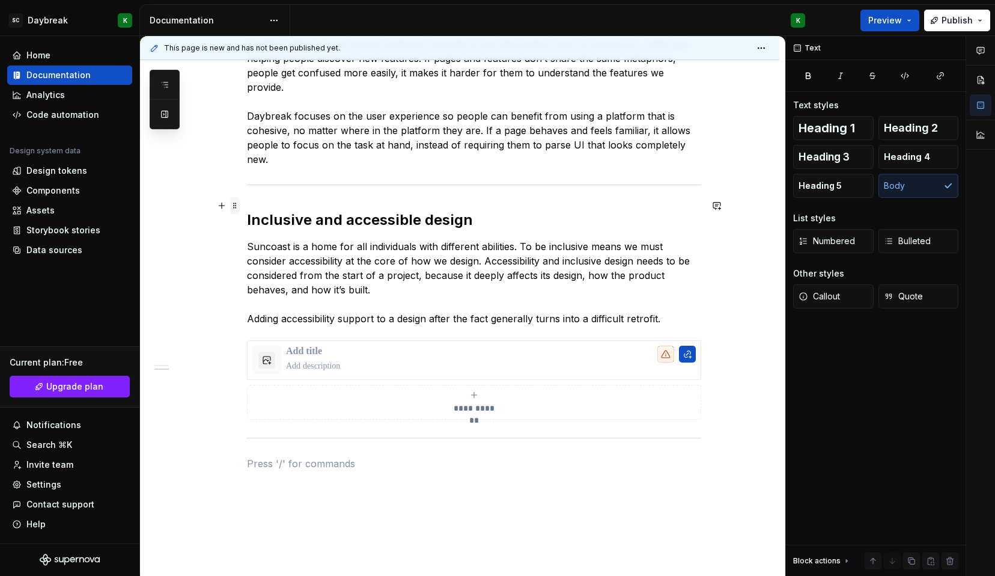
click at [235, 203] on span at bounding box center [235, 205] width 10 height 17
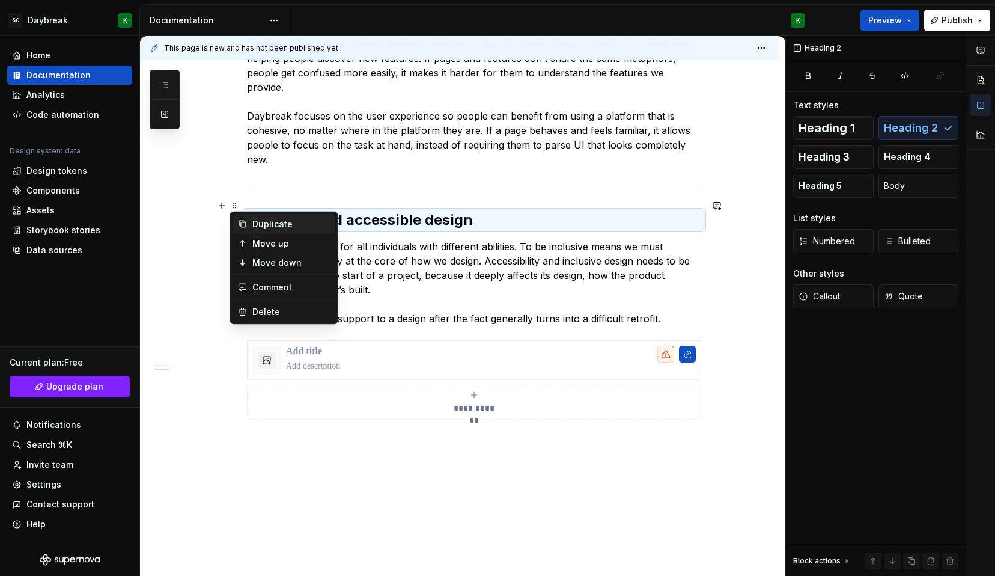
click at [246, 227] on icon at bounding box center [243, 224] width 10 height 10
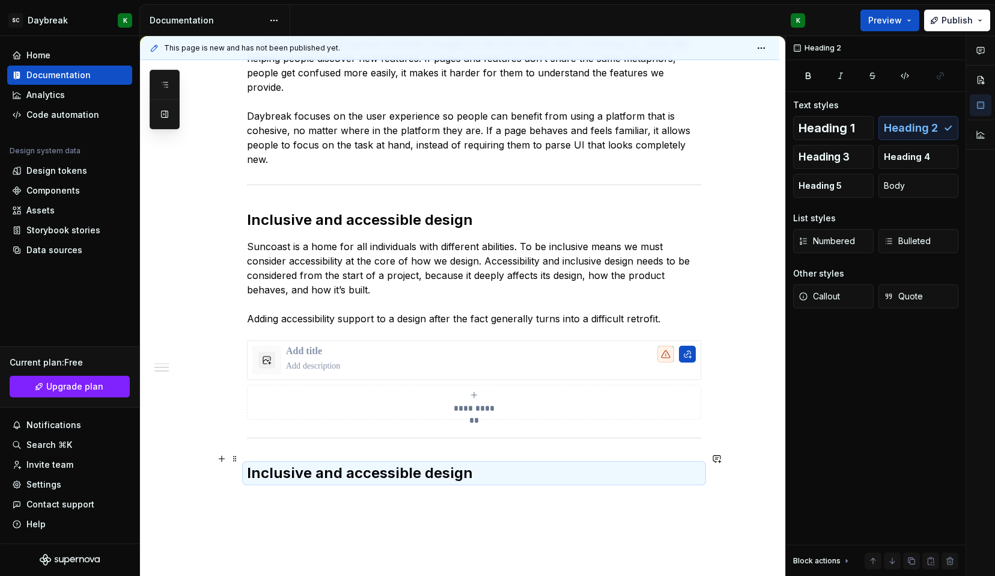
click at [273, 463] on h2 "Inclusive and accessible design" at bounding box center [474, 472] width 454 height 19
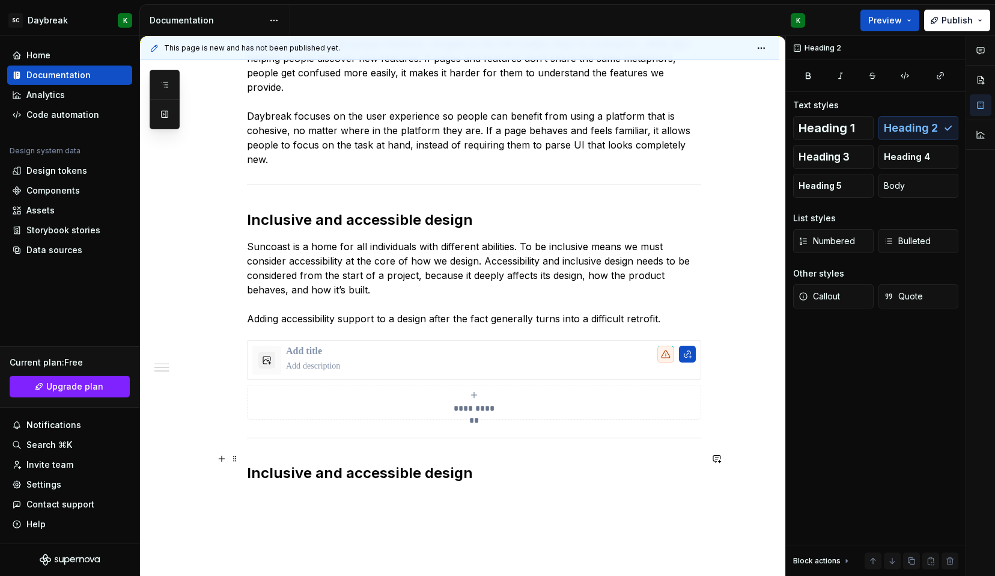
click at [273, 463] on h2 "Inclusive and accessible design" at bounding box center [474, 472] width 454 height 19
click at [235, 233] on span at bounding box center [235, 232] width 10 height 17
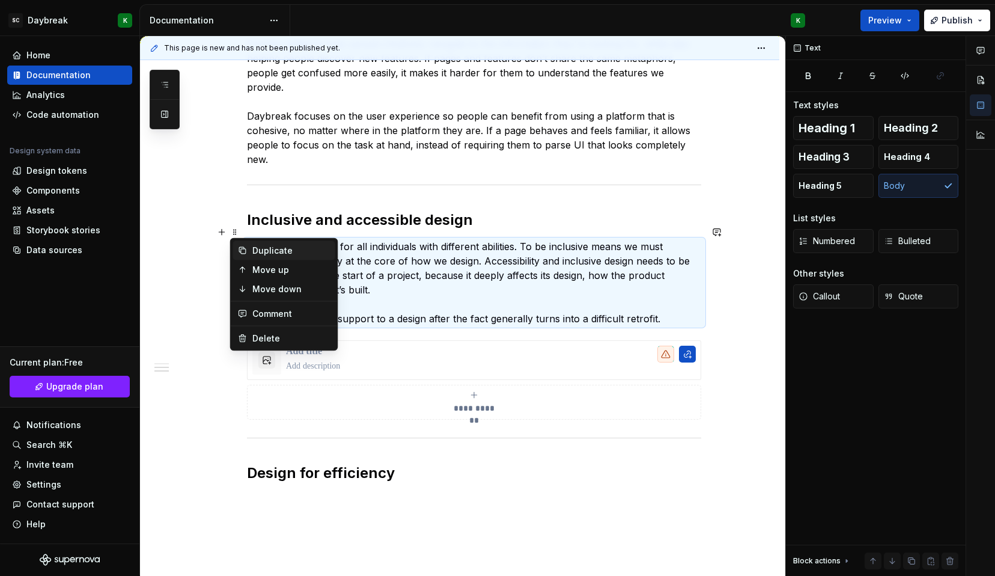
click at [243, 249] on icon at bounding box center [243, 251] width 10 height 10
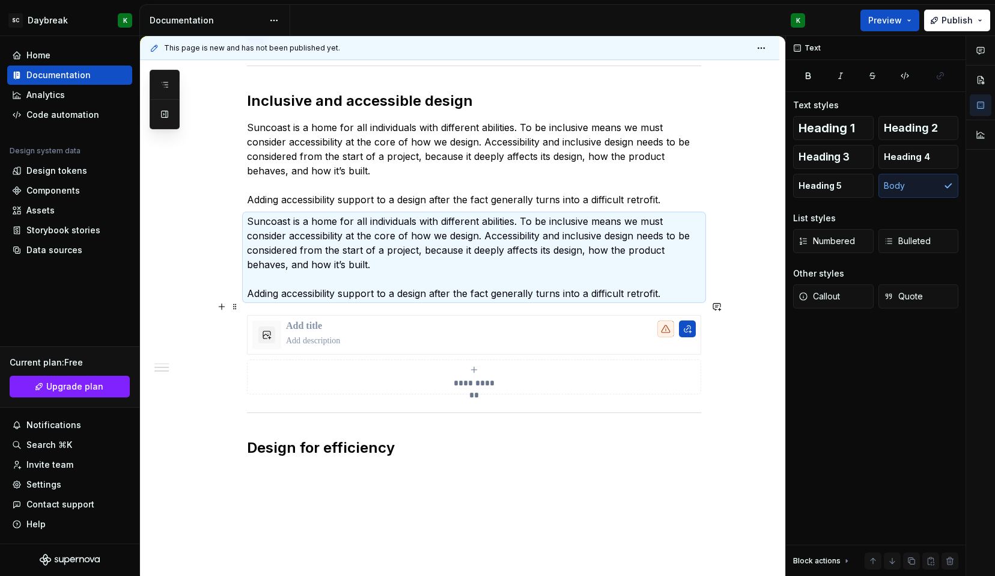
scroll to position [497, 0]
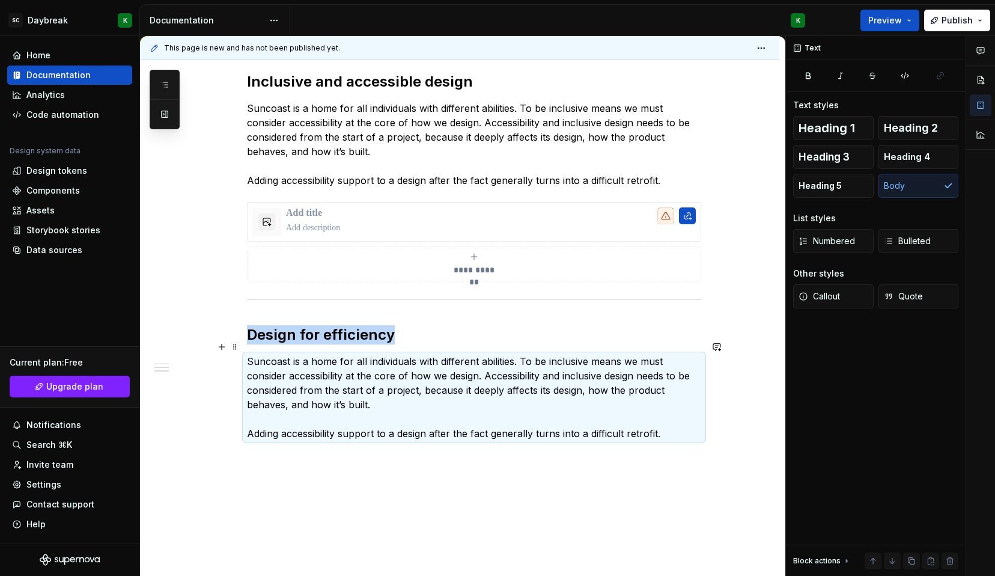
click at [282, 364] on p "Suncoast is a home for all individuals with different abilities. To be inclusiv…" at bounding box center [474, 397] width 454 height 87
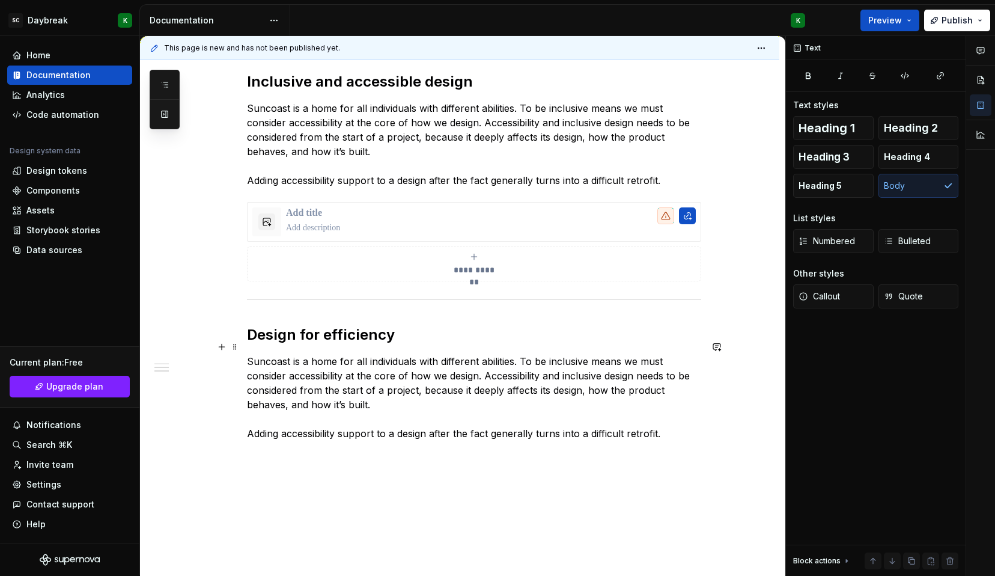
click at [282, 364] on p "Suncoast is a home for all individuals with different abilities. To be inclusiv…" at bounding box center [474, 397] width 454 height 87
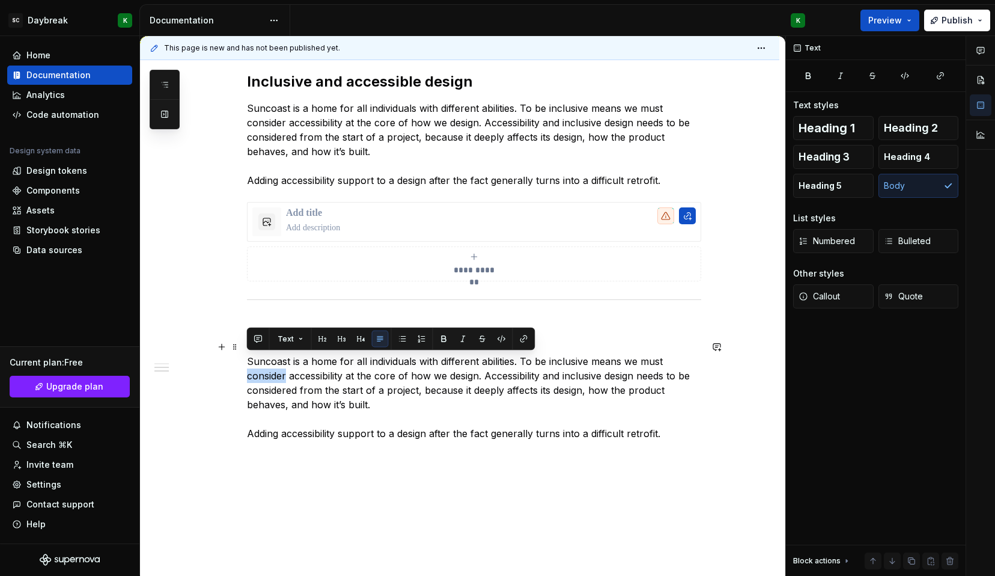
click at [282, 364] on p "Suncoast is a home for all individuals with different abilities. To be inclusiv…" at bounding box center [474, 397] width 454 height 87
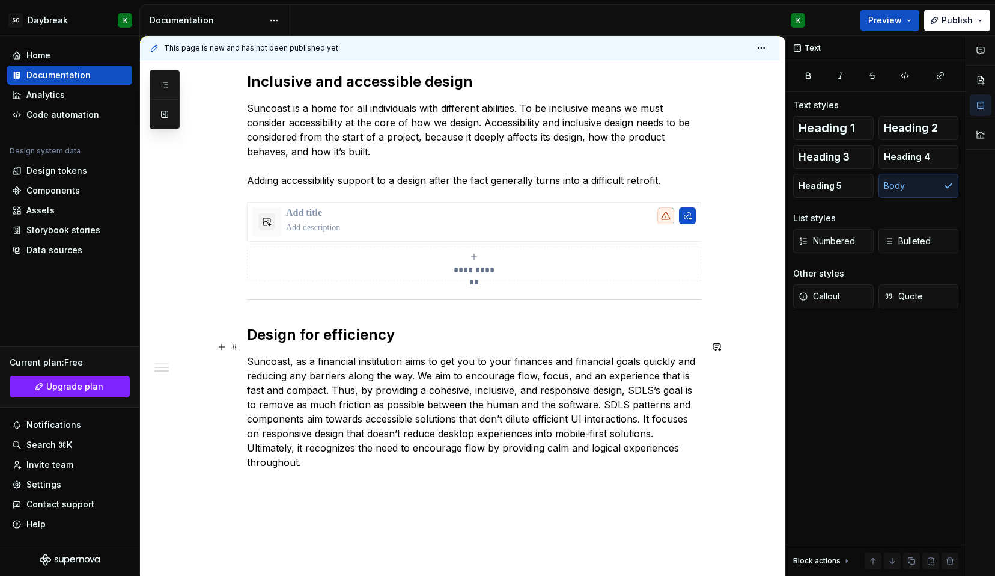
click at [640, 370] on p "Suncoast, as a financial institution aims to get you to your finances and finan…" at bounding box center [474, 411] width 454 height 115
click at [642, 386] on p "Suncoast, as a financial institution aims to get you to your finances and finan…" at bounding box center [474, 411] width 454 height 115
click at [379, 448] on p "Suncoast, as a financial institution aims to get you to your finances and finan…" at bounding box center [474, 411] width 454 height 115
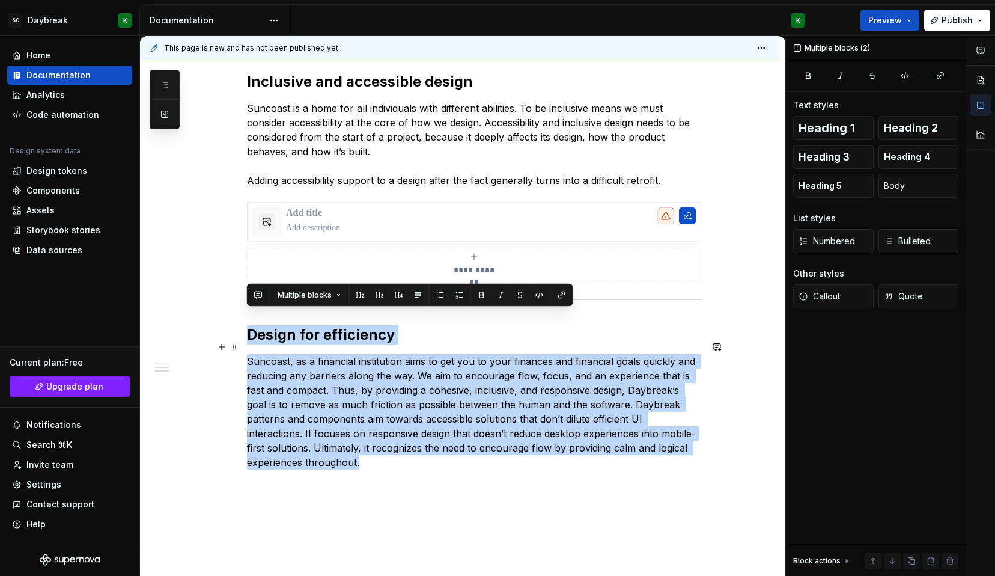
drag, startPoint x: 246, startPoint y: 320, endPoint x: 377, endPoint y: 450, distance: 184.4
click at [377, 450] on div "**********" at bounding box center [474, 137] width 454 height 708
click at [366, 457] on div "**********" at bounding box center [474, 137] width 454 height 708
drag, startPoint x: 364, startPoint y: 446, endPoint x: 246, endPoint y: 320, distance: 172.6
click at [247, 320] on div "**********" at bounding box center [474, 137] width 454 height 708
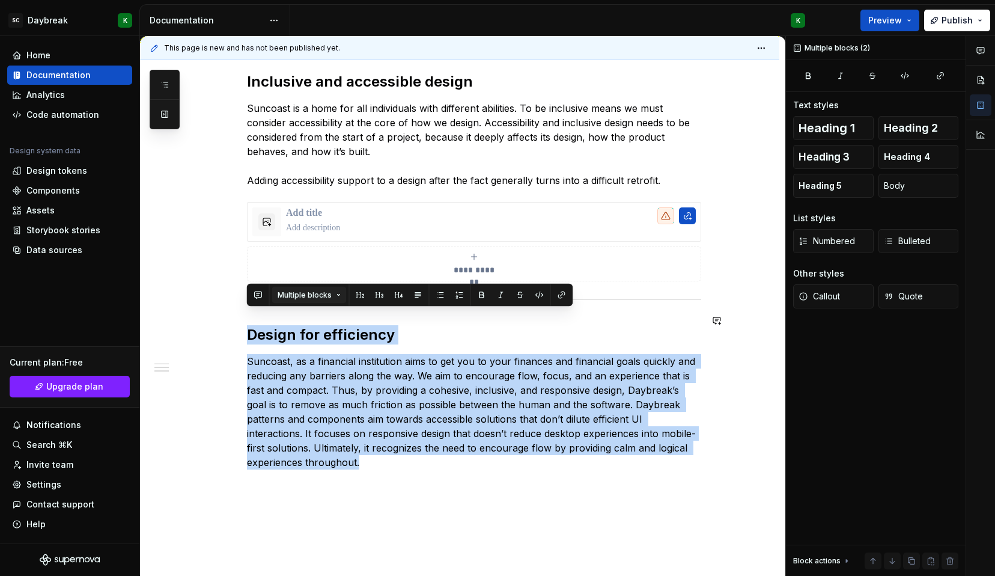
click at [308, 293] on span "Multiple blocks" at bounding box center [305, 295] width 54 height 10
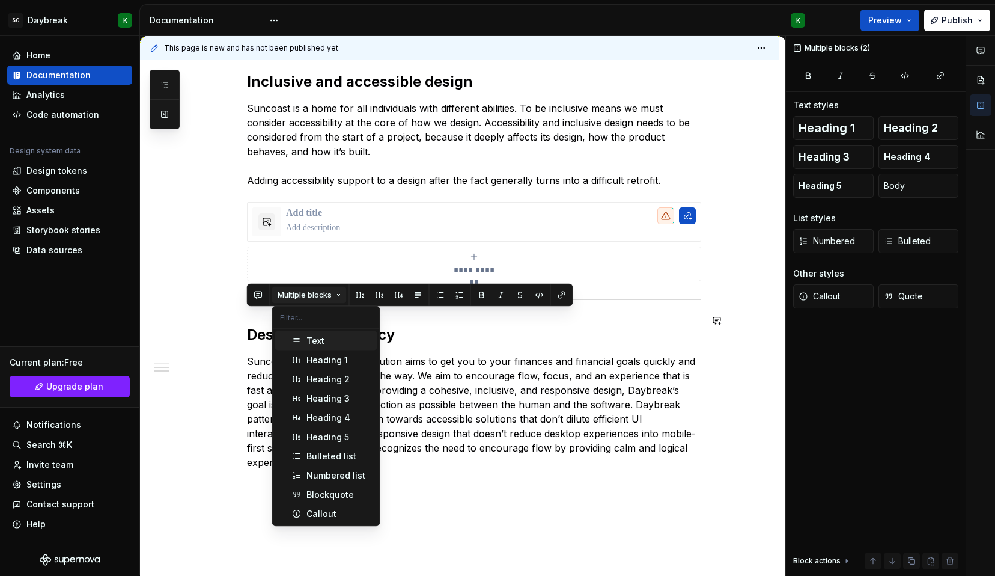
click at [308, 293] on span "Multiple blocks" at bounding box center [305, 295] width 54 height 10
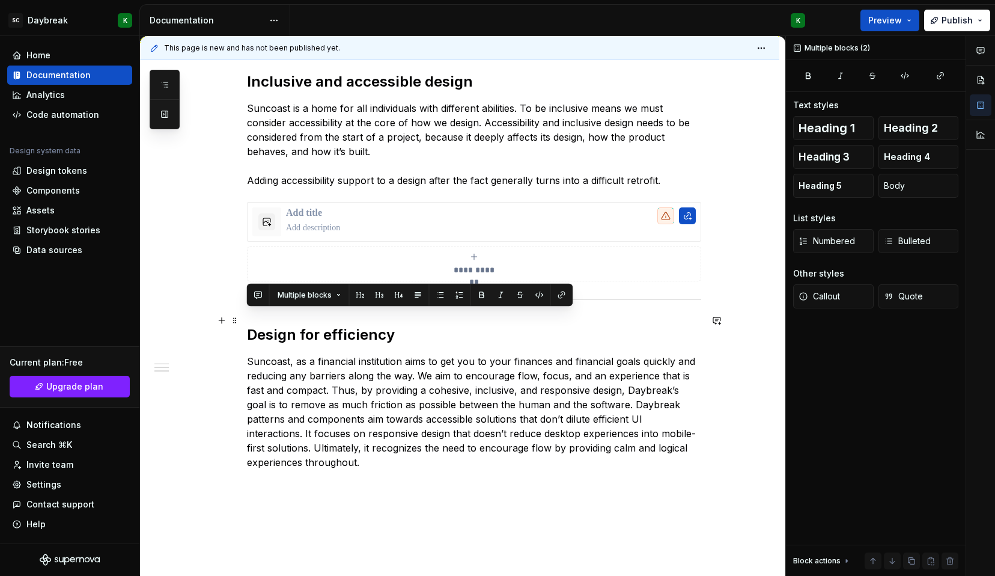
click at [249, 325] on h2 "Design for efficiency" at bounding box center [474, 334] width 454 height 19
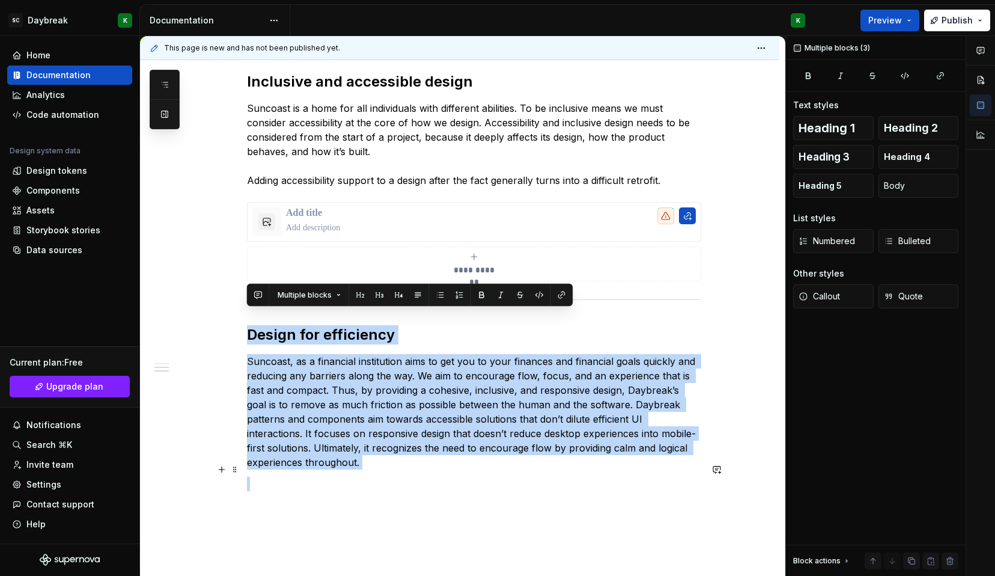
drag, startPoint x: 249, startPoint y: 319, endPoint x: 398, endPoint y: 466, distance: 209.5
click at [398, 466] on div "**********" at bounding box center [474, 137] width 454 height 708
copy div "Design for efficiency Suncoast, as a financial institution aims to get you to y…"
click at [287, 486] on div "**********" at bounding box center [474, 144] width 454 height 722
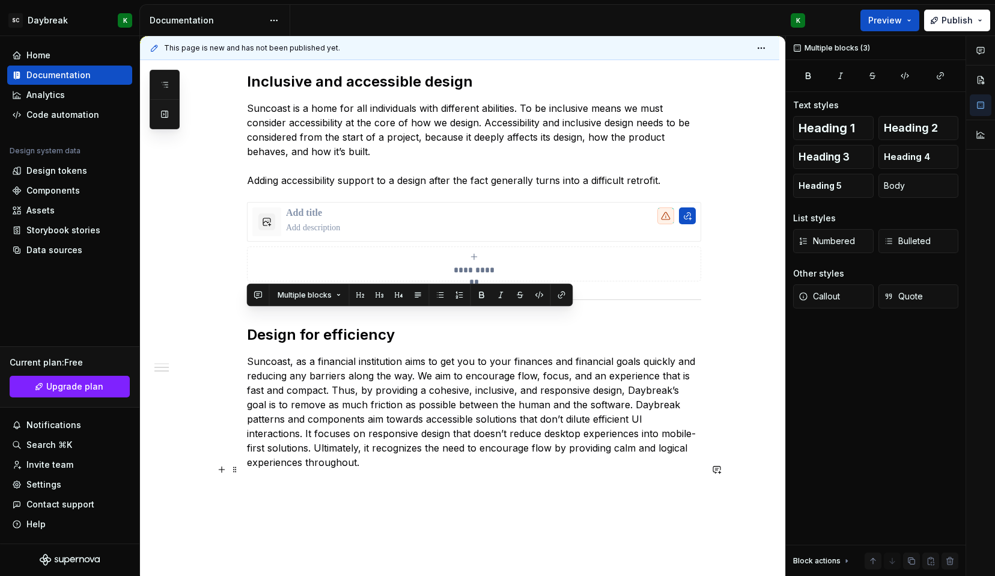
click at [266, 477] on p at bounding box center [474, 484] width 454 height 14
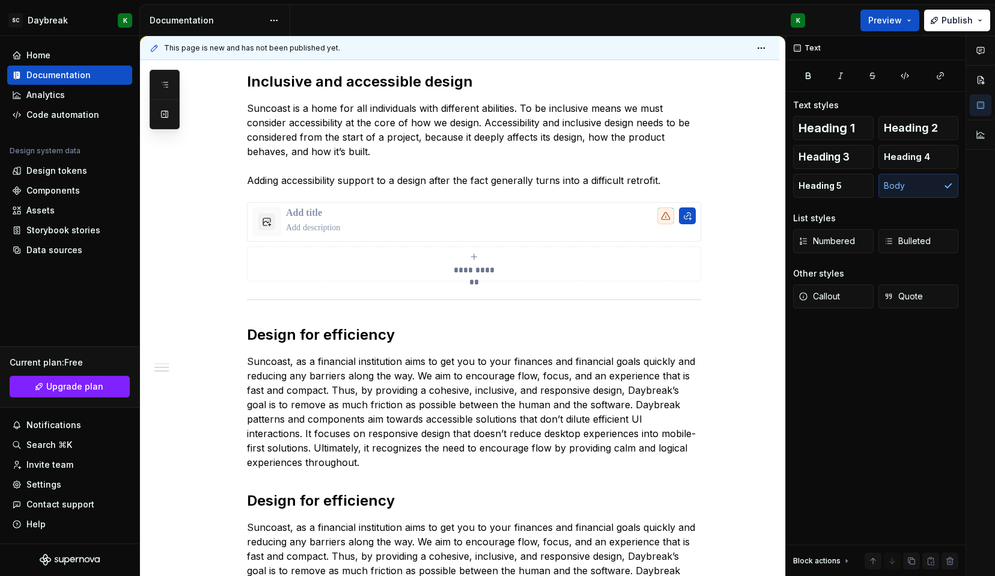
click at [362, 460] on div "**********" at bounding box center [474, 220] width 454 height 874
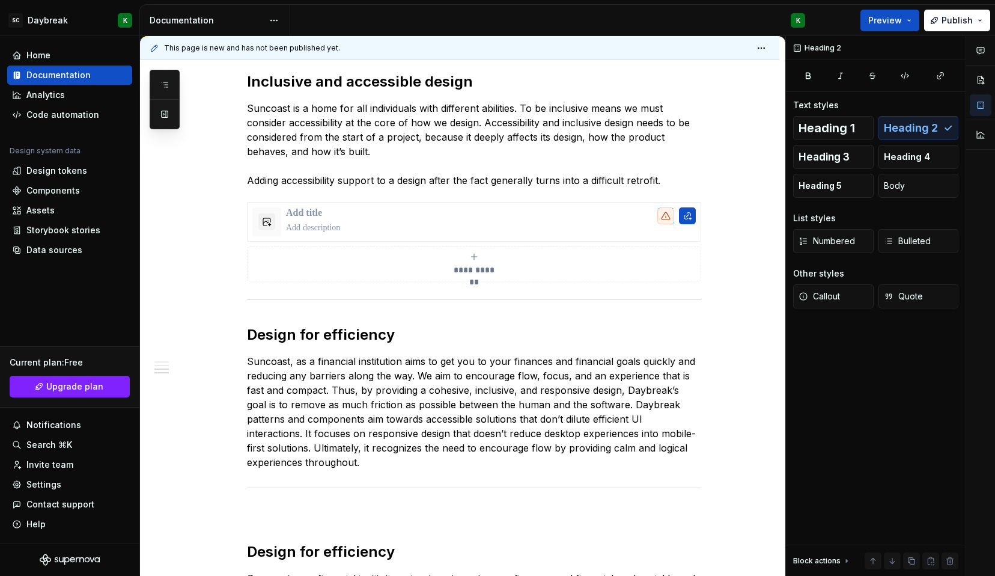
scroll to position [728, 0]
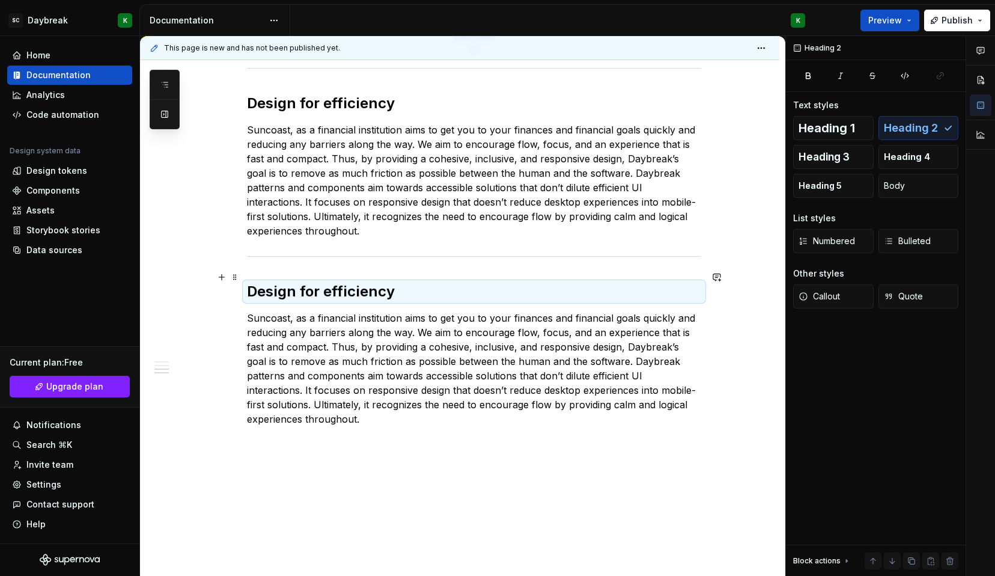
click at [323, 282] on h2 "Design for efficiency" at bounding box center [474, 291] width 454 height 19
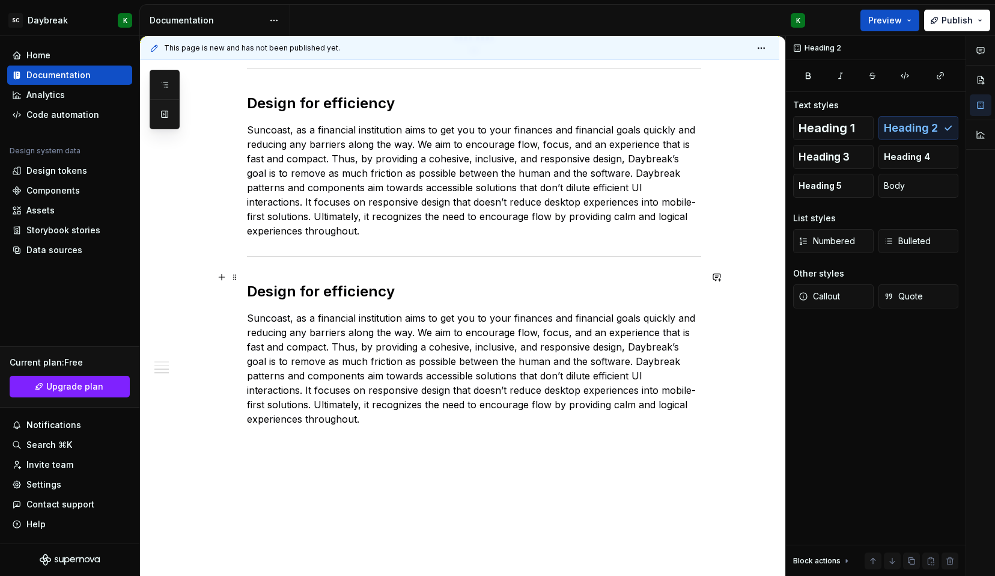
click at [323, 282] on h2 "Design for efficiency" at bounding box center [474, 291] width 454 height 19
click at [314, 326] on p "Suncoast, as a financial institution aims to get you to your finances and finan…" at bounding box center [474, 368] width 454 height 115
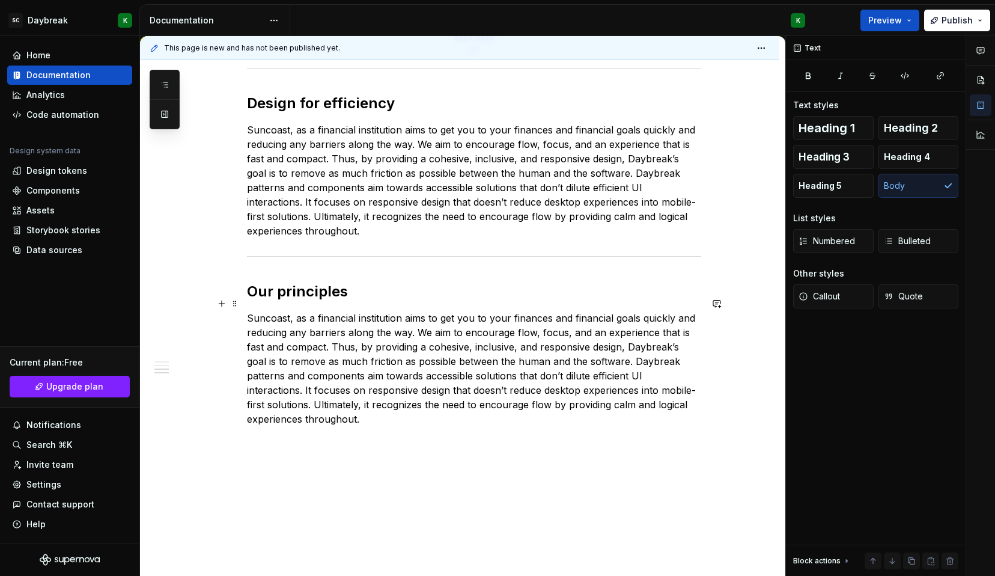
click at [313, 408] on p "Suncoast, as a financial institution aims to get you to your finances and finan…" at bounding box center [474, 368] width 454 height 115
click at [364, 403] on p "Suncoast, as a financial institution aims to get you to your finances and finan…" at bounding box center [474, 368] width 454 height 115
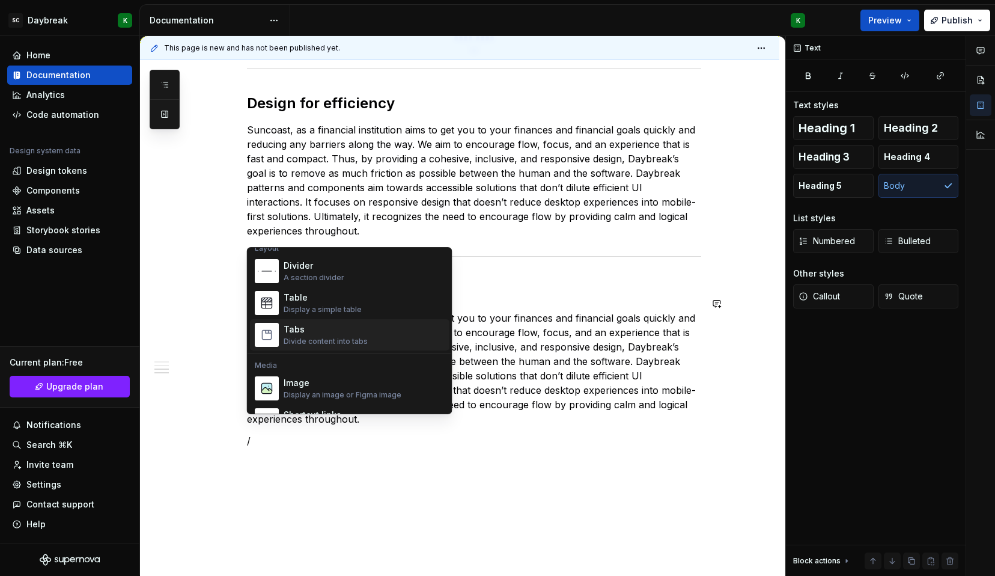
scroll to position [418, 0]
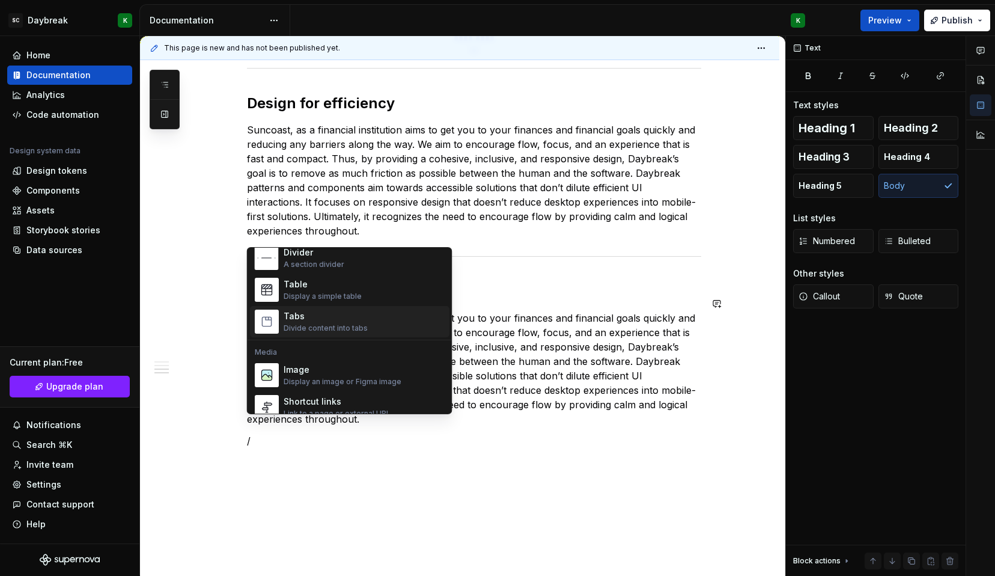
click at [344, 320] on div "Tabs" at bounding box center [326, 316] width 84 height 12
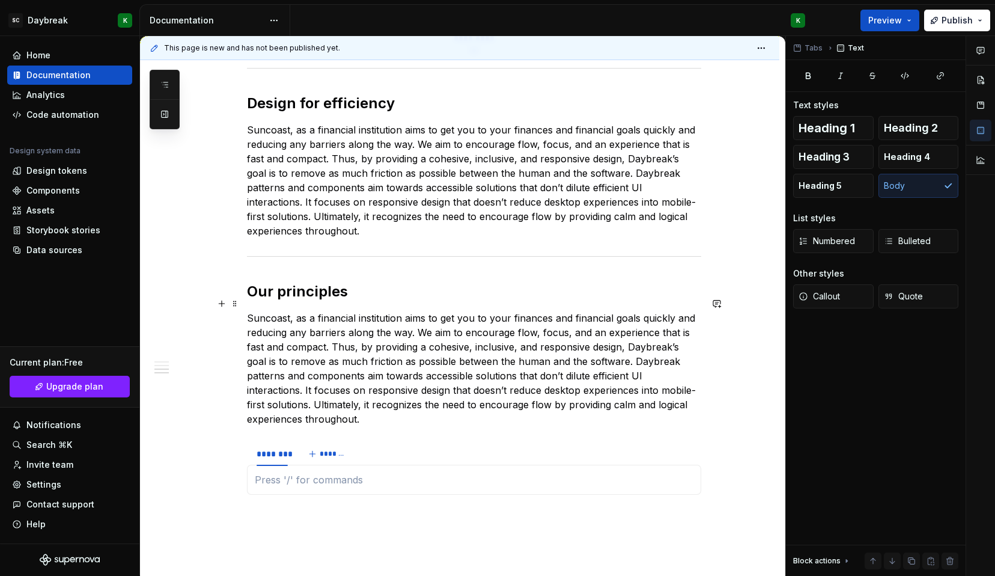
click at [373, 406] on p "Suncoast, as a financial institution aims to get you to your finances and finan…" at bounding box center [474, 368] width 454 height 115
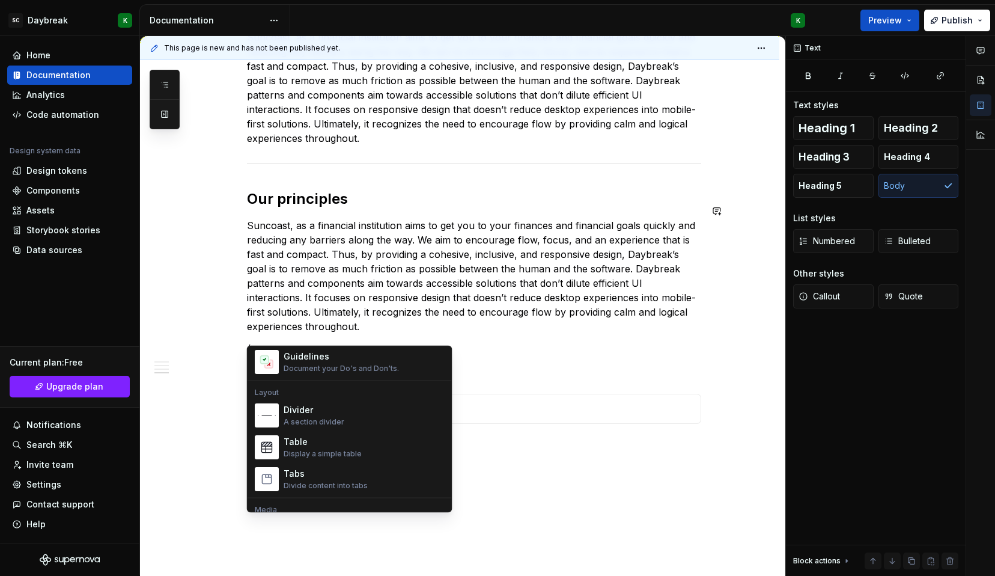
scroll to position [370, 0]
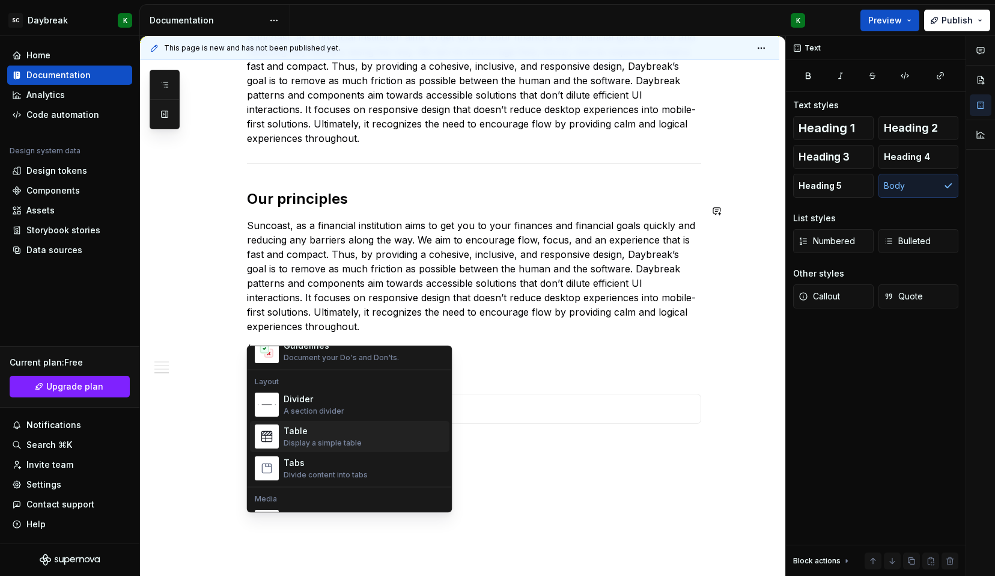
click at [294, 423] on span "Table Display a simple table" at bounding box center [350, 436] width 200 height 31
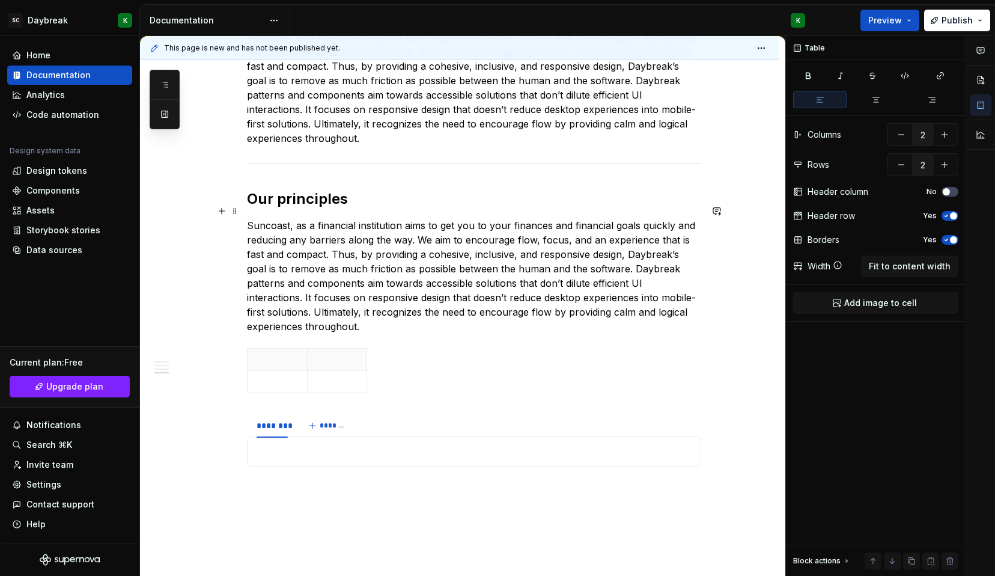
click at [292, 300] on p "Suncoast, as a financial institution aims to get you to your finances and finan…" at bounding box center [474, 275] width 454 height 115
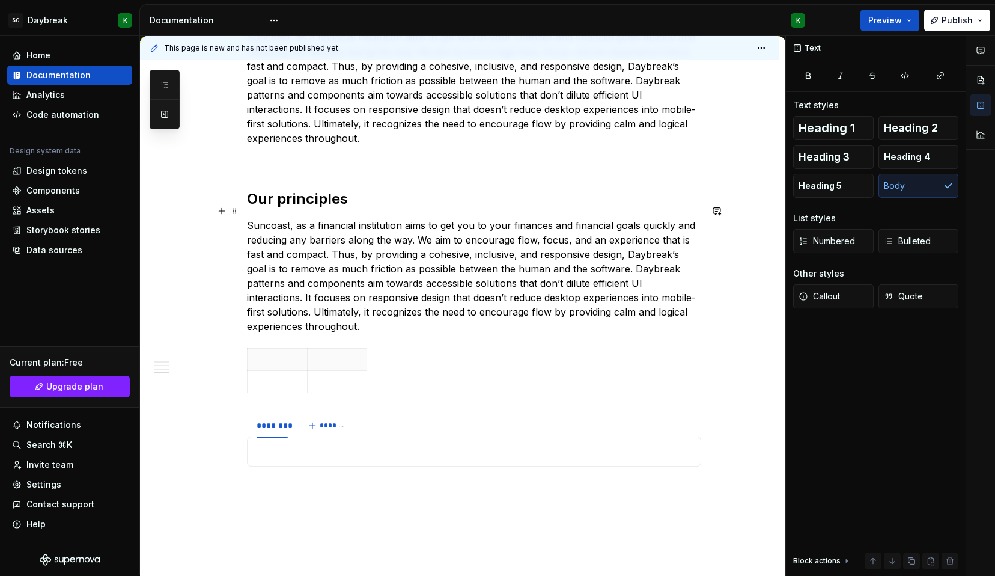
click at [273, 258] on p "Suncoast, as a financial institution aims to get you to your finances and finan…" at bounding box center [474, 275] width 454 height 115
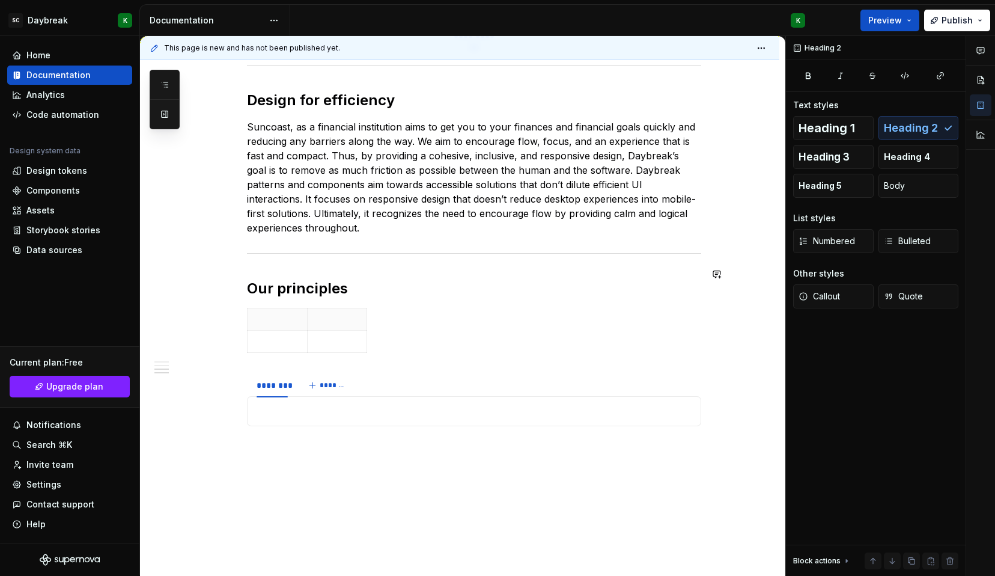
scroll to position [727, 0]
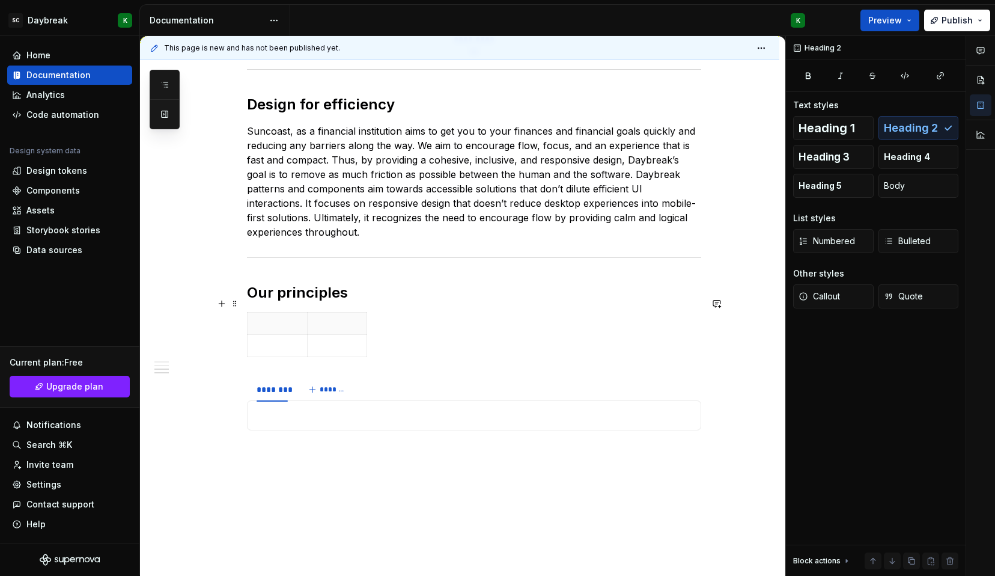
click at [394, 330] on div at bounding box center [474, 337] width 454 height 50
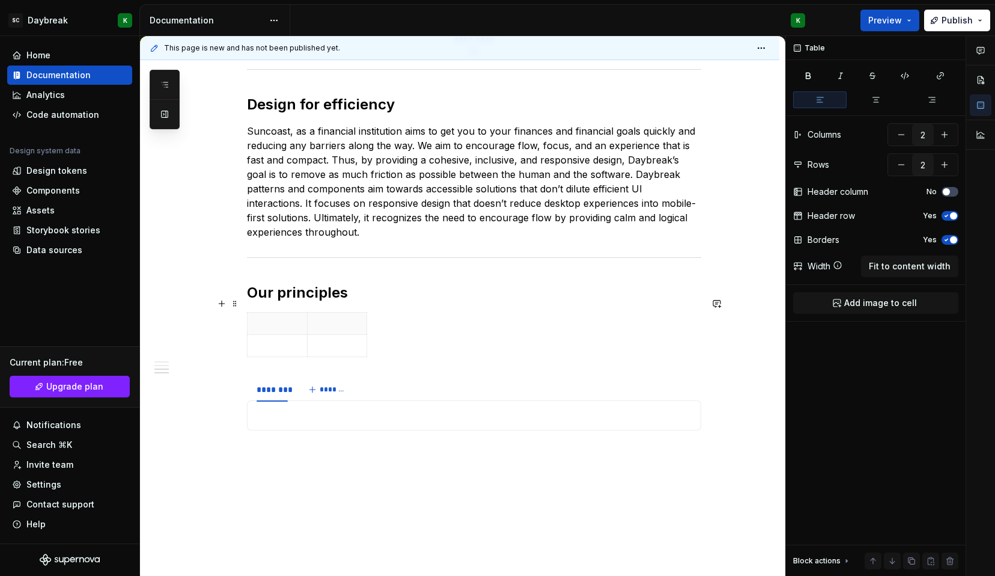
click at [398, 328] on div at bounding box center [474, 337] width 454 height 50
click at [231, 307] on span at bounding box center [235, 303] width 10 height 17
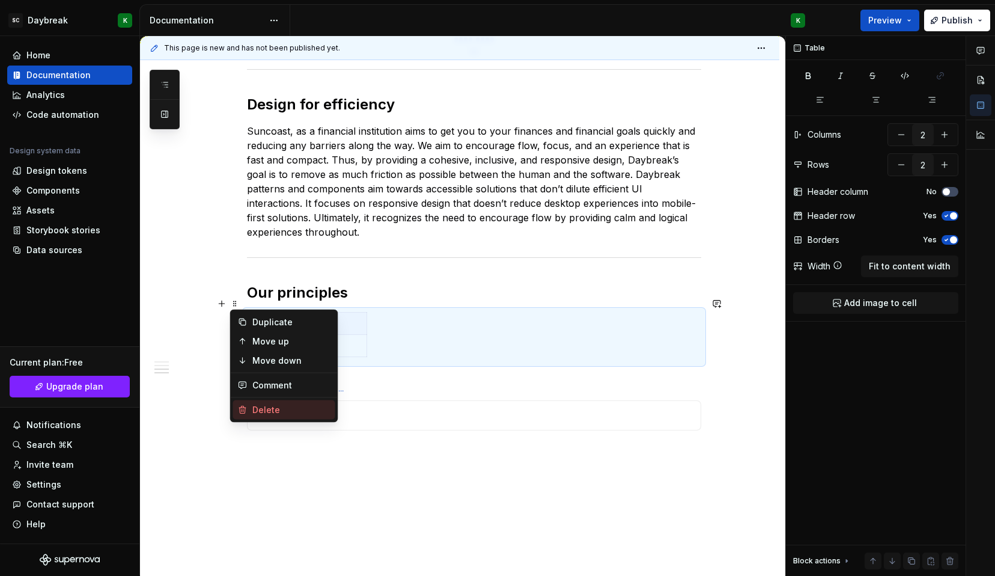
click at [258, 411] on div "Delete" at bounding box center [291, 410] width 78 height 12
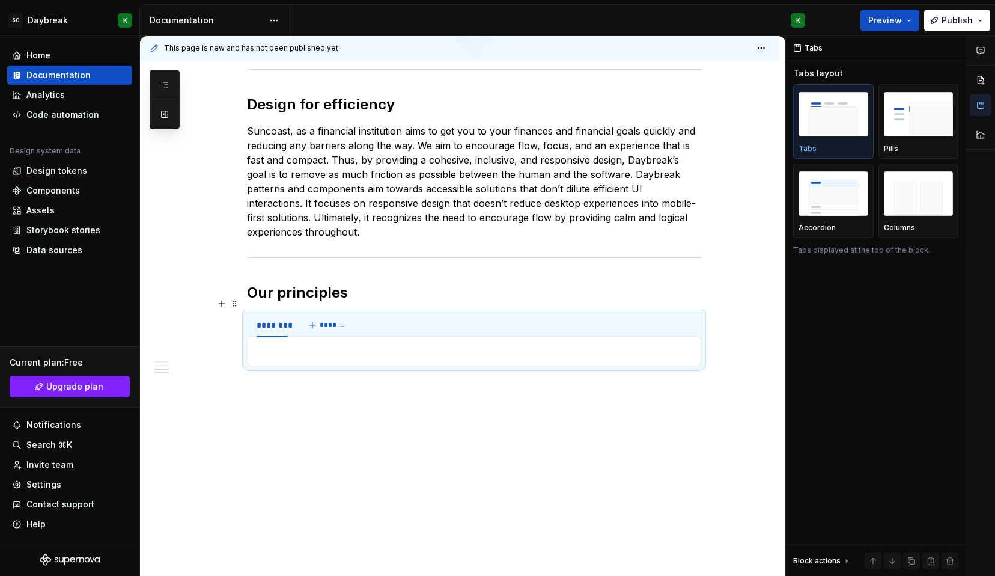
scroll to position [719, 0]
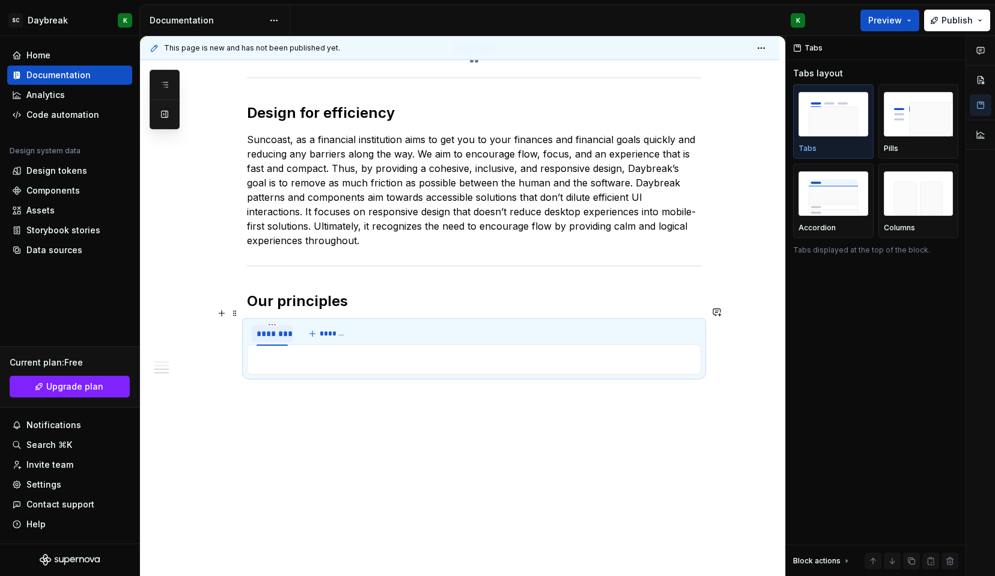
click at [273, 328] on div "********" at bounding box center [272, 334] width 31 height 12
click at [263, 328] on div "********" at bounding box center [272, 334] width 31 height 12
click at [271, 352] on p at bounding box center [474, 359] width 439 height 14
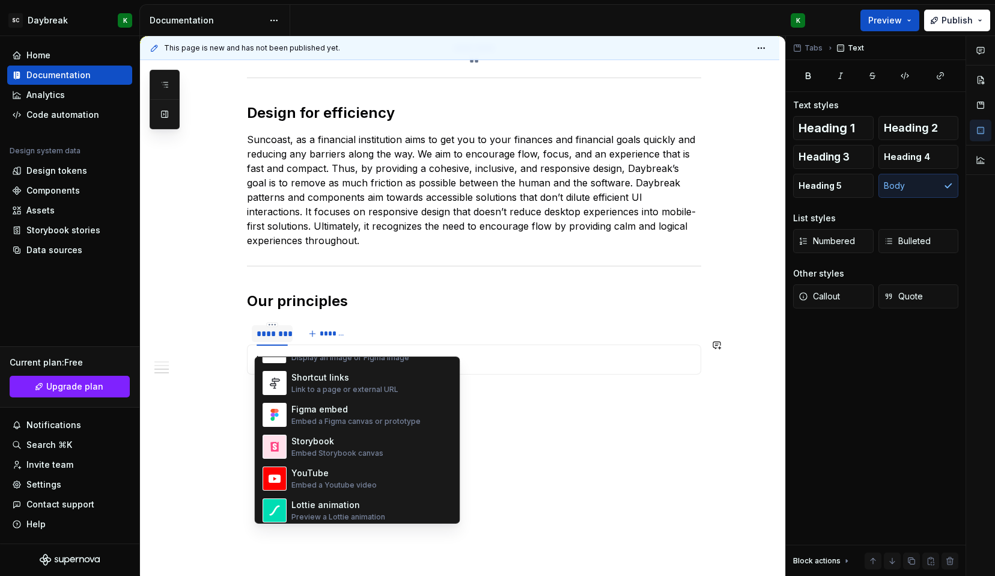
scroll to position [701, 0]
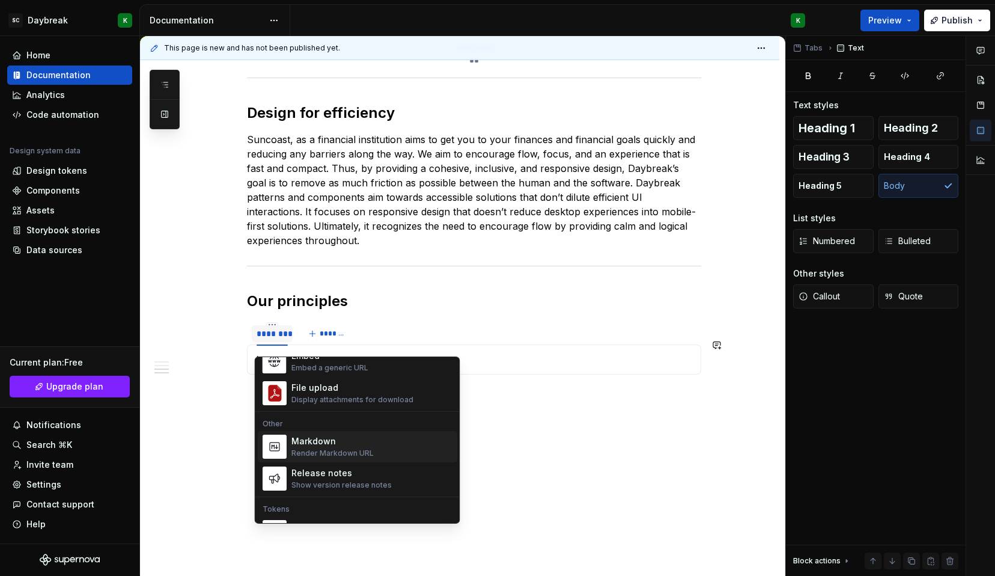
click at [220, 459] on div "**********" at bounding box center [459, 61] width 639 height 1058
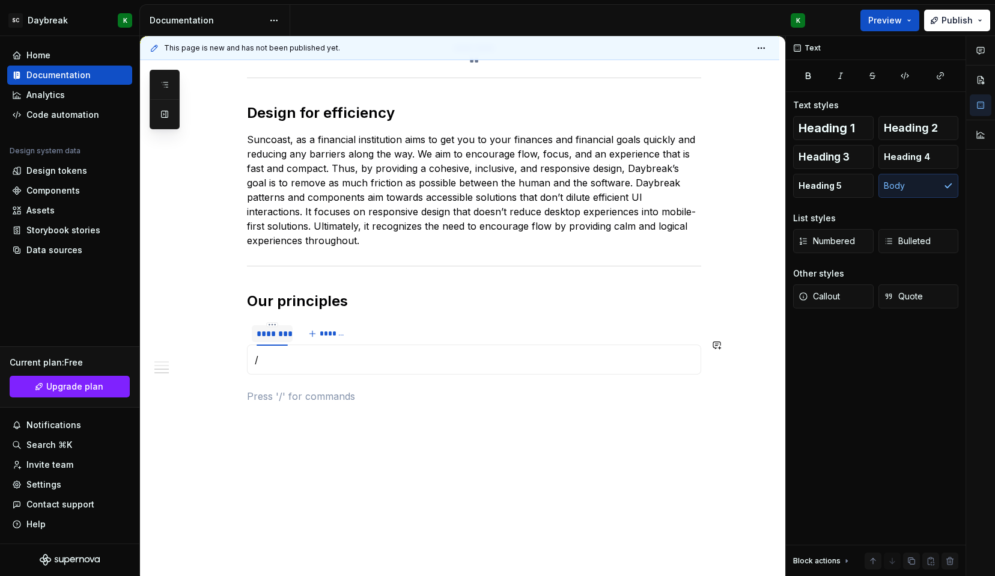
click at [231, 429] on div "**********" at bounding box center [459, 61] width 639 height 1058
click at [235, 338] on span at bounding box center [235, 345] width 10 height 17
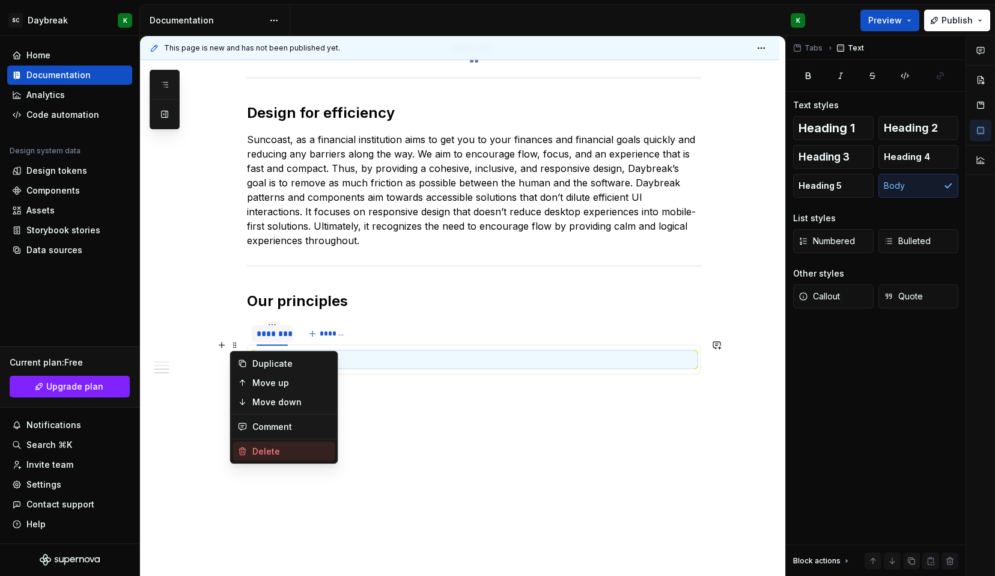
click at [256, 451] on div "Delete" at bounding box center [291, 451] width 78 height 12
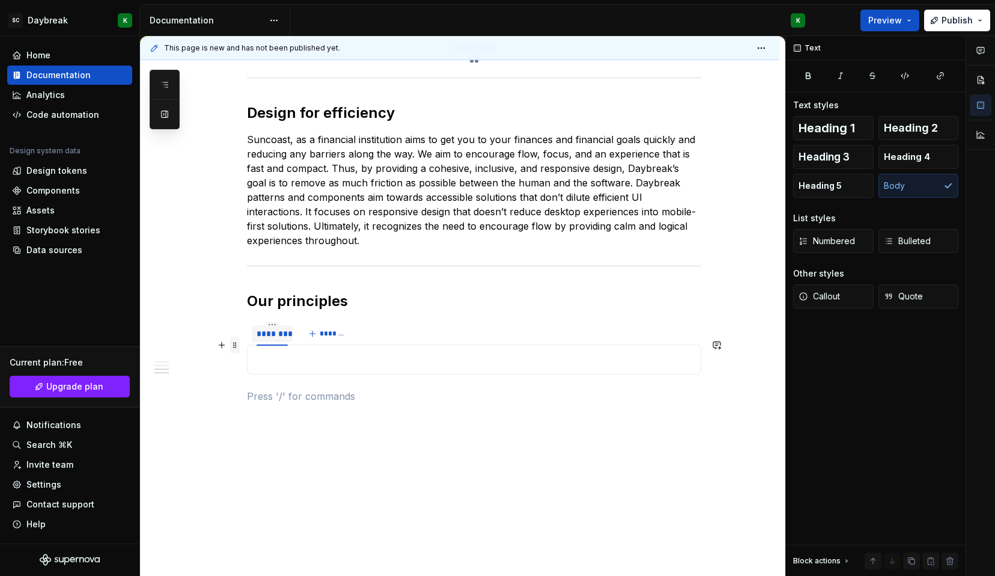
click at [230, 343] on span at bounding box center [235, 345] width 10 height 17
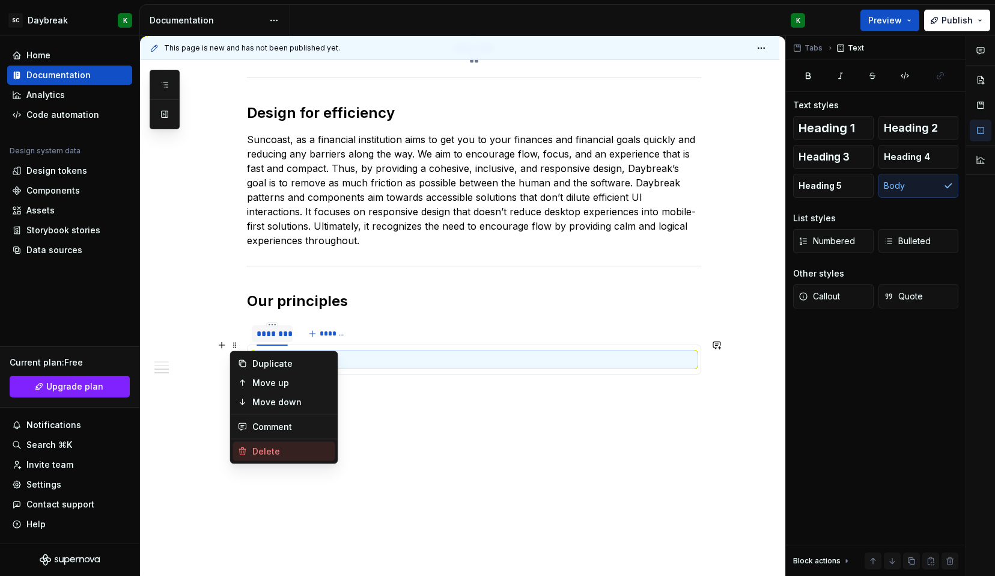
click at [258, 445] on div "Delete" at bounding box center [291, 451] width 78 height 12
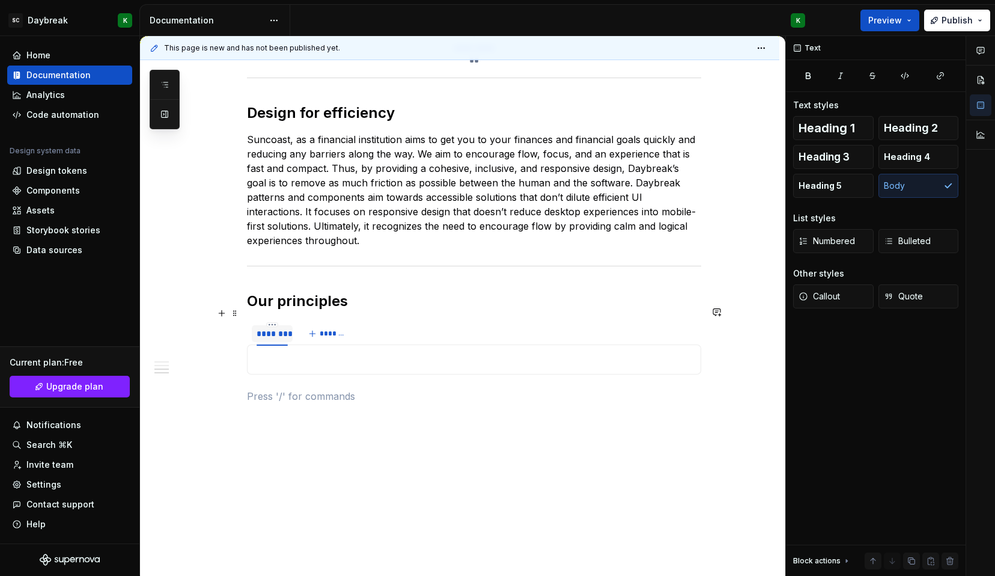
click at [359, 322] on div "******** *******" at bounding box center [474, 334] width 454 height 24
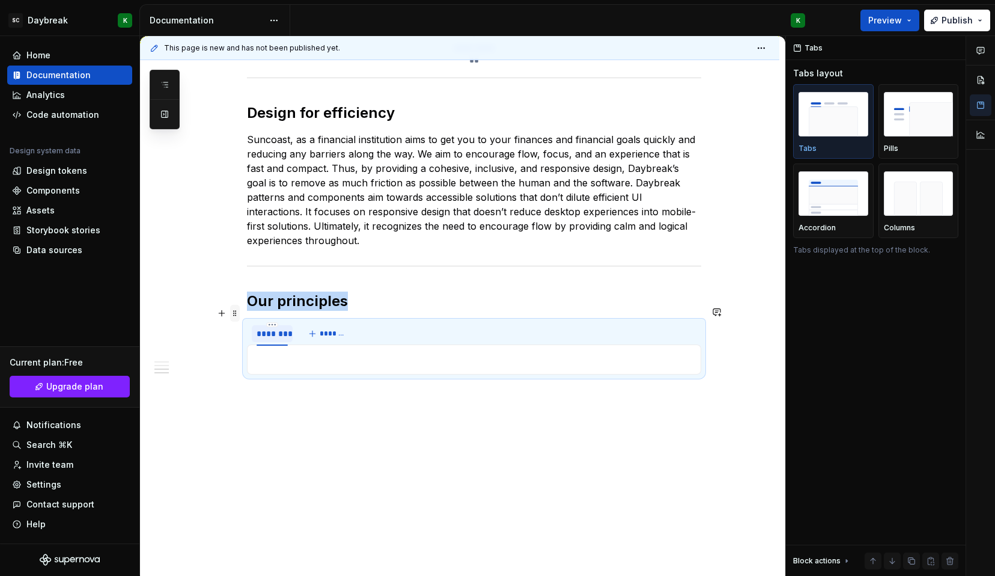
click at [231, 315] on span at bounding box center [235, 313] width 10 height 17
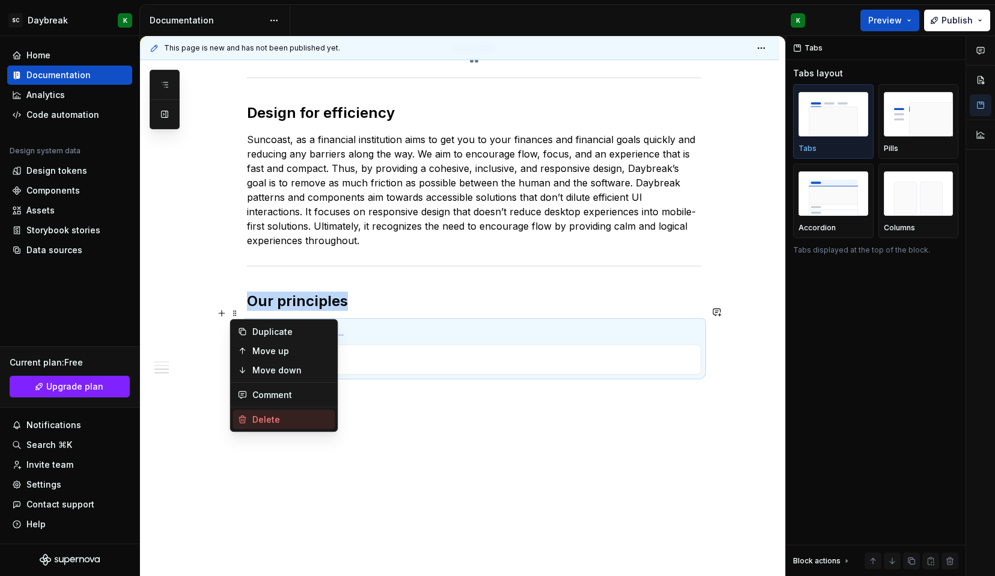
click at [263, 423] on div "Delete" at bounding box center [291, 419] width 78 height 12
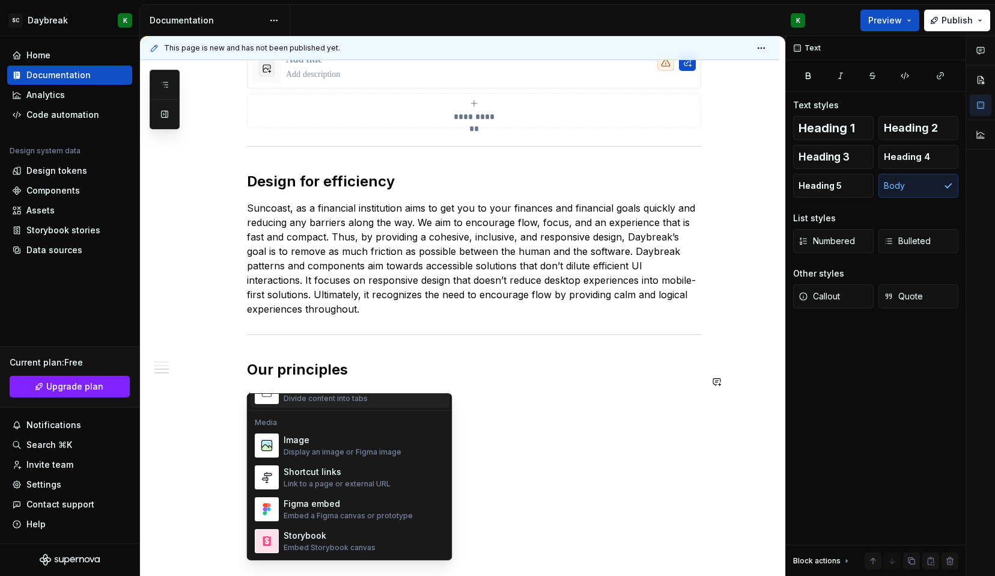
scroll to position [502, 0]
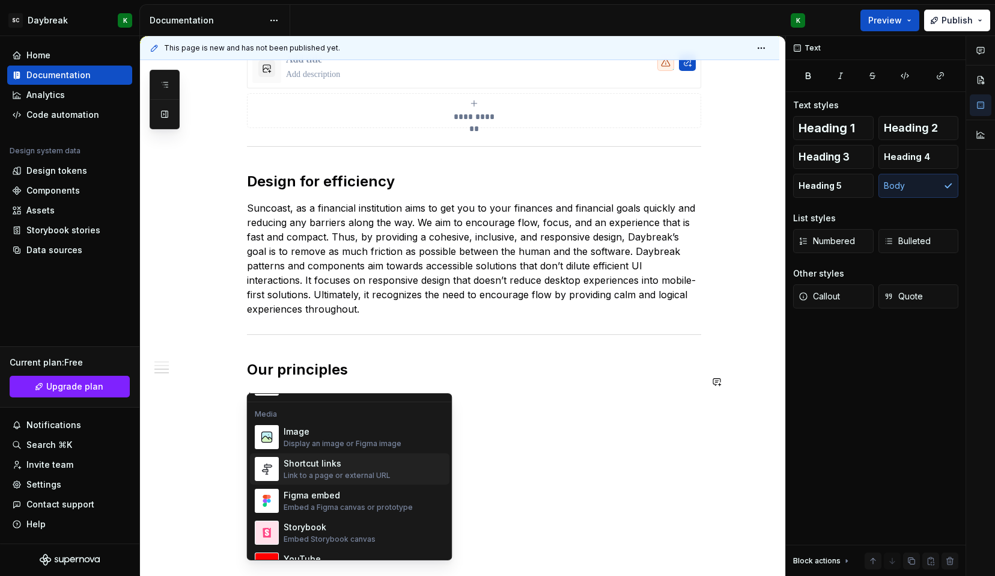
click at [306, 467] on div "Shortcut links" at bounding box center [337, 463] width 107 height 12
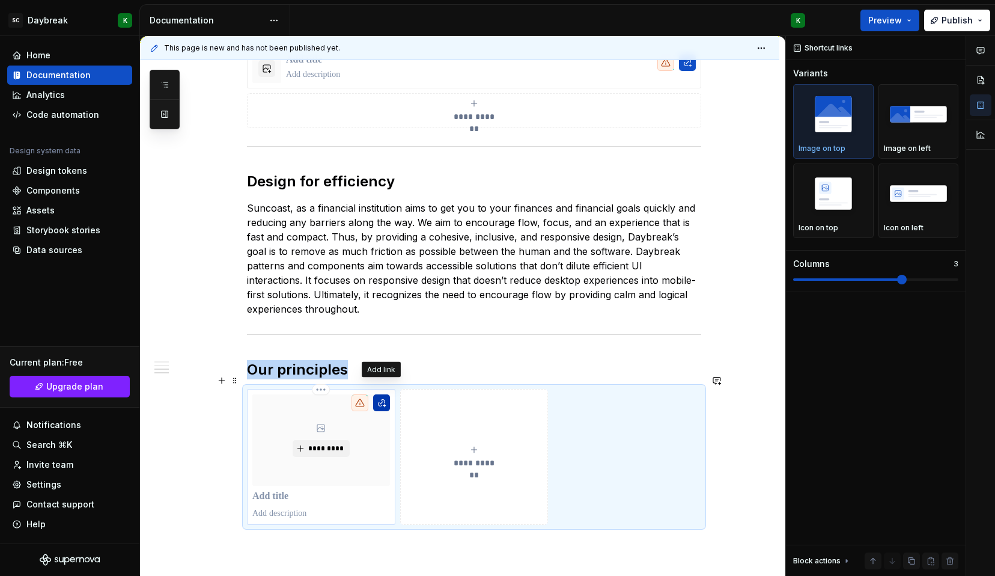
click at [380, 394] on button "button" at bounding box center [381, 402] width 17 height 17
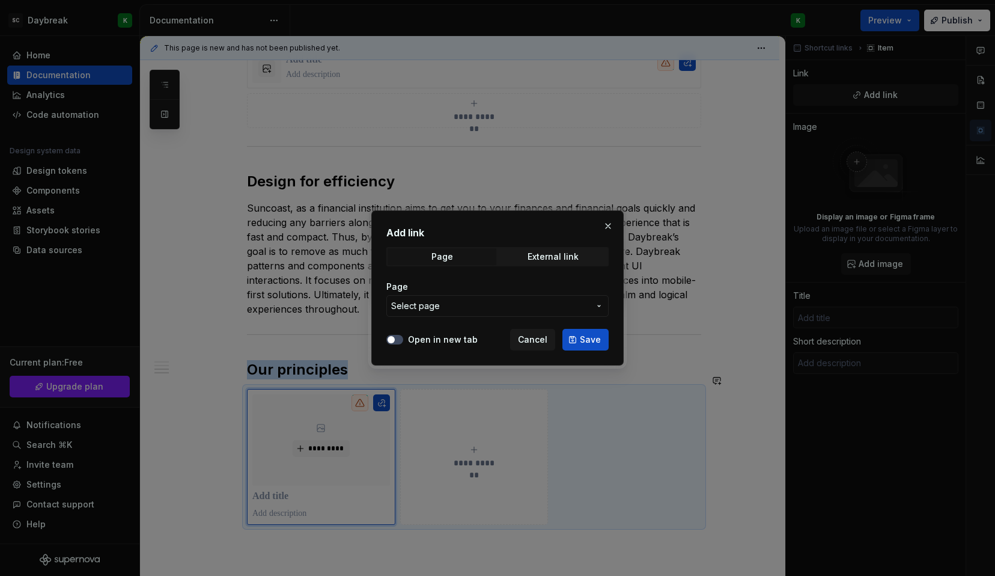
click at [470, 309] on span "Select page" at bounding box center [490, 306] width 198 height 12
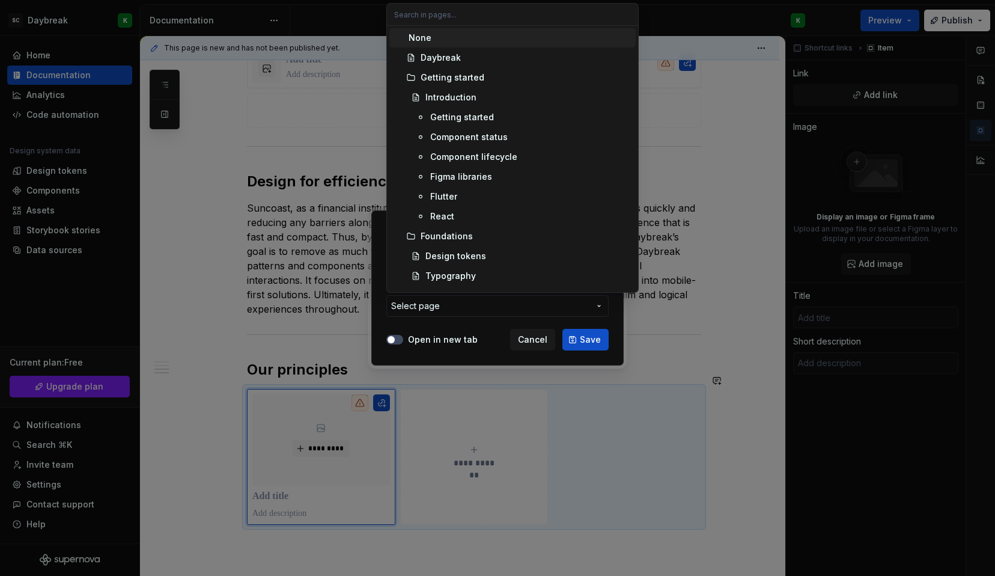
click at [470, 309] on div "Add link Page External link Page Select page Open in new tab Cancel Save" at bounding box center [497, 288] width 995 height 576
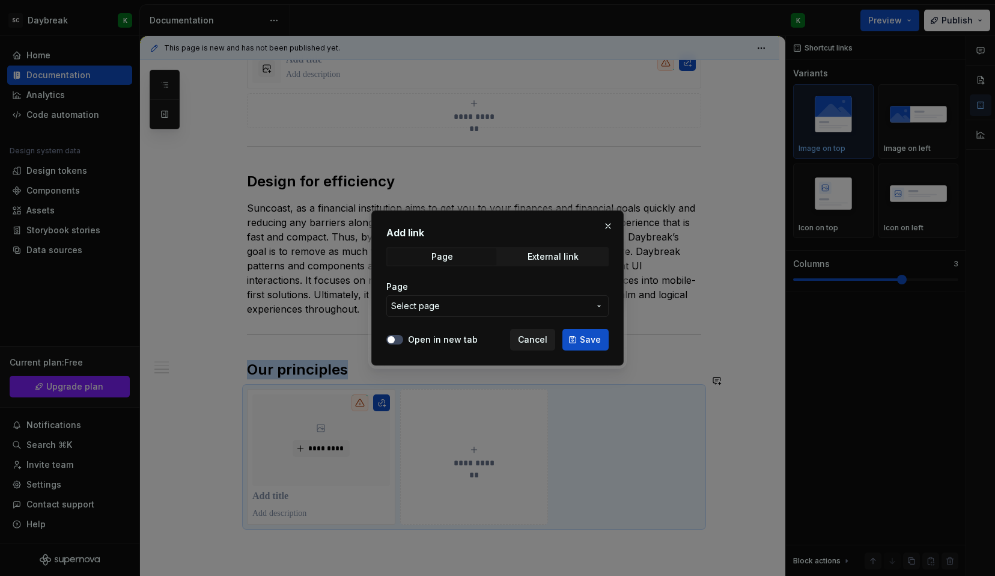
click at [534, 344] on span "Cancel" at bounding box center [532, 340] width 29 height 12
